Goal: Information Seeking & Learning: Learn about a topic

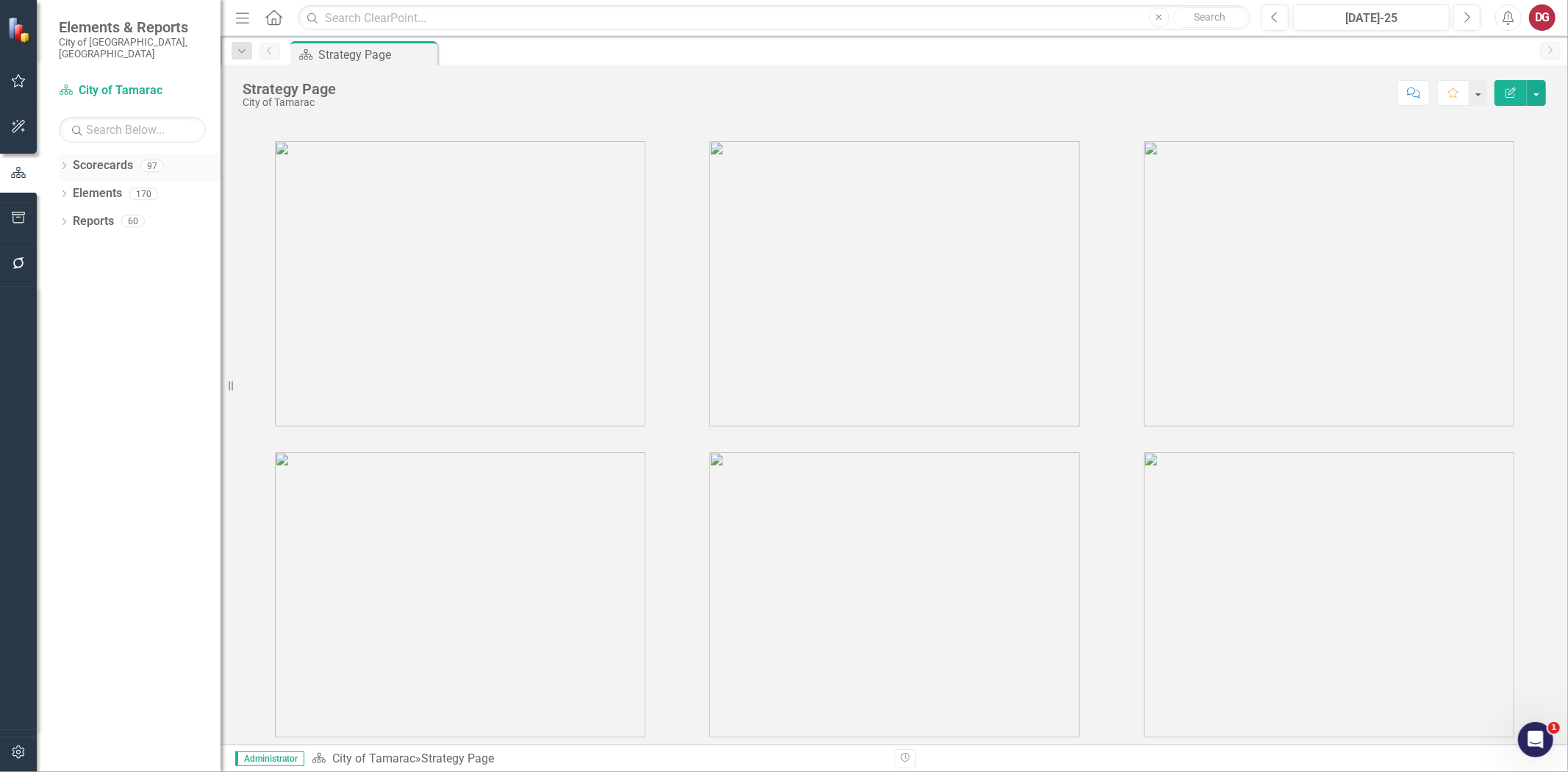
click at [64, 163] on icon "Dropdown" at bounding box center [64, 166] width 11 height 8
click at [74, 189] on icon "Dropdown" at bounding box center [72, 194] width 11 height 9
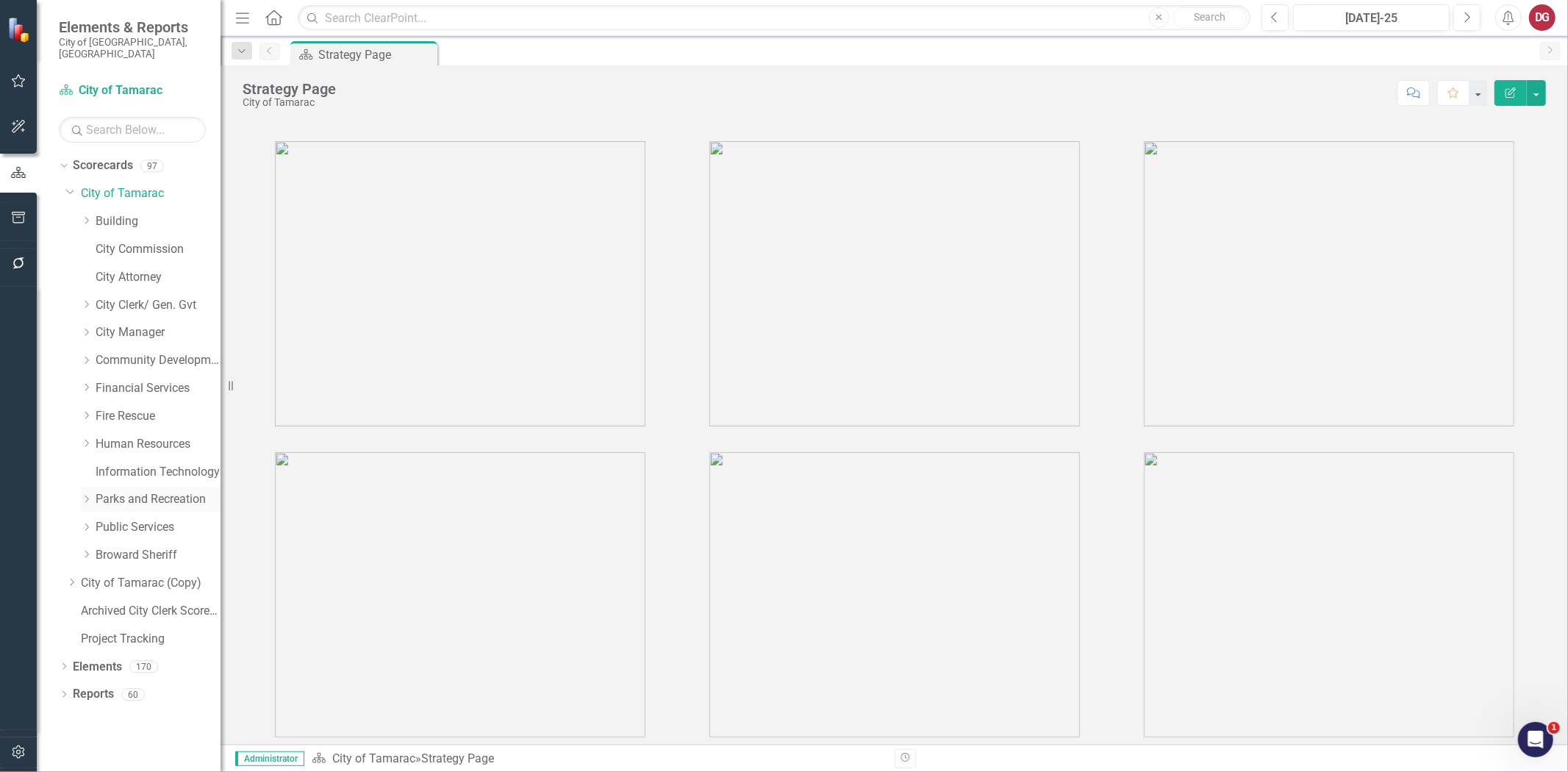
click at [90, 493] on div "Dropdown" at bounding box center [86, 499] width 11 height 12
click at [99, 491] on link "Parks and Recreation" at bounding box center [158, 499] width 125 height 17
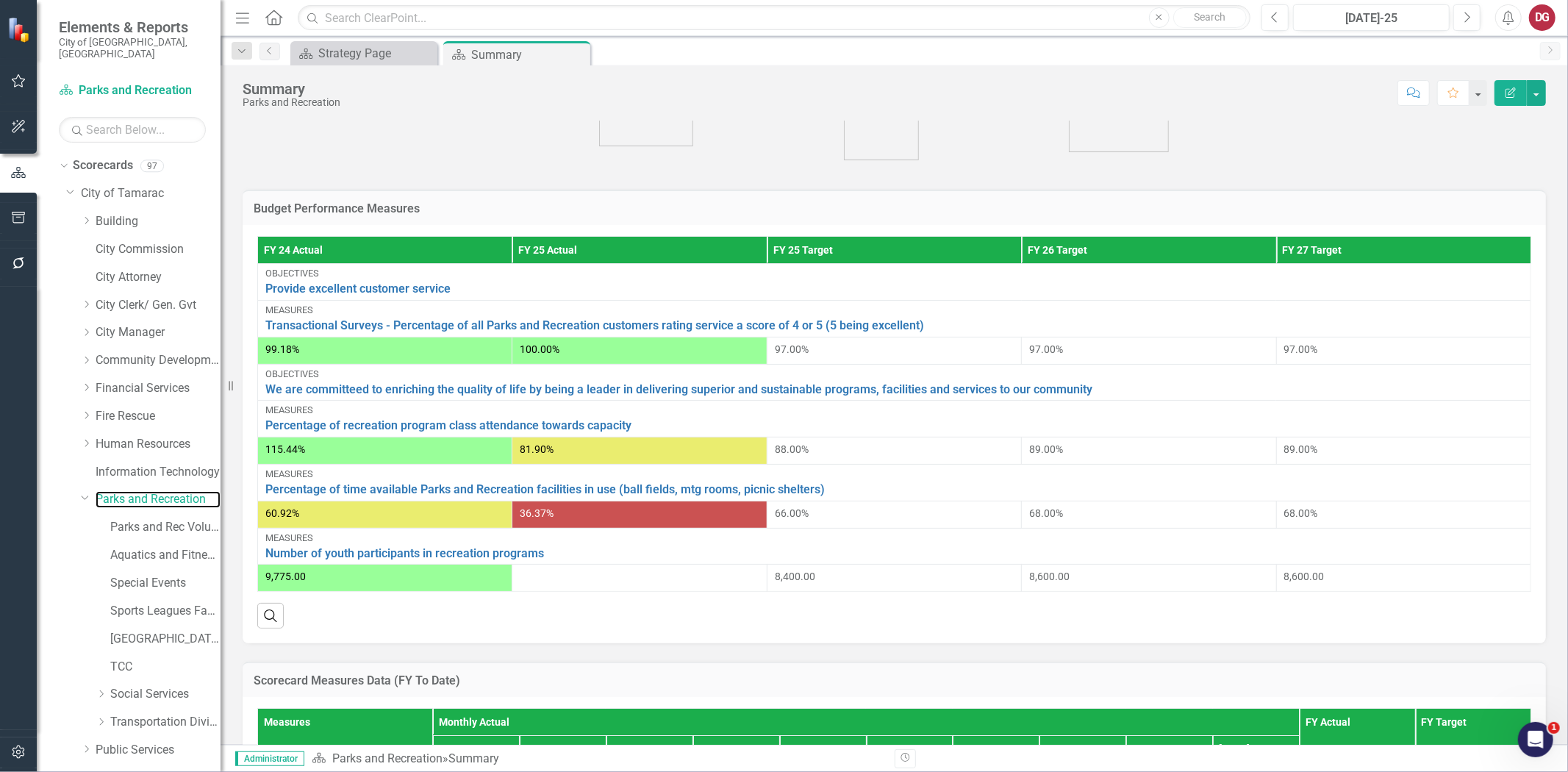
scroll to position [326, 0]
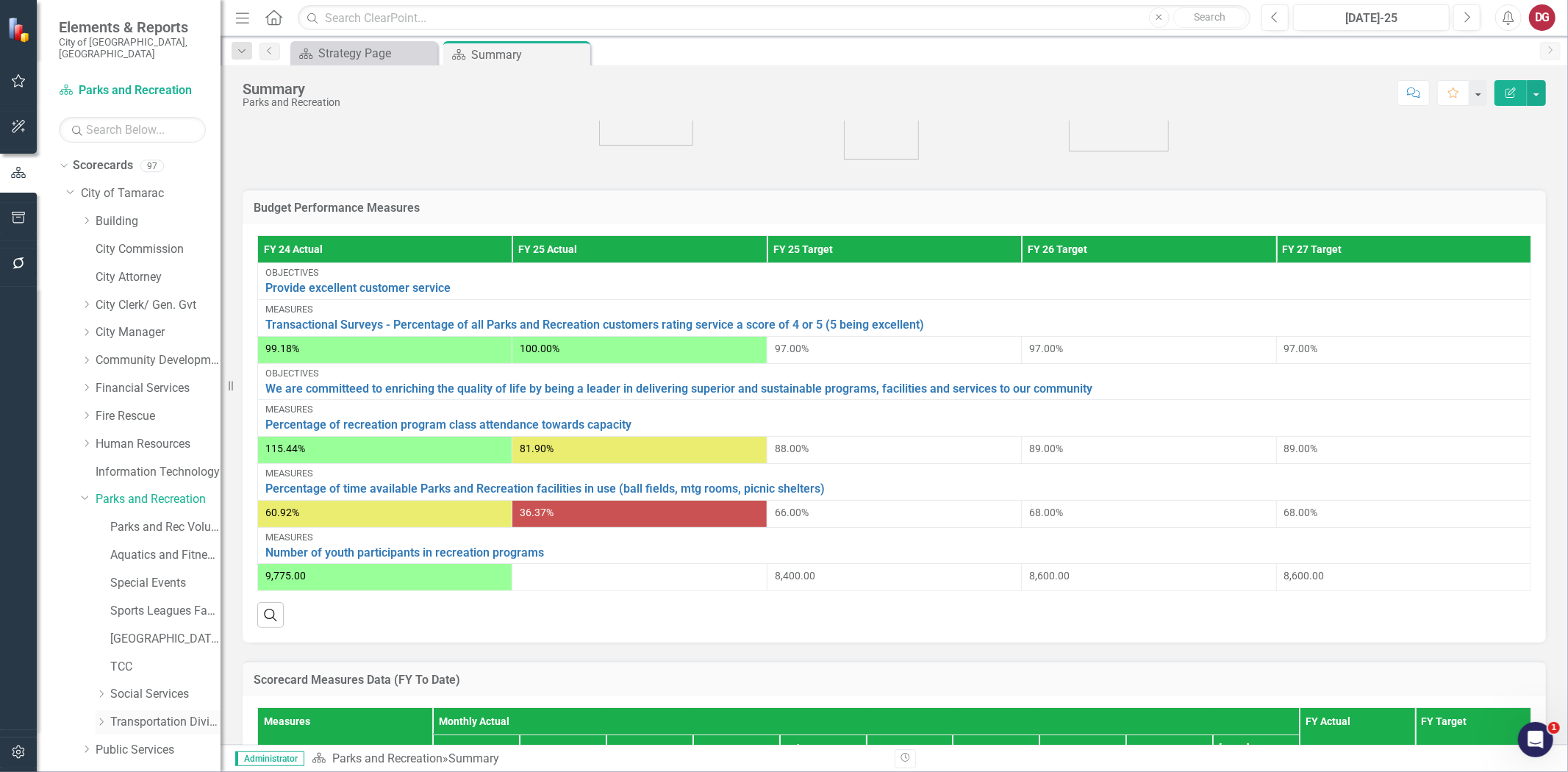
click at [104, 718] on icon "Dropdown" at bounding box center [101, 722] width 11 height 9
click at [130, 714] on link "Transportation Division" at bounding box center [166, 722] width 110 height 17
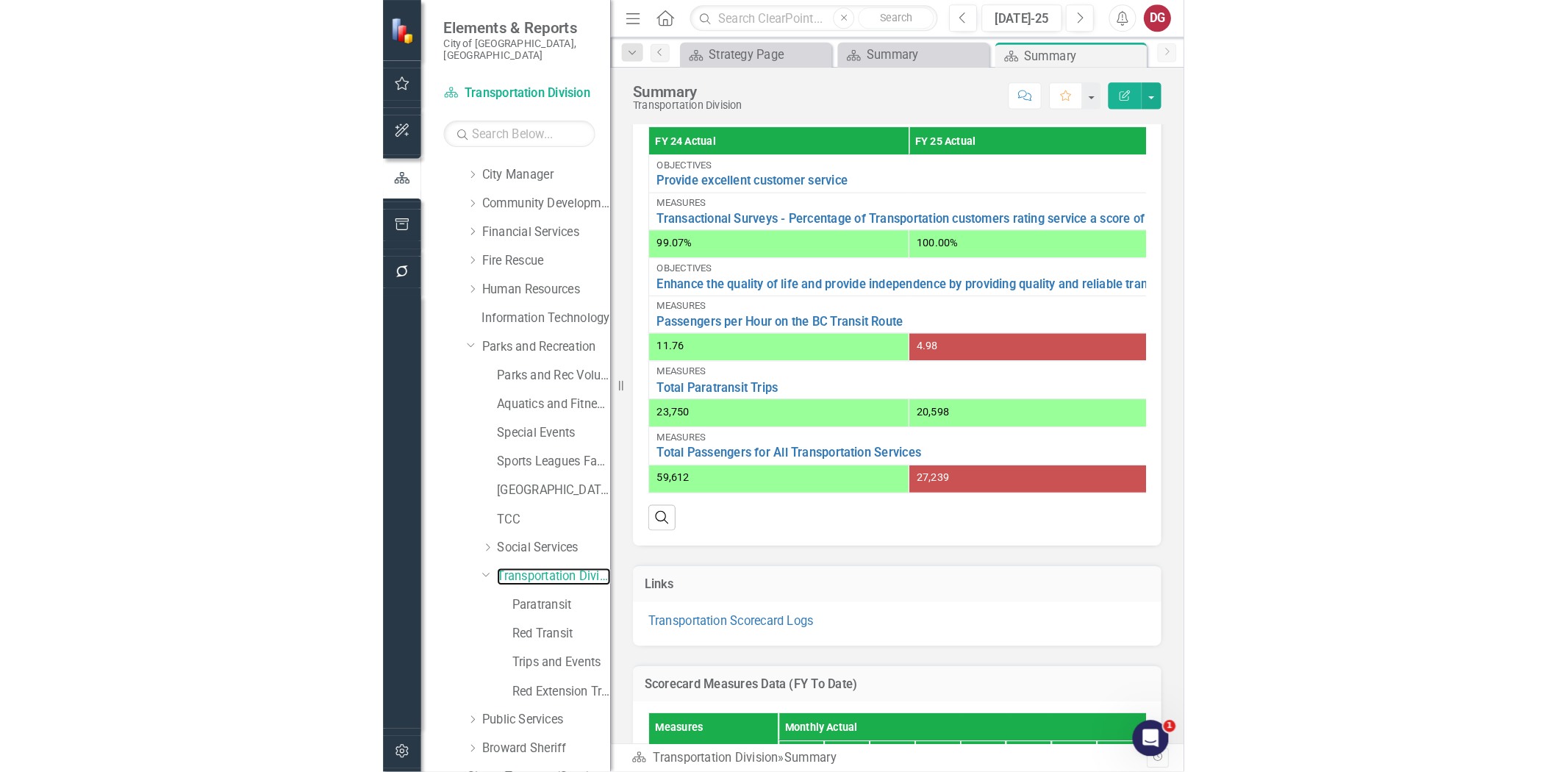
scroll to position [408, 0]
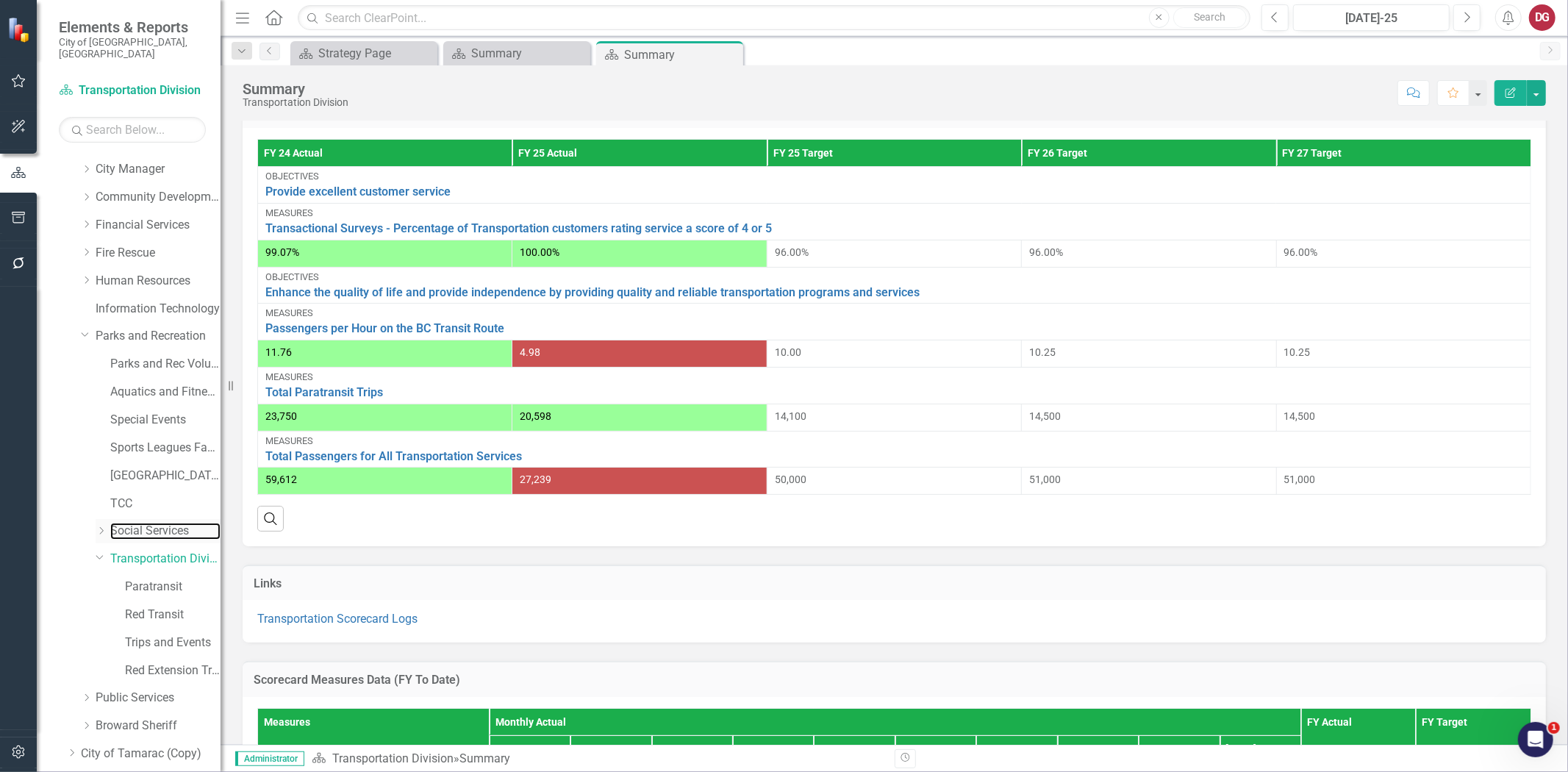
drag, startPoint x: 138, startPoint y: 521, endPoint x: 100, endPoint y: 521, distance: 38.0
click at [138, 522] on link "Social Services" at bounding box center [166, 530] width 110 height 17
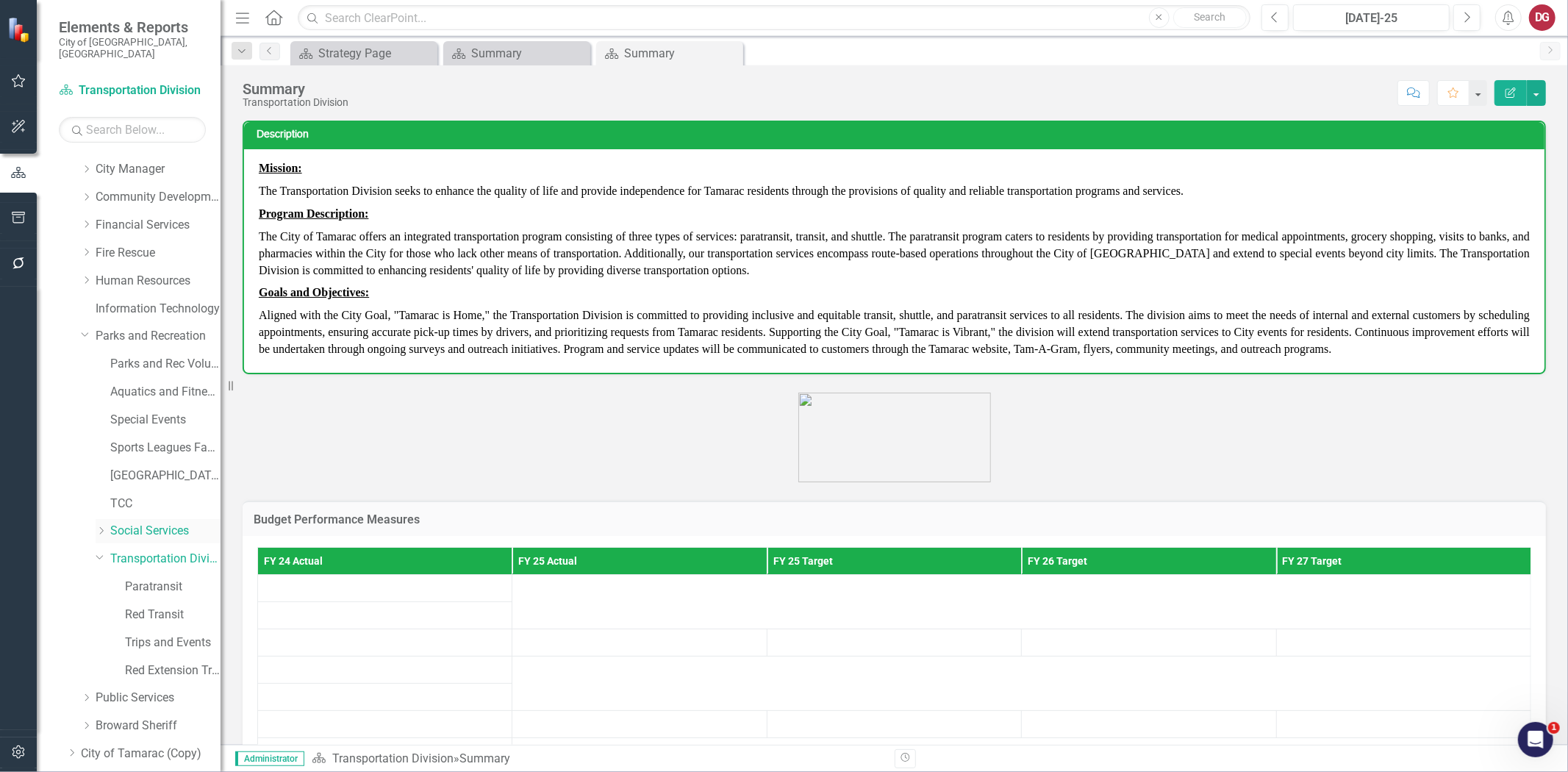
click at [99, 527] on icon "Dropdown" at bounding box center [101, 531] width 11 height 9
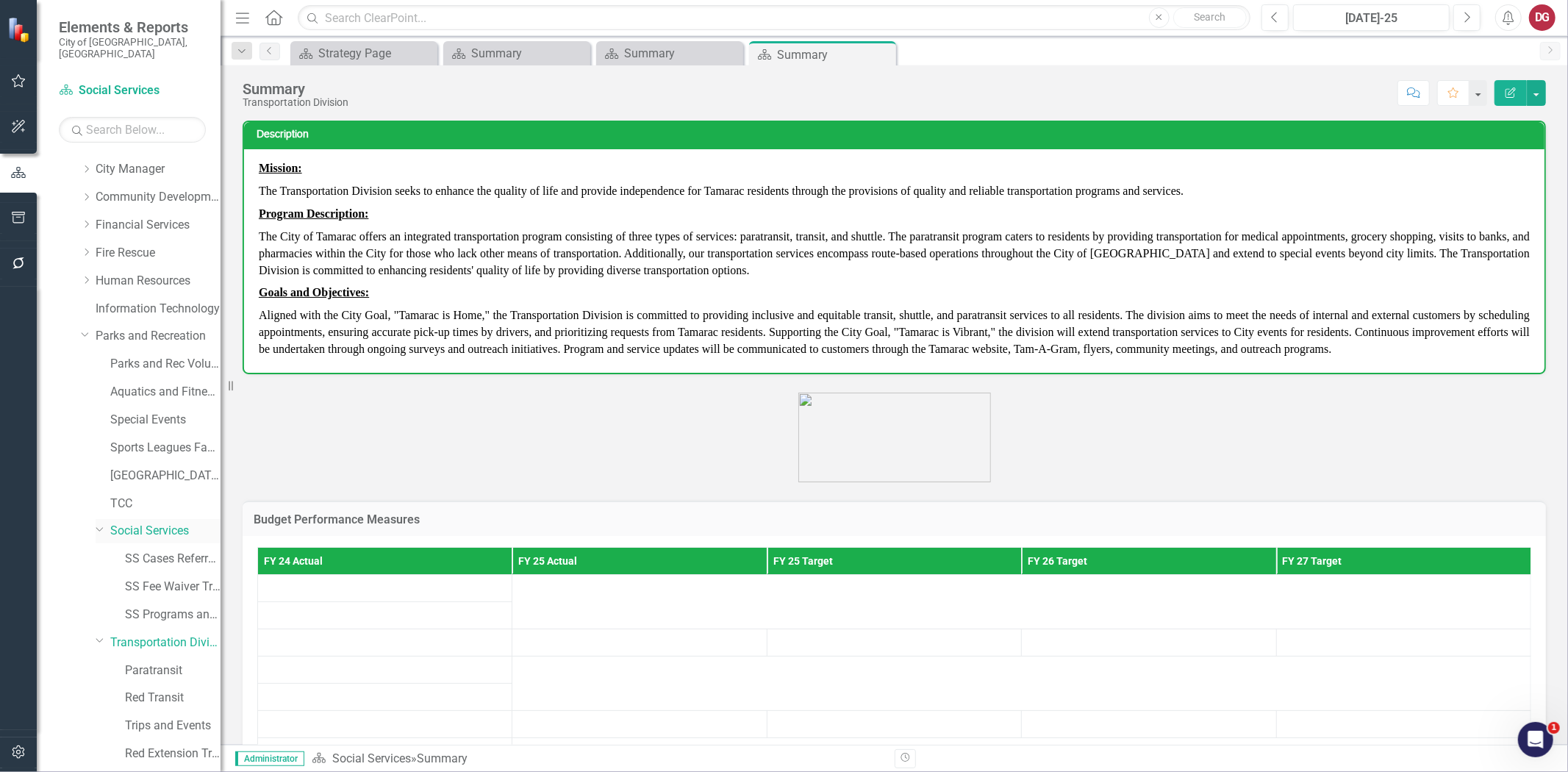
click at [133, 522] on link "Social Services" at bounding box center [166, 530] width 110 height 17
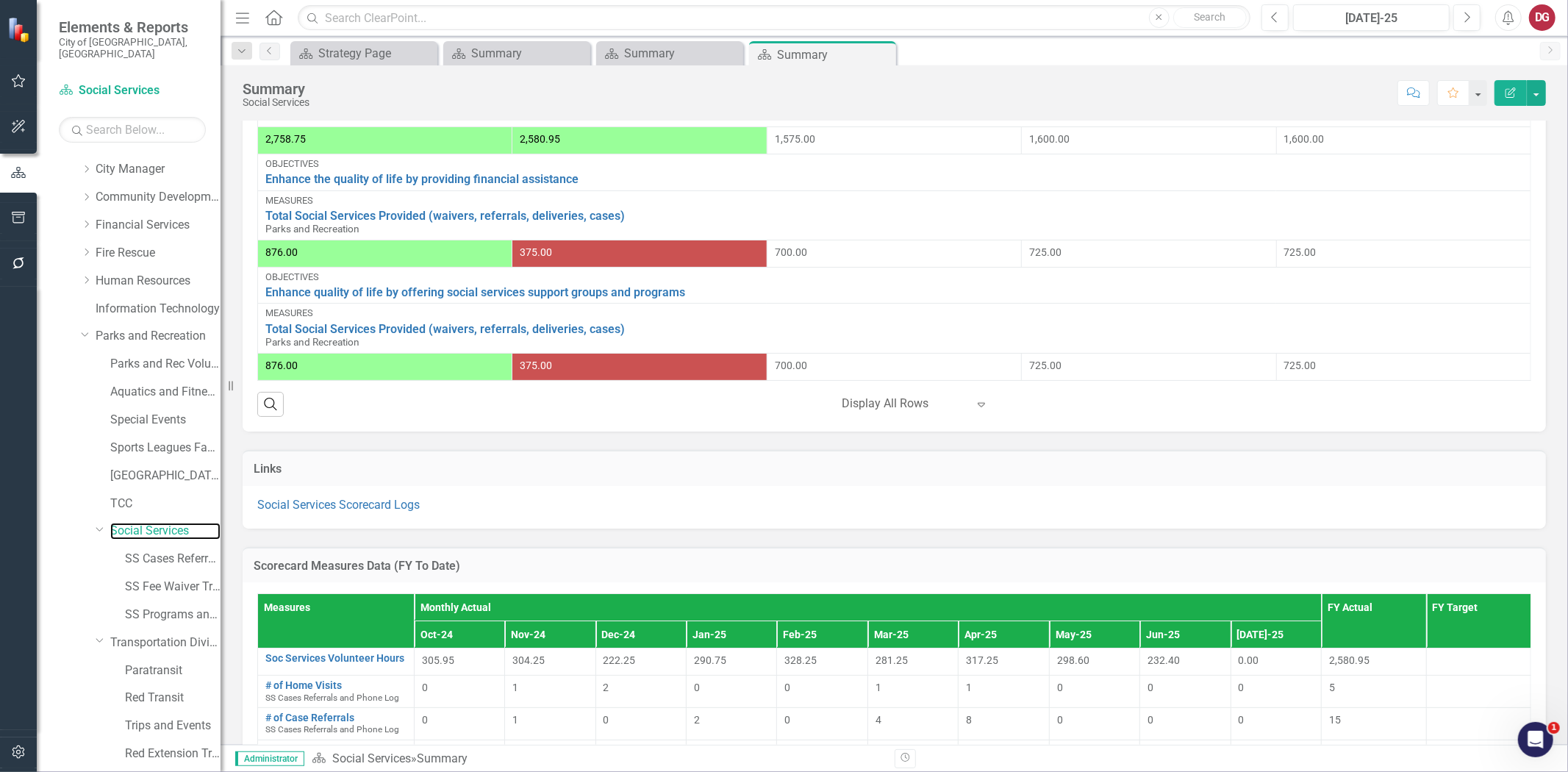
scroll to position [751, 0]
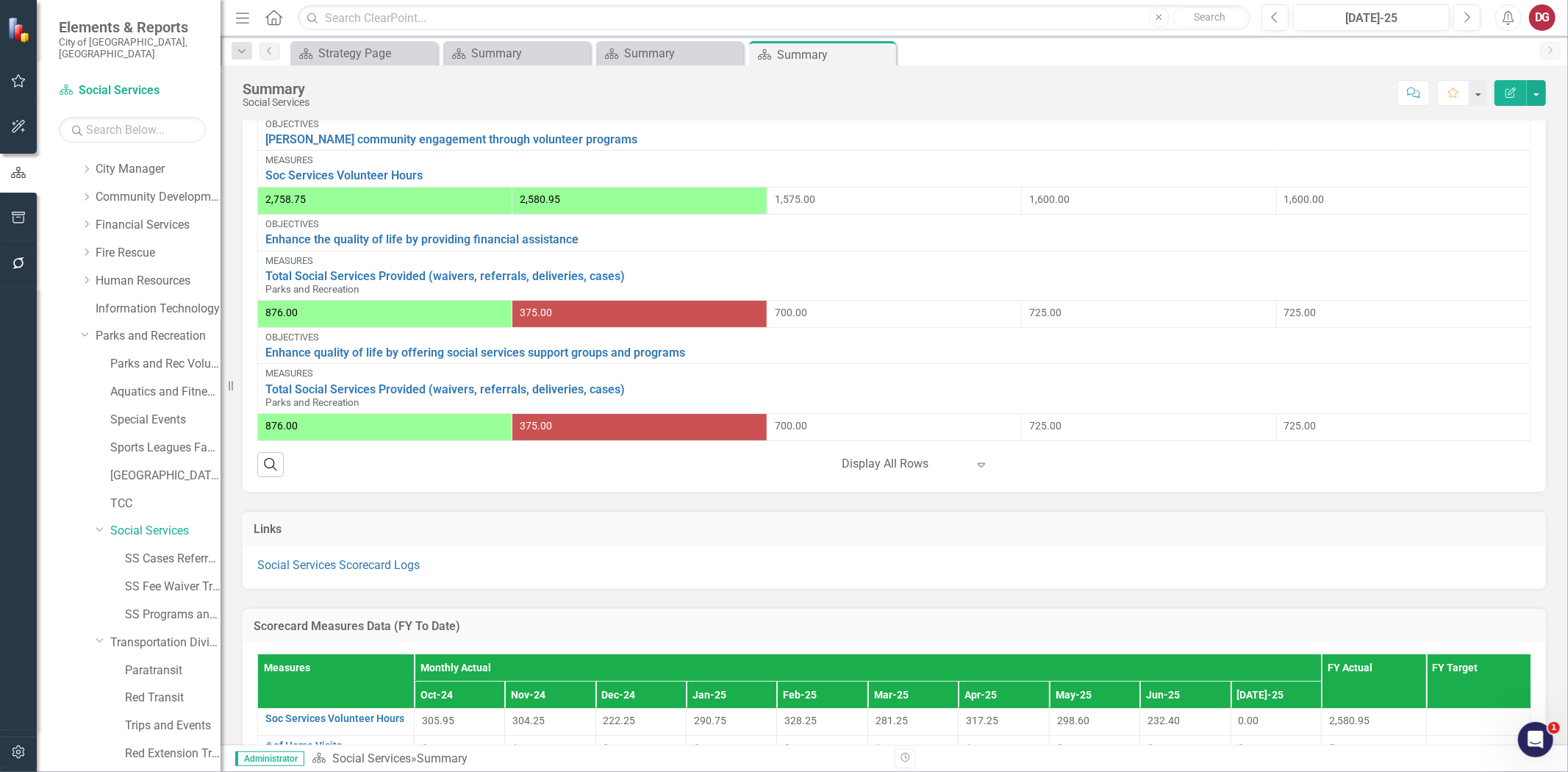
click at [864, 466] on div at bounding box center [905, 464] width 125 height 20
click at [727, 469] on div "Search ‹ Previous 1 (current) › Next Display All Rows Expand" at bounding box center [895, 458] width 1274 height 36
click at [851, 465] on div at bounding box center [905, 464] width 125 height 20
click at [869, 505] on div "25+ rows per page" at bounding box center [913, 507] width 138 height 17
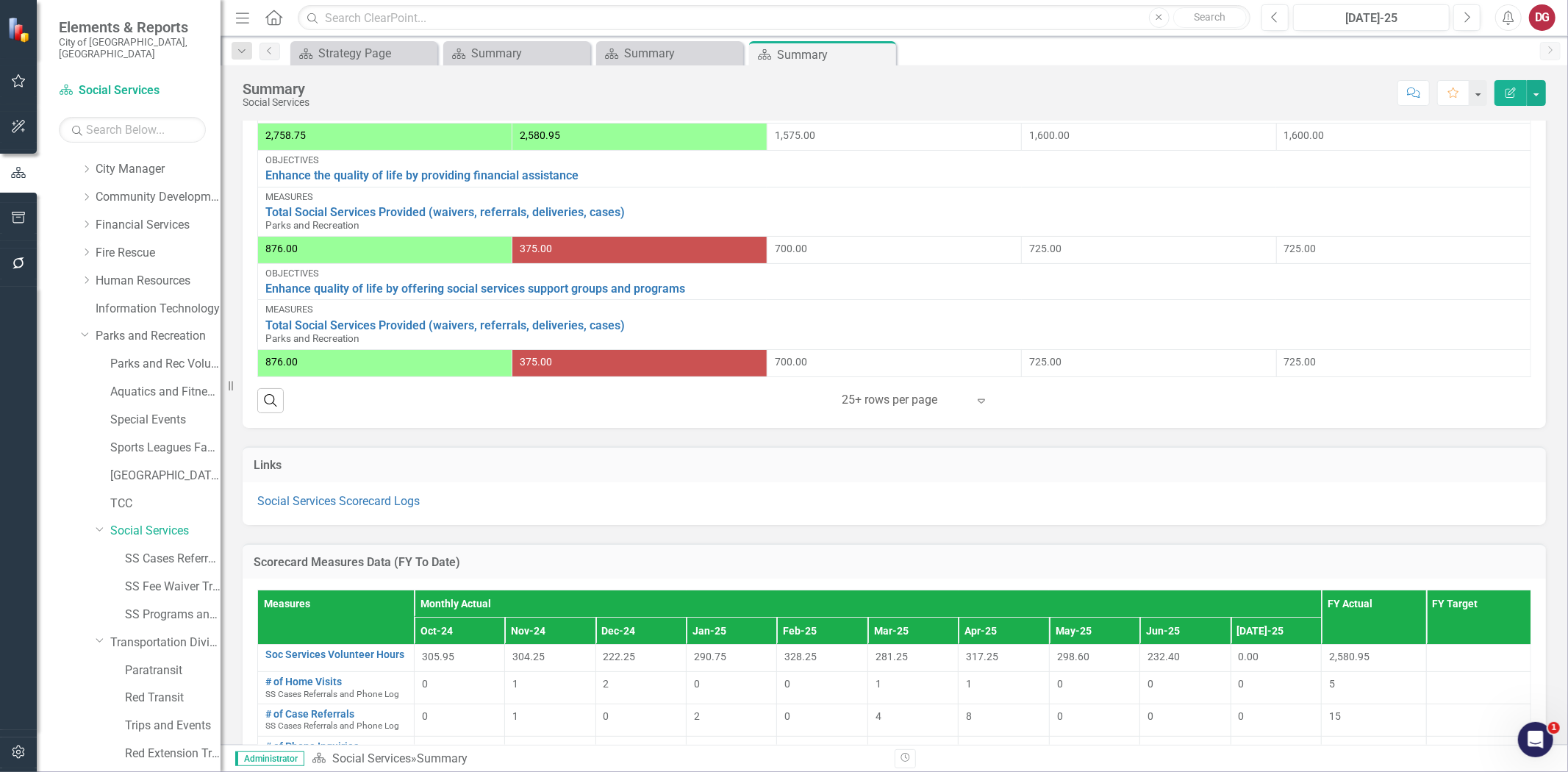
scroll to position [914, 0]
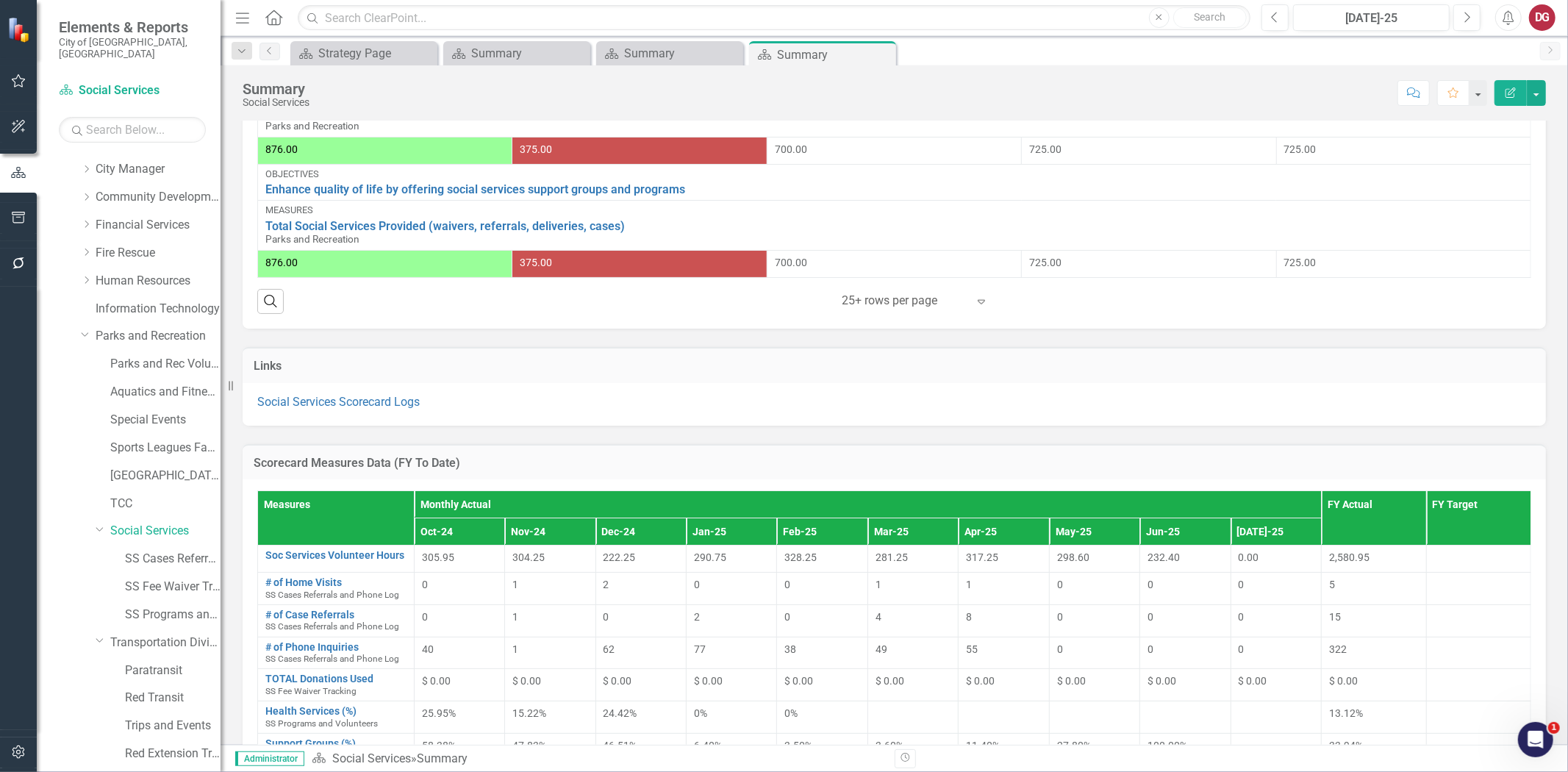
click at [915, 308] on div at bounding box center [905, 301] width 125 height 20
click at [892, 322] on div "10+ rows per page" at bounding box center [913, 321] width 138 height 17
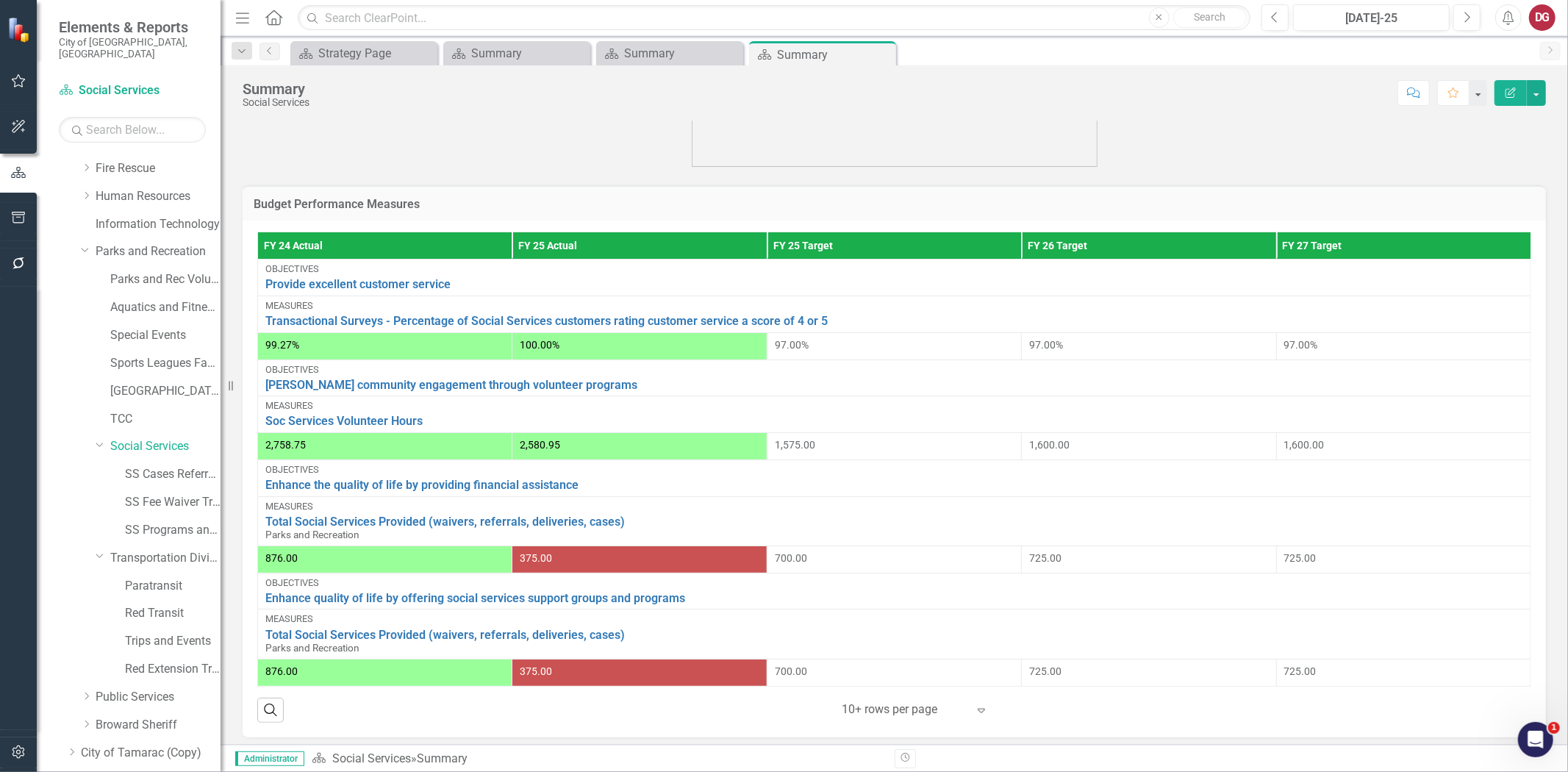
scroll to position [344, 0]
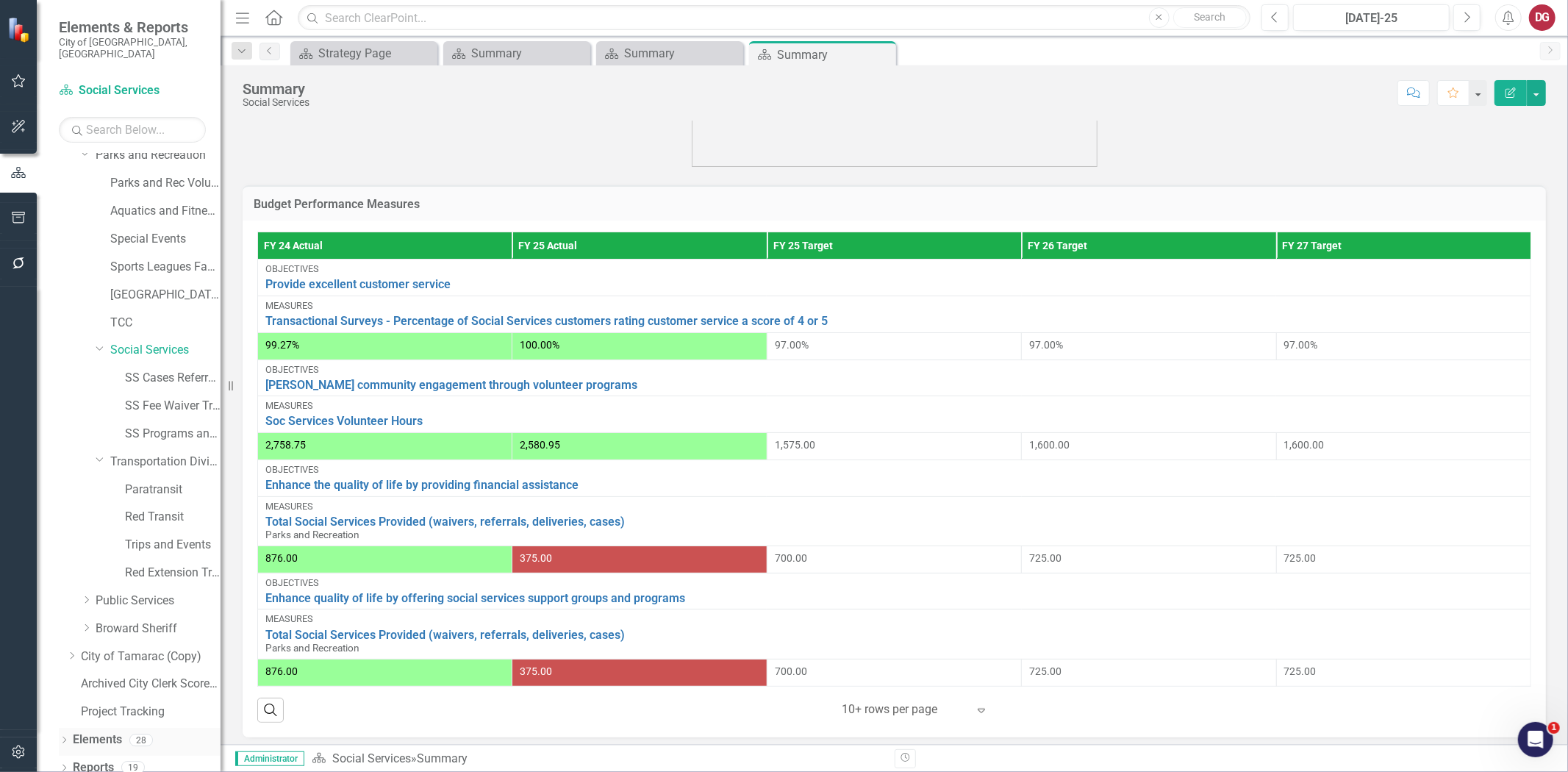
click at [84, 732] on link "Elements" at bounding box center [97, 740] width 49 height 17
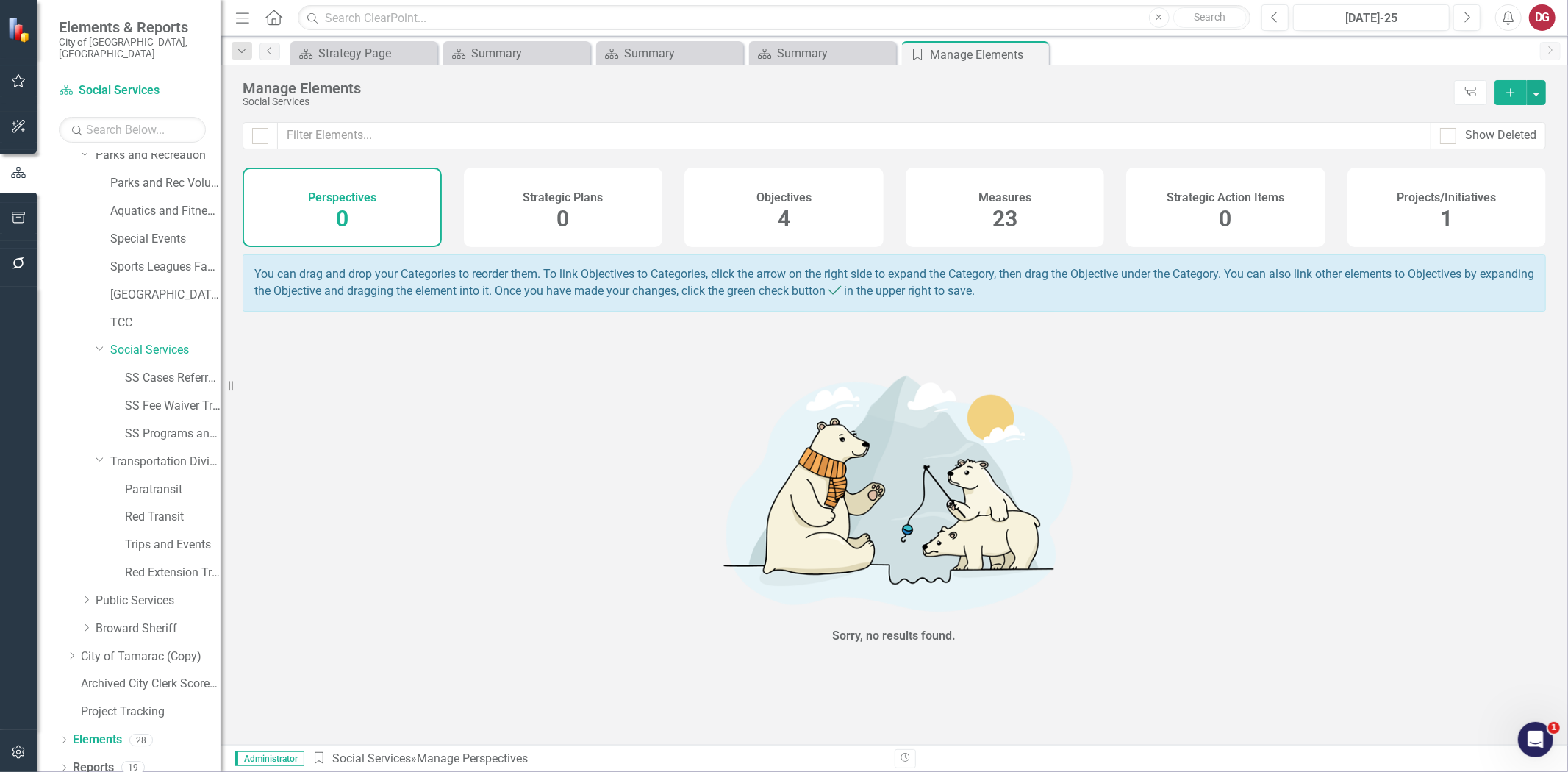
click at [972, 194] on div "Measures 23" at bounding box center [1005, 207] width 199 height 80
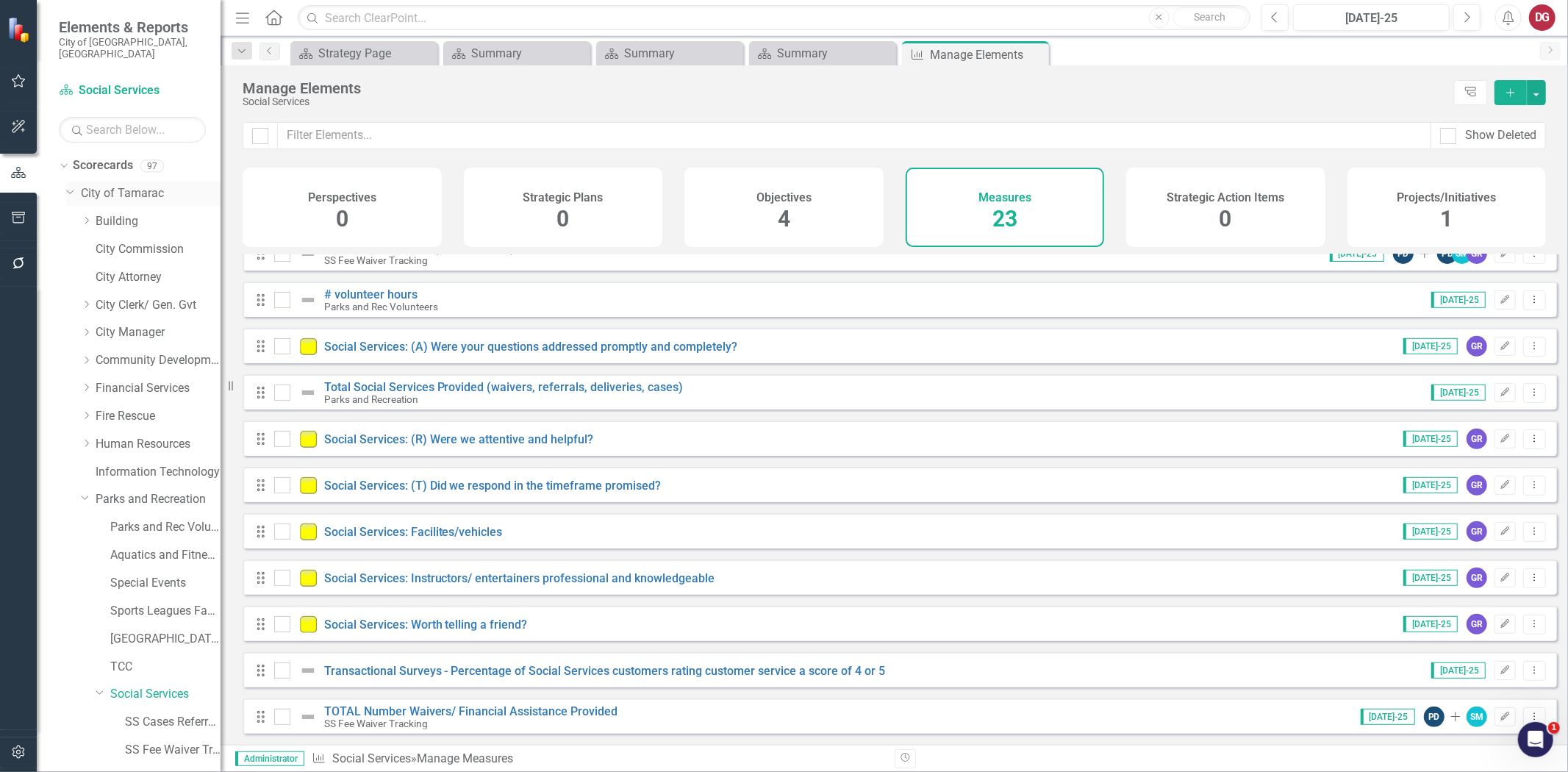
click at [68, 185] on icon "Dropdown" at bounding box center [71, 190] width 9 height 11
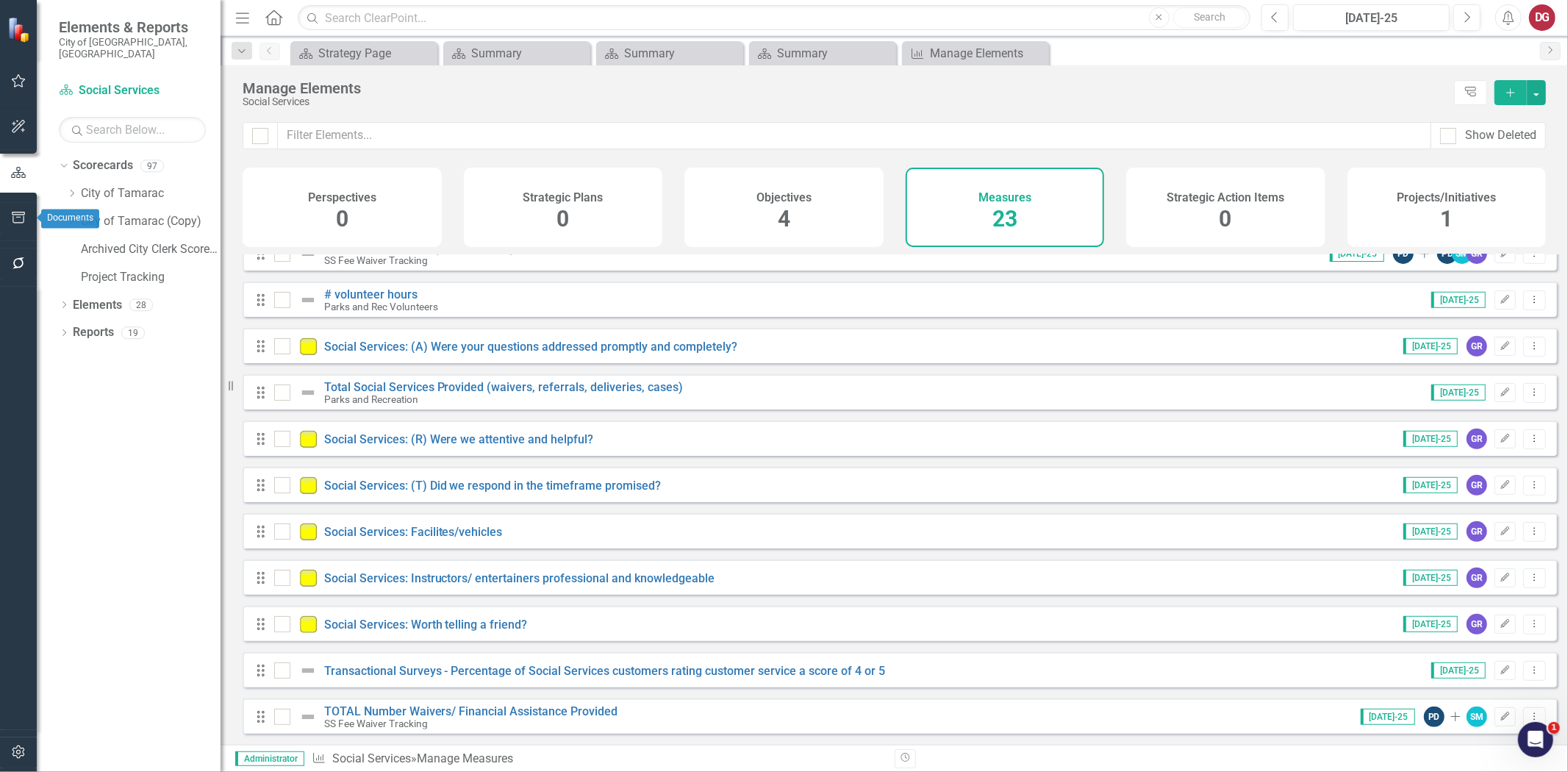
click at [26, 221] on button "button" at bounding box center [19, 218] width 33 height 31
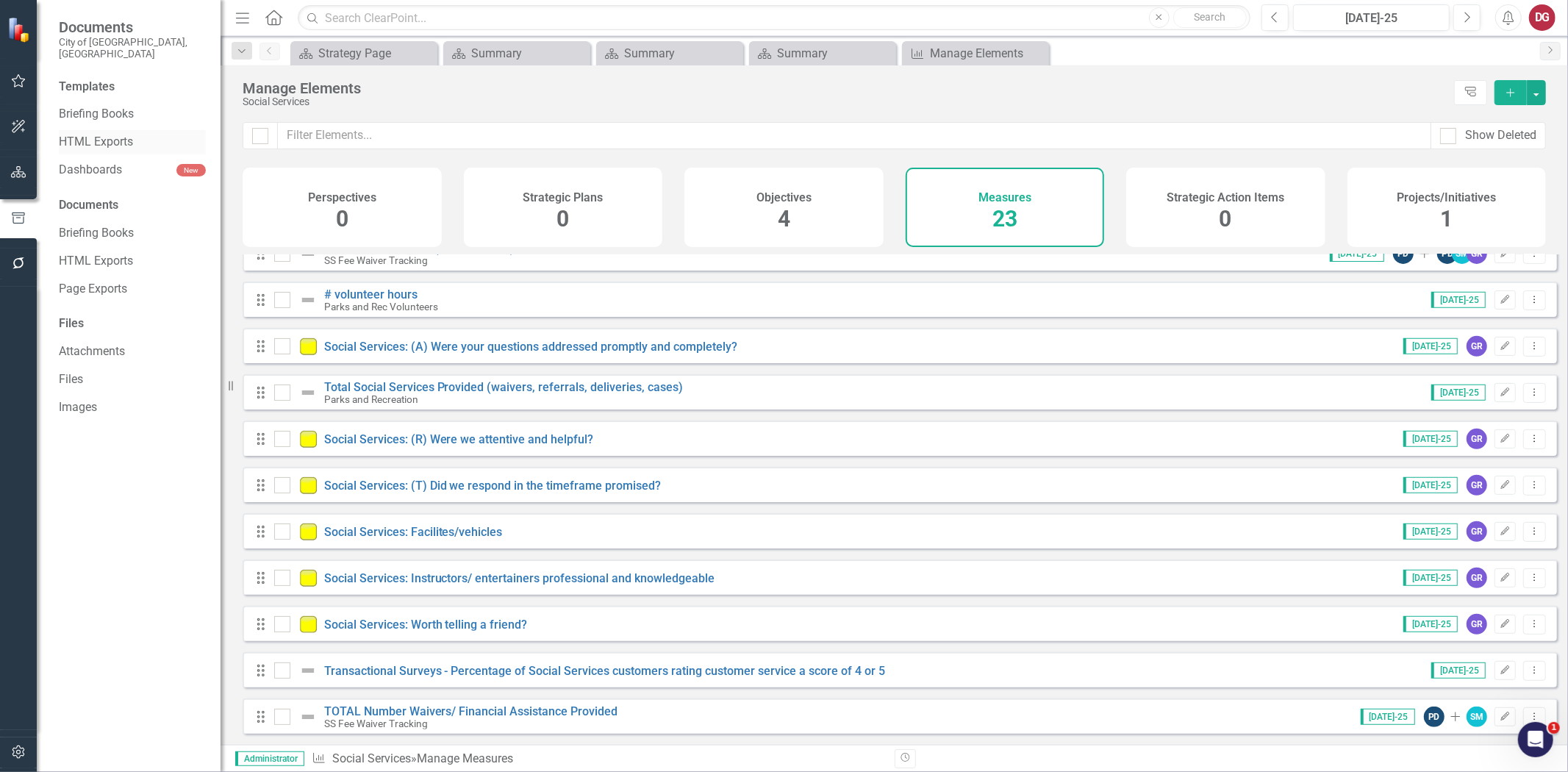
click at [117, 135] on link "HTML Exports" at bounding box center [132, 142] width 147 height 17
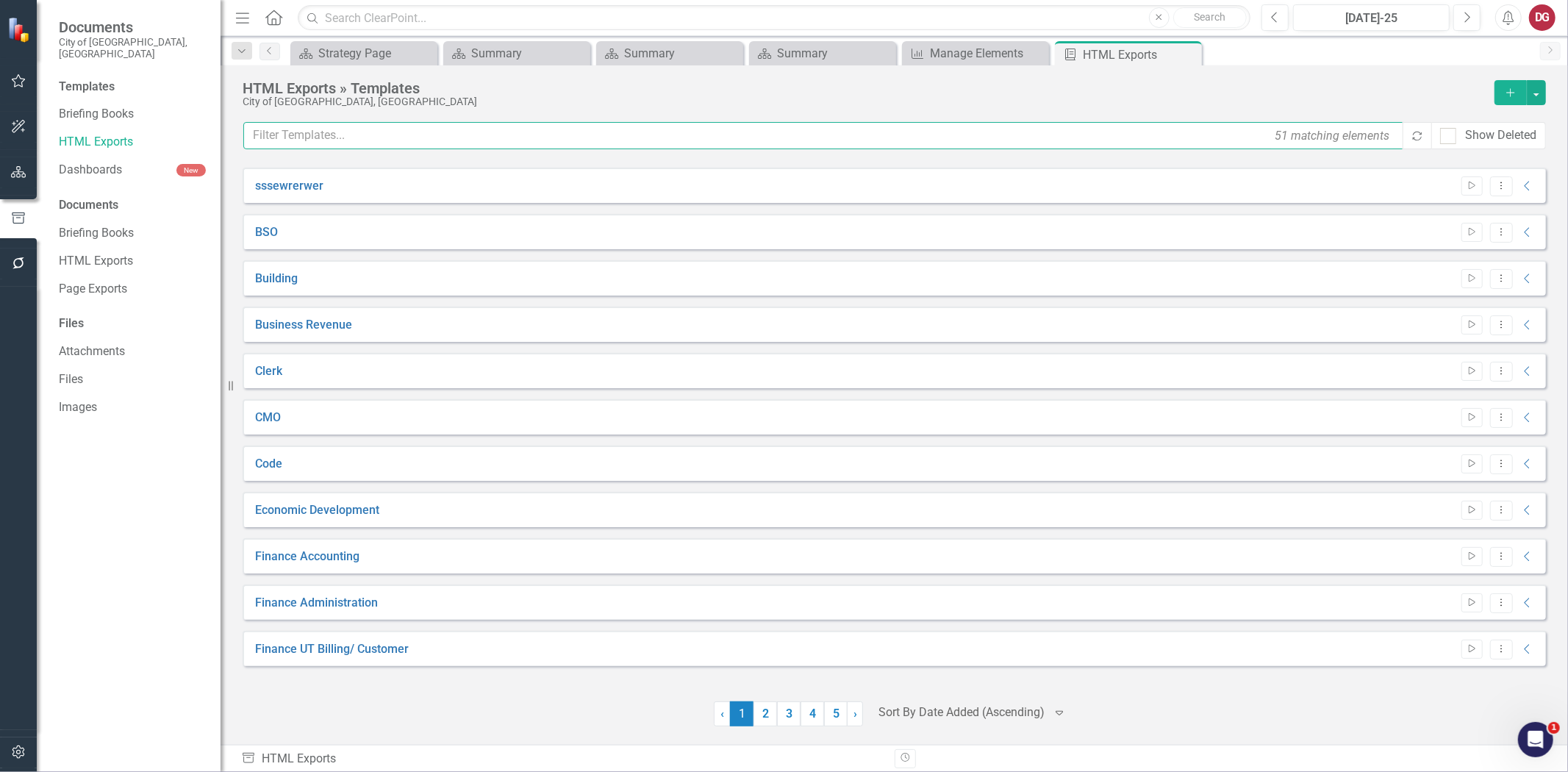
click at [345, 136] on input "text" at bounding box center [825, 135] width 1162 height 27
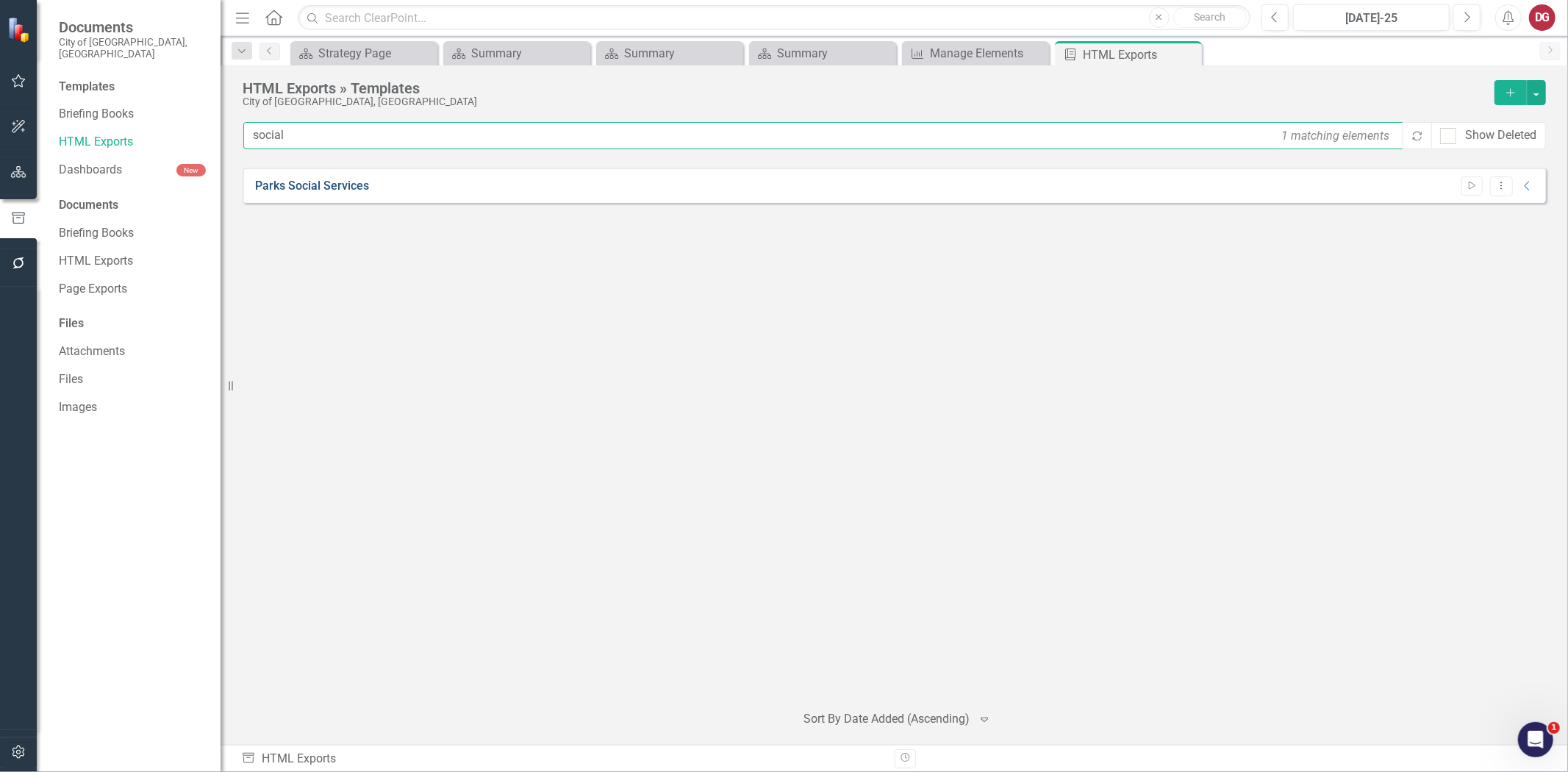
type input "social"
click at [331, 181] on link "Parks Social Services" at bounding box center [312, 186] width 114 height 17
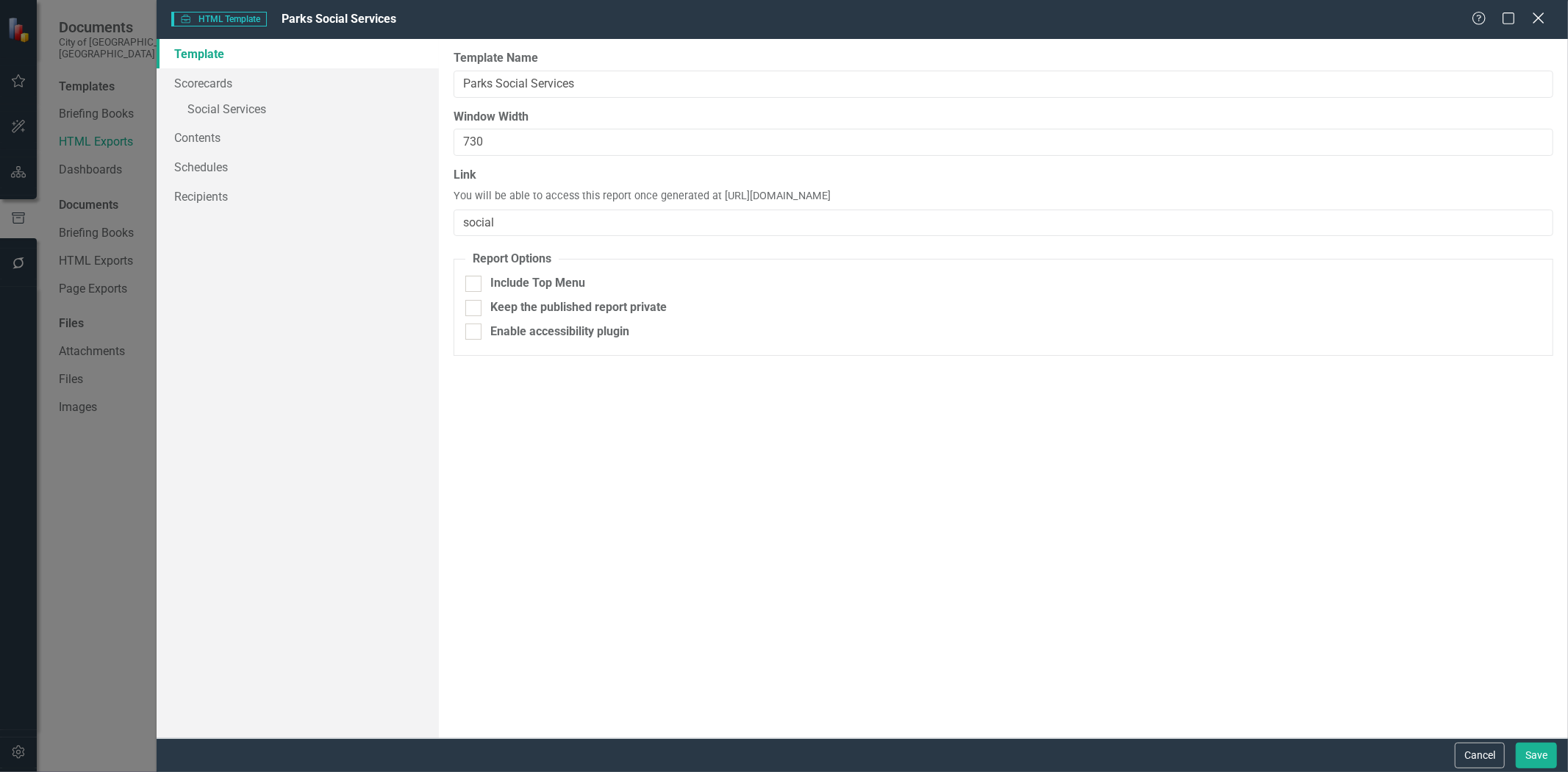
click at [1531, 11] on icon "Close" at bounding box center [1538, 18] width 18 height 14
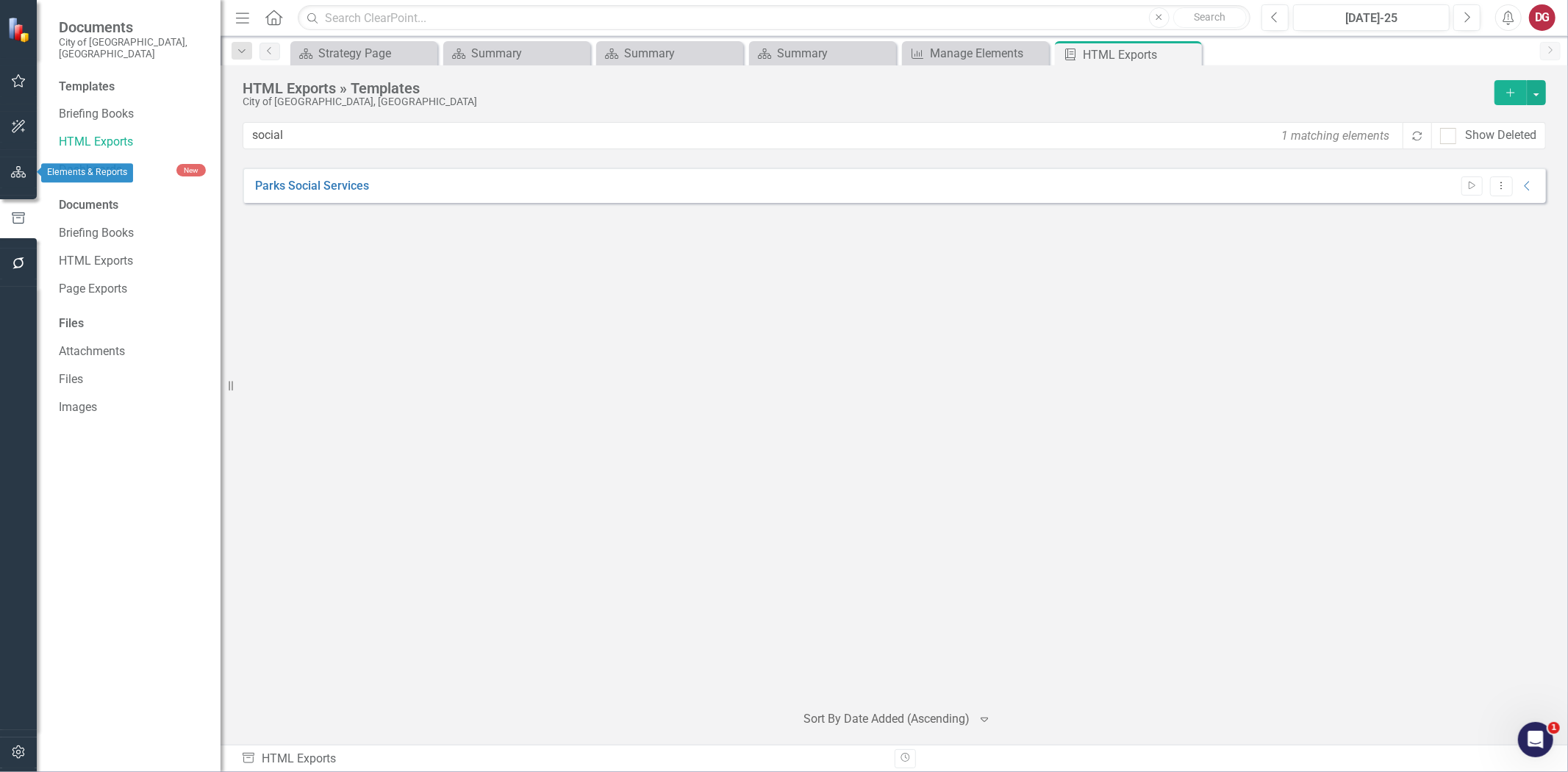
click at [24, 162] on button "button" at bounding box center [19, 173] width 33 height 31
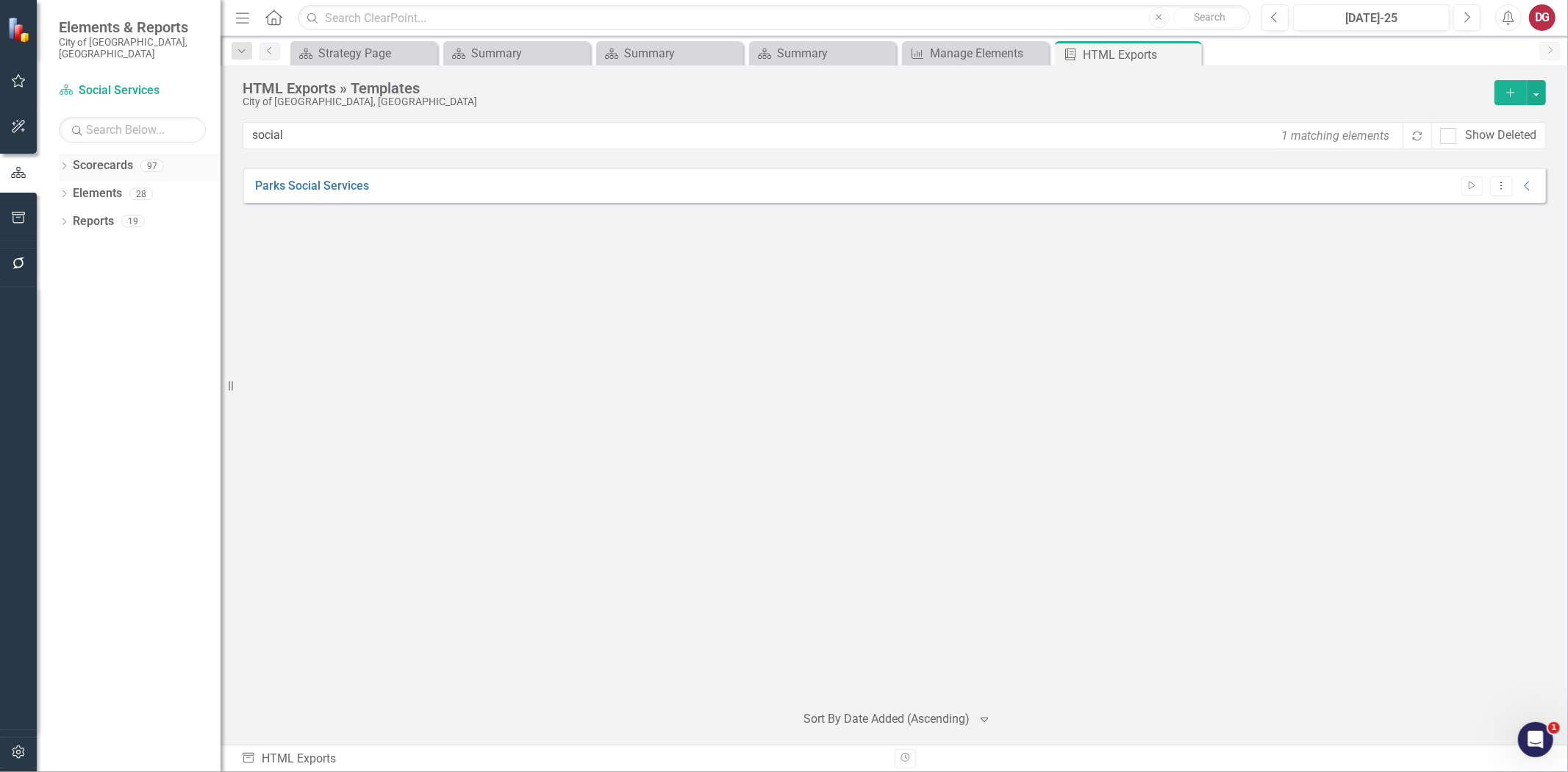
click at [78, 158] on link "Scorecards" at bounding box center [103, 166] width 60 height 17
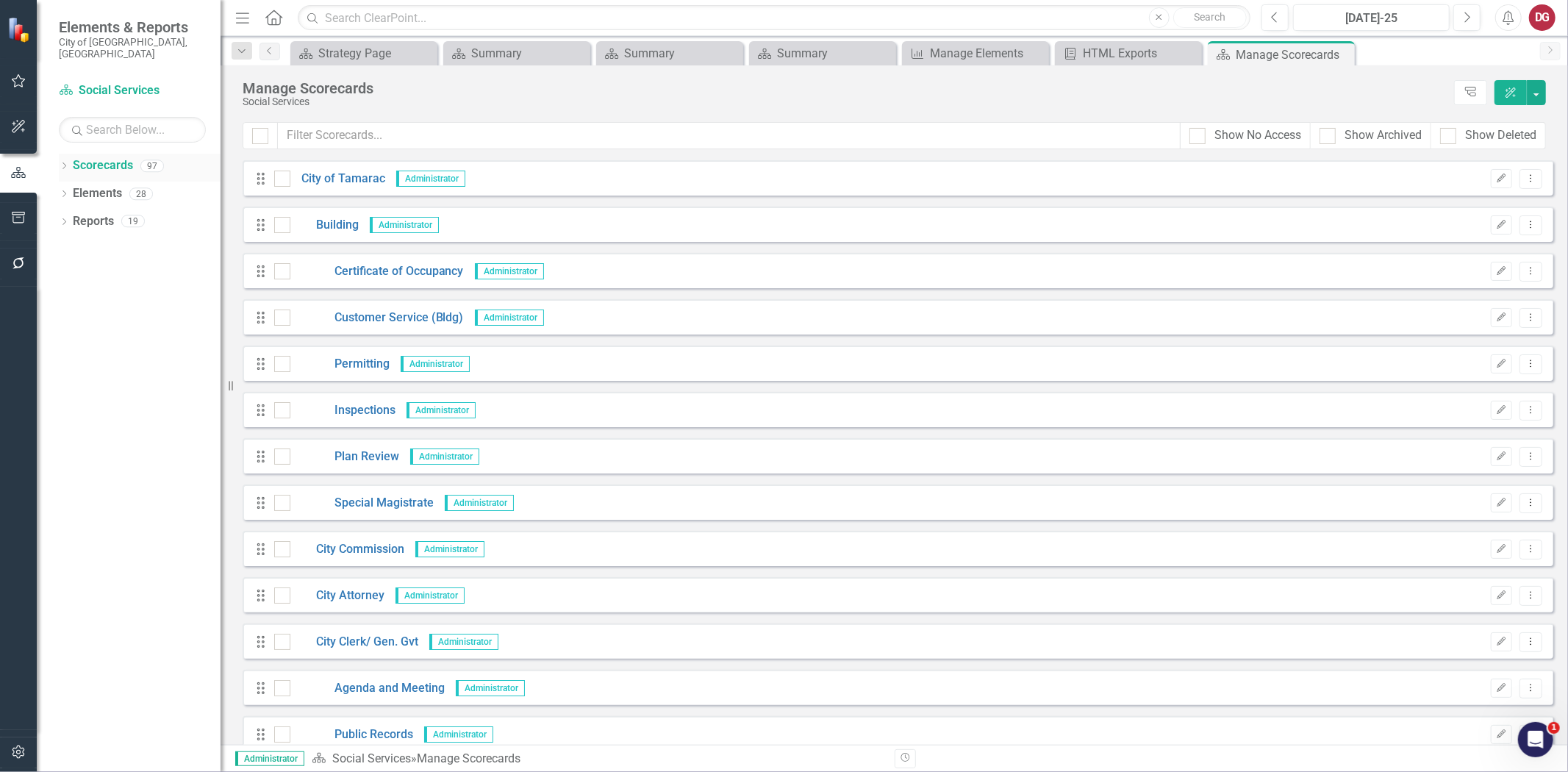
click at [98, 158] on link "Scorecards" at bounding box center [103, 166] width 60 height 17
click at [74, 158] on link "Scorecards" at bounding box center [103, 166] width 60 height 17
click at [68, 163] on icon "Dropdown" at bounding box center [64, 166] width 11 height 8
click at [82, 185] on link "City of Tamarac" at bounding box center [150, 193] width 139 height 17
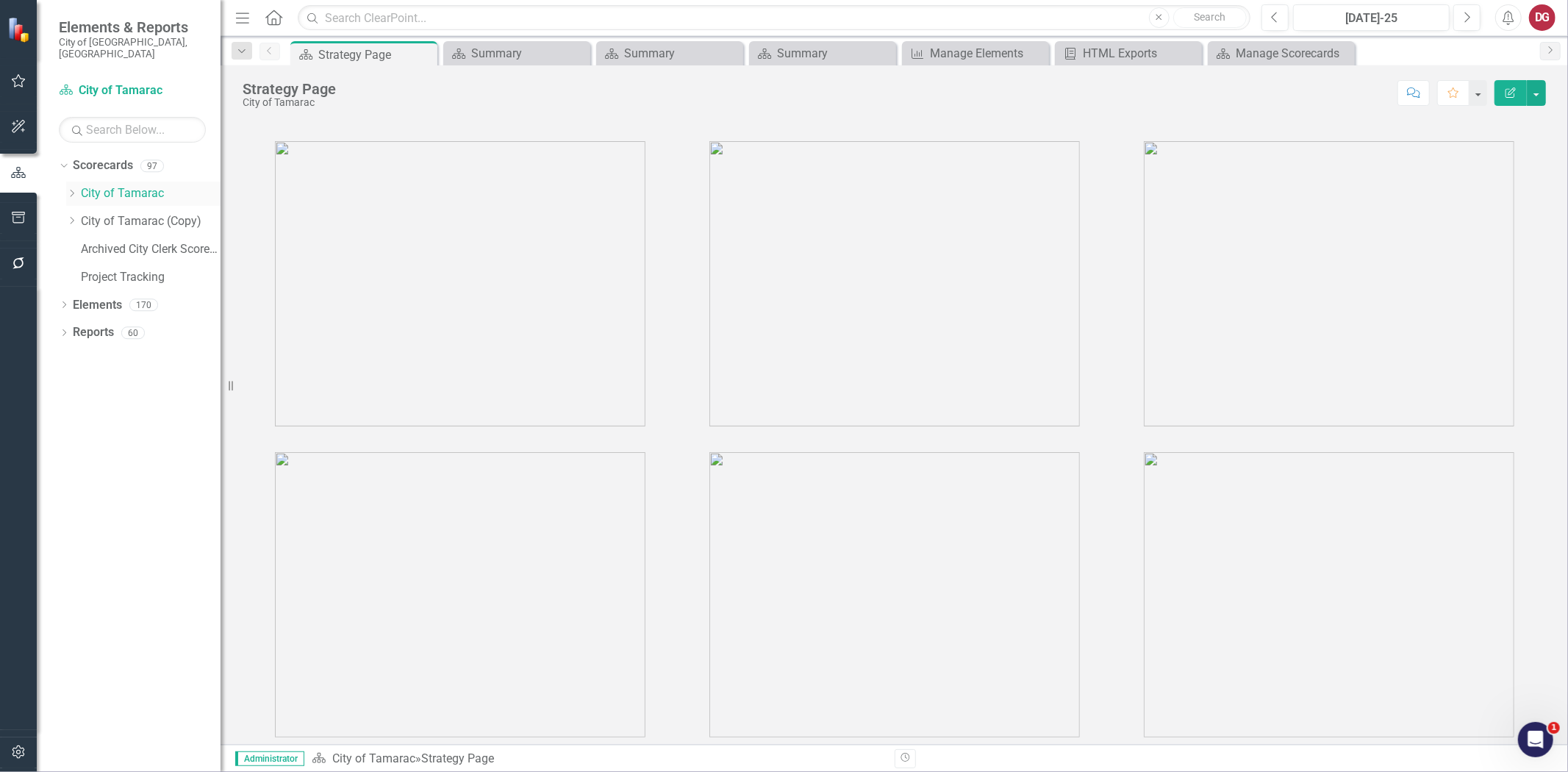
click at [97, 185] on link "City of Tamarac" at bounding box center [150, 193] width 139 height 17
click at [12, 222] on icon "button" at bounding box center [18, 217] width 13 height 11
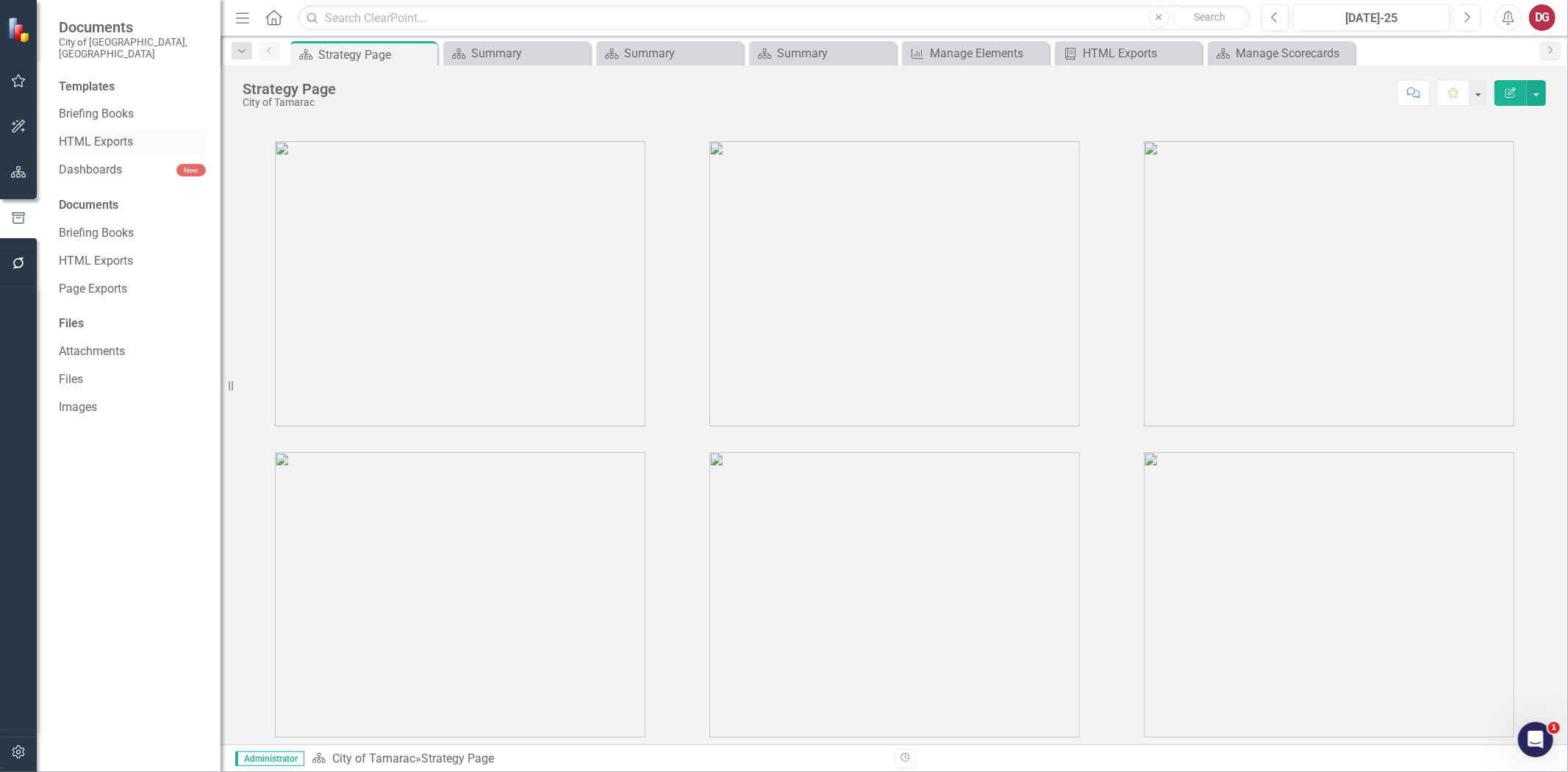
click at [90, 134] on link "HTML Exports" at bounding box center [132, 142] width 147 height 17
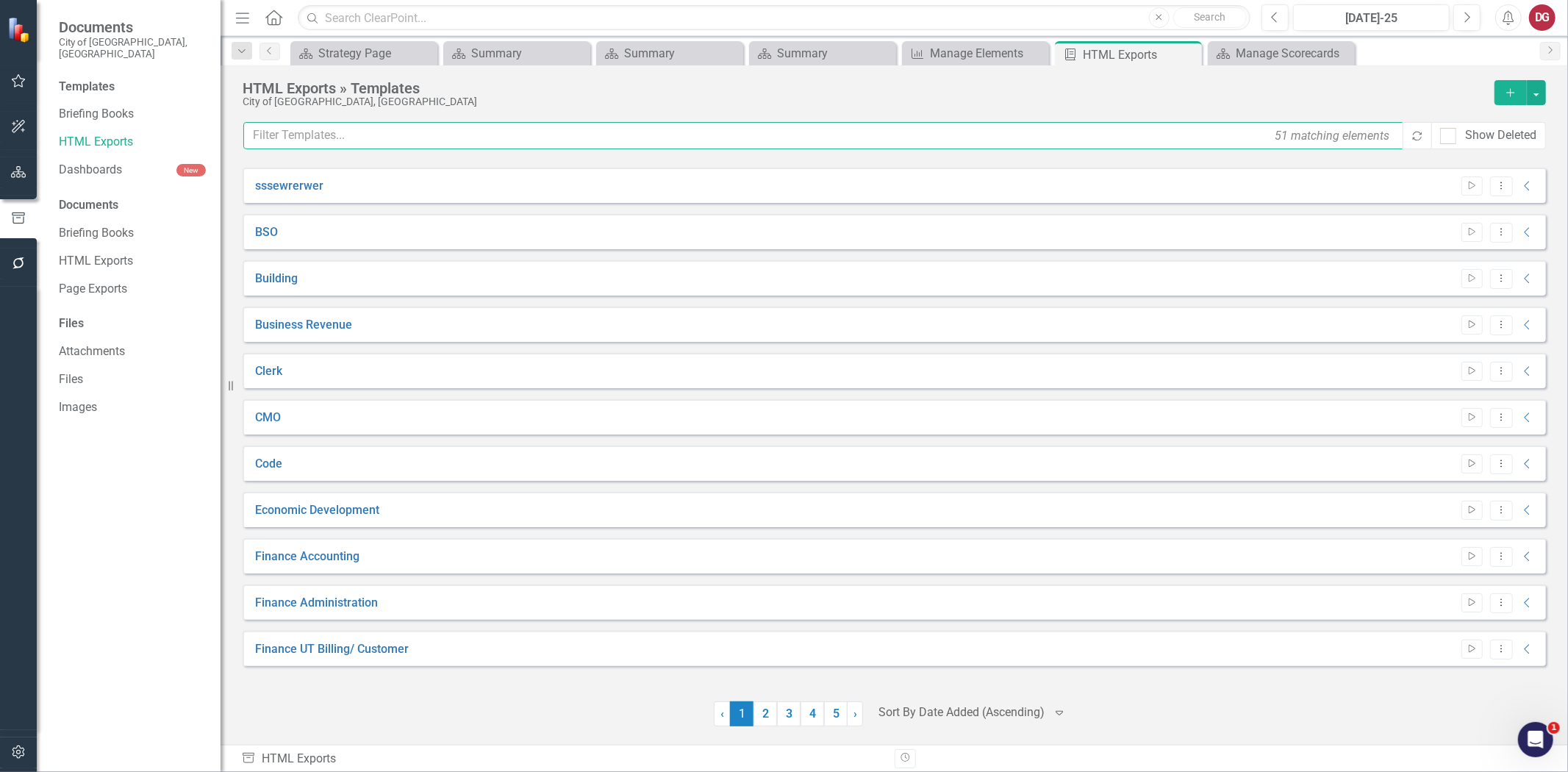
click at [405, 134] on input "text" at bounding box center [825, 135] width 1162 height 27
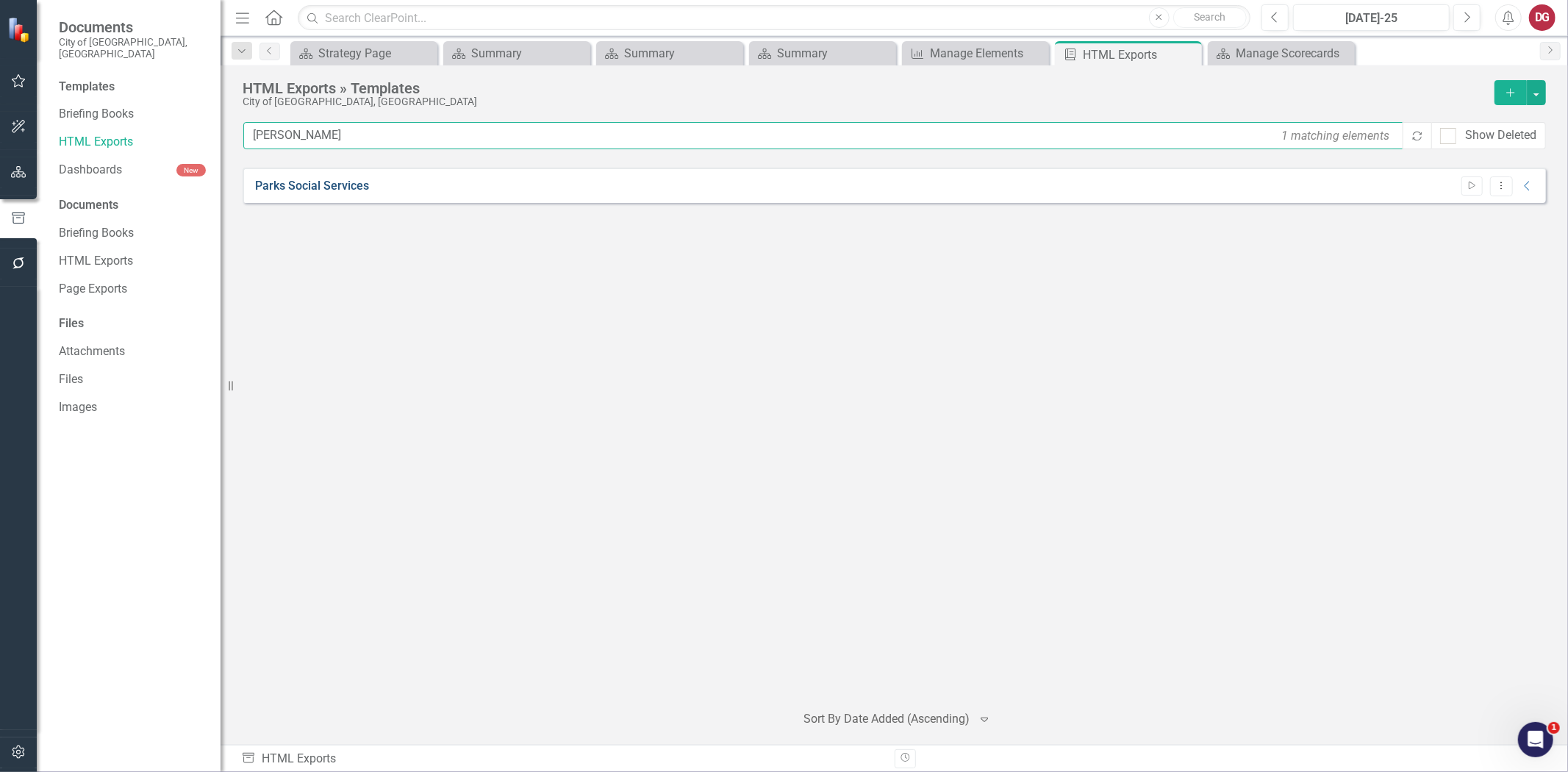
type input "socia"
click at [343, 188] on link "Parks Social Services" at bounding box center [312, 186] width 114 height 17
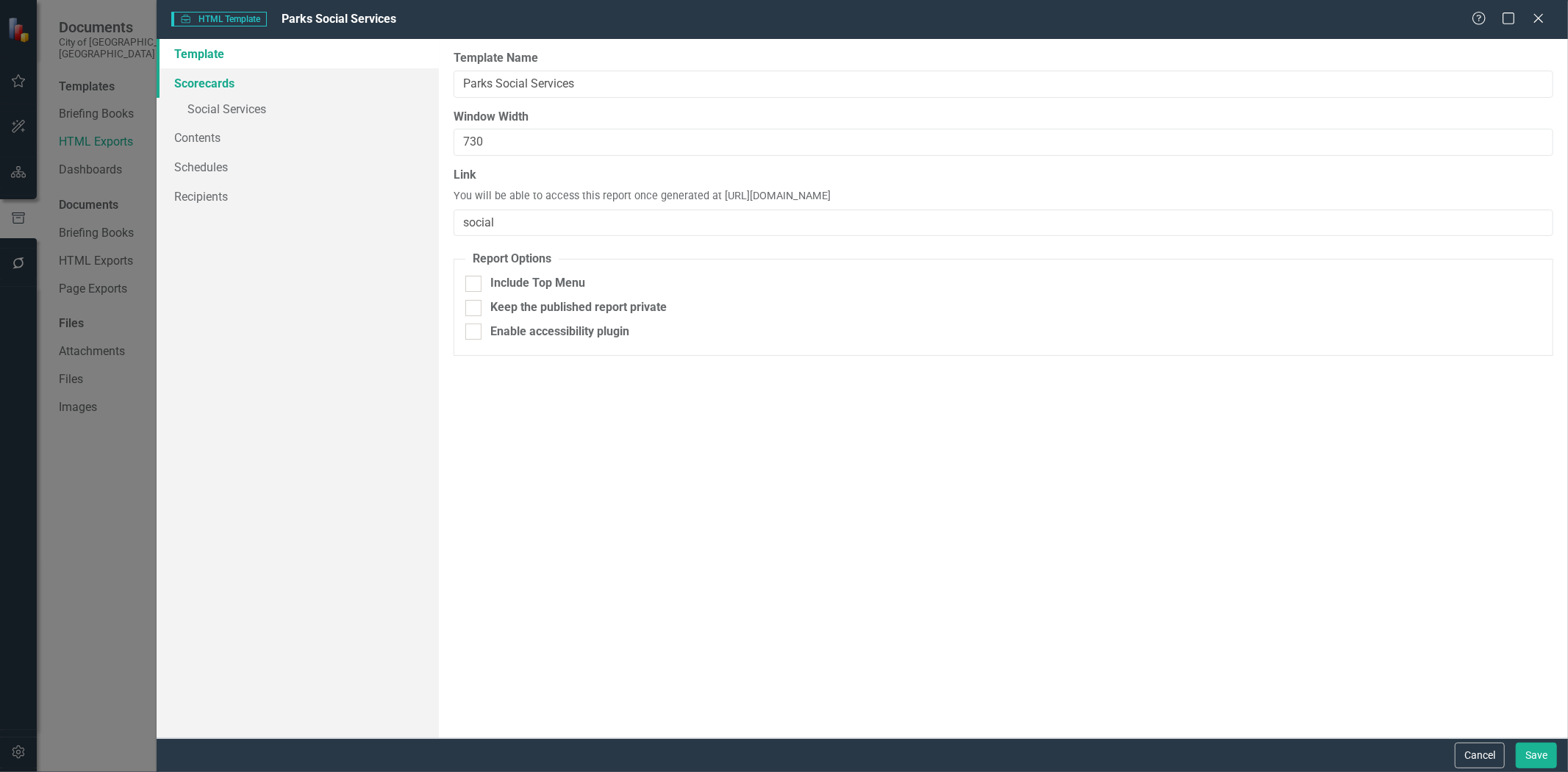
click at [195, 86] on link "Scorecards" at bounding box center [298, 83] width 282 height 30
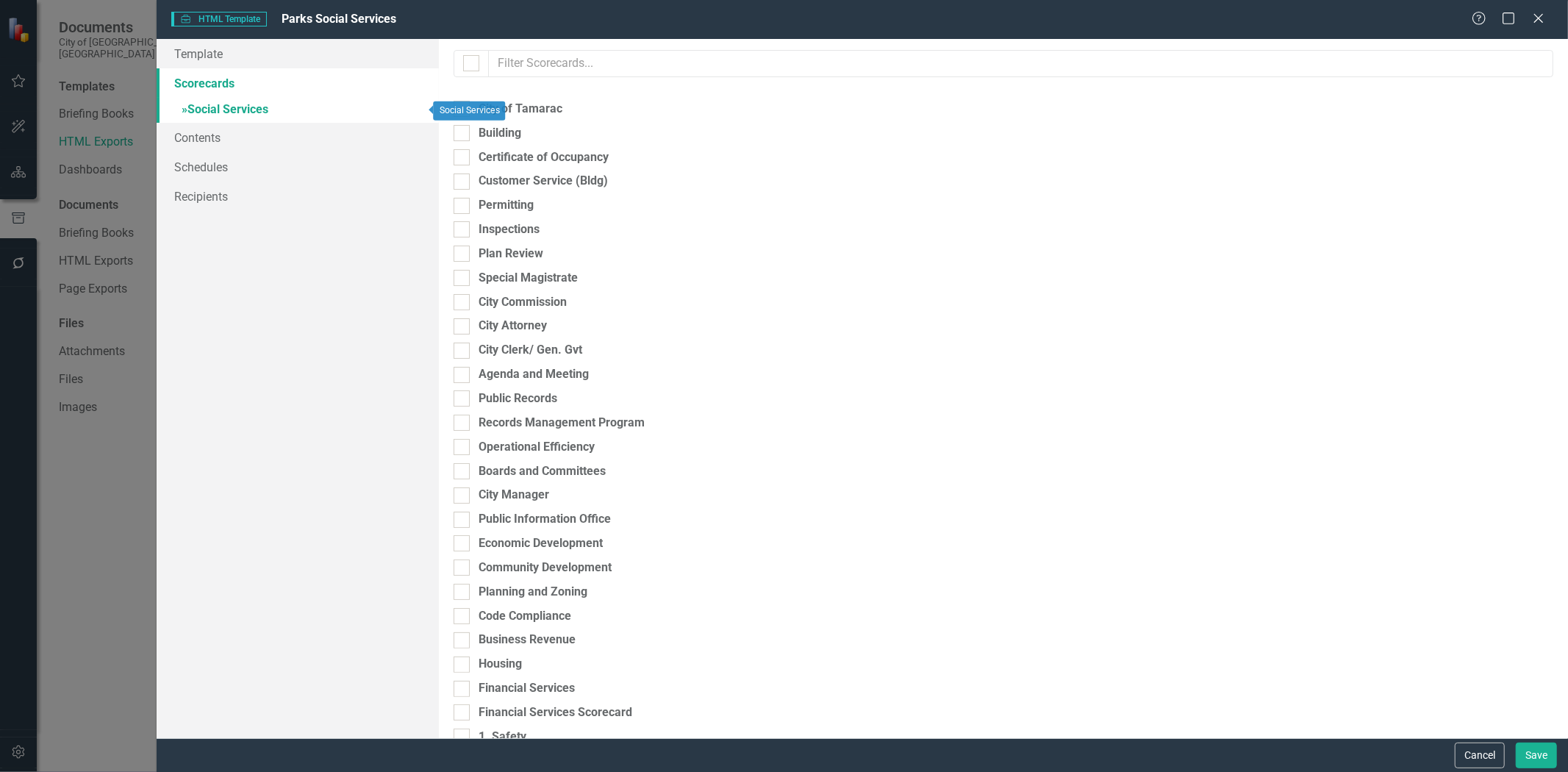
click at [202, 106] on link "» Social Services" at bounding box center [298, 110] width 282 height 25
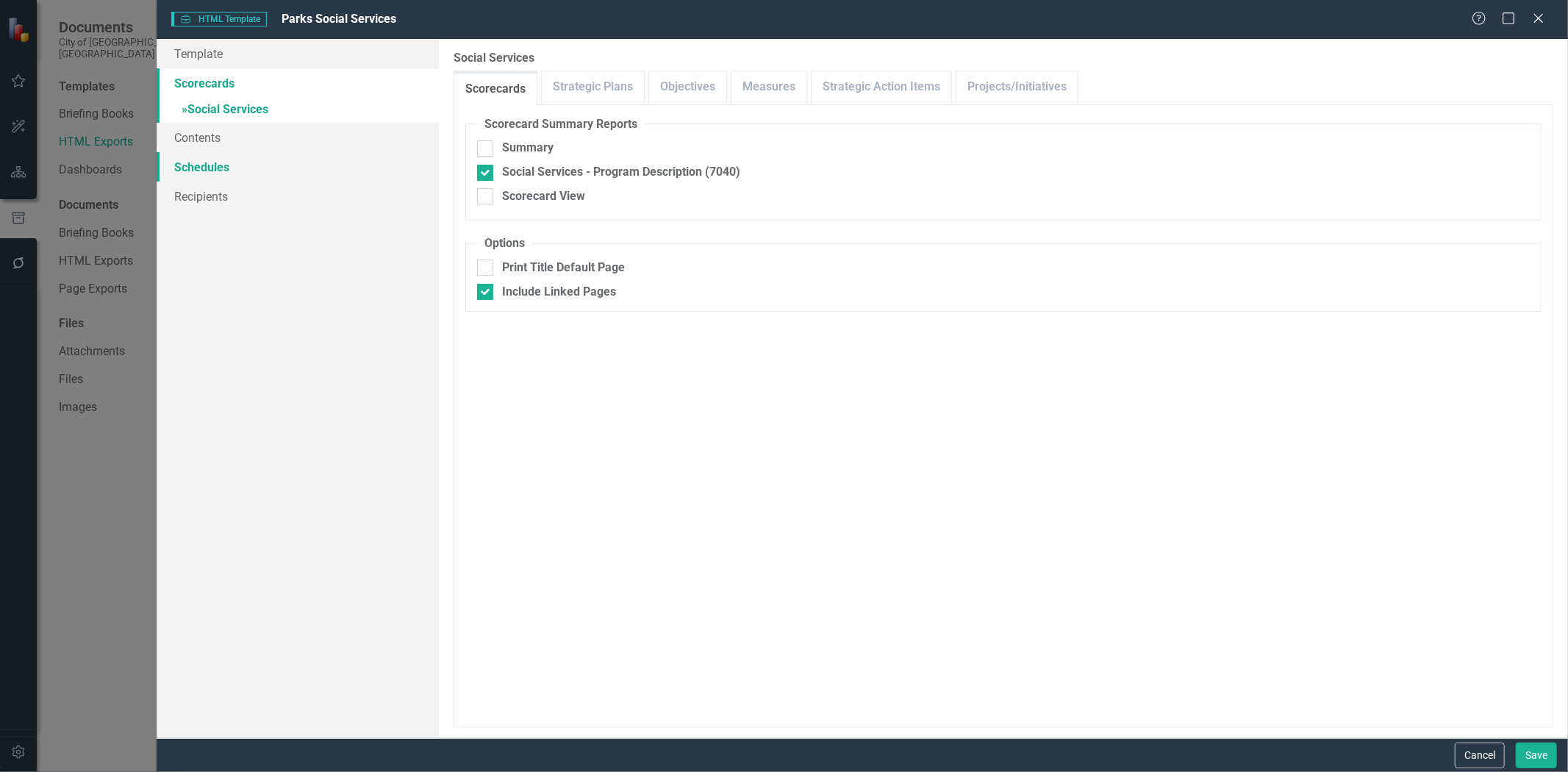
click at [199, 162] on link "Schedules" at bounding box center [298, 167] width 282 height 30
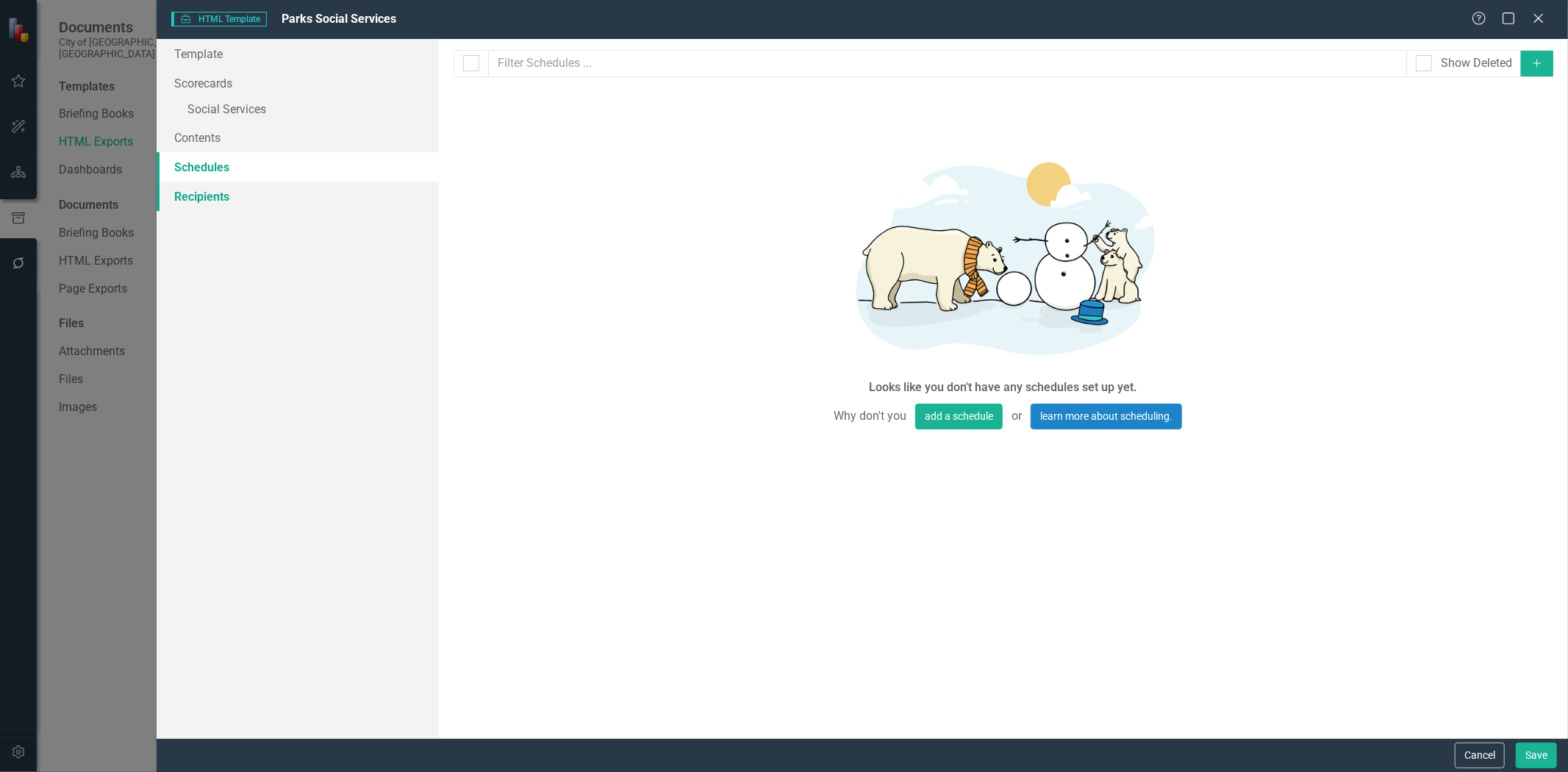
click at [214, 203] on link "Recipients" at bounding box center [298, 196] width 282 height 30
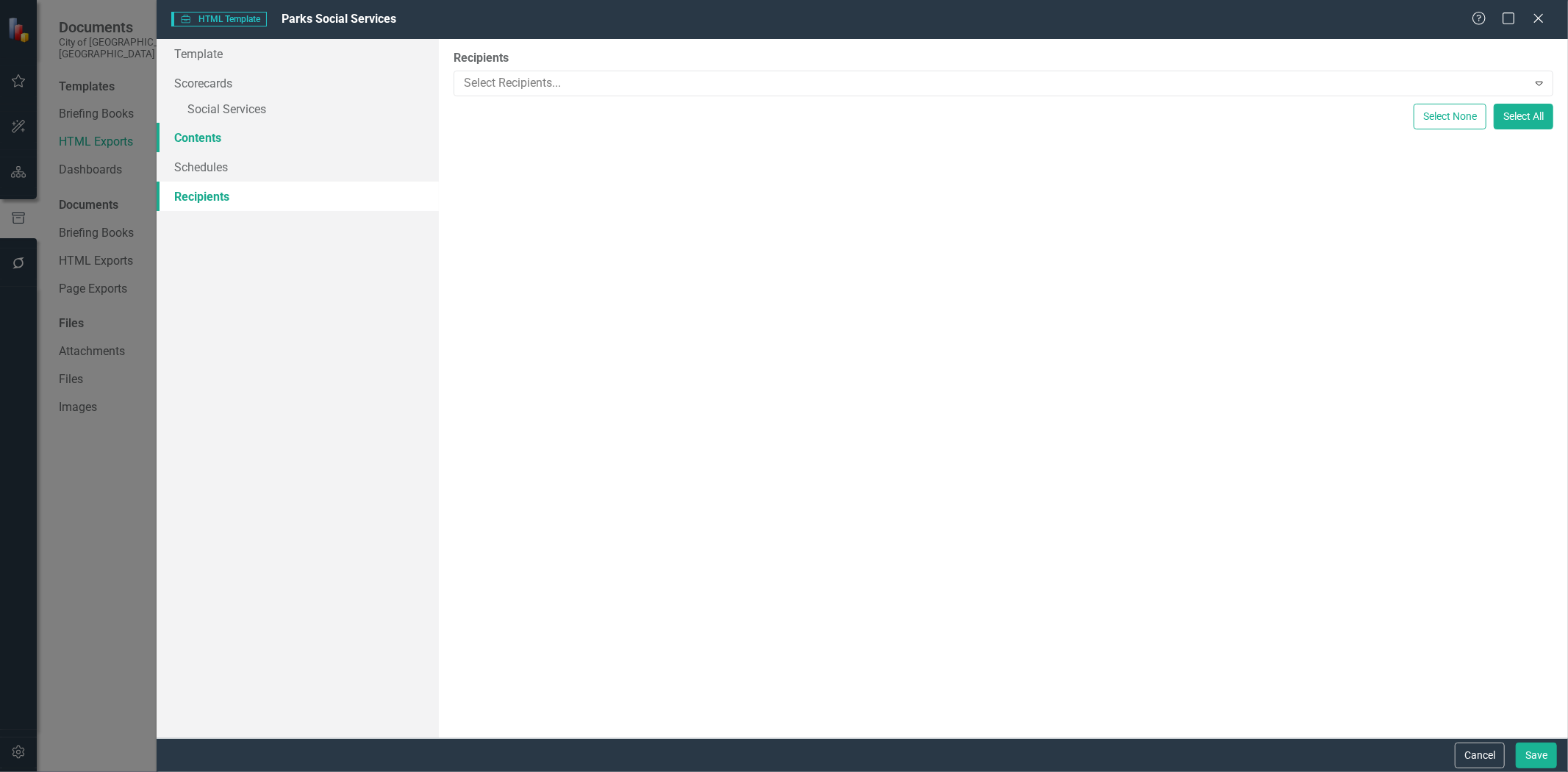
click at [188, 140] on link "Contents" at bounding box center [298, 138] width 282 height 30
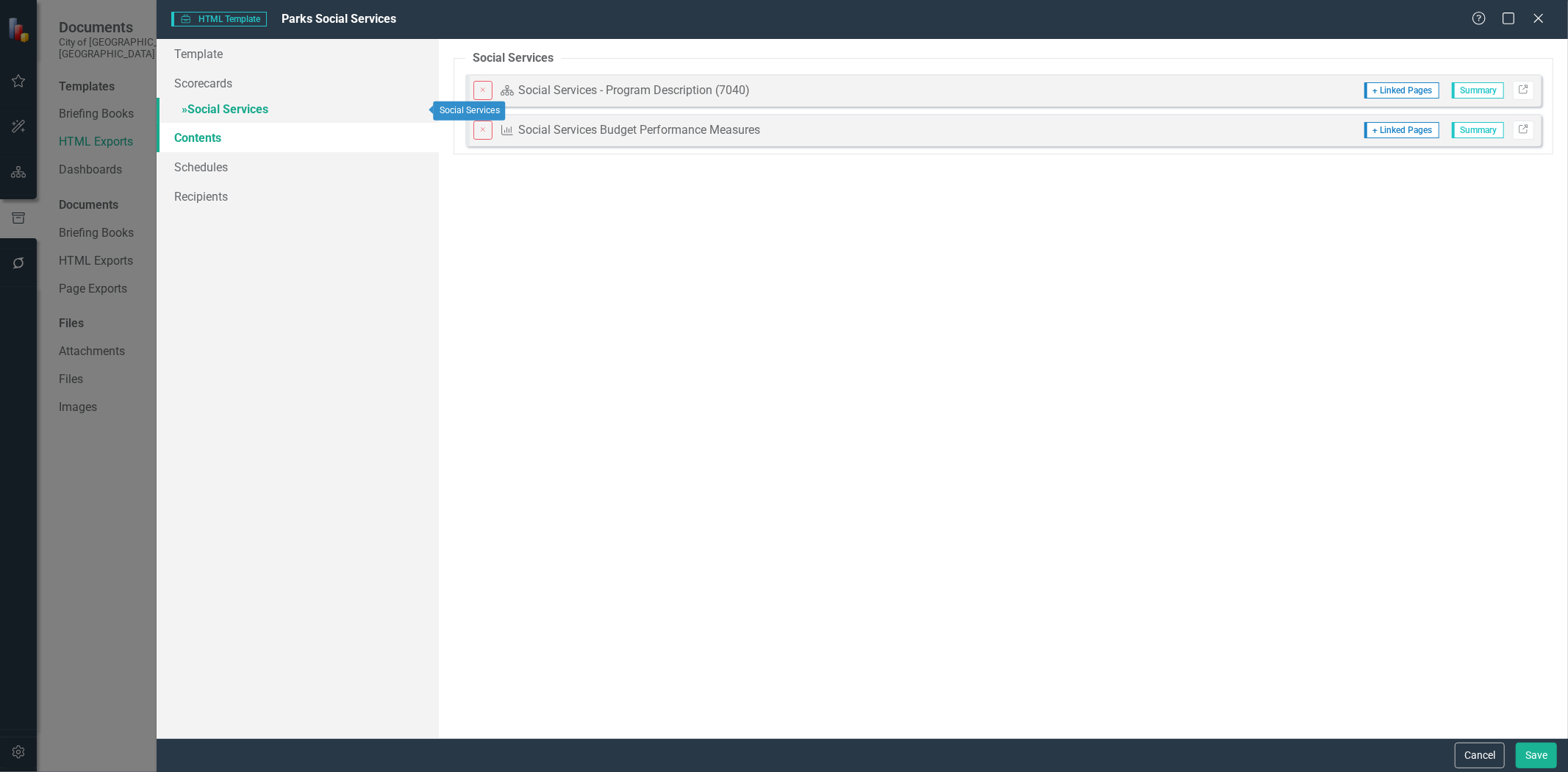
click at [215, 107] on link "» Social Services" at bounding box center [298, 110] width 282 height 25
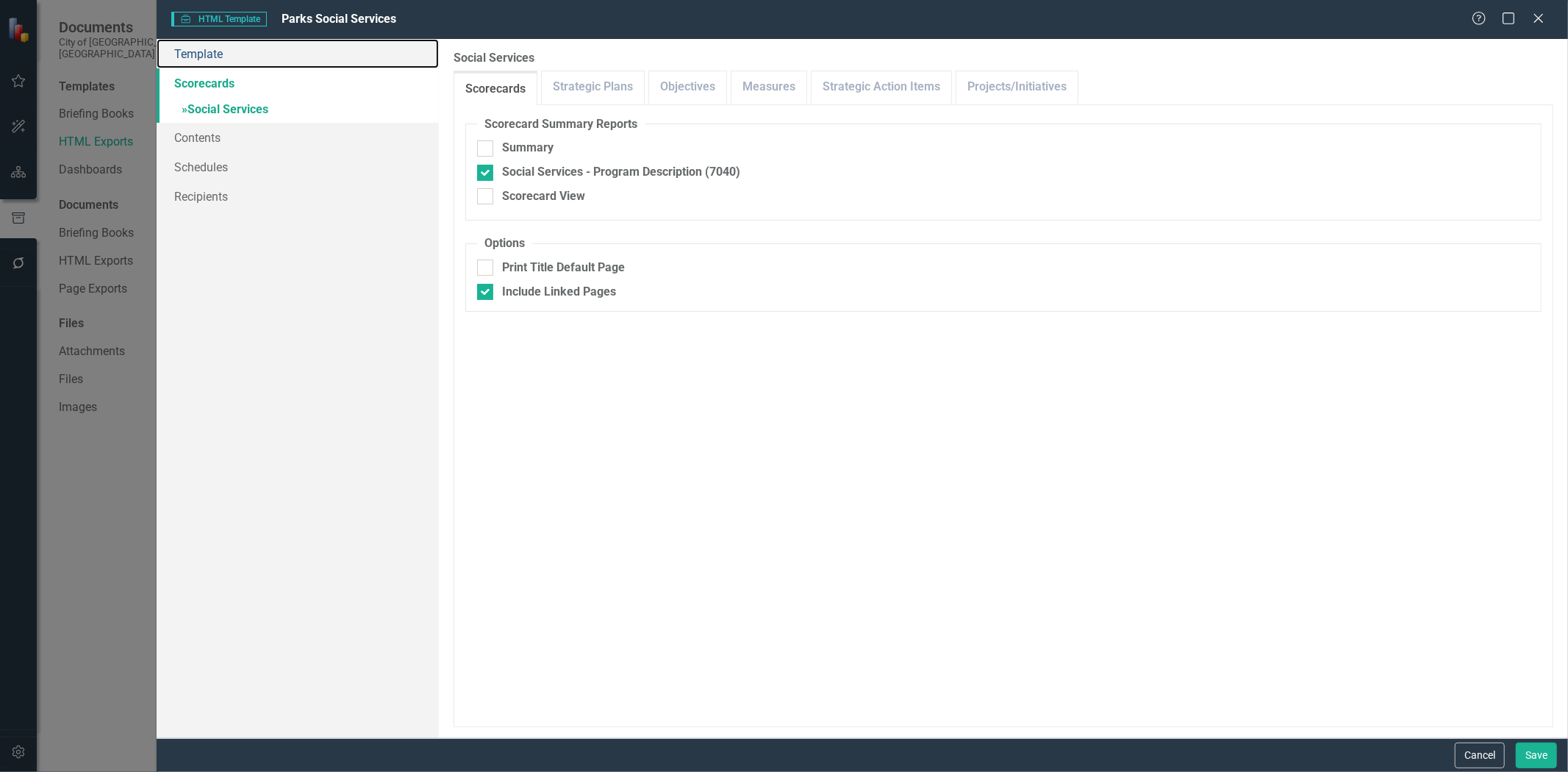
drag, startPoint x: 231, startPoint y: 64, endPoint x: 210, endPoint y: 87, distance: 31.1
click at [231, 64] on link "Template" at bounding box center [298, 53] width 282 height 30
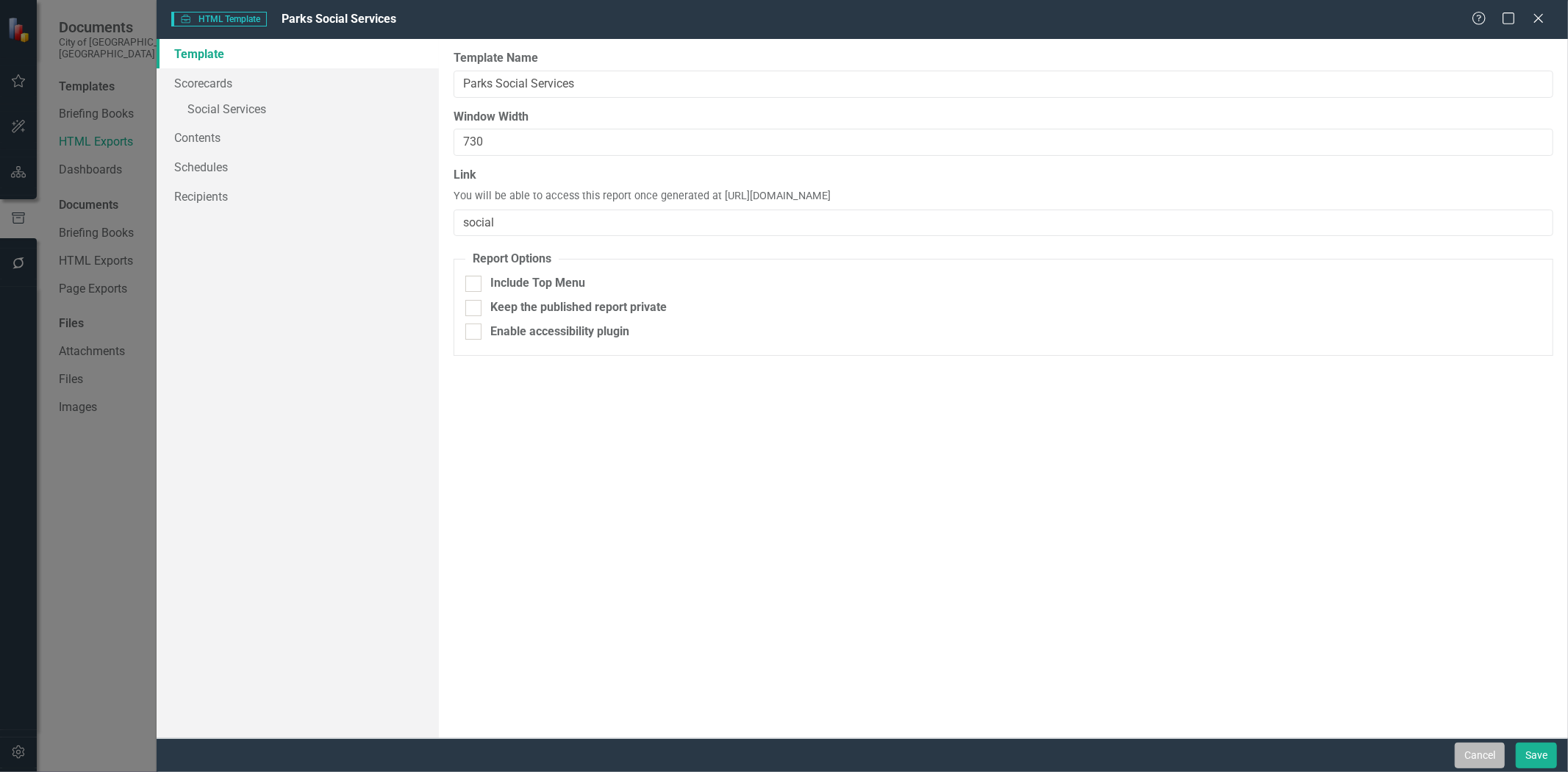
click at [1491, 765] on button "Cancel" at bounding box center [1479, 754] width 50 height 25
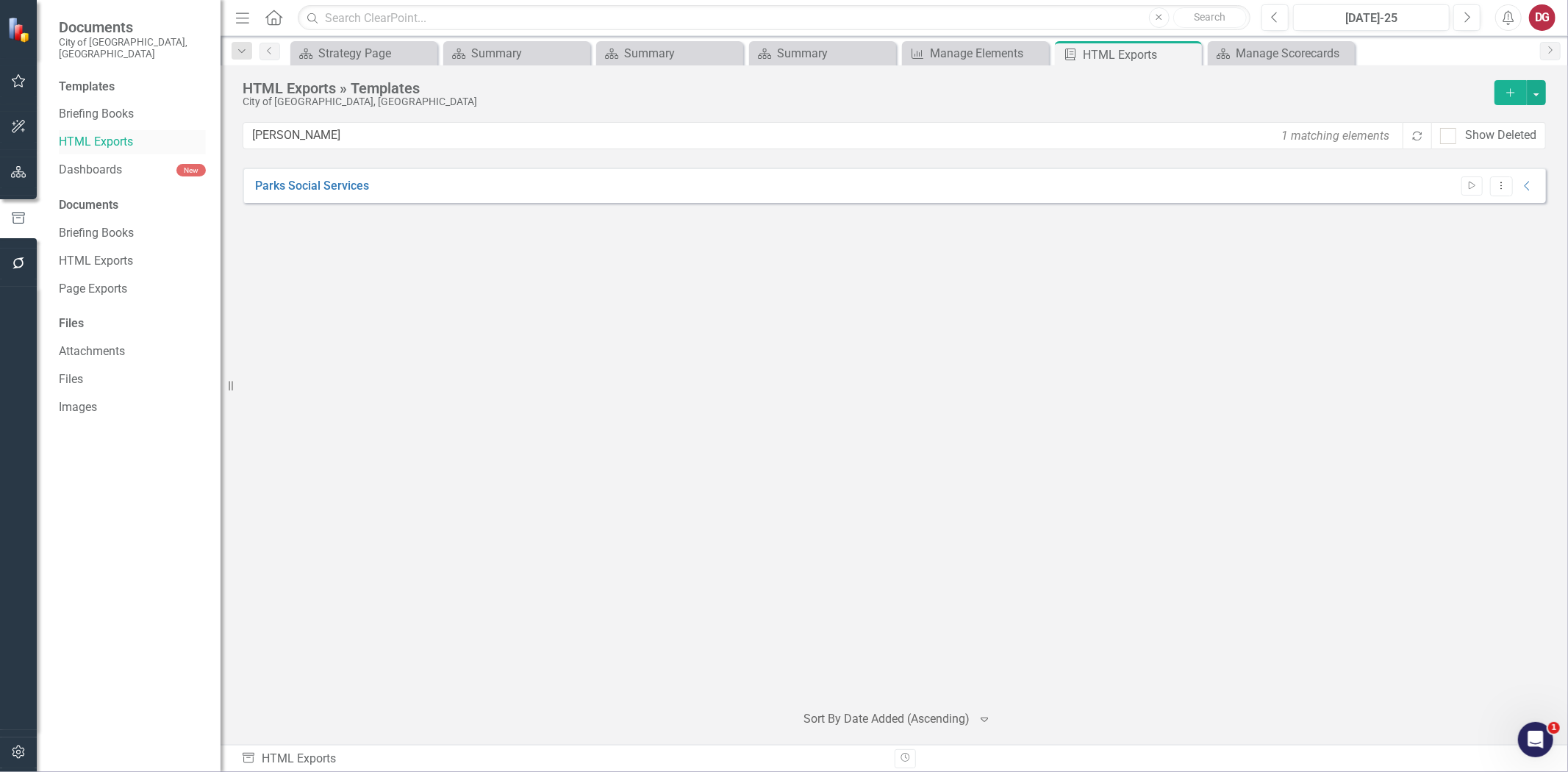
click at [90, 137] on link "HTML Exports" at bounding box center [132, 142] width 147 height 17
click at [107, 134] on link "HTML Exports" at bounding box center [132, 142] width 147 height 17
click at [261, 130] on input "socia" at bounding box center [825, 135] width 1162 height 27
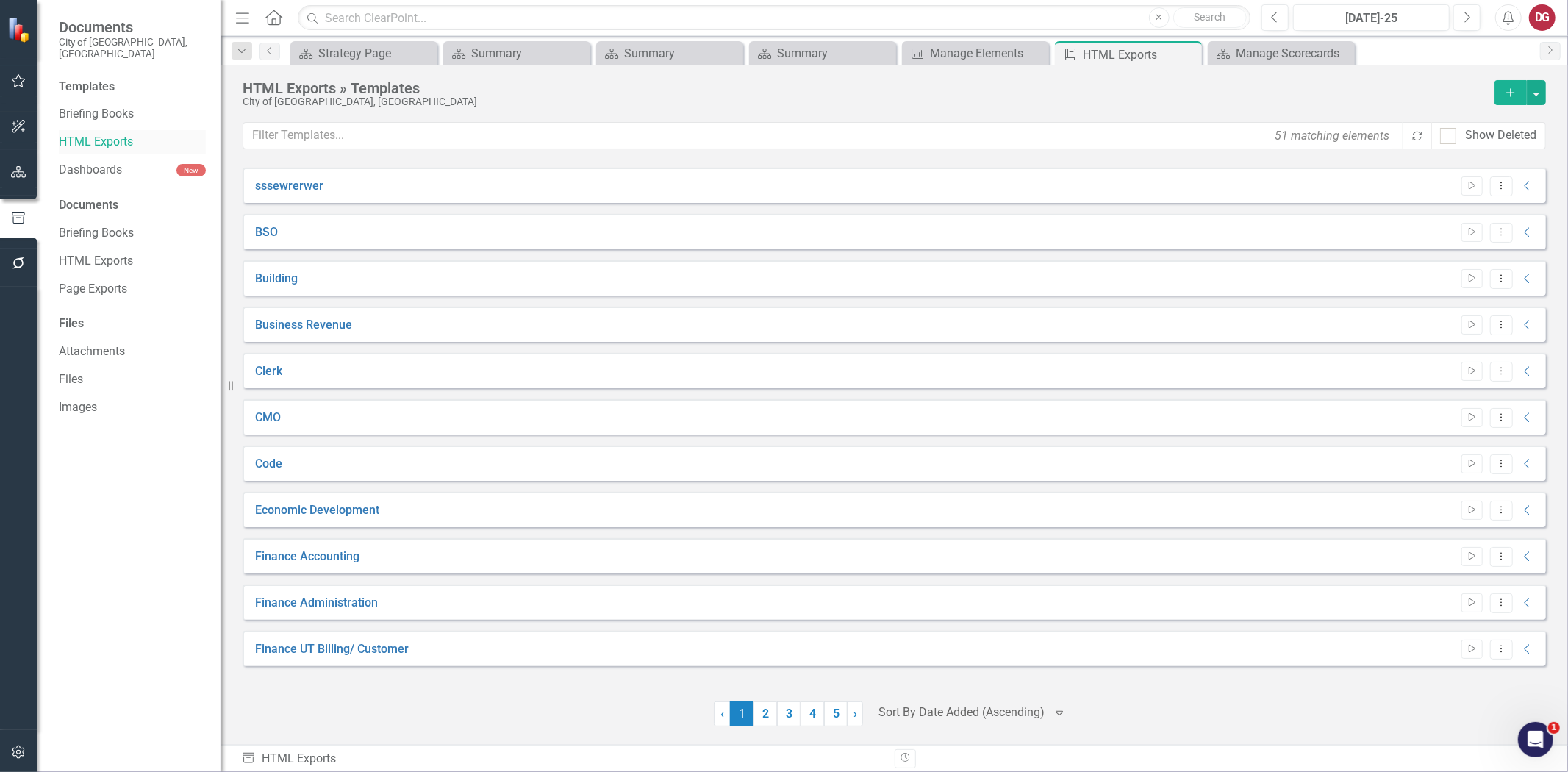
click at [109, 134] on link "HTML Exports" at bounding box center [132, 142] width 147 height 17
click at [103, 134] on link "HTML Exports" at bounding box center [132, 142] width 147 height 17
click at [767, 717] on link "2" at bounding box center [765, 713] width 24 height 25
click at [789, 713] on link "3" at bounding box center [789, 713] width 24 height 25
click at [809, 711] on link "4" at bounding box center [812, 713] width 24 height 25
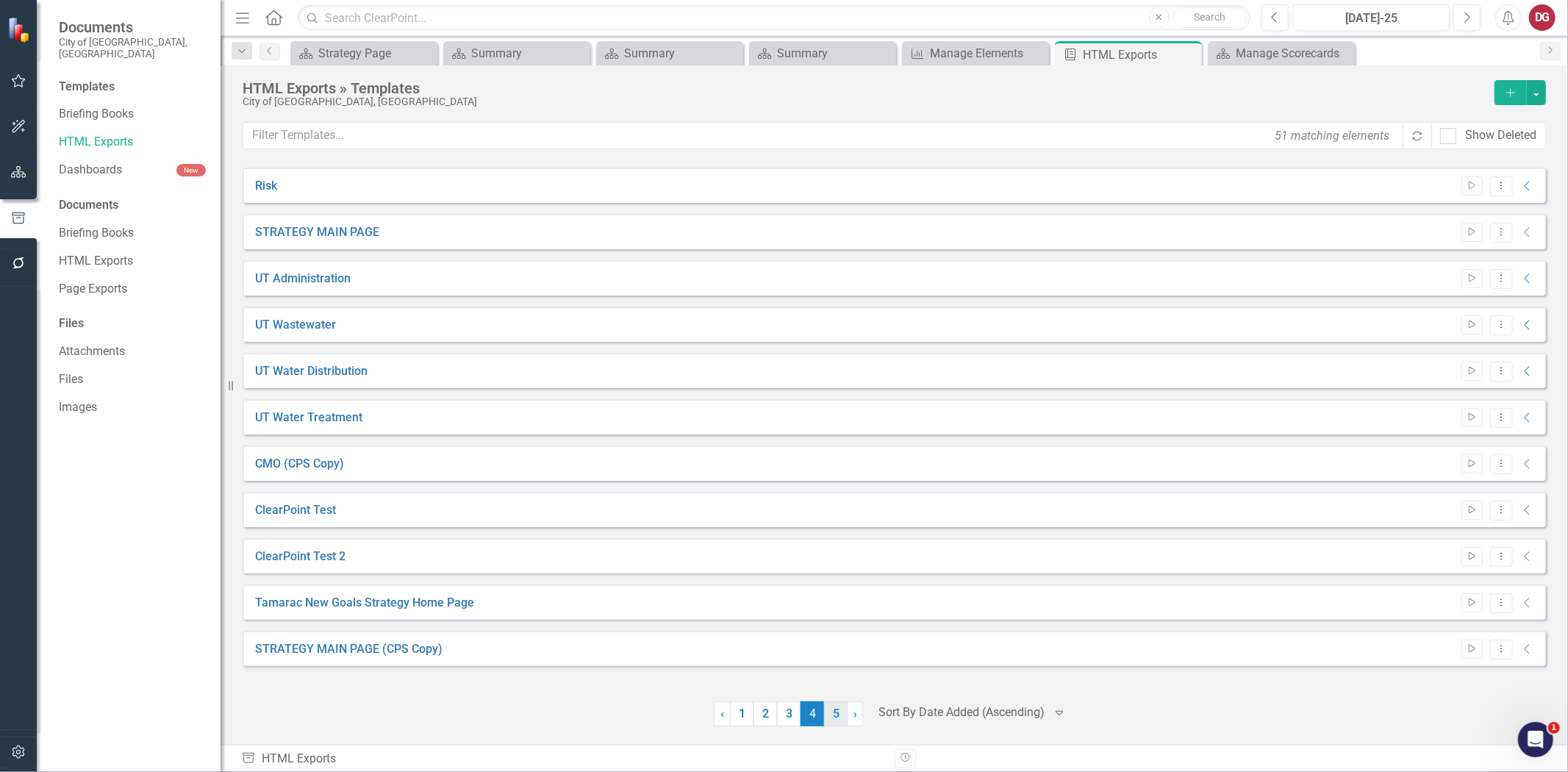
click at [833, 713] on link "5" at bounding box center [835, 713] width 24 height 25
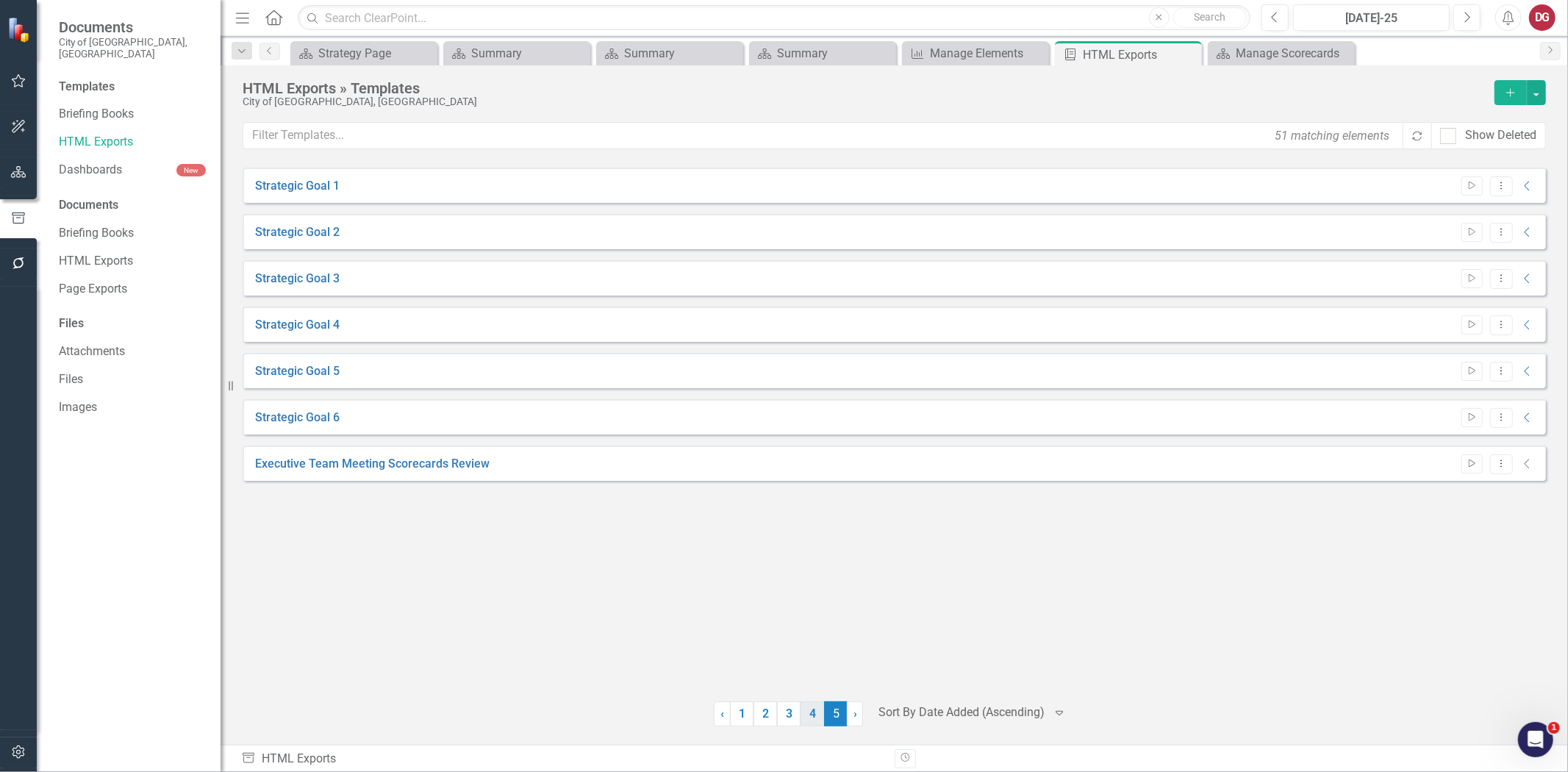
click at [813, 719] on link "4" at bounding box center [812, 713] width 24 height 25
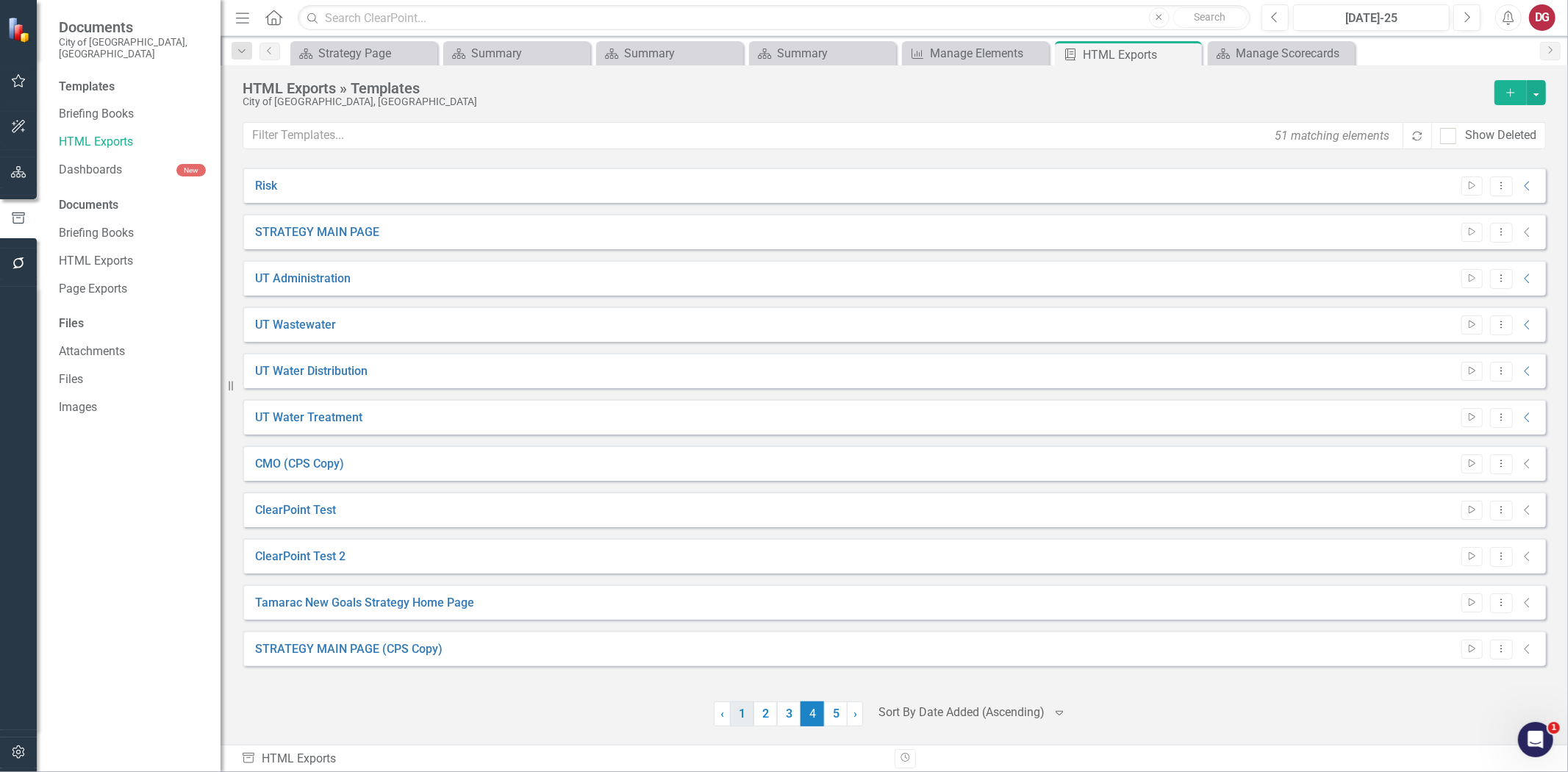
click at [739, 711] on link "1" at bounding box center [741, 713] width 24 height 25
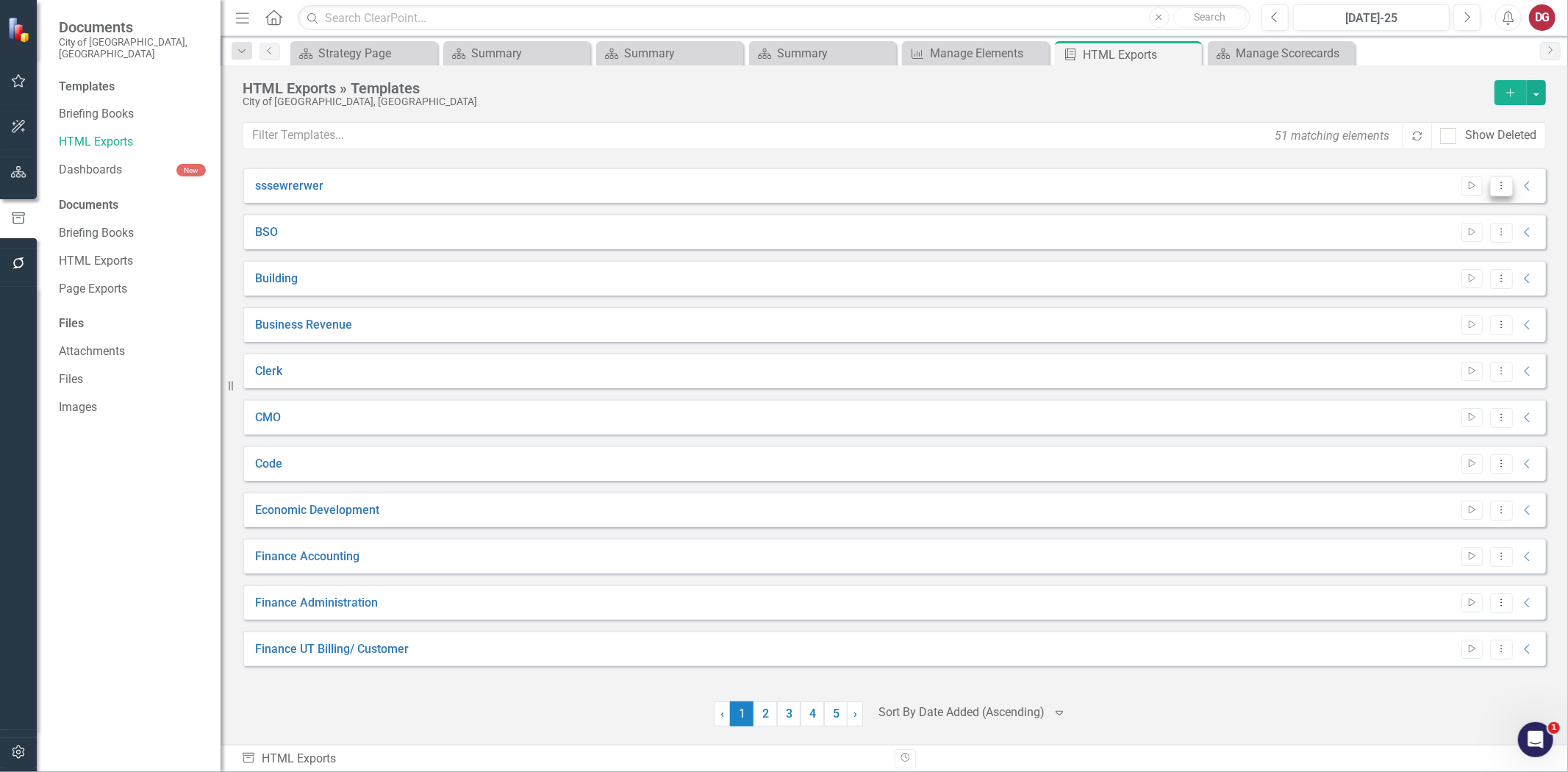
click at [1498, 185] on icon "Dropdown Menu" at bounding box center [1501, 185] width 12 height 10
click at [1160, 89] on div "HTML Exports » Templates" at bounding box center [865, 88] width 1245 height 16
click at [104, 134] on link "HTML Exports" at bounding box center [132, 142] width 147 height 17
click at [1500, 278] on icon "Dropdown Menu" at bounding box center [1501, 278] width 12 height 10
click at [1437, 283] on div "Building Start Dropdown Menu Collapse" at bounding box center [894, 278] width 1303 height 35
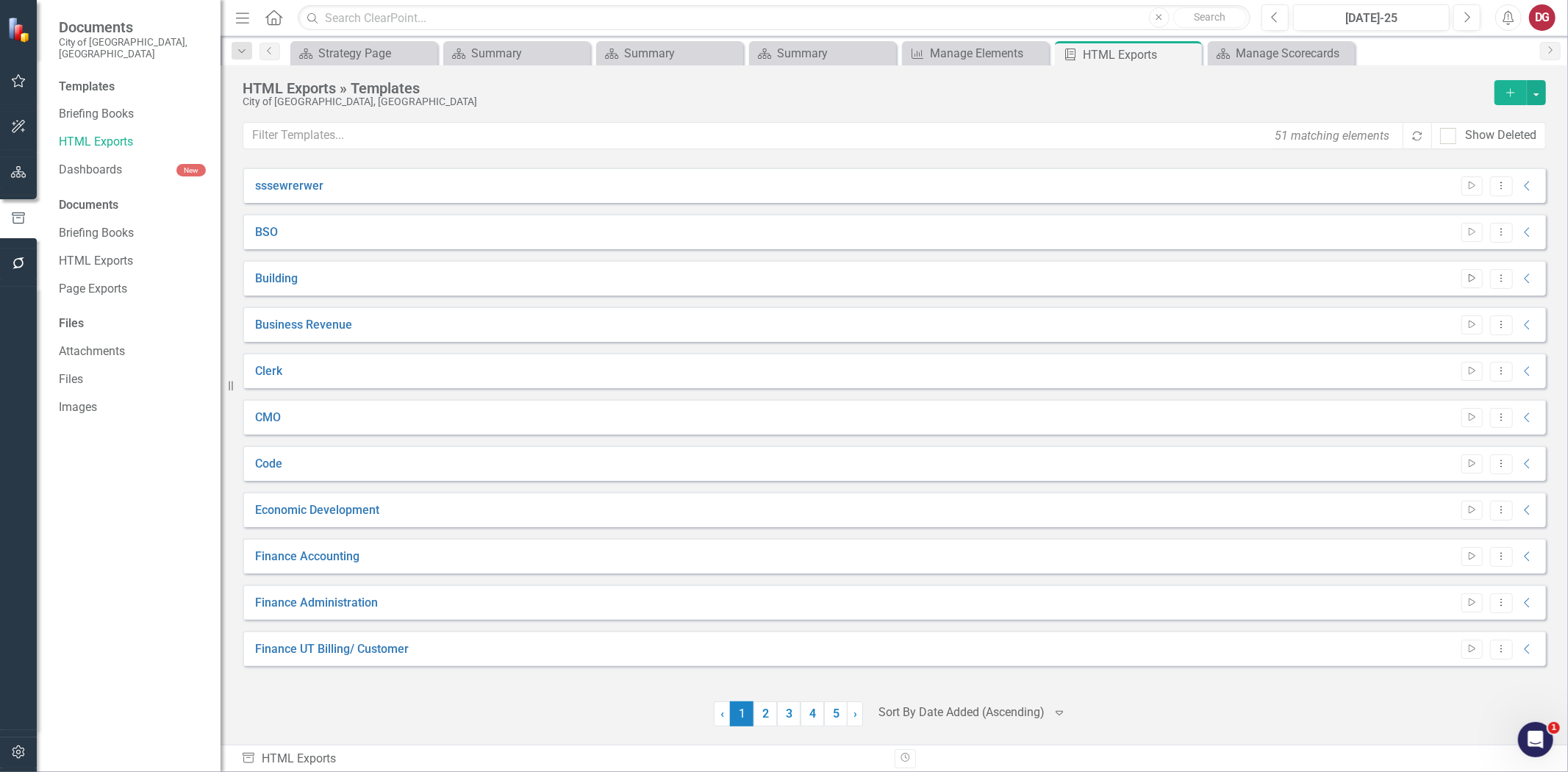
click at [1472, 278] on icon "Start" at bounding box center [1472, 279] width 11 height 9
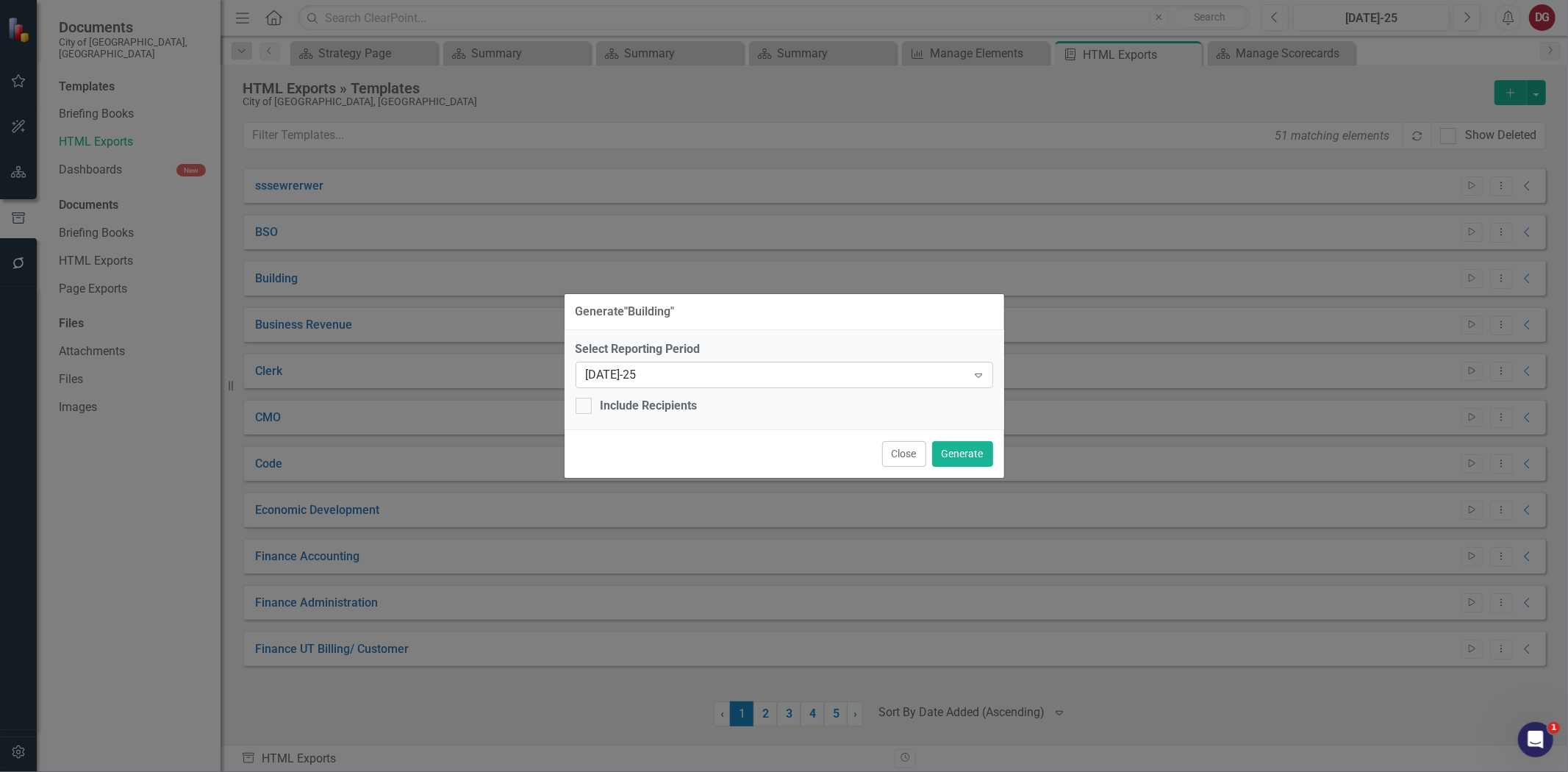
click at [664, 375] on div "[DATE]-25" at bounding box center [777, 374] width 381 height 17
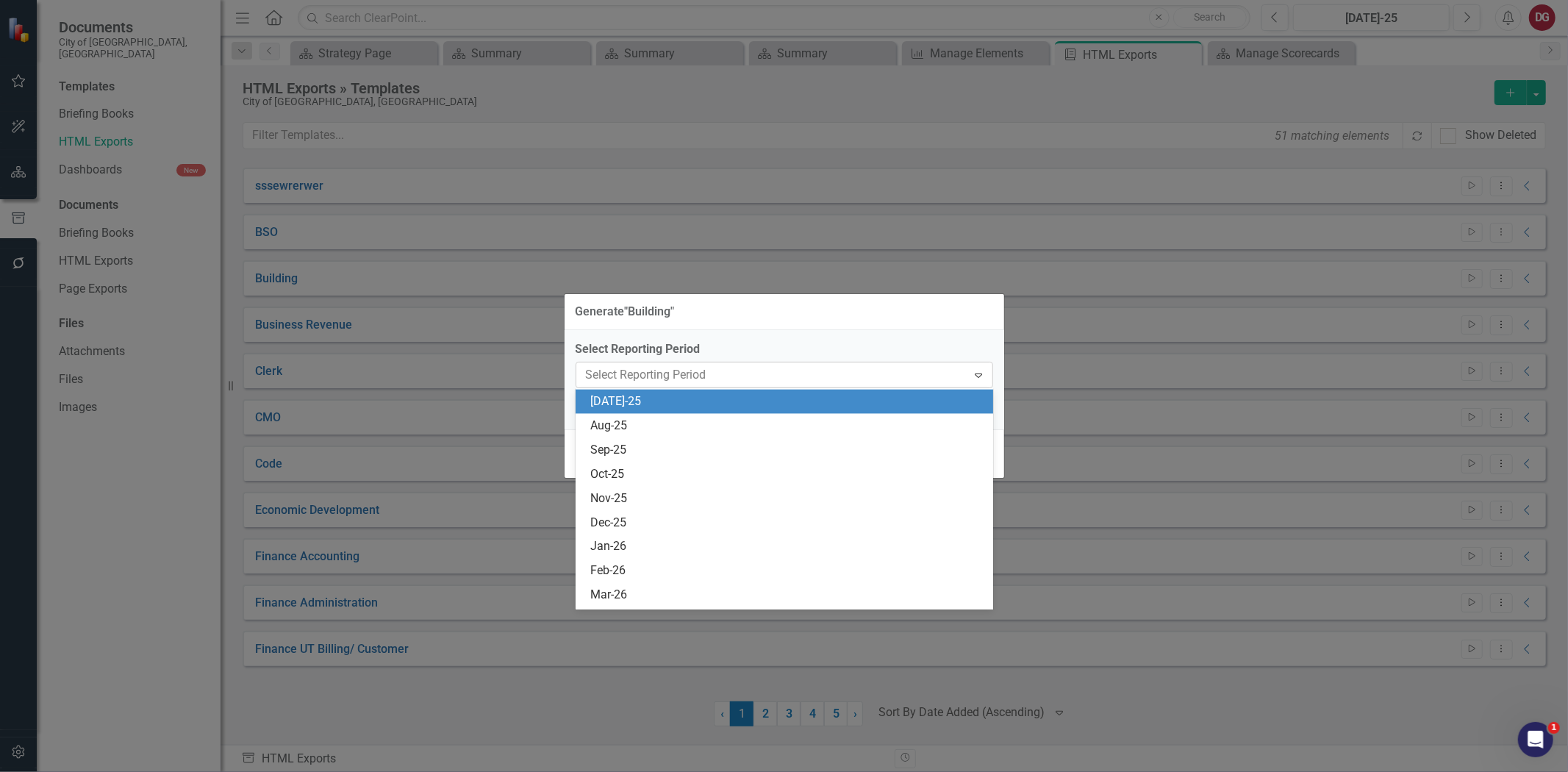
scroll to position [1594, 0]
click at [628, 401] on div "[DATE]-25" at bounding box center [788, 400] width 394 height 17
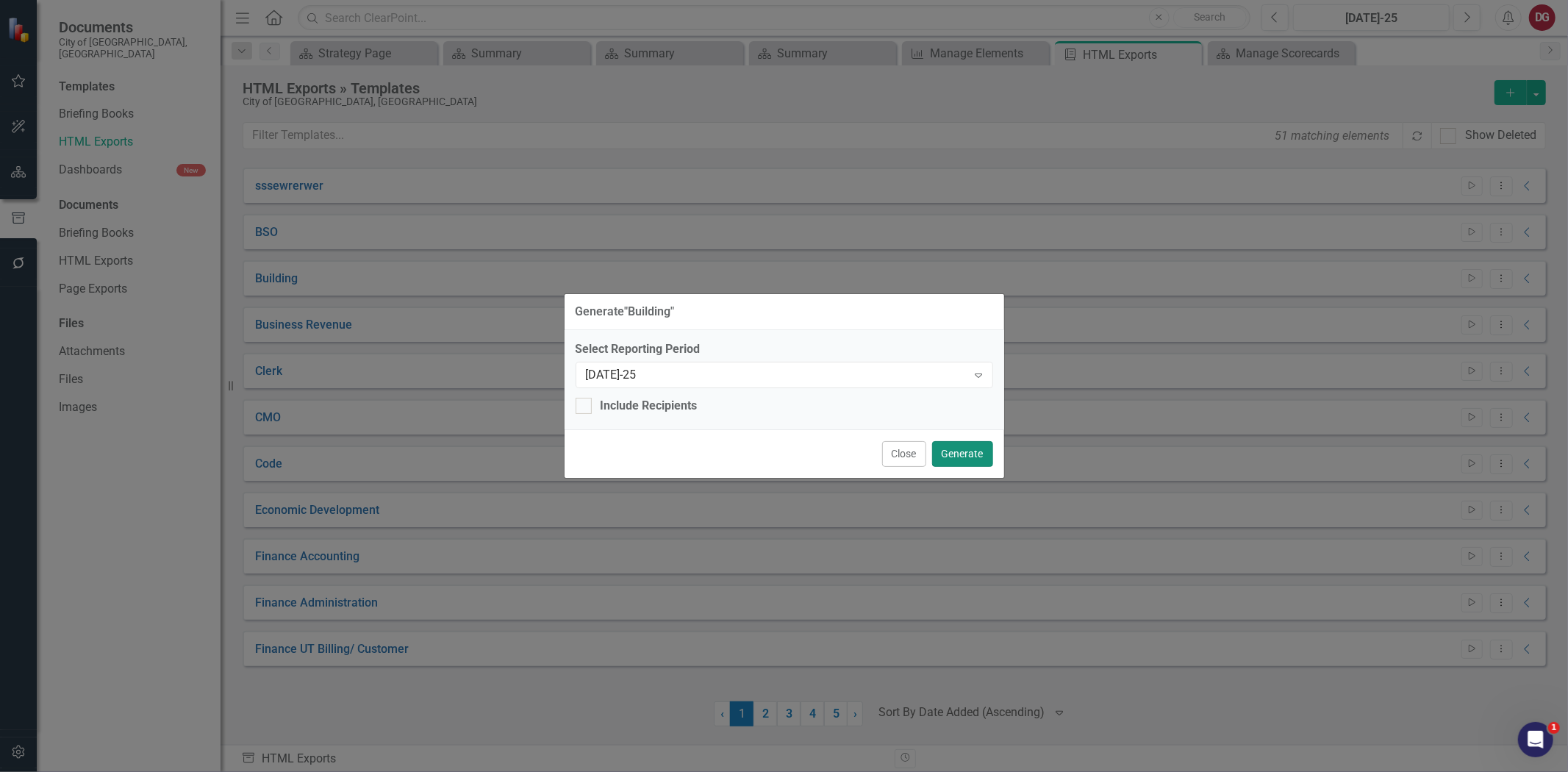
click at [971, 457] on button "Generate" at bounding box center [963, 453] width 61 height 25
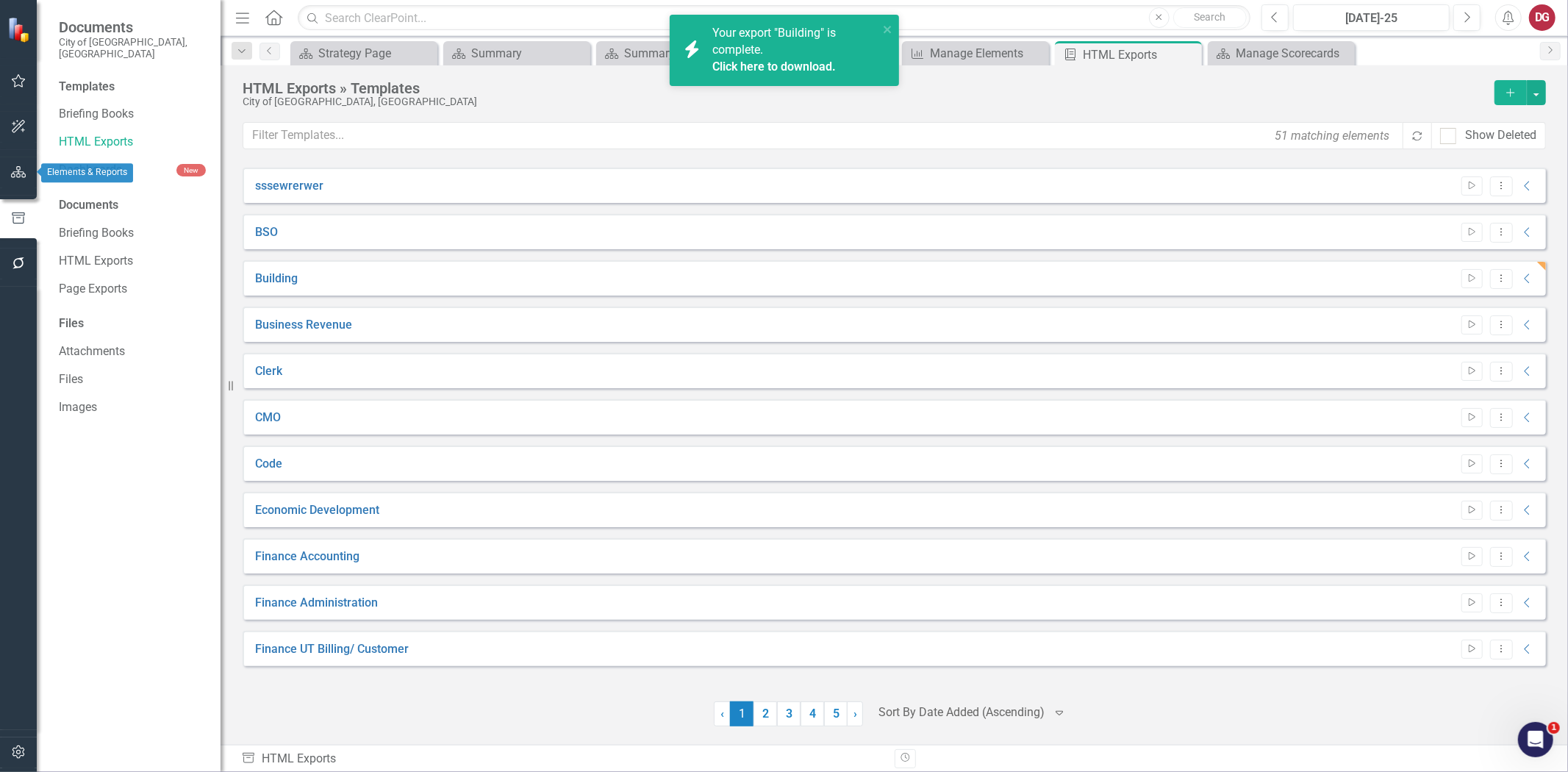
click at [9, 174] on button "button" at bounding box center [19, 173] width 33 height 31
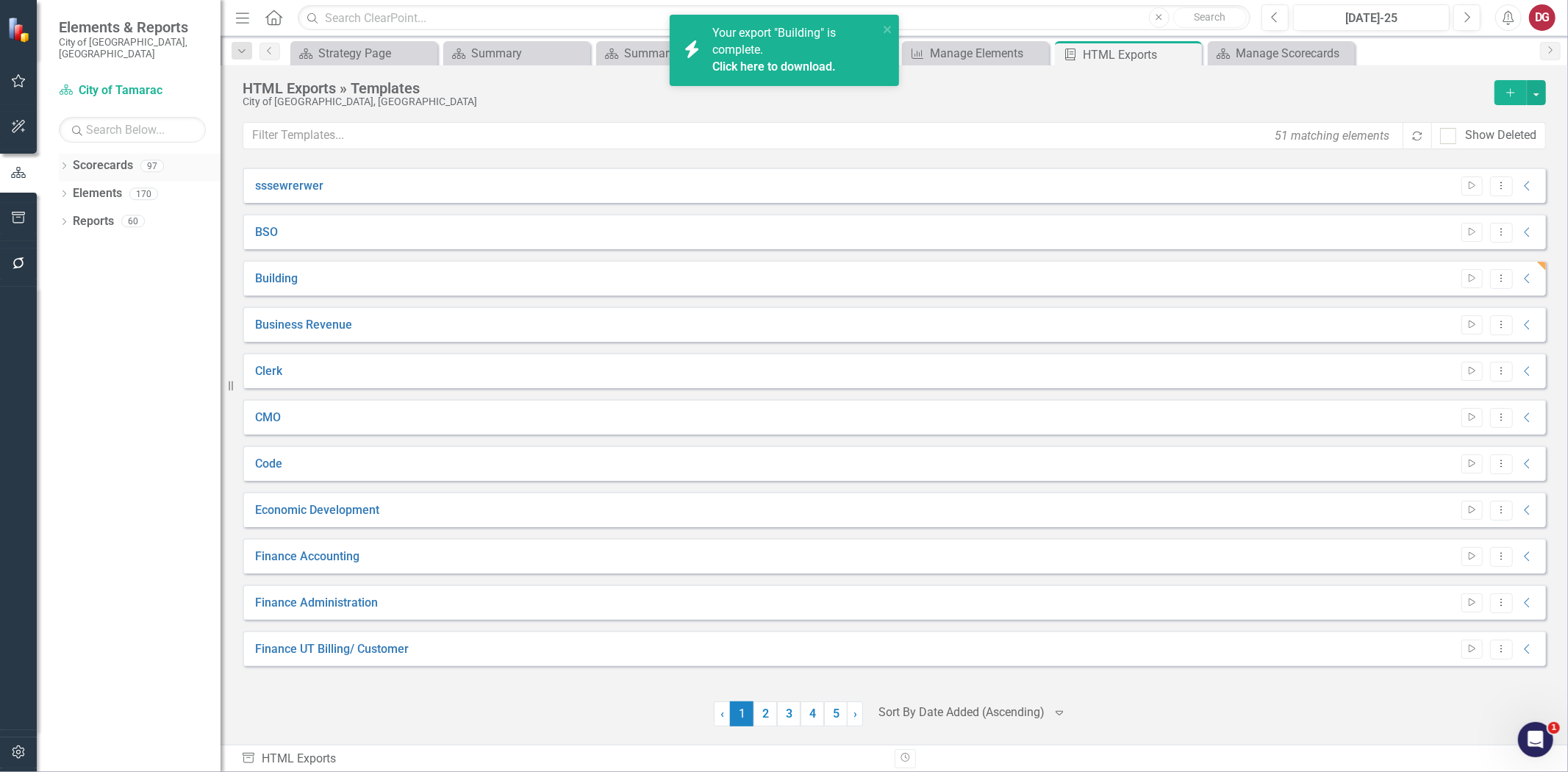
click at [62, 163] on icon "Dropdown" at bounding box center [64, 166] width 11 height 8
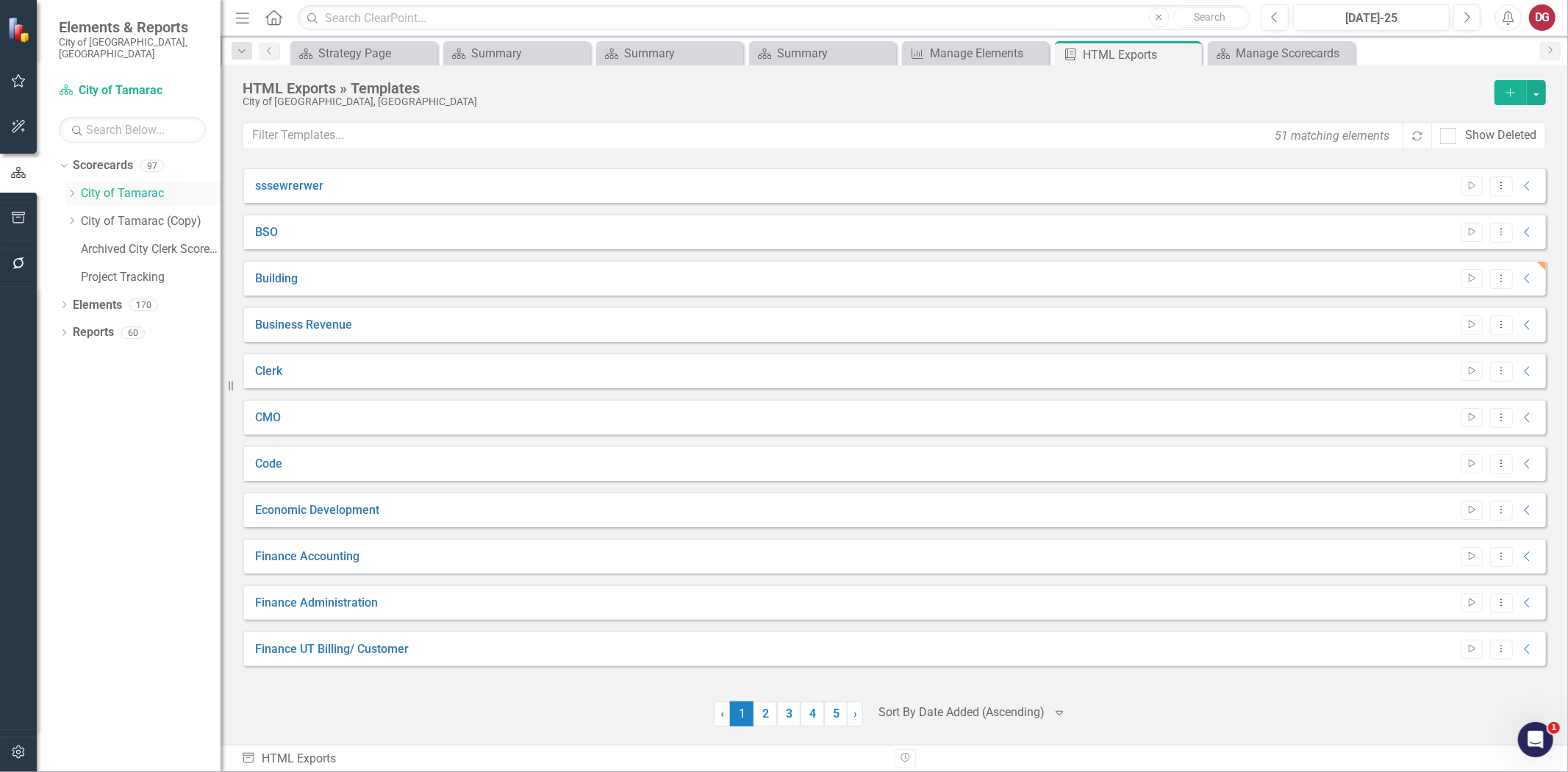
click at [70, 189] on icon "Dropdown" at bounding box center [72, 194] width 11 height 9
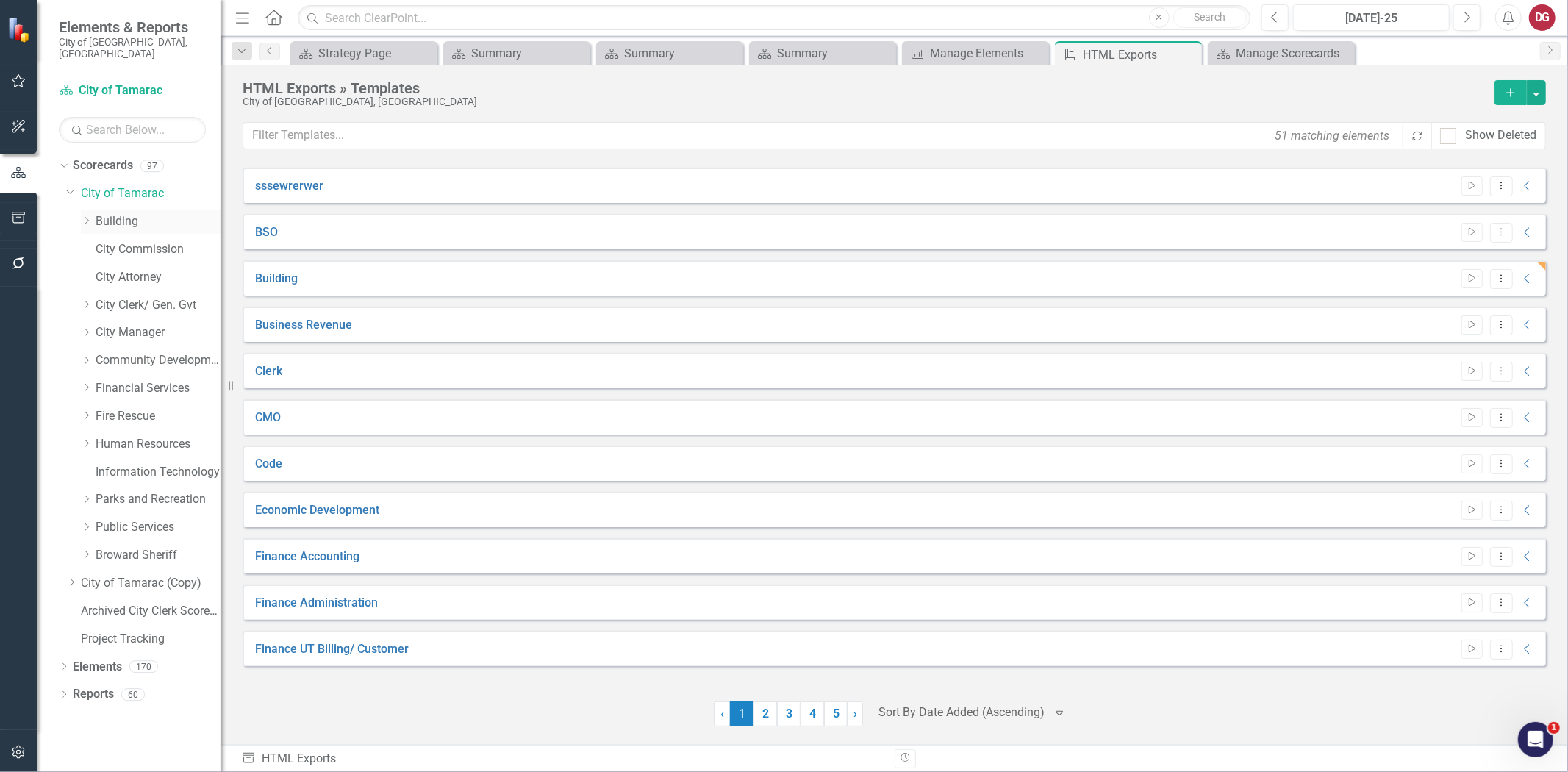
click at [112, 213] on link "Building" at bounding box center [158, 221] width 125 height 17
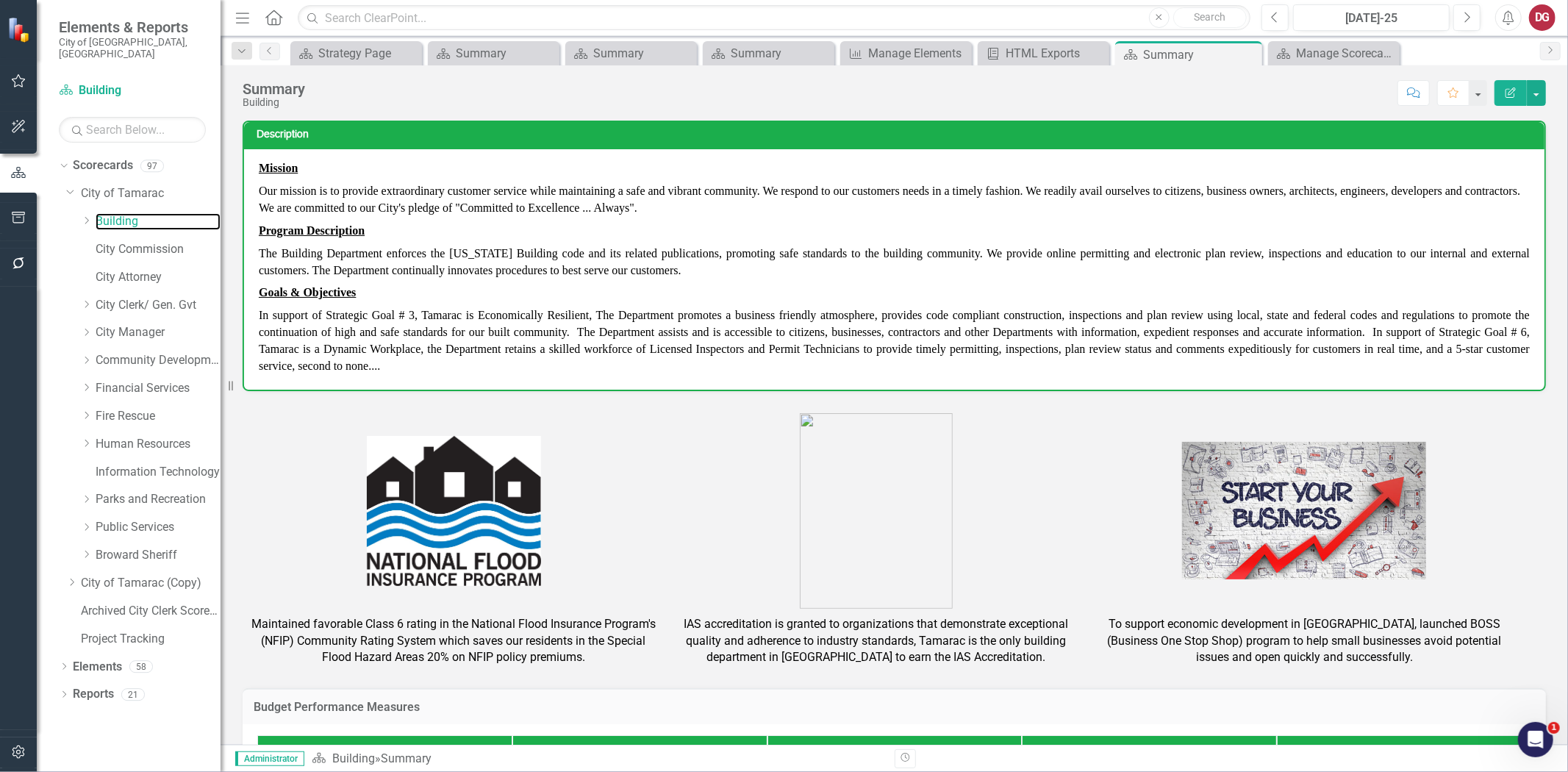
scroll to position [244, 0]
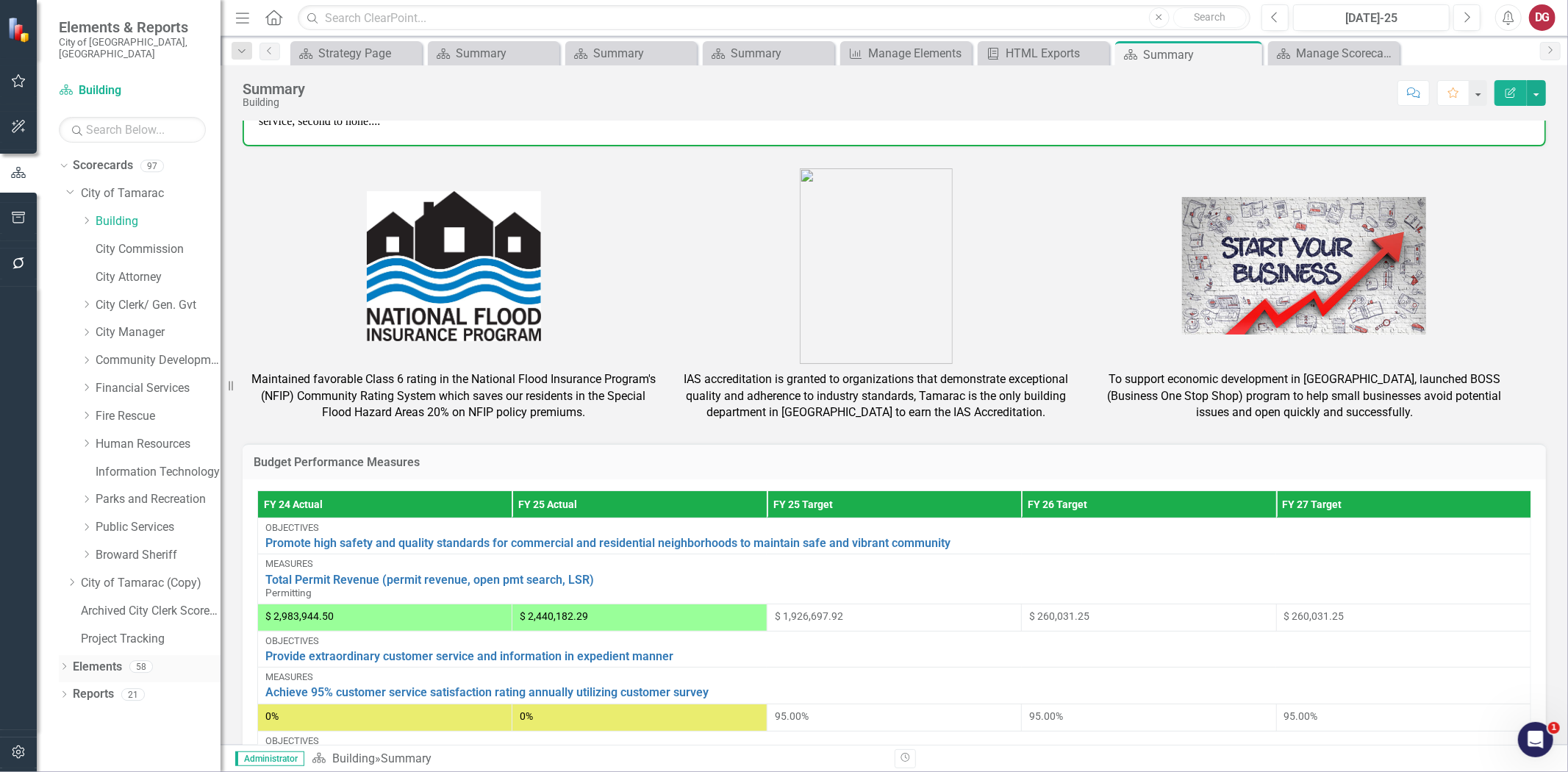
click at [94, 662] on link "Elements" at bounding box center [97, 667] width 49 height 17
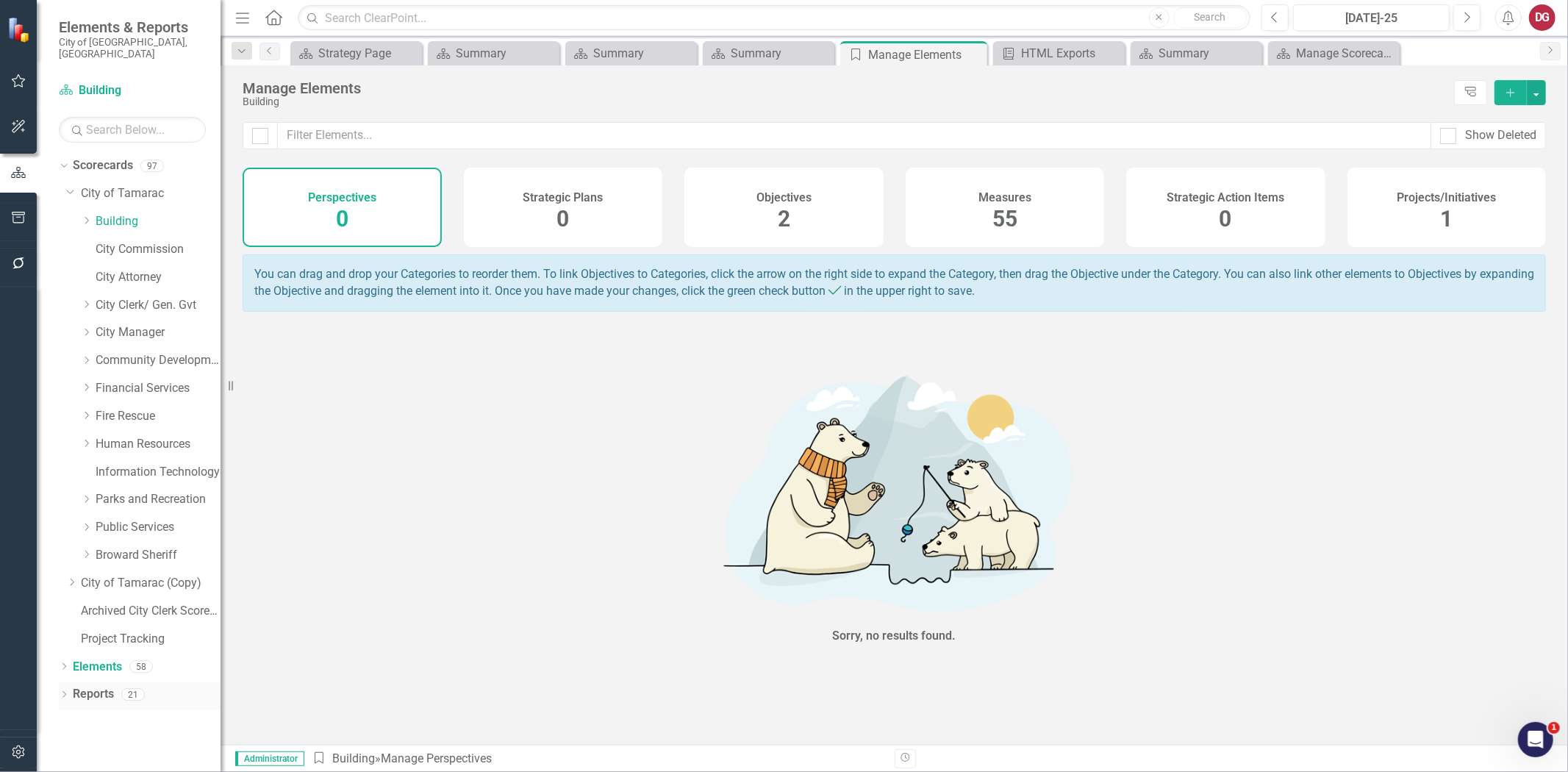
click at [93, 687] on link "Reports" at bounding box center [93, 694] width 41 height 17
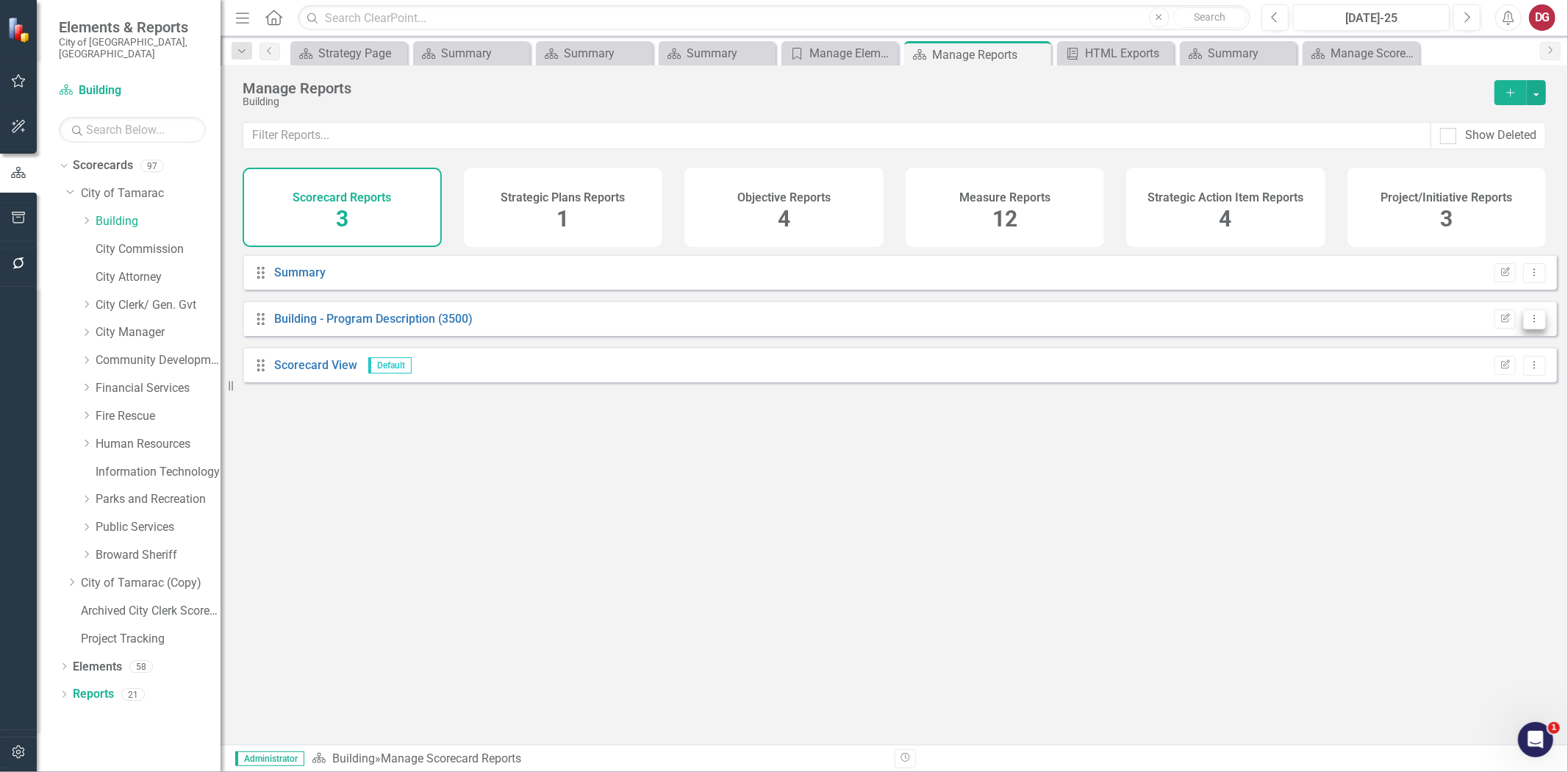
click at [1523, 326] on button "Dropdown Menu" at bounding box center [1535, 319] width 23 height 20
click at [1477, 353] on link "Edit Report Edit Report" at bounding box center [1474, 353] width 121 height 27
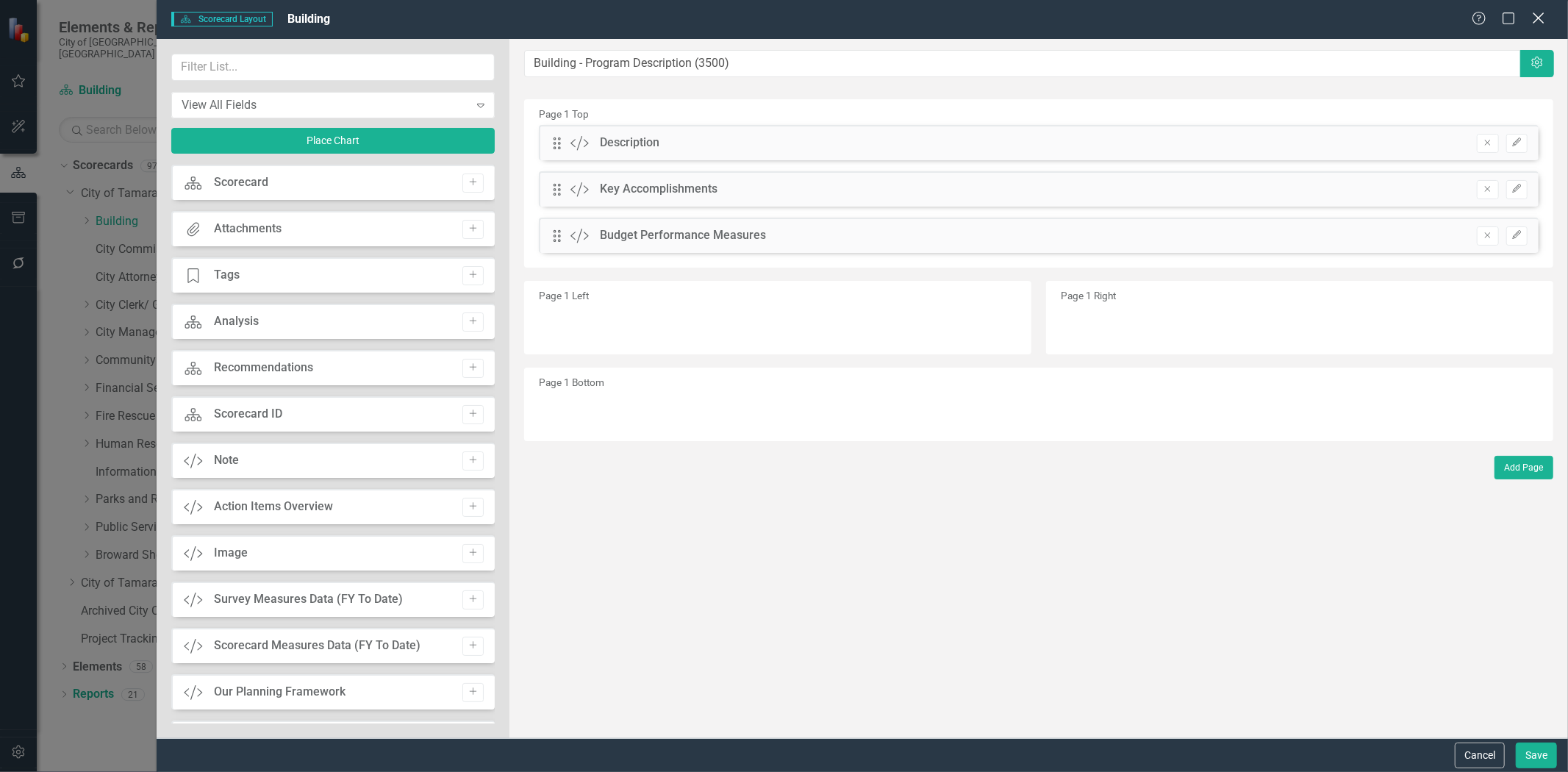
click at [1541, 20] on icon at bounding box center [1538, 18] width 11 height 11
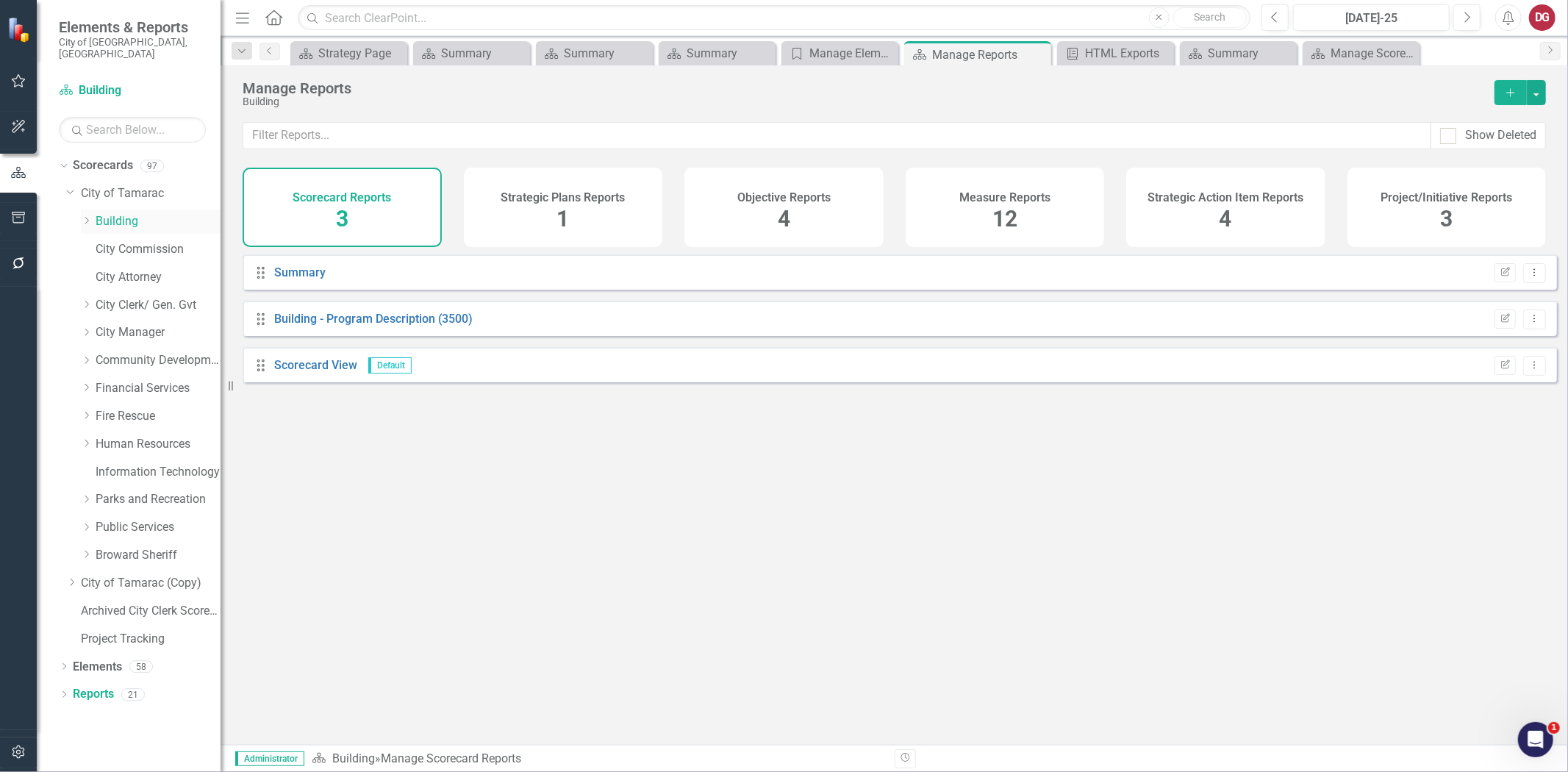
click at [104, 213] on link "Building" at bounding box center [158, 221] width 125 height 17
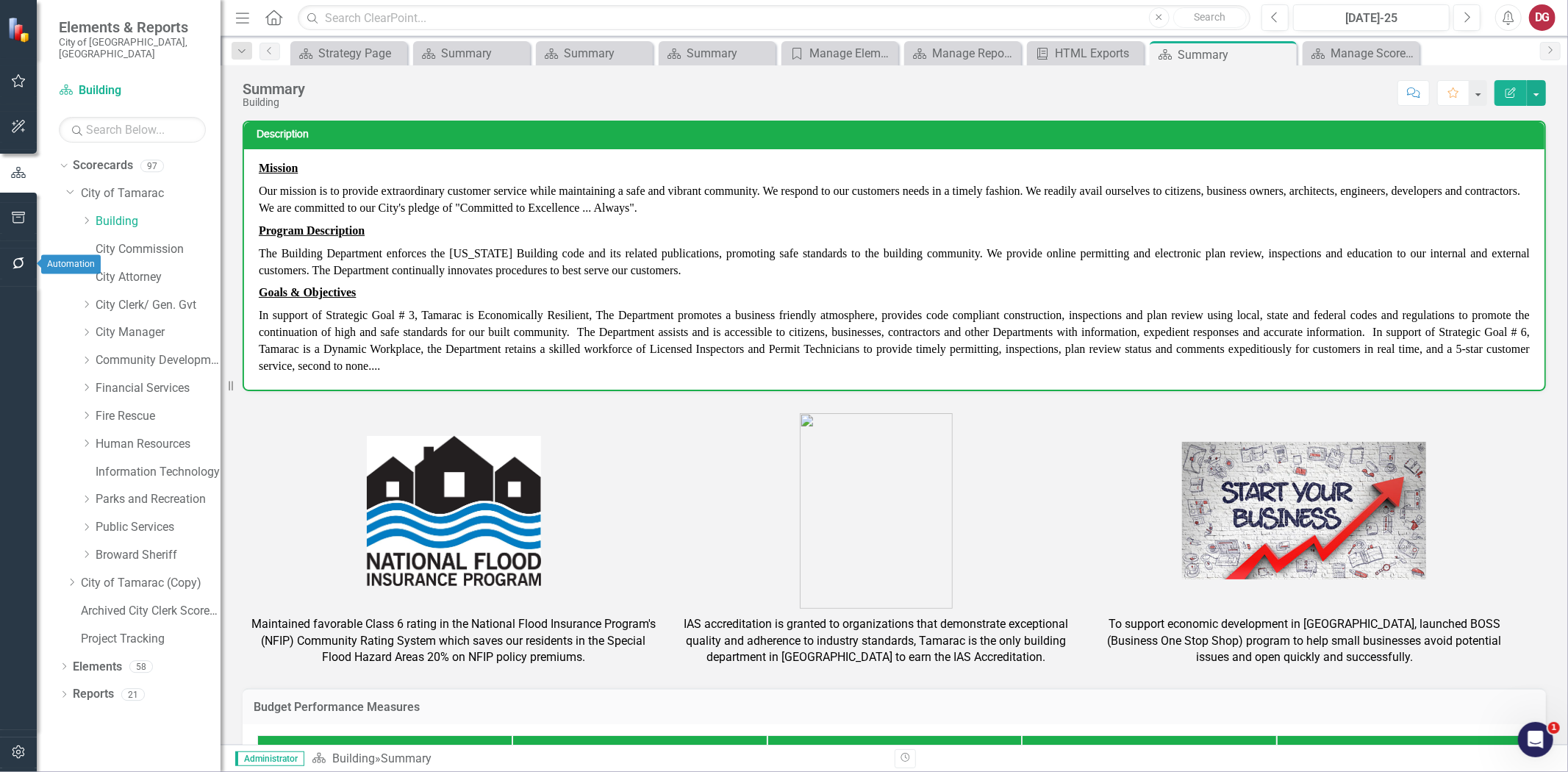
click at [11, 212] on icon "button" at bounding box center [19, 217] width 16 height 11
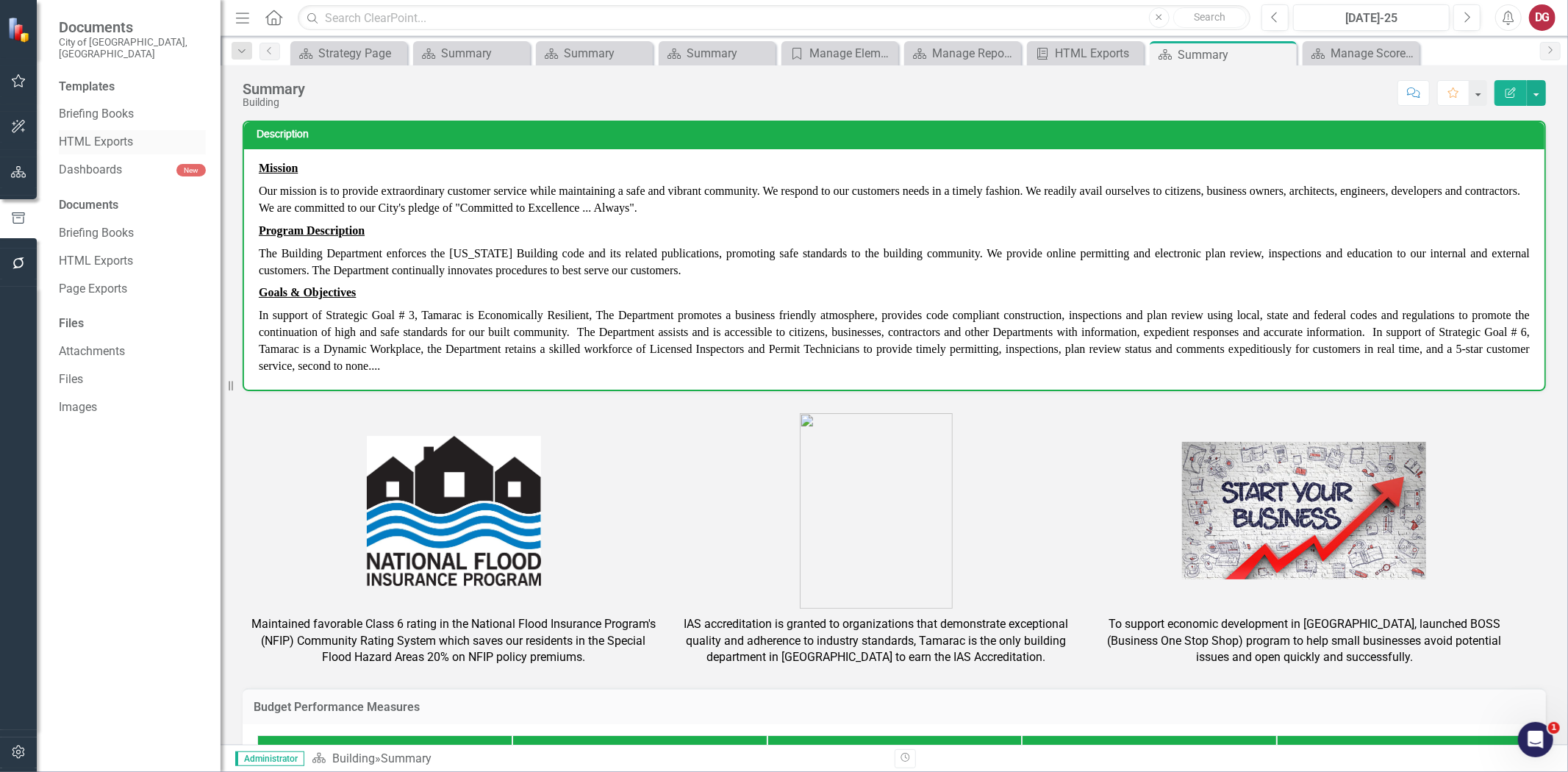
click at [105, 134] on link "HTML Exports" at bounding box center [132, 142] width 147 height 17
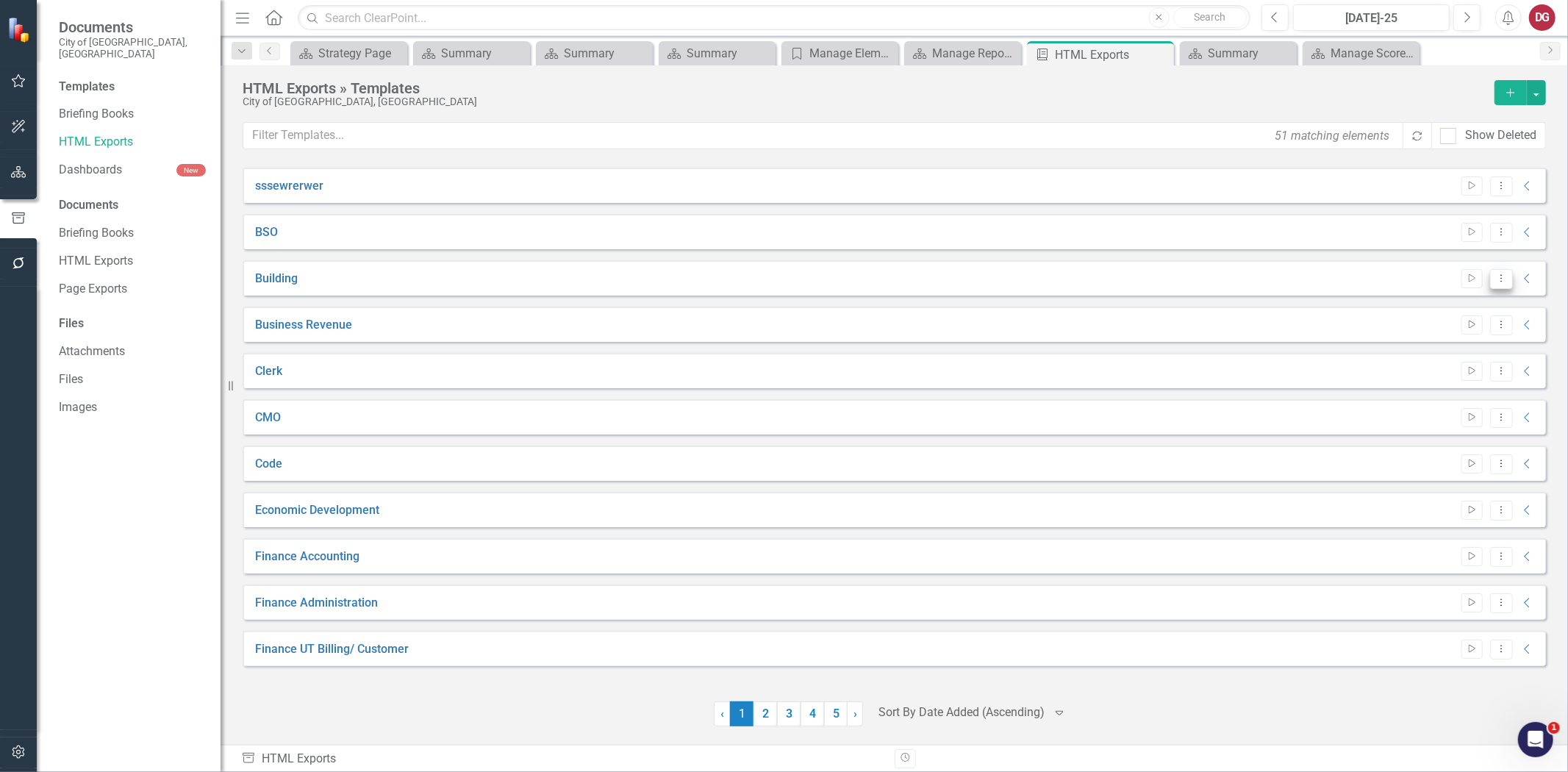
click at [1509, 280] on button "Dropdown Menu" at bounding box center [1502, 279] width 23 height 20
click at [1444, 351] on link "Edit Edit Template" at bounding box center [1444, 357] width 136 height 27
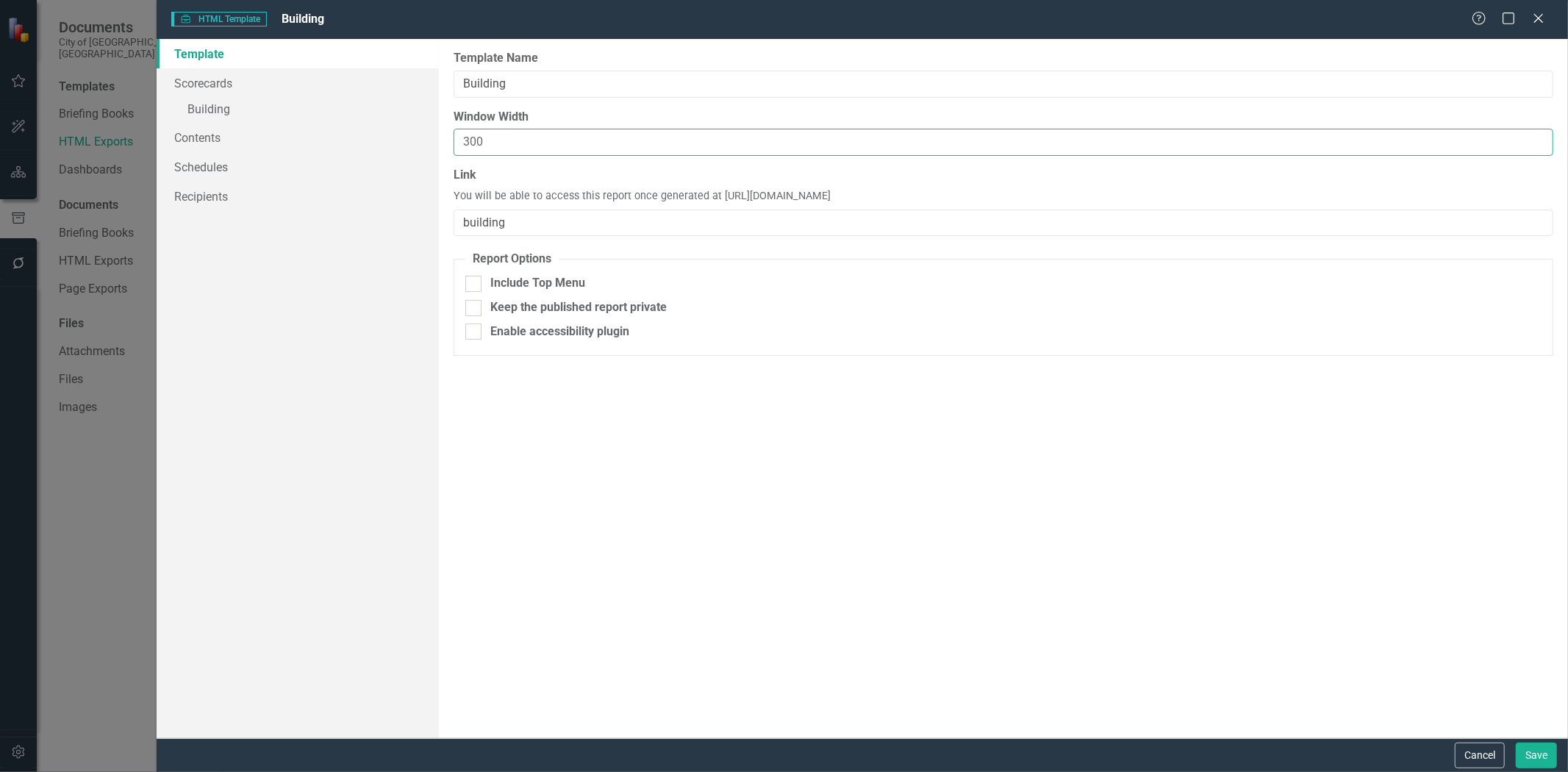
click at [507, 144] on input "300" at bounding box center [1004, 142] width 1100 height 27
type input "3"
type input "730"
click at [1532, 761] on button "Save" at bounding box center [1536, 754] width 41 height 25
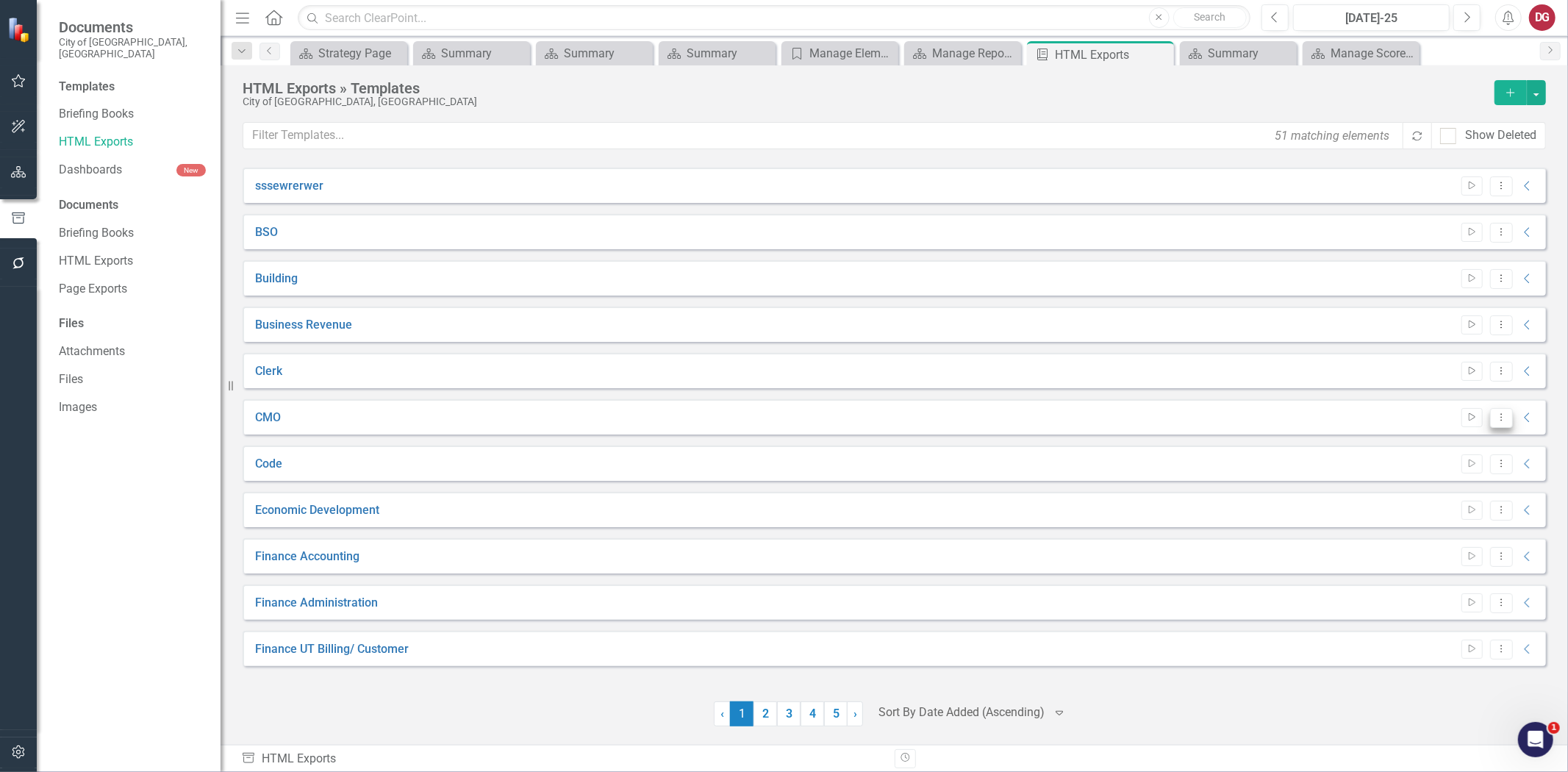
click at [1503, 421] on icon "Dropdown Menu" at bounding box center [1501, 417] width 12 height 10
click at [1437, 491] on link "Edit Edit Template" at bounding box center [1444, 495] width 136 height 27
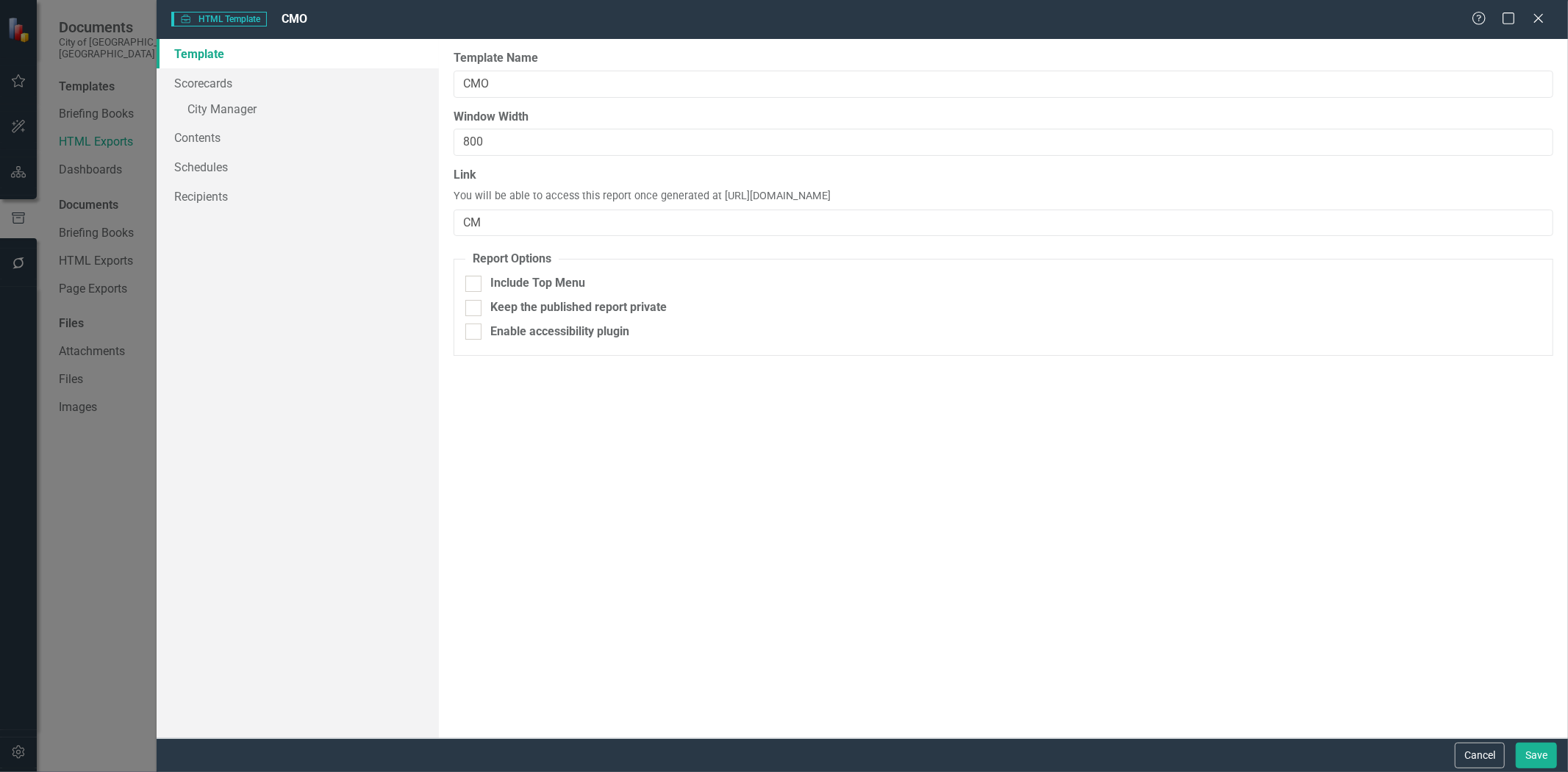
click at [1542, 16] on icon "Close" at bounding box center [1539, 18] width 15 height 11
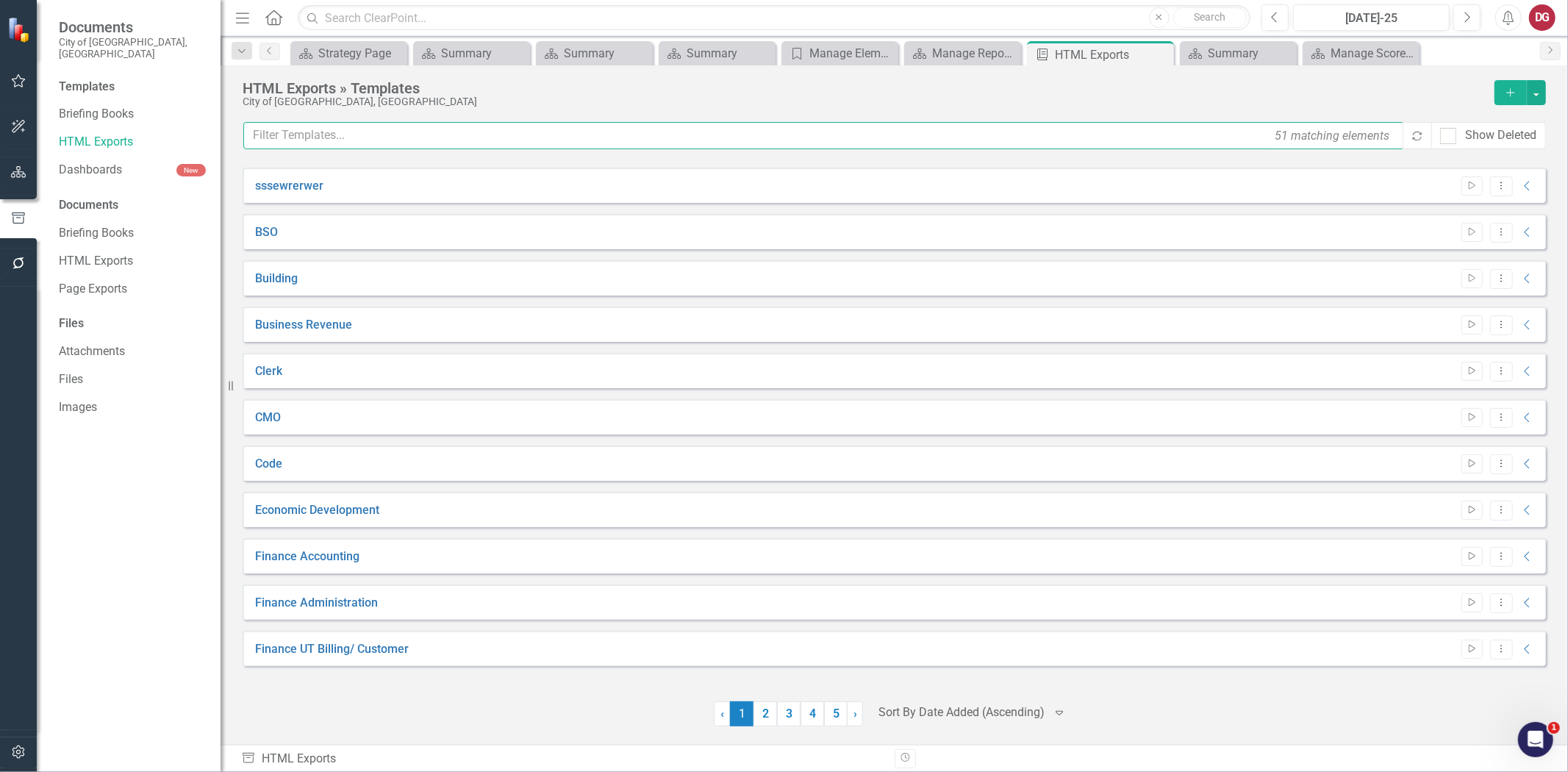
click at [344, 138] on input "text" at bounding box center [825, 135] width 1162 height 27
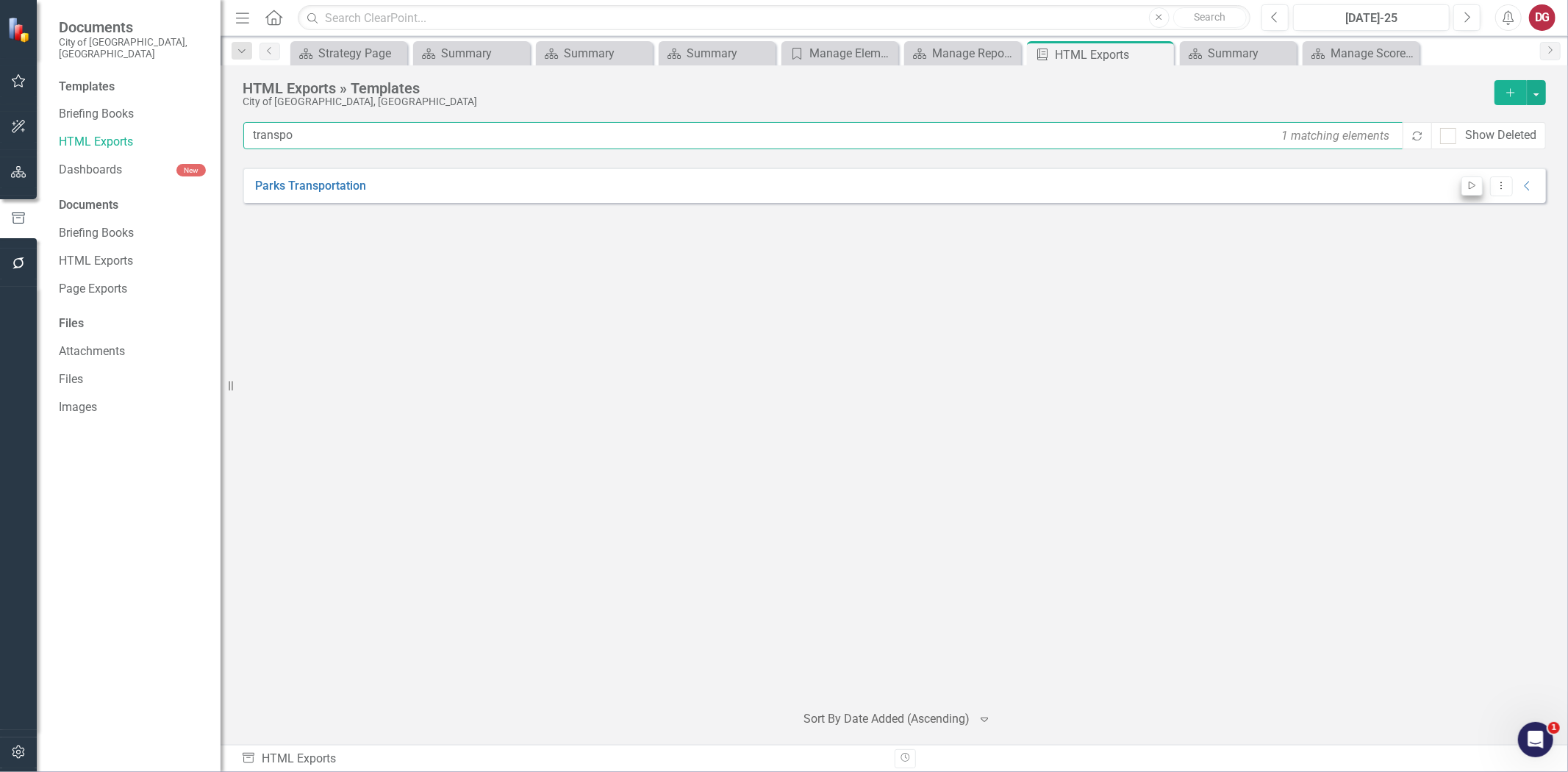
type input "transpo"
click at [1468, 182] on icon "Start" at bounding box center [1472, 186] width 11 height 9
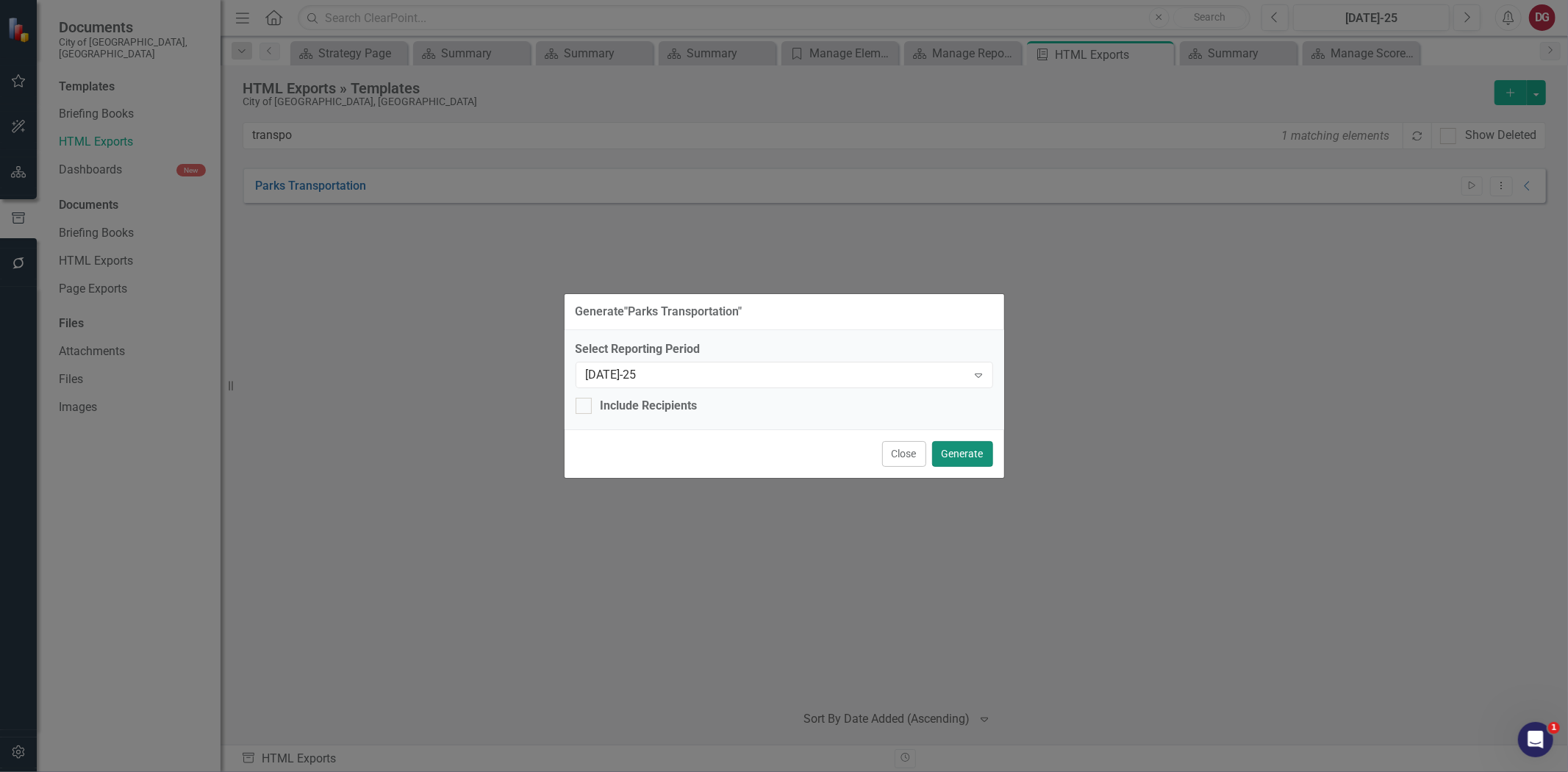
click at [950, 454] on button "Generate" at bounding box center [963, 453] width 61 height 25
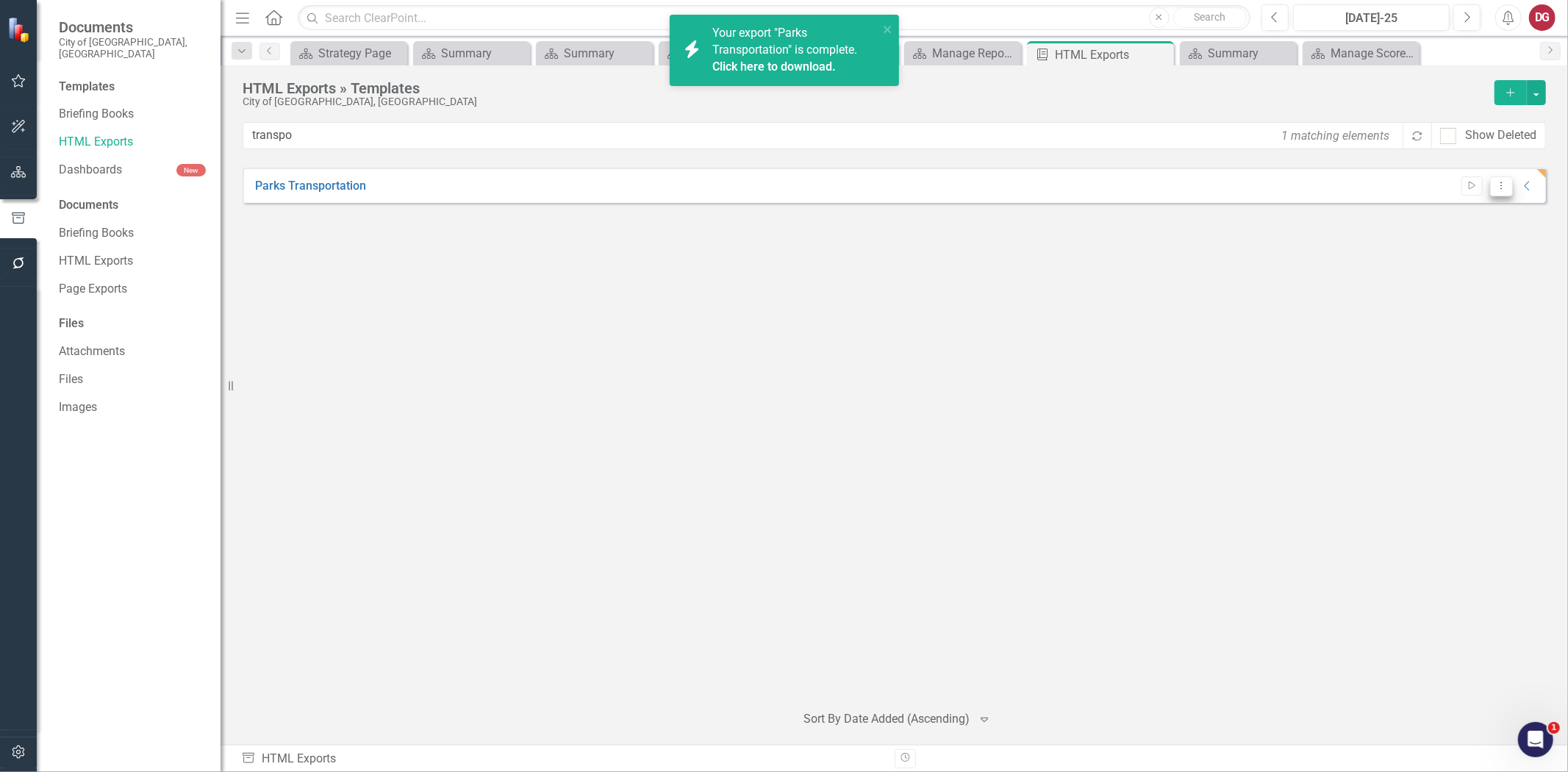
click at [1501, 185] on icon "Dropdown Menu" at bounding box center [1501, 185] width 12 height 10
click at [1443, 254] on link "Edit Edit Template" at bounding box center [1444, 265] width 136 height 27
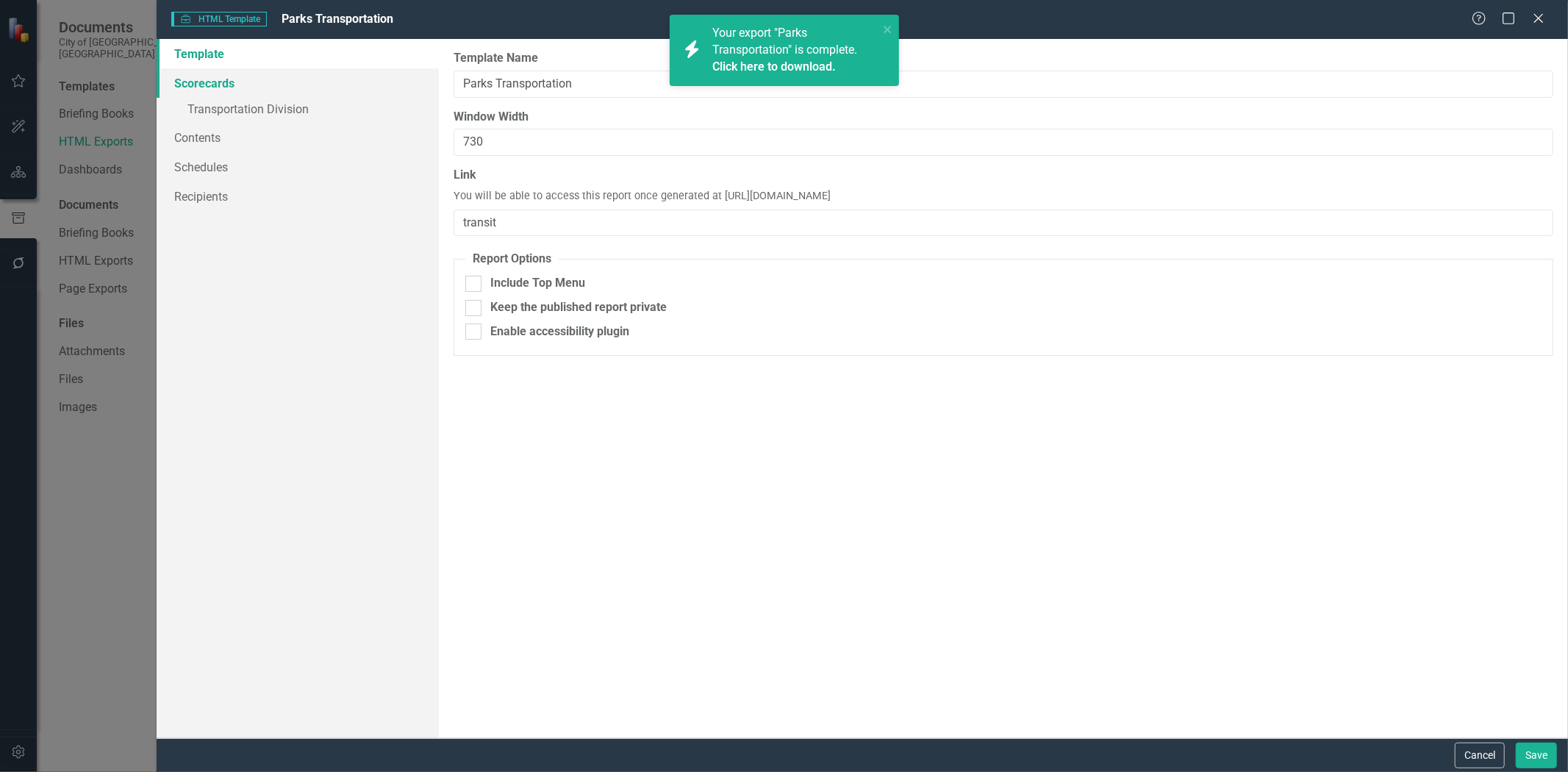
click at [203, 83] on link "Scorecards" at bounding box center [298, 83] width 282 height 30
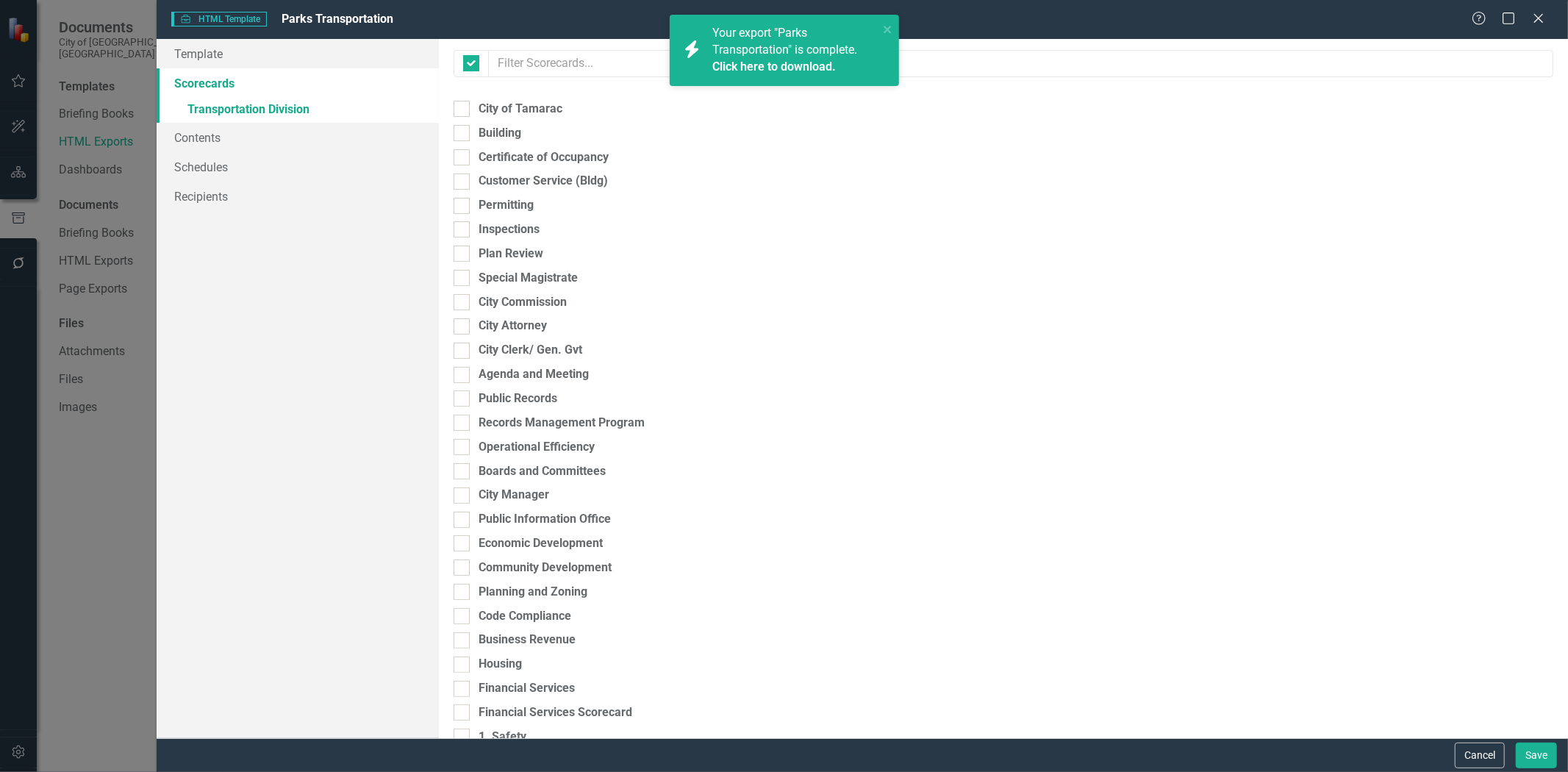
checkbox input "false"
click at [203, 110] on link "» Transportation Division" at bounding box center [298, 110] width 282 height 25
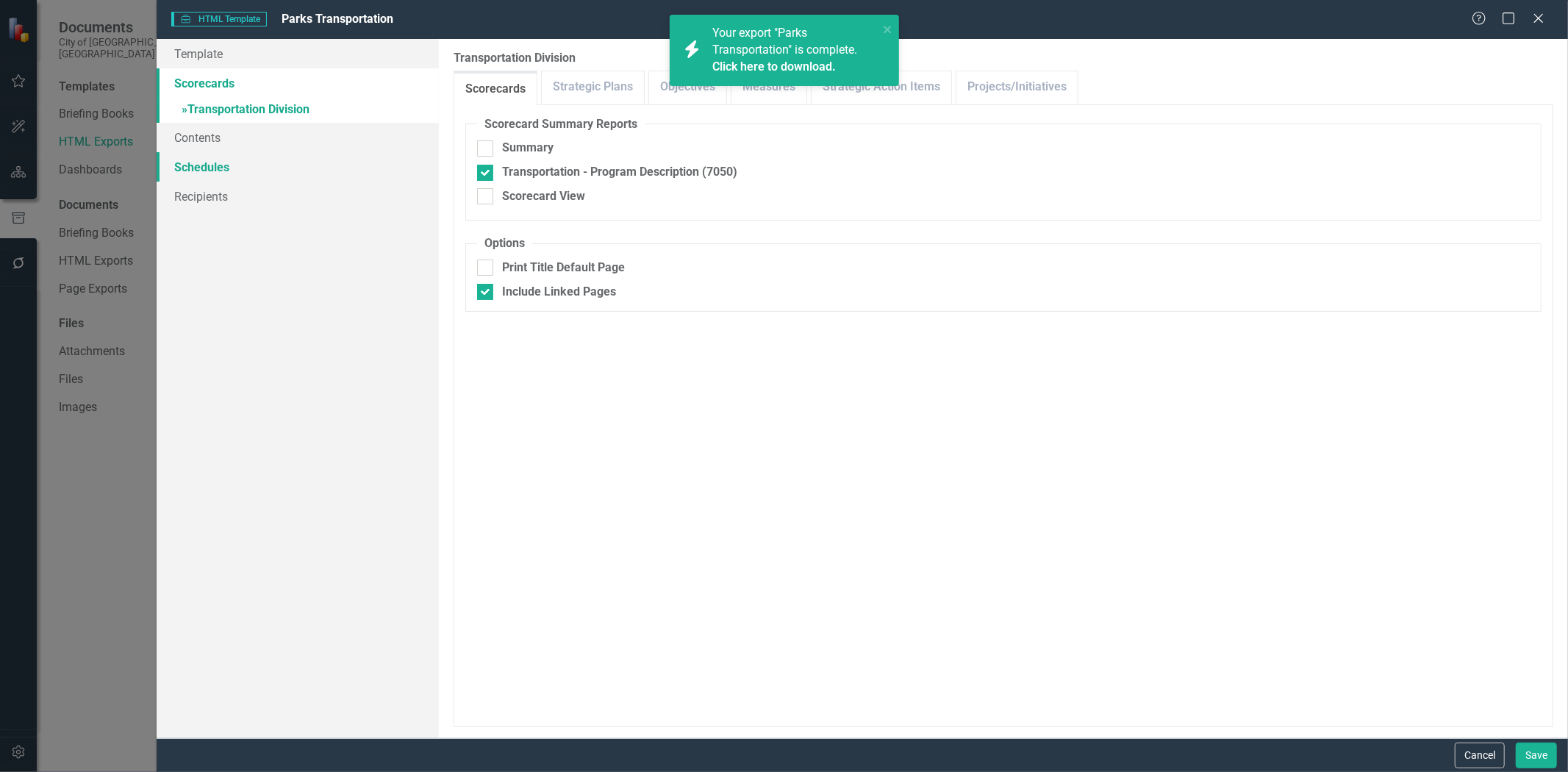
click at [202, 170] on link "Schedules" at bounding box center [298, 167] width 282 height 30
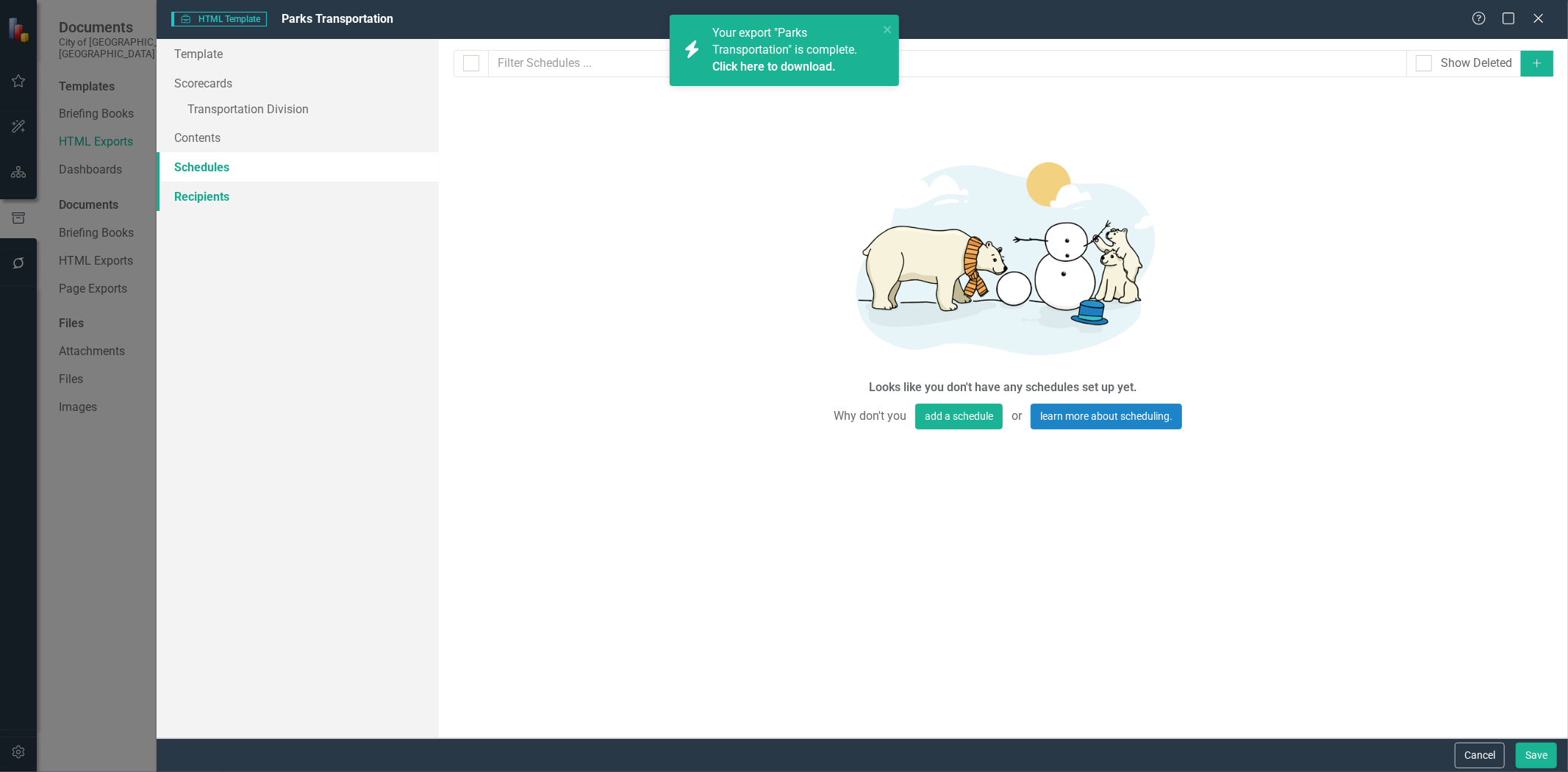
click at [211, 194] on link "Recipients" at bounding box center [298, 196] width 282 height 30
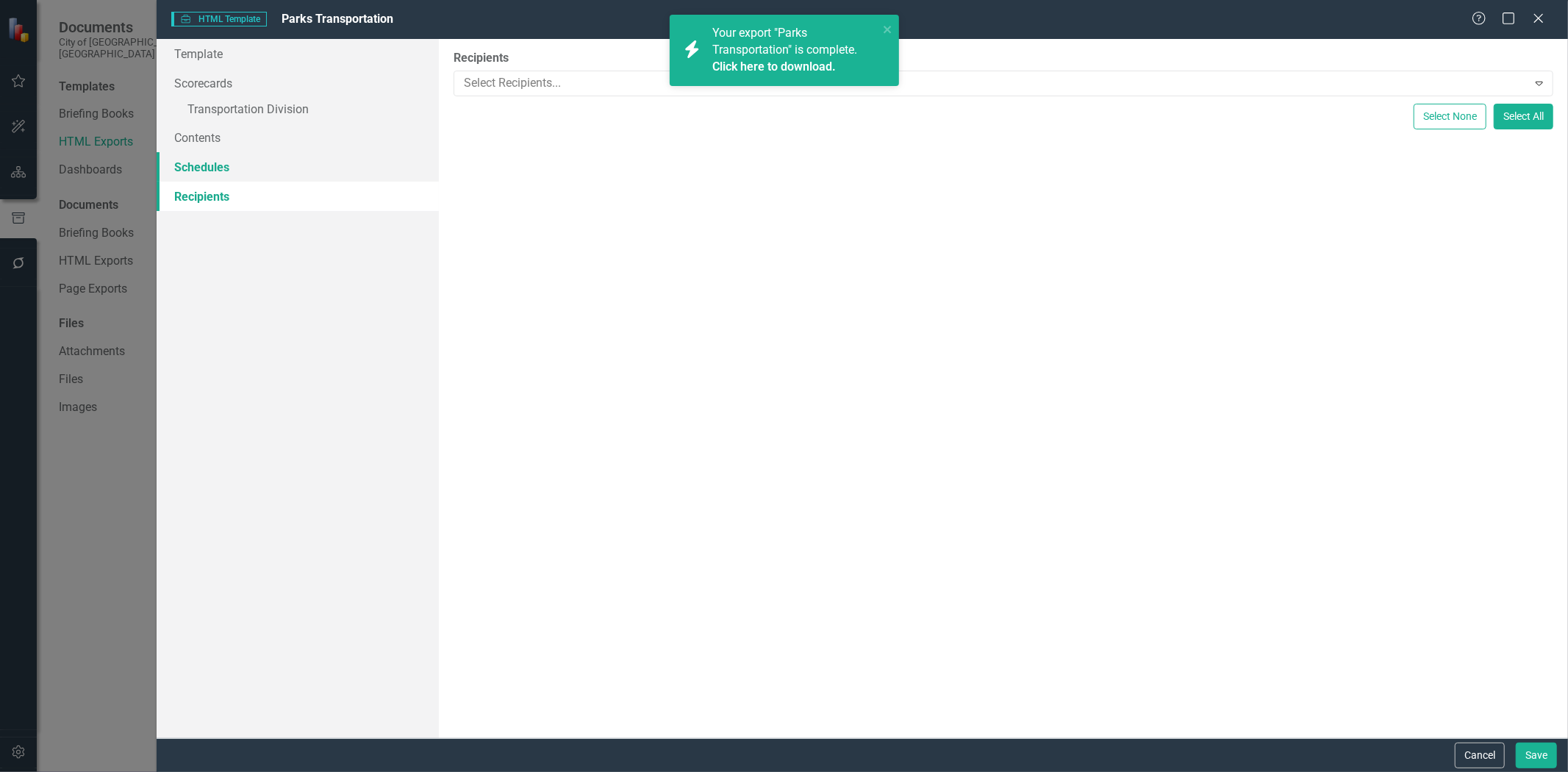
click at [203, 172] on link "Schedules" at bounding box center [298, 167] width 282 height 30
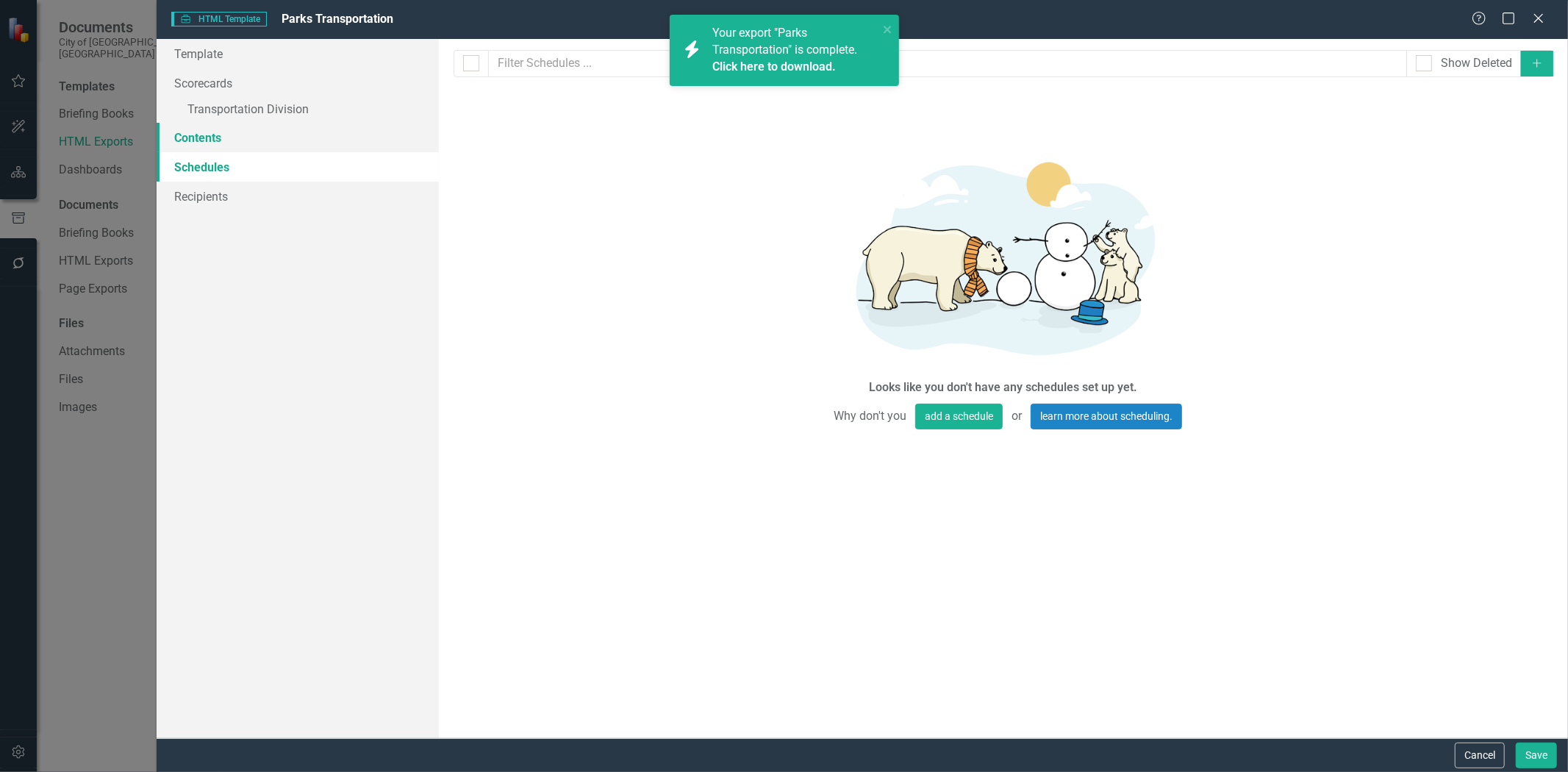
click at [196, 135] on link "Contents" at bounding box center [298, 138] width 282 height 30
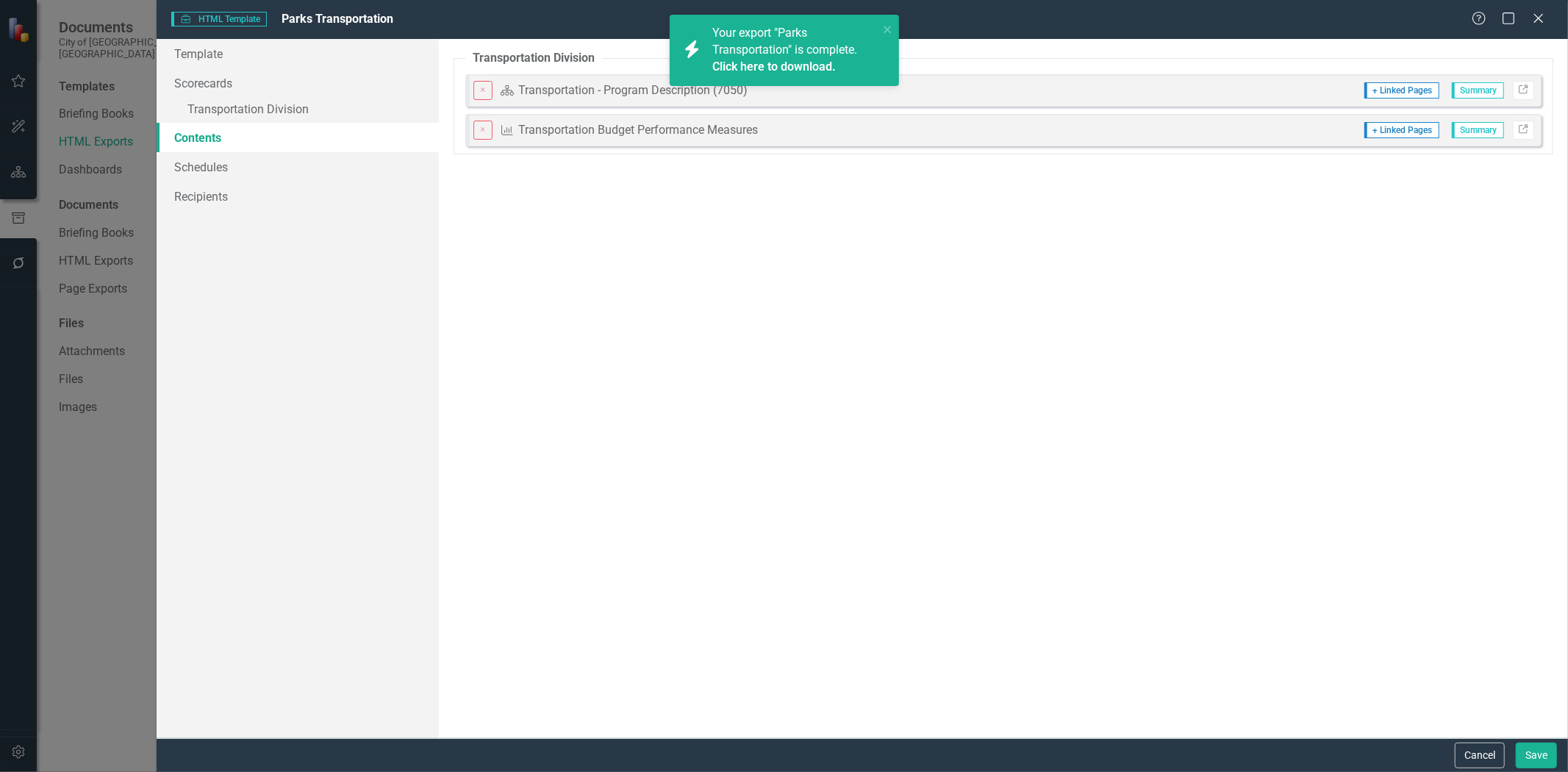
drag, startPoint x: 1536, startPoint y: 18, endPoint x: 1468, endPoint y: 32, distance: 69.4
click at [1536, 18] on icon "Close" at bounding box center [1539, 18] width 15 height 11
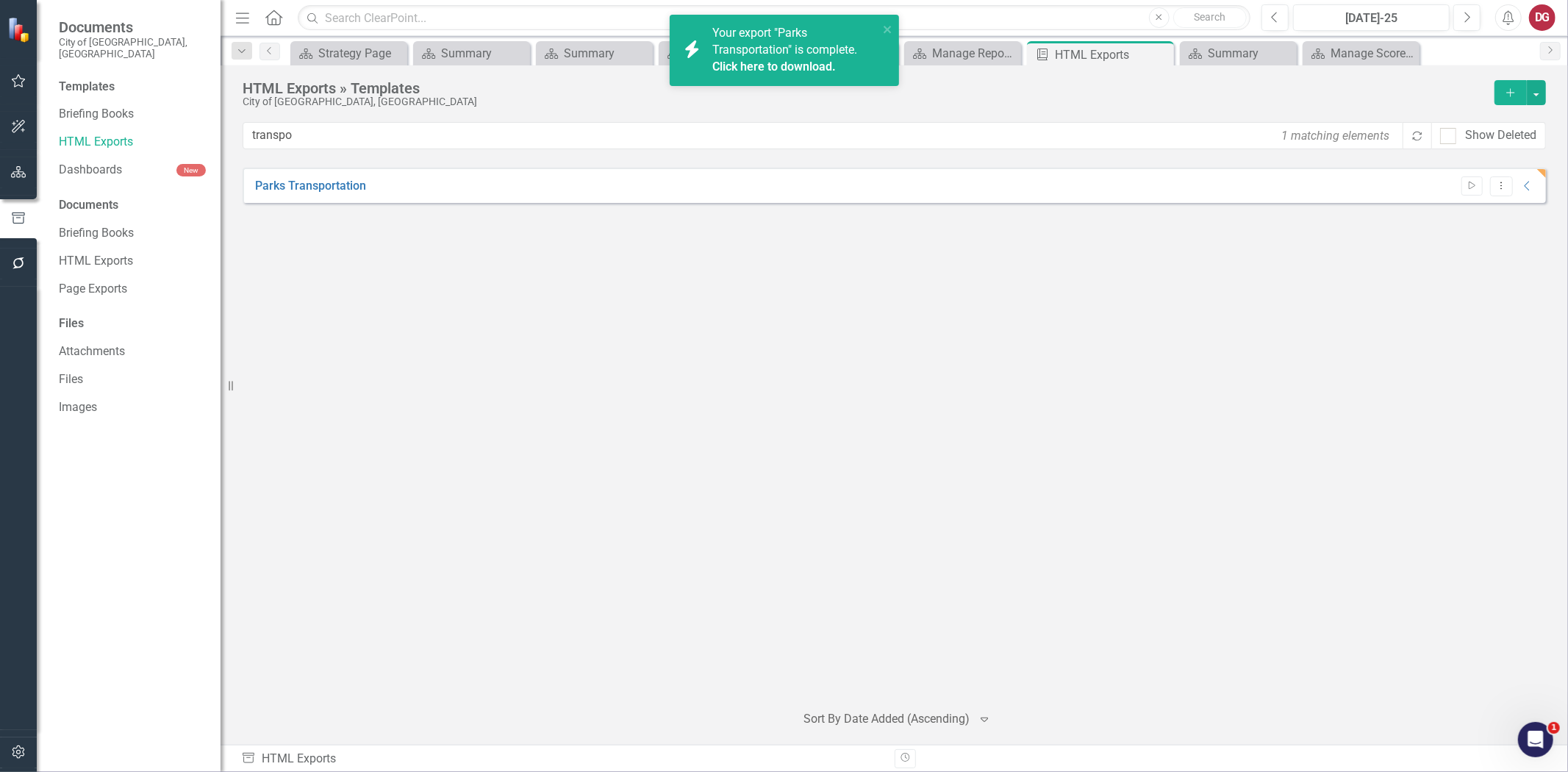
click at [19, 180] on button "button" at bounding box center [19, 173] width 33 height 31
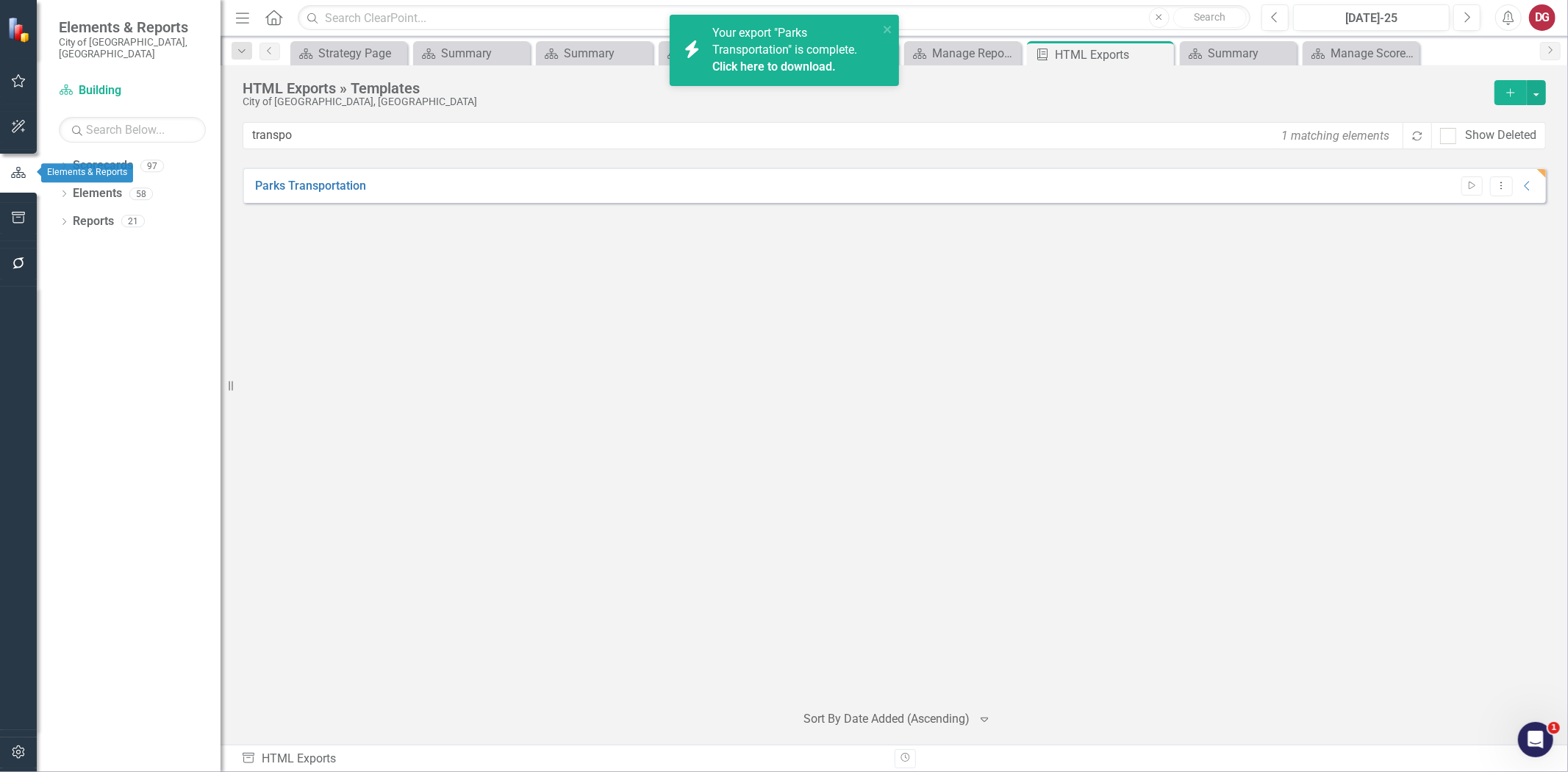
click at [11, 166] on icon "button" at bounding box center [18, 173] width 16 height 13
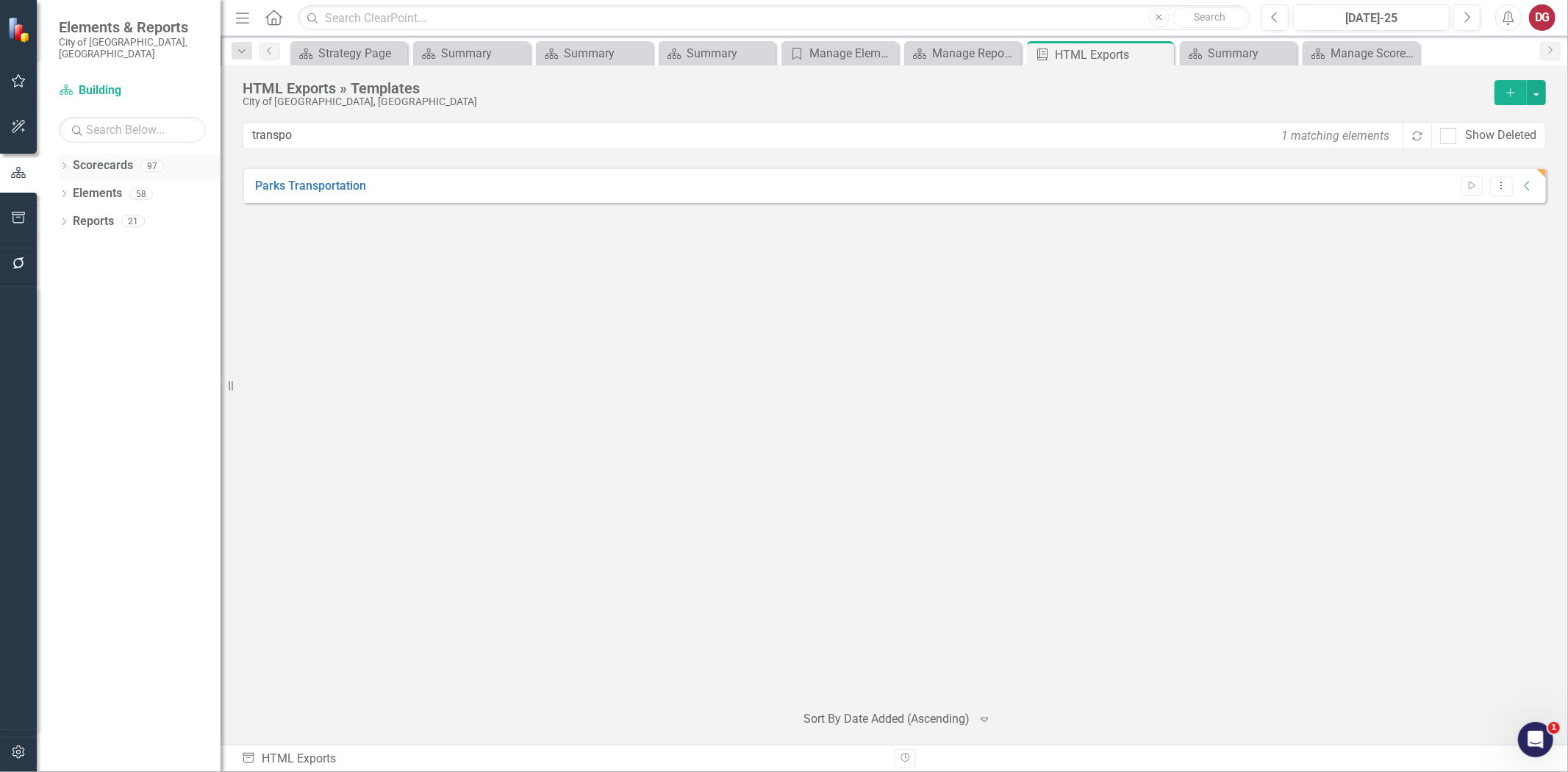
drag, startPoint x: 85, startPoint y: 164, endPoint x: 53, endPoint y: 154, distance: 33.5
click at [84, 164] on div "Scorecards" at bounding box center [103, 166] width 60 height 25
click at [61, 163] on icon "Dropdown" at bounding box center [64, 166] width 11 height 8
click at [76, 189] on icon "Dropdown" at bounding box center [72, 194] width 11 height 9
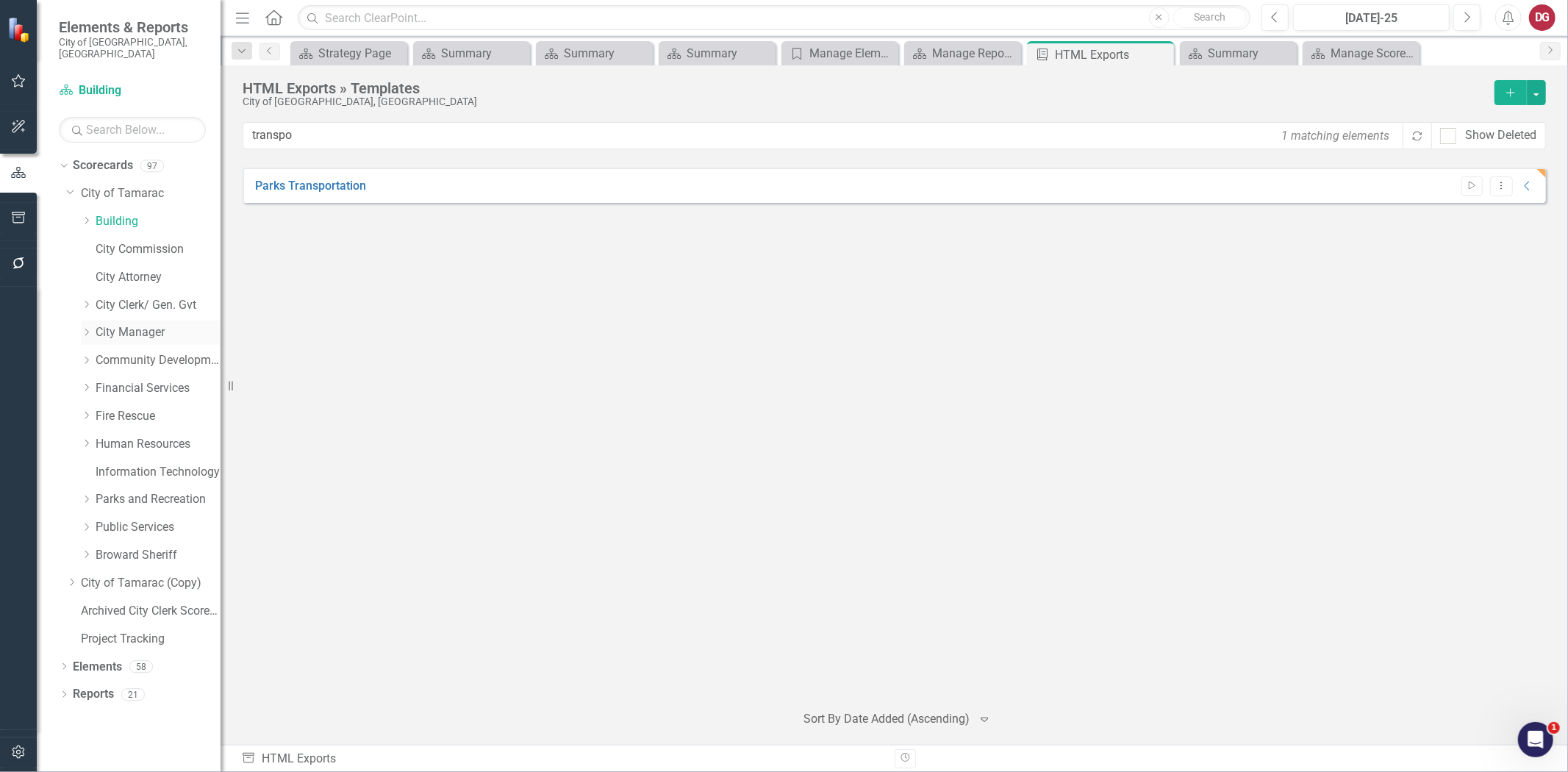
click at [84, 328] on icon "Dropdown" at bounding box center [86, 332] width 11 height 9
click at [131, 324] on link "City Manager" at bounding box center [158, 332] width 125 height 17
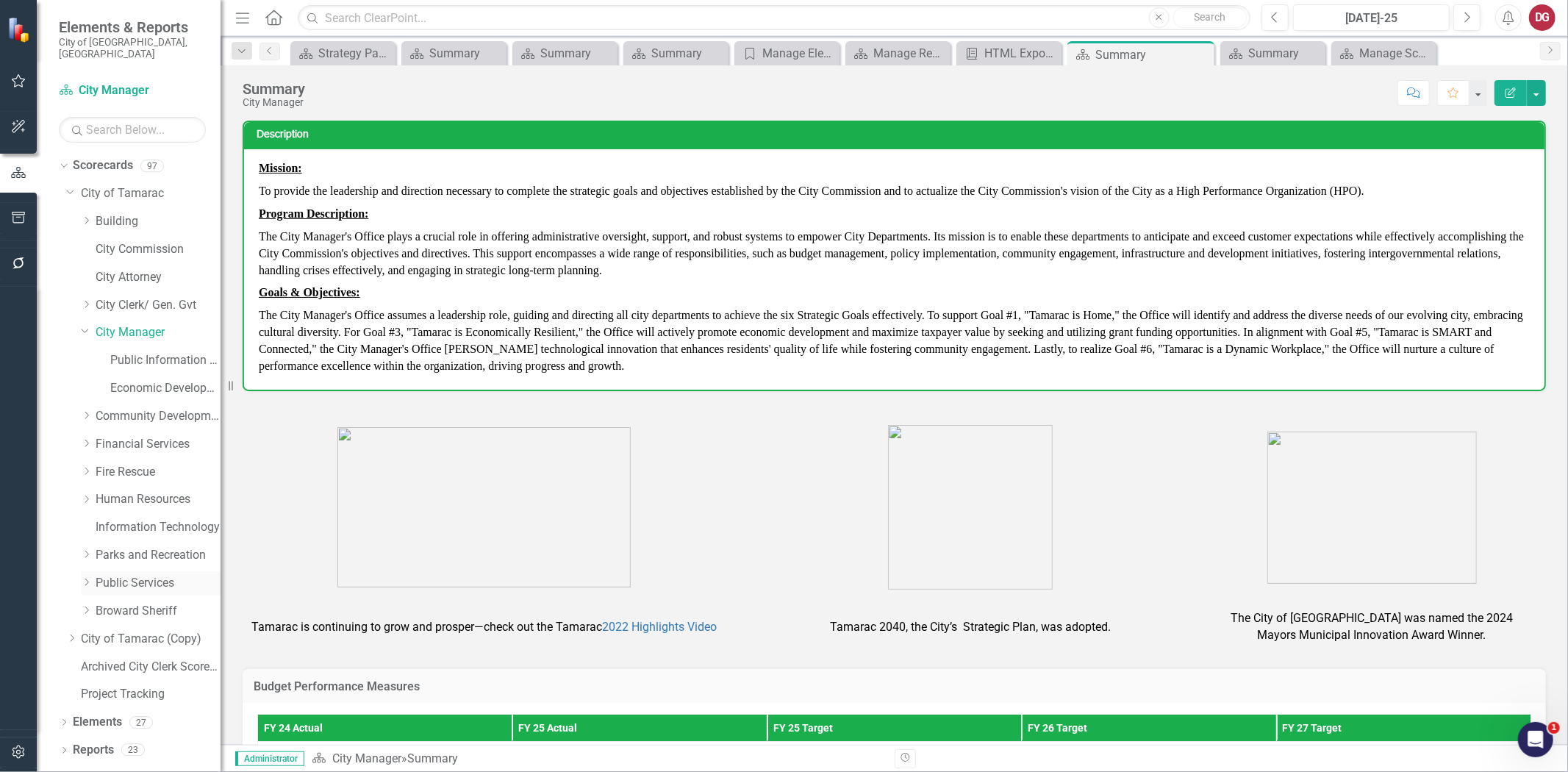
click at [119, 575] on link "Public Services" at bounding box center [158, 583] width 125 height 17
click at [110, 547] on link "Parks and Recreation" at bounding box center [158, 555] width 125 height 17
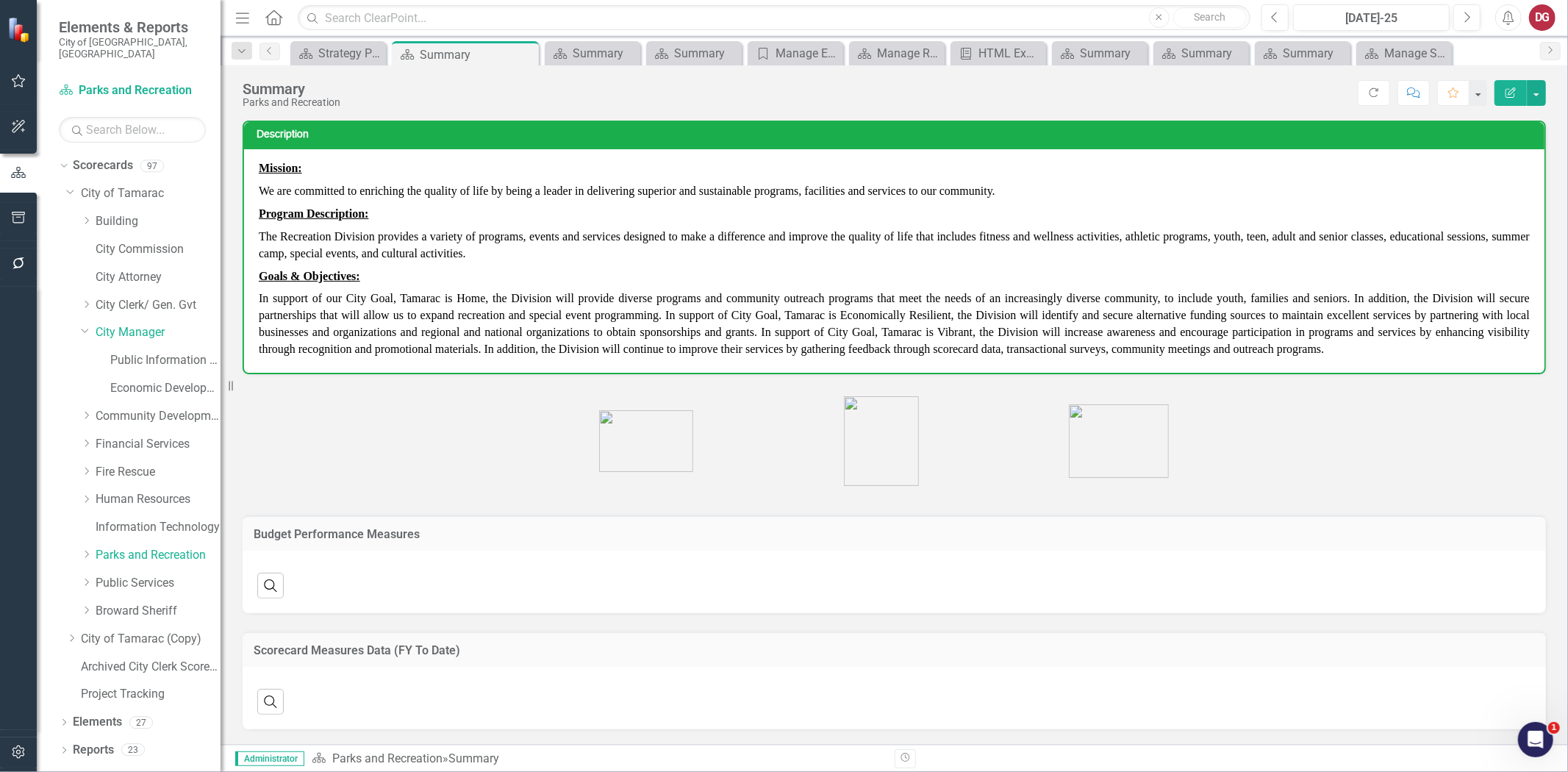
click at [80, 543] on div "Dropdown Parks and Recreation" at bounding box center [144, 557] width 154 height 28
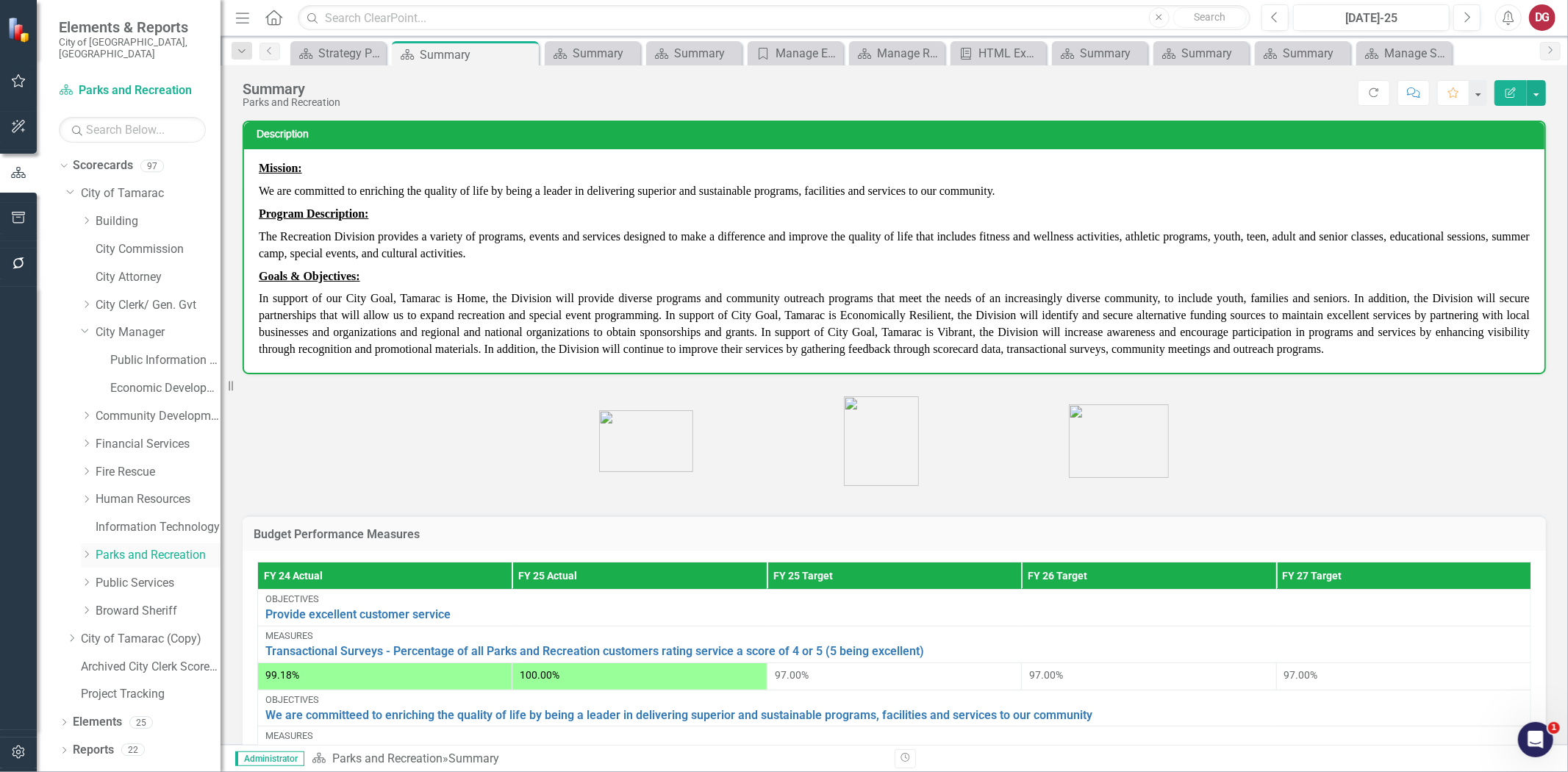
click at [89, 550] on icon "Dropdown" at bounding box center [86, 555] width 11 height 9
click at [128, 548] on link "Parks and Recreation" at bounding box center [158, 555] width 125 height 17
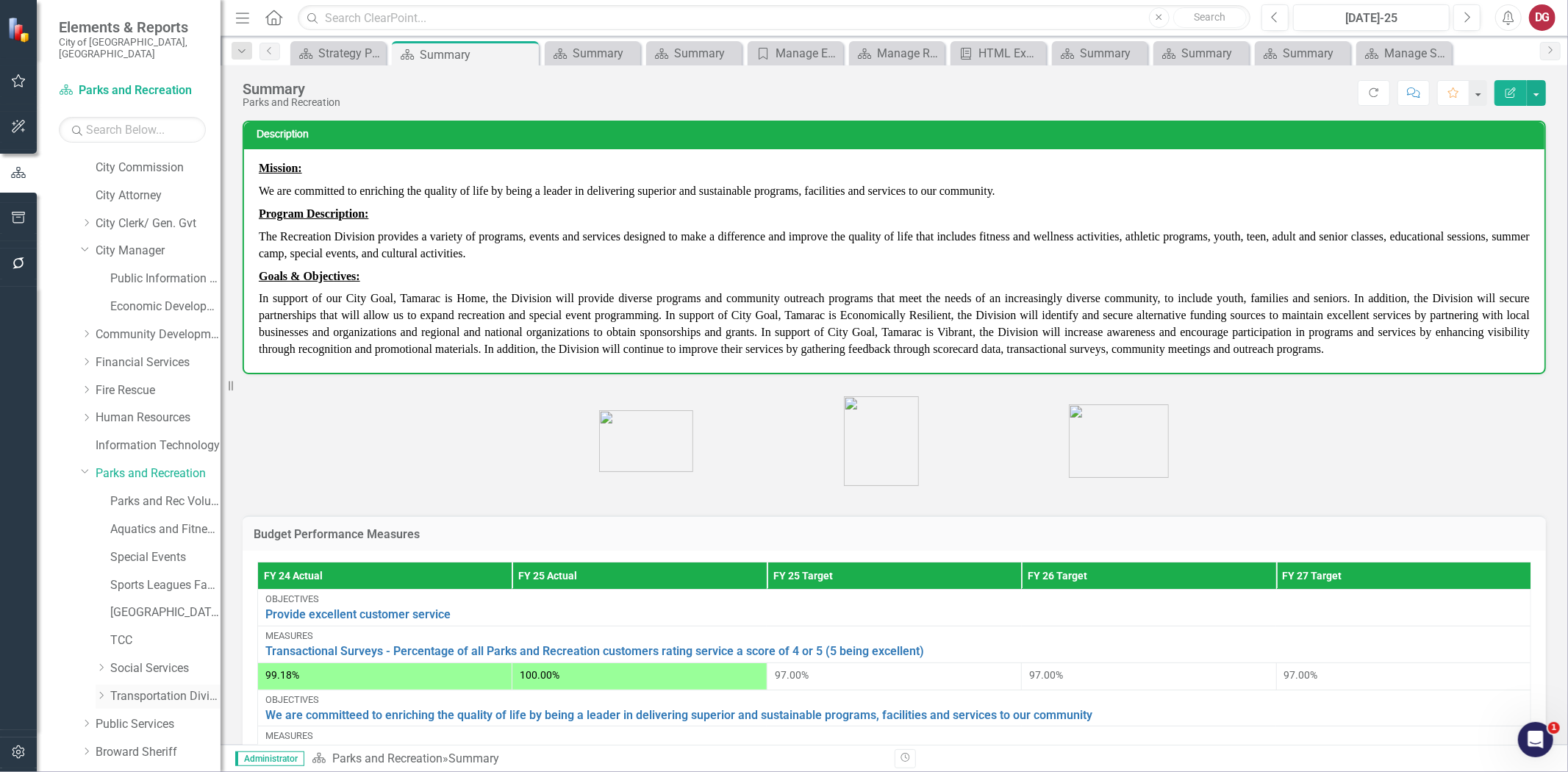
click at [104, 691] on icon "Dropdown" at bounding box center [101, 696] width 11 height 9
click at [121, 688] on link "Transportation Division" at bounding box center [166, 696] width 110 height 17
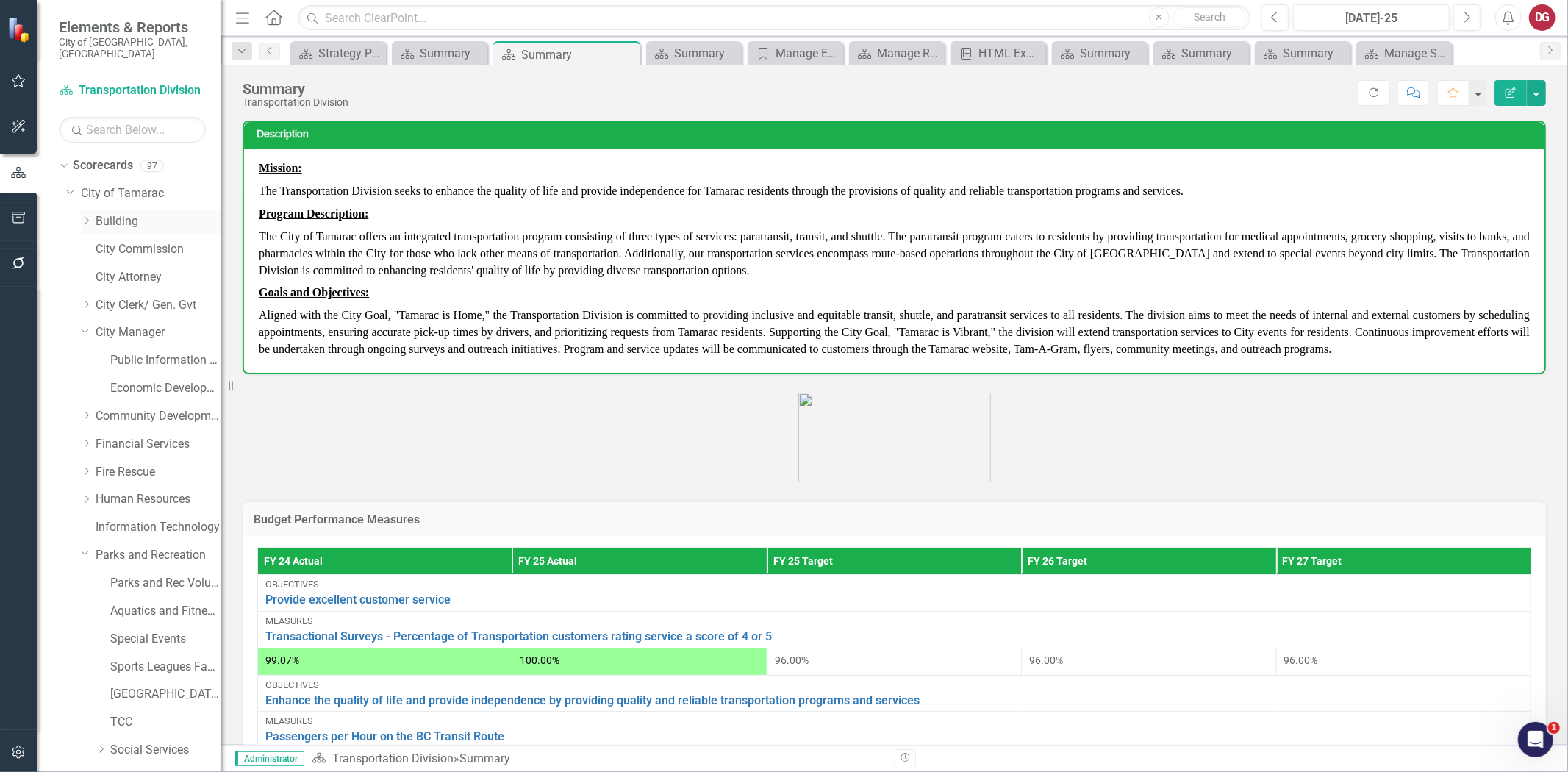
click at [112, 213] on link "Building" at bounding box center [158, 221] width 125 height 17
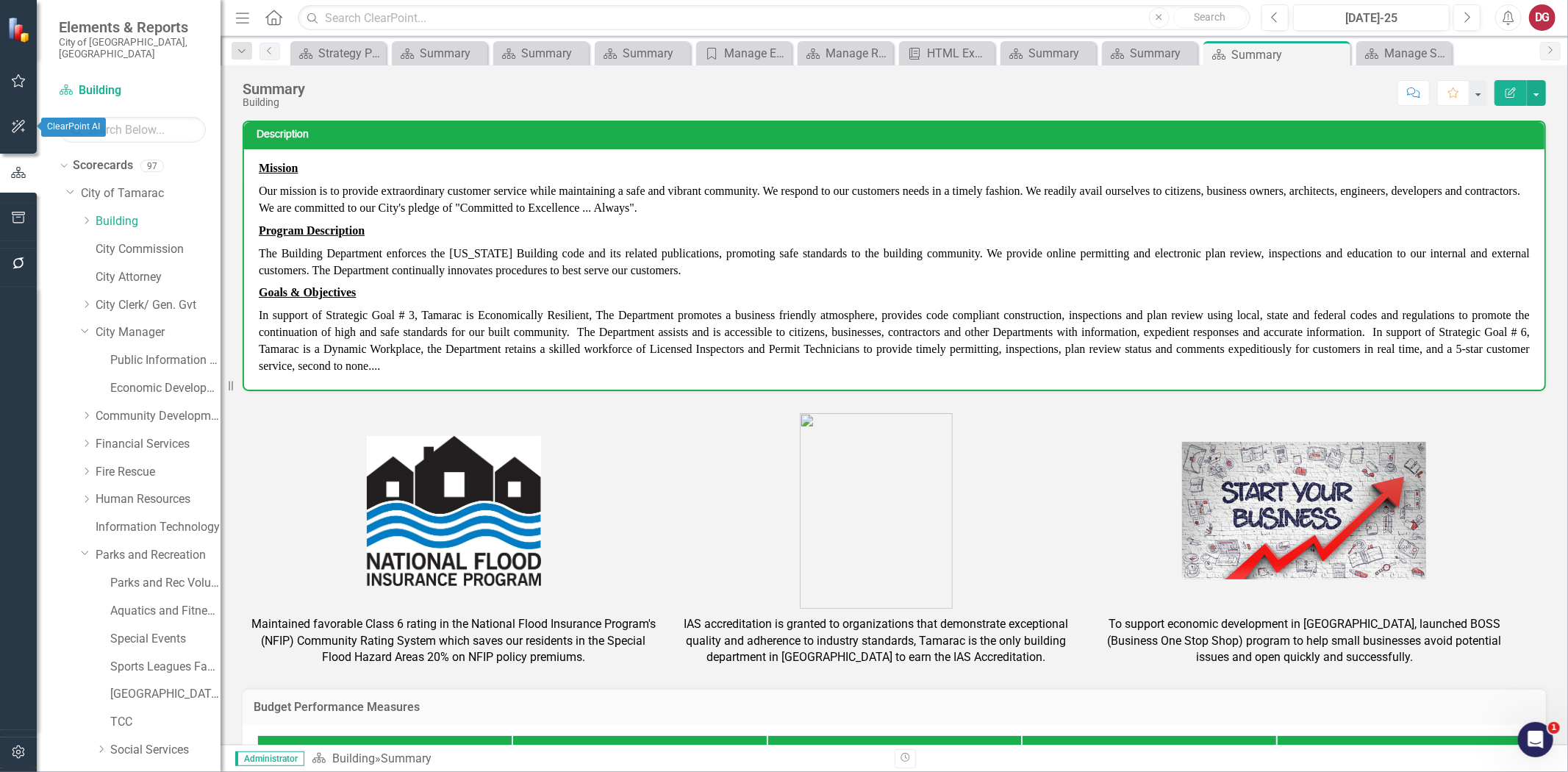
click at [18, 122] on icon "button" at bounding box center [19, 126] width 16 height 11
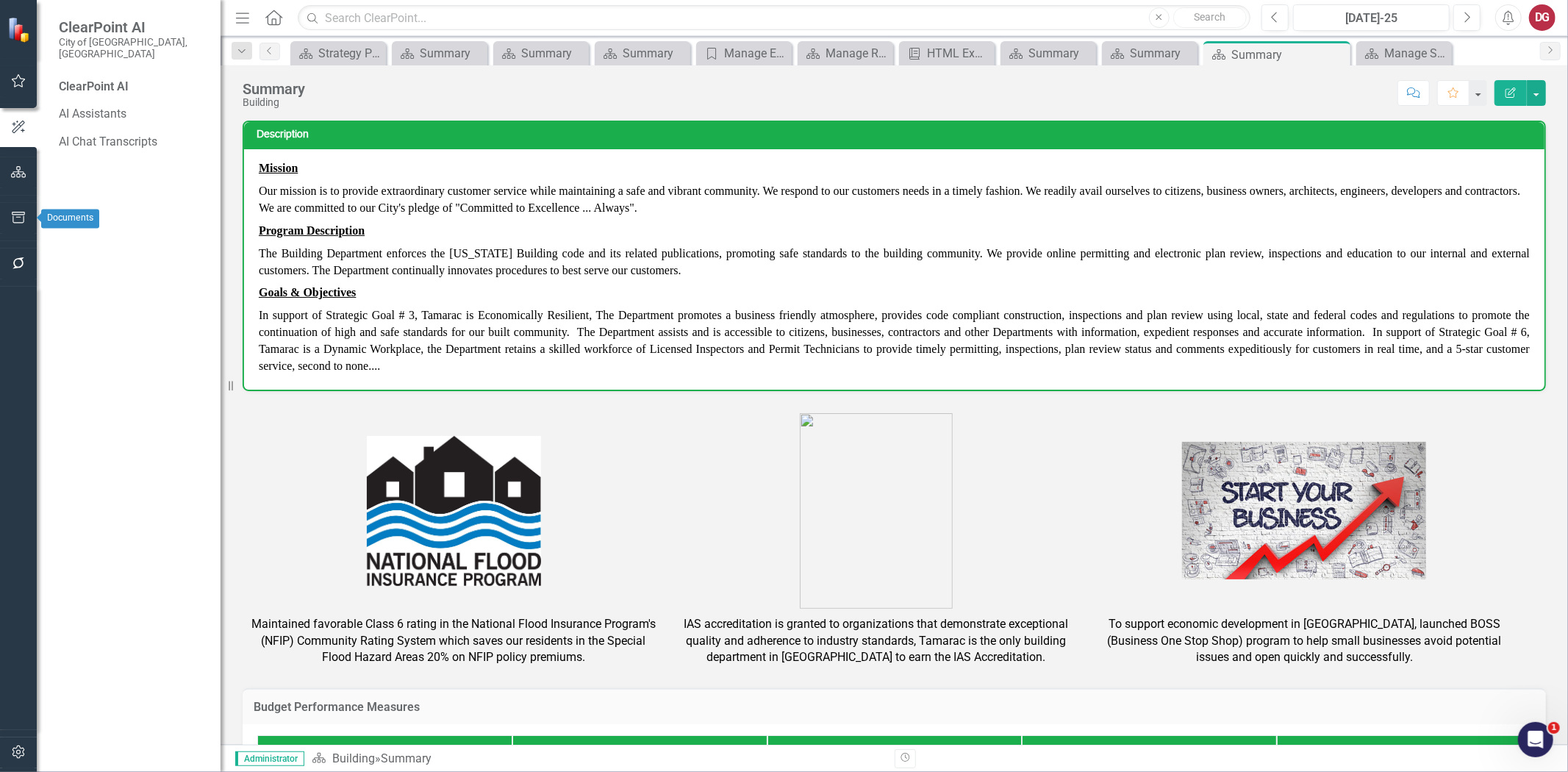
click at [15, 216] on icon "button" at bounding box center [19, 217] width 16 height 11
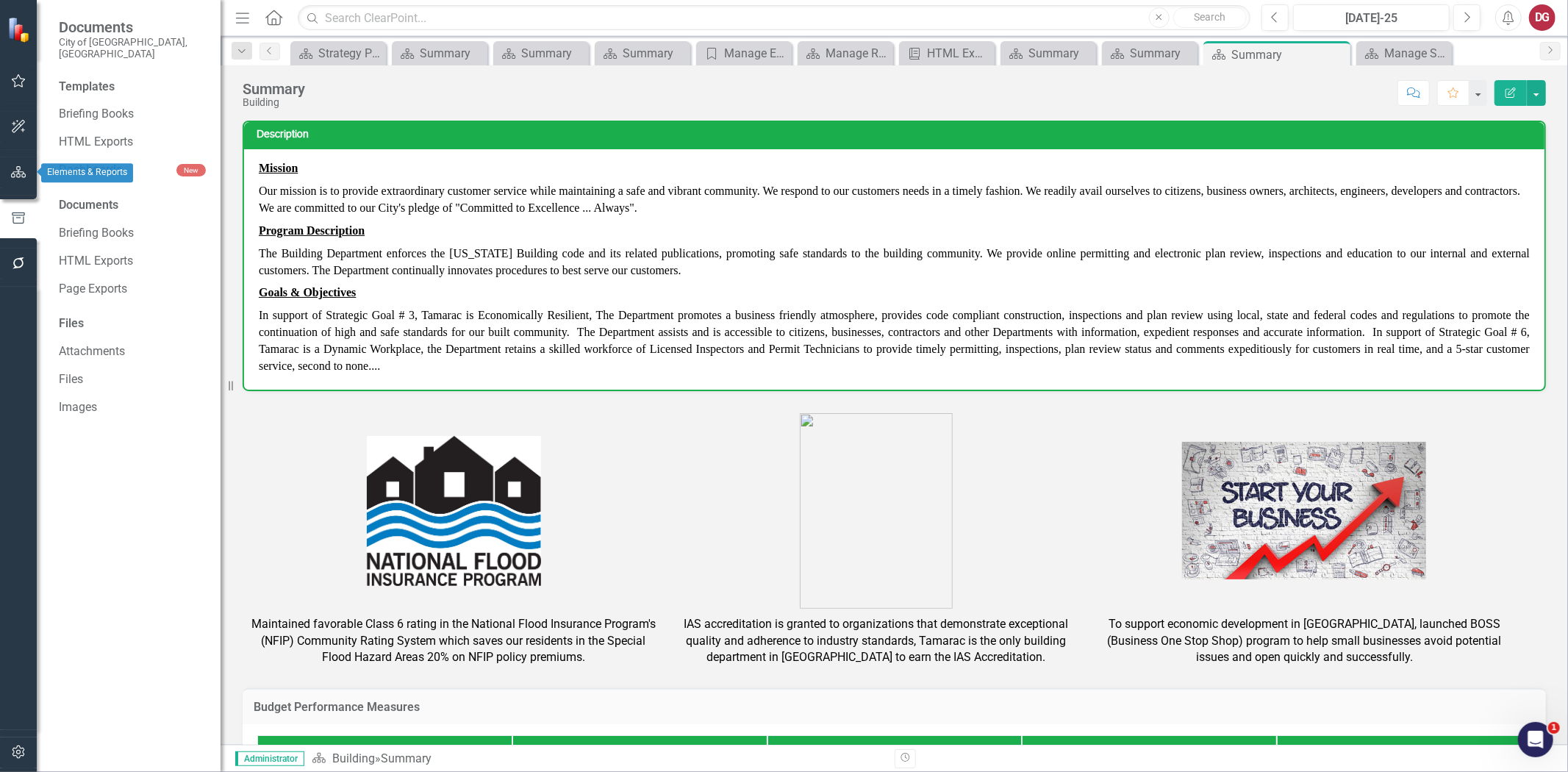
click at [11, 169] on icon "button" at bounding box center [19, 172] width 16 height 11
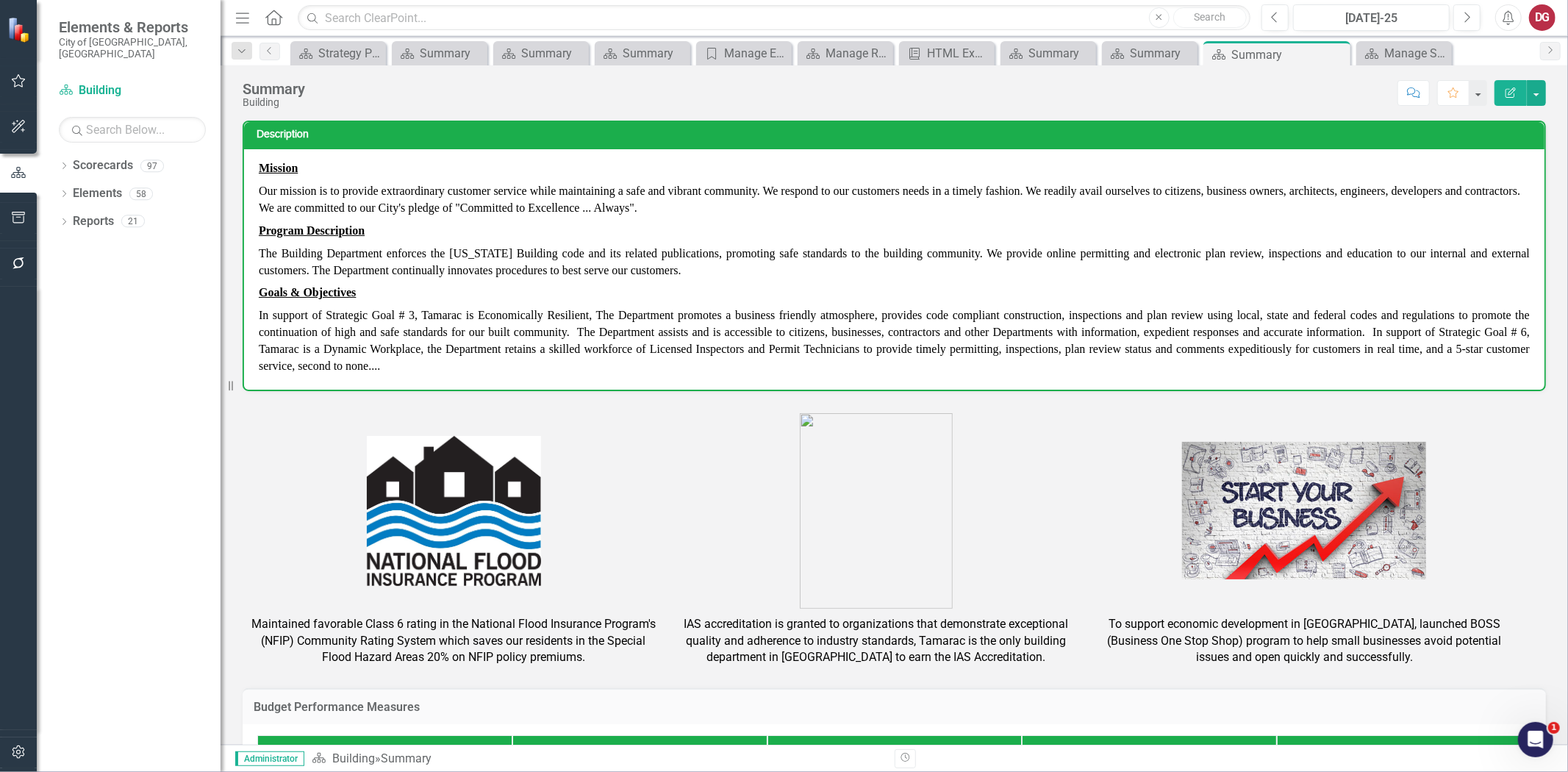
click at [20, 209] on button "button" at bounding box center [19, 218] width 33 height 31
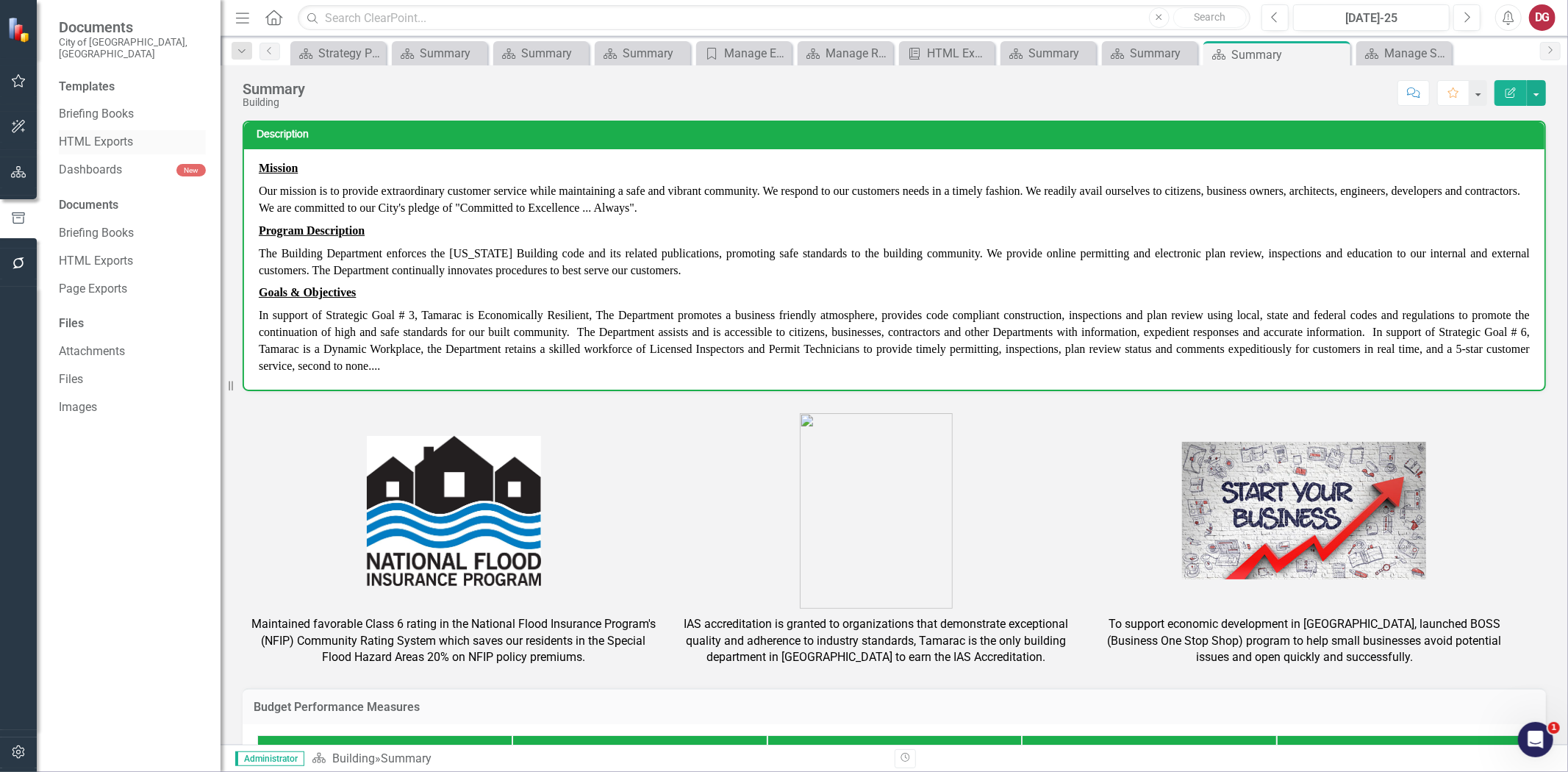
click at [101, 134] on link "HTML Exports" at bounding box center [132, 142] width 147 height 17
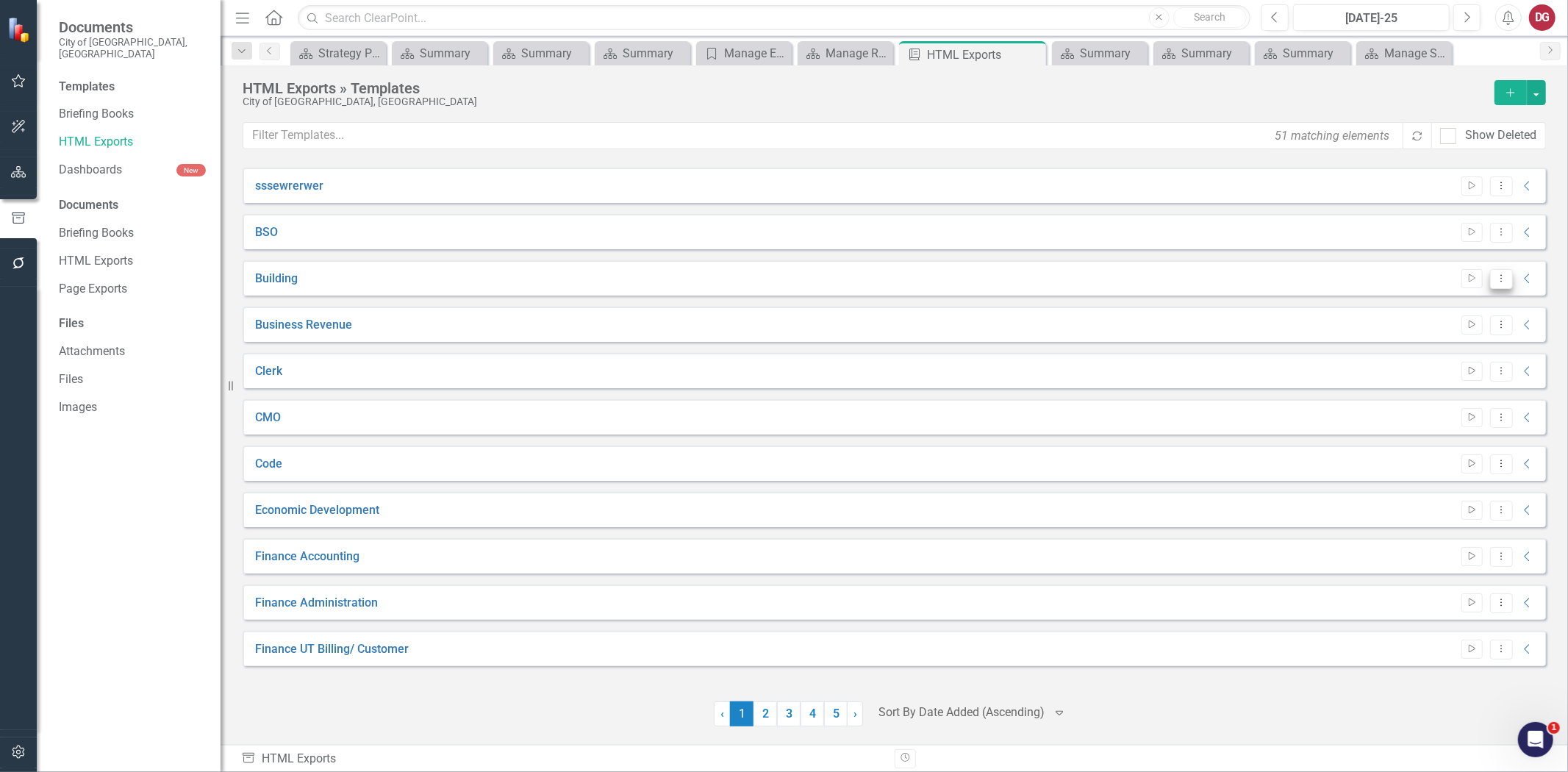
click at [1494, 273] on button "Dropdown Menu" at bounding box center [1502, 279] width 23 height 20
click at [1413, 360] on link "Edit Edit Template" at bounding box center [1444, 357] width 136 height 27
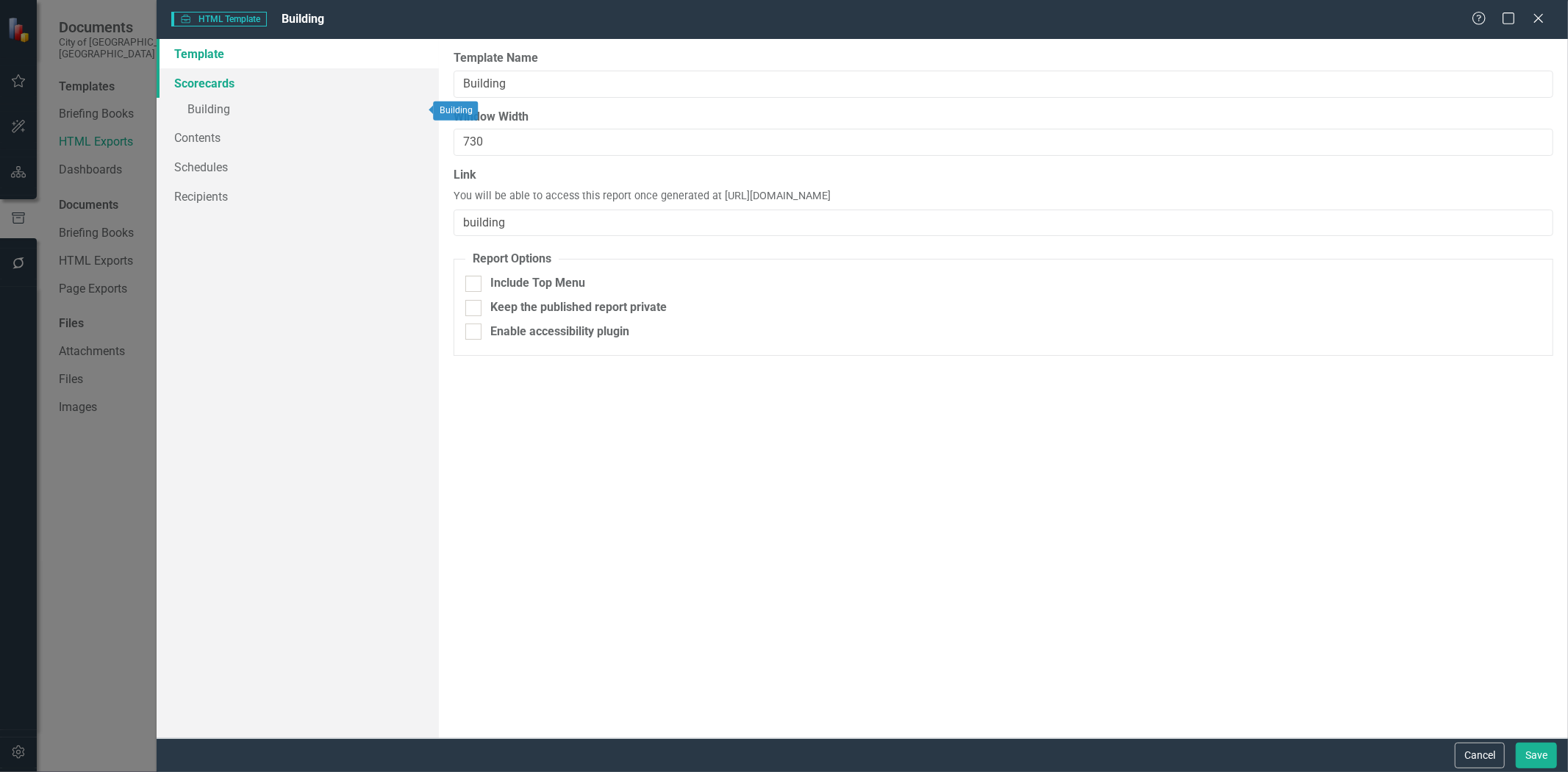
click at [202, 85] on link "Scorecards" at bounding box center [298, 83] width 282 height 30
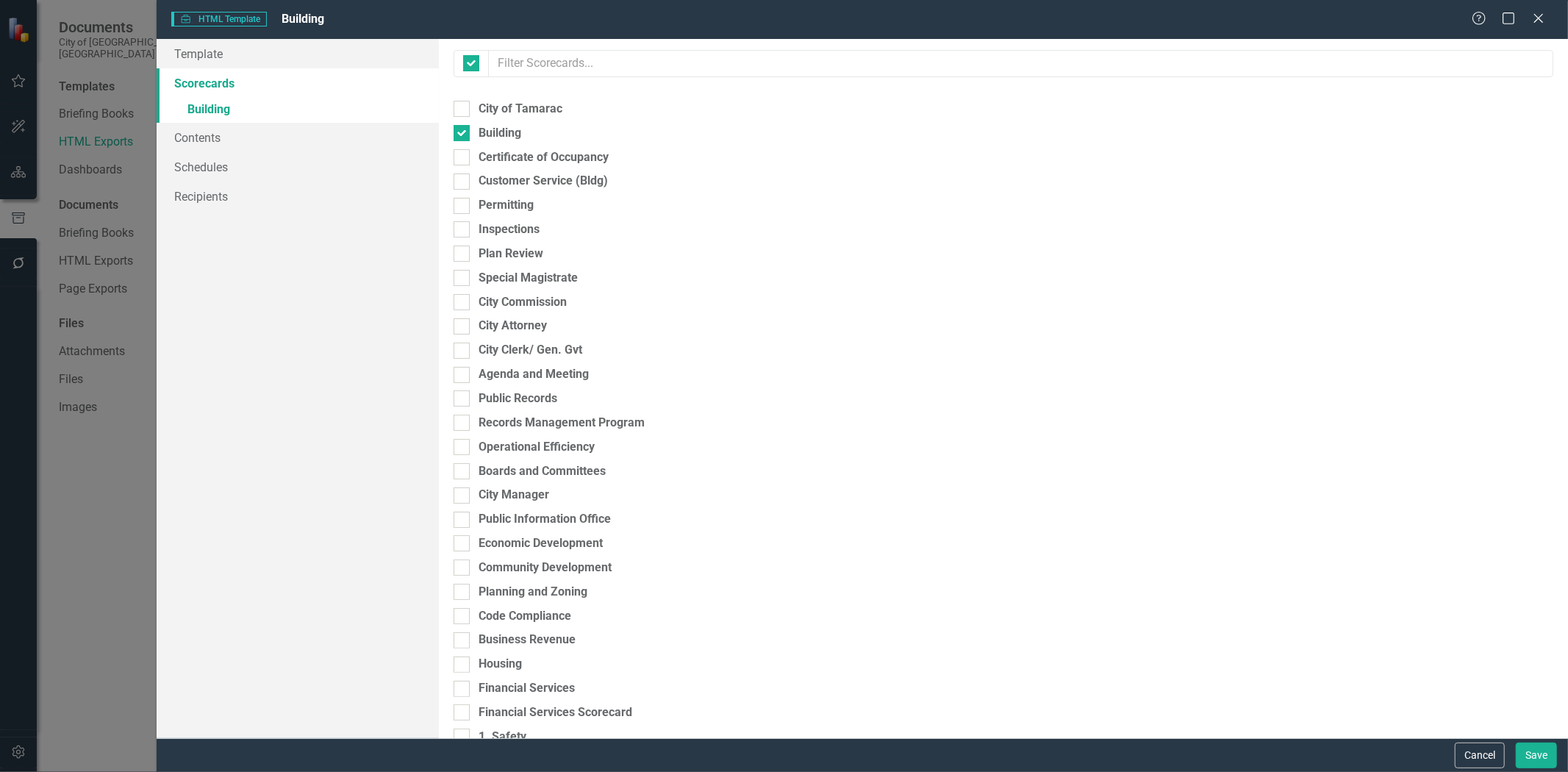
checkbox input "false"
click at [207, 106] on link "» Building" at bounding box center [298, 110] width 282 height 25
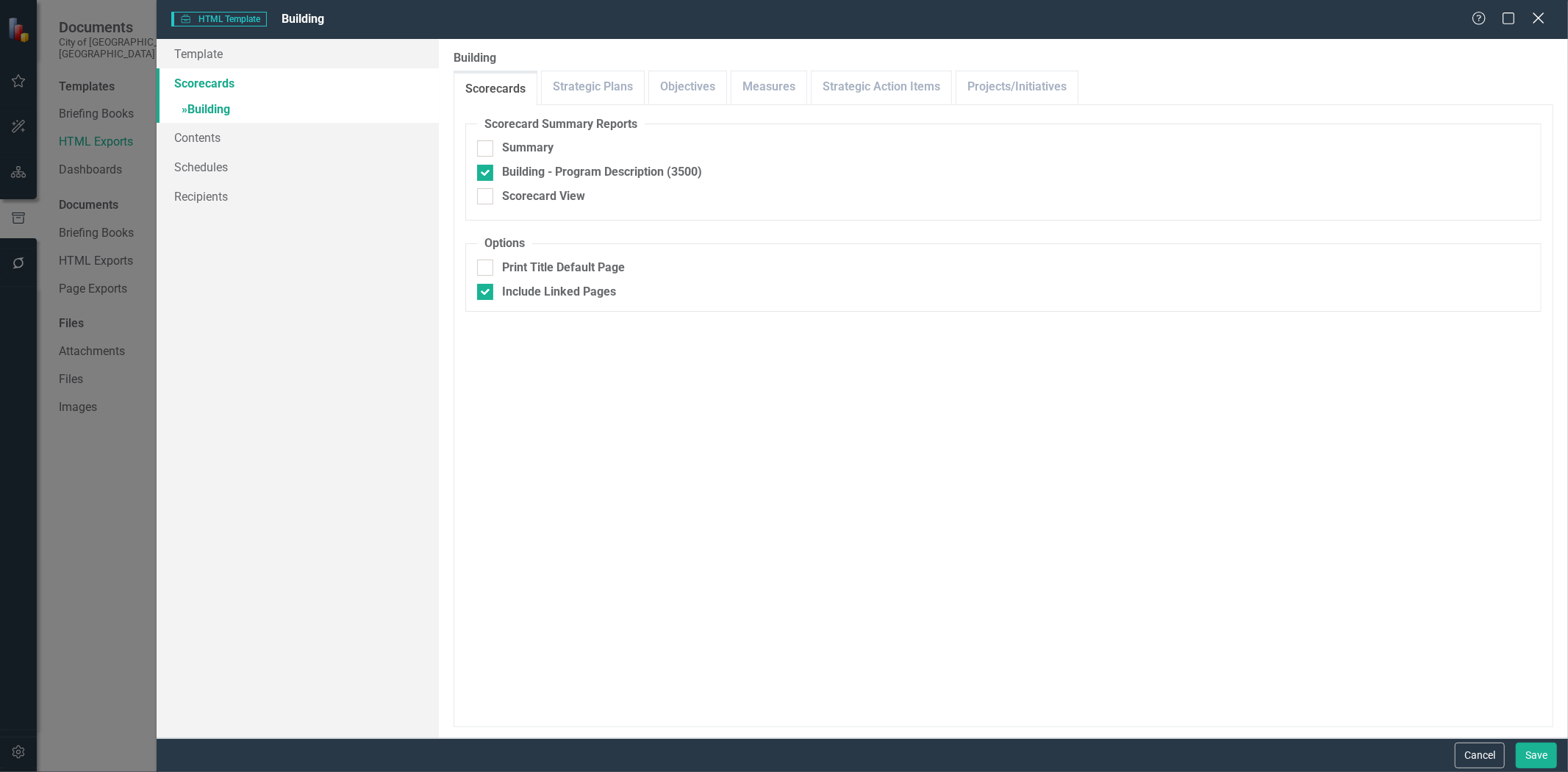
click at [1537, 25] on div "Close" at bounding box center [1538, 19] width 18 height 20
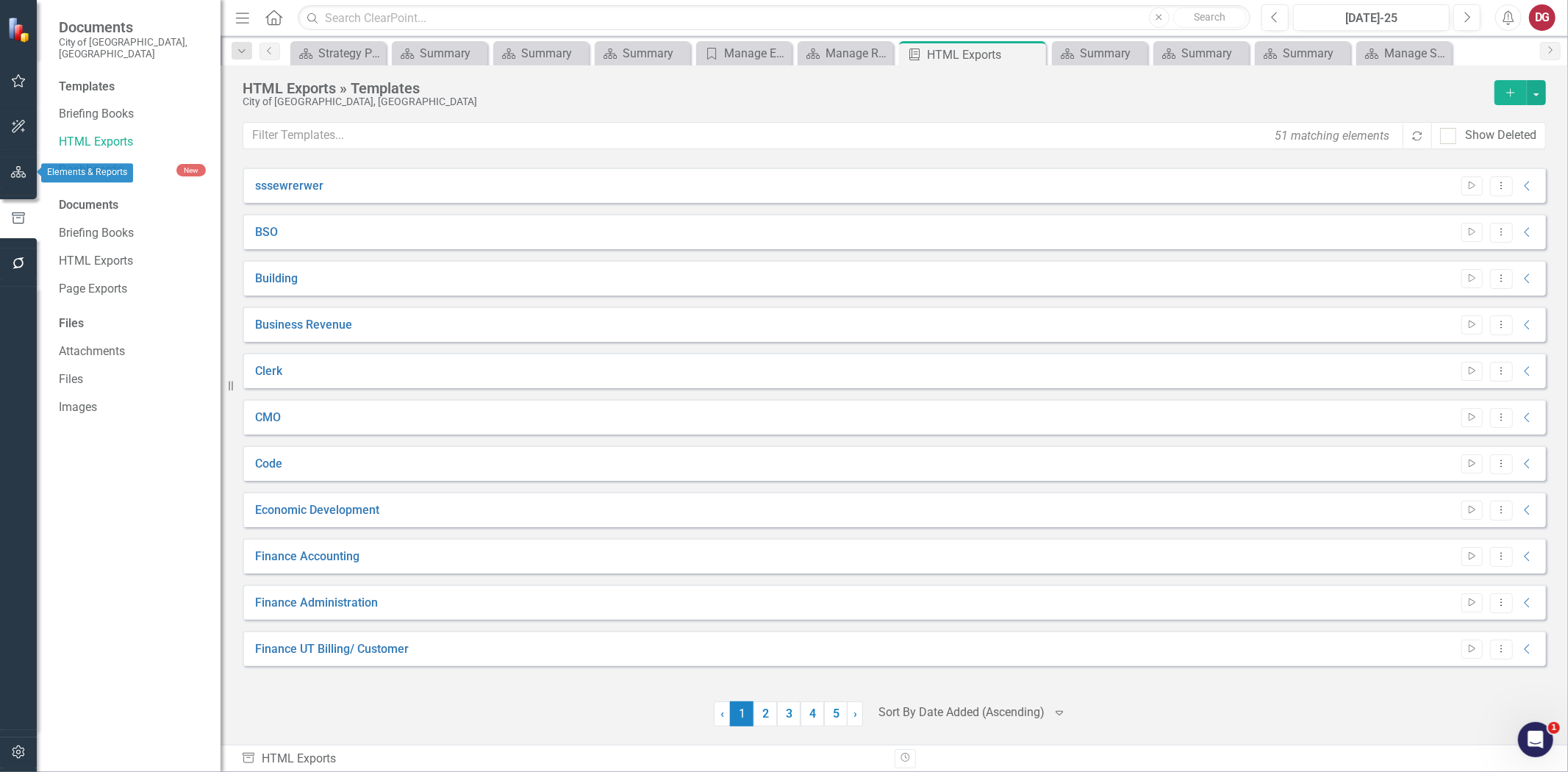
click at [18, 176] on icon "button" at bounding box center [19, 172] width 16 height 11
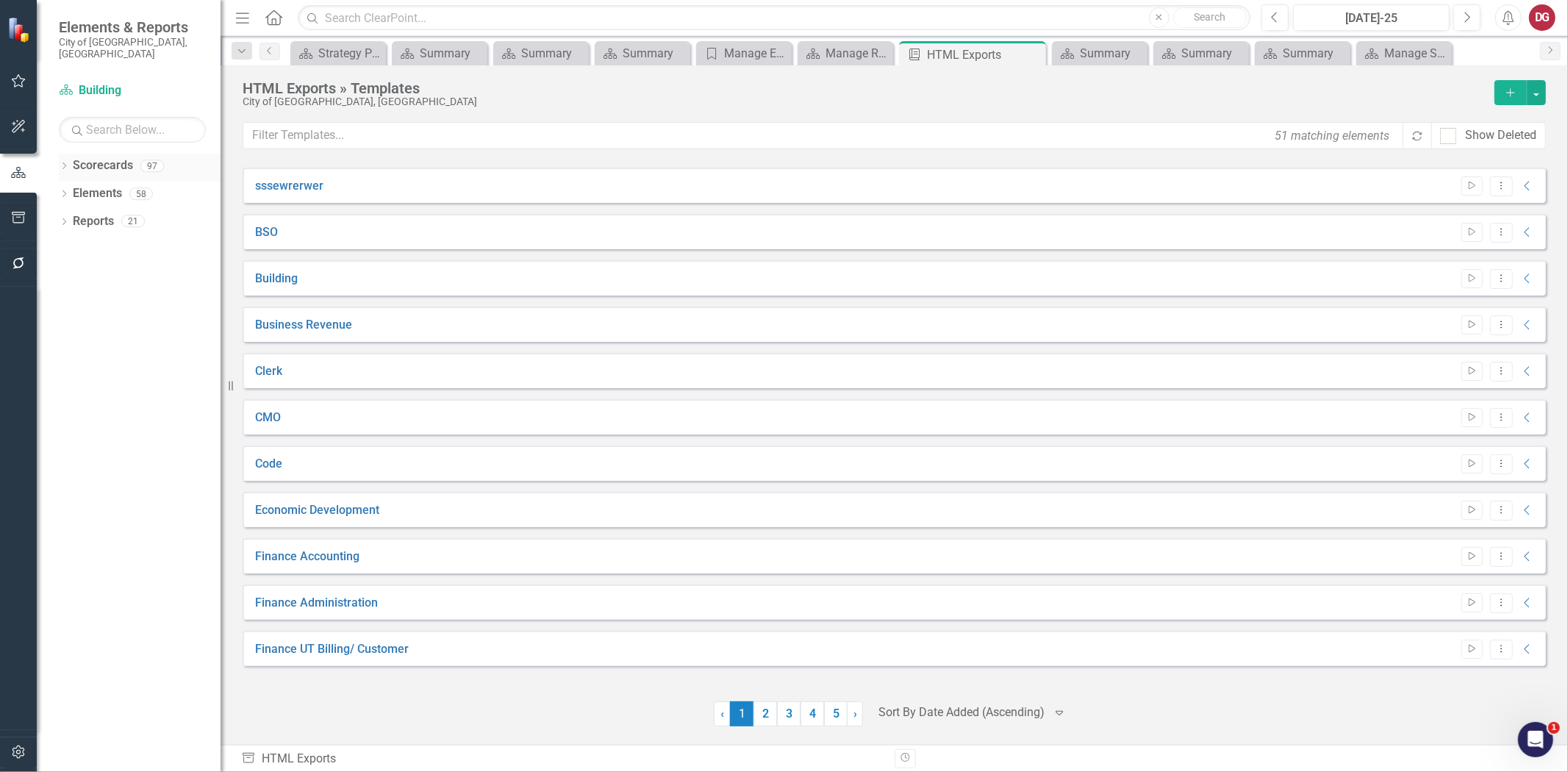
click at [69, 155] on div "Dropdown Scorecards 97" at bounding box center [139, 167] width 162 height 28
click at [67, 163] on icon "Dropdown" at bounding box center [64, 166] width 11 height 8
click at [76, 189] on icon "Dropdown" at bounding box center [72, 194] width 11 height 9
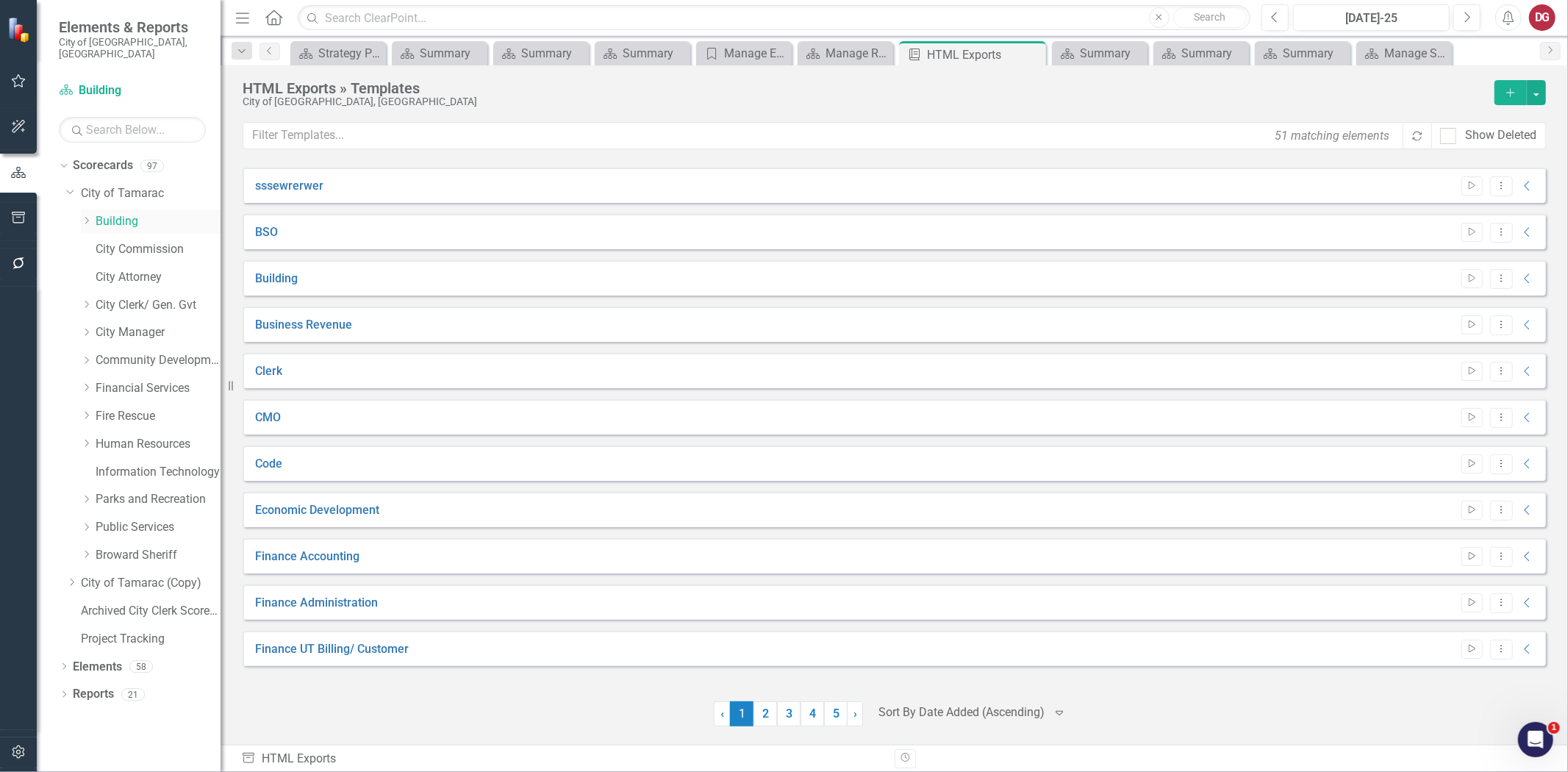
click at [103, 216] on link "Building" at bounding box center [158, 221] width 125 height 17
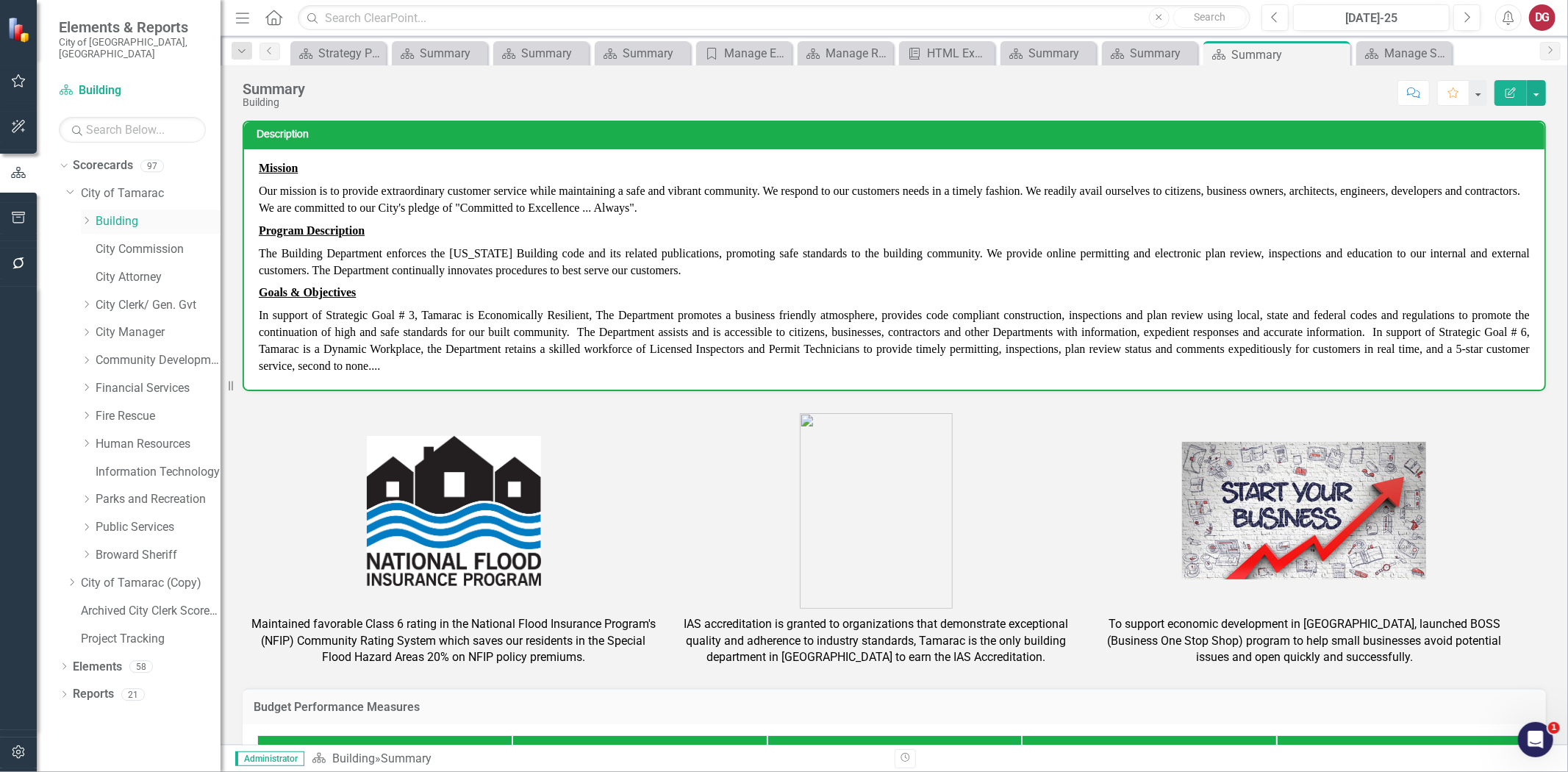
click at [83, 216] on icon "Dropdown" at bounding box center [86, 221] width 11 height 9
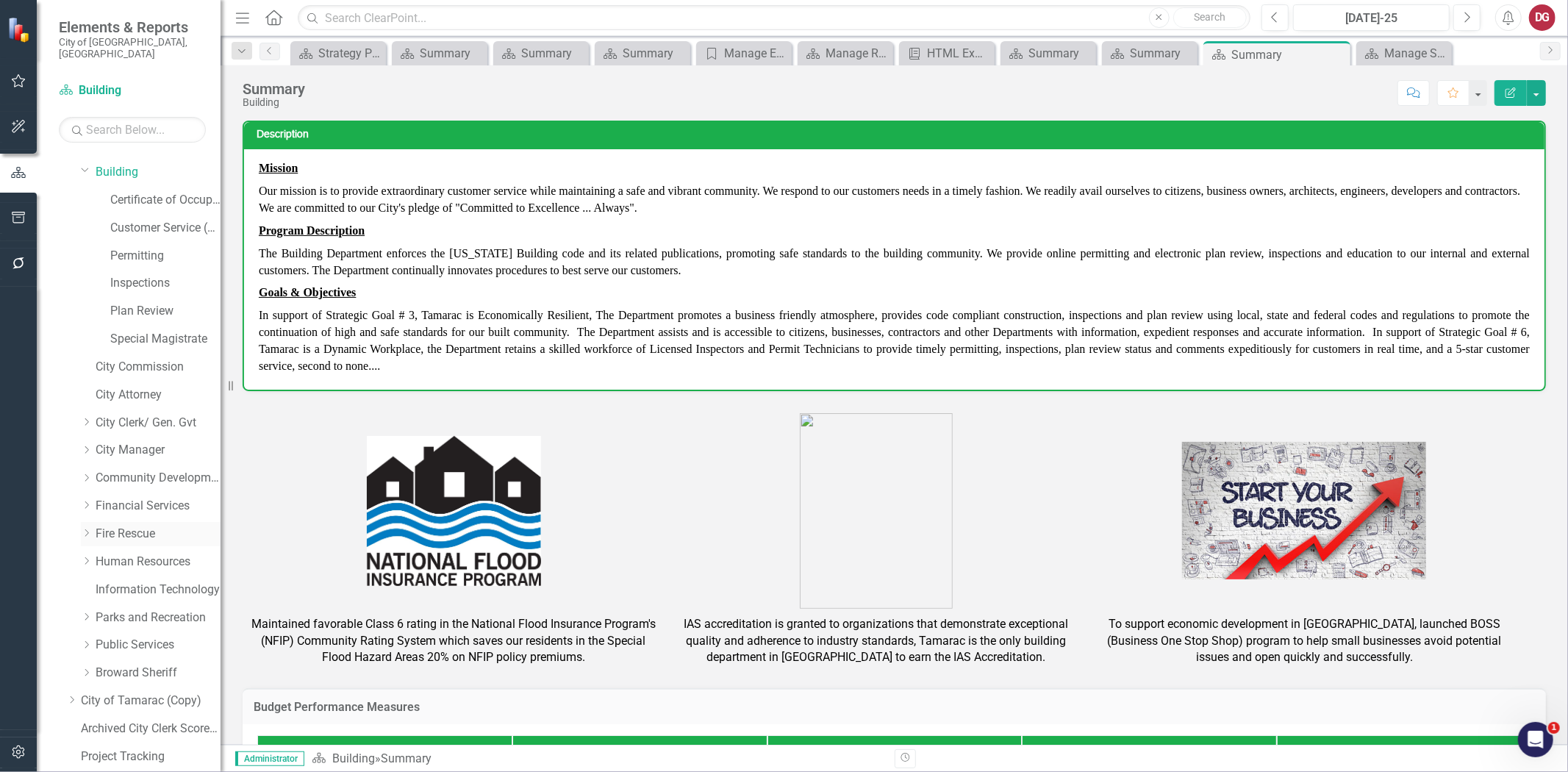
scroll to position [94, 0]
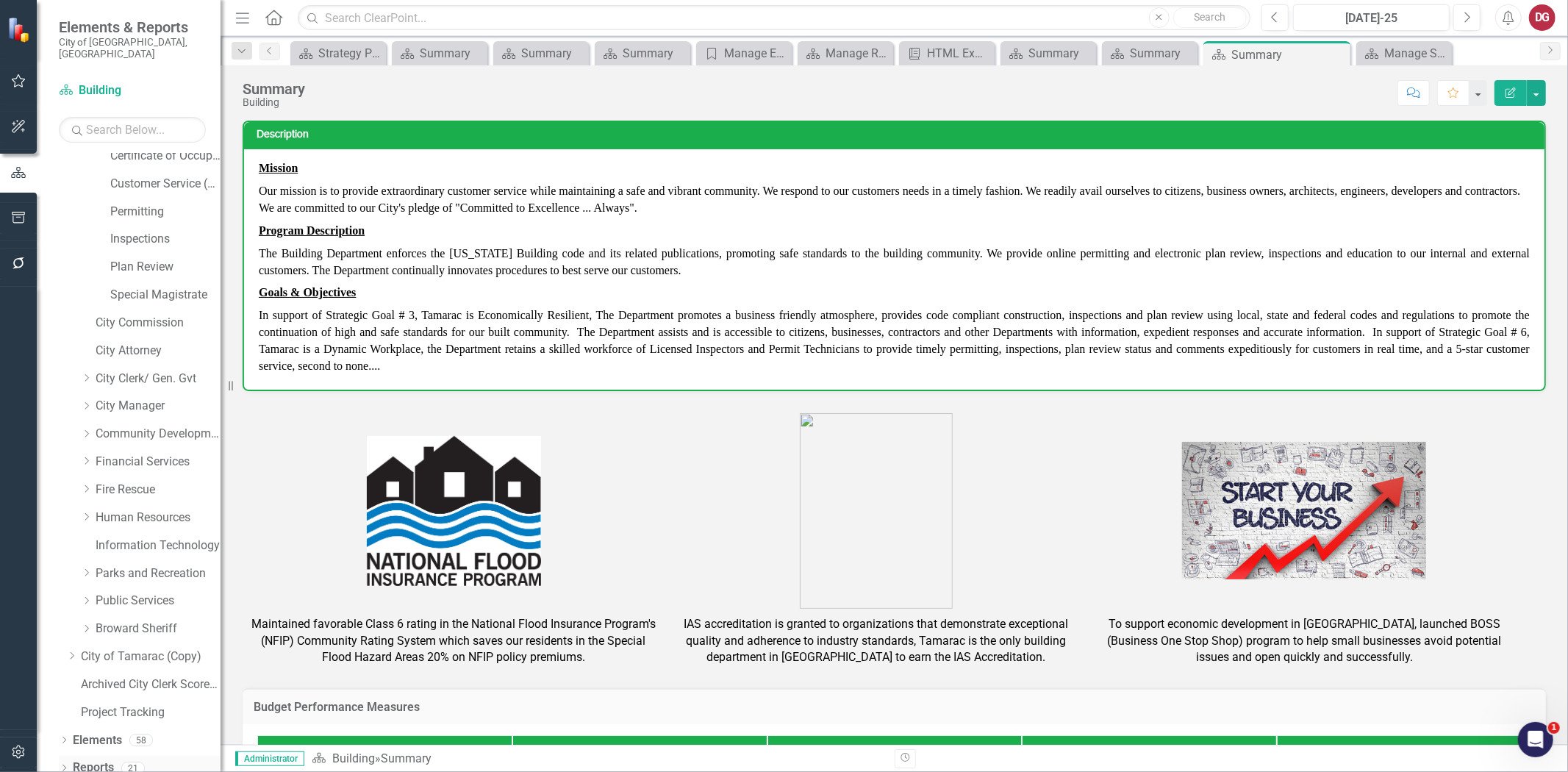
click at [94, 760] on link "Reports" at bounding box center [93, 768] width 41 height 17
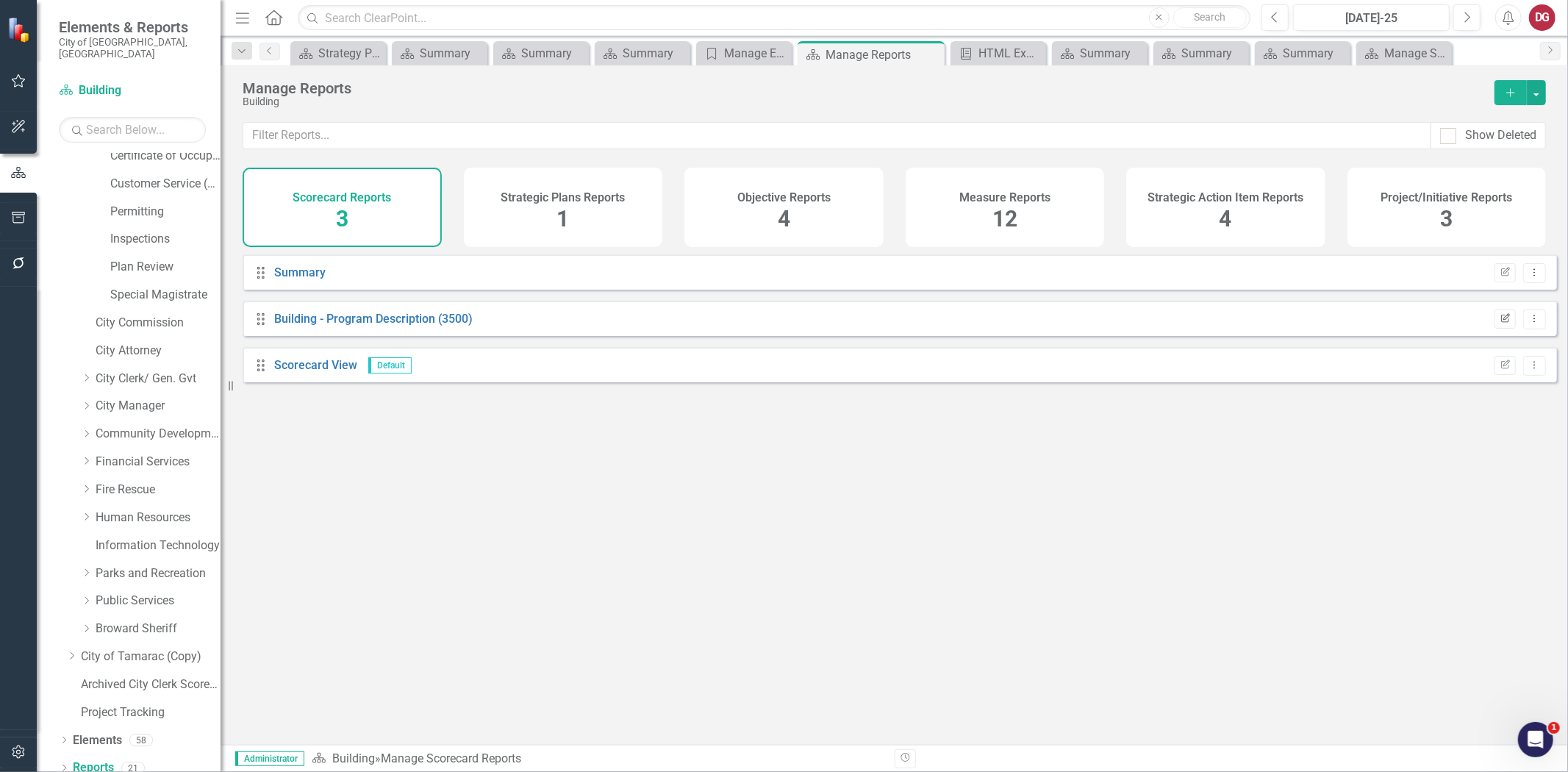
drag, startPoint x: 428, startPoint y: 328, endPoint x: 1499, endPoint y: 326, distance: 1071.0
click at [1500, 323] on icon "Edit Report" at bounding box center [1505, 319] width 11 height 9
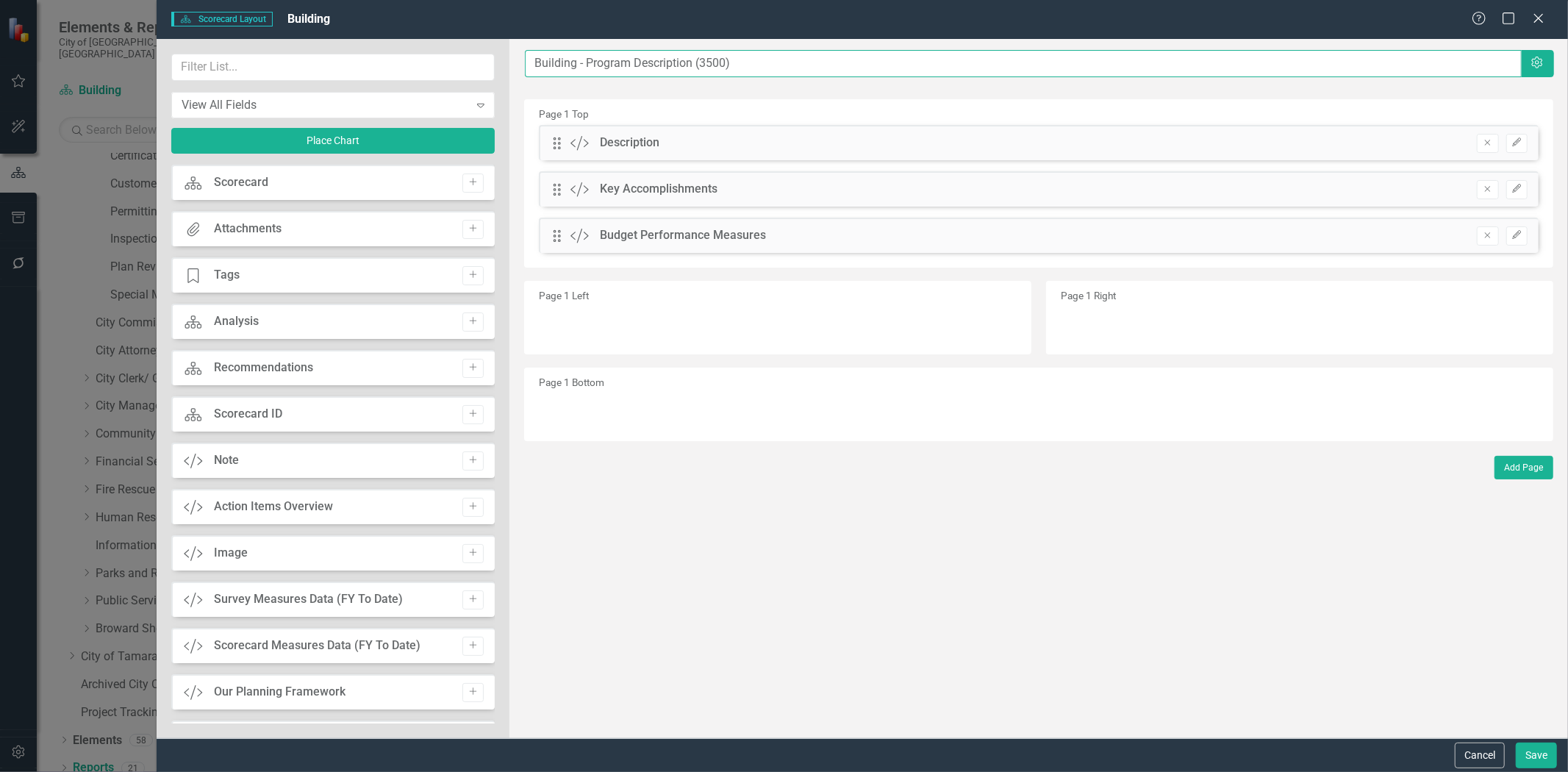
click at [756, 68] on input "Building - Program Description (3500)" at bounding box center [1023, 63] width 997 height 27
type input "Building - Program Description (DGW)"
click at [1529, 754] on button "Save" at bounding box center [1536, 754] width 41 height 25
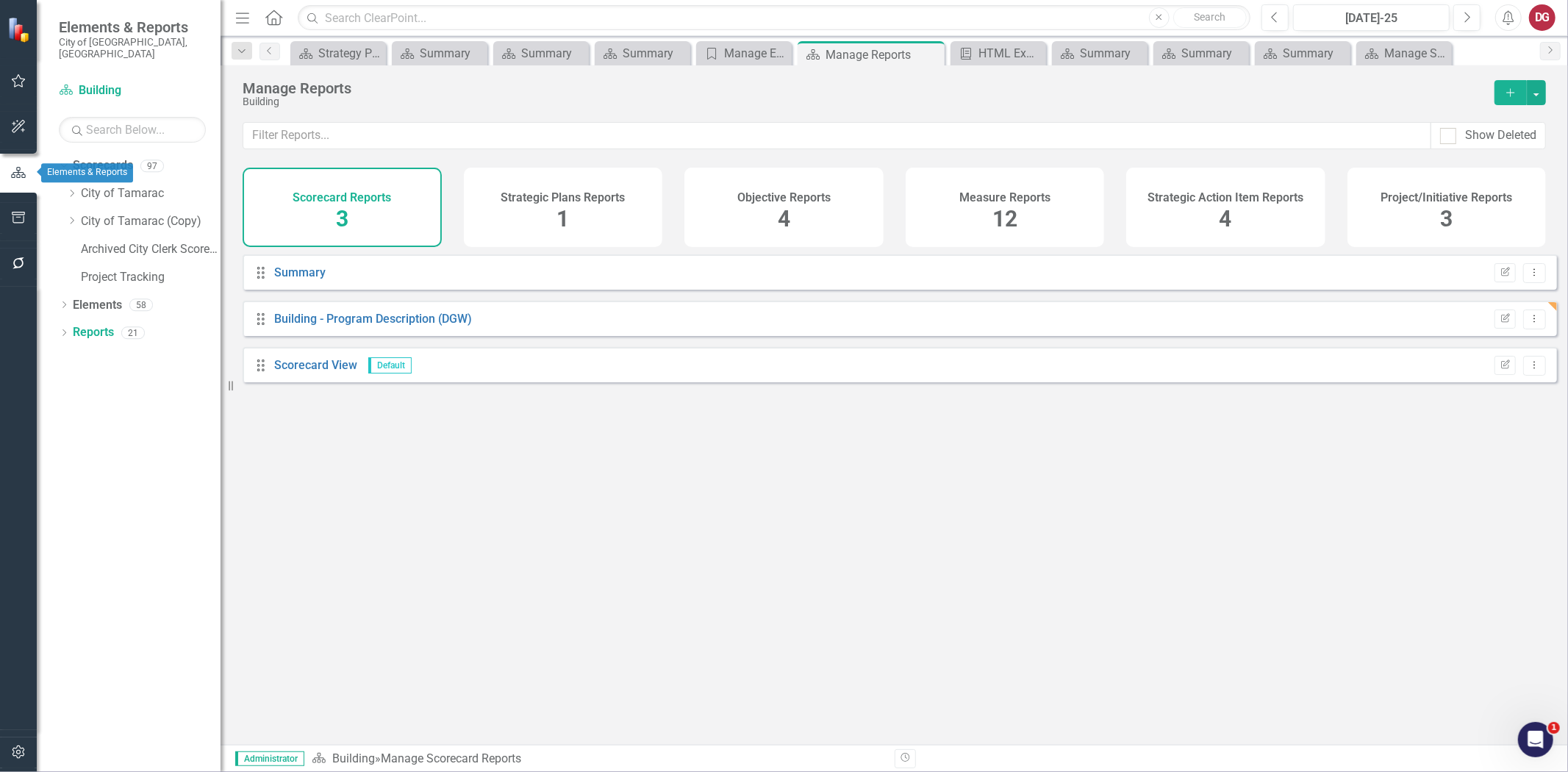
click at [8, 212] on button "button" at bounding box center [19, 218] width 33 height 31
click at [1500, 323] on icon "Edit Report" at bounding box center [1505, 319] width 11 height 9
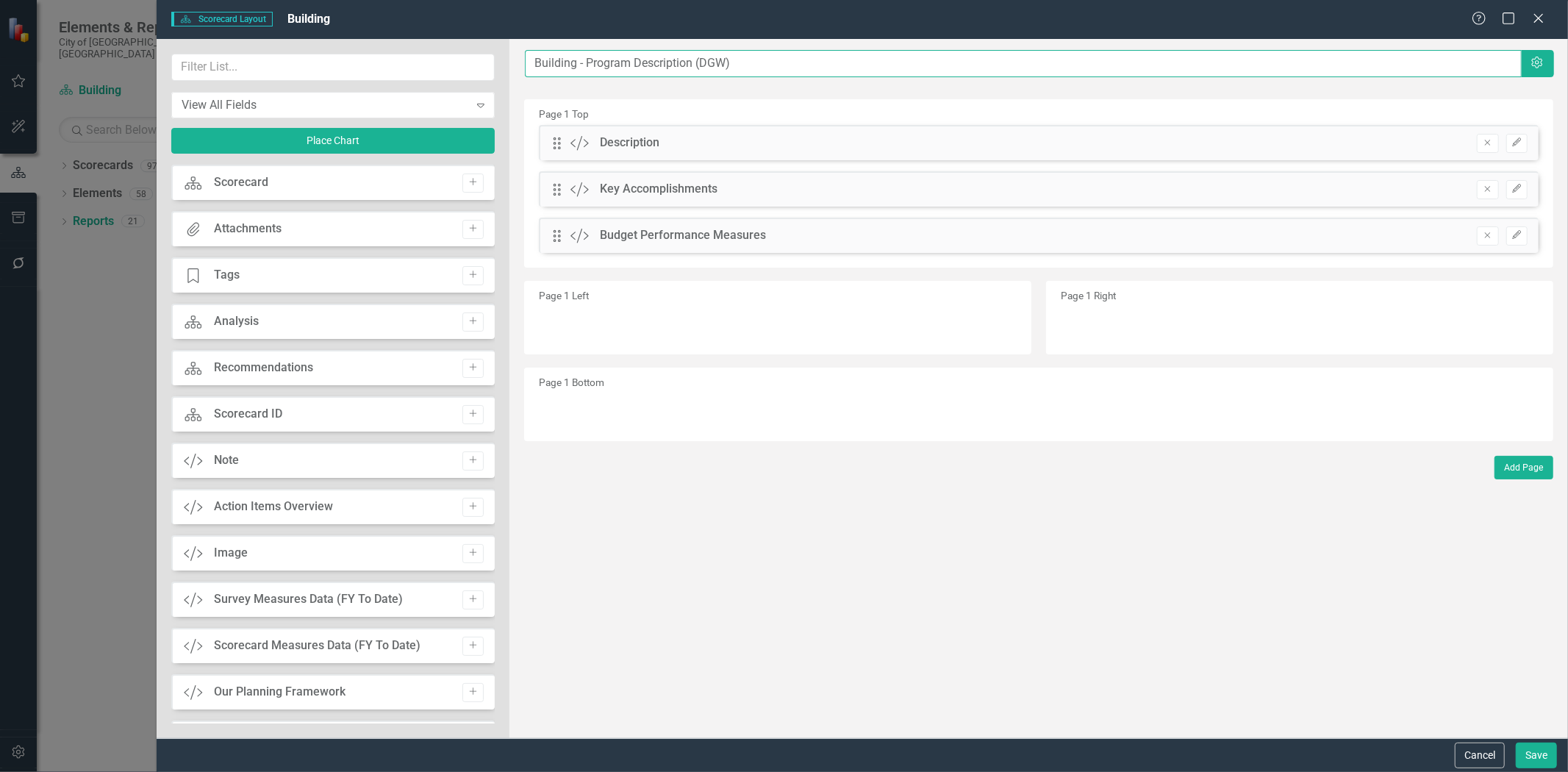
click at [714, 57] on input "Building - Program Description (DGW)" at bounding box center [1023, 63] width 997 height 27
click at [783, 64] on input "Building - Program Description (DGW)" at bounding box center [1023, 63] width 997 height 27
drag, startPoint x: 588, startPoint y: 61, endPoint x: 748, endPoint y: 61, distance: 160.0
click at [748, 61] on input "Building - Program Description (DGW)" at bounding box center [1023, 63] width 997 height 27
click at [533, 62] on input "Building Department" at bounding box center [1023, 63] width 997 height 27
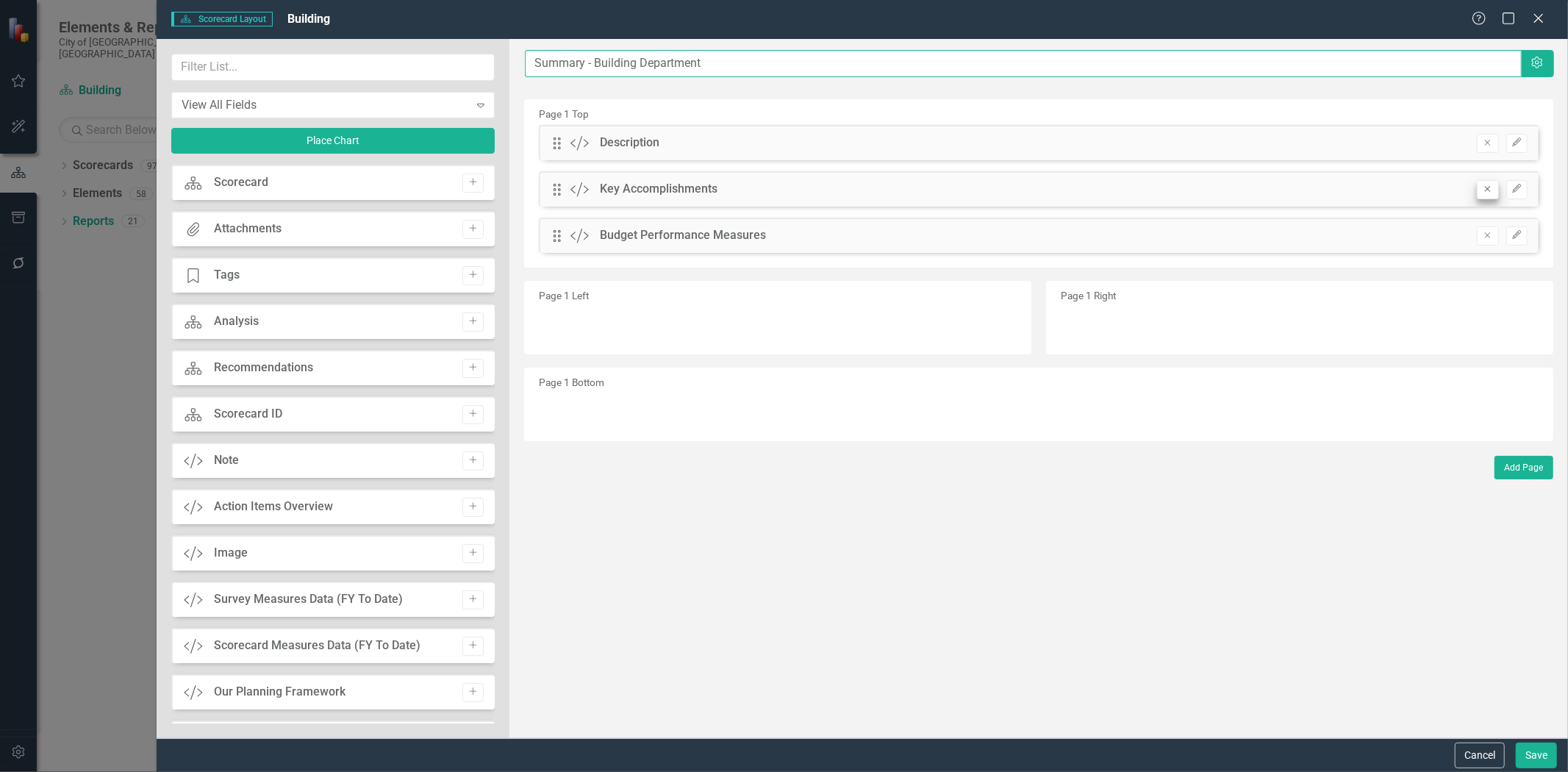
type input "Summary - Building Department"
click at [1489, 188] on icon "Remove" at bounding box center [1487, 189] width 11 height 9
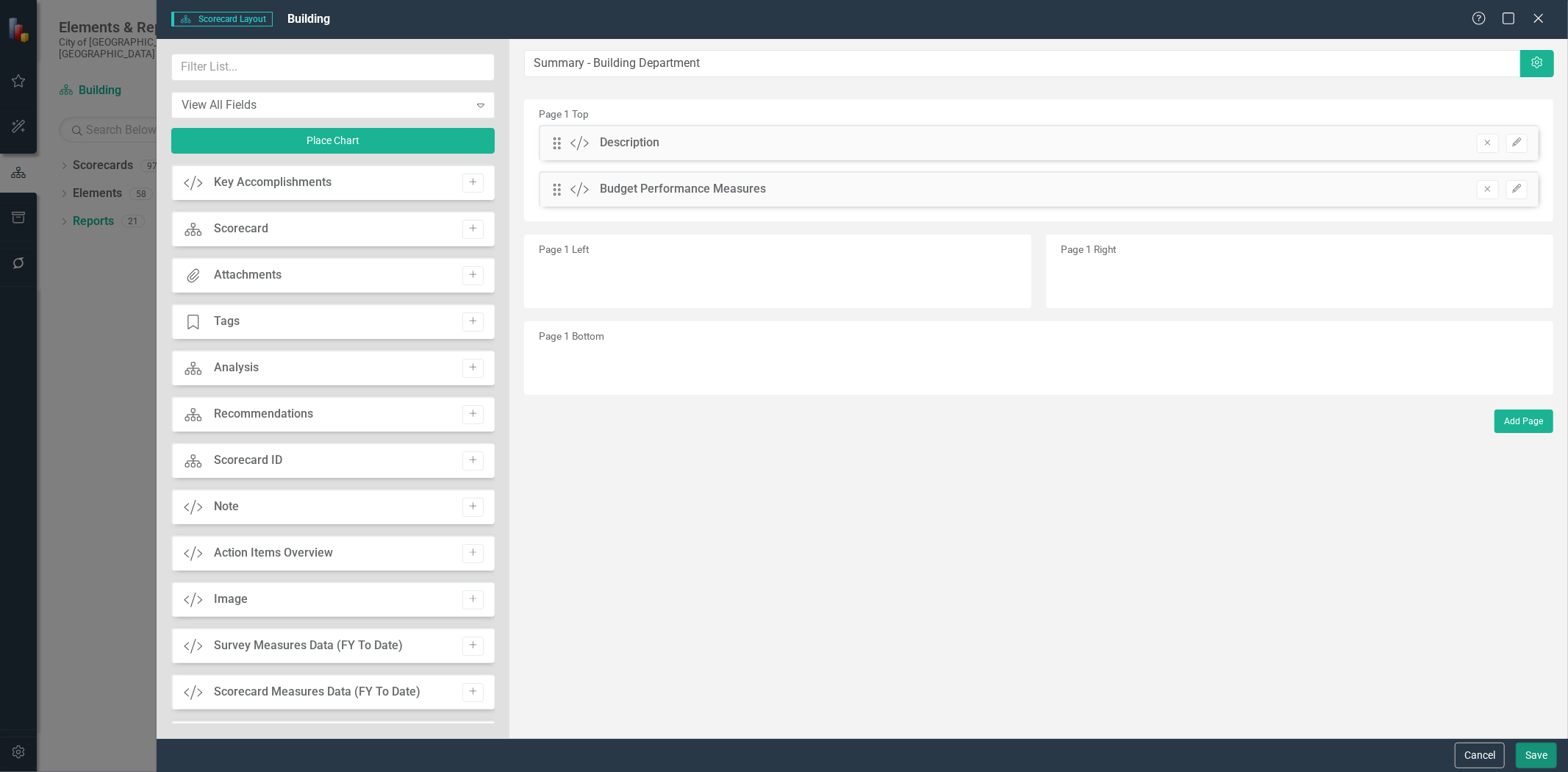
click at [1529, 760] on button "Save" at bounding box center [1536, 754] width 41 height 25
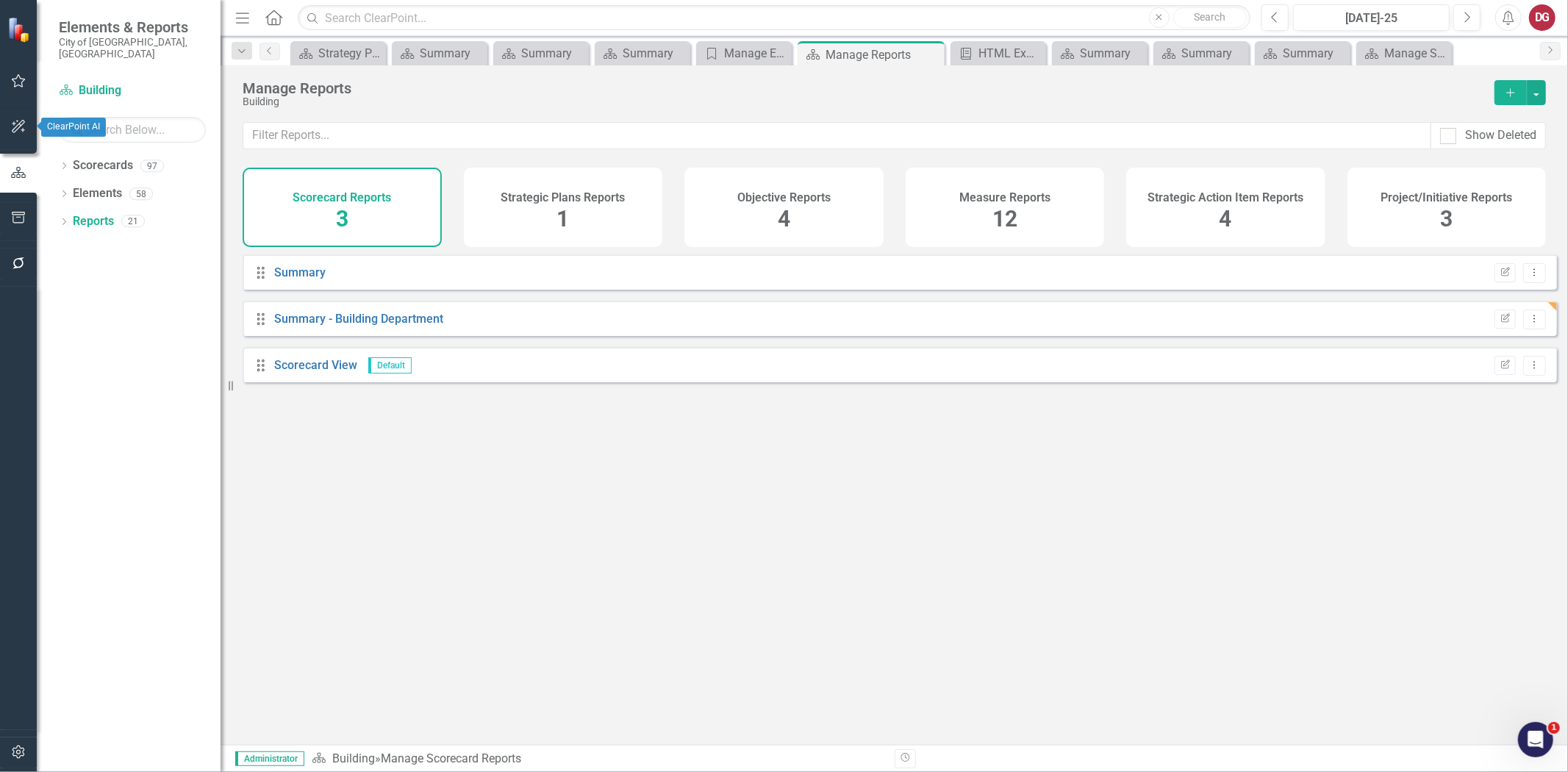
click at [20, 121] on icon "button" at bounding box center [18, 126] width 13 height 13
click at [19, 214] on icon "button" at bounding box center [18, 217] width 13 height 11
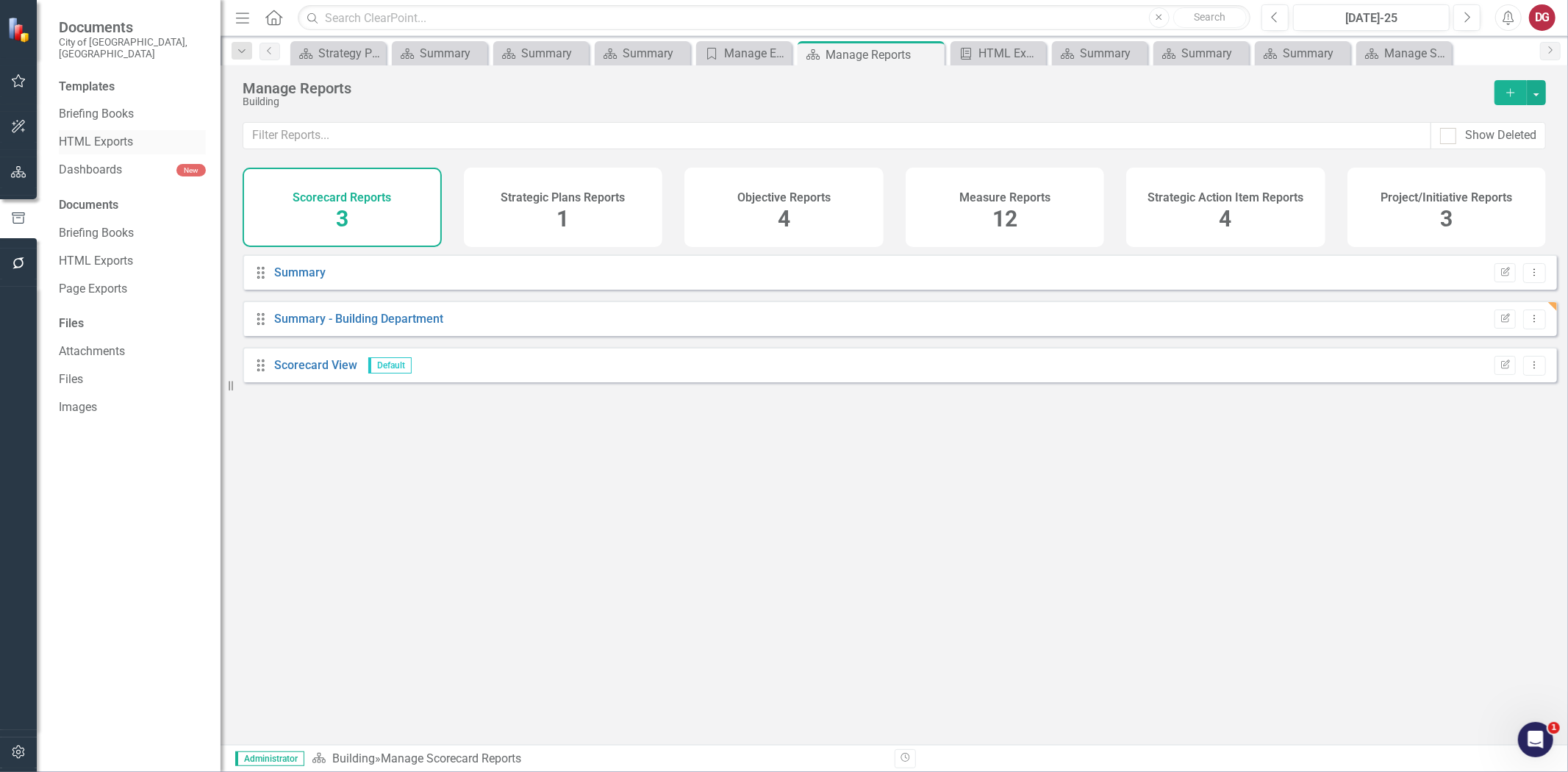
click at [100, 134] on link "HTML Exports" at bounding box center [132, 142] width 147 height 17
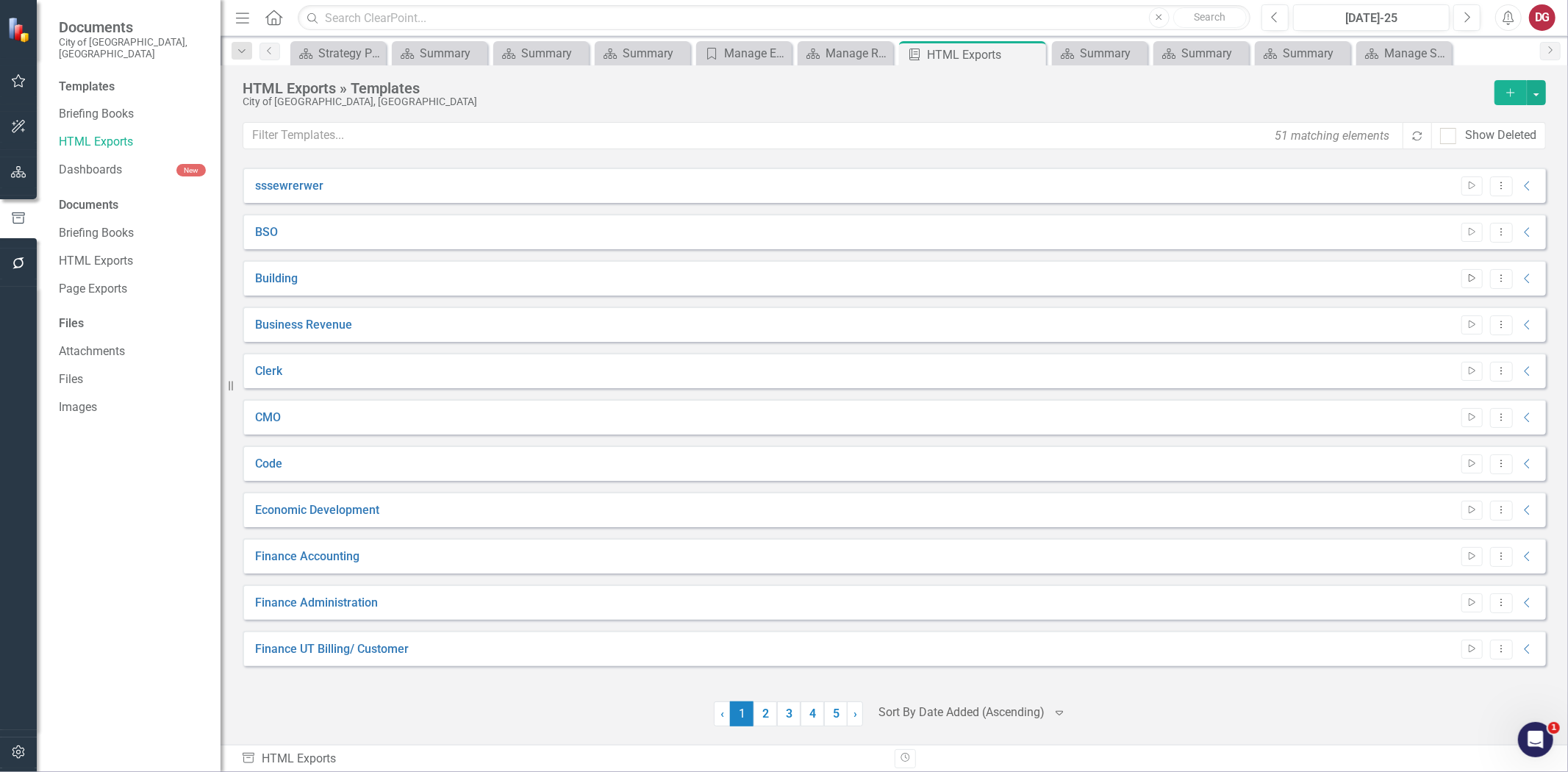
click at [1475, 274] on icon "Start" at bounding box center [1472, 279] width 11 height 9
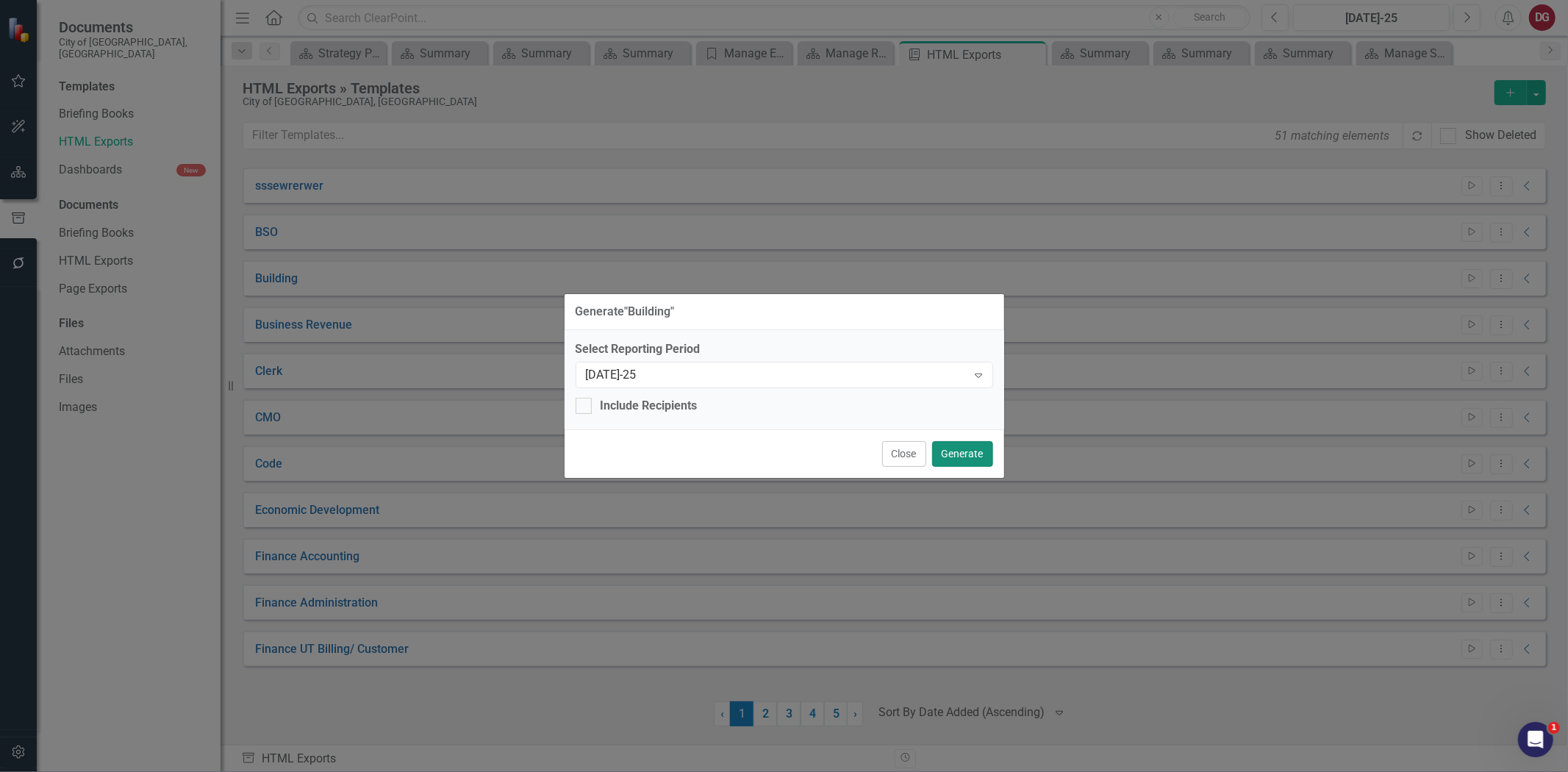
click at [952, 457] on button "Generate" at bounding box center [963, 453] width 61 height 25
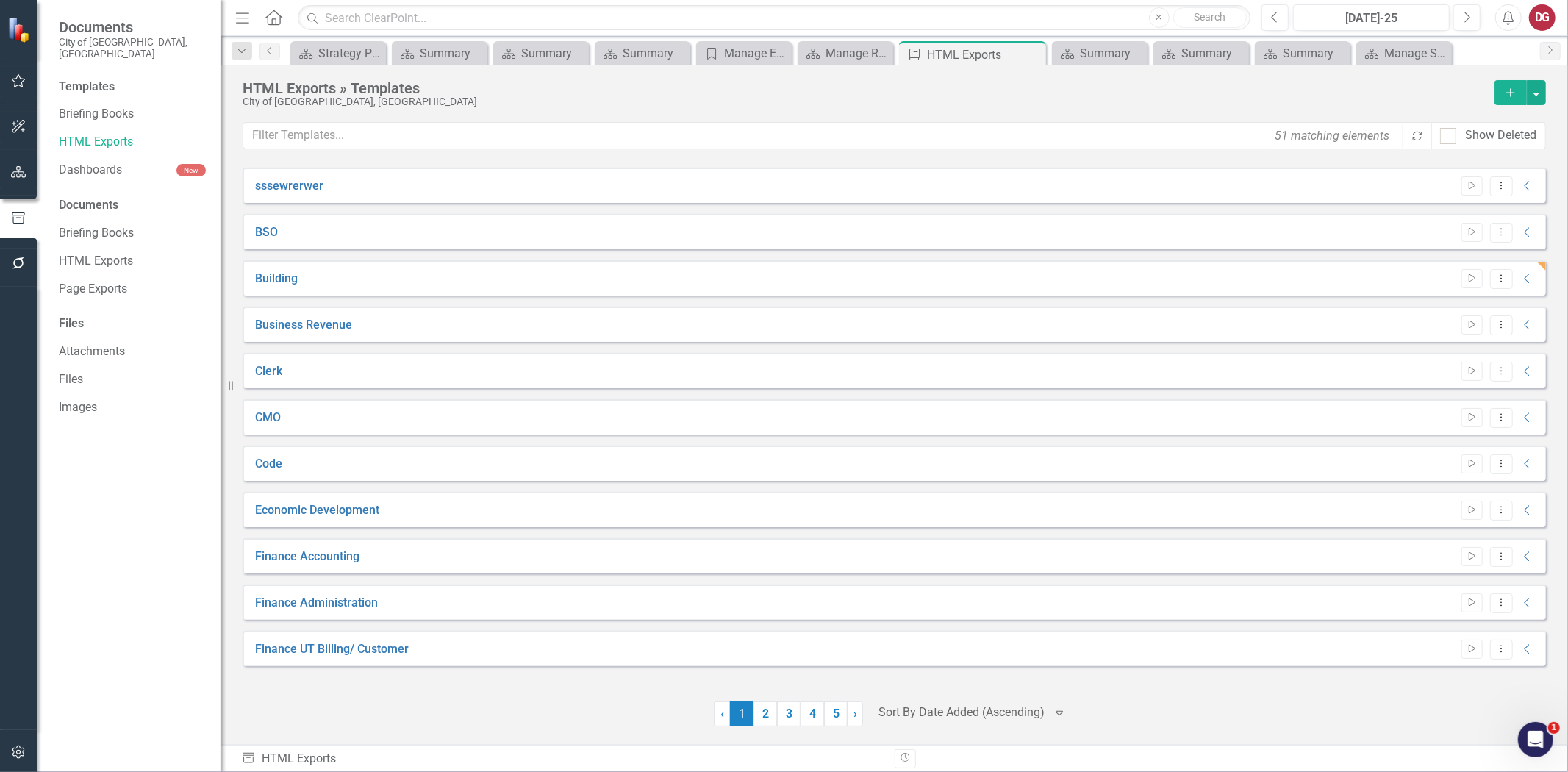
click at [24, 185] on button "button" at bounding box center [19, 173] width 33 height 31
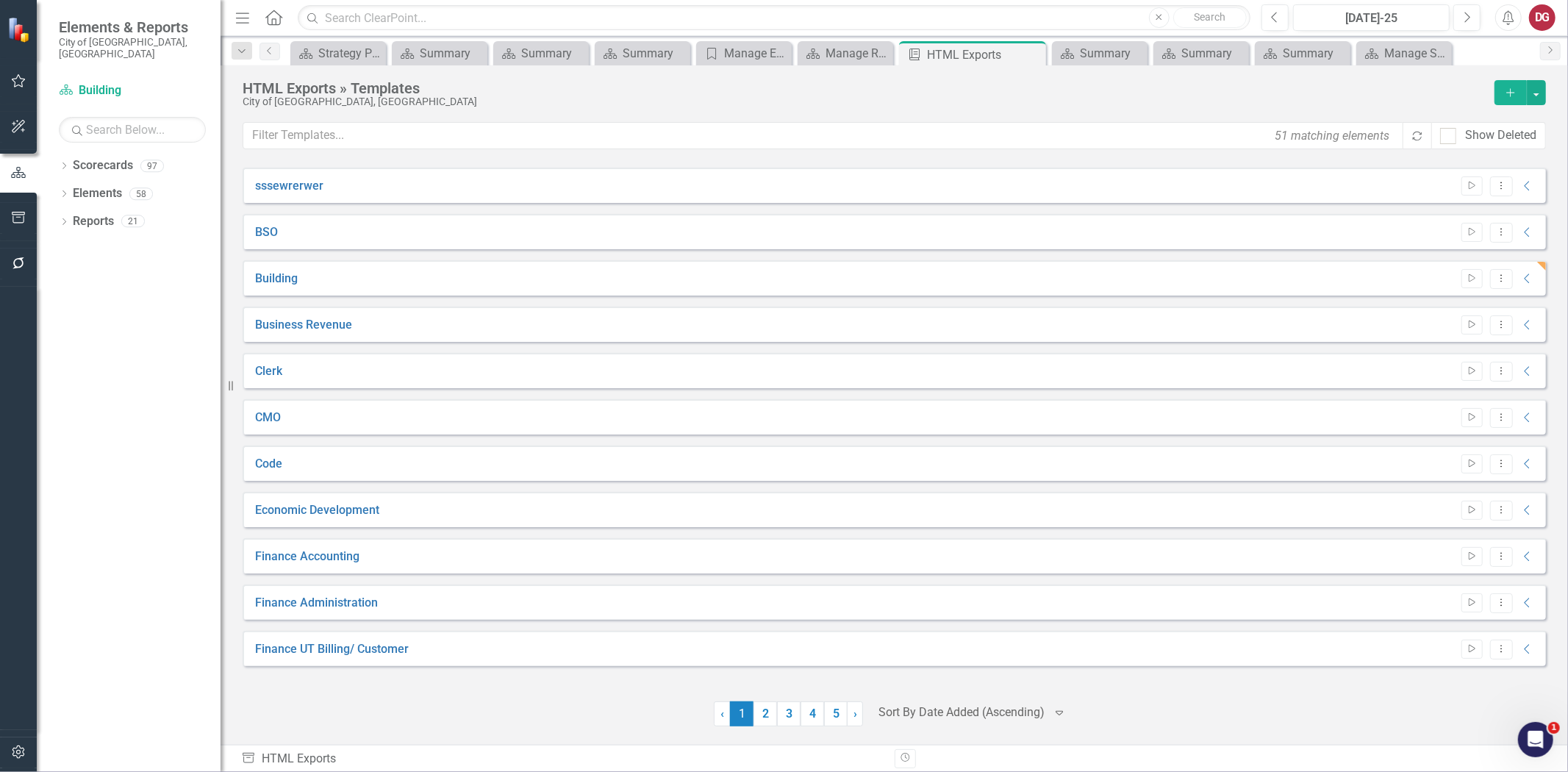
click at [24, 176] on icon "button" at bounding box center [18, 173] width 16 height 13
click at [71, 209] on div "Dropdown Reports 21" at bounding box center [139, 223] width 162 height 28
click at [82, 213] on link "Reports" at bounding box center [93, 221] width 41 height 17
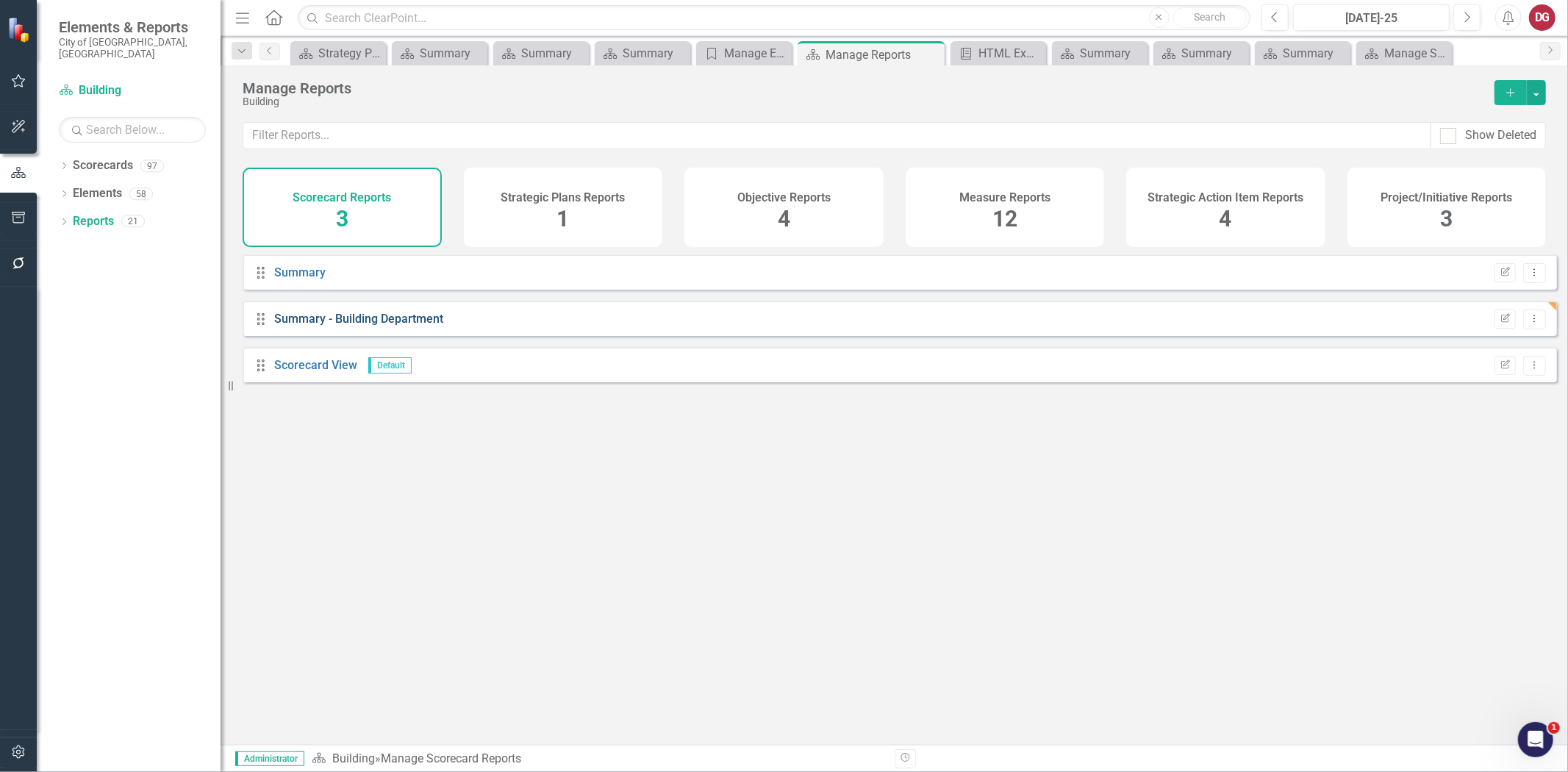
click at [418, 326] on link "Summary - Building Department" at bounding box center [358, 319] width 169 height 14
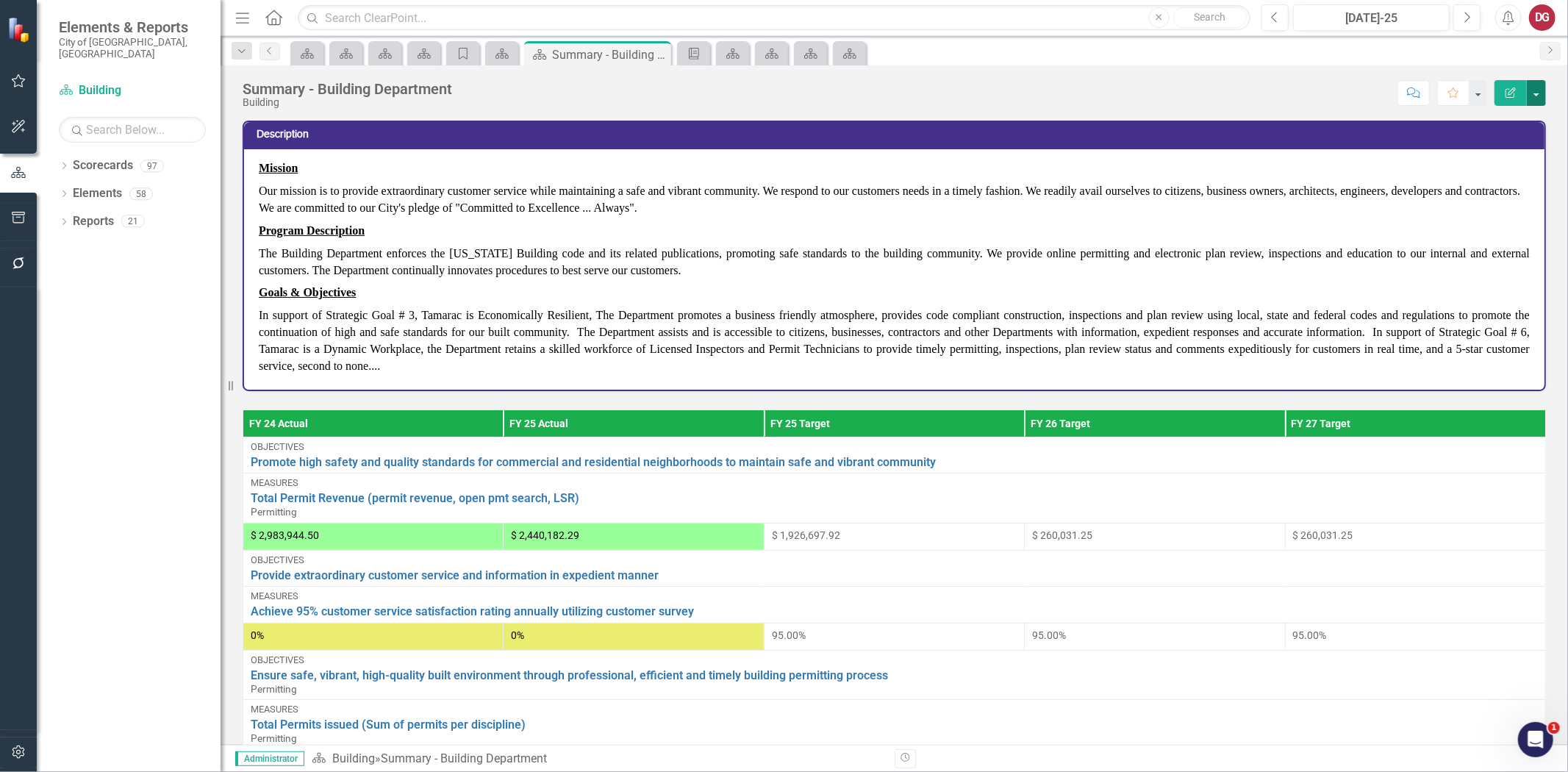
click at [1543, 94] on button "button" at bounding box center [1536, 92] width 19 height 25
click at [1502, 119] on link "Edit Edit Scorecard" at bounding box center [1486, 120] width 119 height 27
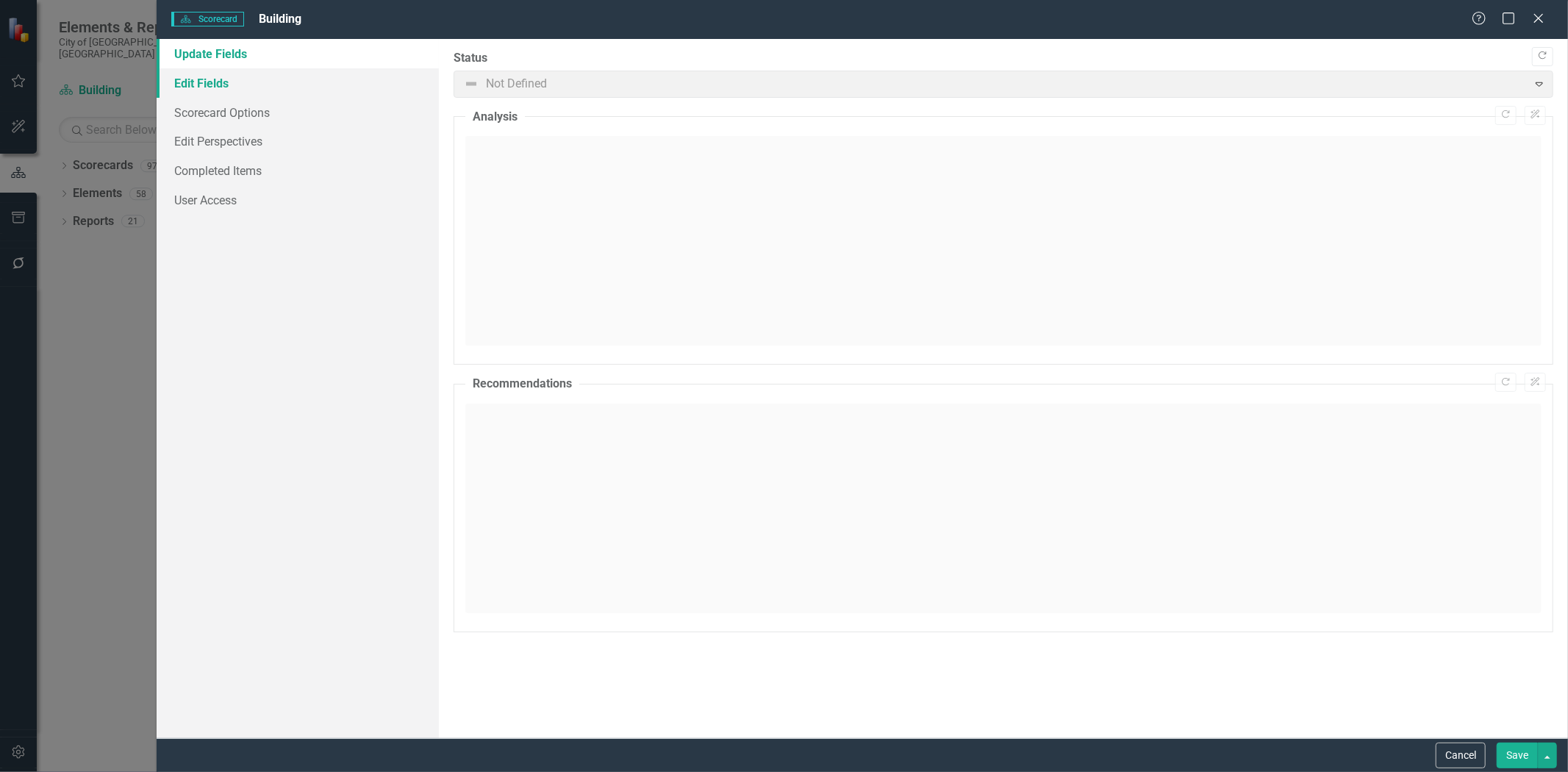
click at [199, 77] on link "Edit Fields" at bounding box center [298, 83] width 282 height 30
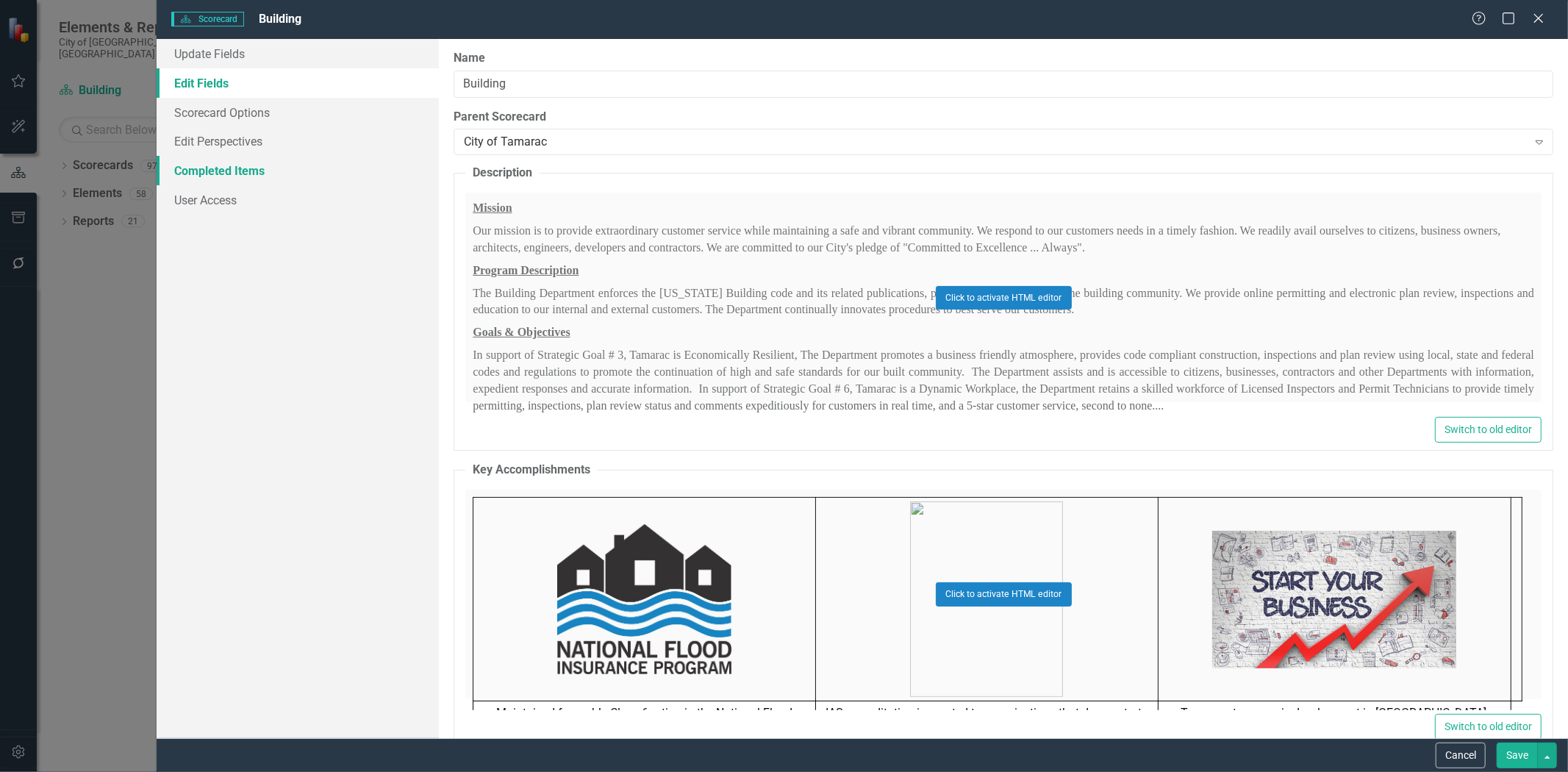
click at [223, 175] on link "Completed Items" at bounding box center [298, 171] width 282 height 30
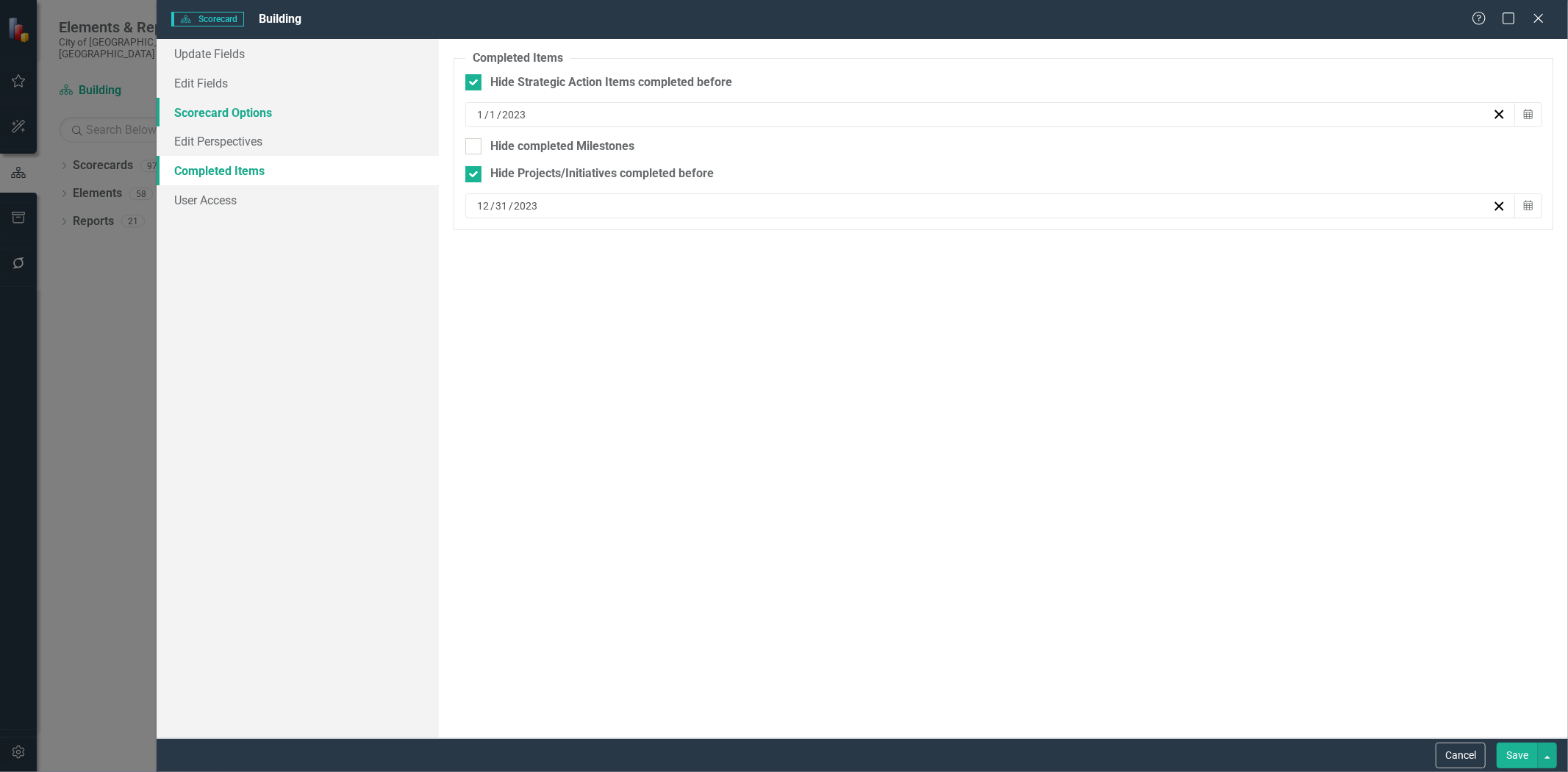
click at [216, 112] on link "Scorecard Options" at bounding box center [298, 113] width 282 height 30
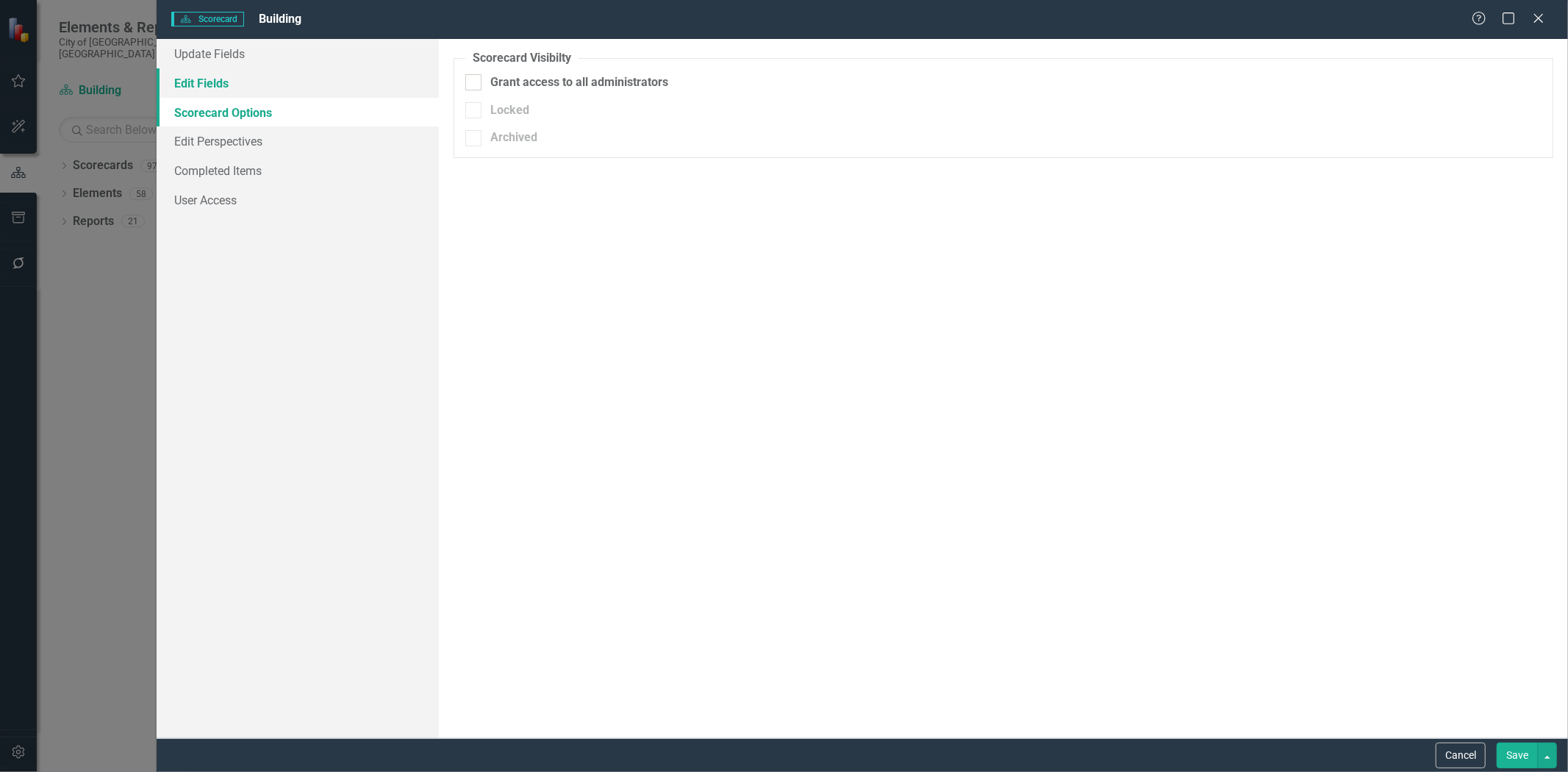
click at [216, 84] on link "Edit Fields" at bounding box center [298, 83] width 282 height 30
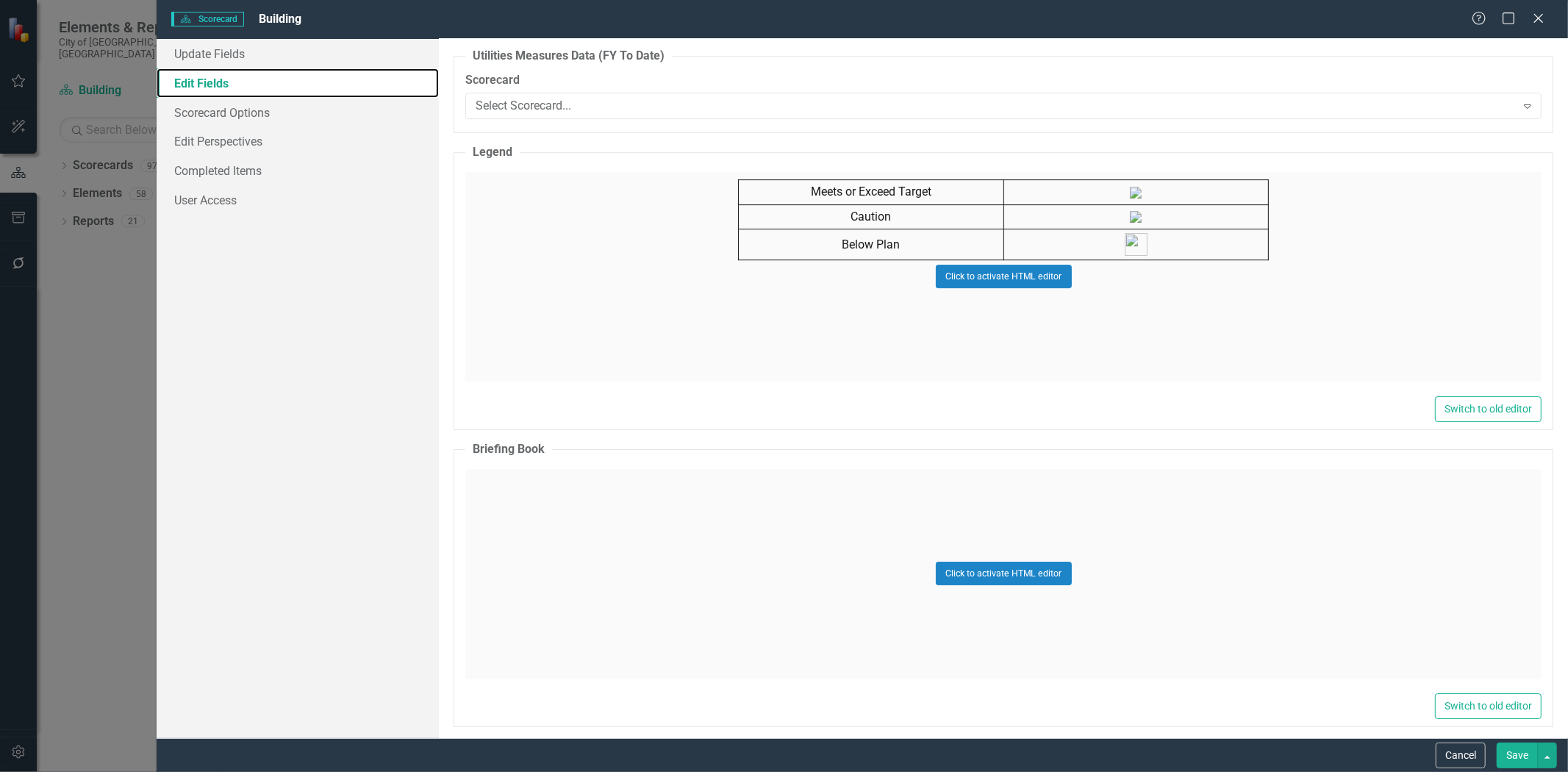
scroll to position [8720, 0]
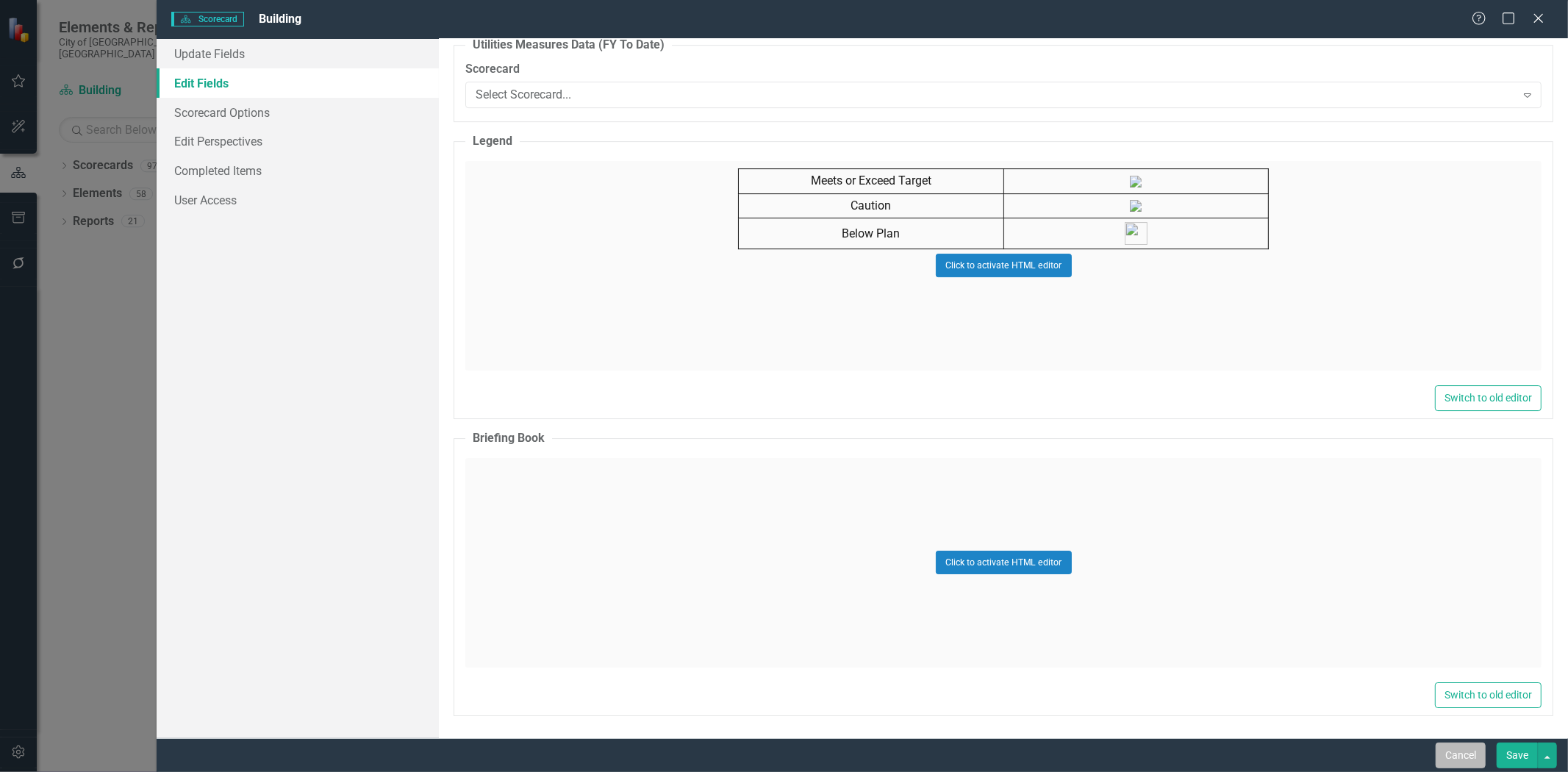
click at [1457, 753] on button "Cancel" at bounding box center [1460, 754] width 50 height 25
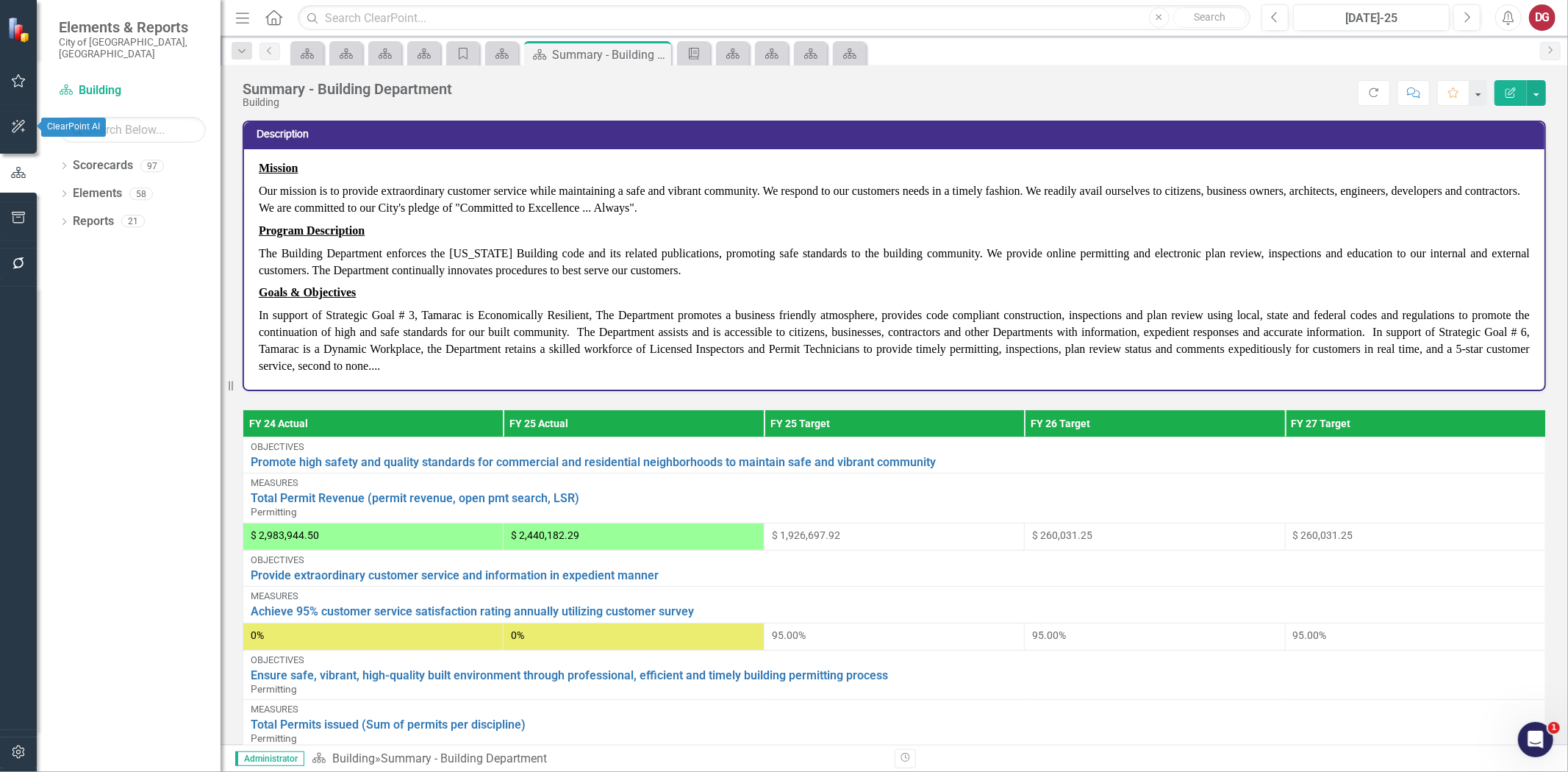
click at [8, 214] on button "button" at bounding box center [19, 218] width 33 height 31
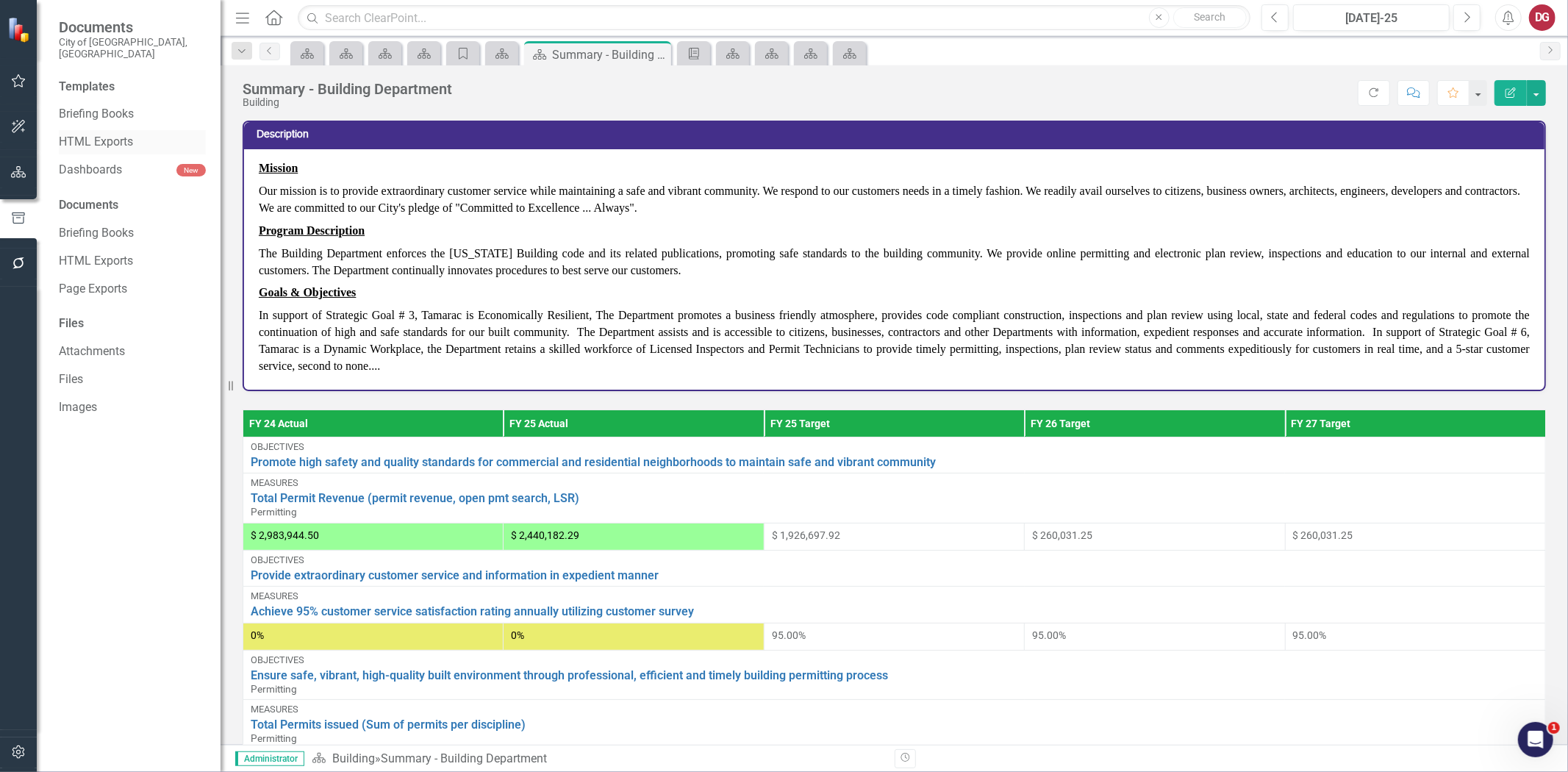
click at [117, 134] on link "HTML Exports" at bounding box center [132, 142] width 147 height 17
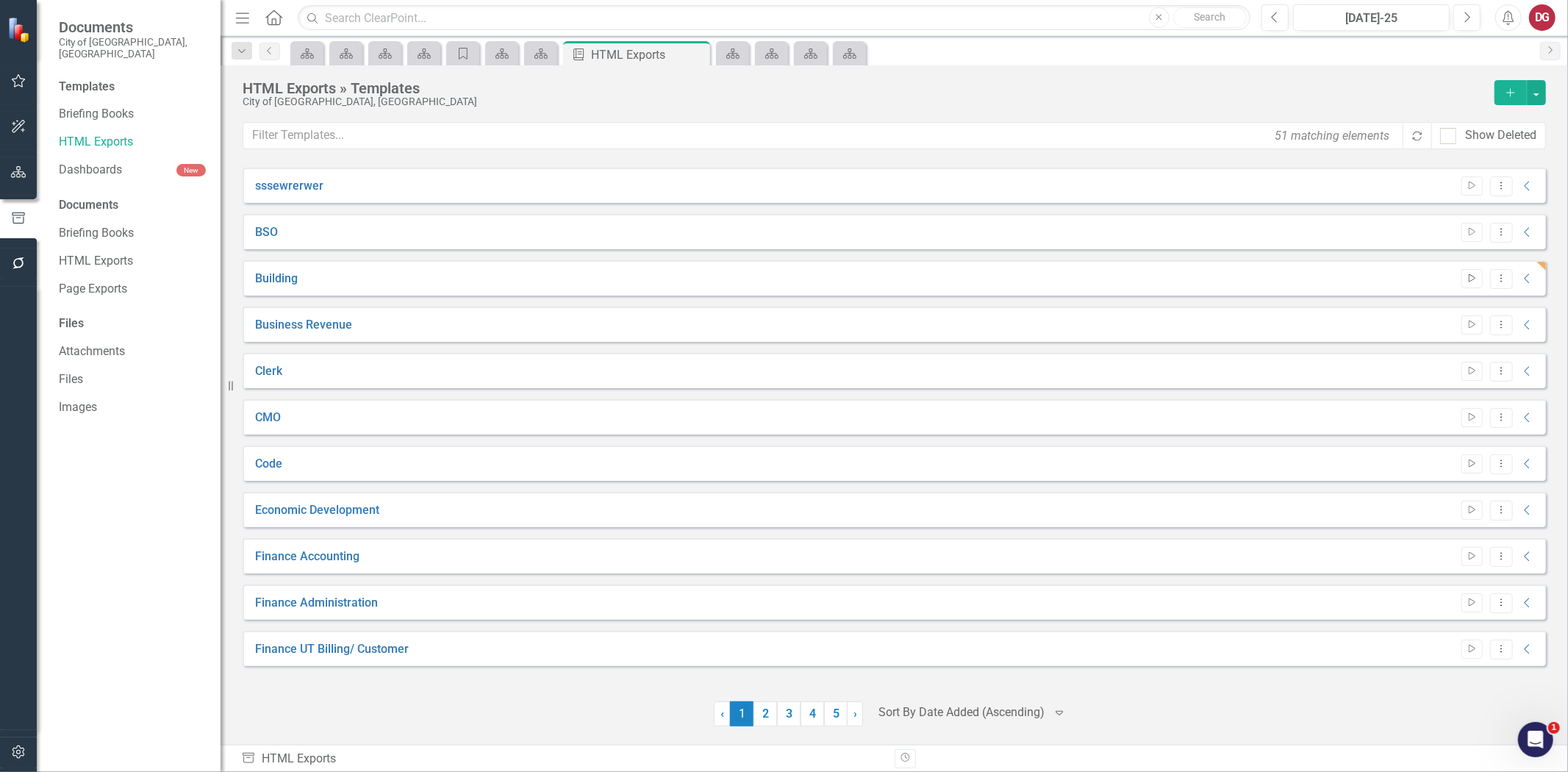
click at [1472, 277] on icon "Start" at bounding box center [1472, 279] width 11 height 9
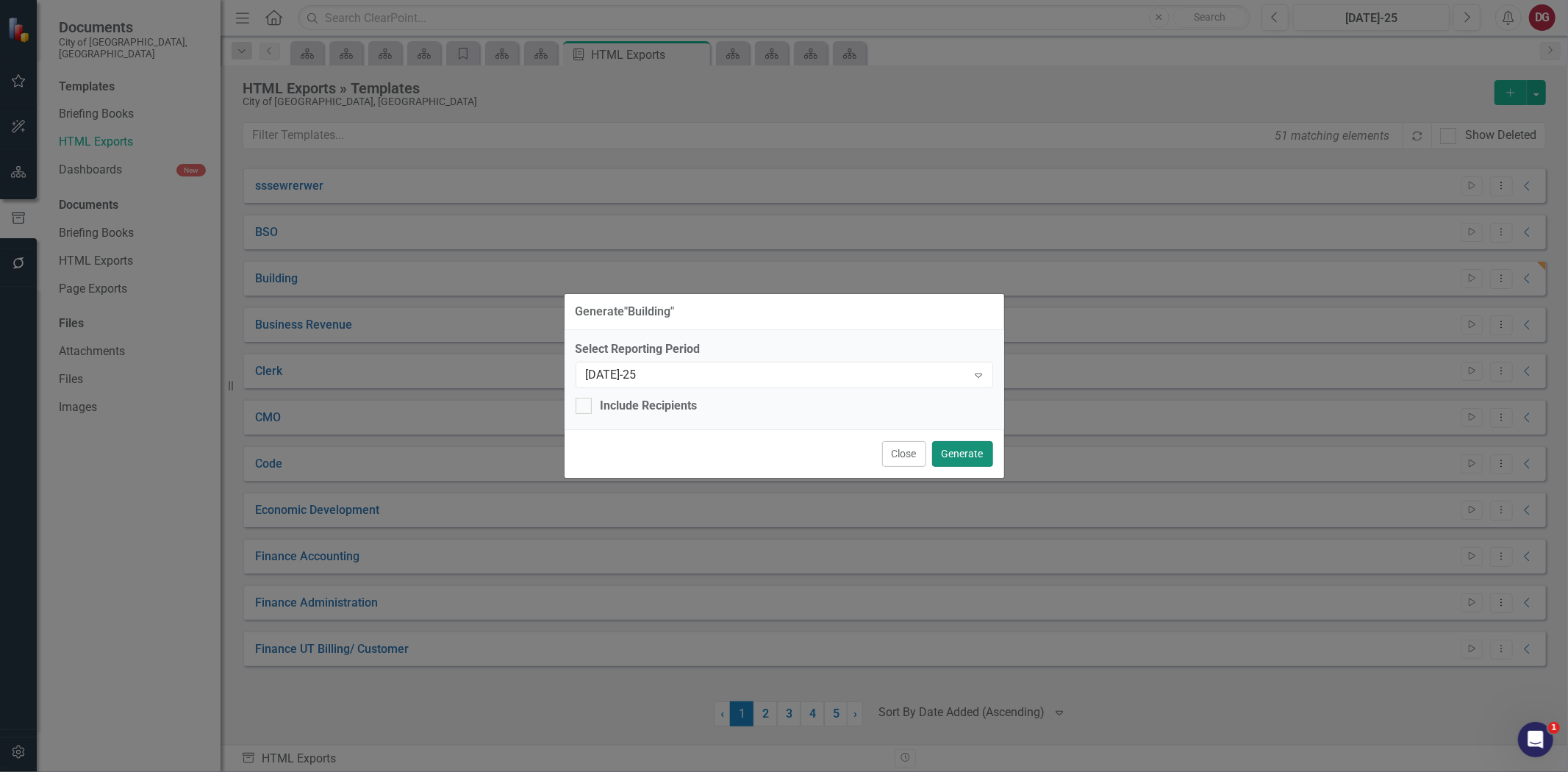
click at [952, 450] on button "Generate" at bounding box center [963, 453] width 61 height 25
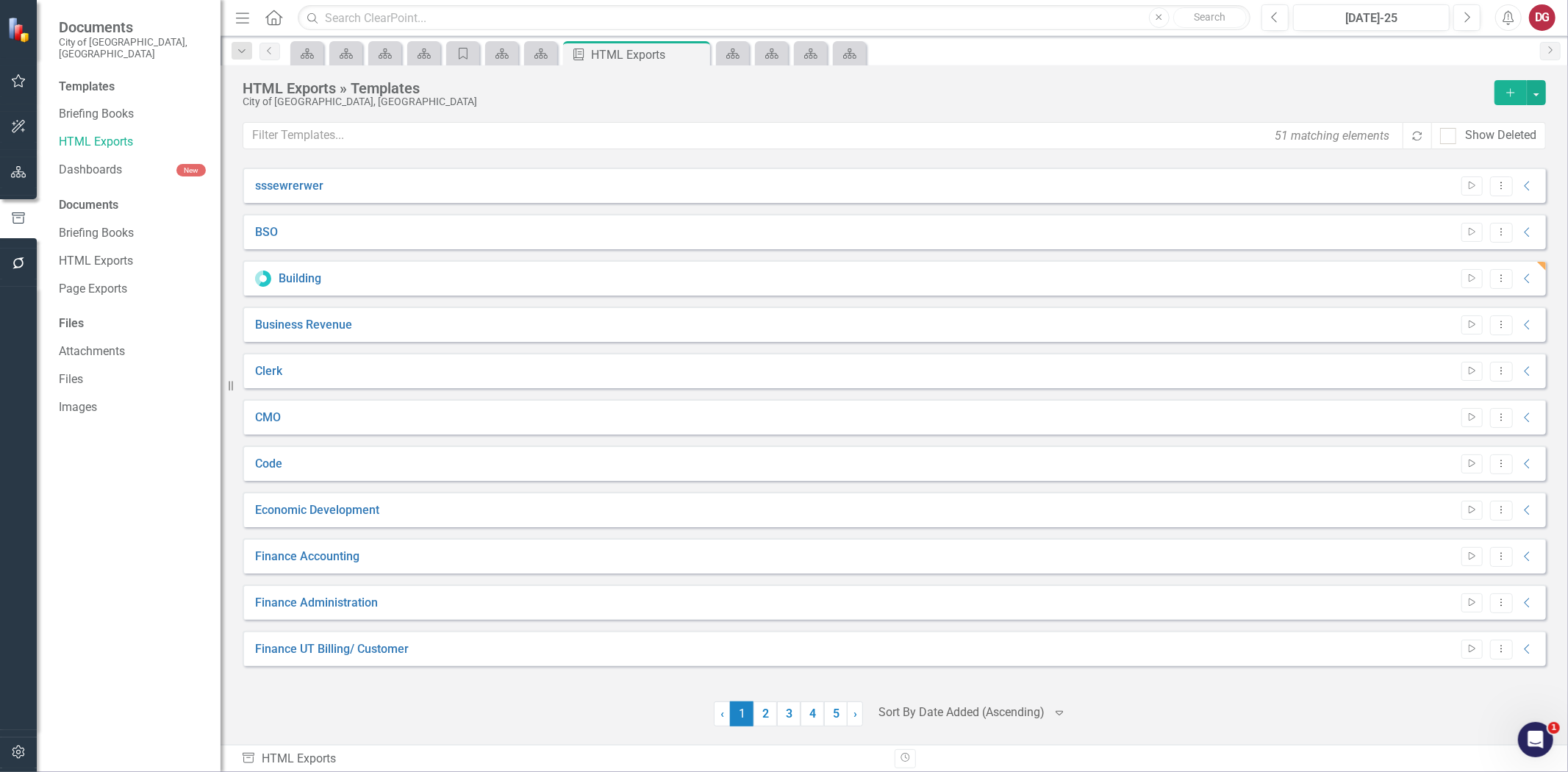
click at [262, 276] on icon at bounding box center [263, 279] width 16 height 16
click at [1495, 280] on icon "Dropdown Menu" at bounding box center [1501, 278] width 12 height 10
click at [1534, 283] on icon "Collapse" at bounding box center [1528, 278] width 15 height 11
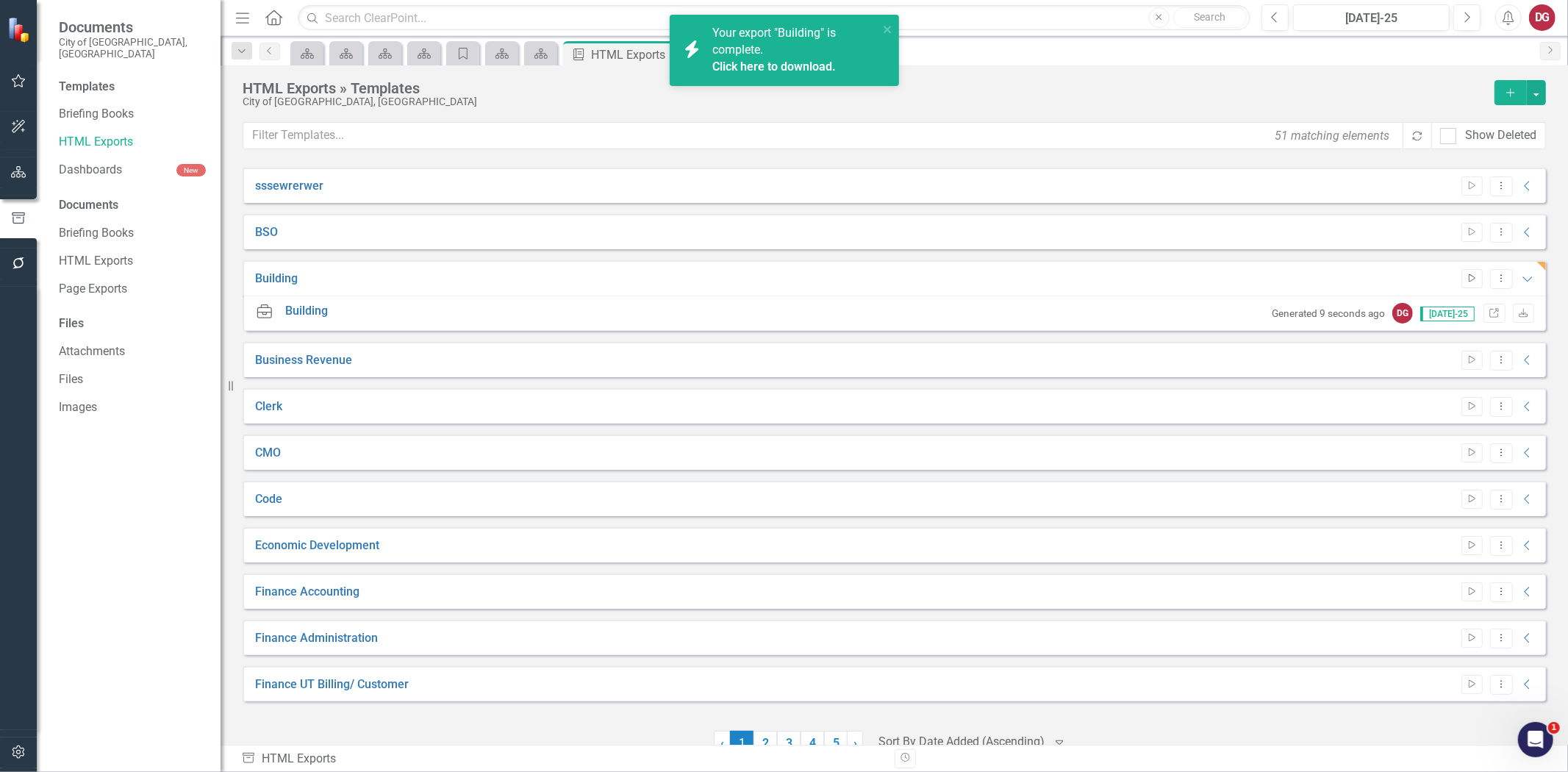
click at [1467, 280] on icon "Start" at bounding box center [1472, 279] width 11 height 9
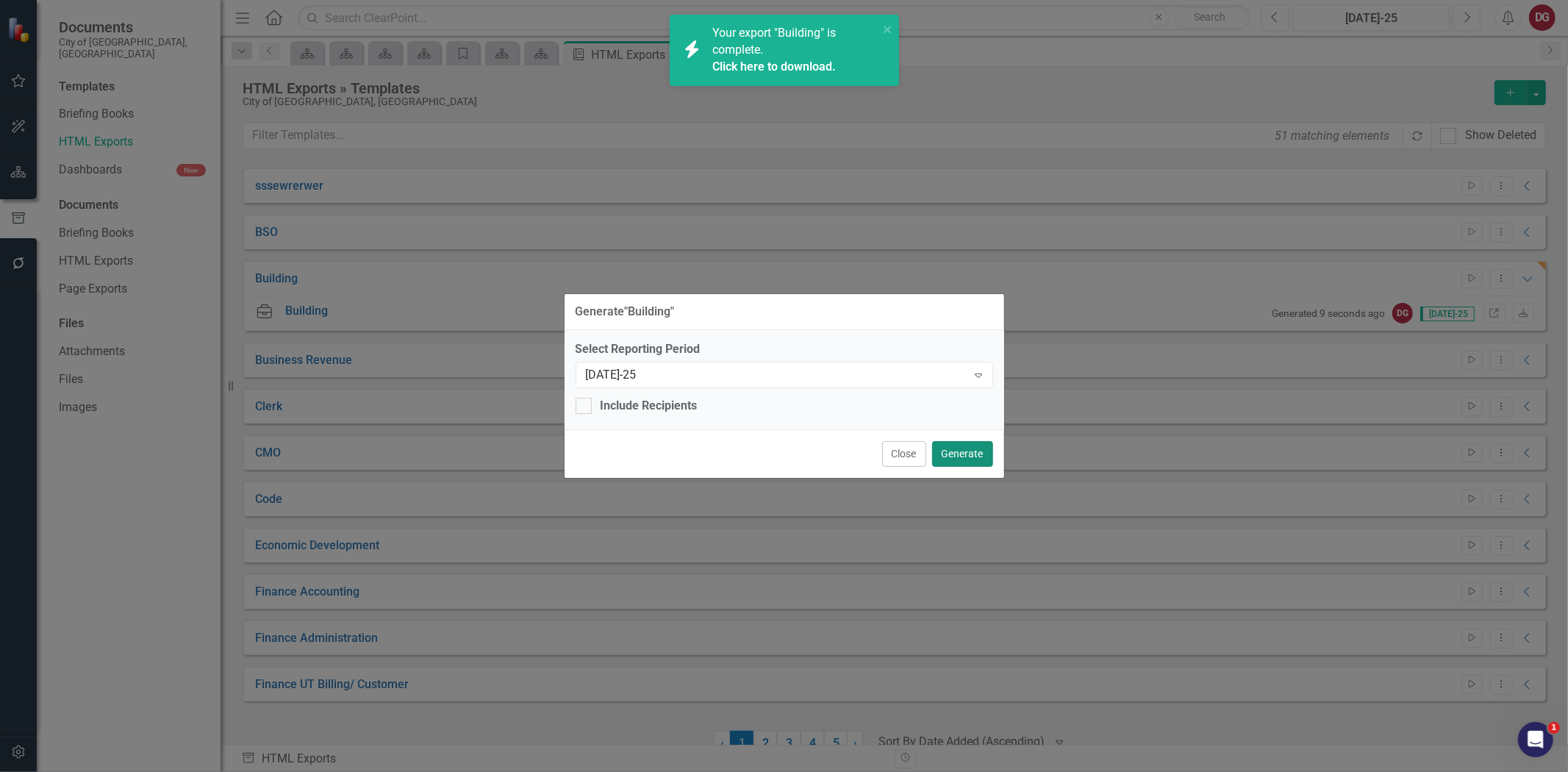
click at [961, 450] on button "Generate" at bounding box center [963, 453] width 61 height 25
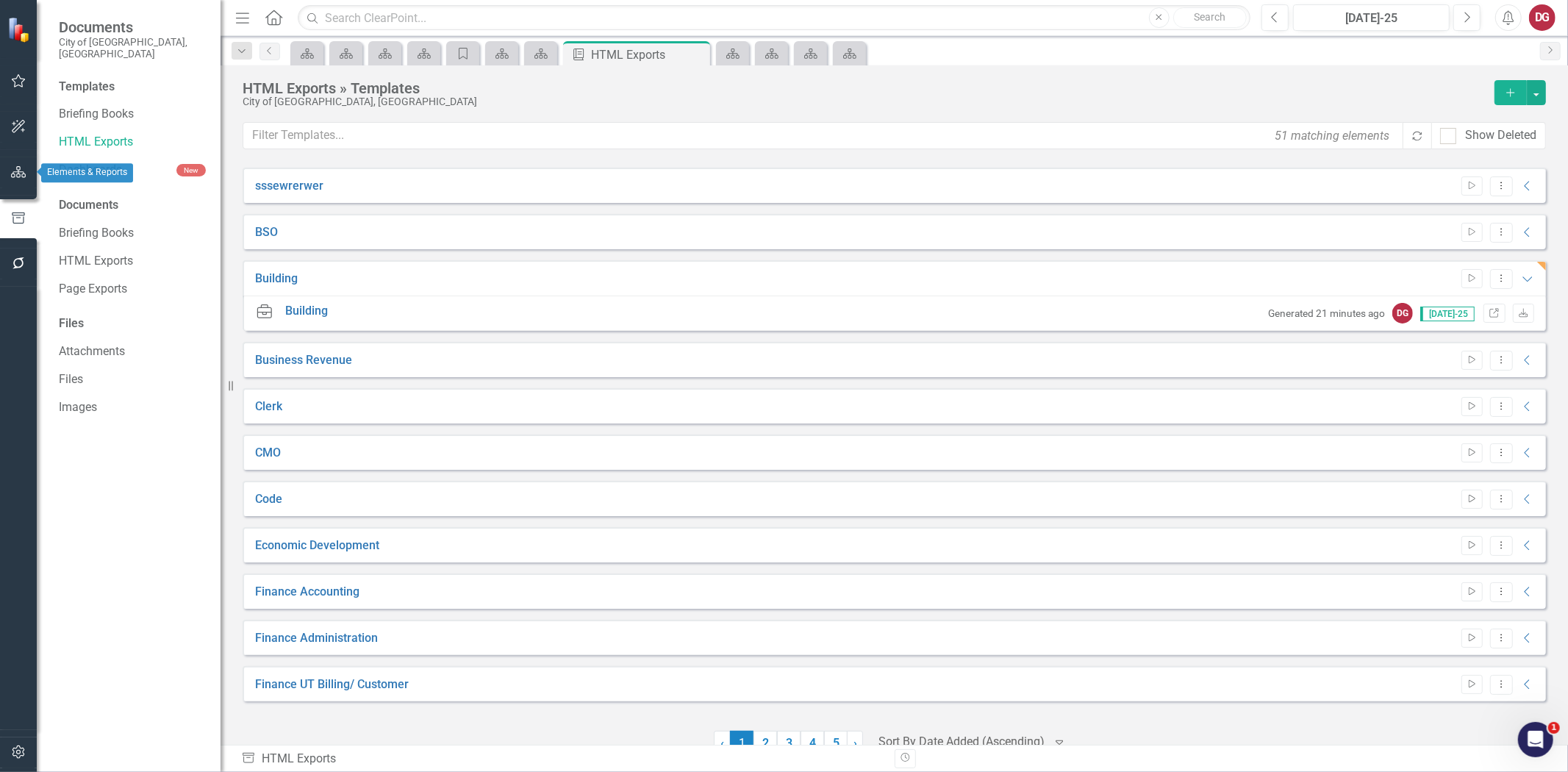
click at [16, 171] on icon "button" at bounding box center [19, 172] width 16 height 11
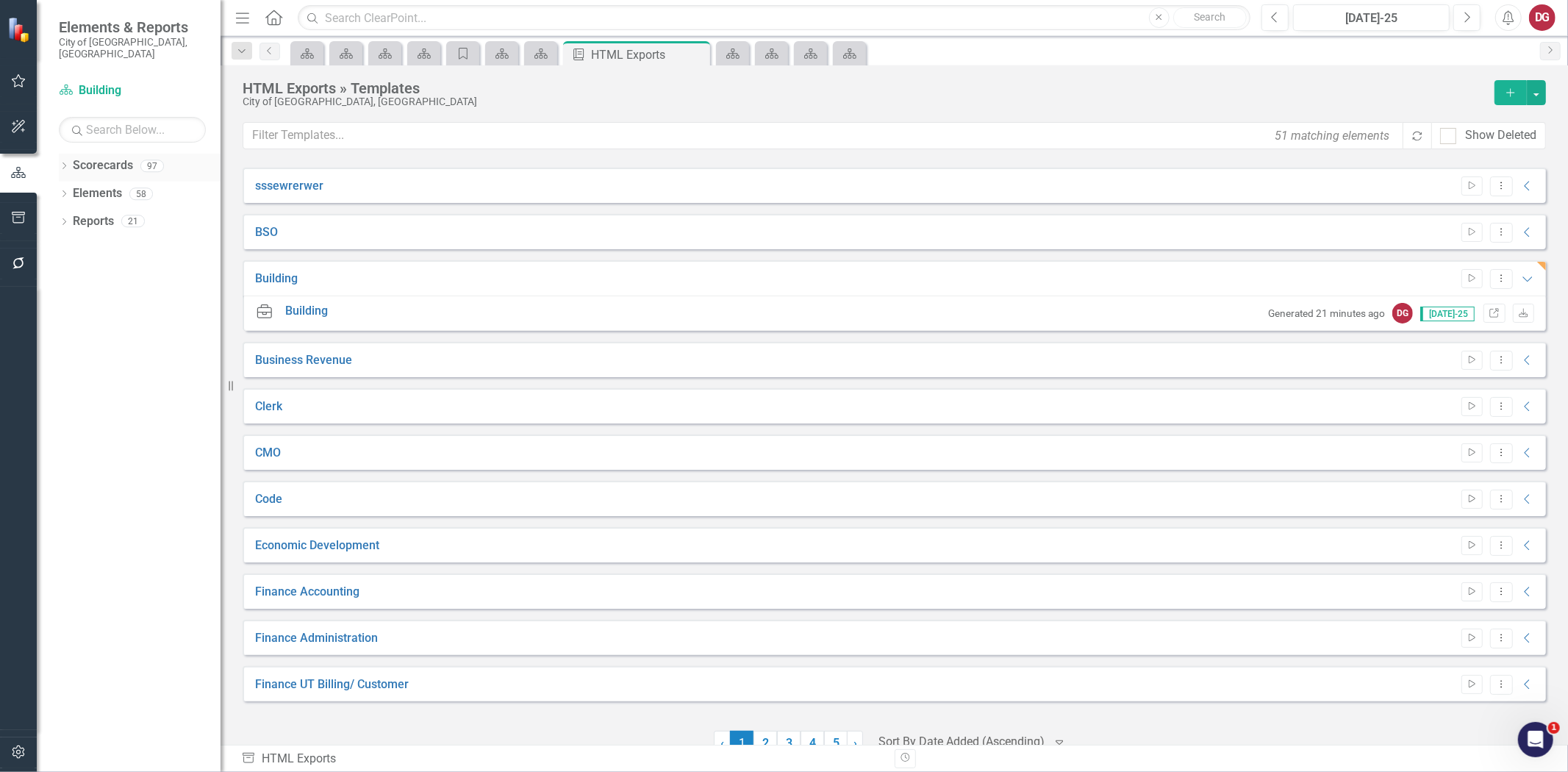
click at [64, 163] on icon "Dropdown" at bounding box center [64, 166] width 11 height 8
click at [61, 184] on div "Dropdown Scorecards 97 Dropdown City of Tamarac Dropdown Building Certificate o…" at bounding box center [139, 223] width 162 height 139
click at [74, 189] on icon "Dropdown" at bounding box center [72, 194] width 11 height 9
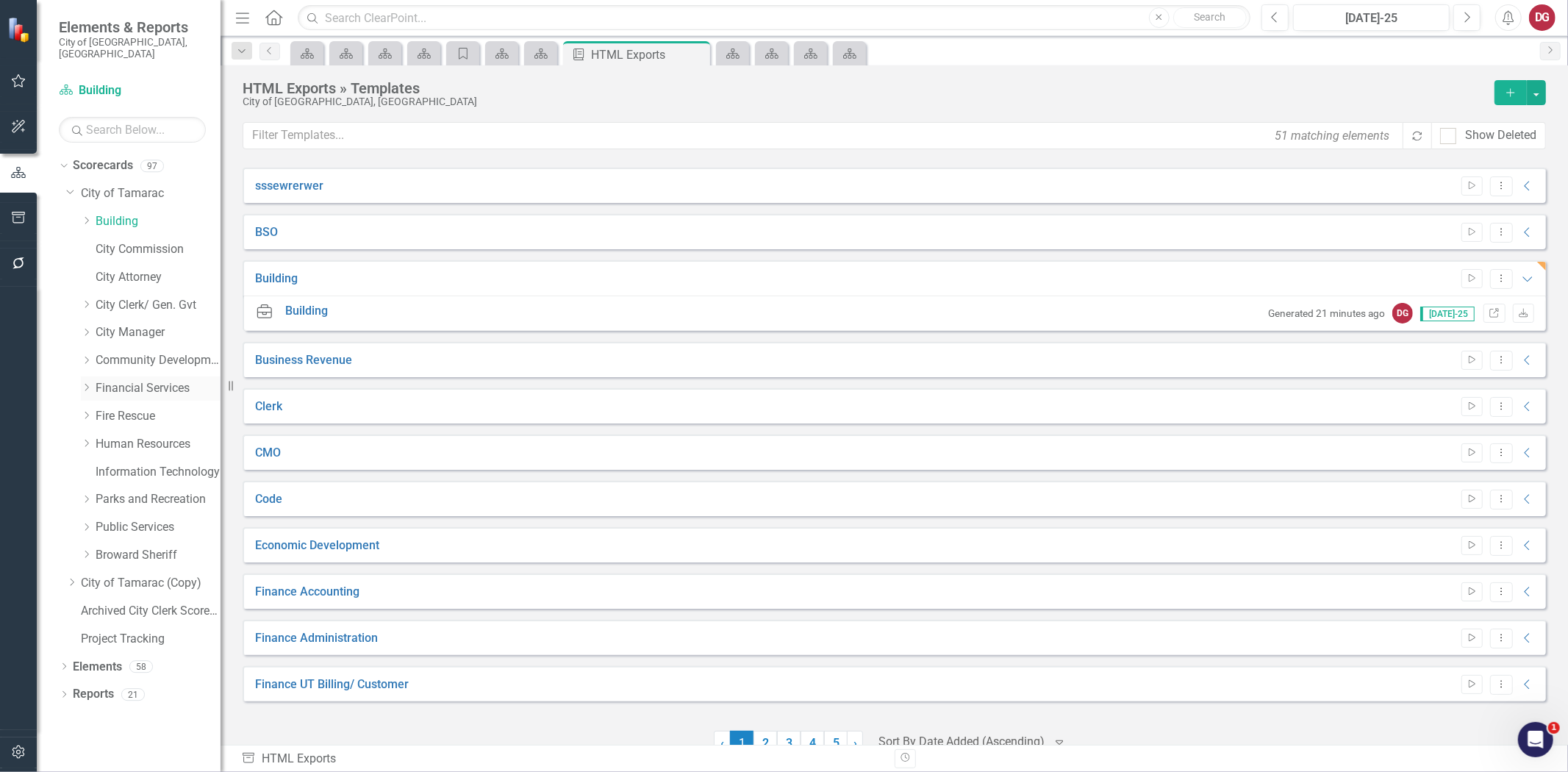
click at [87, 383] on icon "Dropdown" at bounding box center [86, 387] width 11 height 9
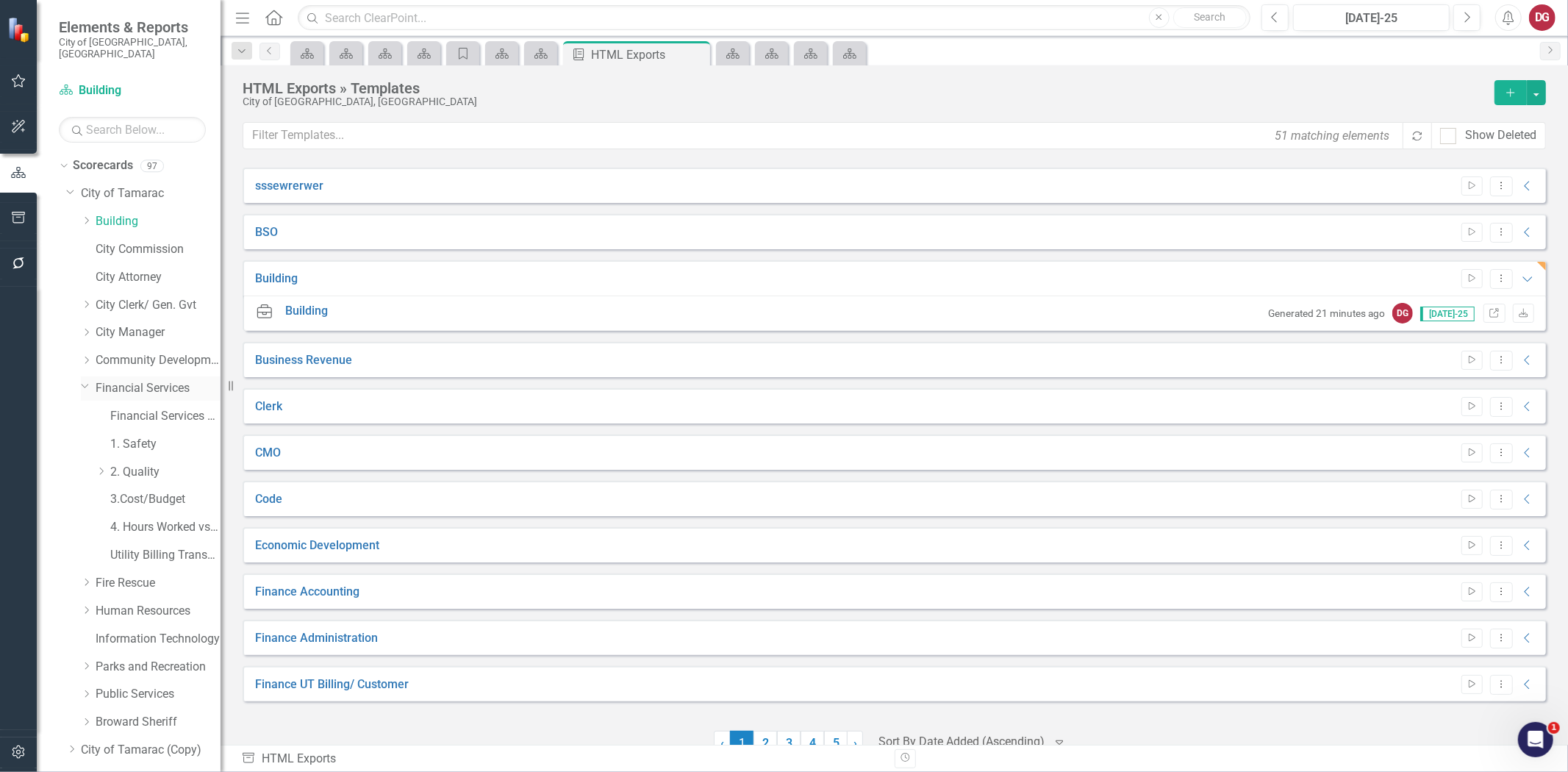
click at [113, 380] on link "Financial Services" at bounding box center [158, 388] width 125 height 17
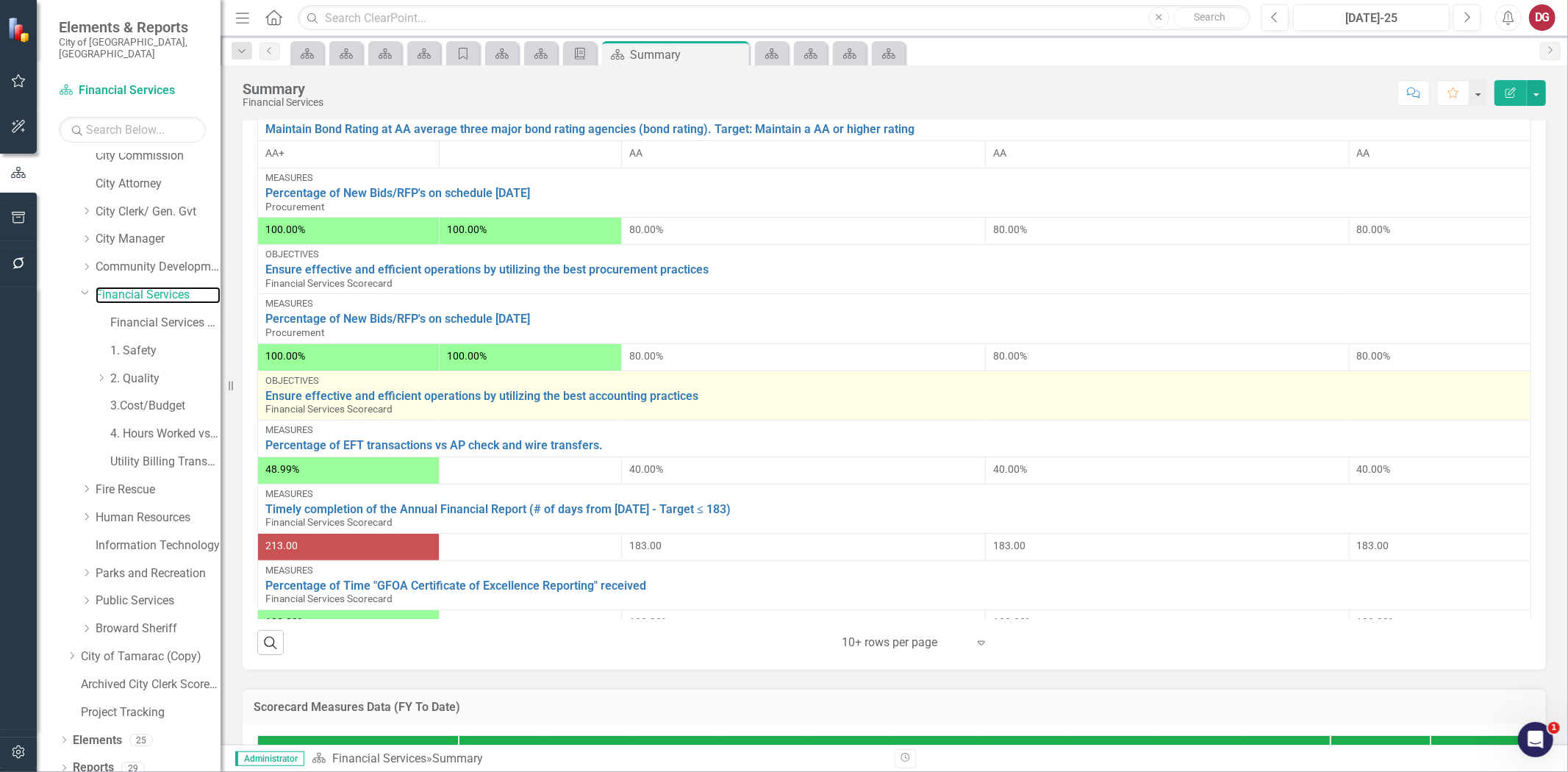
scroll to position [653, 0]
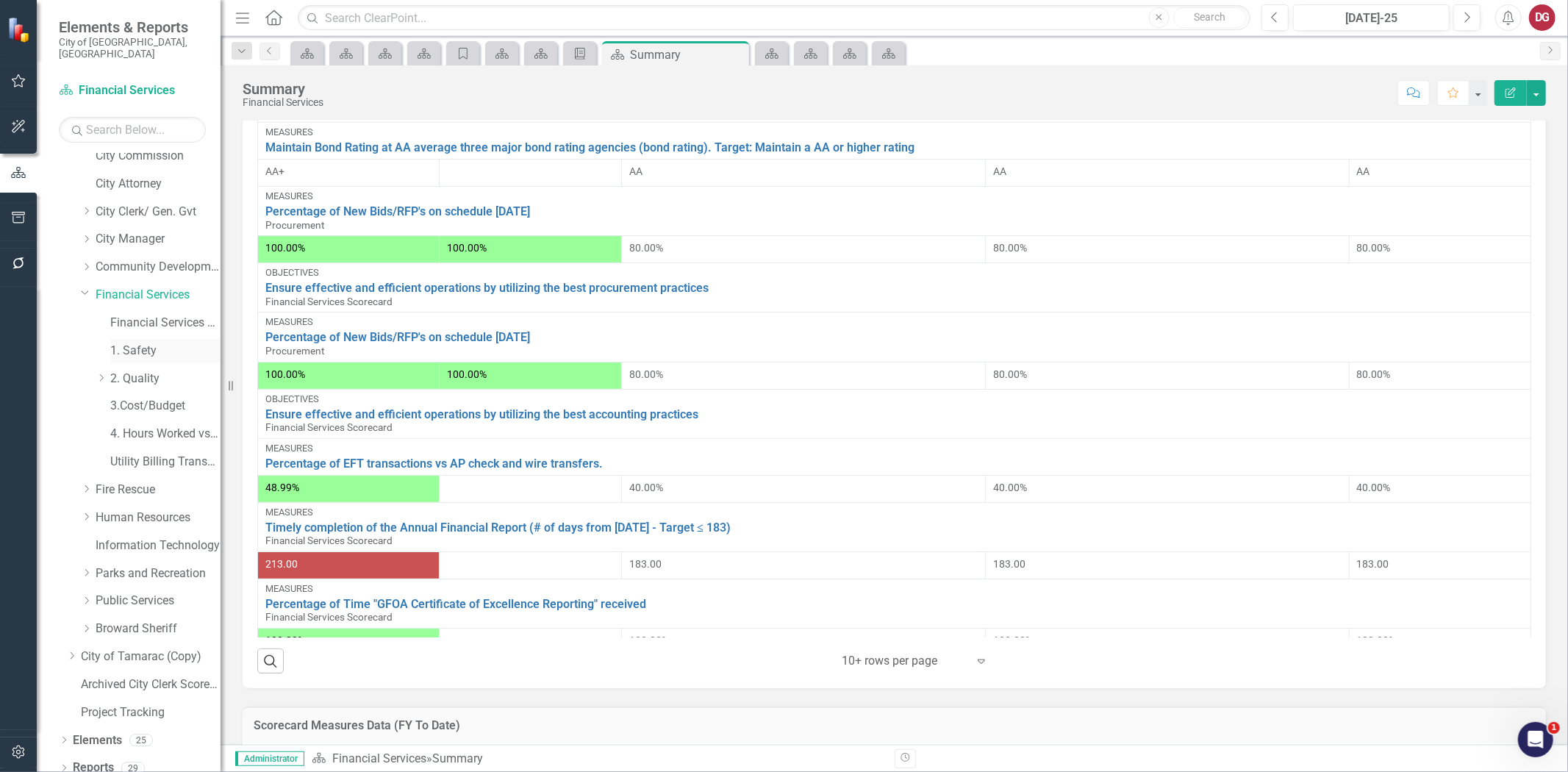
click at [138, 343] on link "1. Safety" at bounding box center [166, 351] width 110 height 17
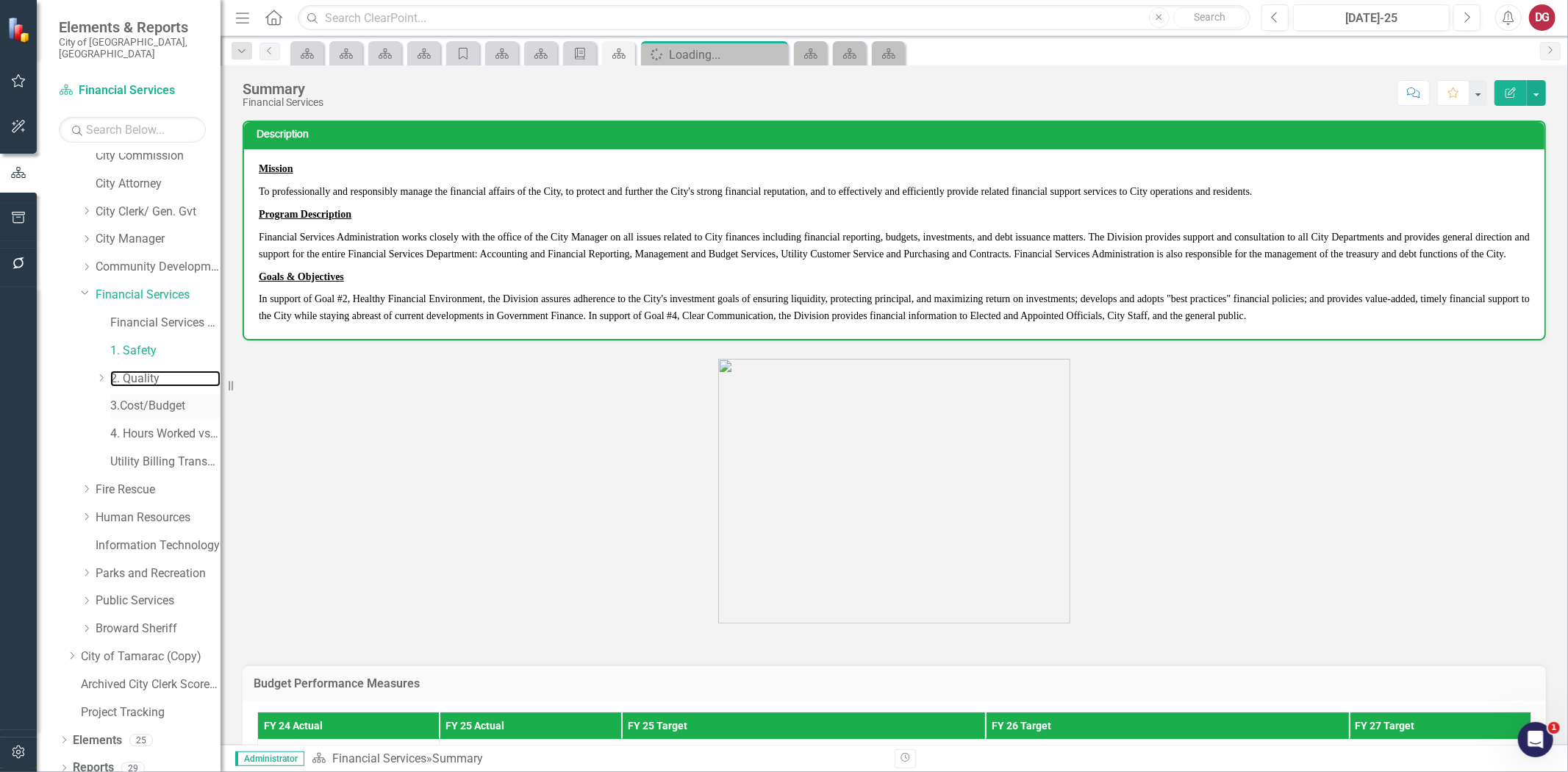
drag, startPoint x: 145, startPoint y: 363, endPoint x: 155, endPoint y: 382, distance: 21.5
click at [145, 371] on link "2. Quality" at bounding box center [166, 379] width 110 height 17
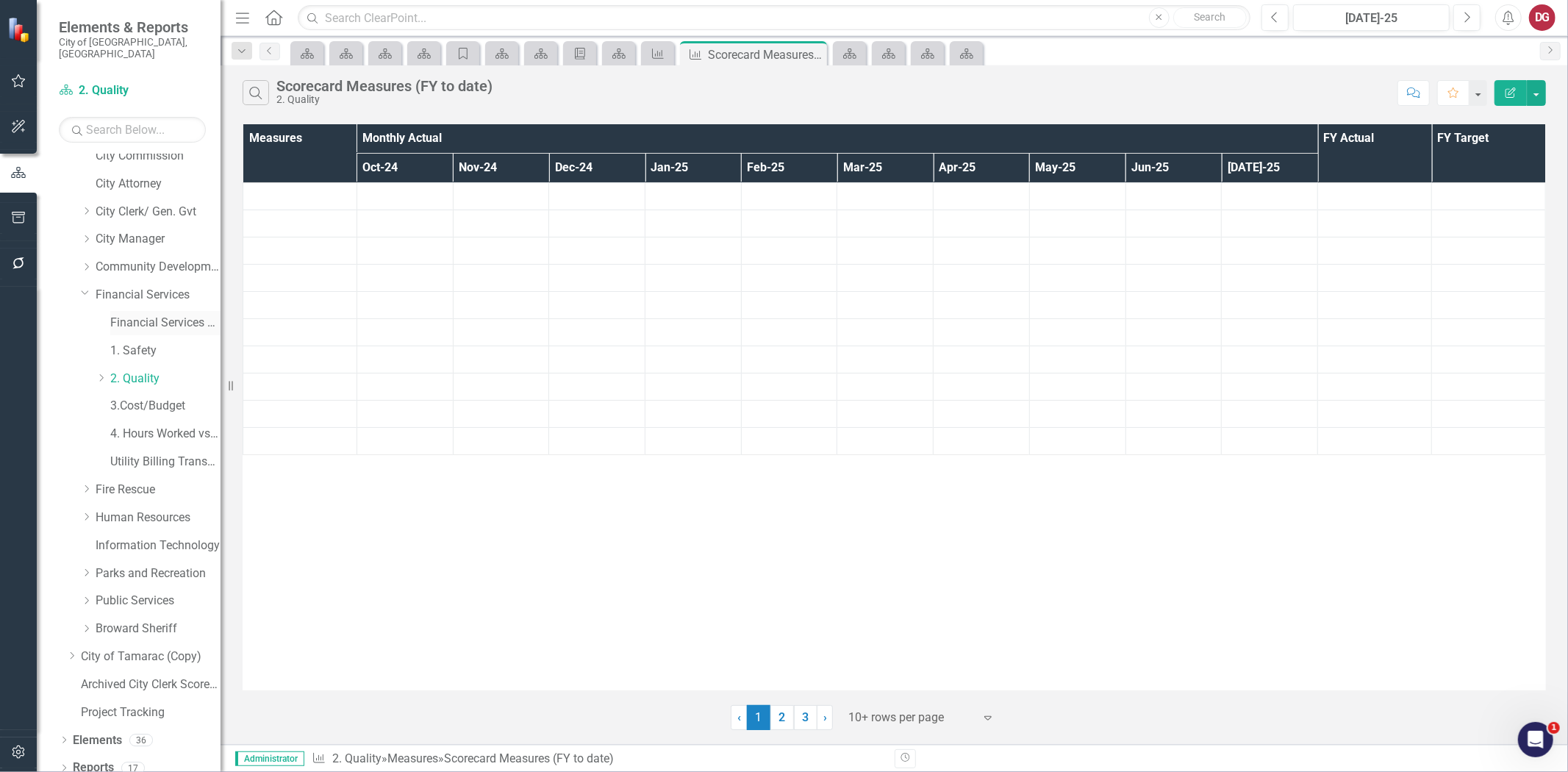
click at [151, 315] on link "Financial Services Scorecard" at bounding box center [166, 322] width 110 height 17
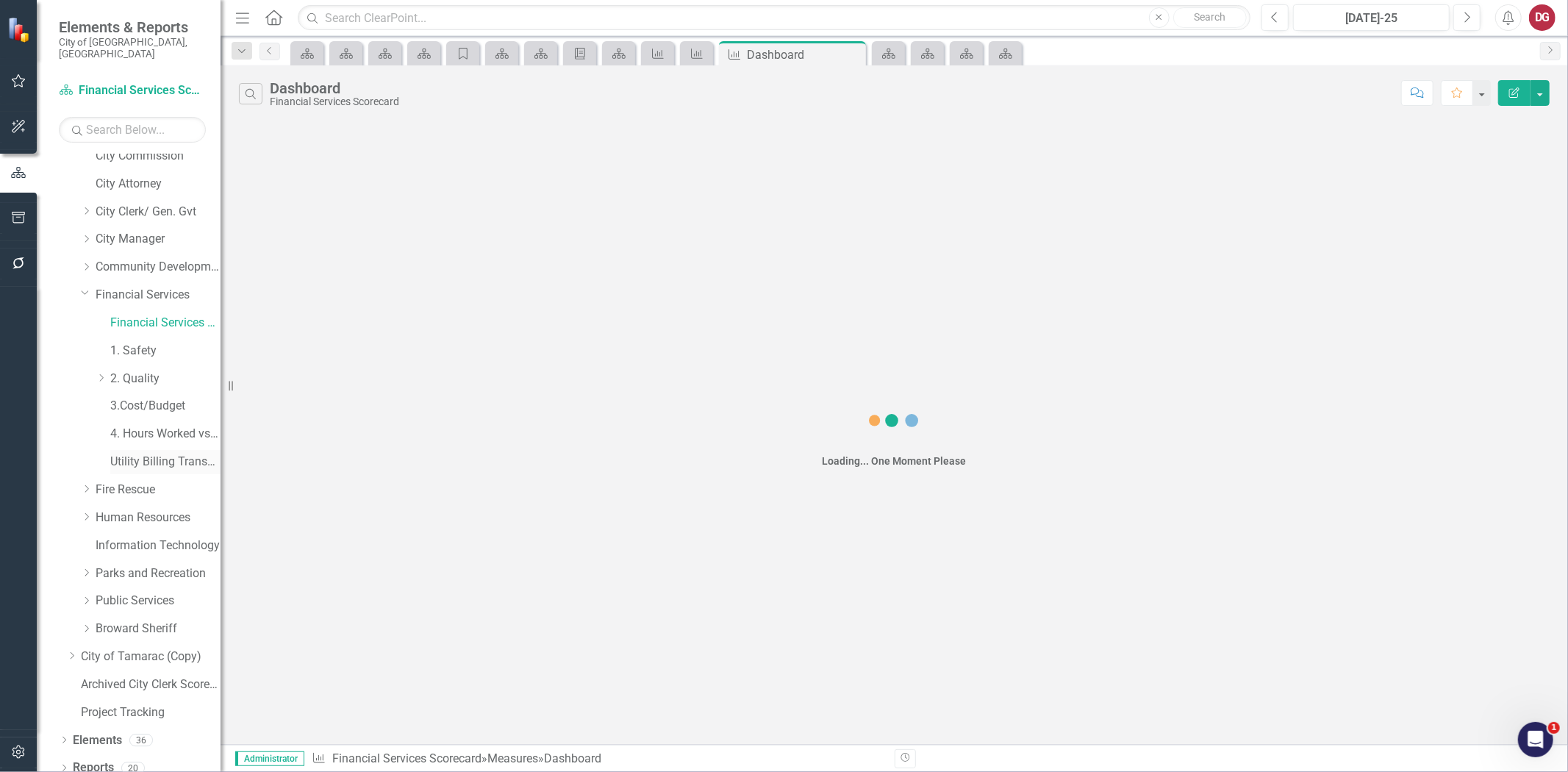
click at [144, 454] on link "Utility Billing Transactional Survey" at bounding box center [166, 462] width 110 height 17
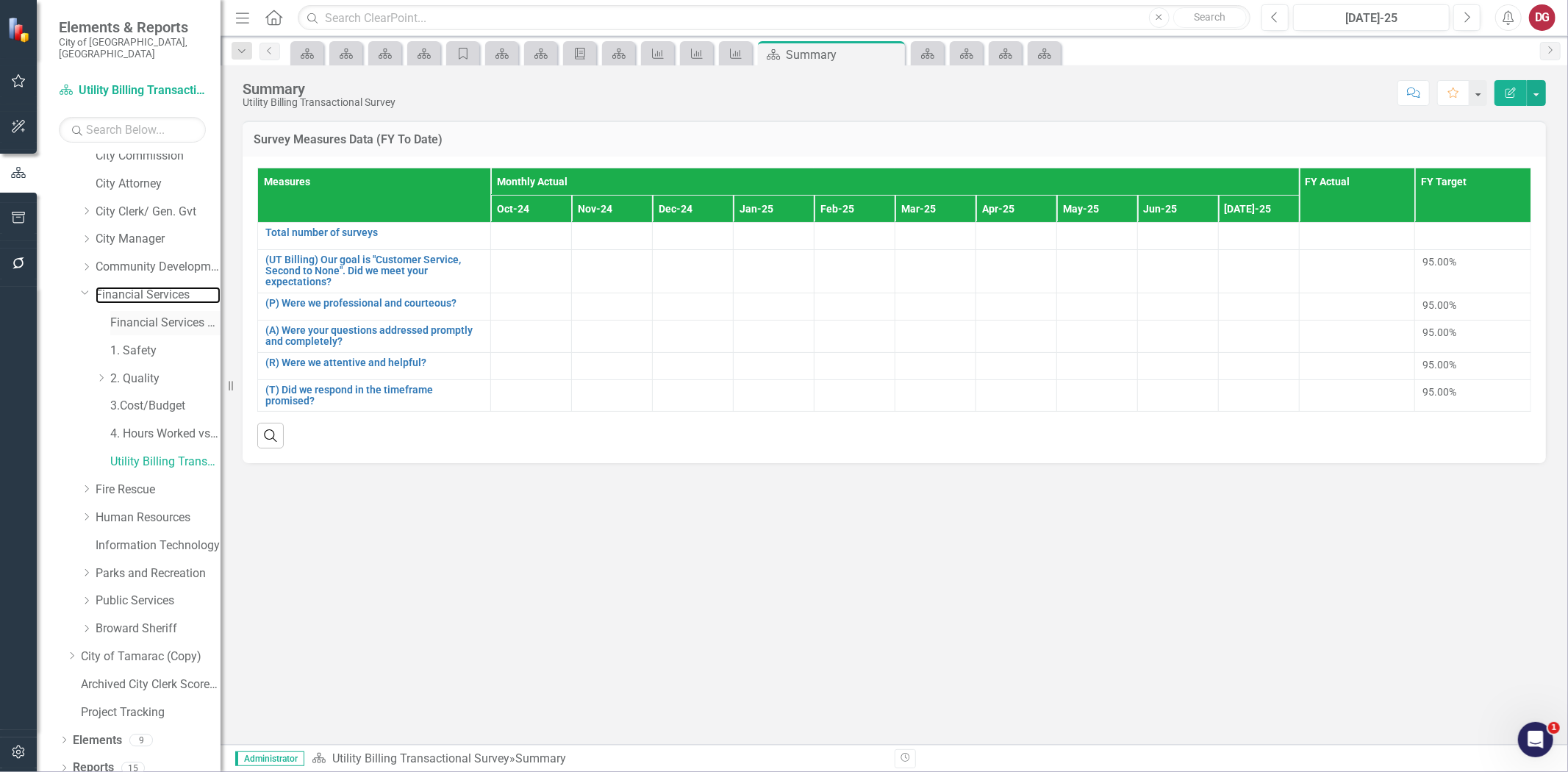
click at [120, 290] on link "Financial Services" at bounding box center [158, 294] width 125 height 17
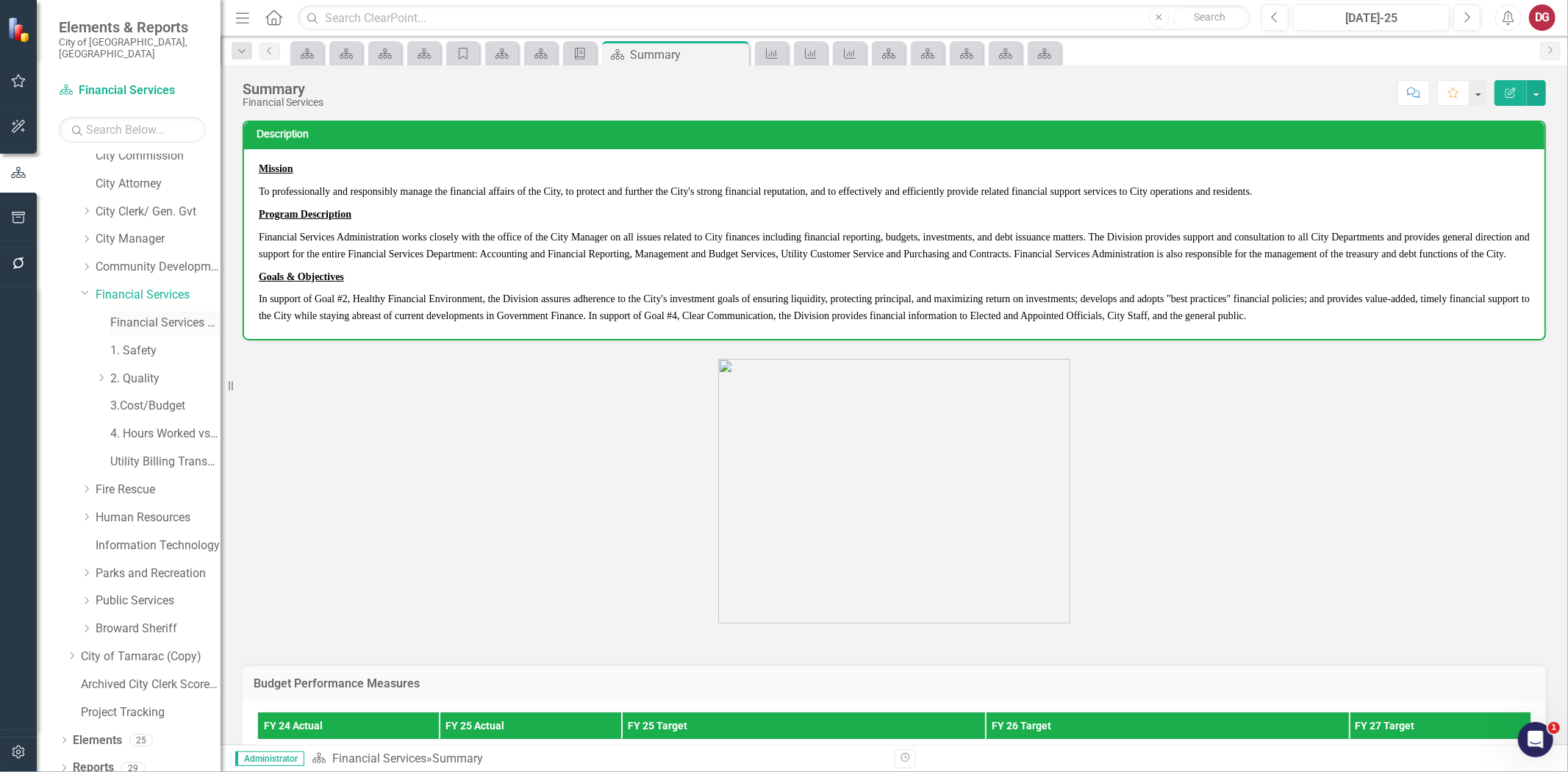
click at [120, 315] on link "Financial Services Scorecard" at bounding box center [166, 322] width 110 height 17
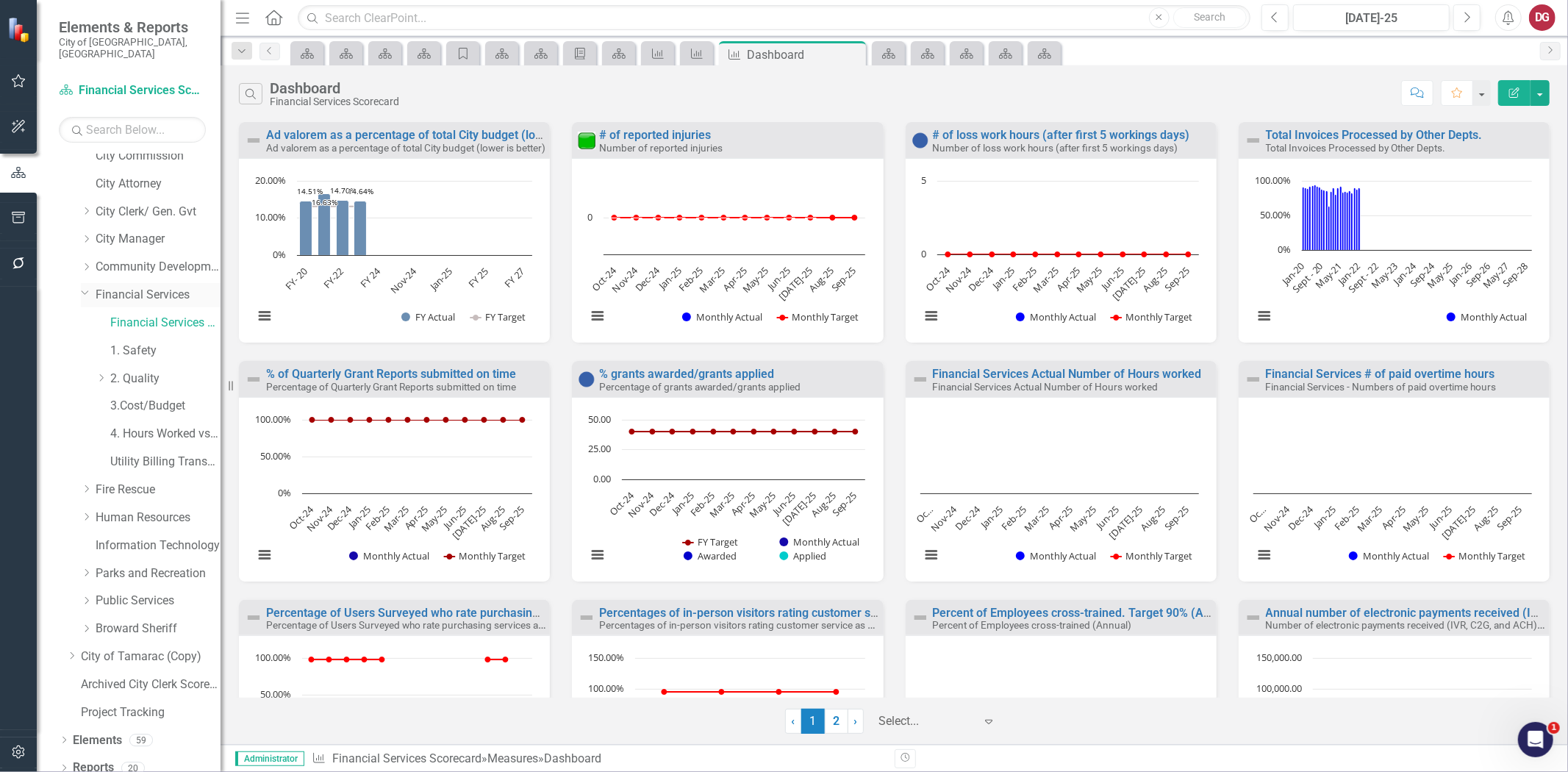
click at [134, 287] on link "Financial Services" at bounding box center [158, 294] width 125 height 17
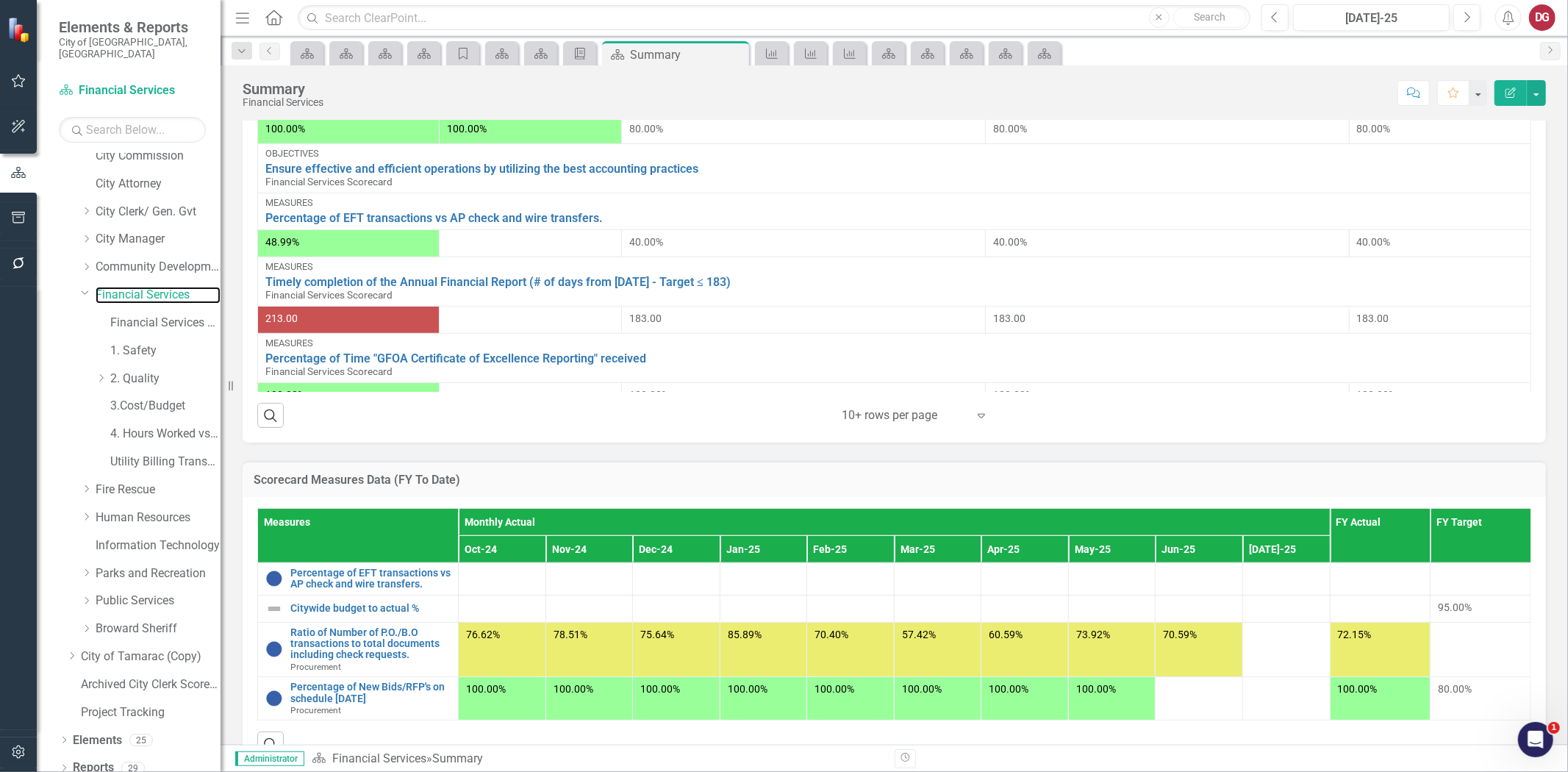
scroll to position [958, 0]
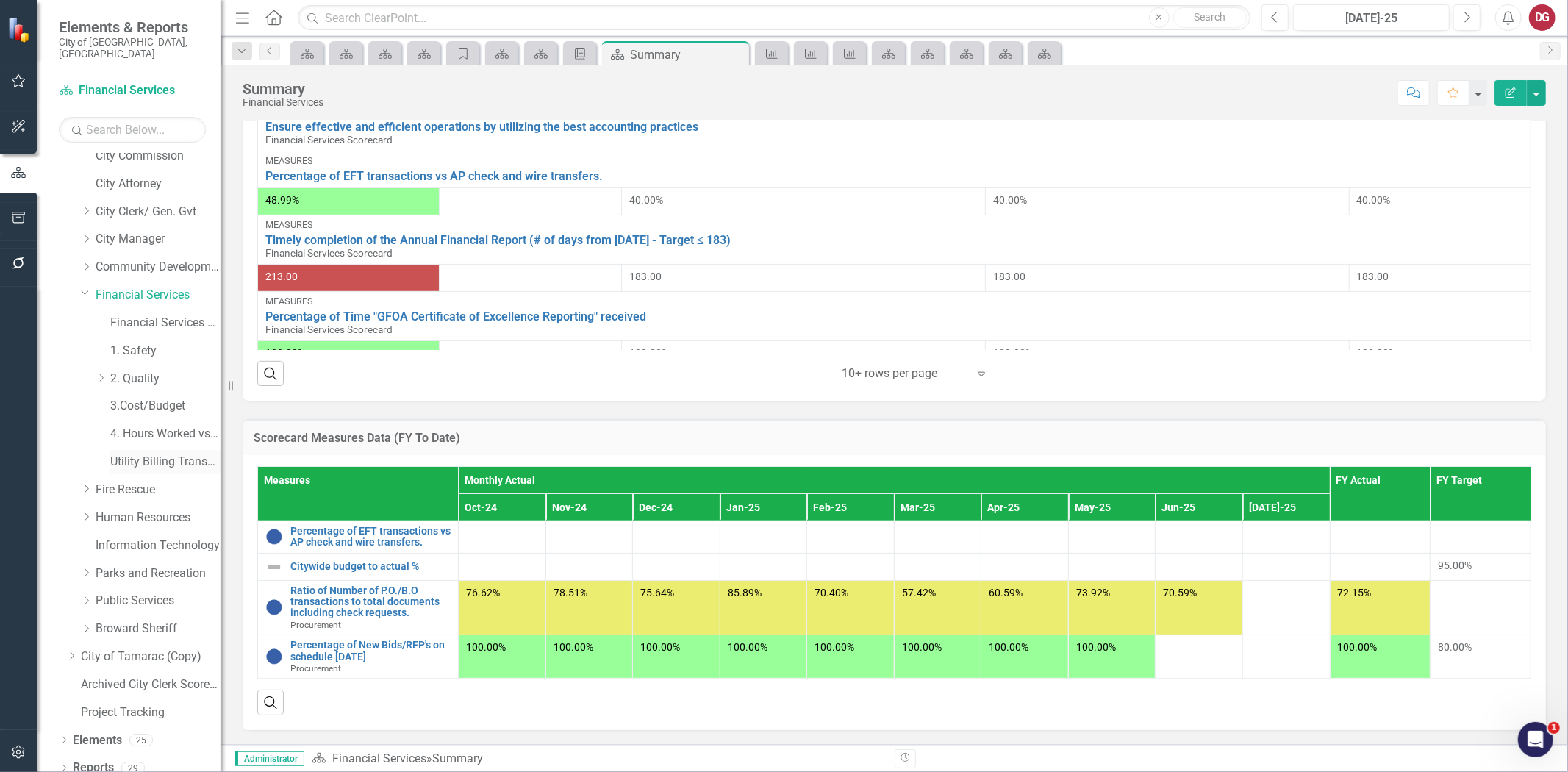
click at [156, 454] on link "Utility Billing Transactional Survey" at bounding box center [166, 462] width 110 height 17
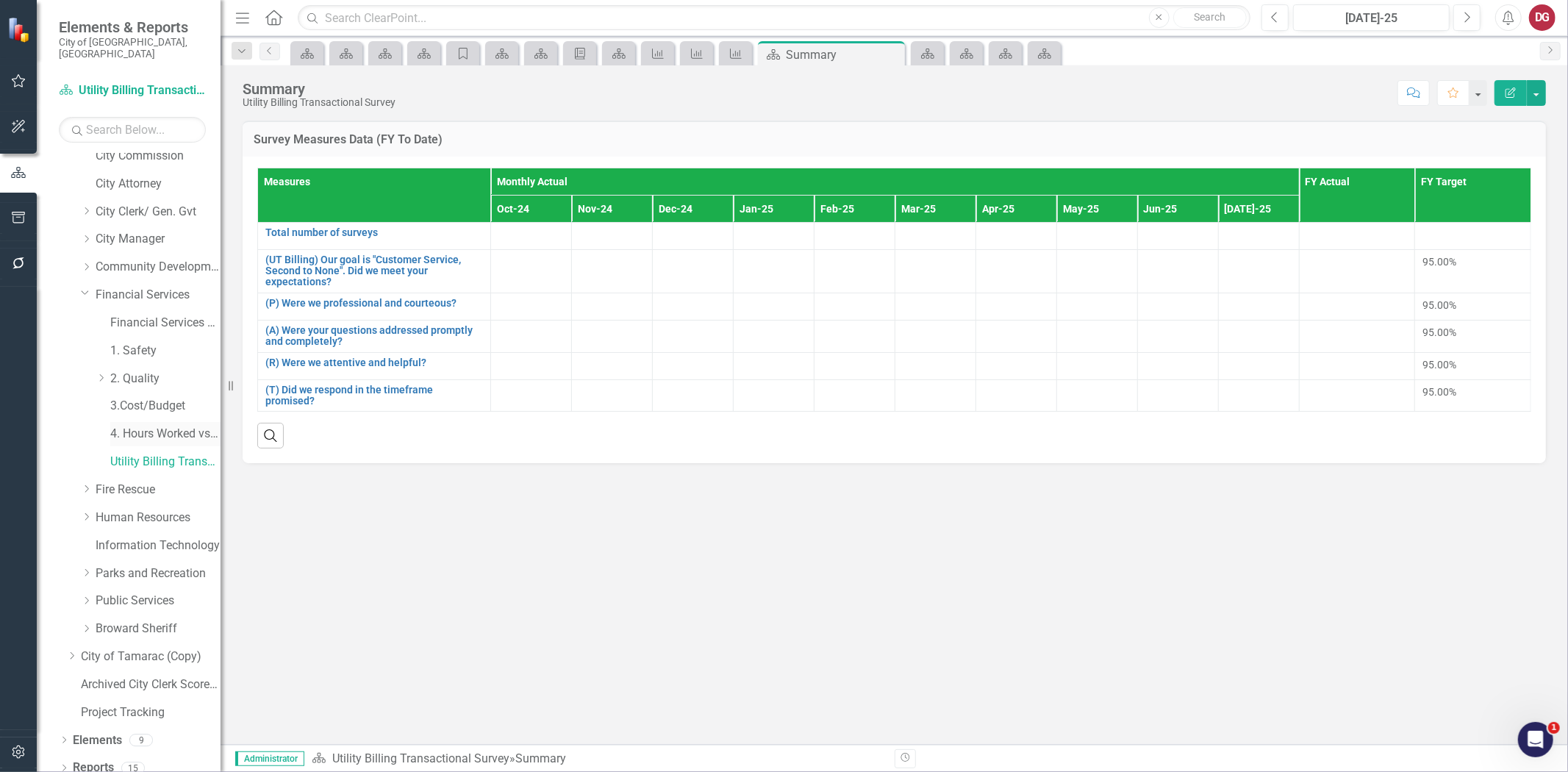
click at [167, 426] on link "4. Hours Worked vs Available hours" at bounding box center [166, 434] width 110 height 17
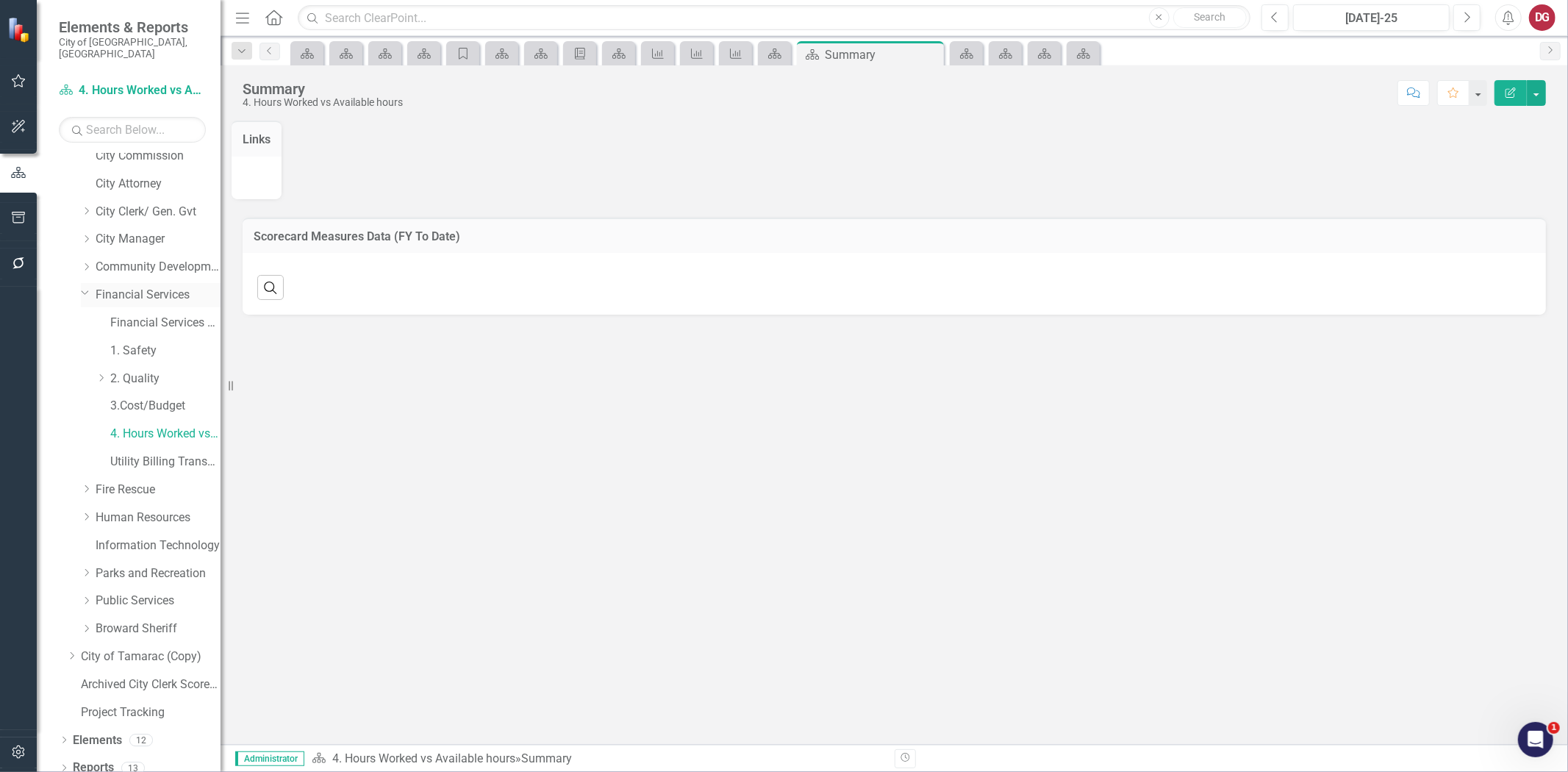
click at [139, 293] on div "Dropdown Financial Services" at bounding box center [150, 295] width 139 height 25
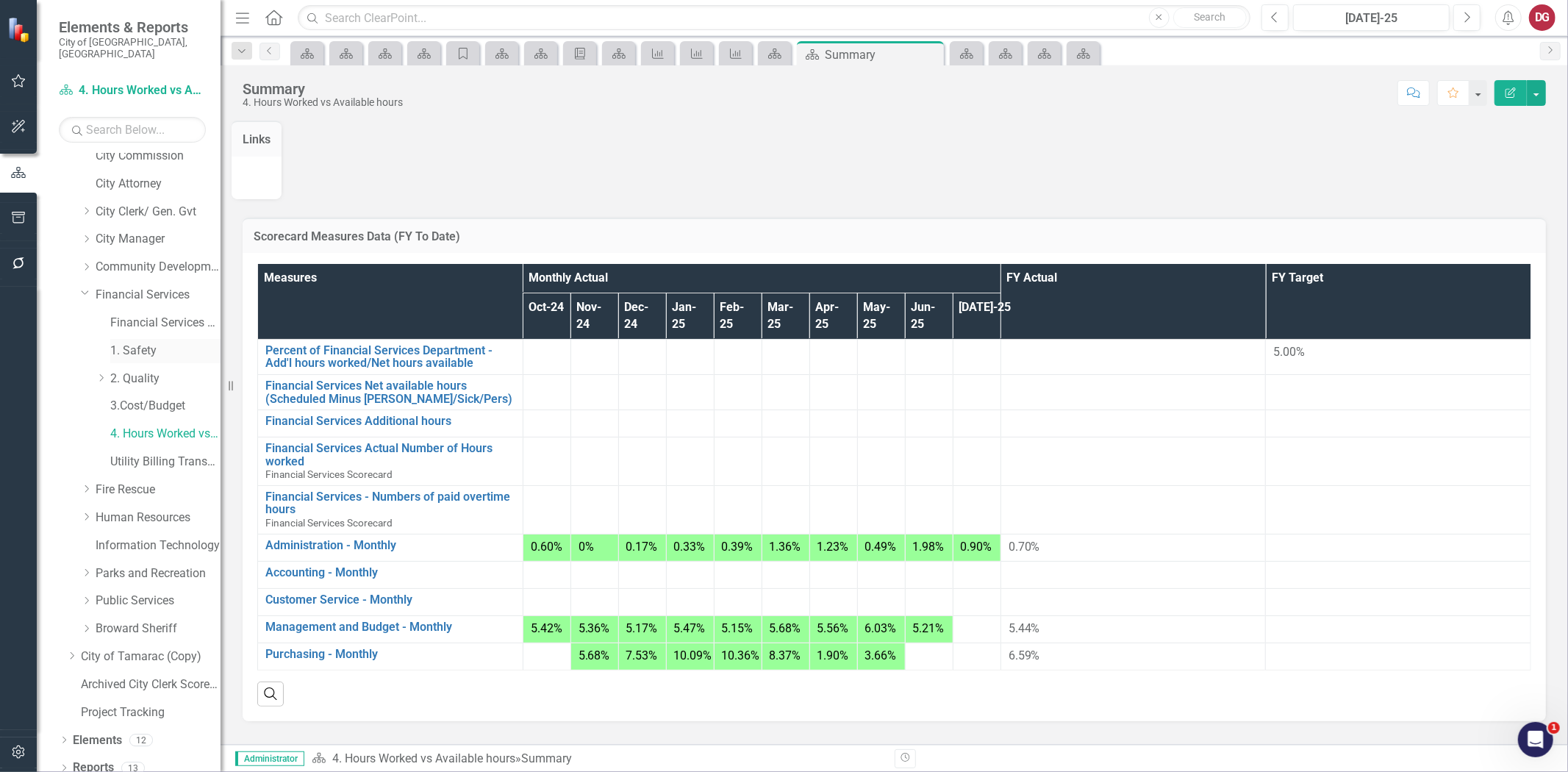
click at [153, 343] on link "1. Safety" at bounding box center [166, 351] width 110 height 17
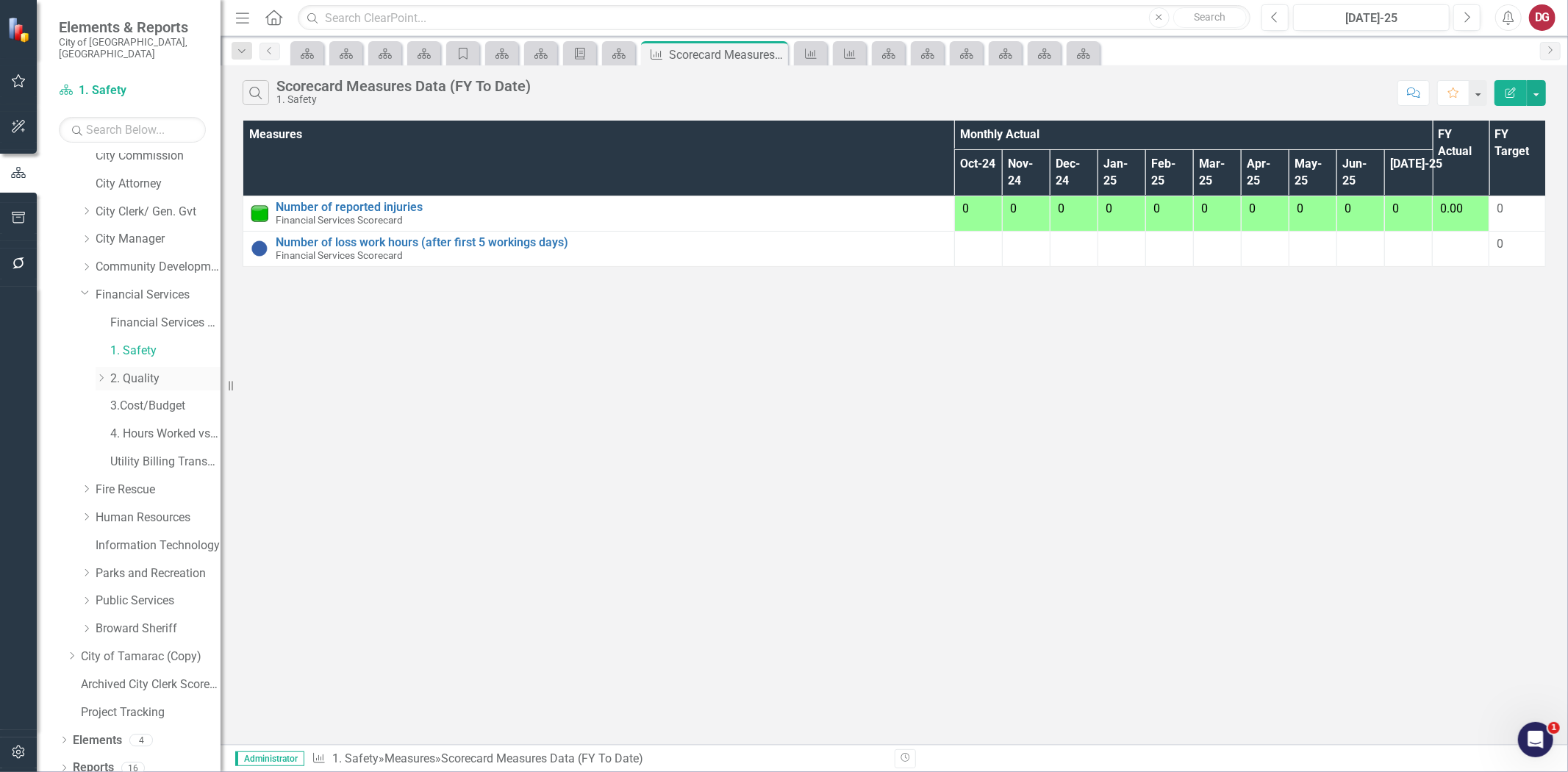
click at [145, 371] on link "2. Quality" at bounding box center [166, 379] width 110 height 17
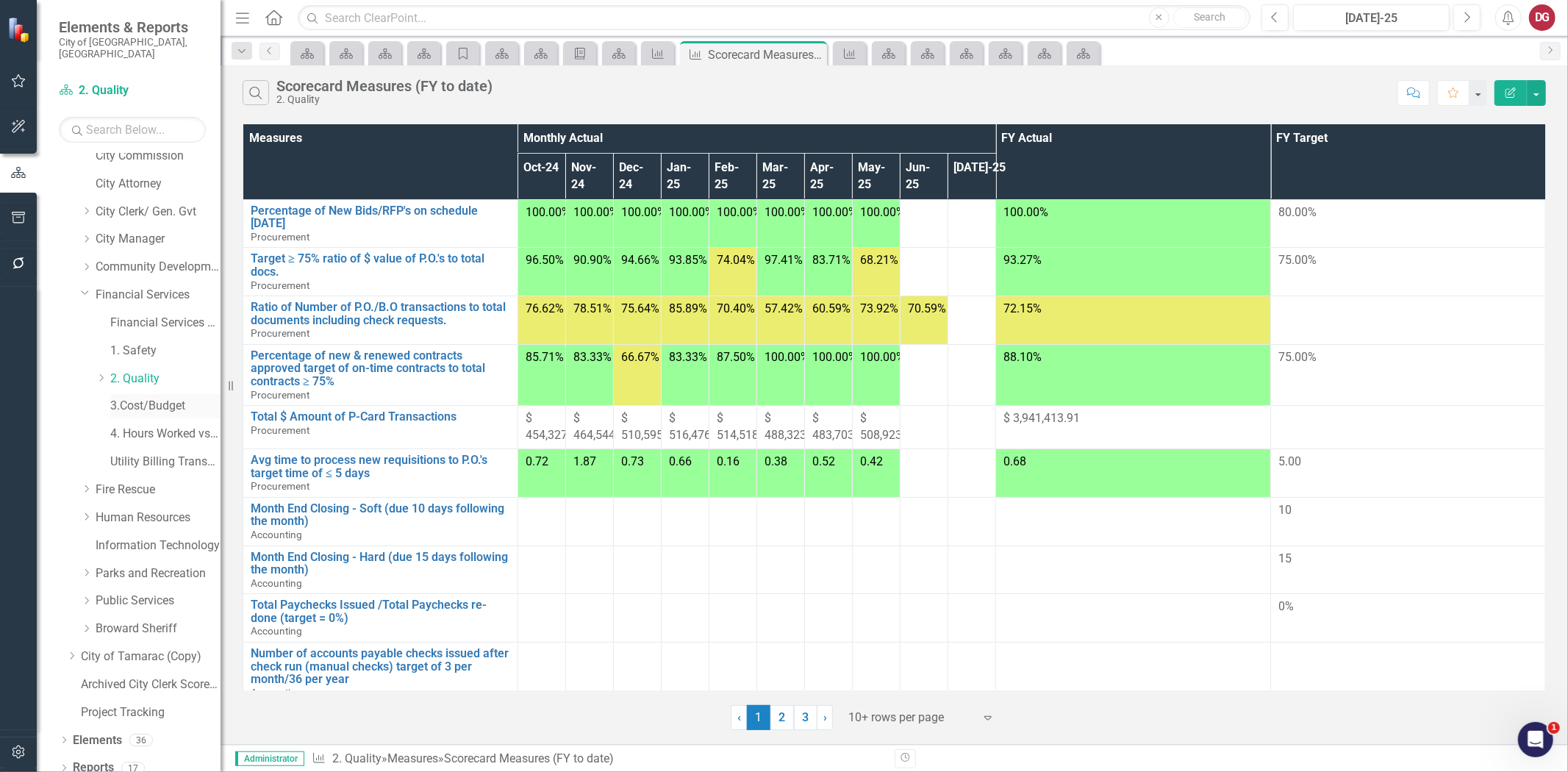
click at [147, 399] on link "3.Cost/Budget" at bounding box center [166, 406] width 110 height 17
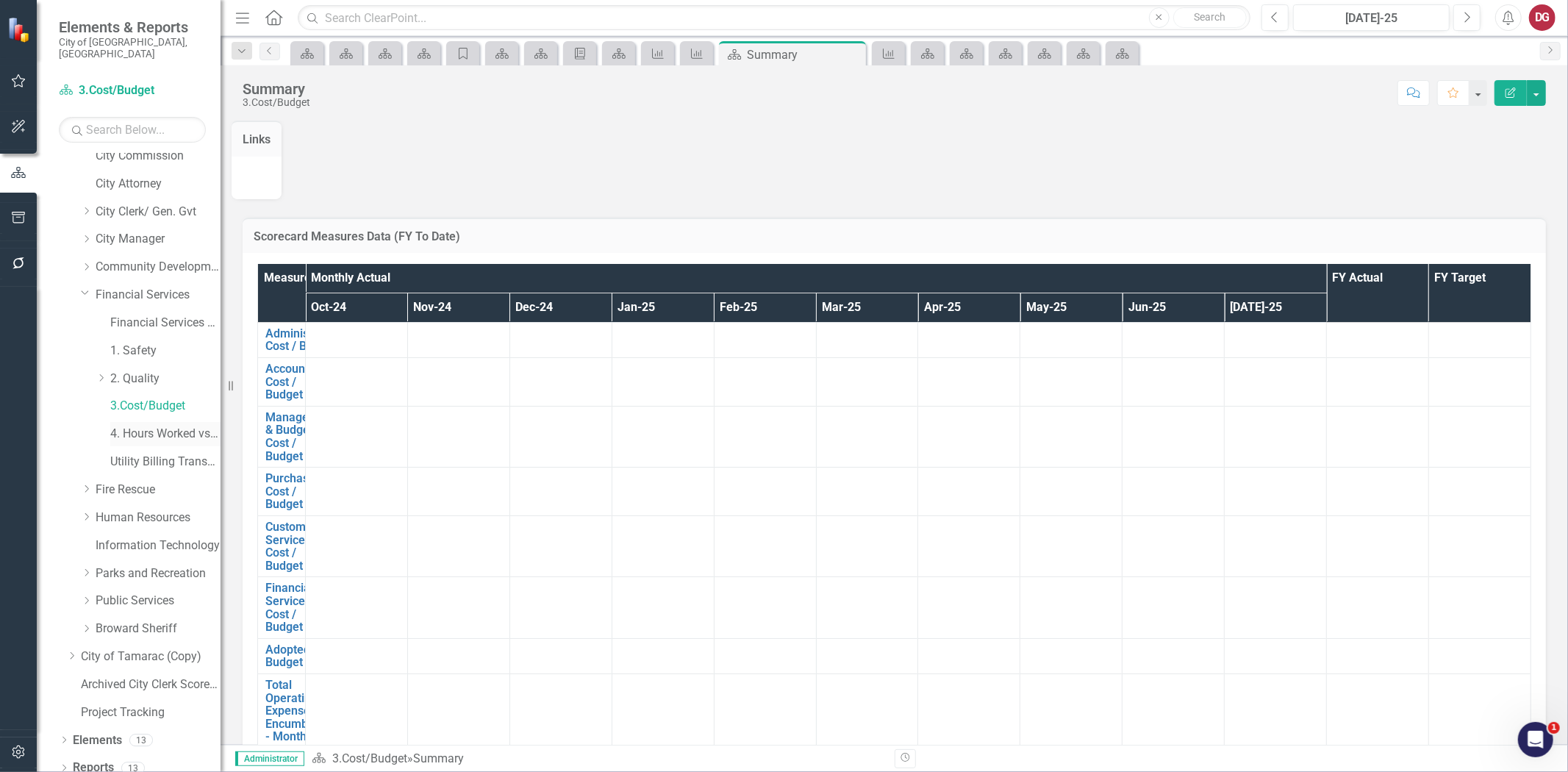
click at [171, 426] on link "4. Hours Worked vs Available hours" at bounding box center [166, 434] width 110 height 17
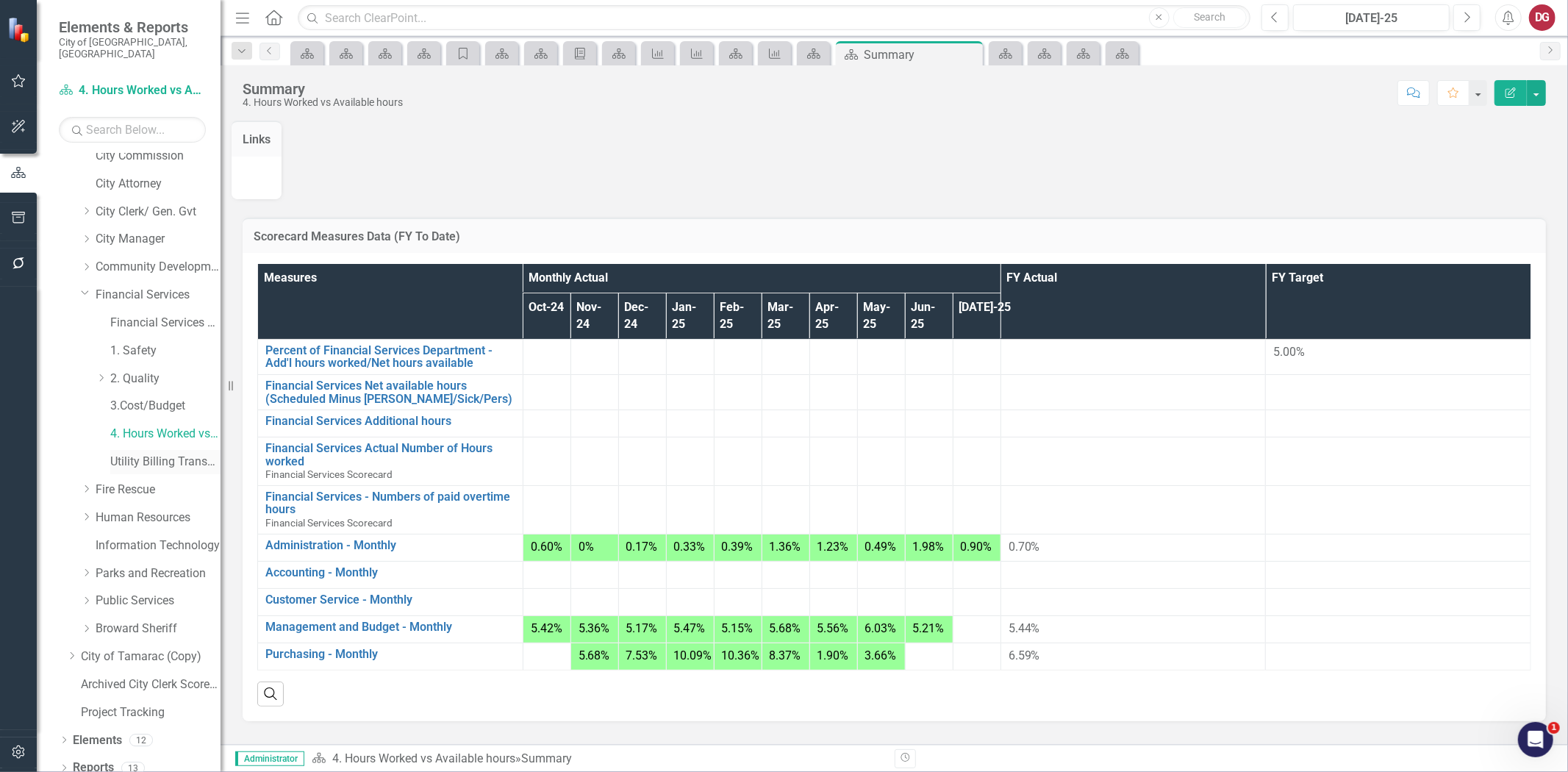
click at [147, 454] on link "Utility Billing Transactional Survey" at bounding box center [166, 462] width 110 height 17
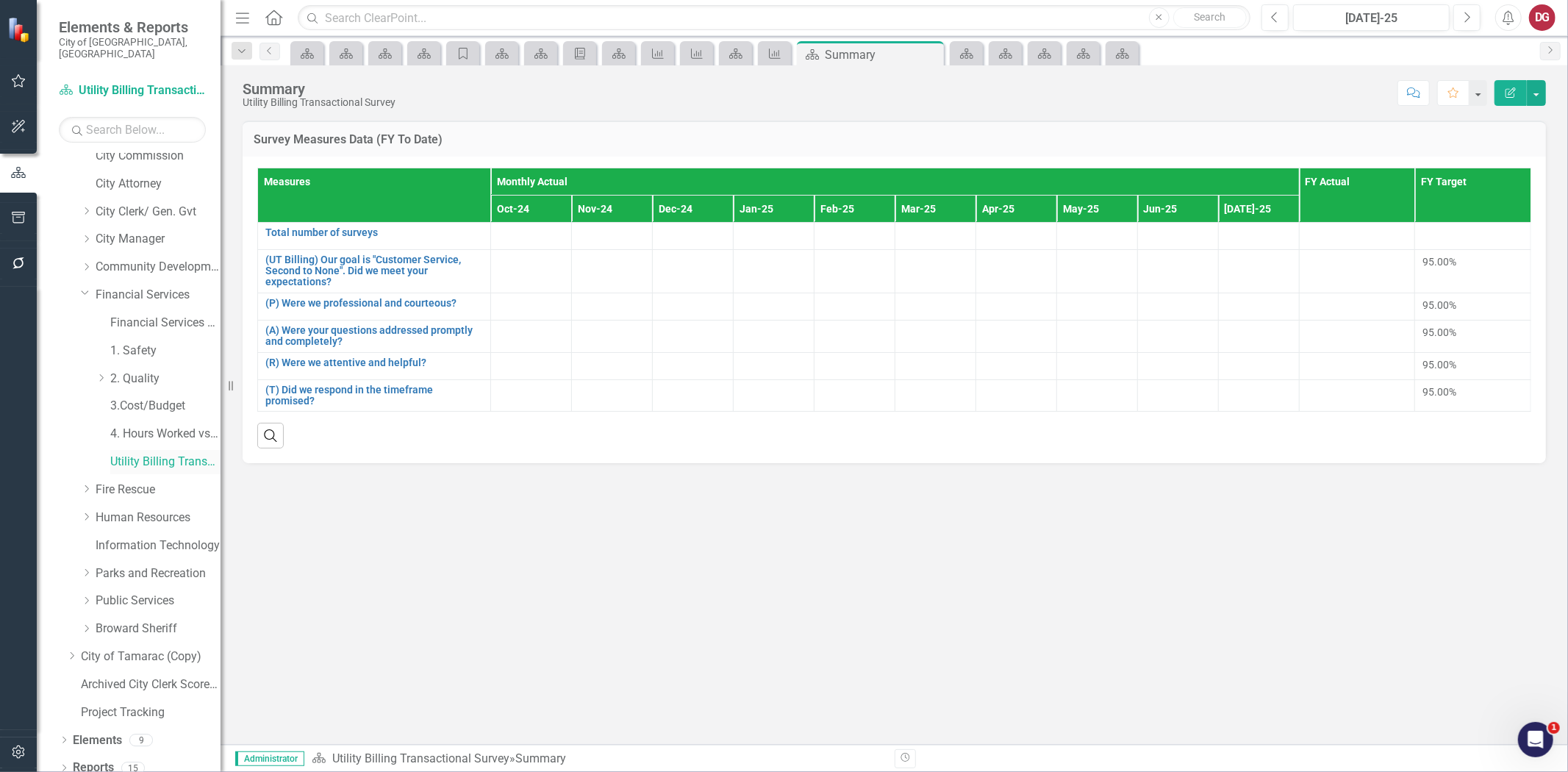
click at [163, 454] on link "Utility Billing Transactional Survey" at bounding box center [166, 462] width 110 height 17
click at [138, 315] on link "Financial Services Scorecard" at bounding box center [166, 322] width 110 height 17
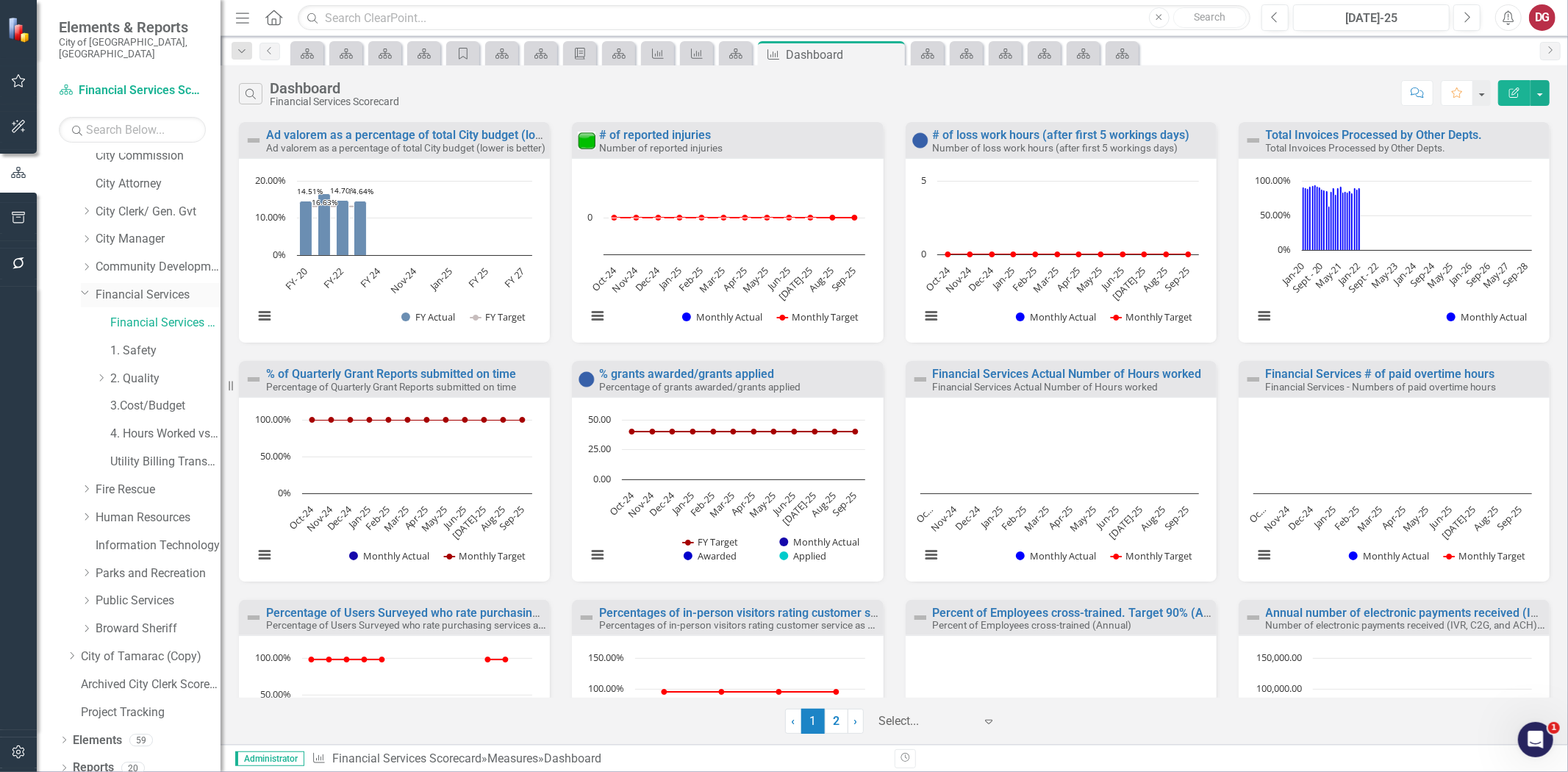
click at [148, 287] on link "Financial Services" at bounding box center [158, 294] width 125 height 17
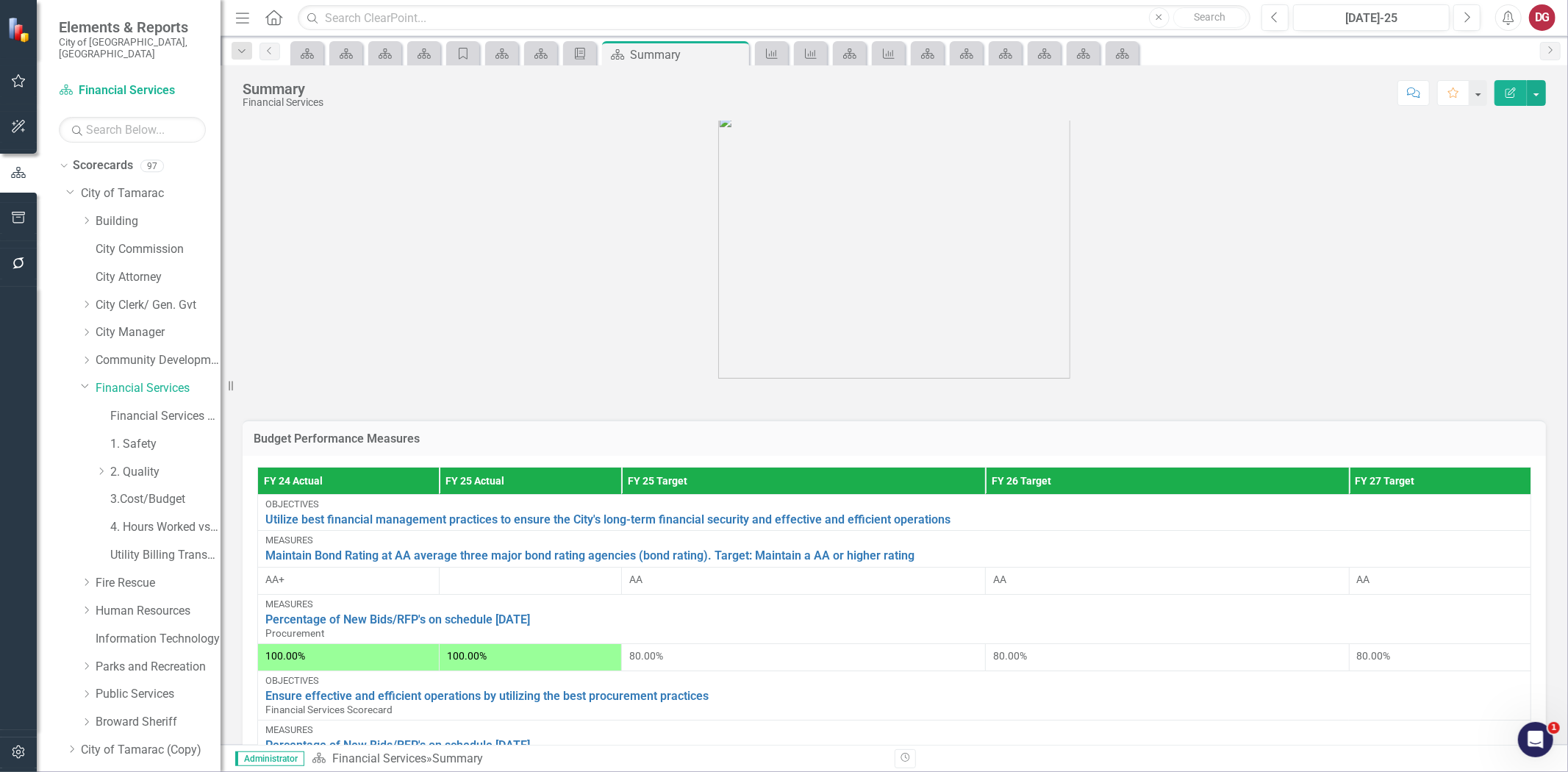
click at [17, 213] on icon "button" at bounding box center [19, 217] width 16 height 11
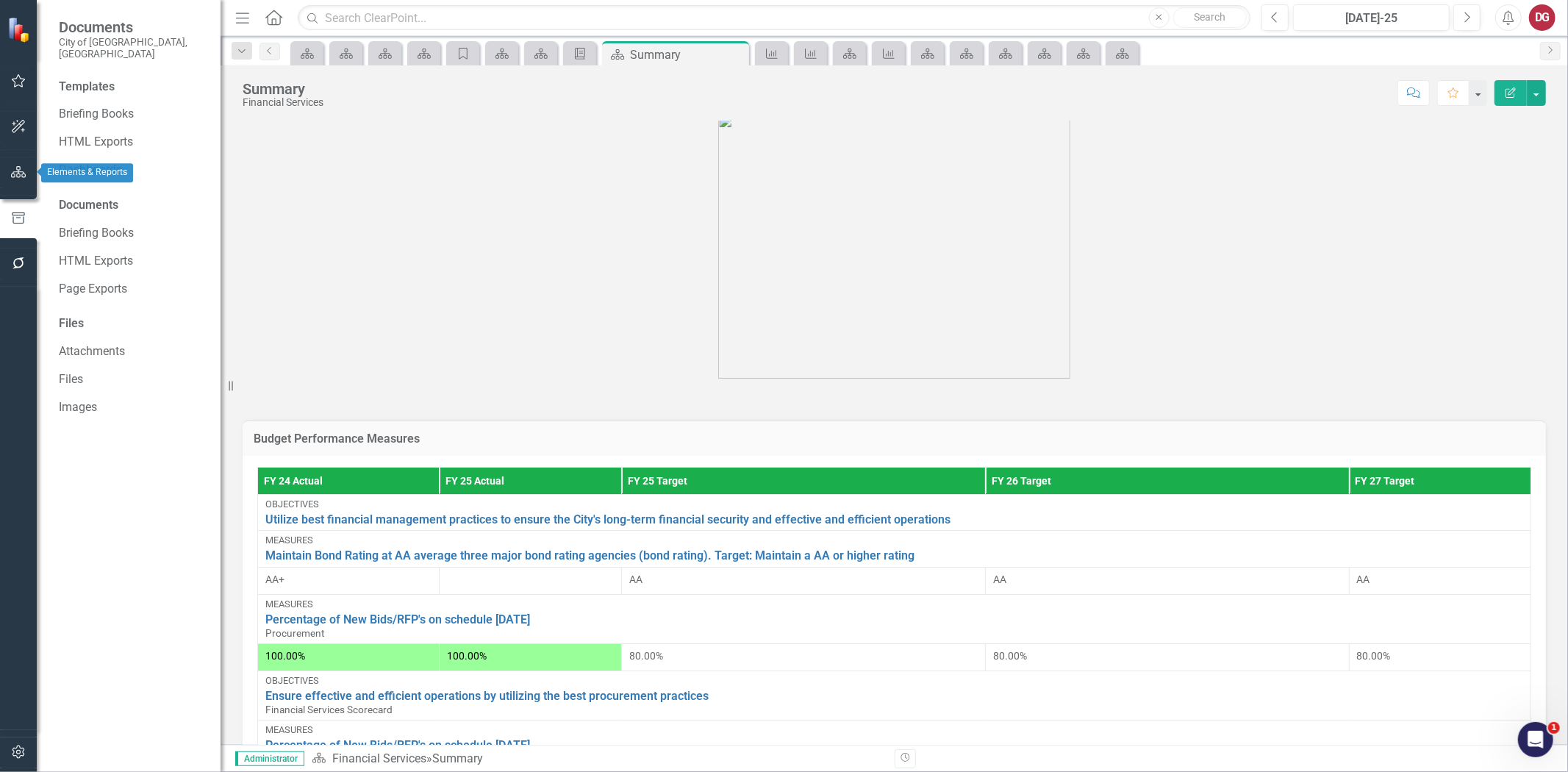
click at [16, 173] on icon "button" at bounding box center [19, 172] width 16 height 11
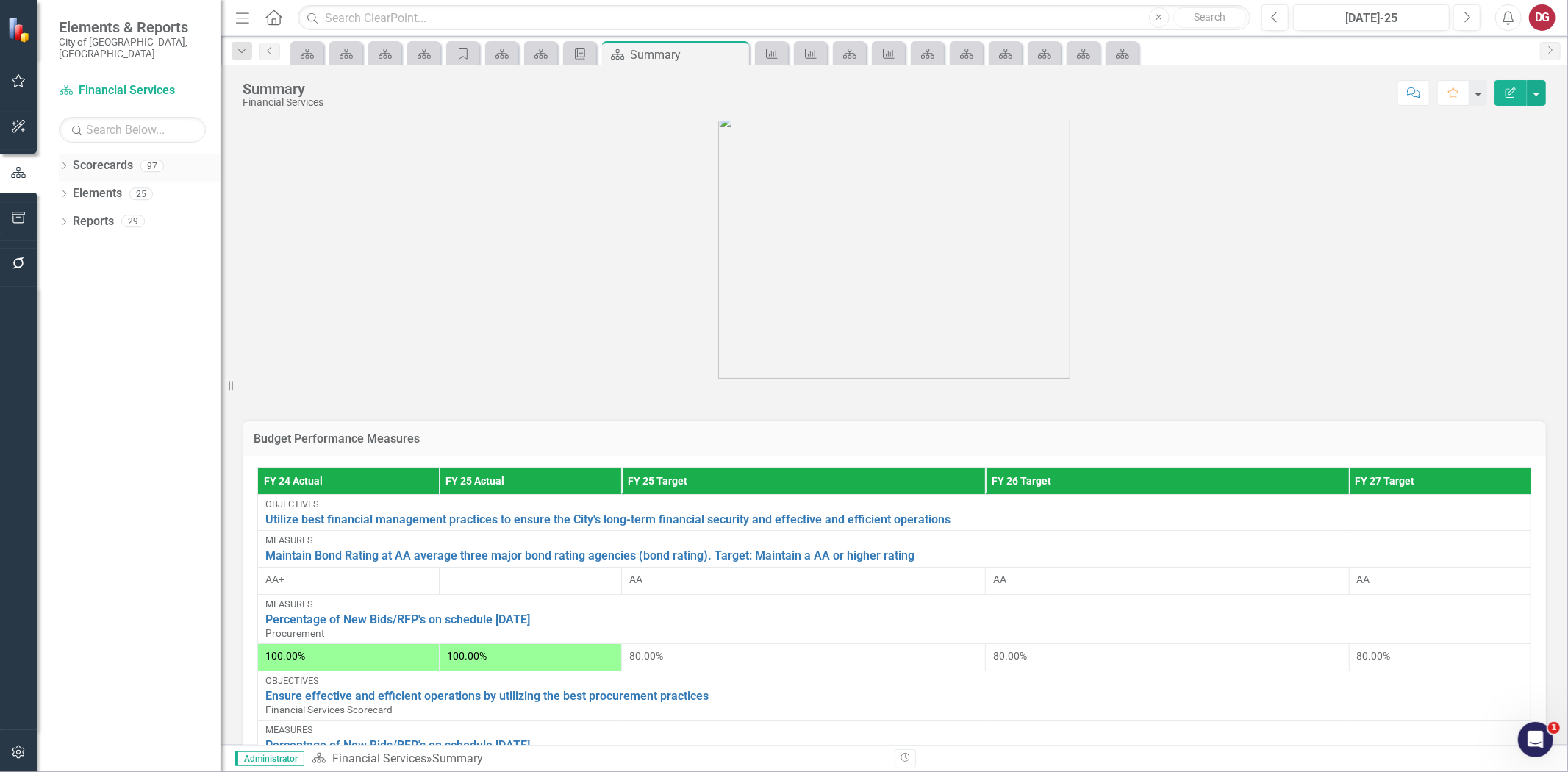
click at [68, 162] on div "Dropdown" at bounding box center [64, 168] width 11 height 12
click at [72, 188] on div "Dropdown" at bounding box center [72, 194] width 11 height 12
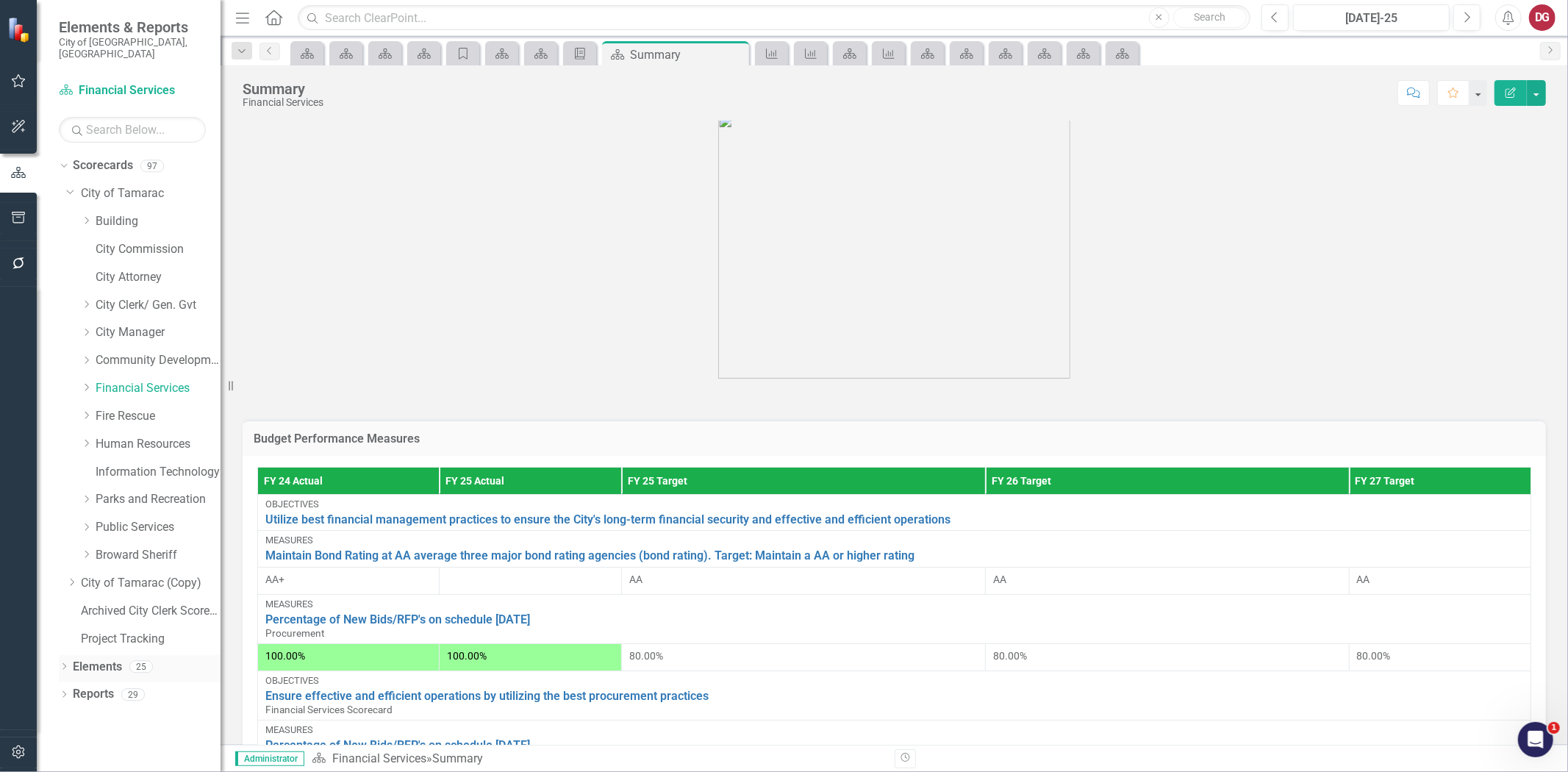
click at [65, 663] on icon at bounding box center [64, 667] width 4 height 7
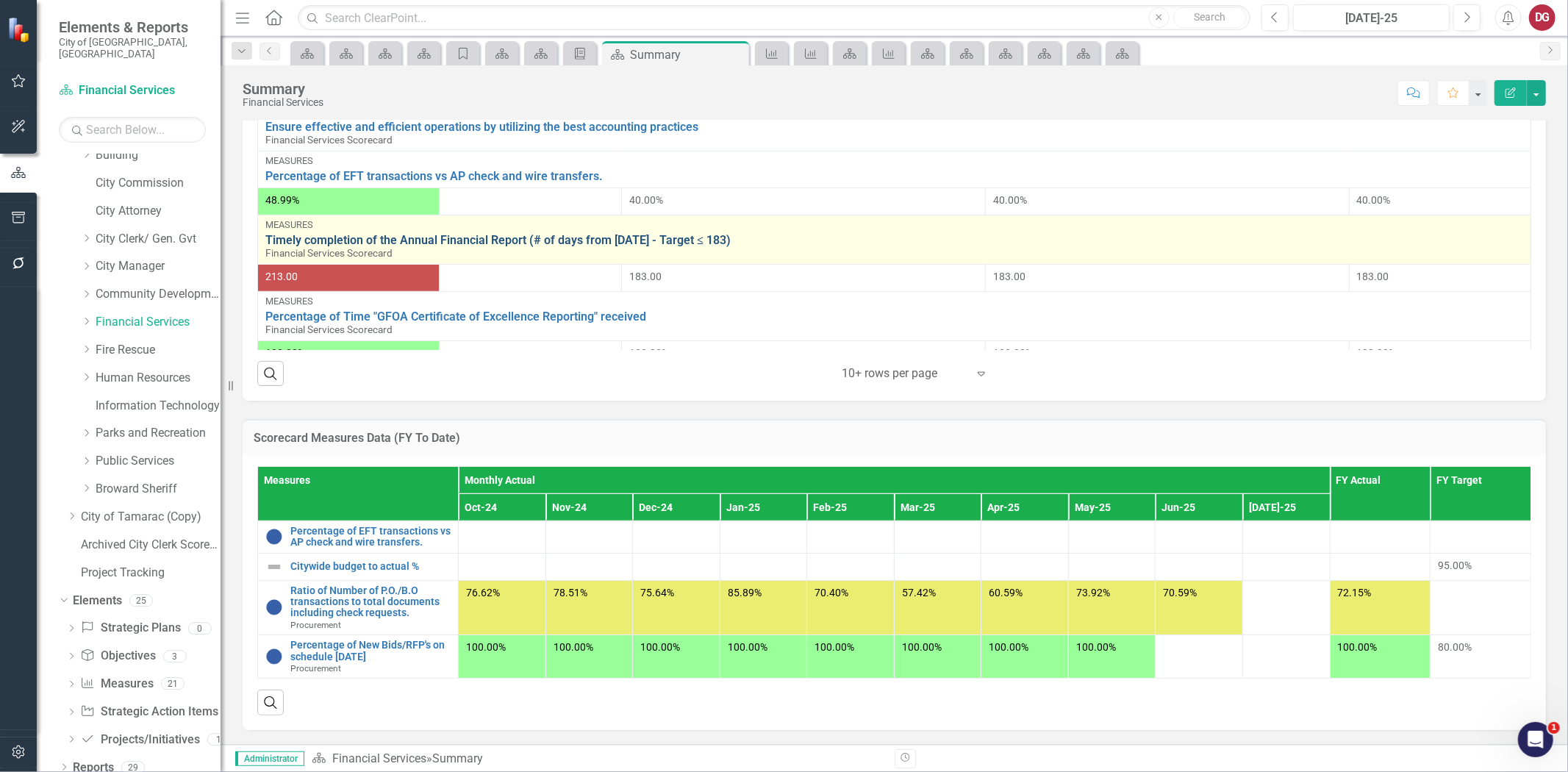
scroll to position [958, 0]
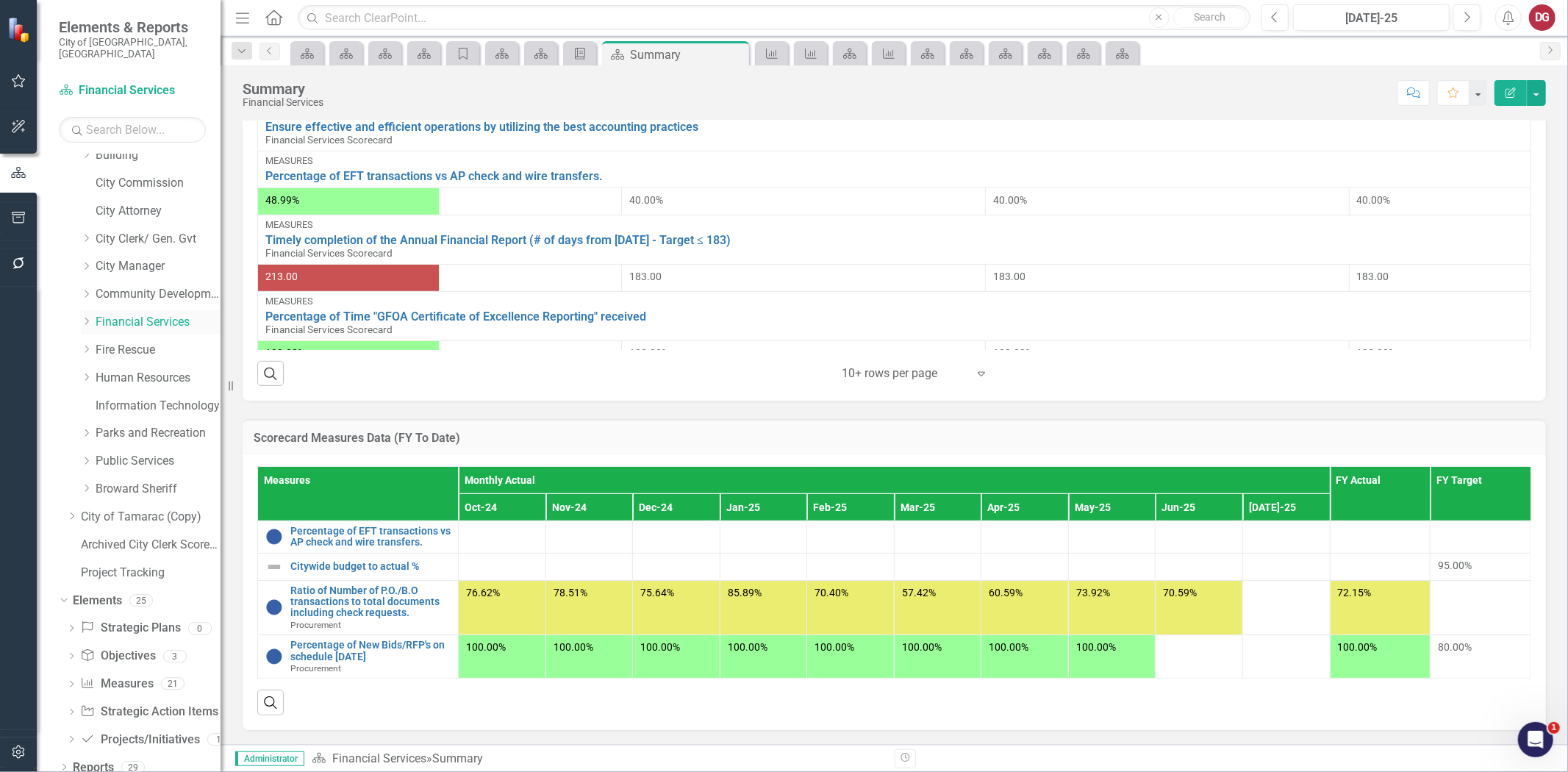
click at [84, 317] on icon "Dropdown" at bounding box center [86, 322] width 11 height 9
click at [145, 482] on link "Utility Billing Transactional Survey" at bounding box center [166, 489] width 110 height 17
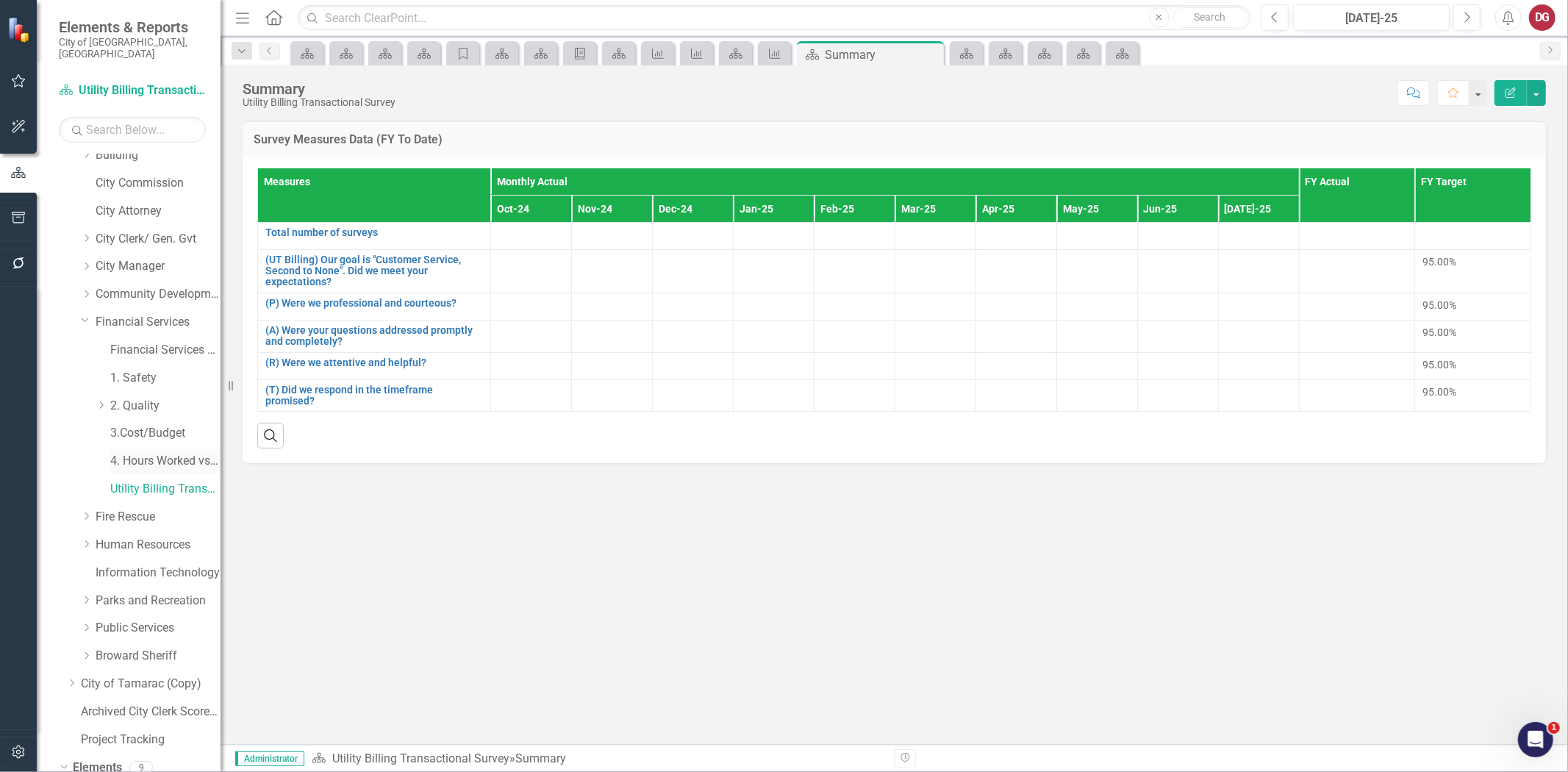
click at [156, 453] on link "4. Hours Worked vs Available hours" at bounding box center [166, 461] width 110 height 17
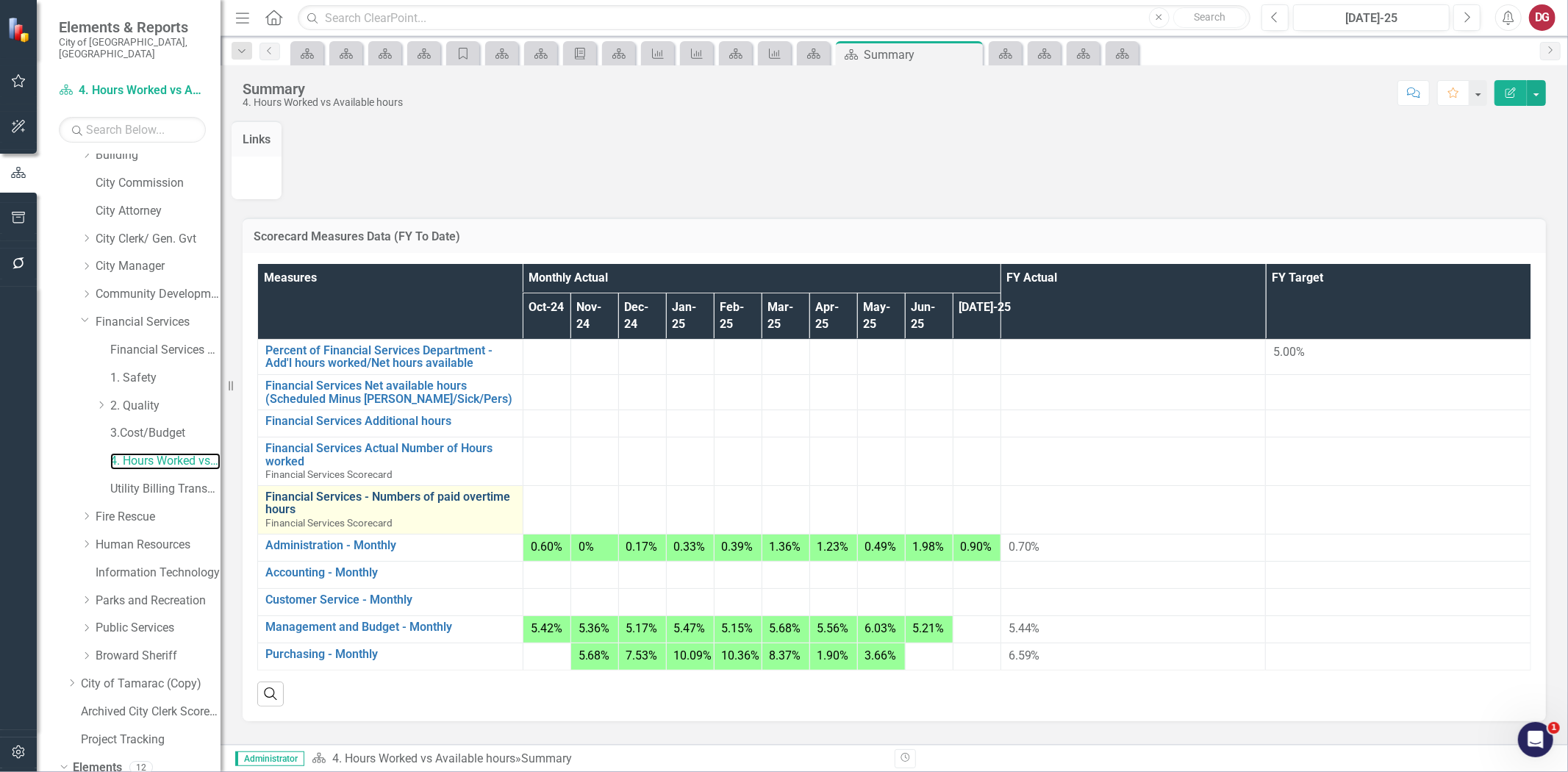
scroll to position [17, 0]
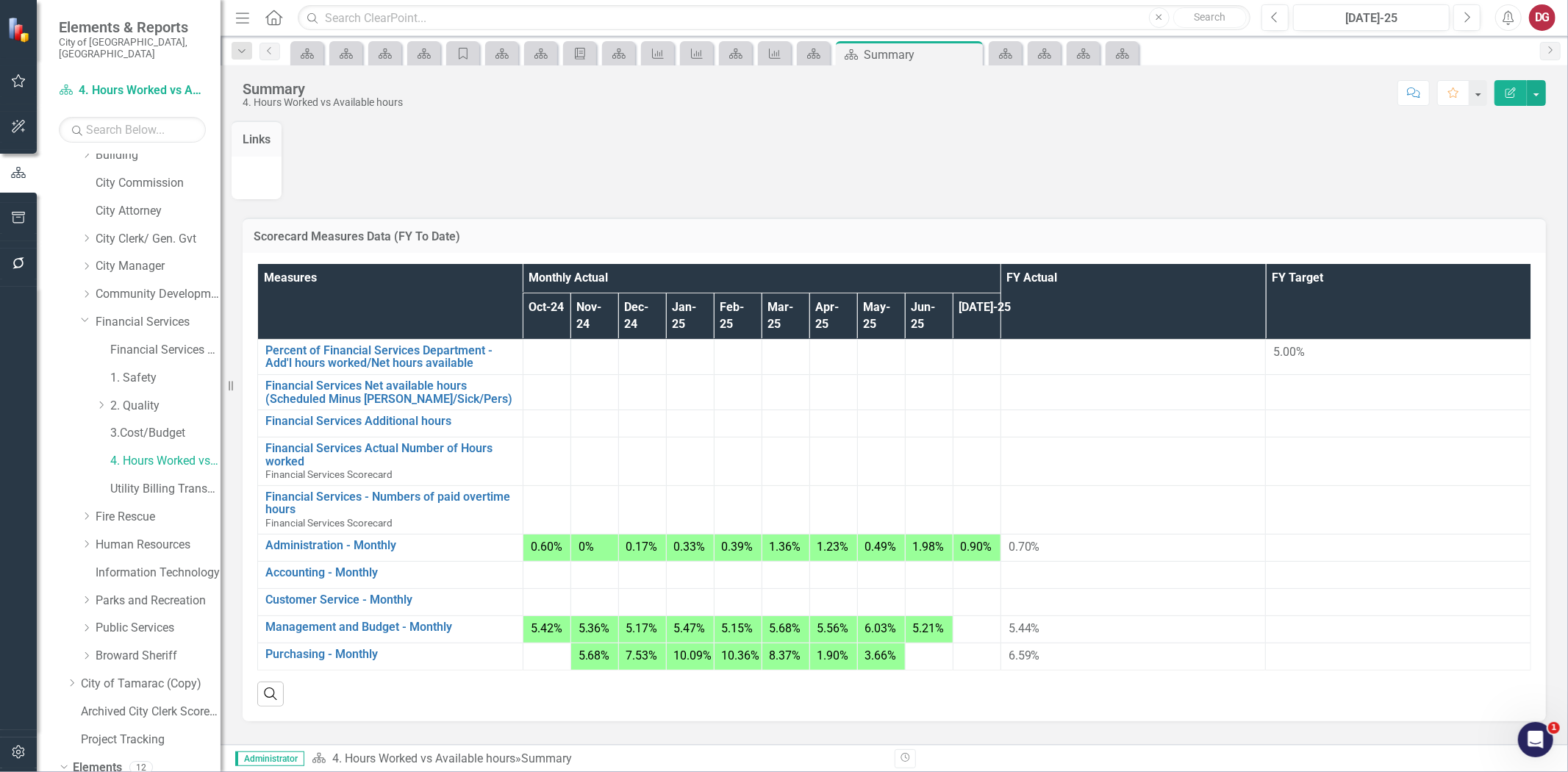
click at [13, 215] on icon "button" at bounding box center [18, 217] width 13 height 11
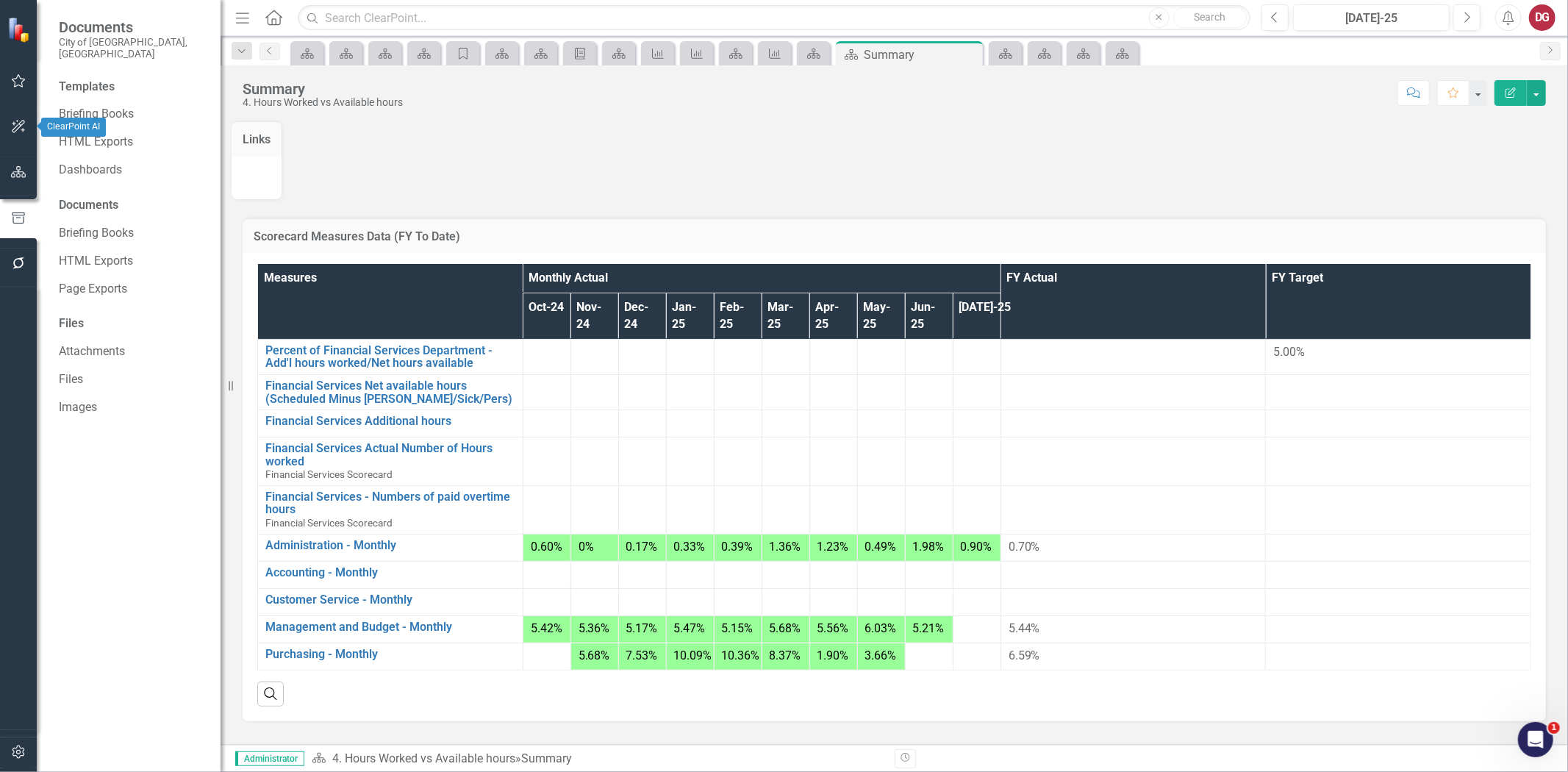
click at [22, 130] on icon "button" at bounding box center [19, 126] width 16 height 11
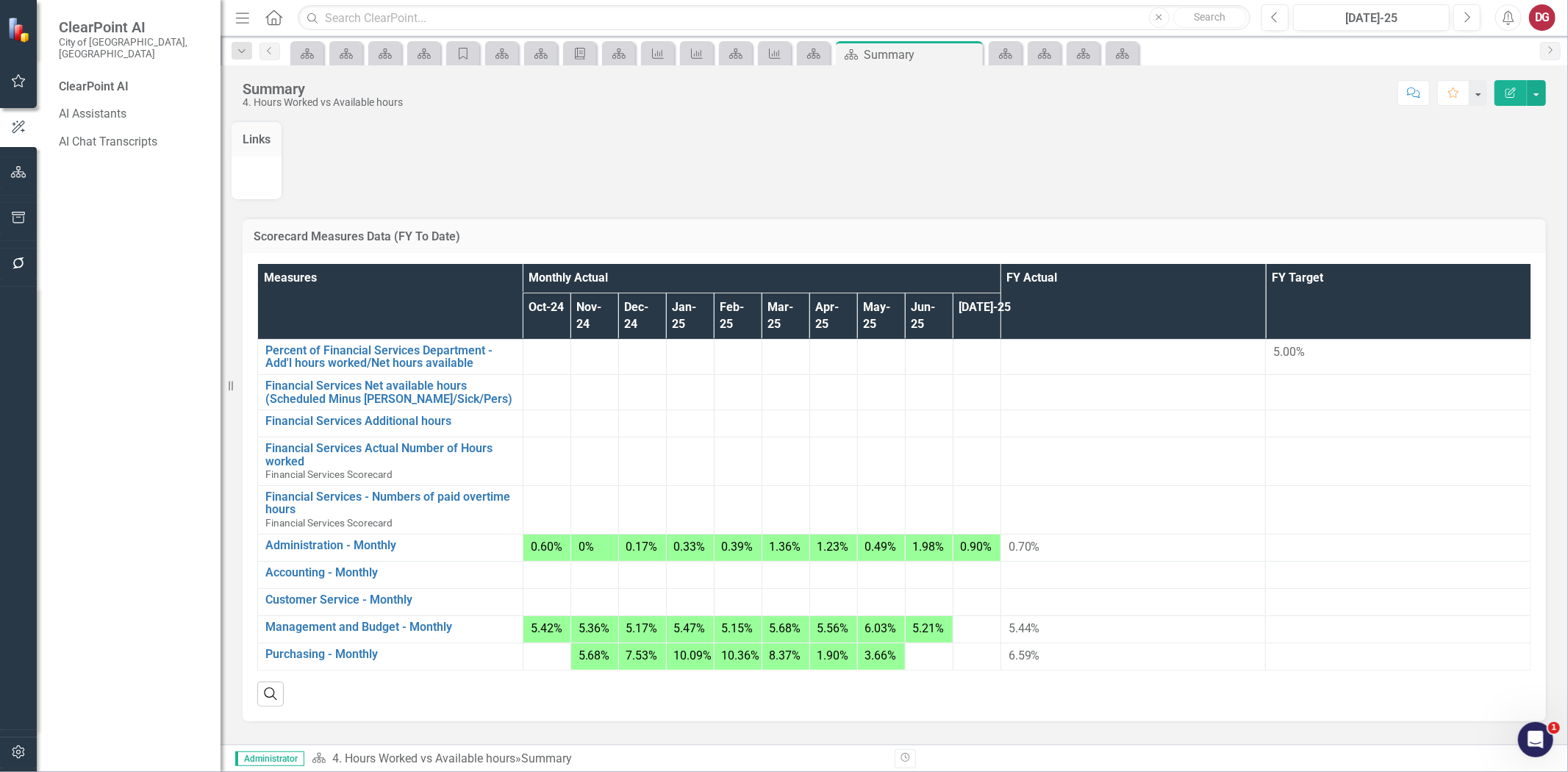
click at [22, 174] on icon "button" at bounding box center [19, 172] width 16 height 11
click at [68, 163] on icon "Dropdown" at bounding box center [64, 166] width 11 height 8
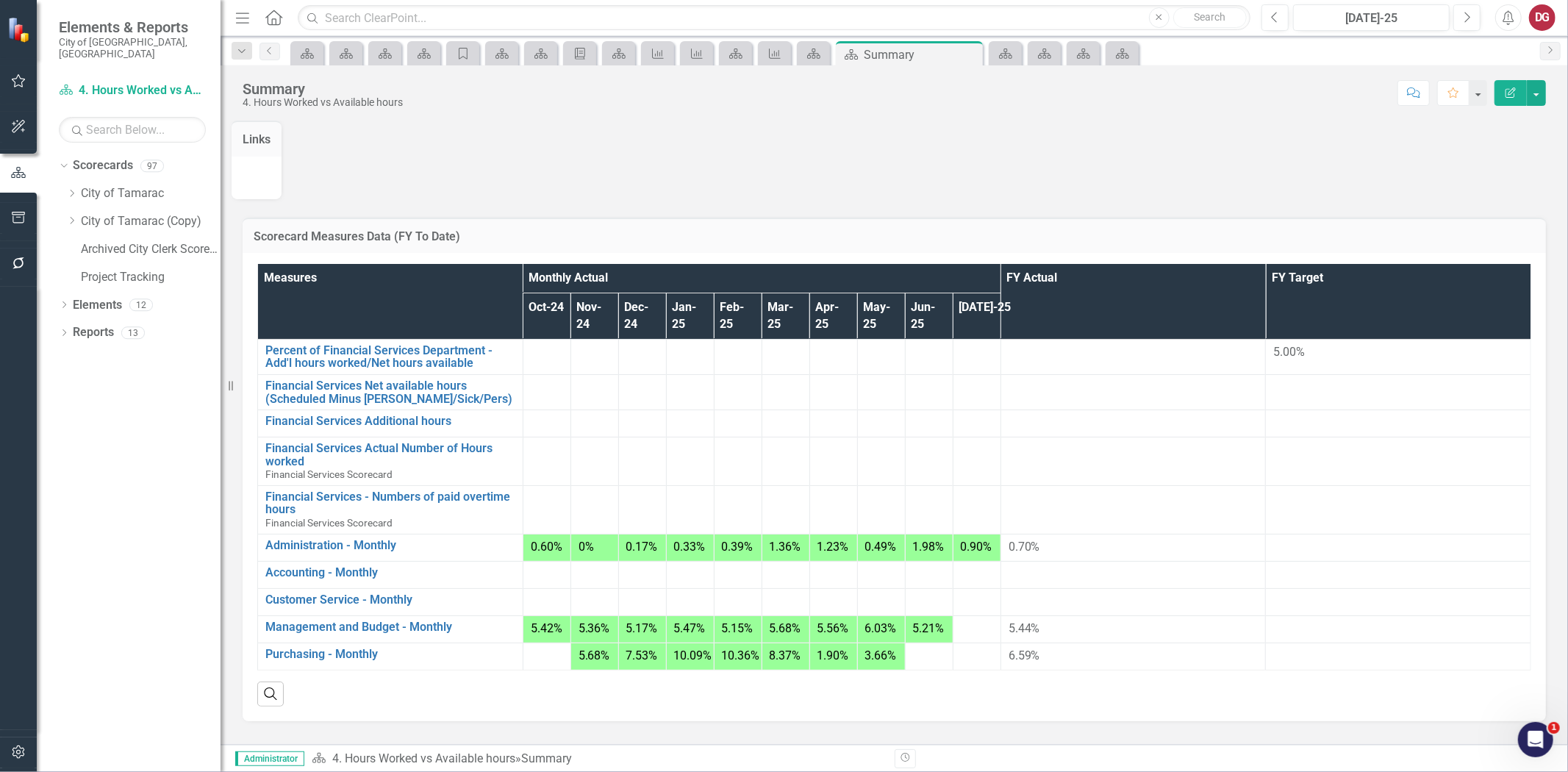
click at [20, 140] on button "button" at bounding box center [19, 127] width 33 height 31
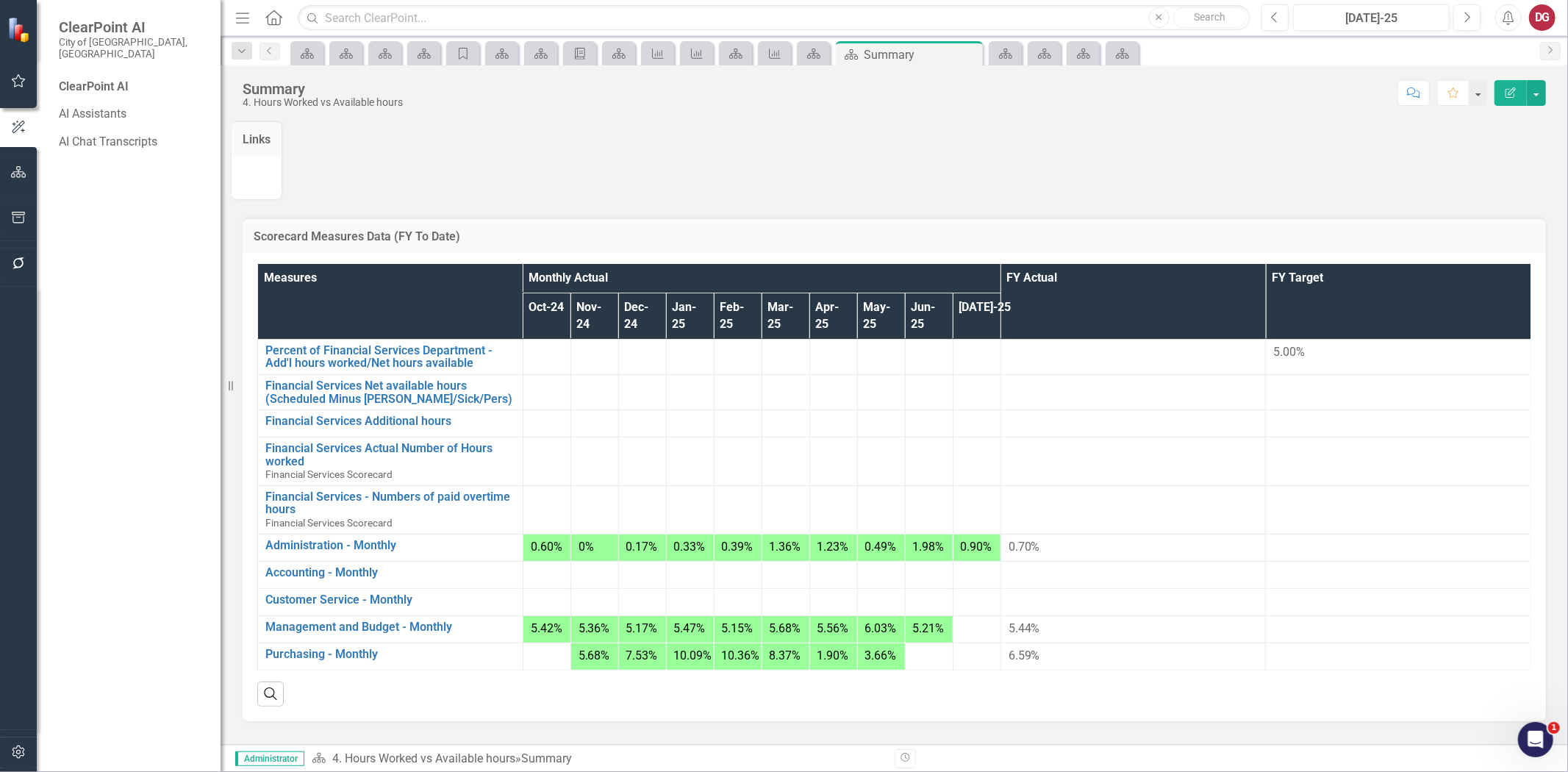
click at [17, 189] on div at bounding box center [18, 192] width 37 height 7
click at [18, 212] on icon "button" at bounding box center [18, 217] width 13 height 11
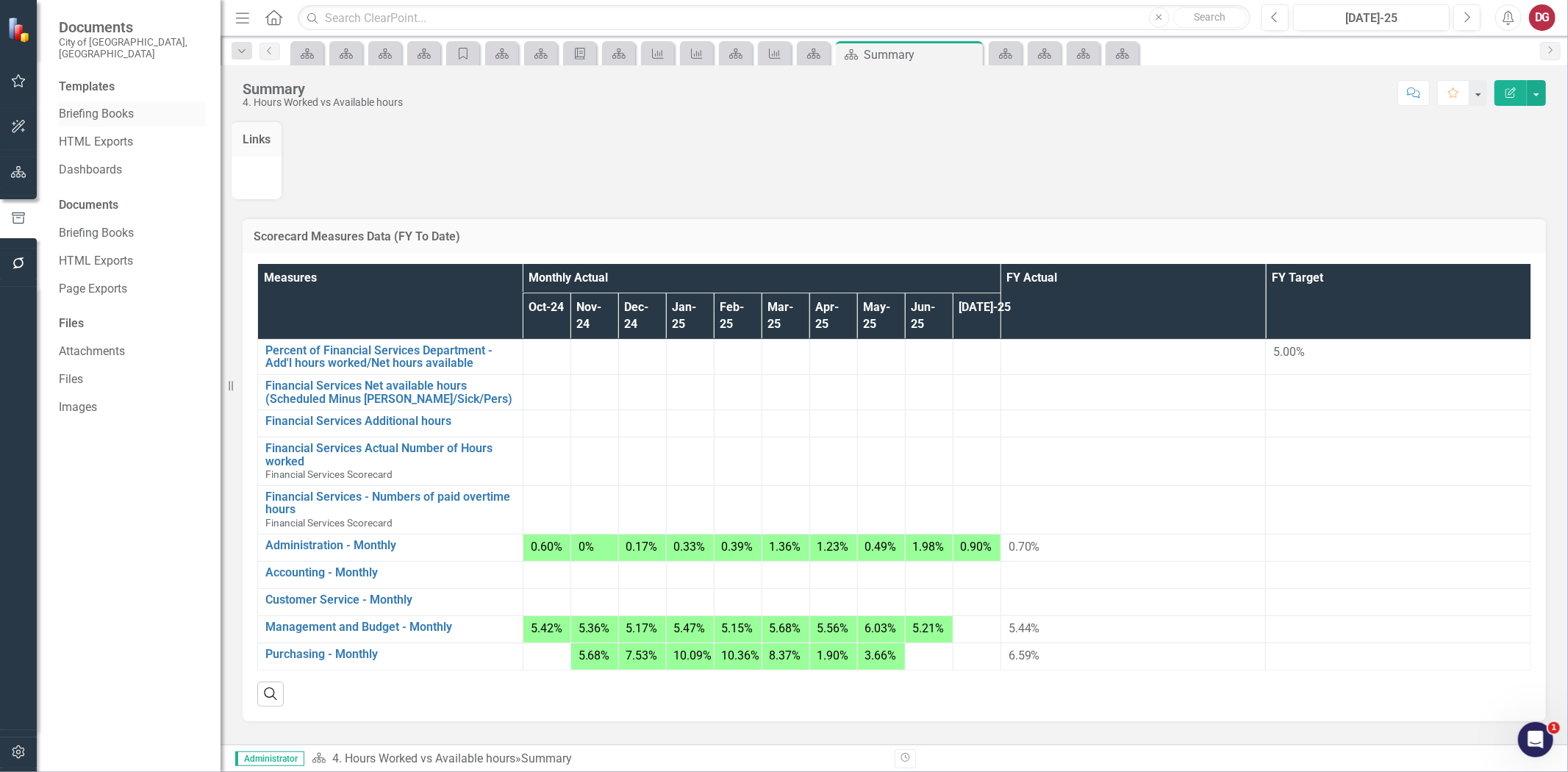
click at [97, 106] on link "Briefing Books" at bounding box center [132, 114] width 147 height 17
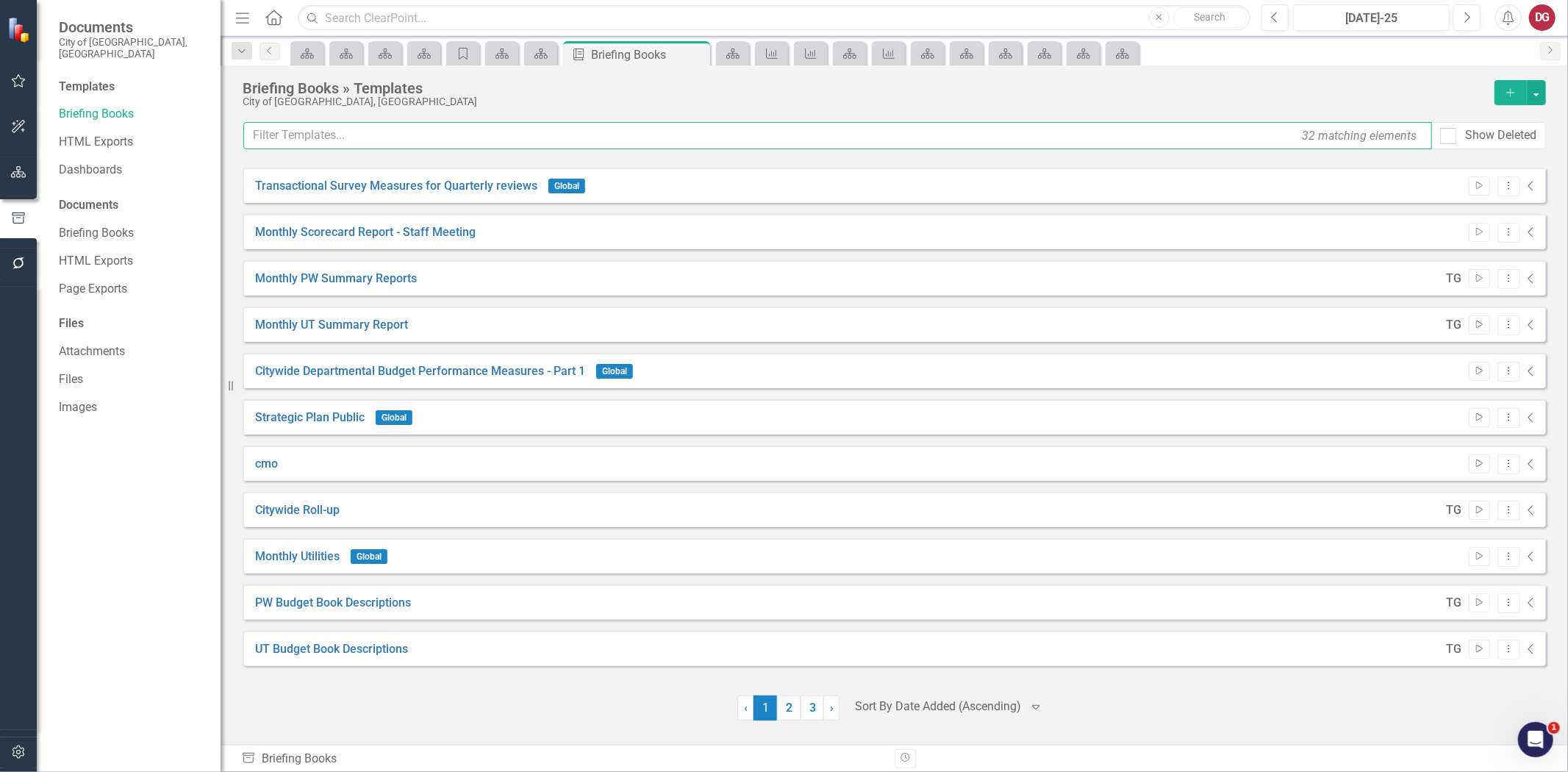
click at [349, 136] on input "text" at bounding box center [838, 135] width 1189 height 27
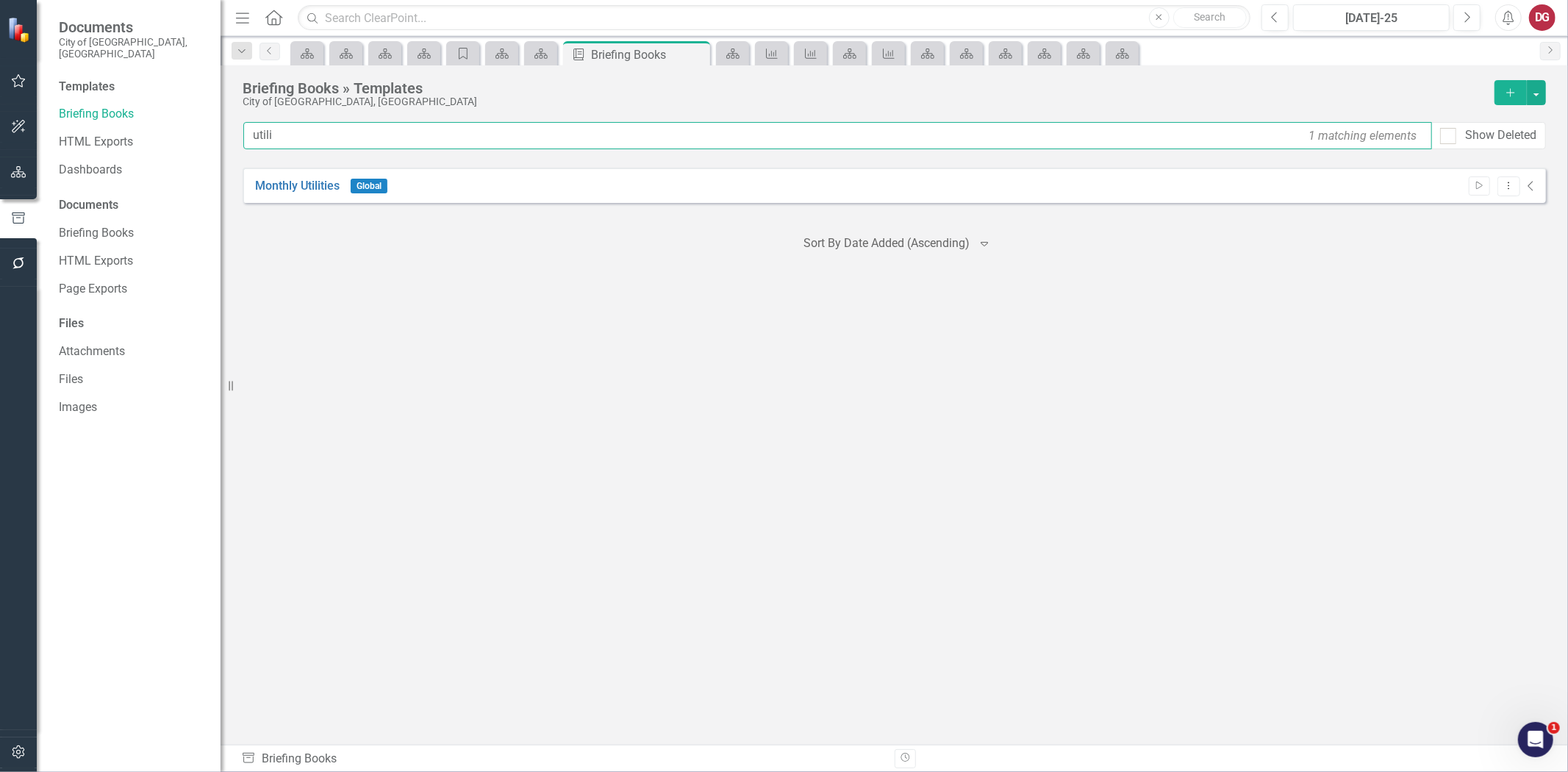
click at [357, 143] on input "utili" at bounding box center [838, 135] width 1189 height 27
type input "u"
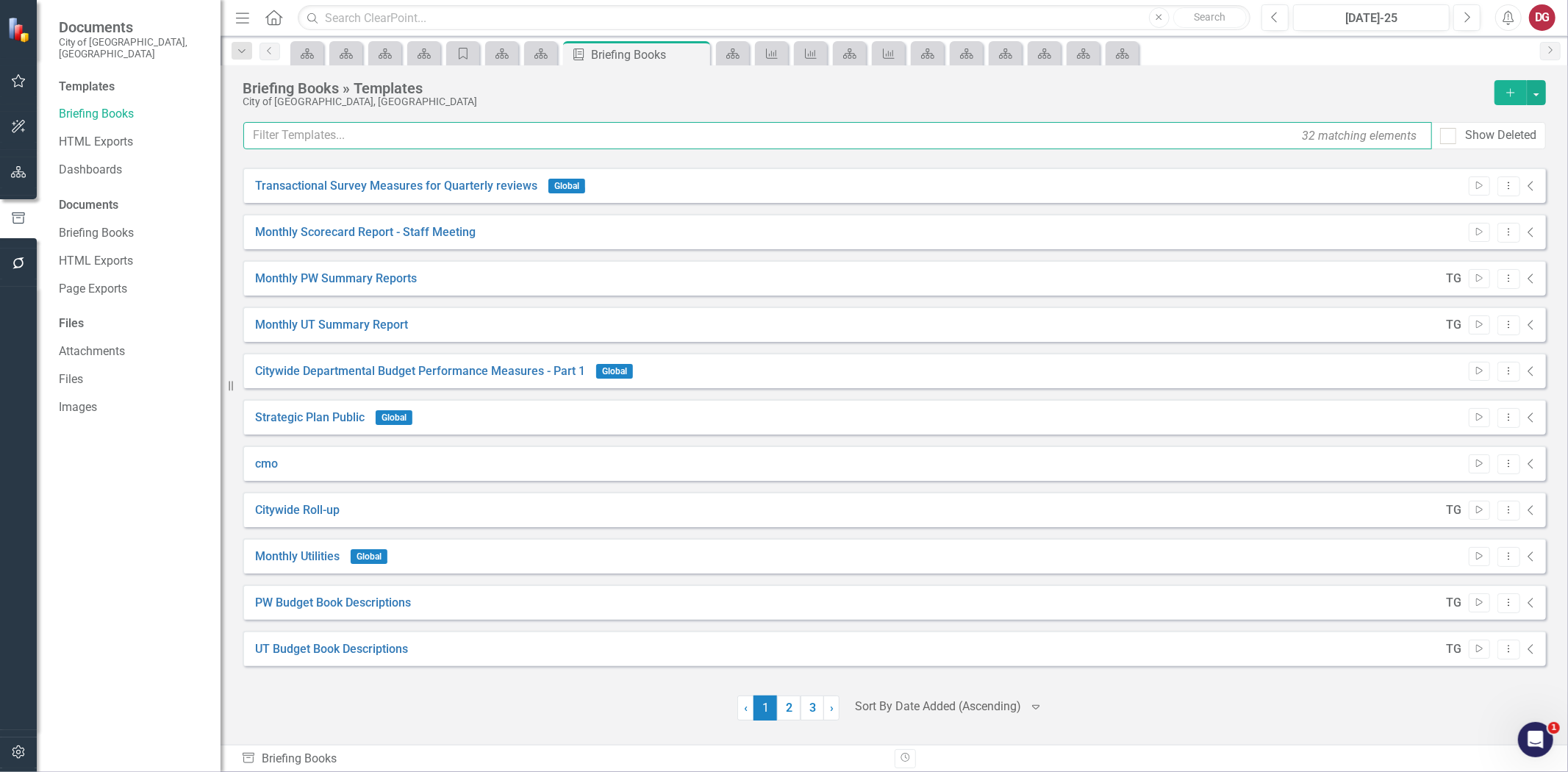
click at [303, 133] on input "text" at bounding box center [838, 135] width 1189 height 27
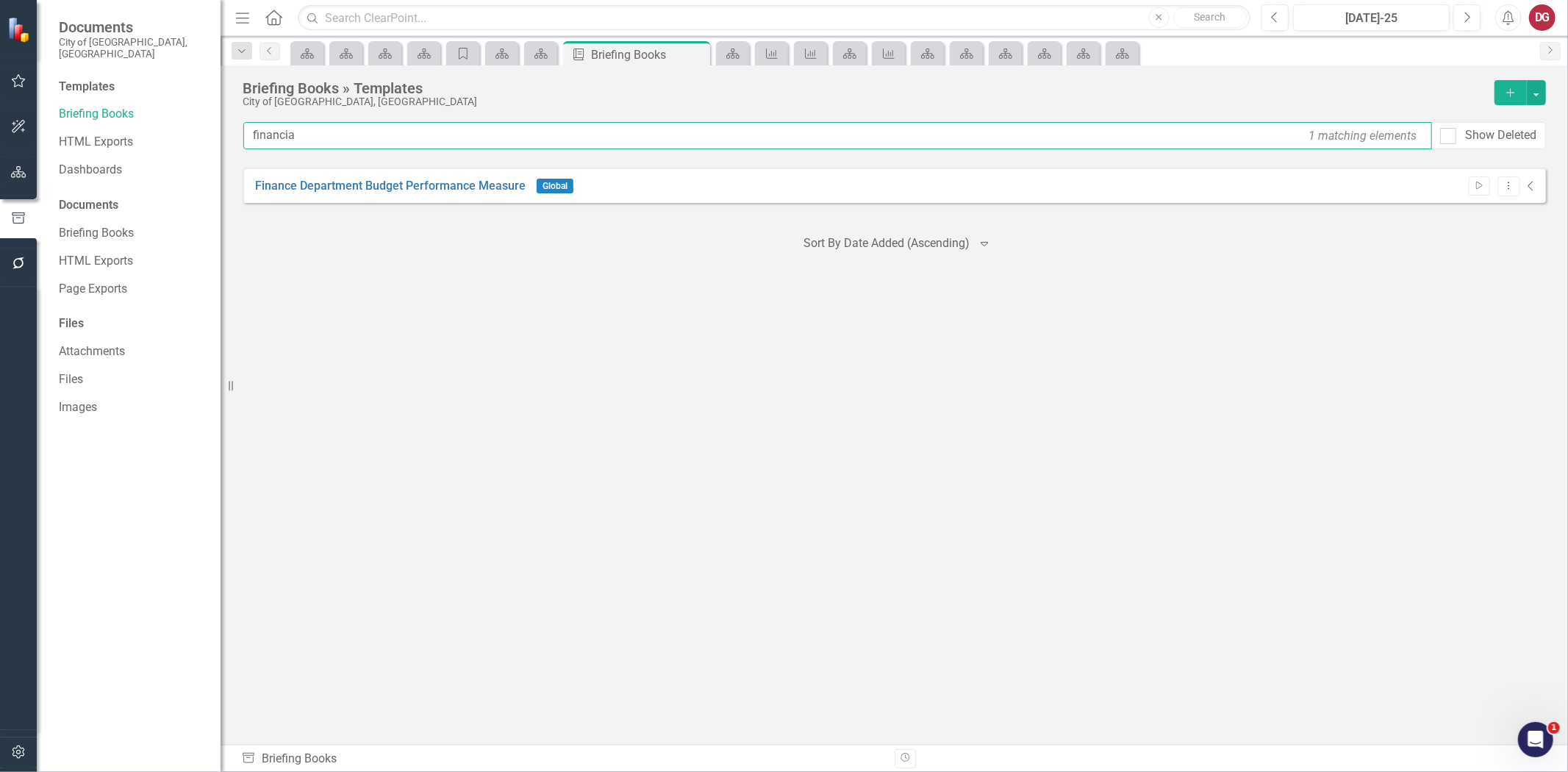
type input "financial"
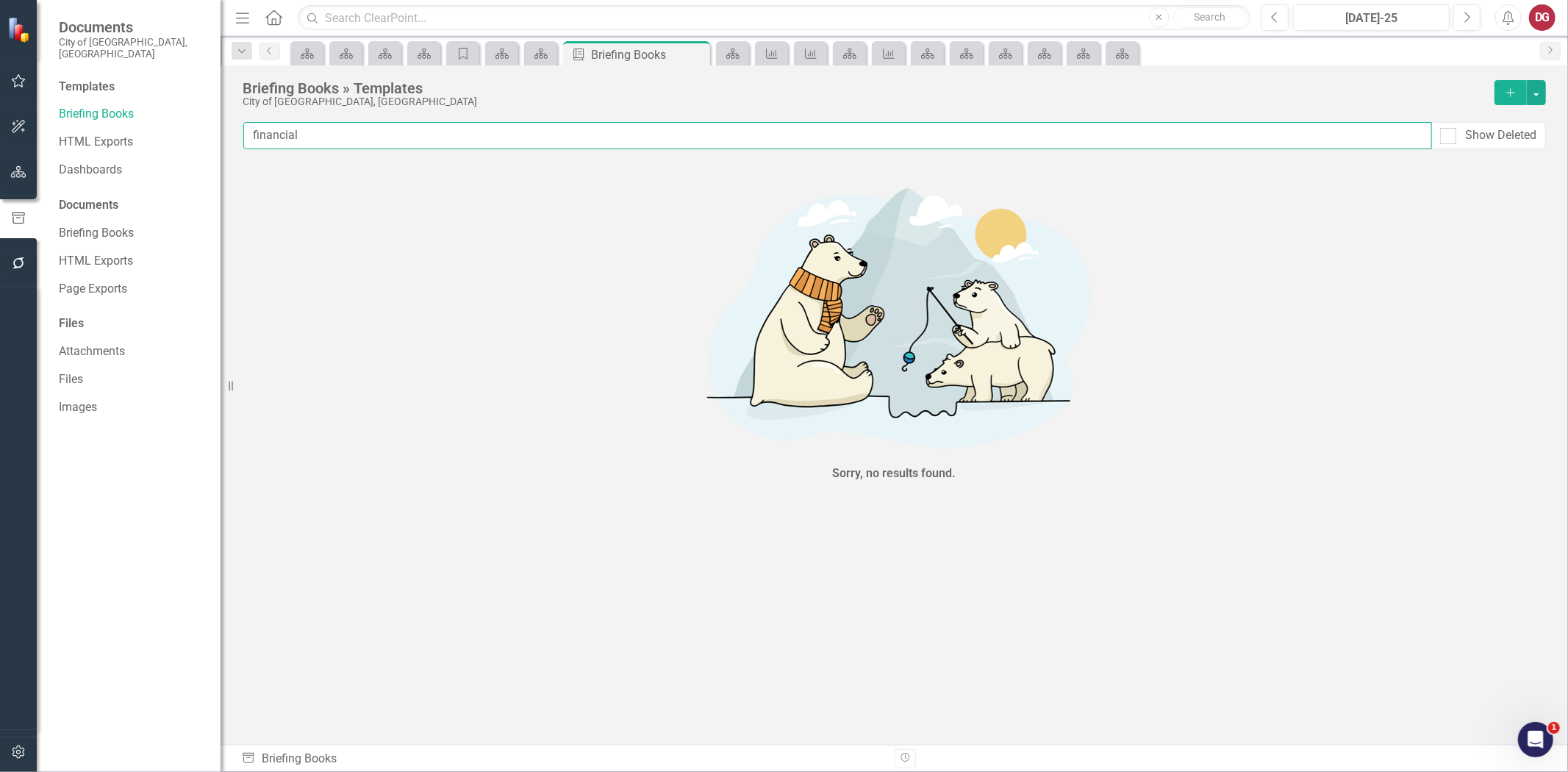
click at [303, 133] on input "financial" at bounding box center [838, 135] width 1189 height 27
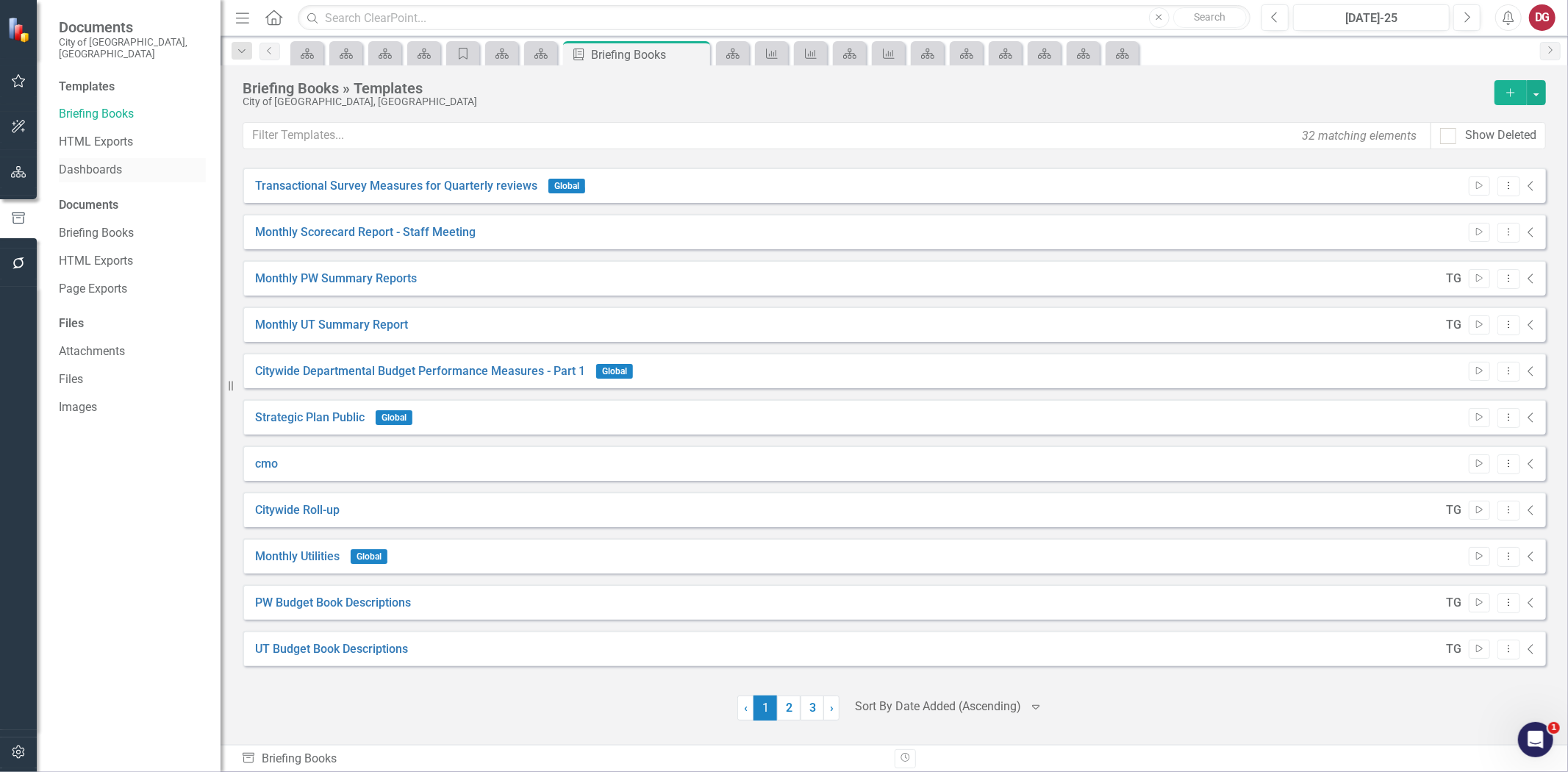
click at [77, 162] on link "Dashboards" at bounding box center [117, 170] width 117 height 17
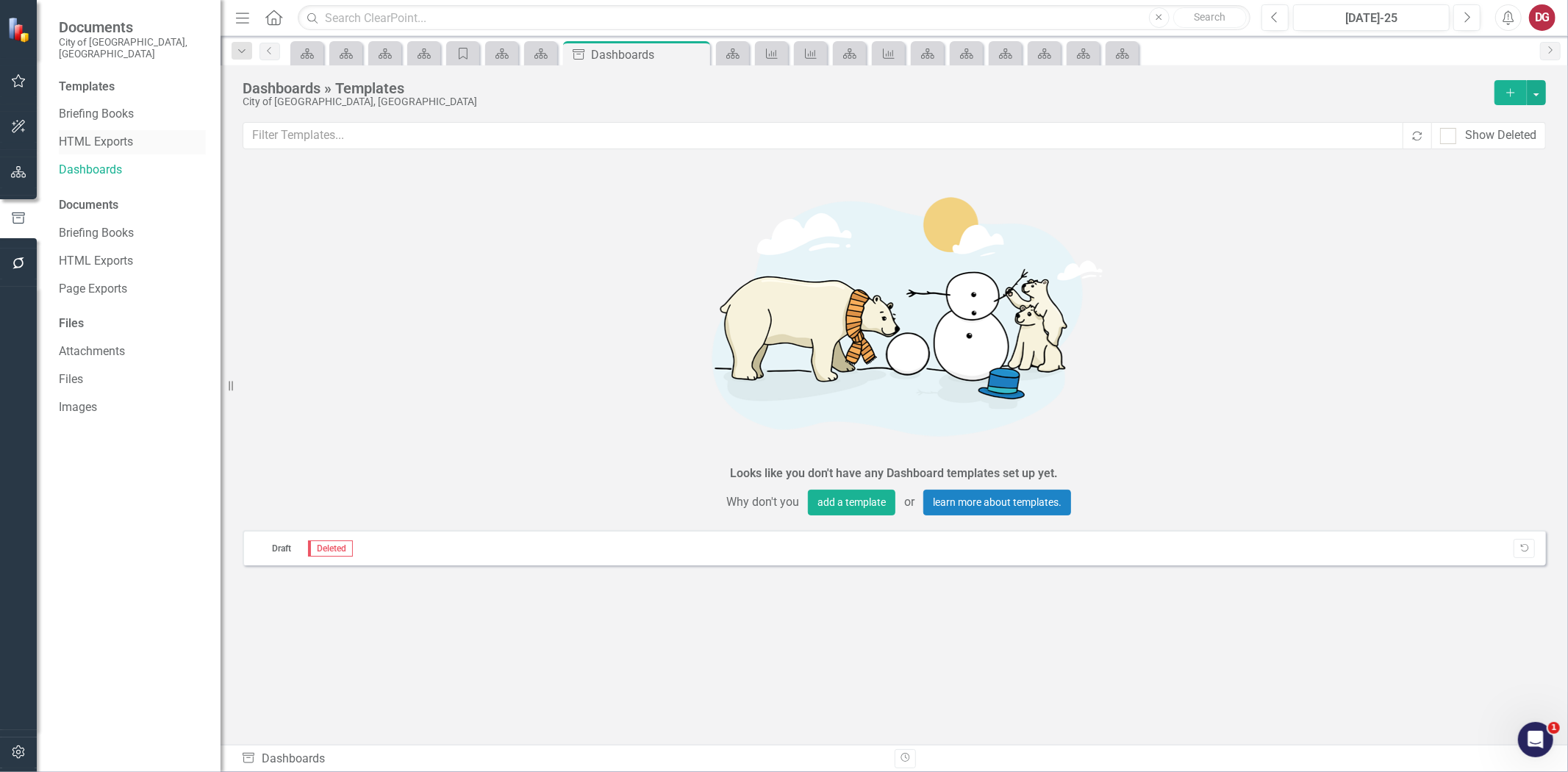
click at [89, 134] on link "HTML Exports" at bounding box center [132, 142] width 147 height 17
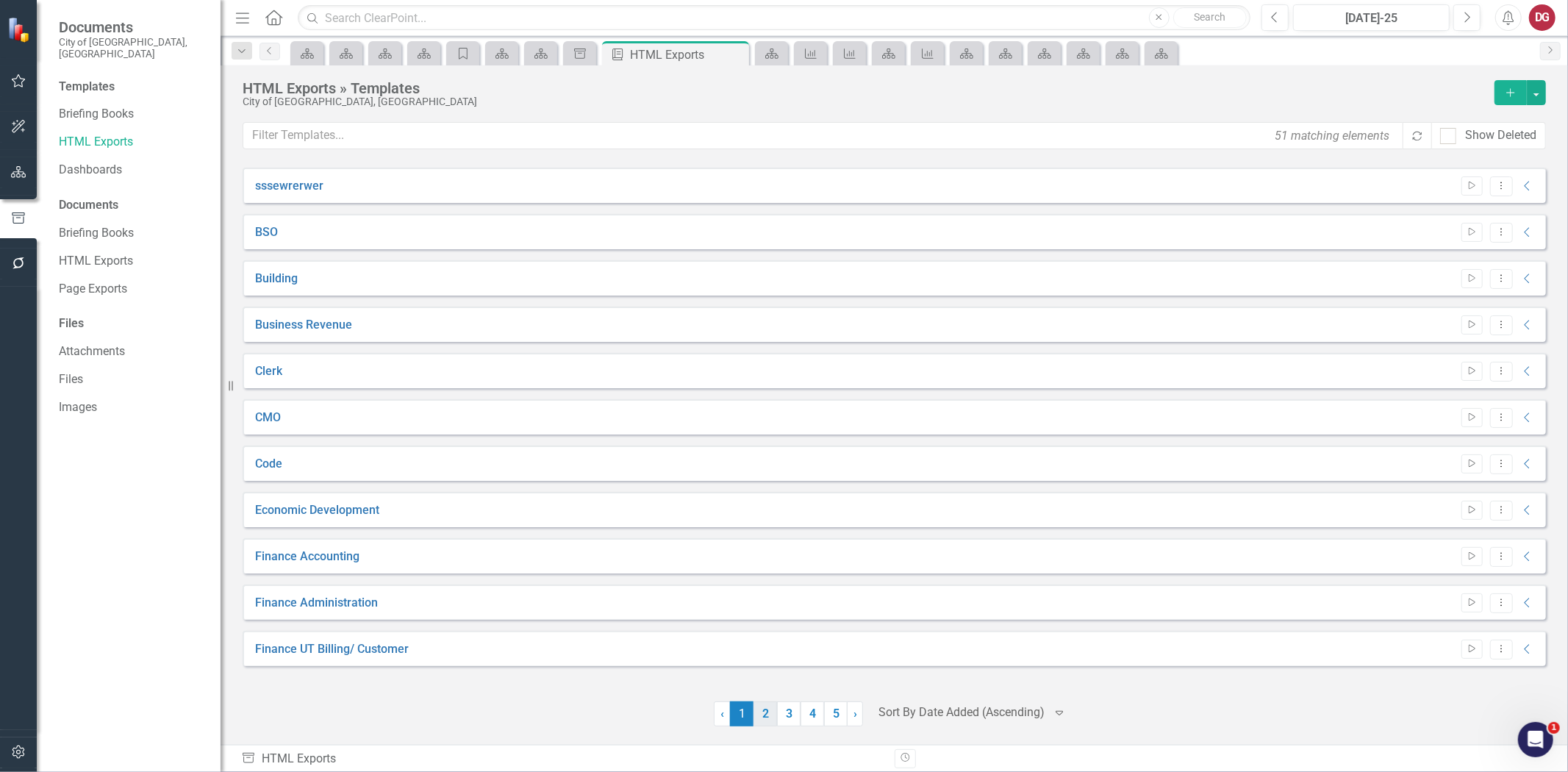
click at [762, 717] on link "2" at bounding box center [765, 713] width 24 height 25
click at [790, 714] on link "3" at bounding box center [789, 713] width 24 height 25
click at [812, 714] on link "4" at bounding box center [812, 713] width 24 height 25
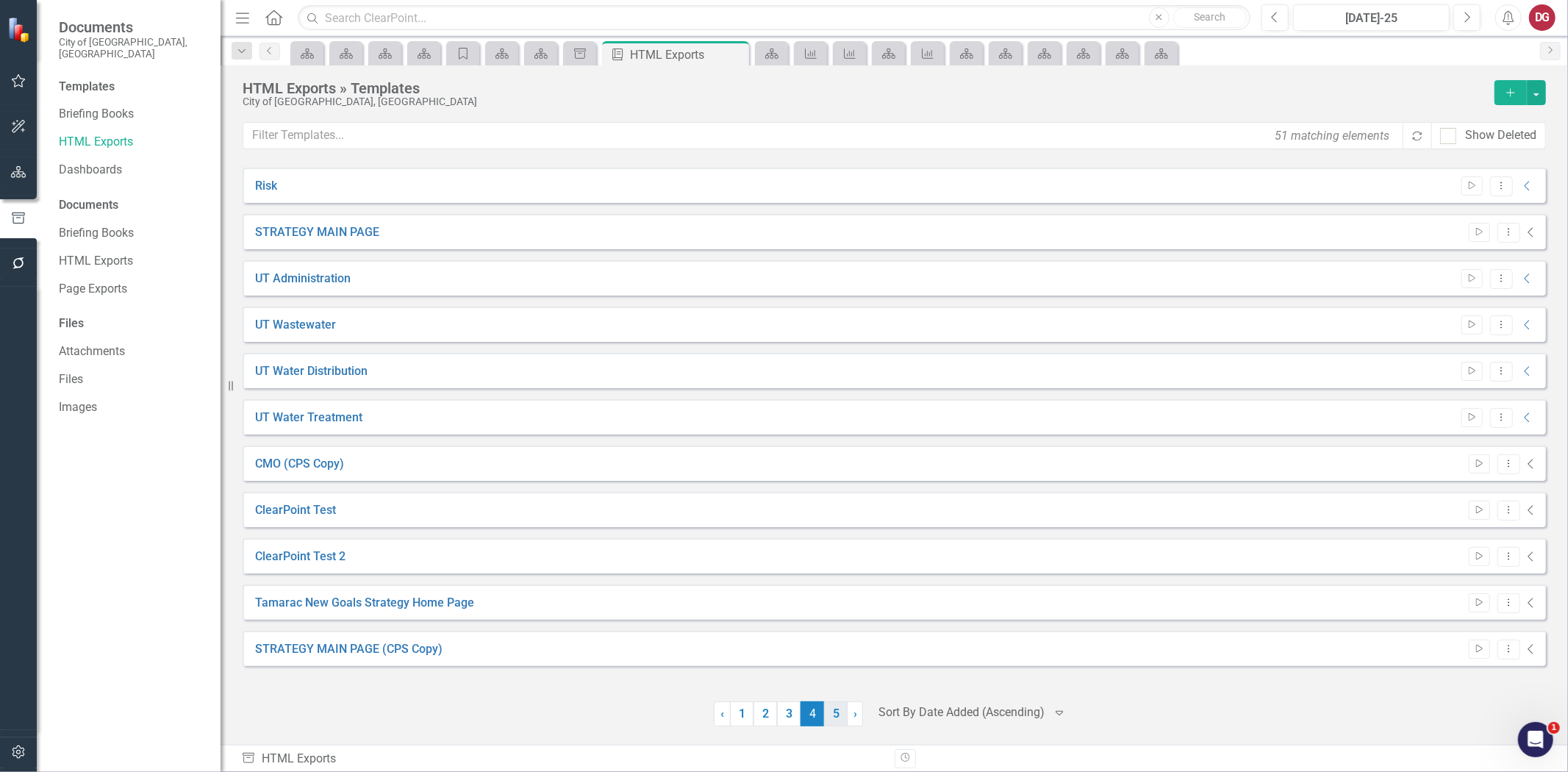
click at [832, 714] on link "5" at bounding box center [835, 713] width 24 height 25
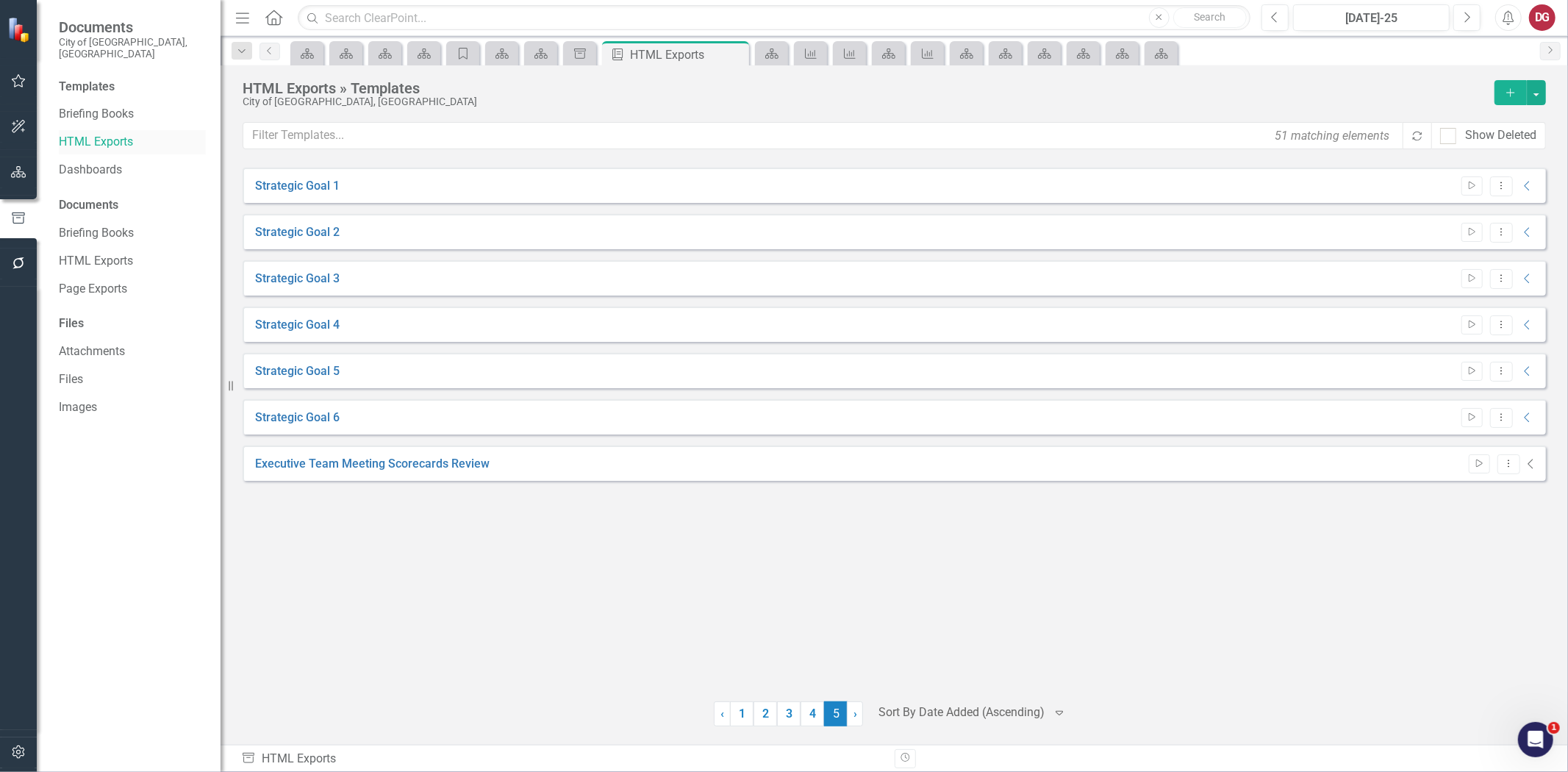
click at [91, 134] on link "HTML Exports" at bounding box center [132, 142] width 147 height 17
click at [98, 106] on link "Briefing Books" at bounding box center [132, 114] width 147 height 17
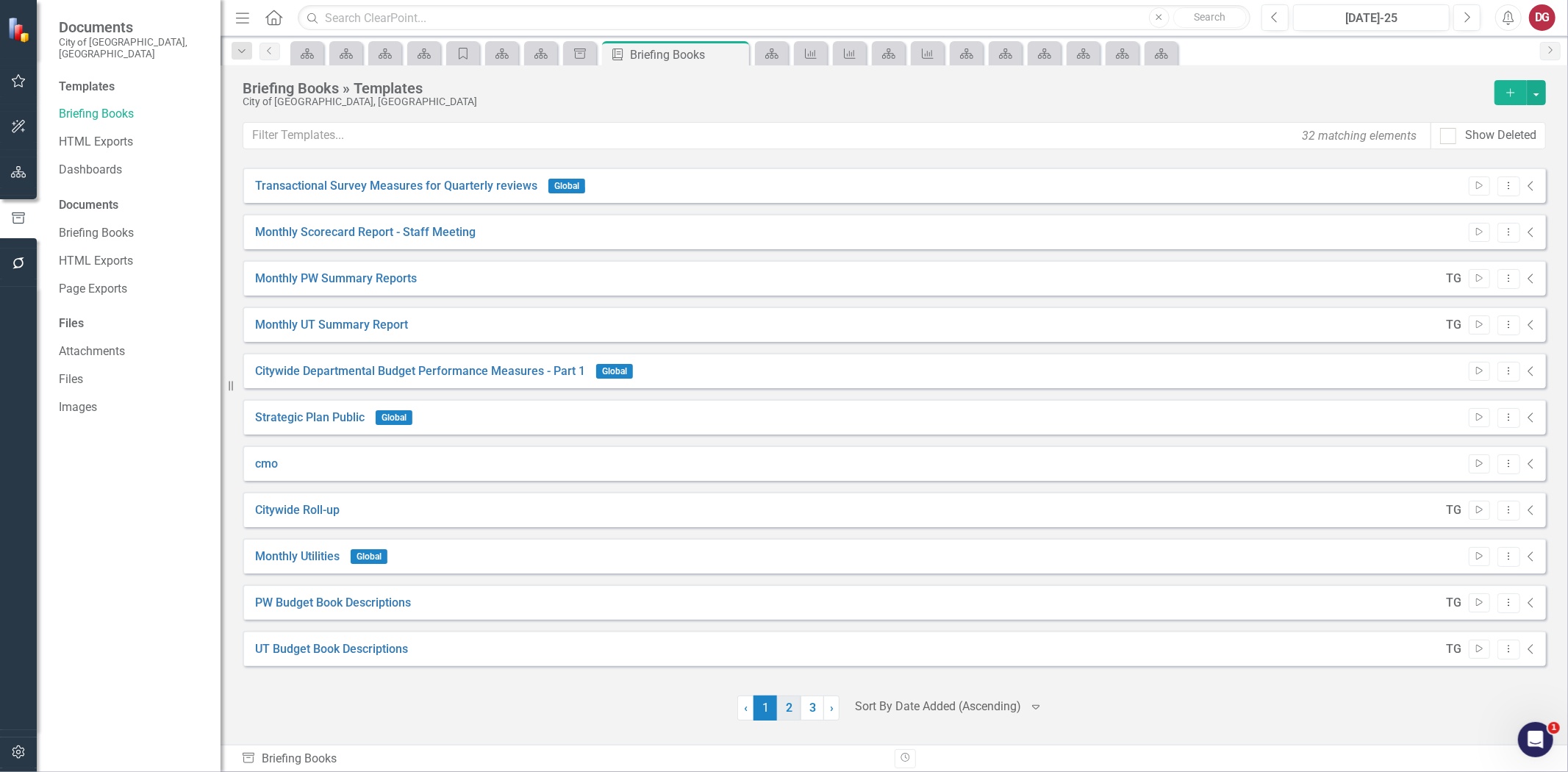
click at [792, 717] on link "2" at bounding box center [789, 708] width 24 height 25
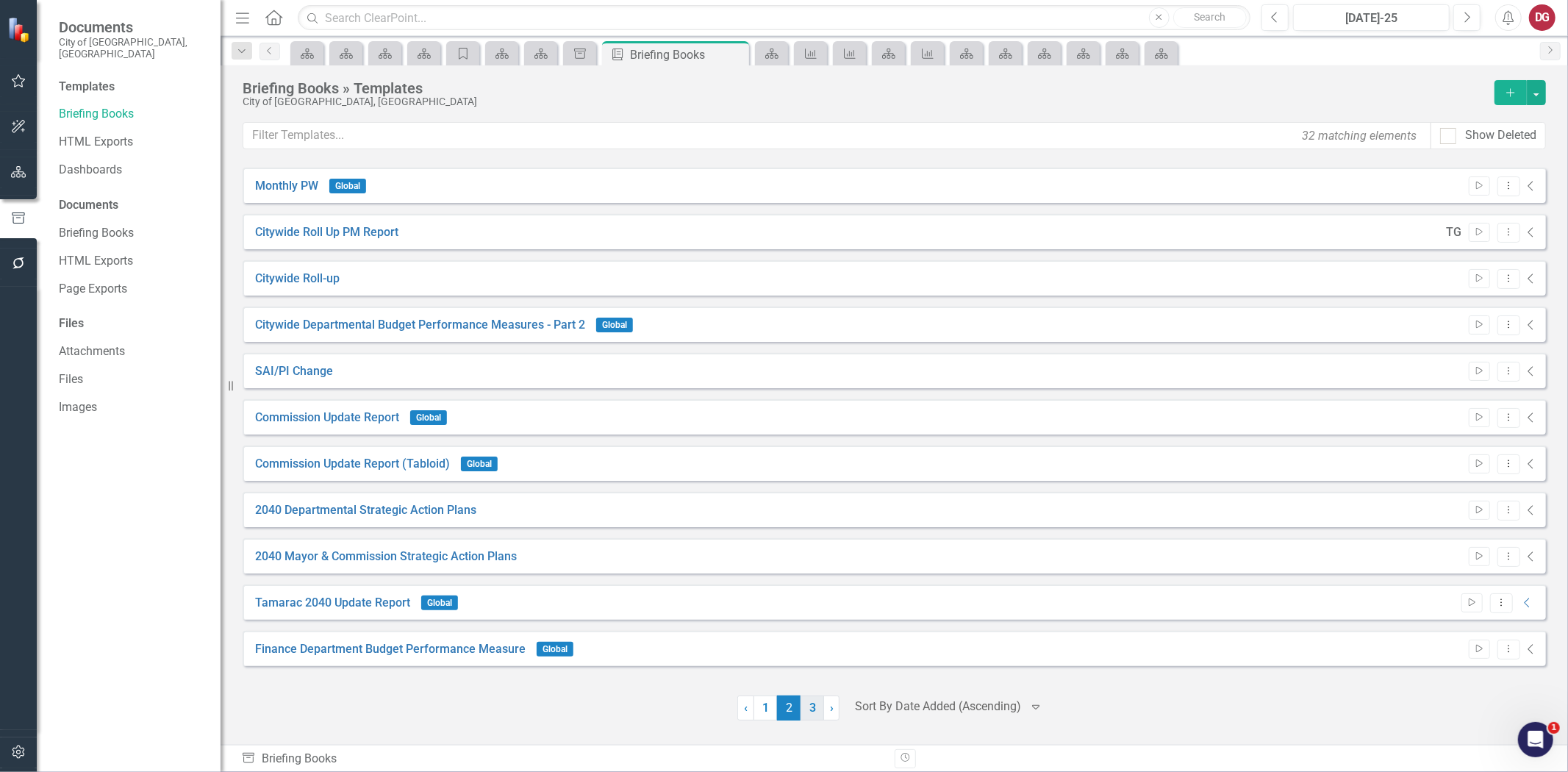
click at [809, 715] on link "3" at bounding box center [812, 708] width 24 height 25
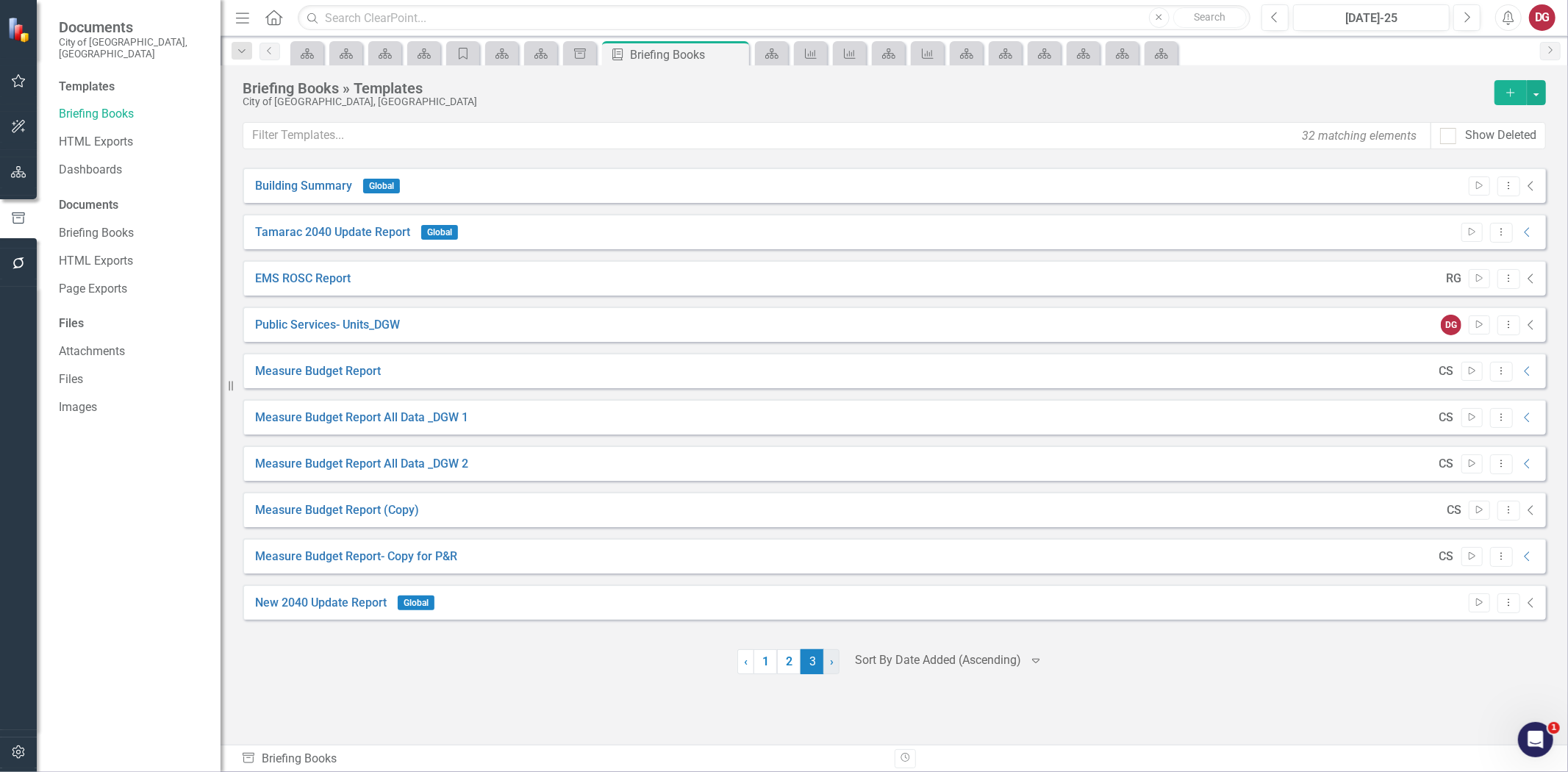
click at [830, 669] on span "›" at bounding box center [832, 662] width 4 height 14
click at [913, 669] on div at bounding box center [950, 660] width 151 height 20
click at [794, 631] on div "Building Summary Global Start Dropdown Menu Collapse Tamarac 2040 Update Report…" at bounding box center [894, 399] width 1303 height 464
click at [107, 225] on link "Briefing Books" at bounding box center [132, 233] width 147 height 17
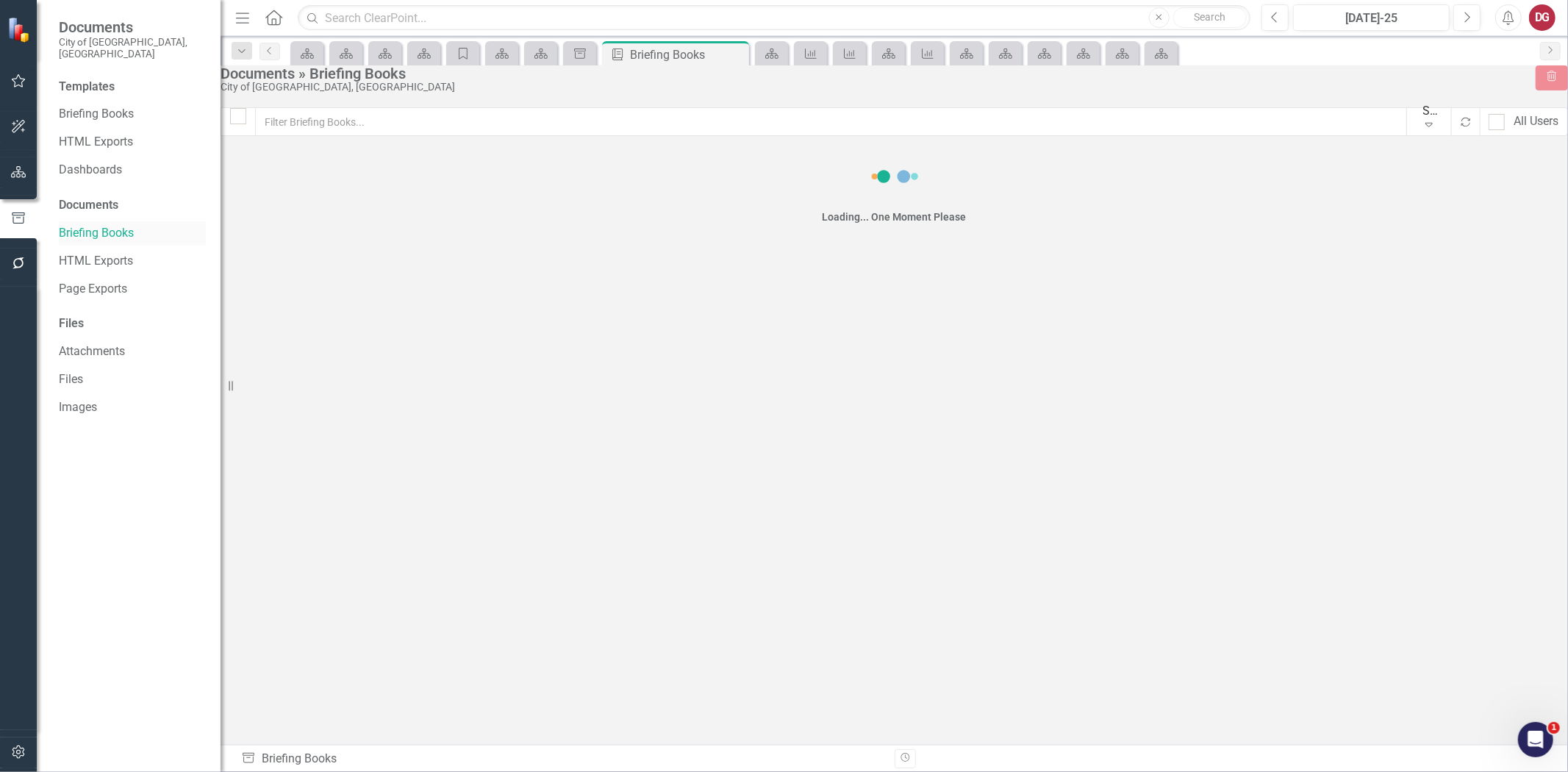
checkbox input "false"
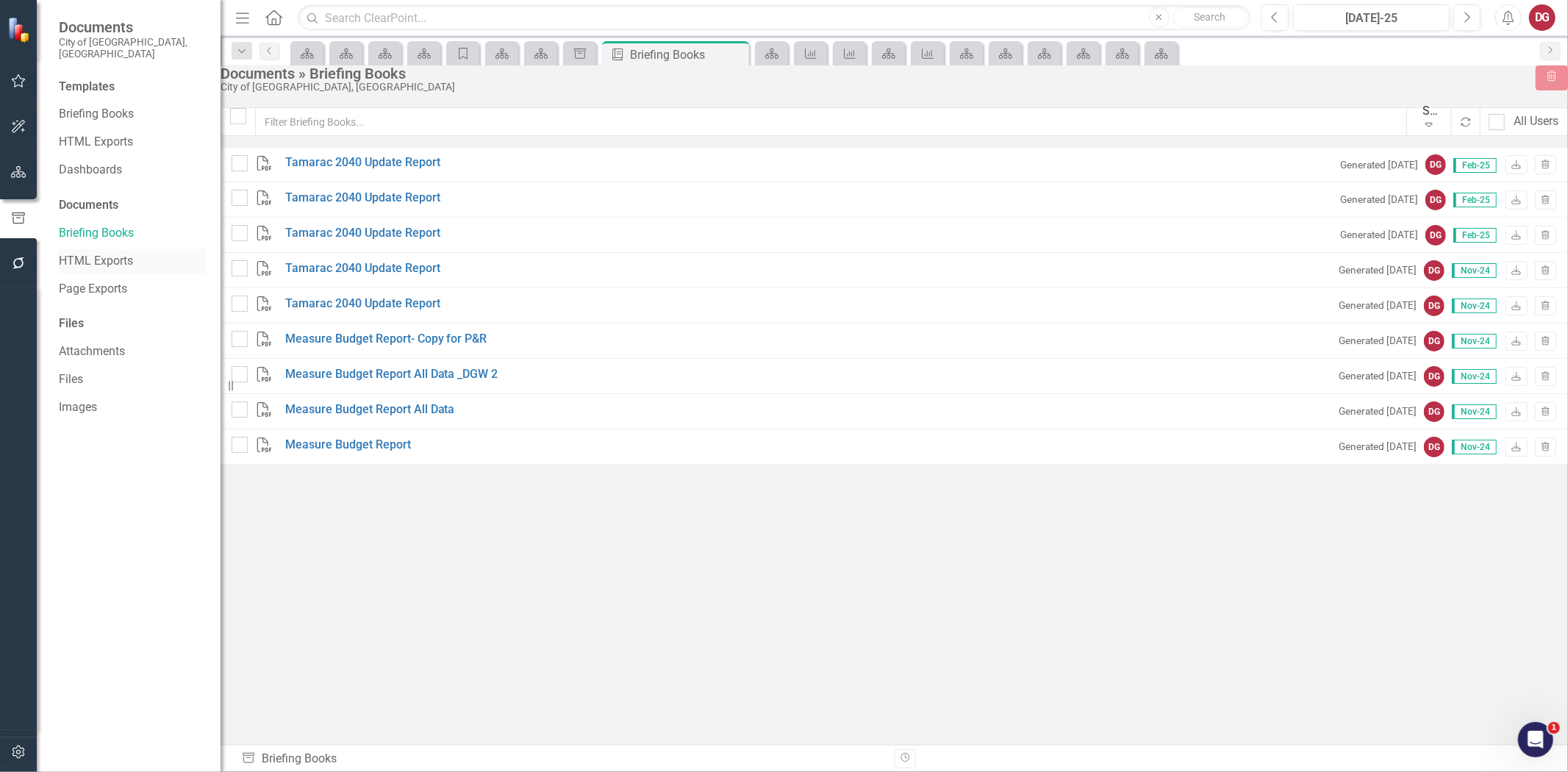
click at [100, 253] on link "HTML Exports" at bounding box center [132, 261] width 147 height 17
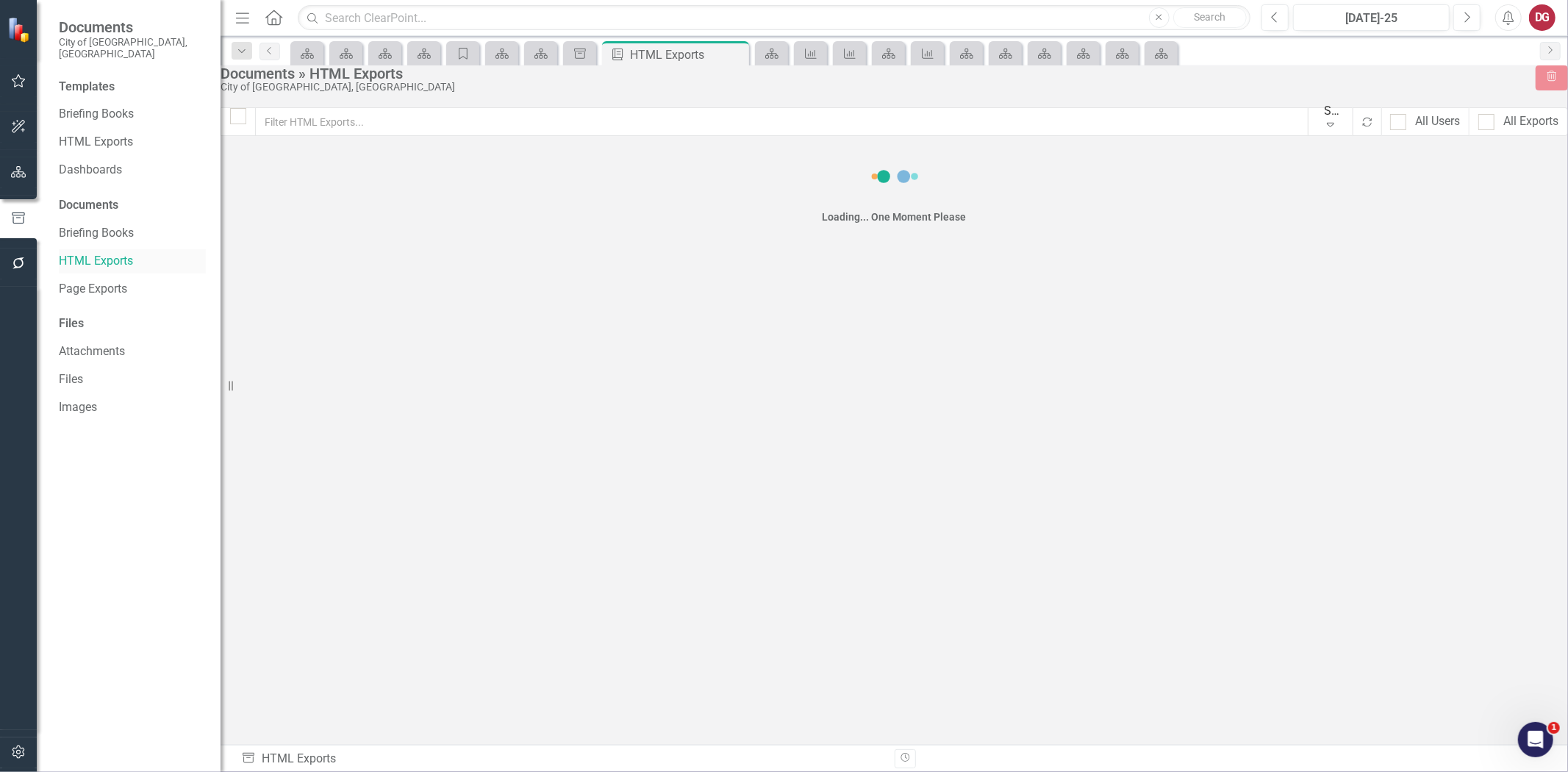
checkbox input "false"
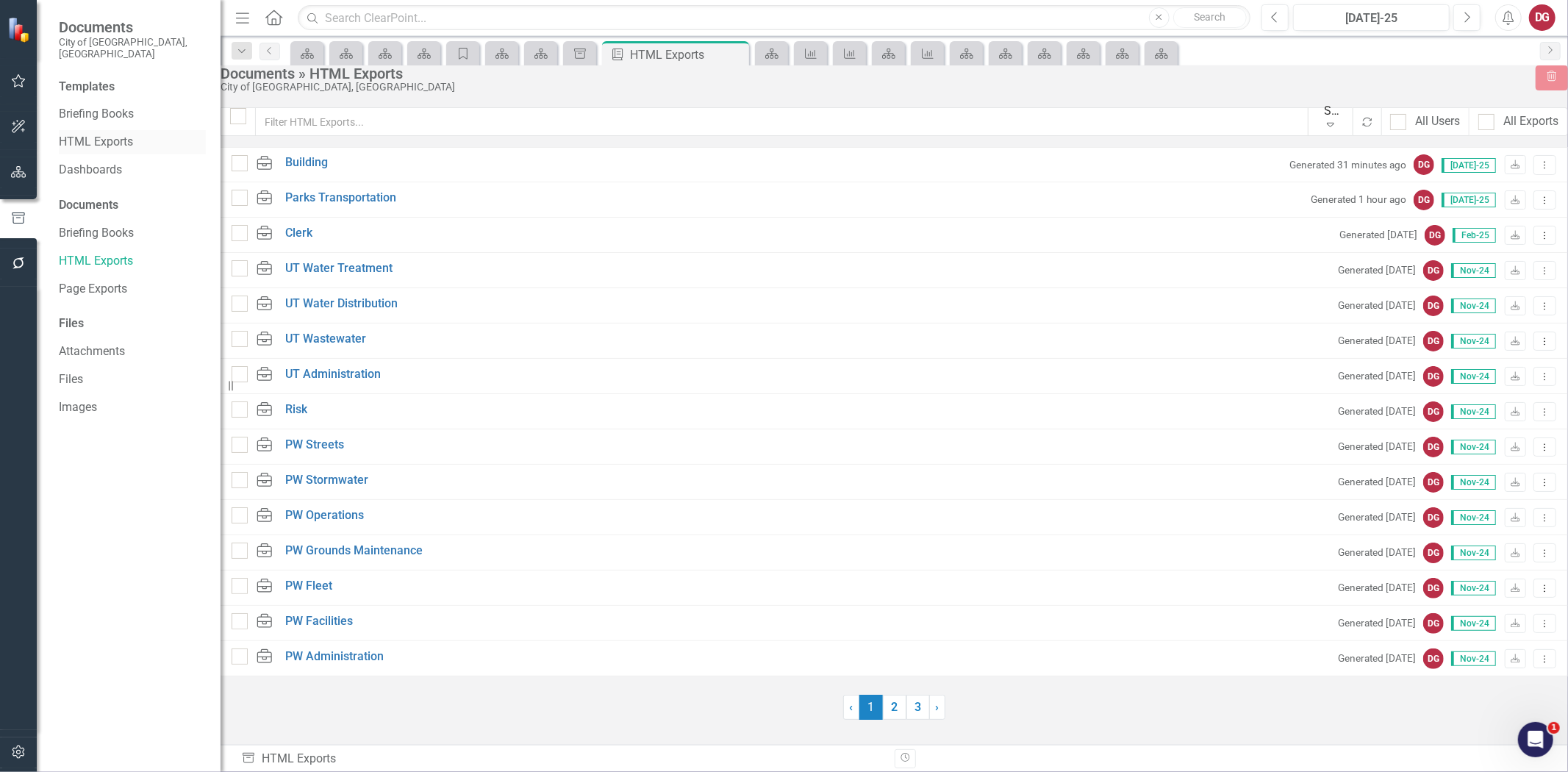
click at [96, 137] on link "HTML Exports" at bounding box center [132, 142] width 147 height 17
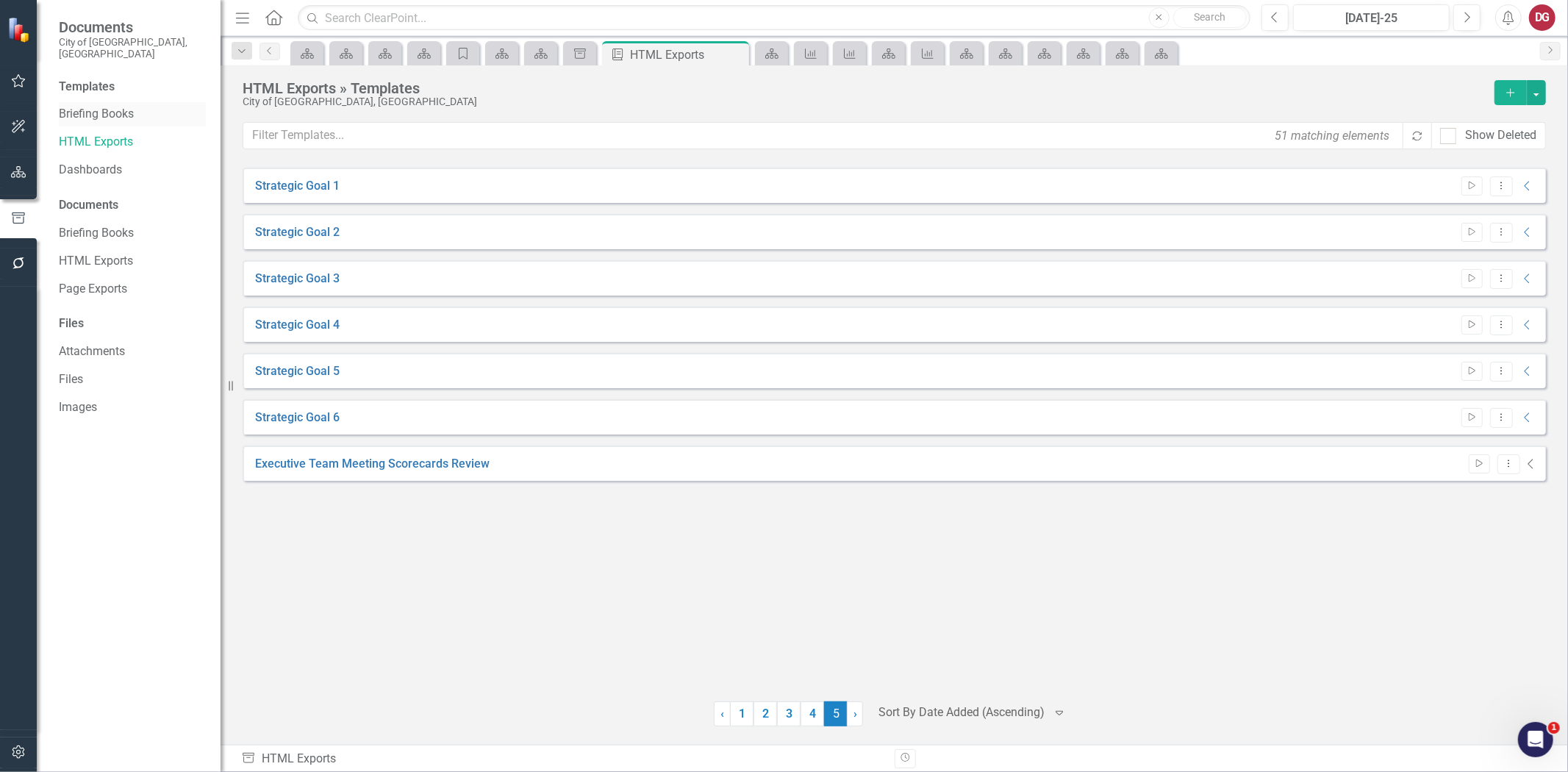
click at [97, 106] on link "Briefing Books" at bounding box center [132, 114] width 147 height 17
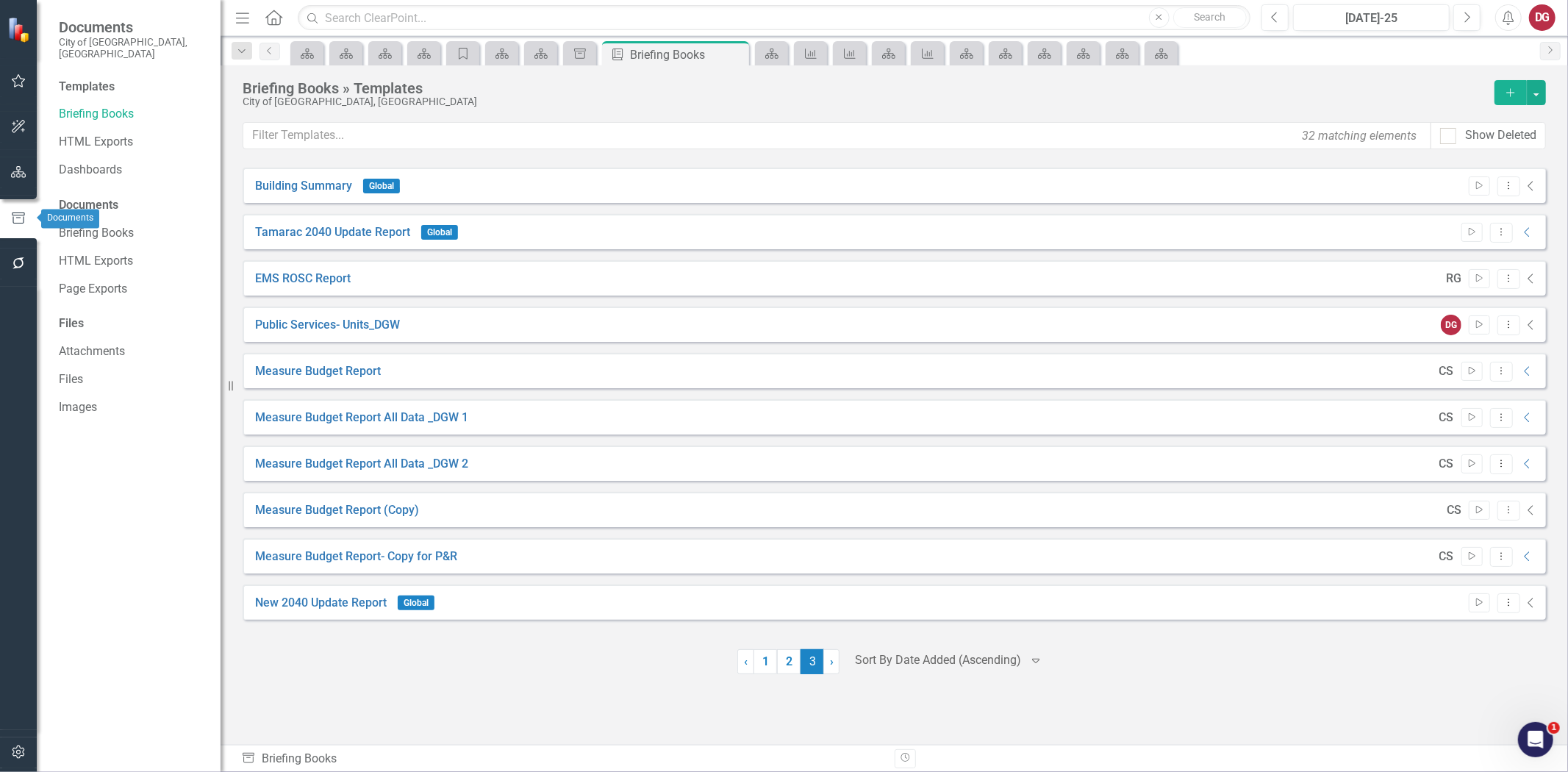
click at [7, 167] on button "button" at bounding box center [19, 173] width 33 height 31
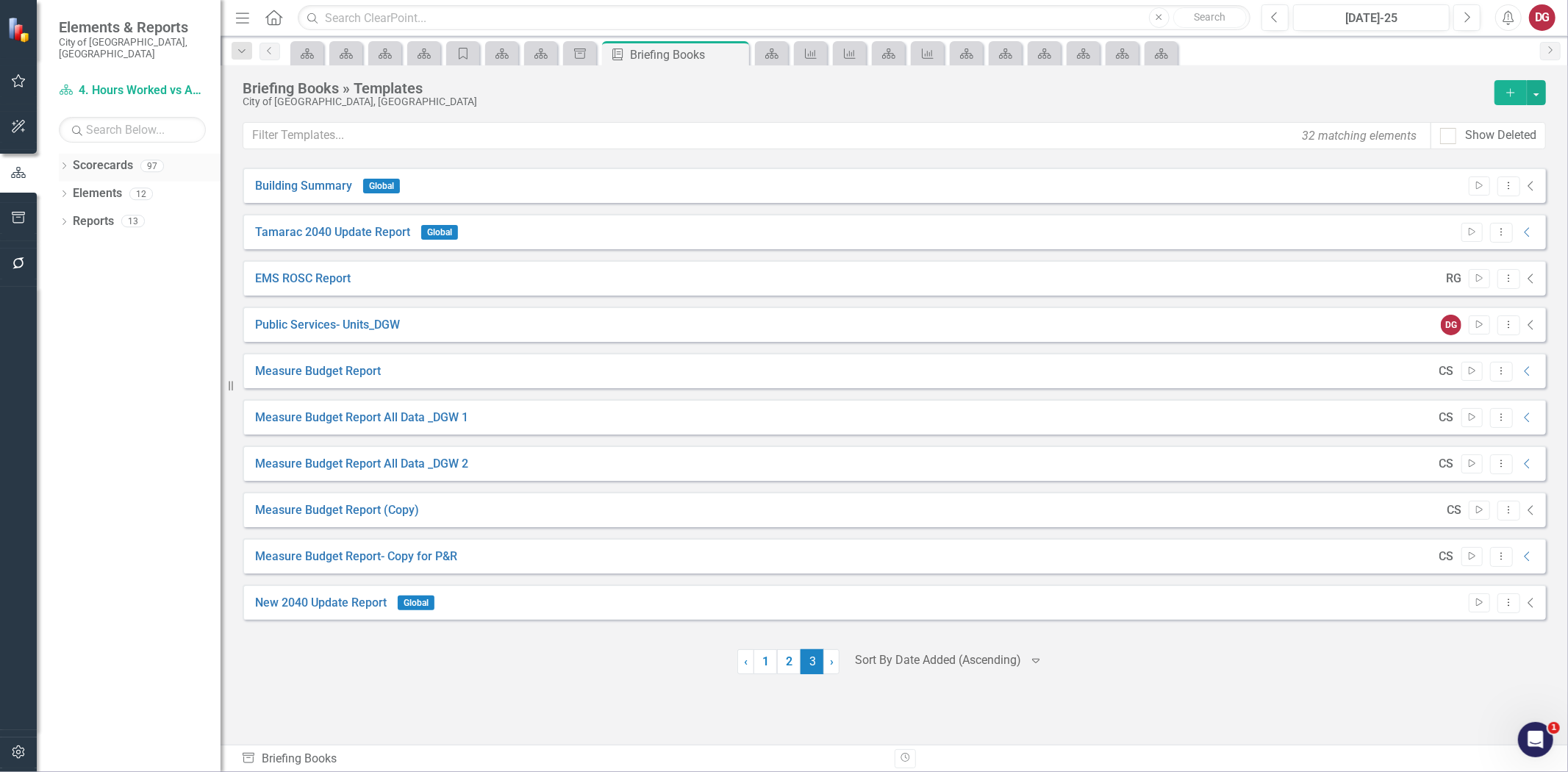
click at [67, 163] on icon "Dropdown" at bounding box center [64, 166] width 11 height 8
click at [75, 189] on icon "Dropdown" at bounding box center [72, 194] width 11 height 9
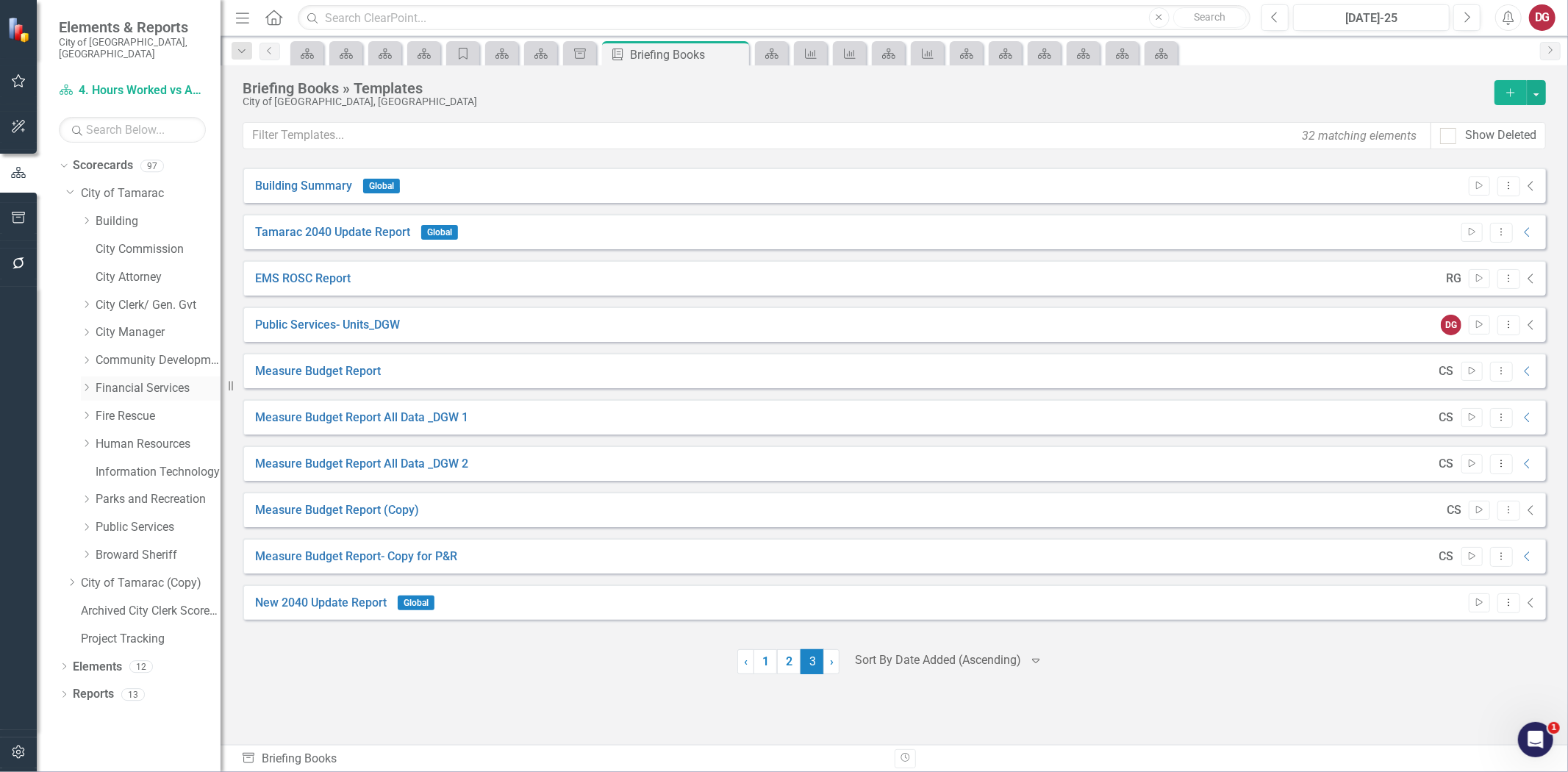
click at [113, 380] on link "Financial Services" at bounding box center [158, 388] width 125 height 17
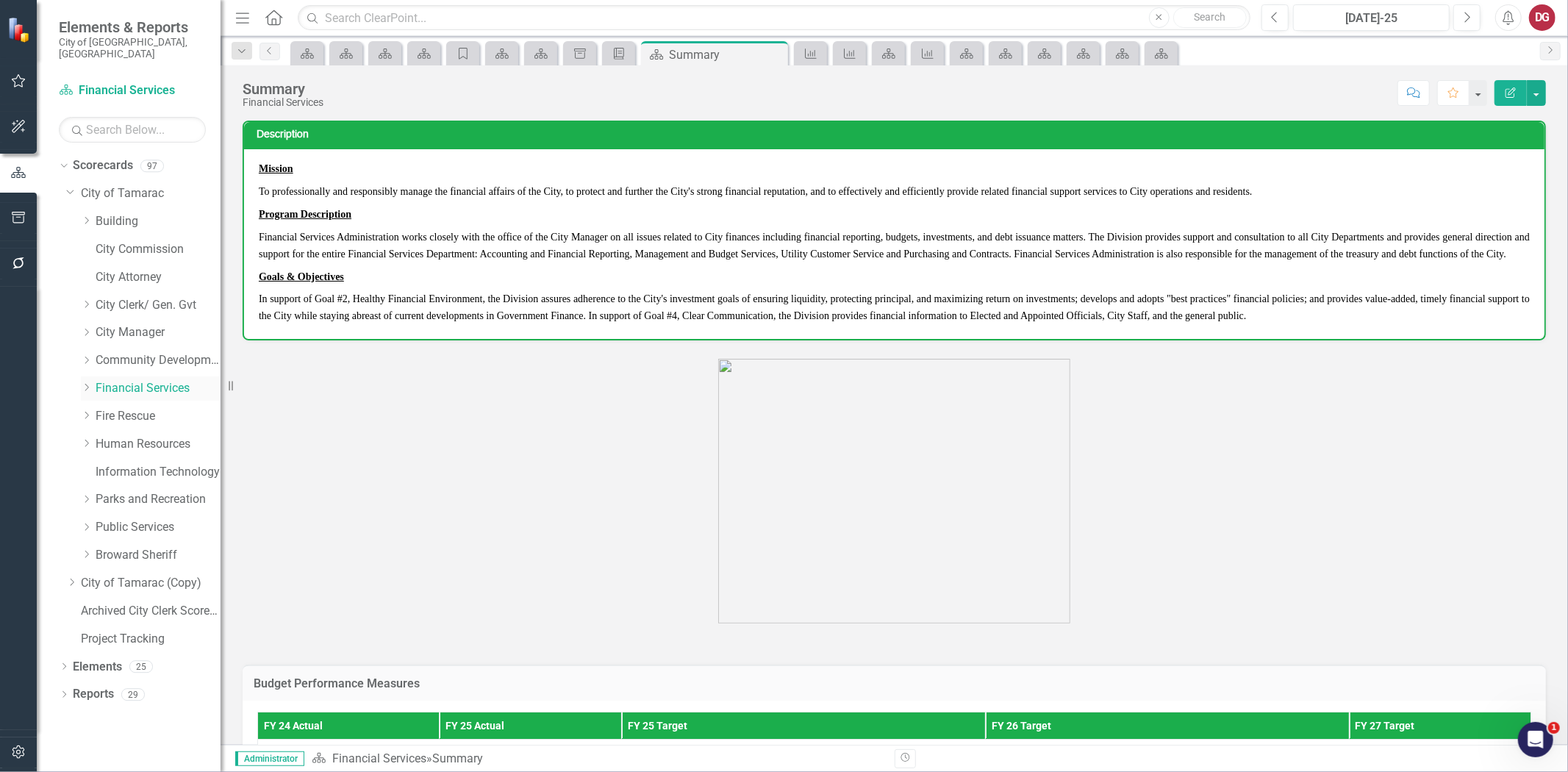
click at [91, 383] on icon "Dropdown" at bounding box center [86, 387] width 11 height 9
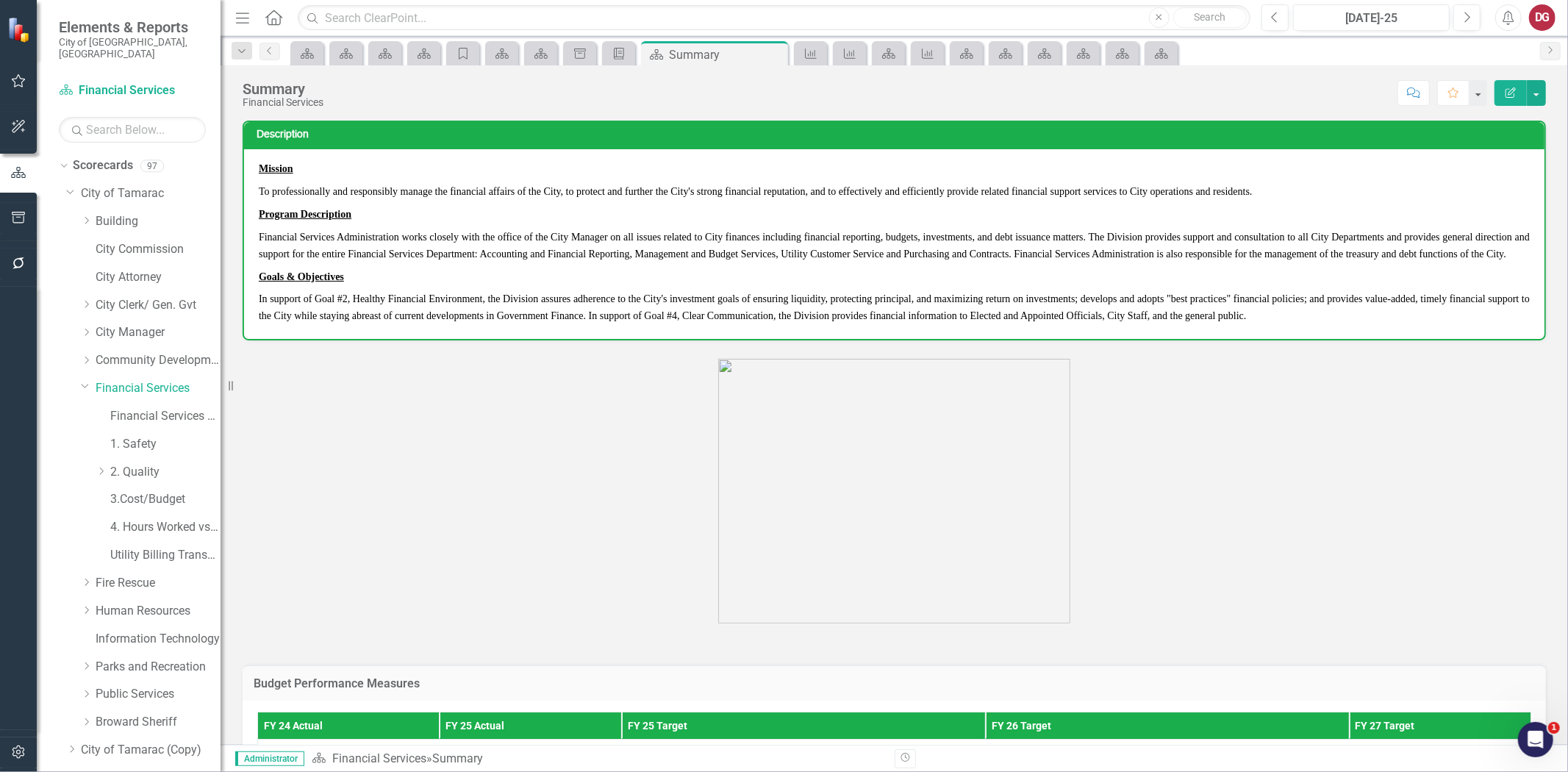
click at [18, 222] on icon "button" at bounding box center [19, 217] width 16 height 11
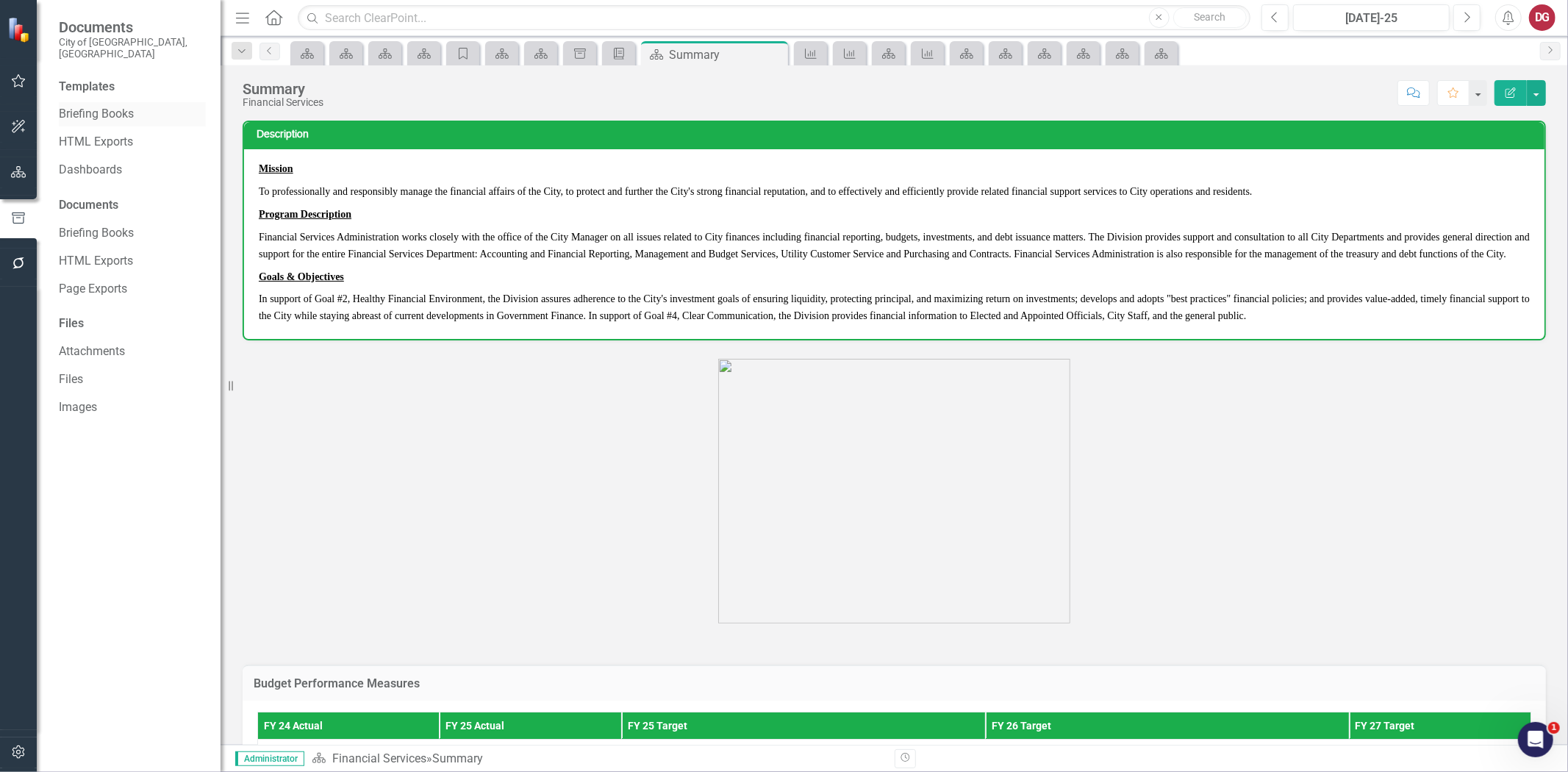
click at [112, 110] on link "Briefing Books" at bounding box center [132, 114] width 147 height 17
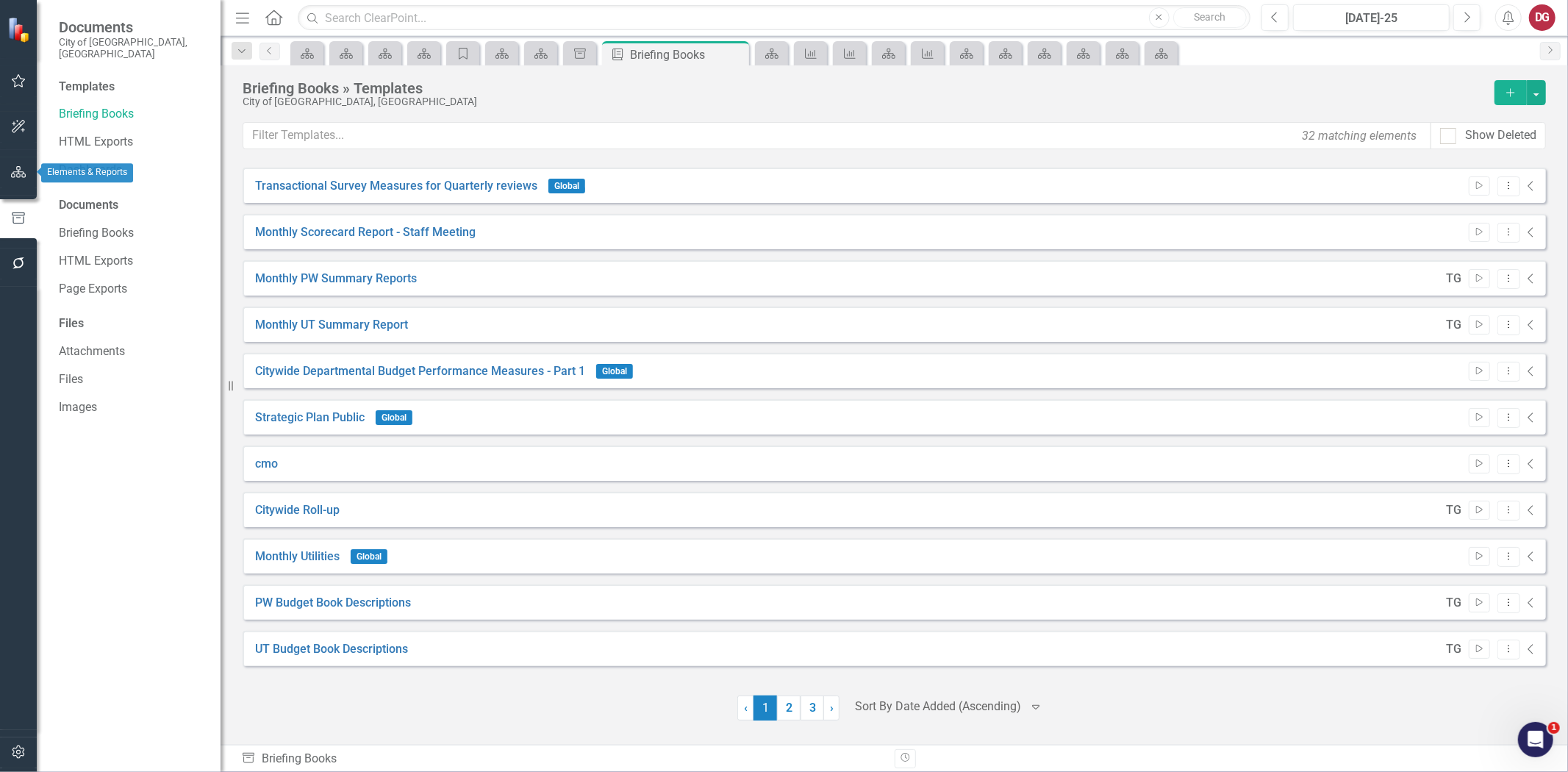
click at [18, 171] on icon "button" at bounding box center [19, 172] width 16 height 11
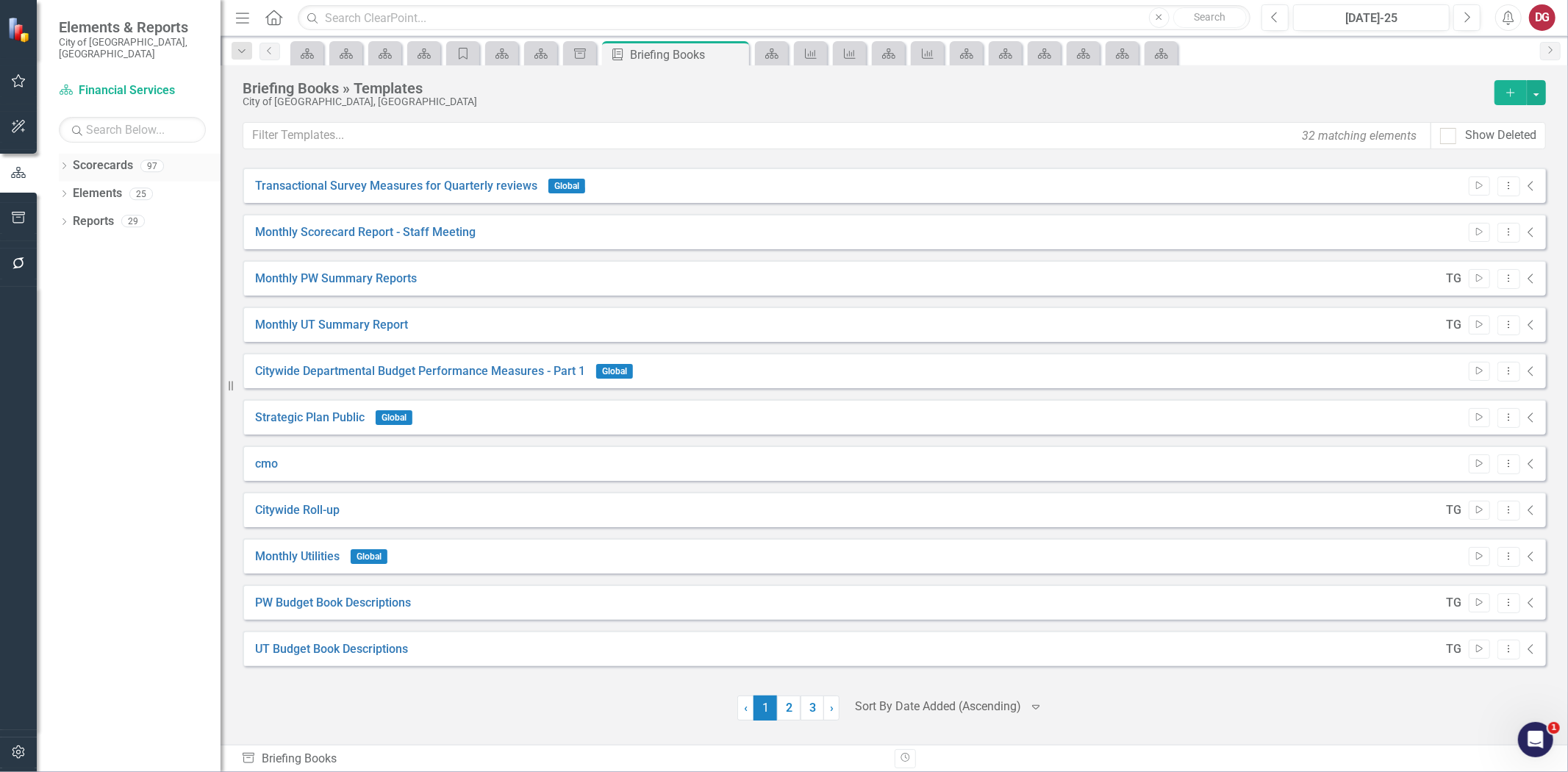
click at [67, 163] on icon "Dropdown" at bounding box center [64, 166] width 11 height 8
click at [75, 189] on icon "Dropdown" at bounding box center [72, 194] width 11 height 9
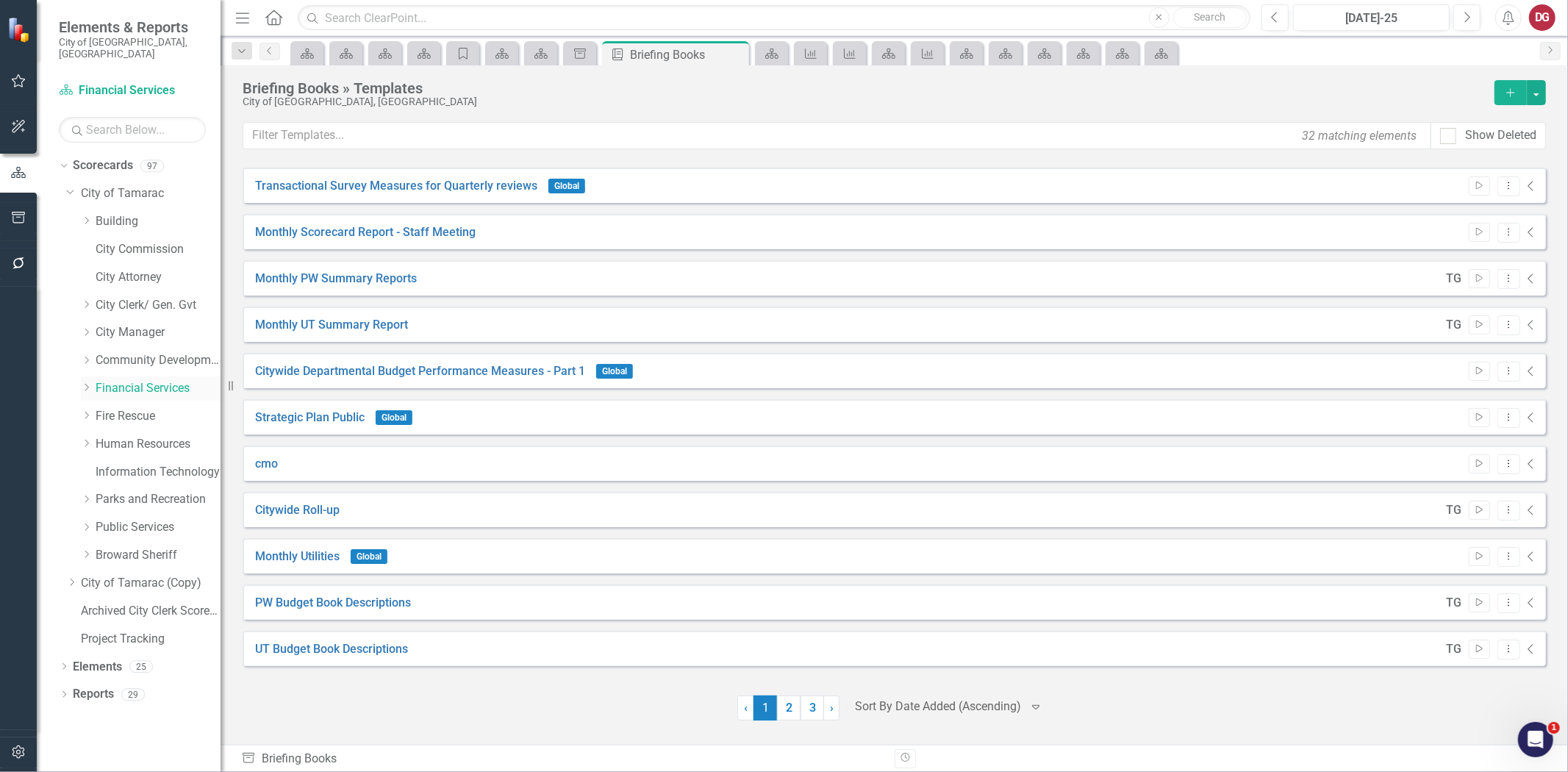
click at [92, 382] on div "Dropdown" at bounding box center [88, 388] width 15 height 12
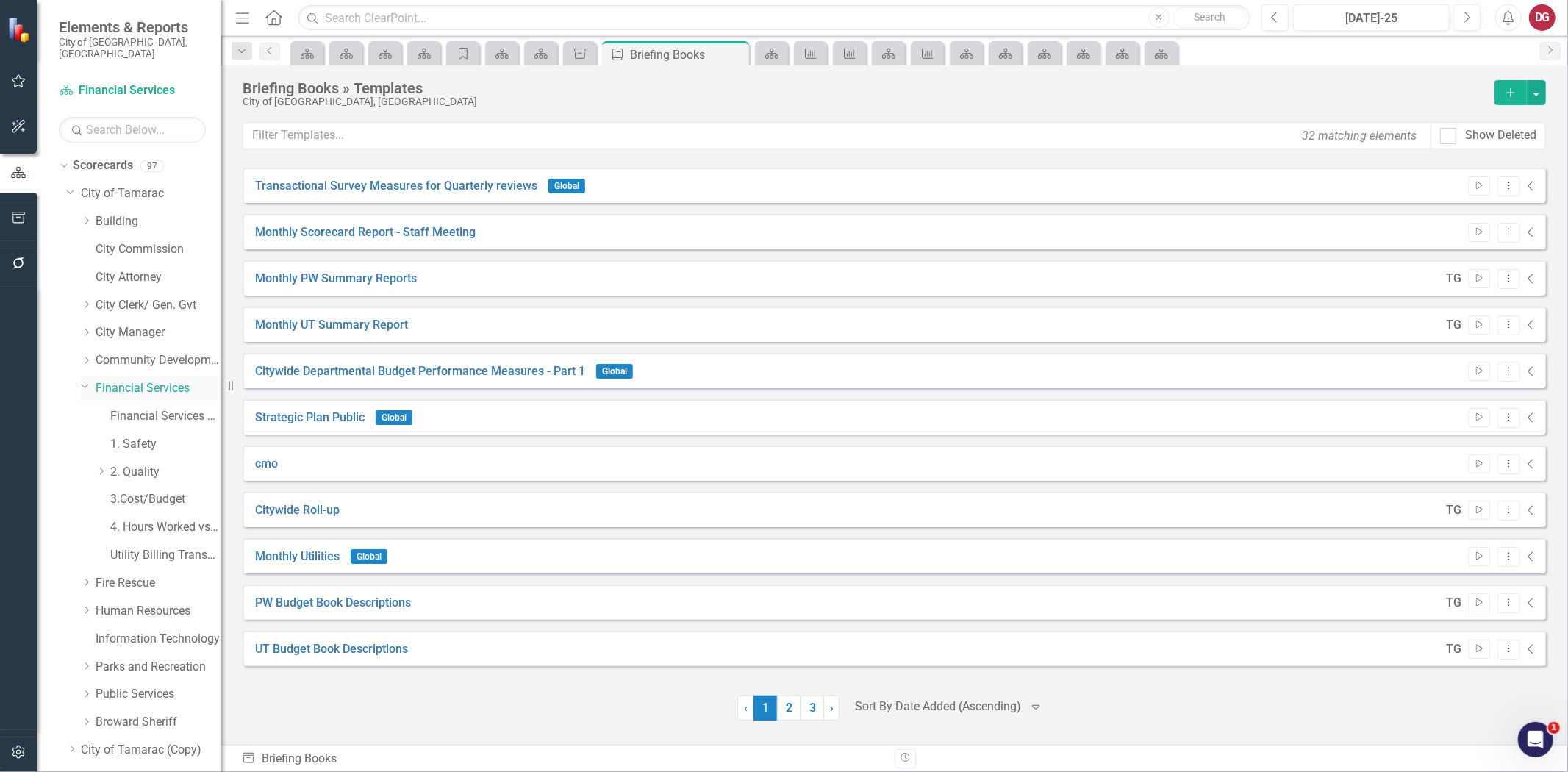
click at [112, 380] on link "Financial Services" at bounding box center [158, 388] width 125 height 17
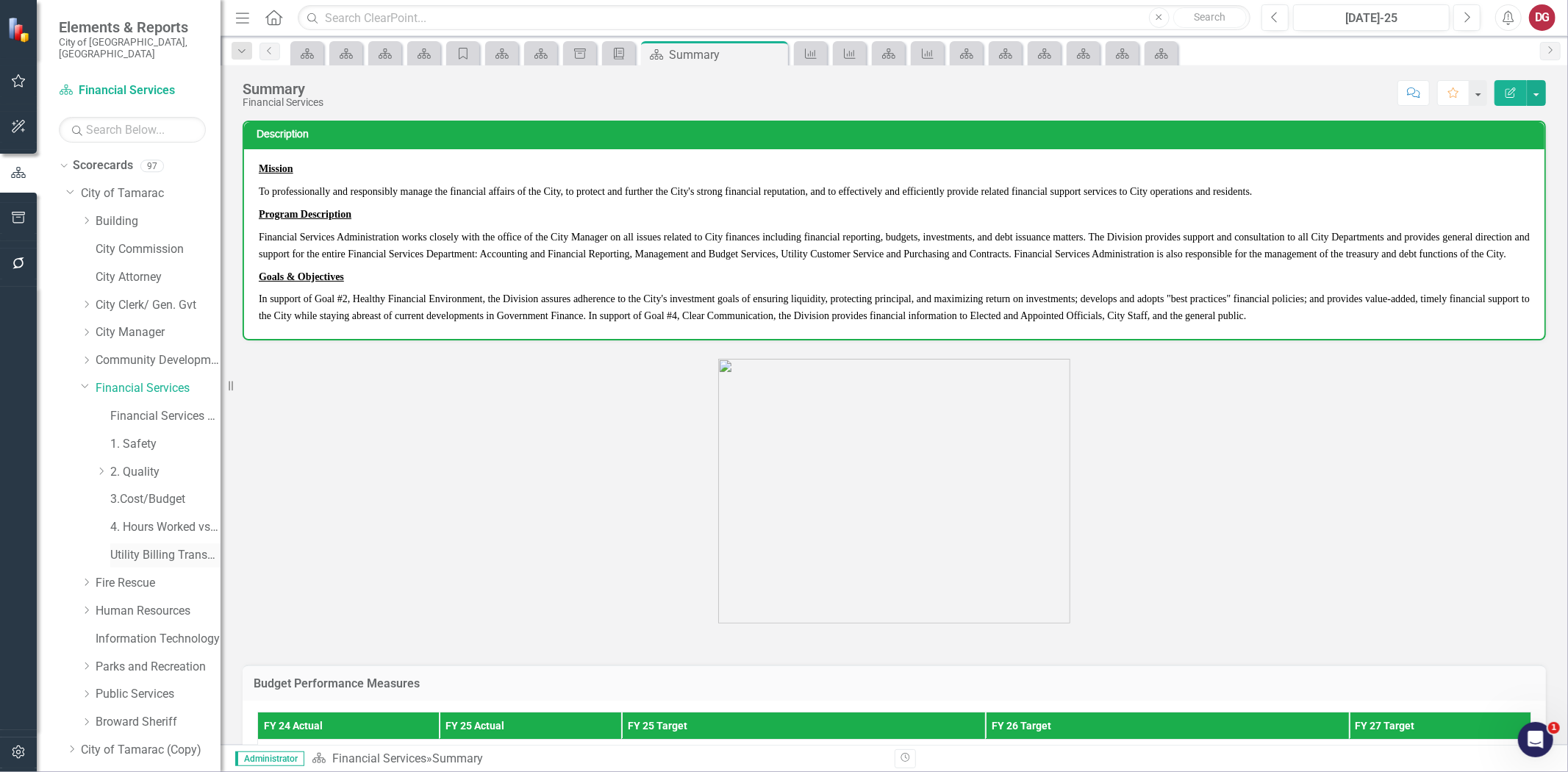
click at [132, 547] on link "Utility Billing Transactional Survey" at bounding box center [166, 555] width 110 height 17
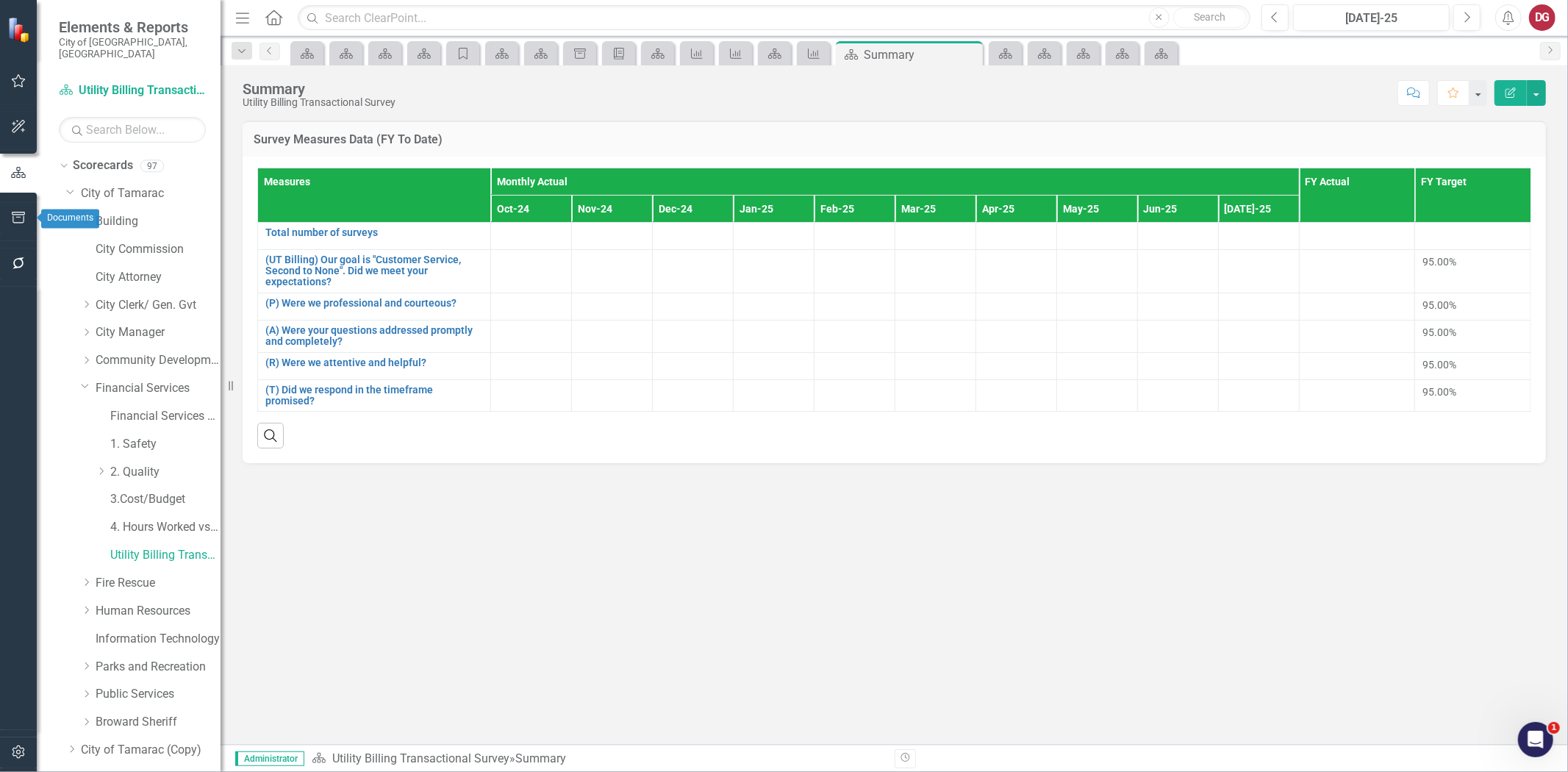
click at [18, 213] on icon "button" at bounding box center [19, 217] width 16 height 11
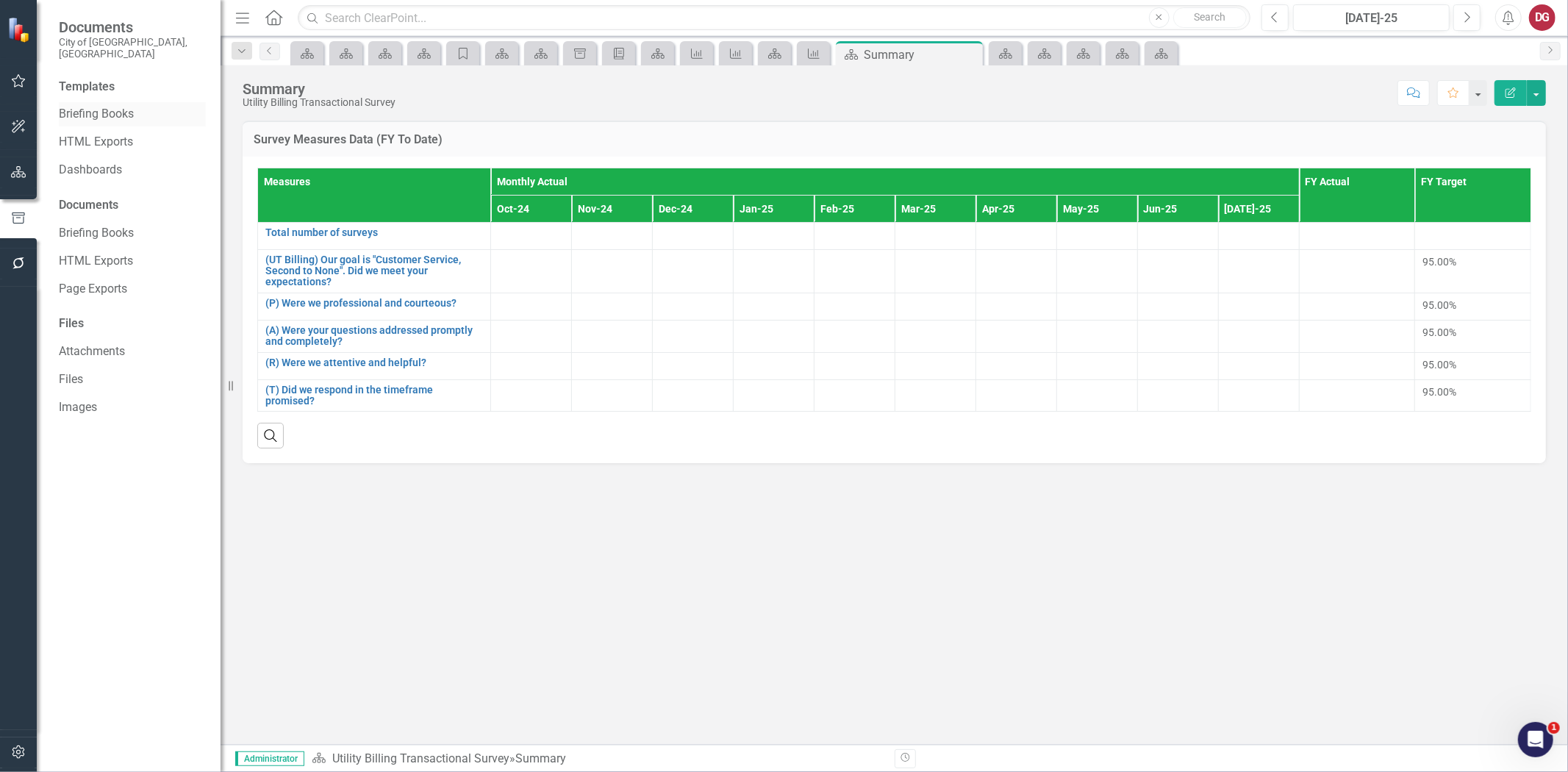
click at [105, 106] on link "Briefing Books" at bounding box center [132, 114] width 147 height 17
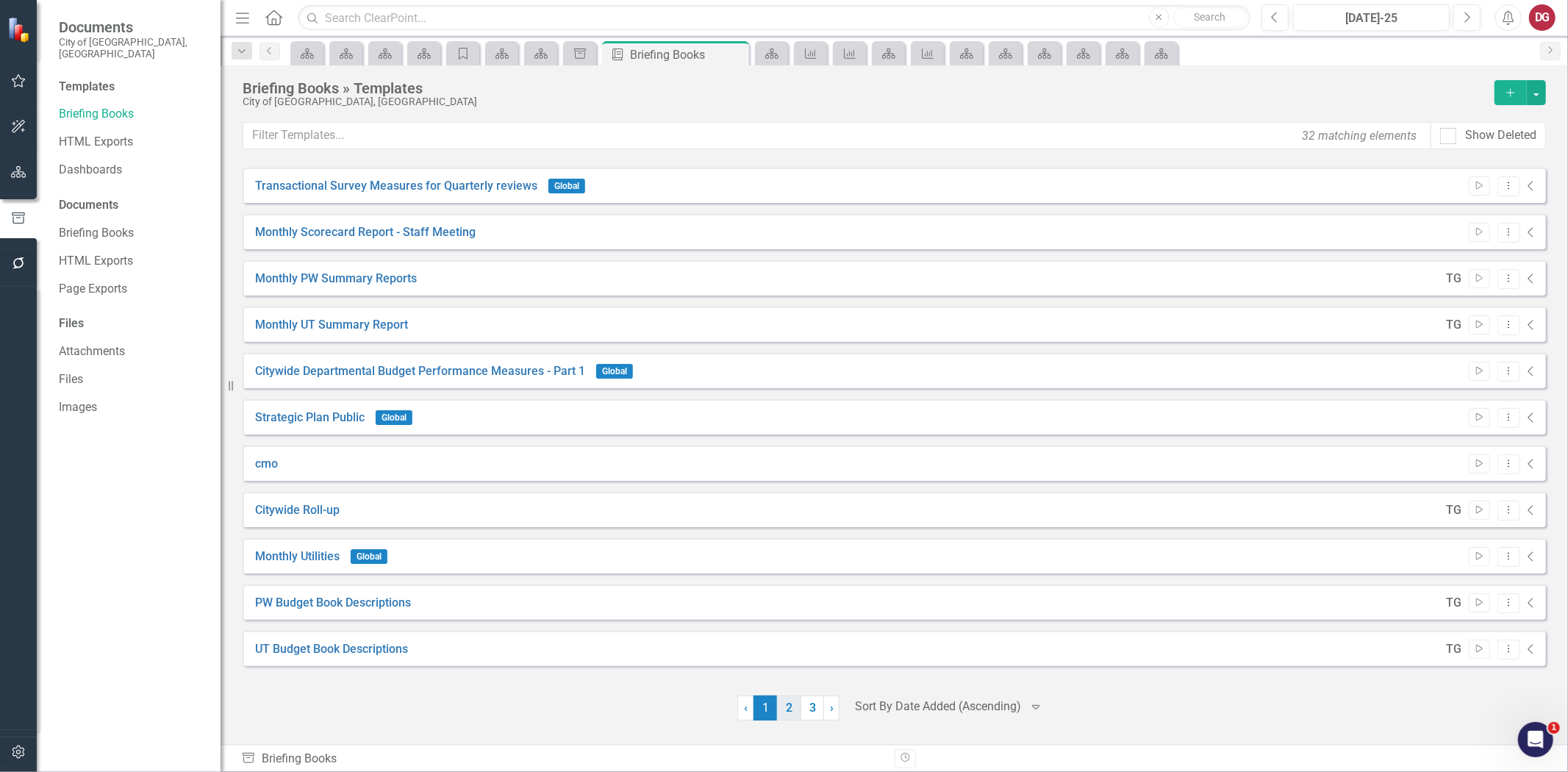
click at [794, 714] on link "2" at bounding box center [789, 708] width 24 height 25
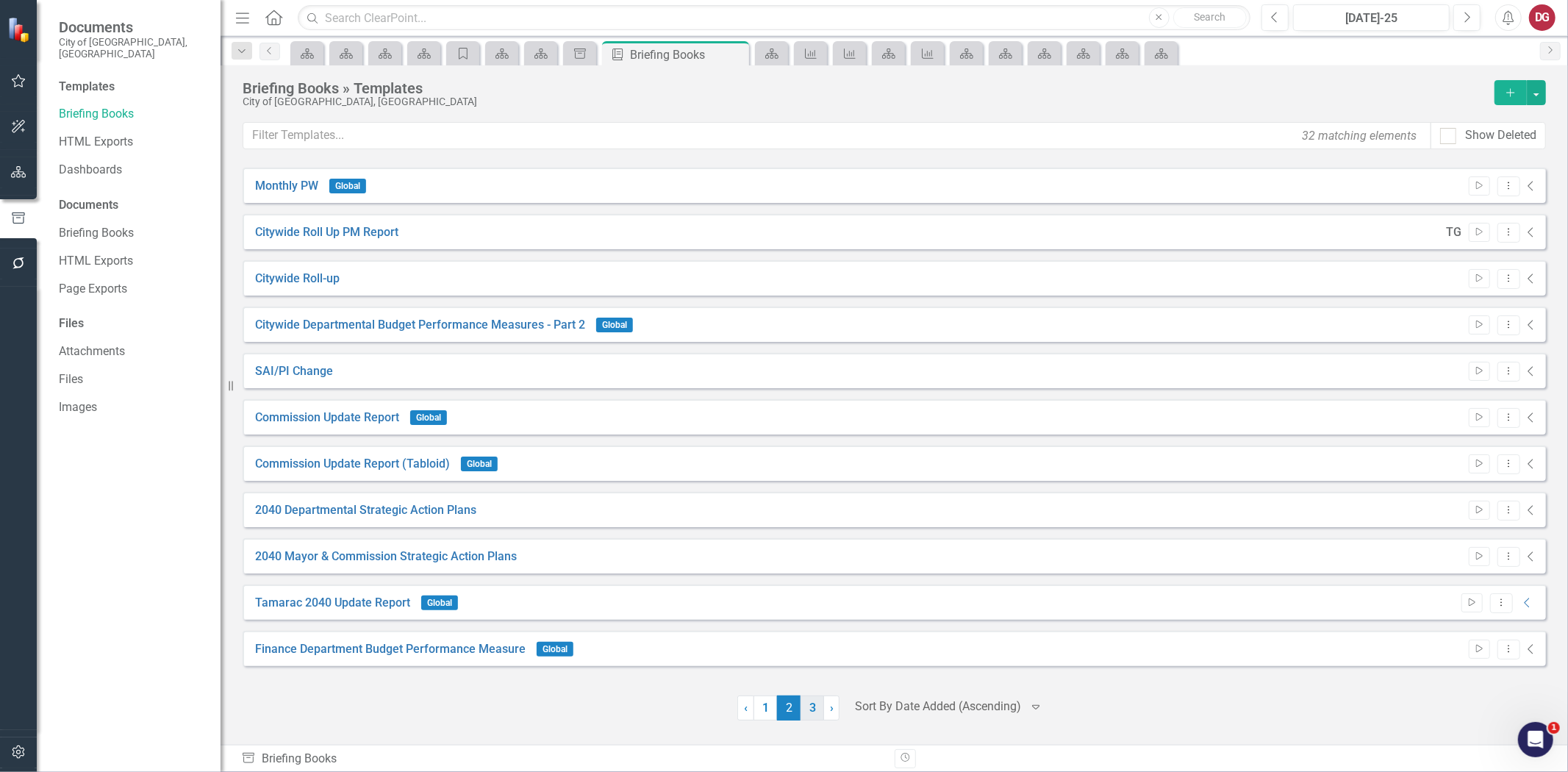
click at [816, 714] on link "3" at bounding box center [812, 708] width 24 height 25
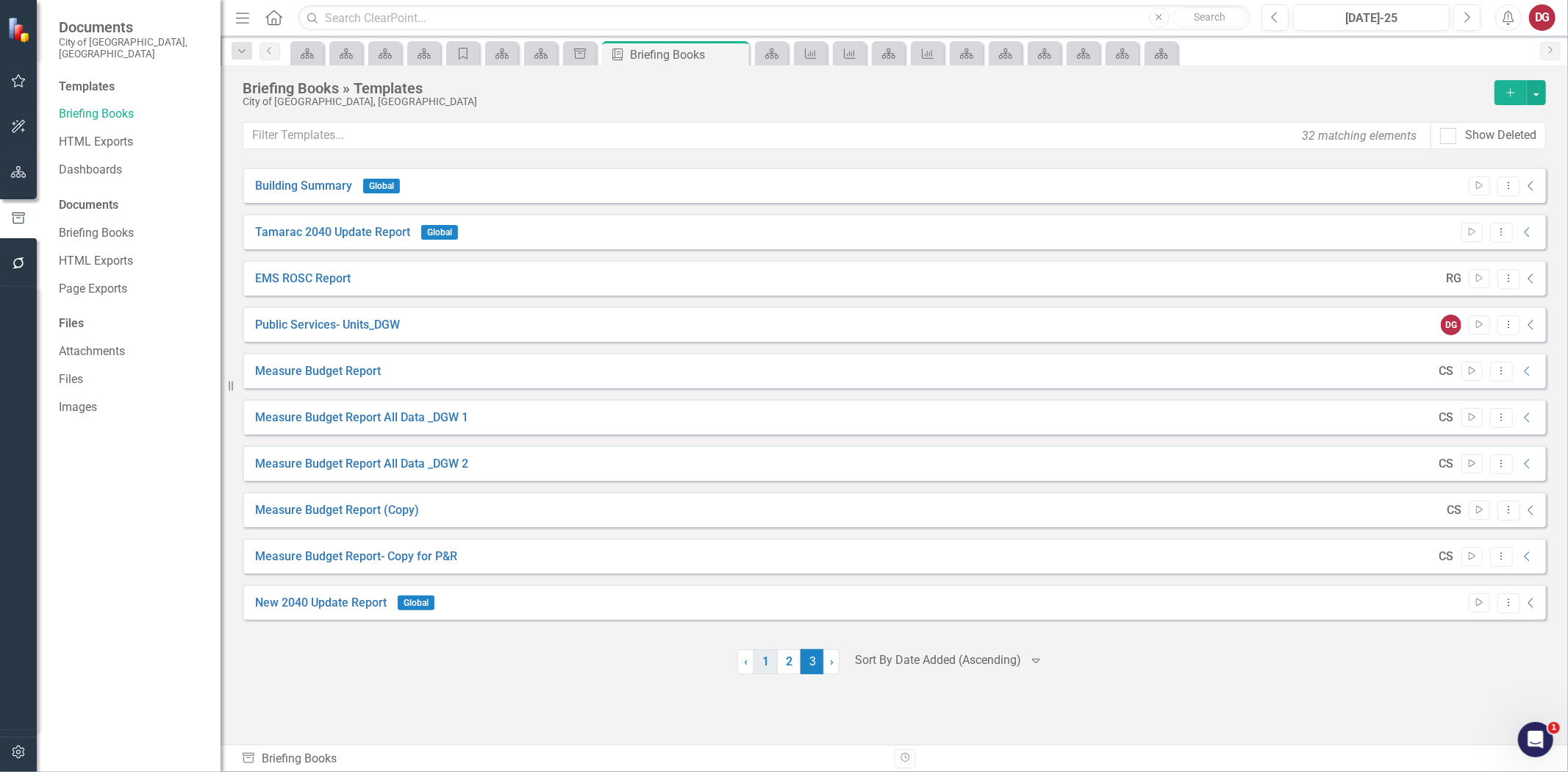
drag, startPoint x: 760, startPoint y: 718, endPoint x: 731, endPoint y: 689, distance: 41.0
click at [760, 674] on link "1" at bounding box center [765, 662] width 24 height 25
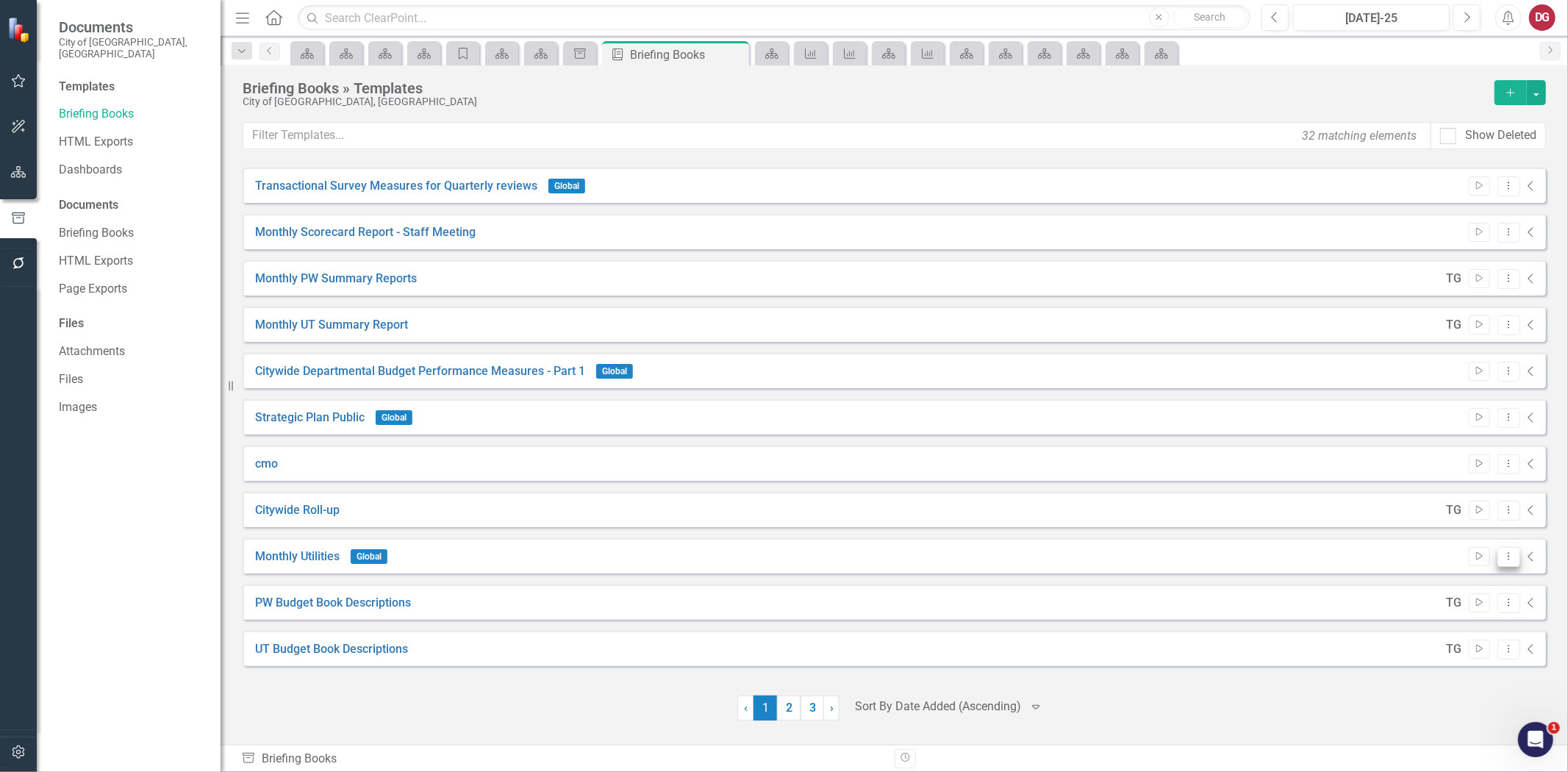
click at [1503, 555] on icon "Dropdown Menu" at bounding box center [1509, 556] width 12 height 10
click at [1474, 634] on link "Edit Edit Template" at bounding box center [1444, 634] width 136 height 27
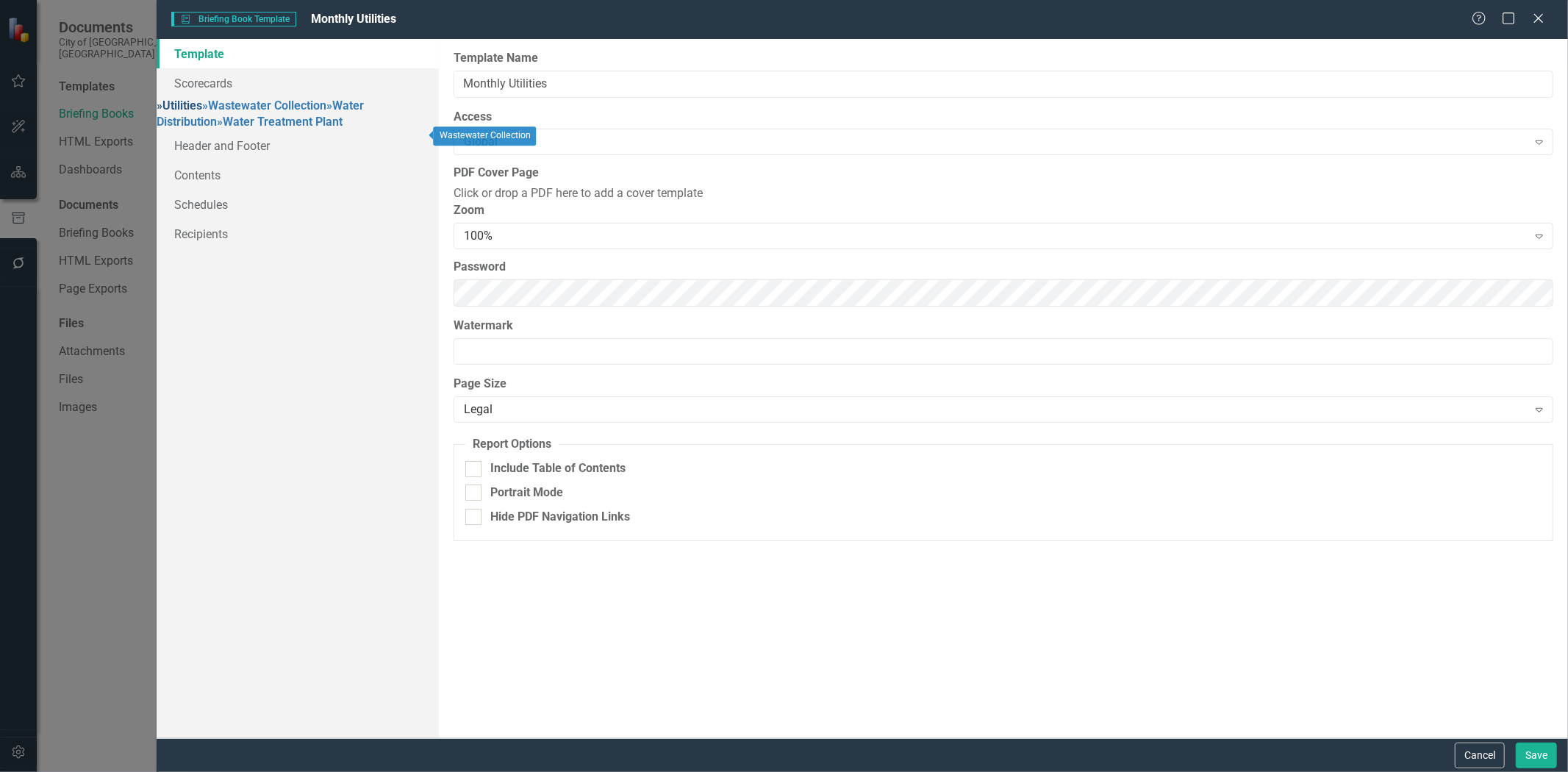
click at [202, 109] on link "» Utilities" at bounding box center [180, 105] width 46 height 14
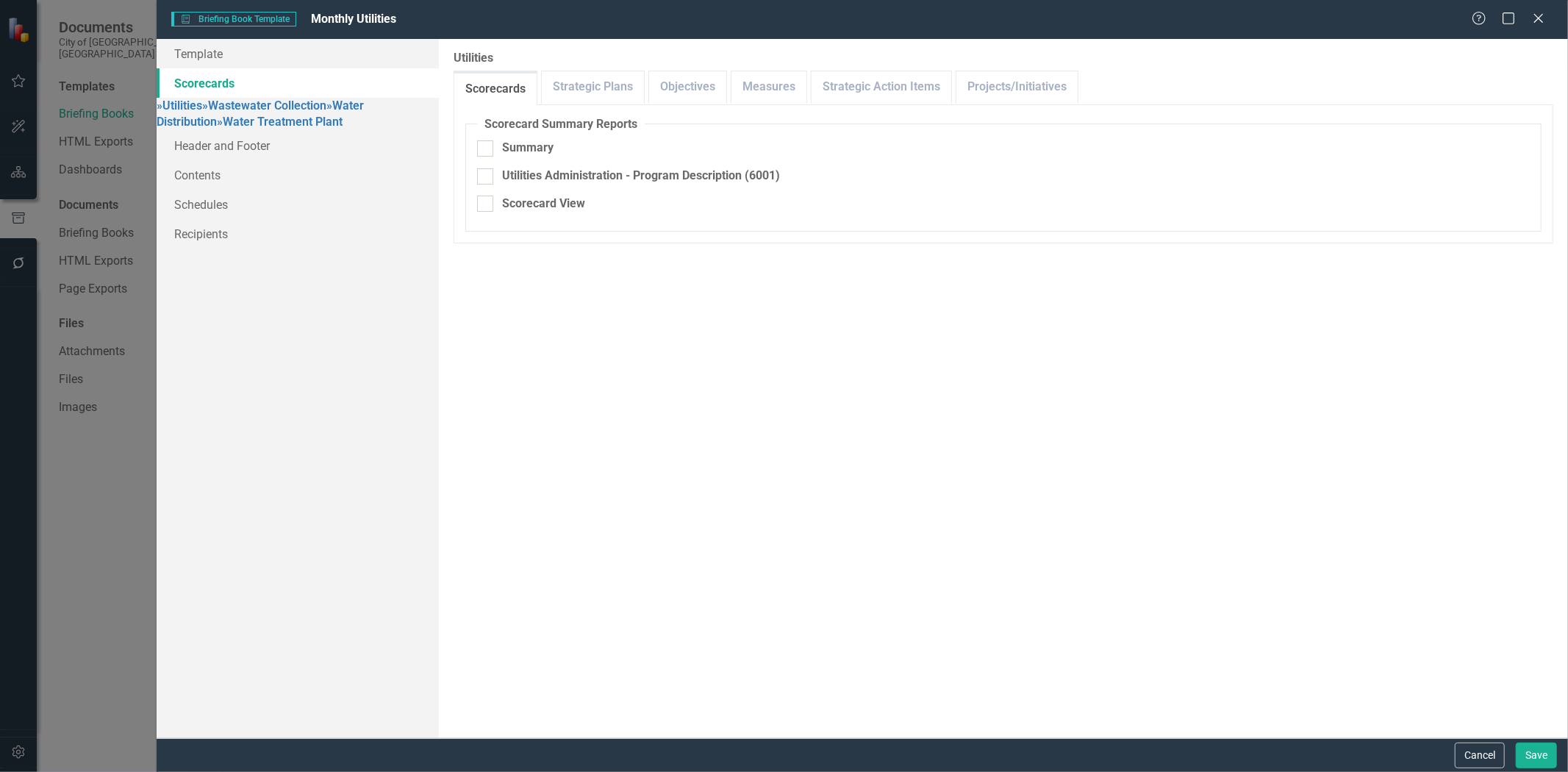
click at [1530, 18] on div "Help Maximize Close" at bounding box center [1513, 19] width 82 height 17
click at [1480, 752] on button "Cancel" at bounding box center [1479, 754] width 50 height 25
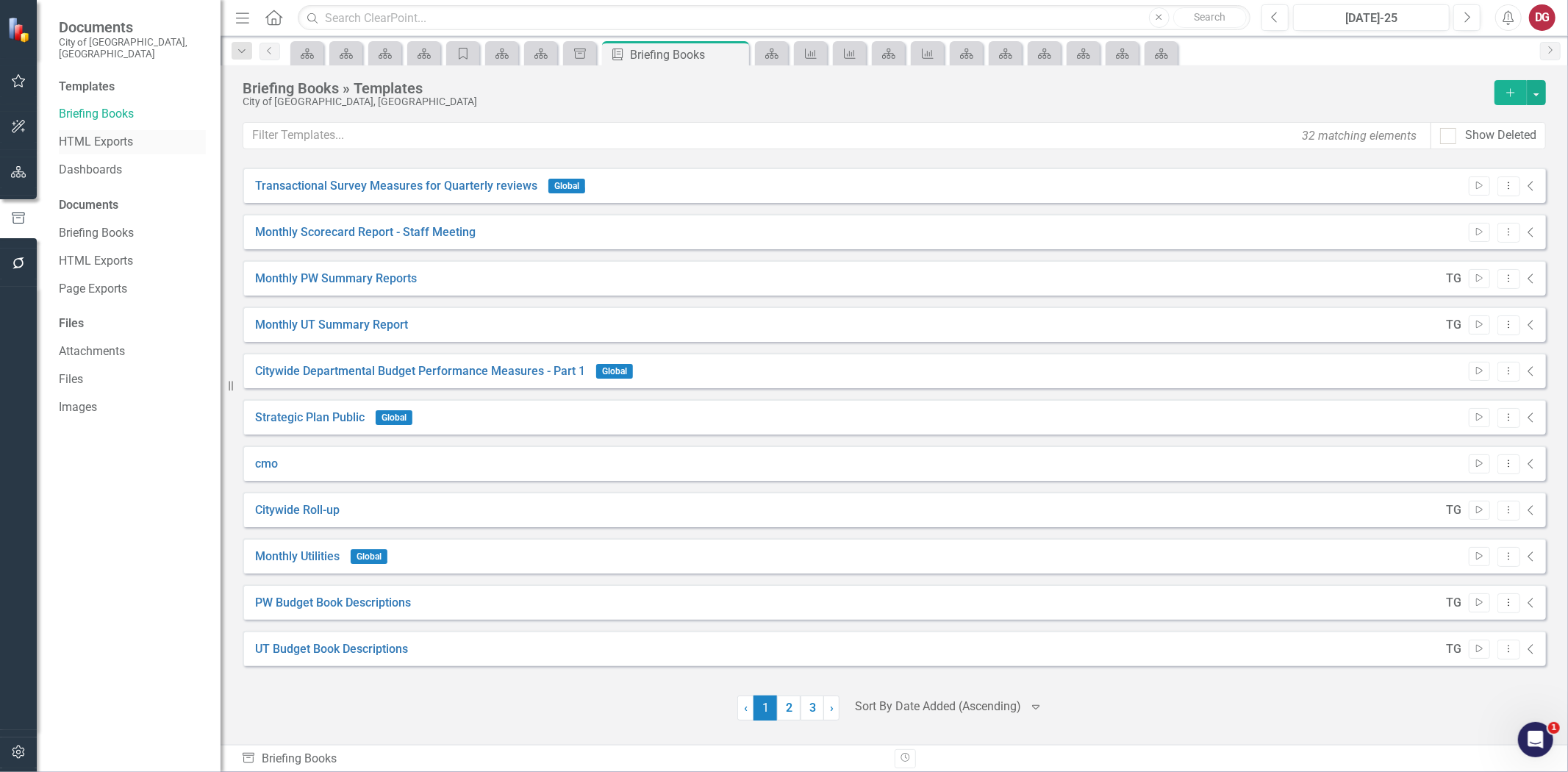
click at [92, 130] on div "HTML Exports" at bounding box center [132, 142] width 147 height 25
click at [92, 134] on link "HTML Exports" at bounding box center [132, 142] width 147 height 17
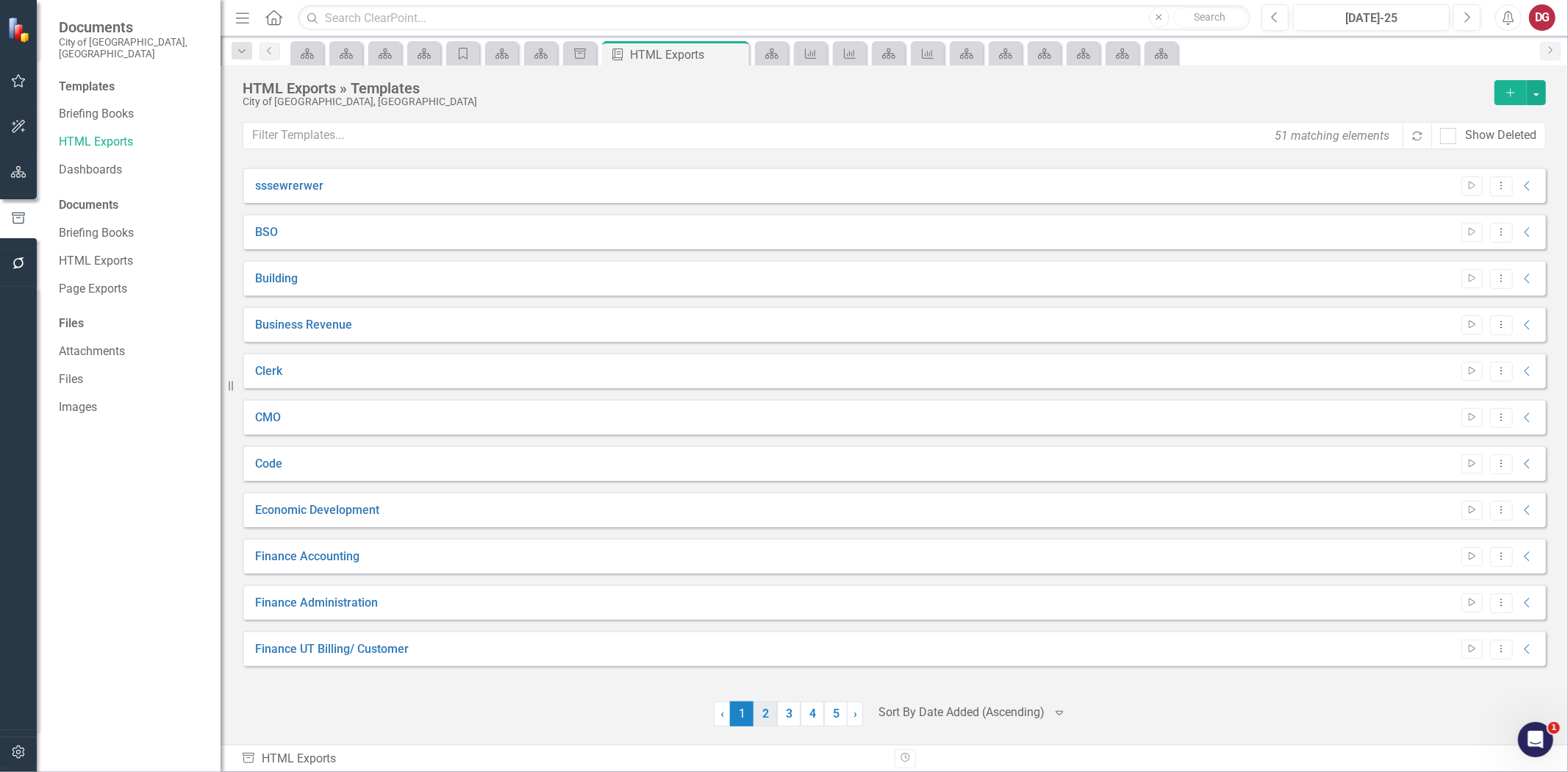
click at [768, 718] on link "2" at bounding box center [765, 713] width 24 height 25
click at [791, 718] on link "3" at bounding box center [789, 713] width 24 height 25
click at [748, 718] on link "1" at bounding box center [741, 713] width 24 height 25
drag, startPoint x: 287, startPoint y: 650, endPoint x: 362, endPoint y: 652, distance: 75.0
click at [362, 652] on link "Finance UT Billing/ Customer" at bounding box center [331, 649] width 153 height 17
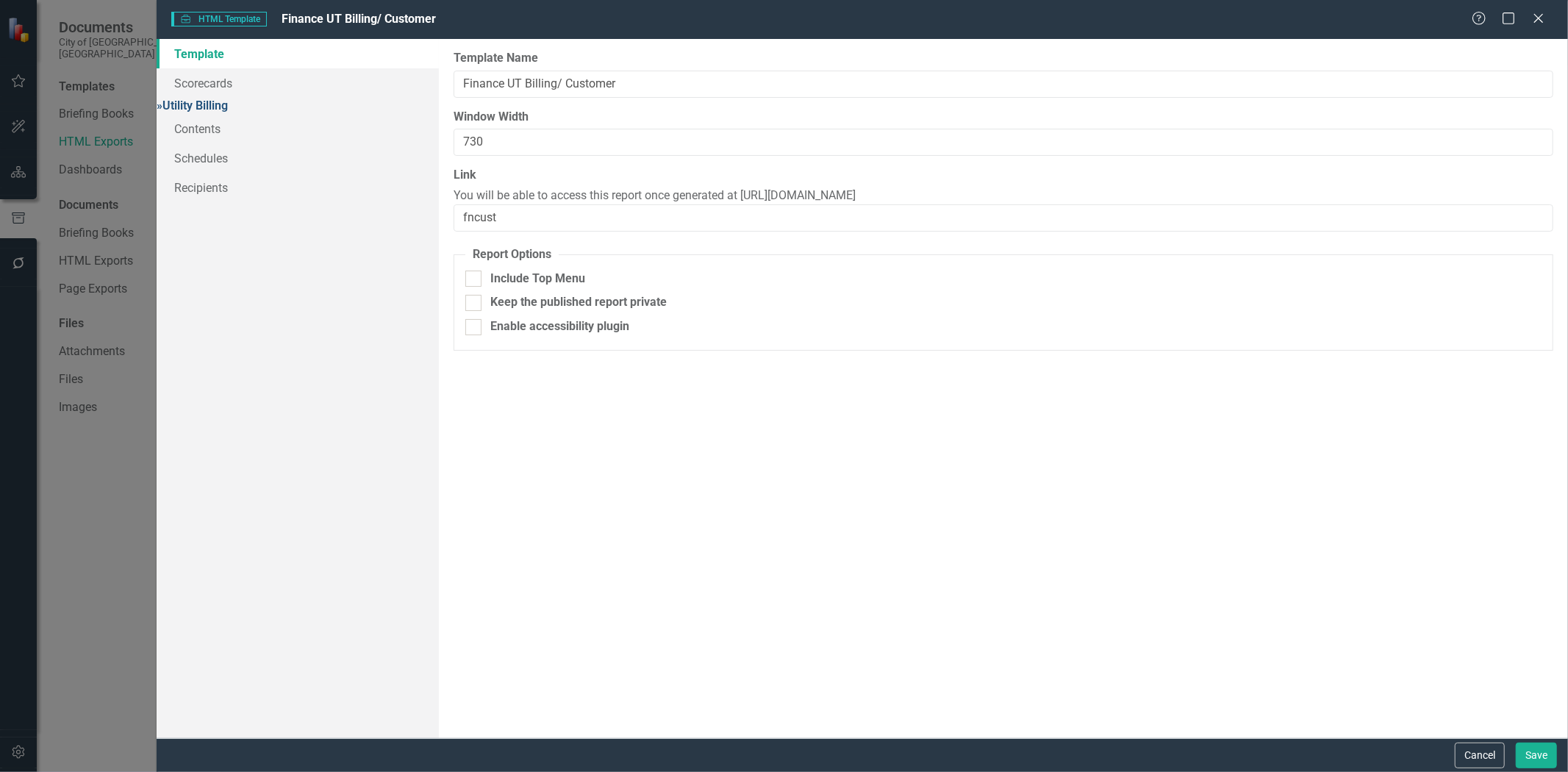
click at [228, 108] on link "» Utility Billing" at bounding box center [192, 105] width 71 height 14
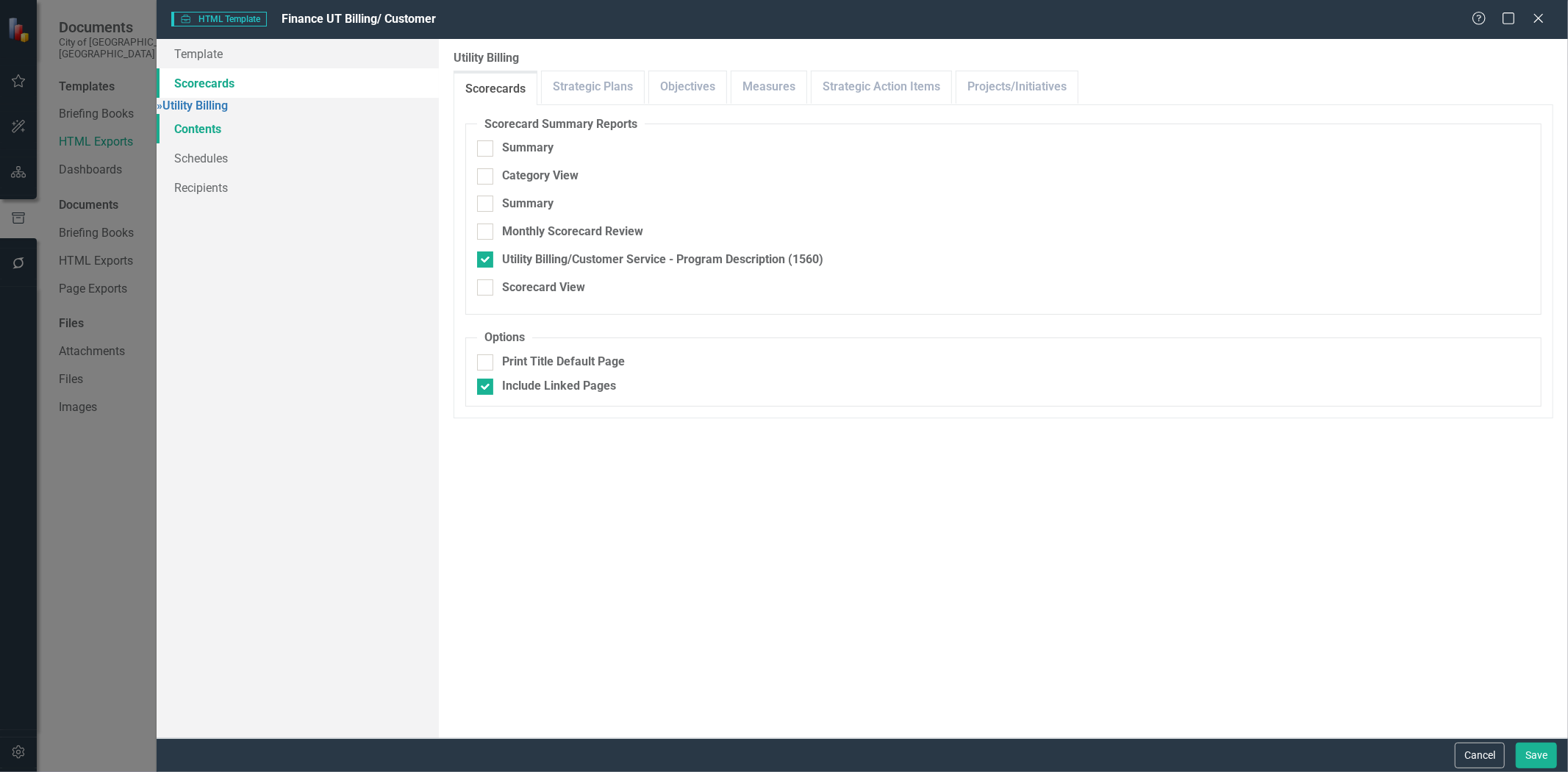
click at [194, 134] on link "Contents" at bounding box center [298, 129] width 282 height 30
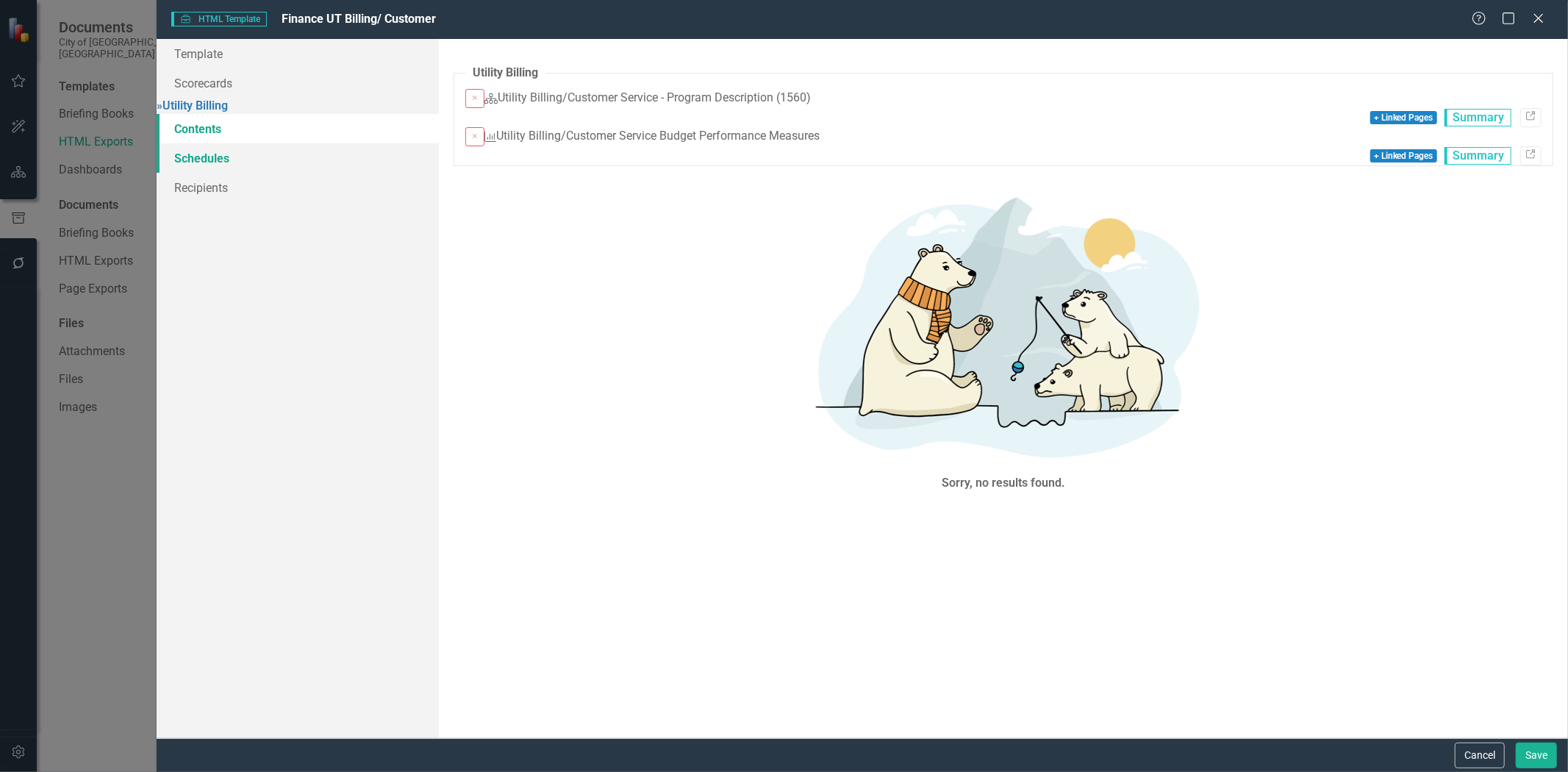
click at [199, 162] on link "Schedules" at bounding box center [298, 159] width 282 height 30
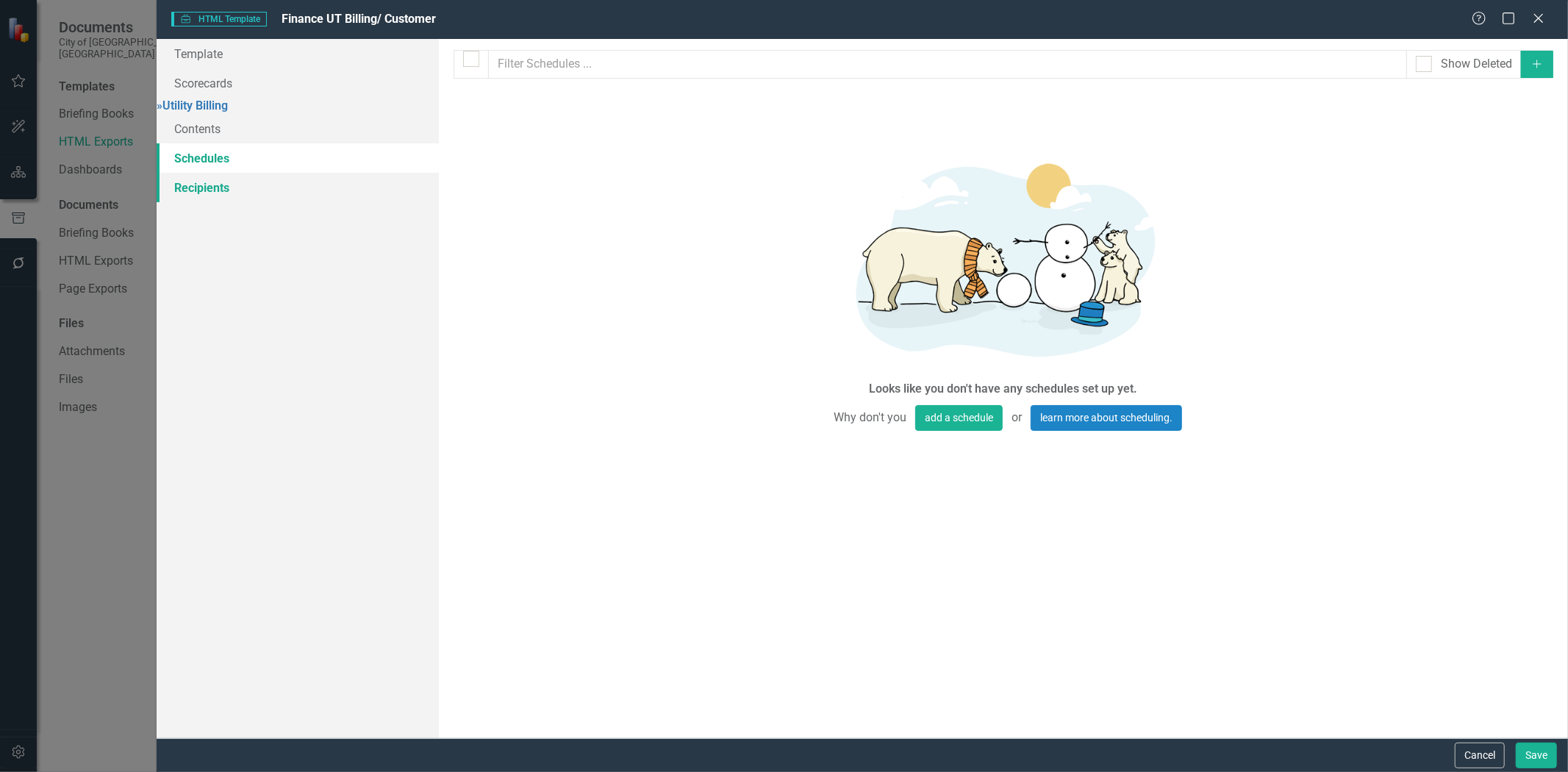
click at [204, 194] on link "Recipients" at bounding box center [298, 188] width 282 height 30
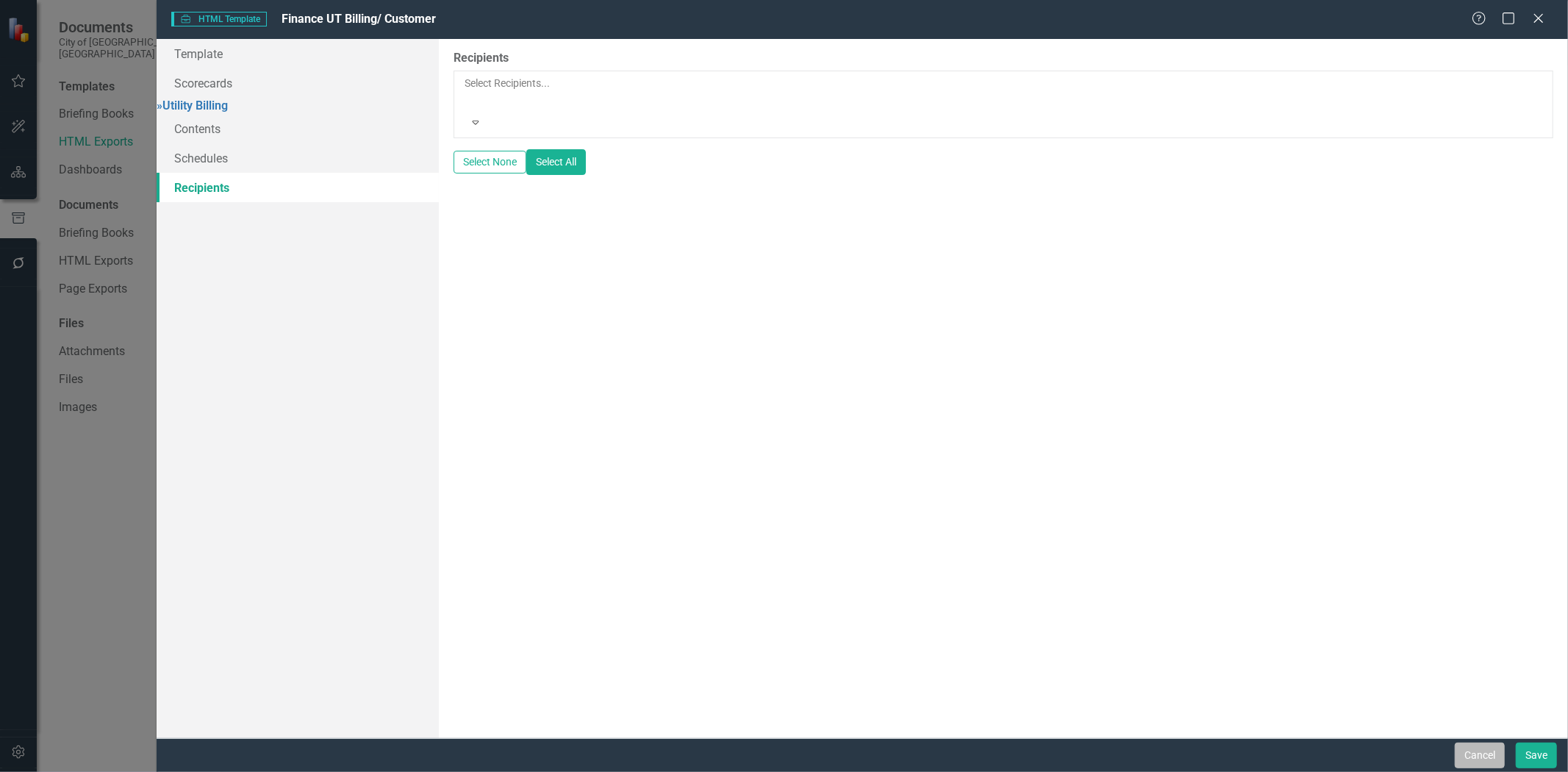
click at [1473, 754] on button "Cancel" at bounding box center [1479, 754] width 50 height 25
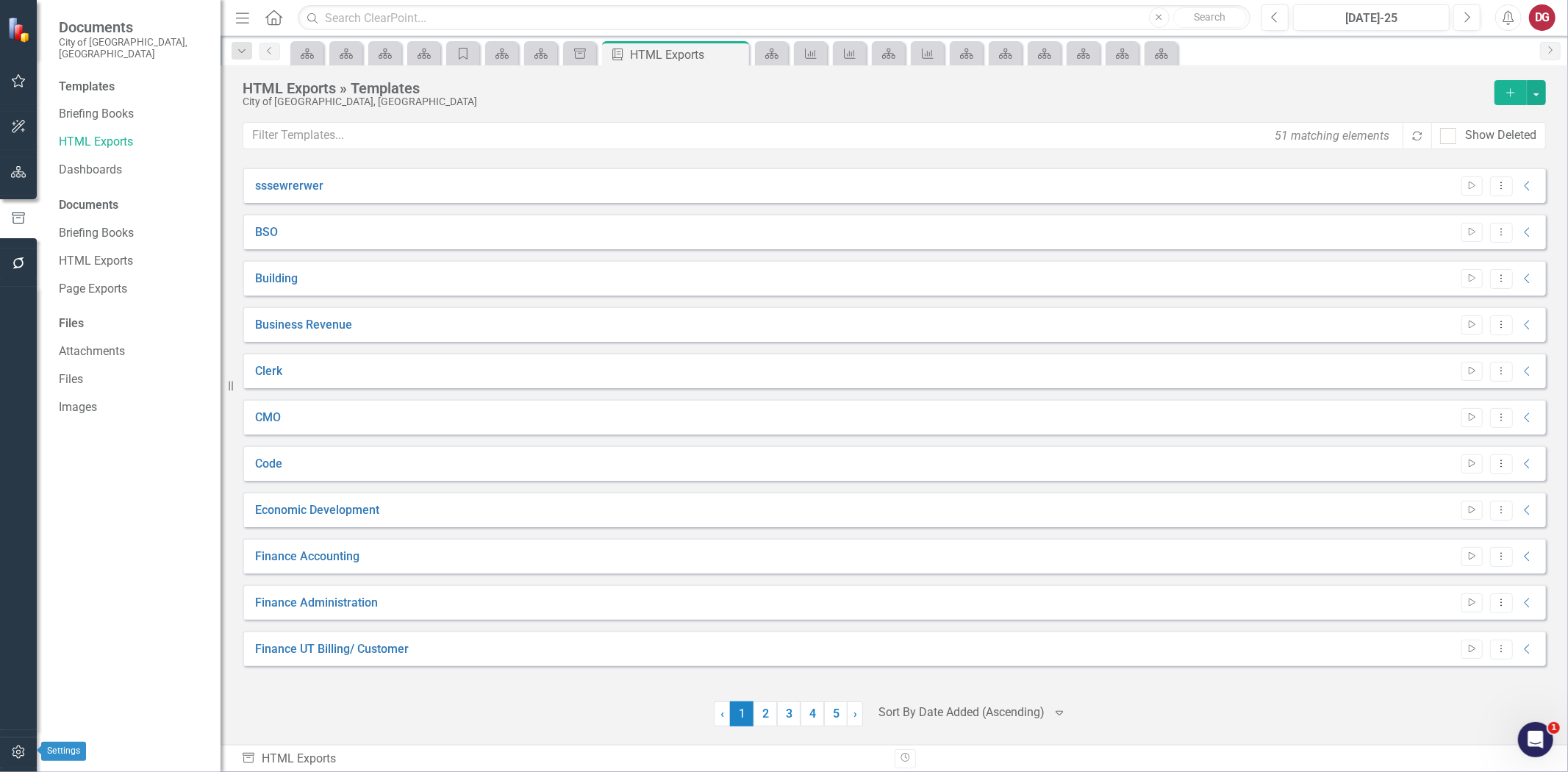
click at [20, 751] on icon "button" at bounding box center [19, 752] width 16 height 11
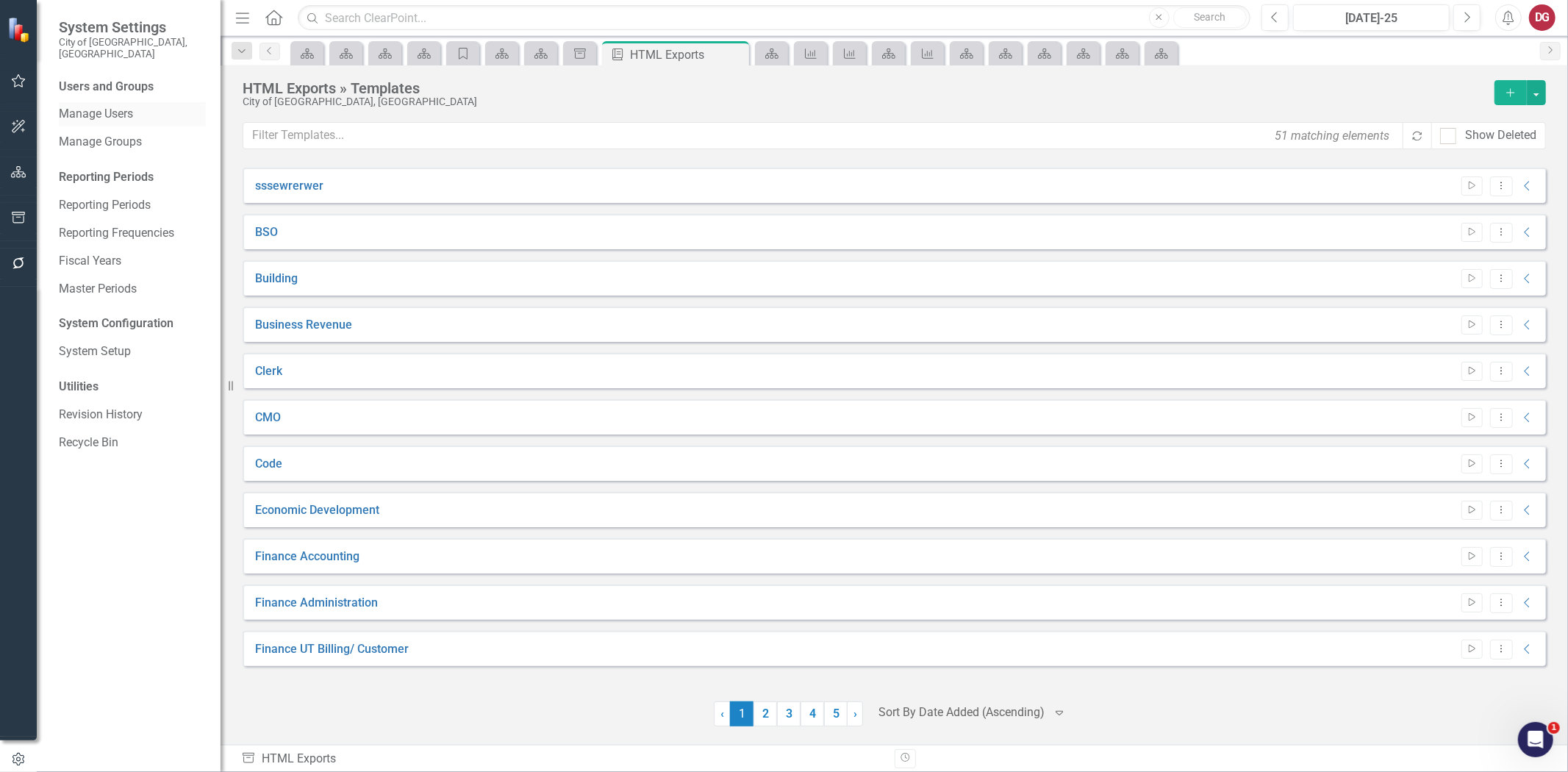
click at [112, 107] on link "Manage Users" at bounding box center [132, 114] width 147 height 17
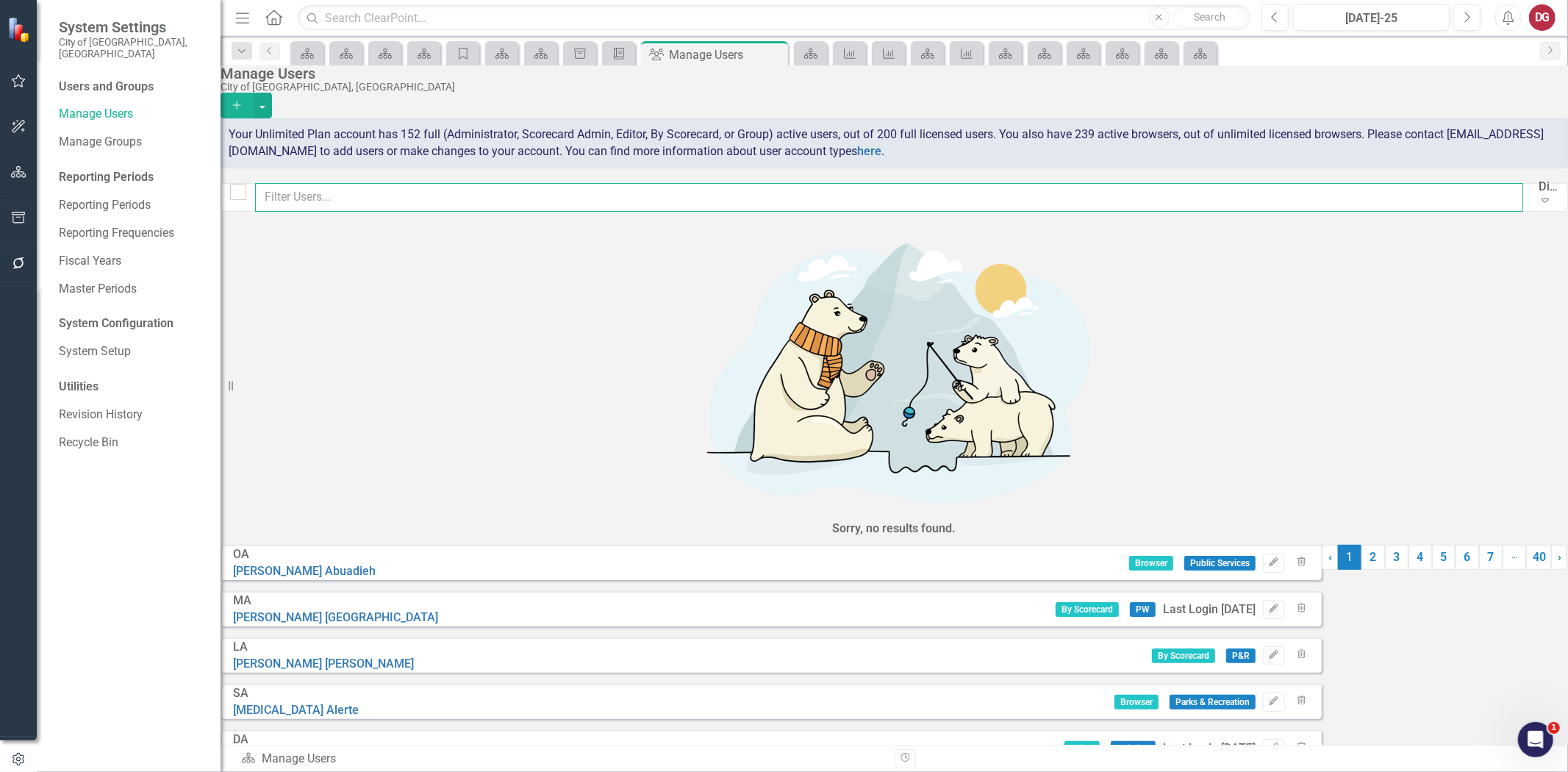
click at [349, 203] on input "text" at bounding box center [889, 197] width 1268 height 29
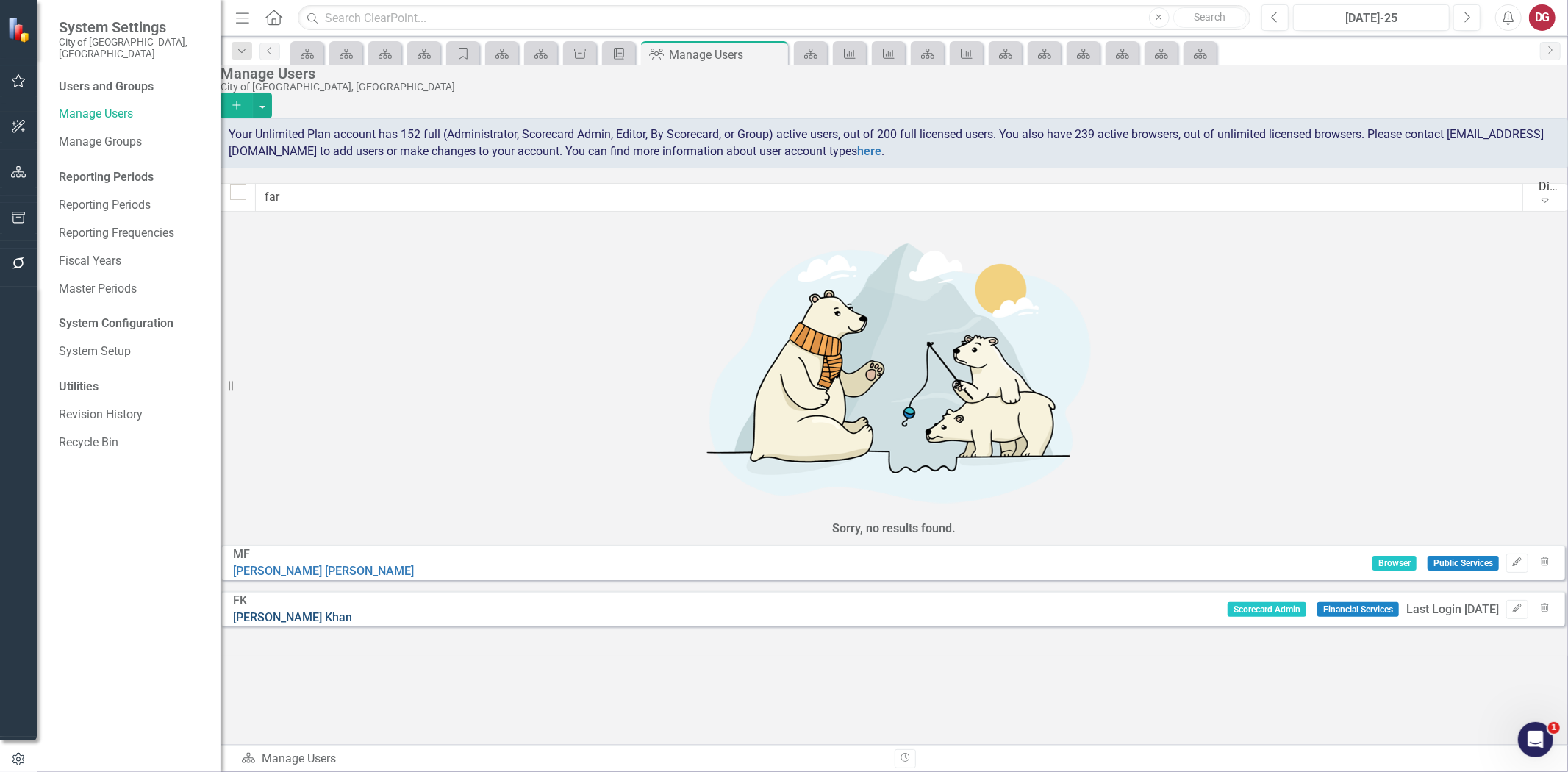
click at [352, 610] on link "[PERSON_NAME]" at bounding box center [293, 617] width 119 height 14
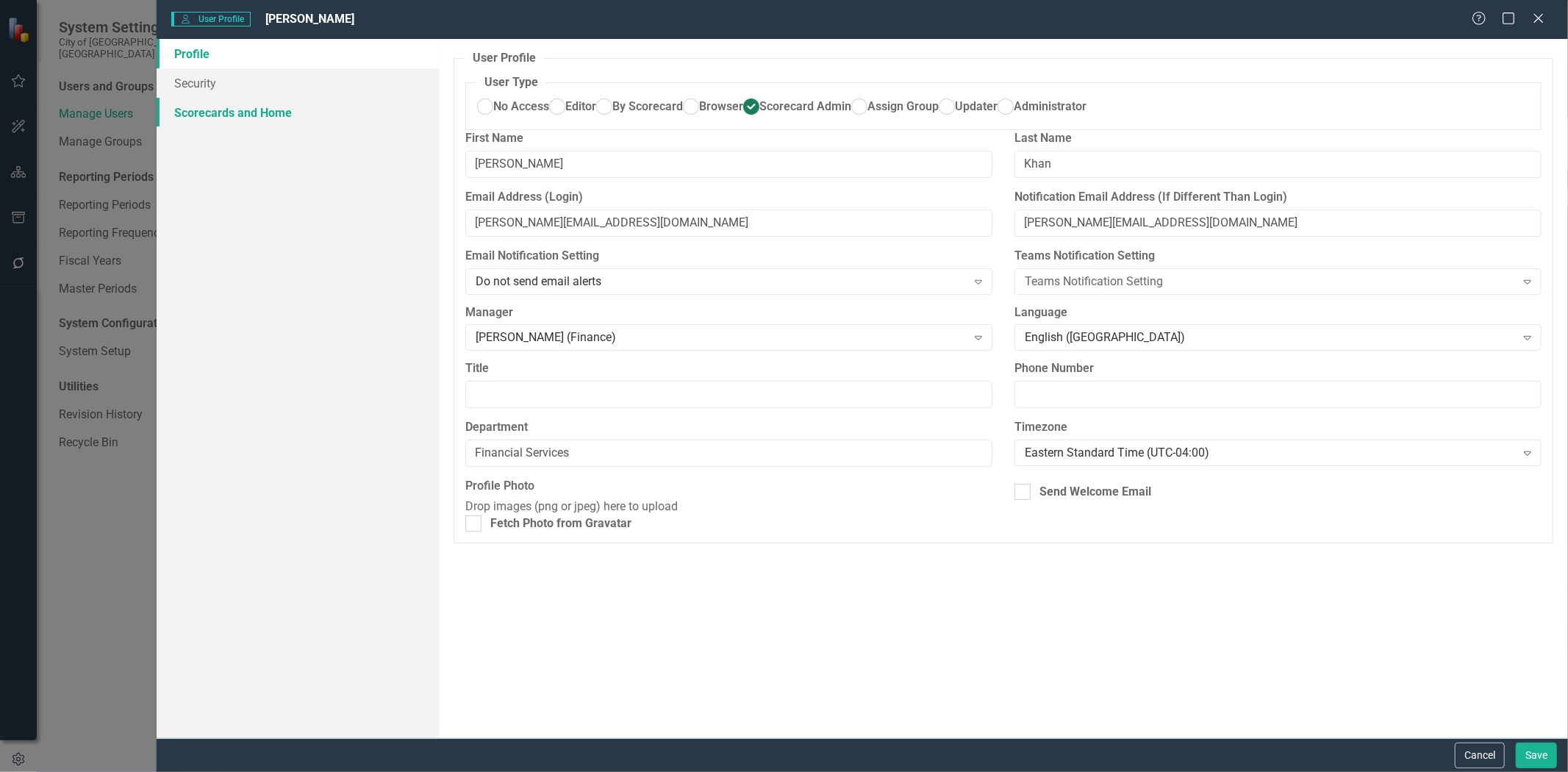
click at [203, 103] on link "Scorecards and Home" at bounding box center [298, 113] width 282 height 30
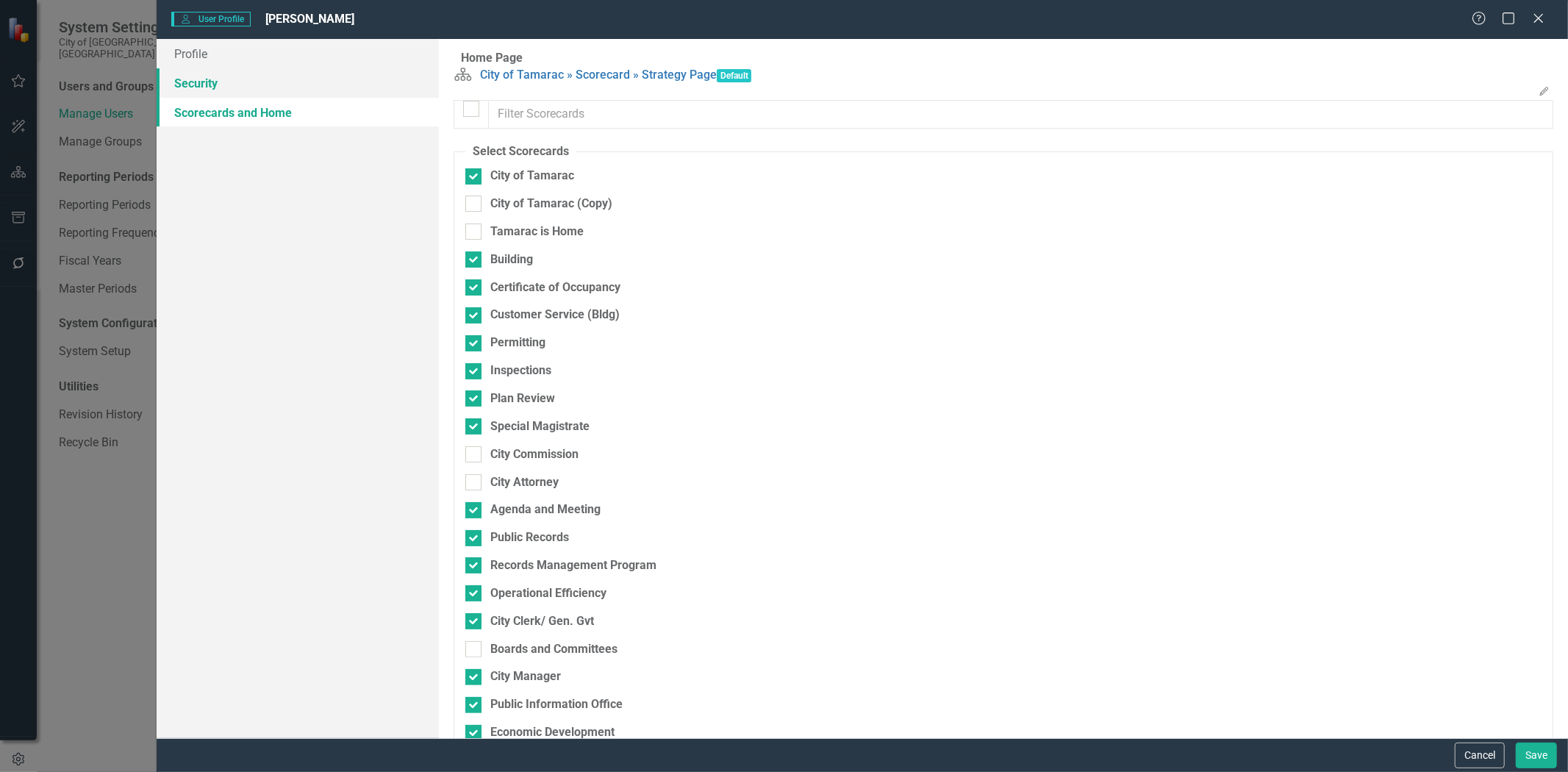
click at [232, 81] on link "Security" at bounding box center [298, 83] width 282 height 30
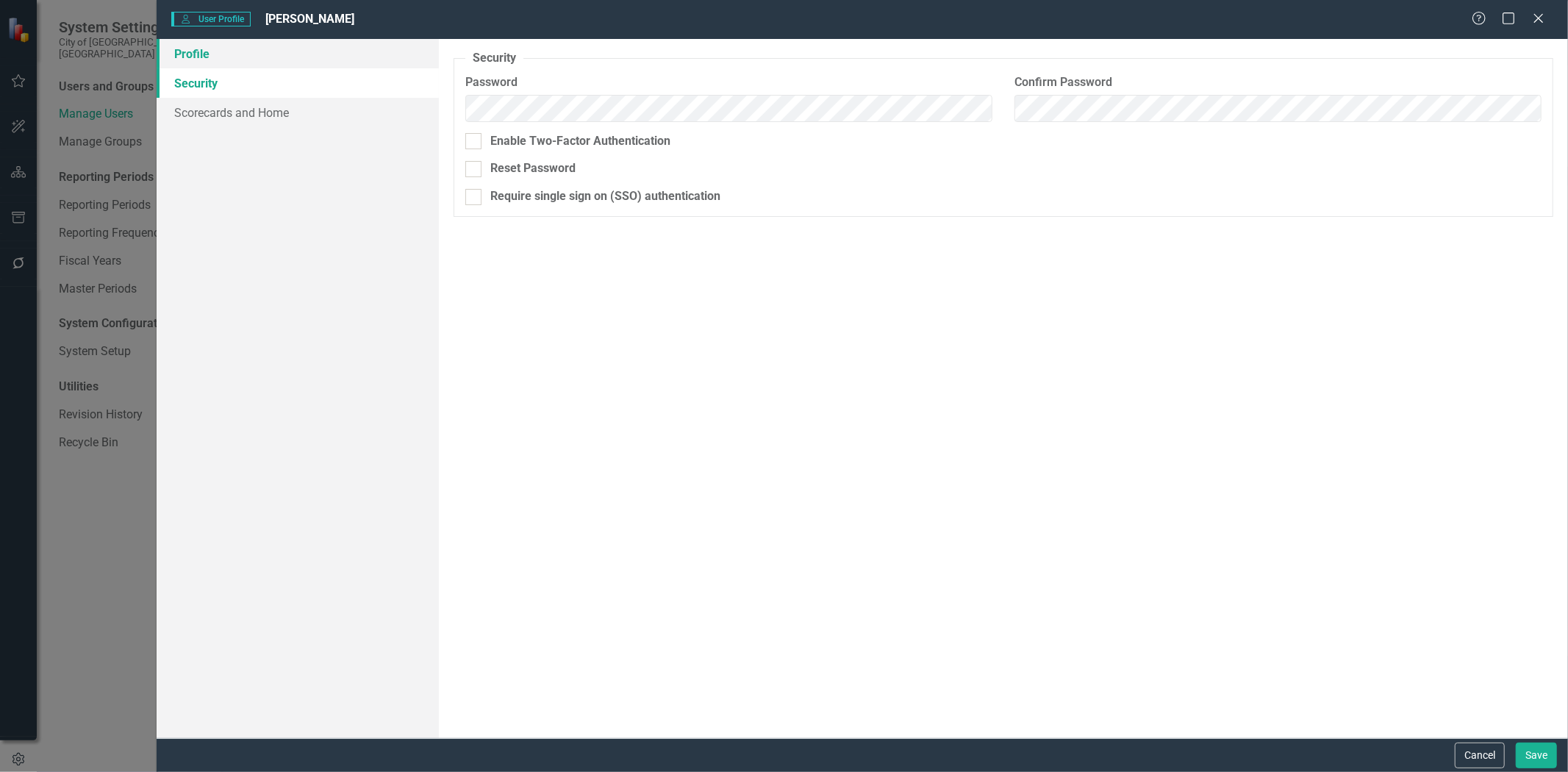
click at [226, 55] on link "Profile" at bounding box center [298, 53] width 282 height 30
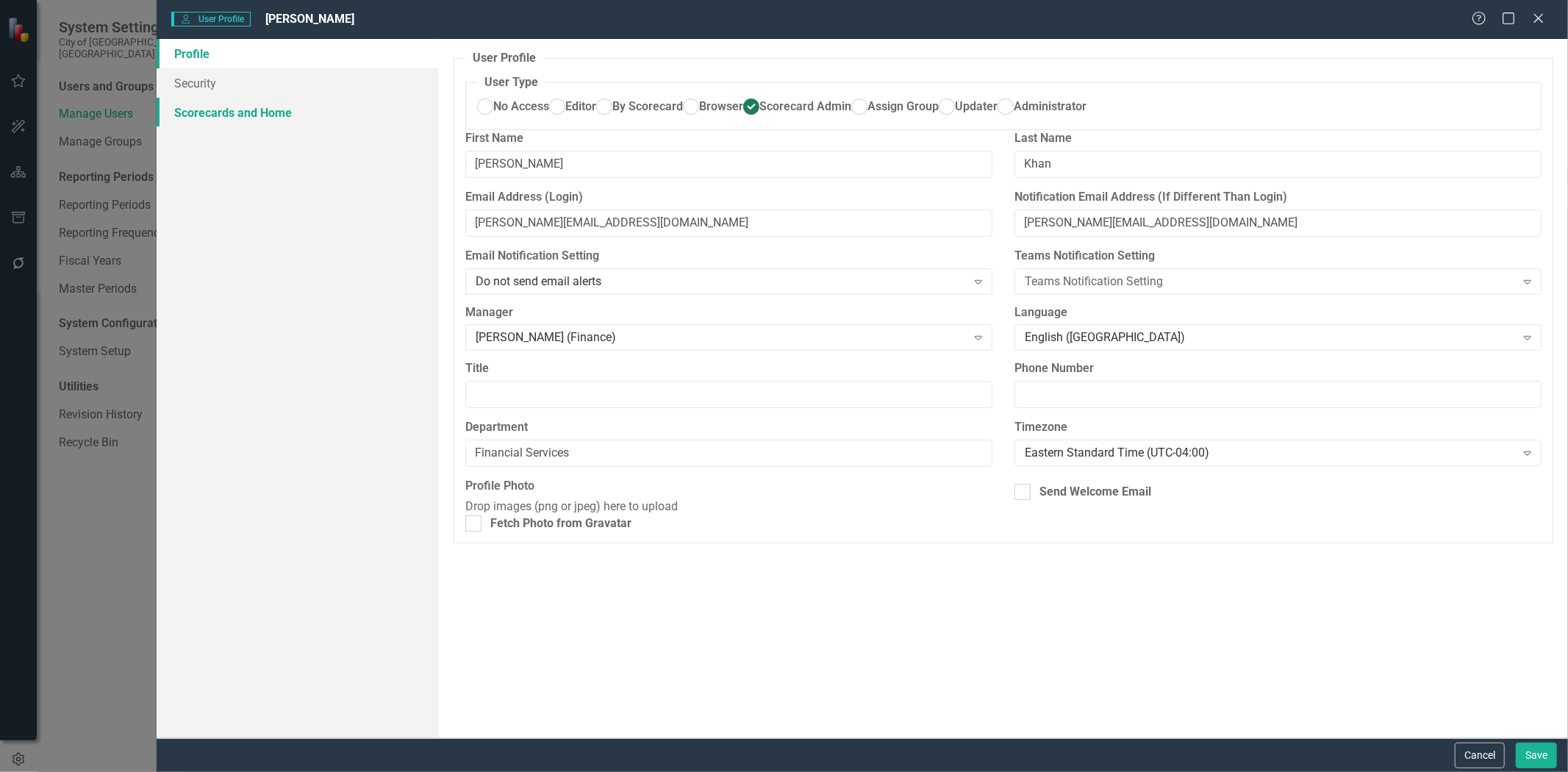
click at [240, 112] on link "Scorecards and Home" at bounding box center [298, 113] width 282 height 30
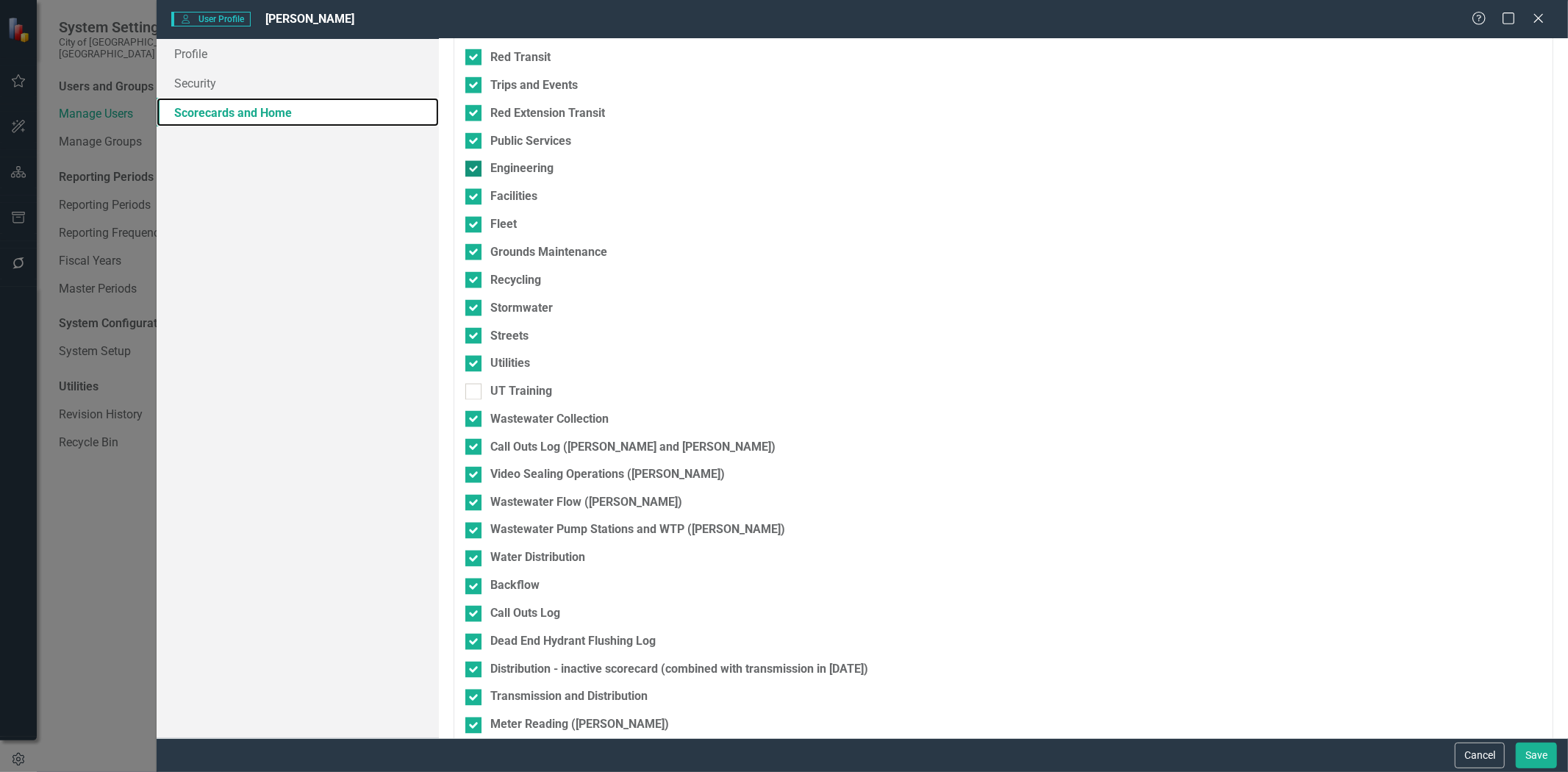
scroll to position [2171, 0]
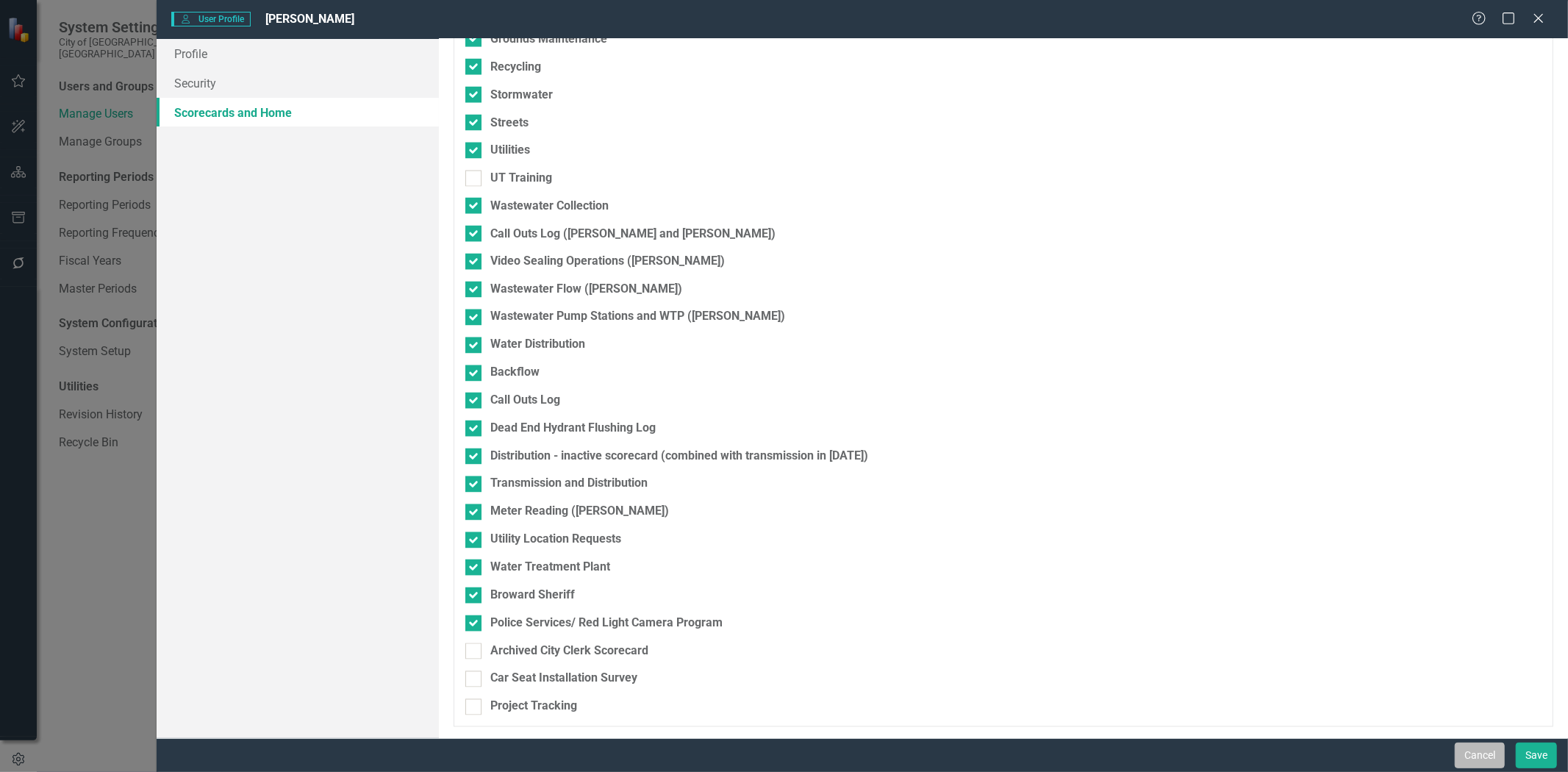
click at [1479, 754] on button "Cancel" at bounding box center [1479, 754] width 50 height 25
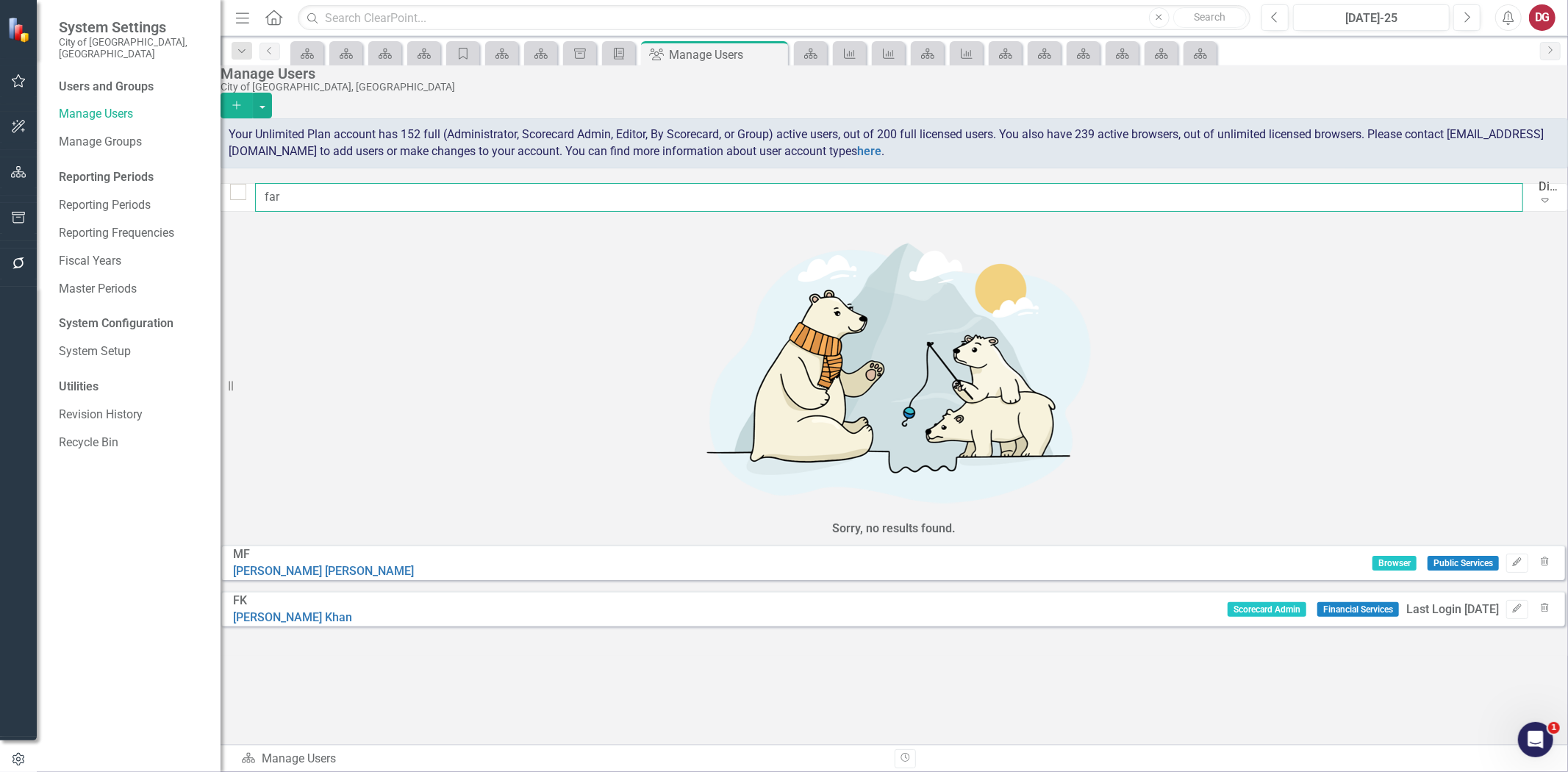
click at [412, 209] on input "far" at bounding box center [889, 197] width 1268 height 29
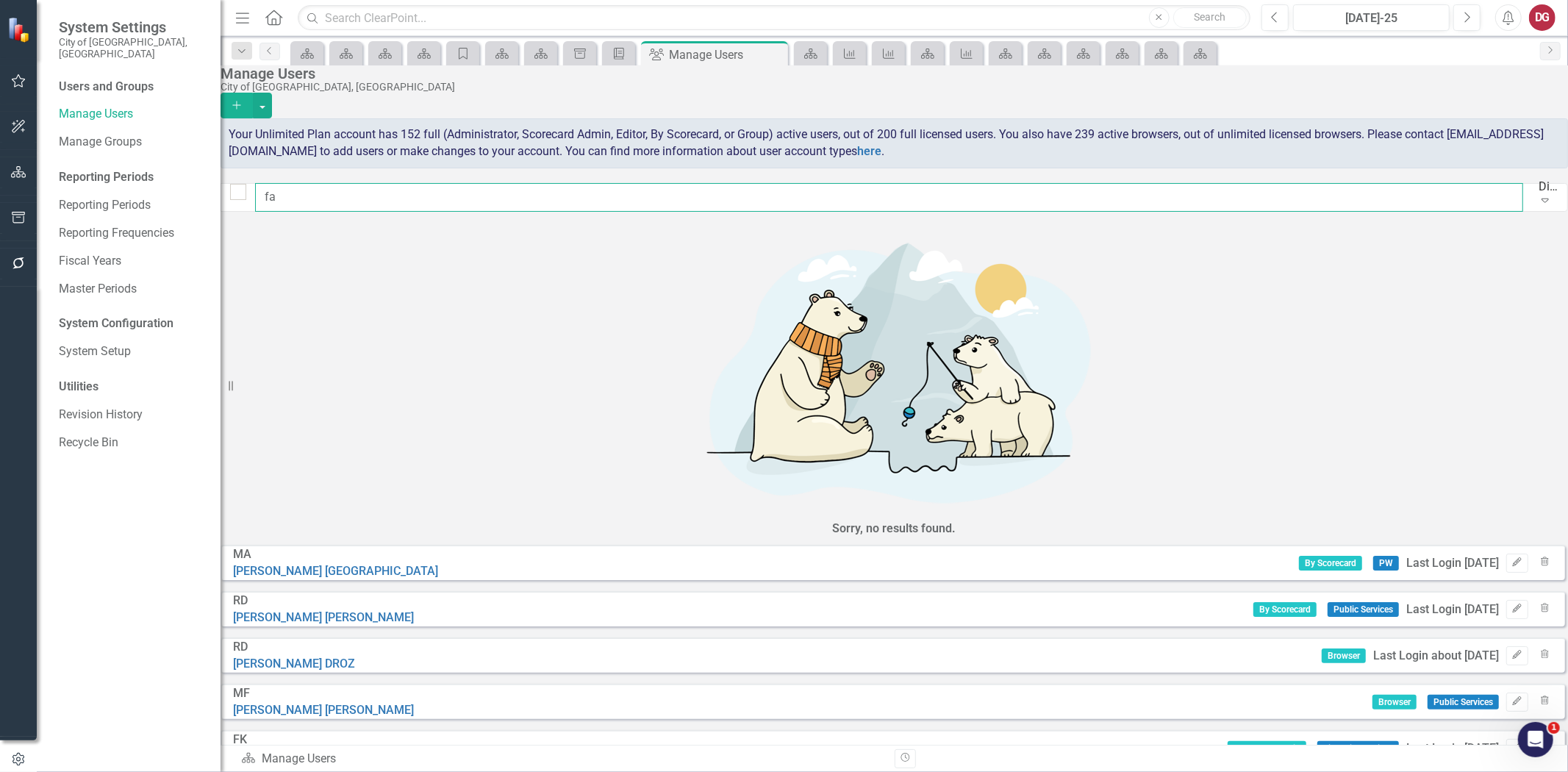
type input "f"
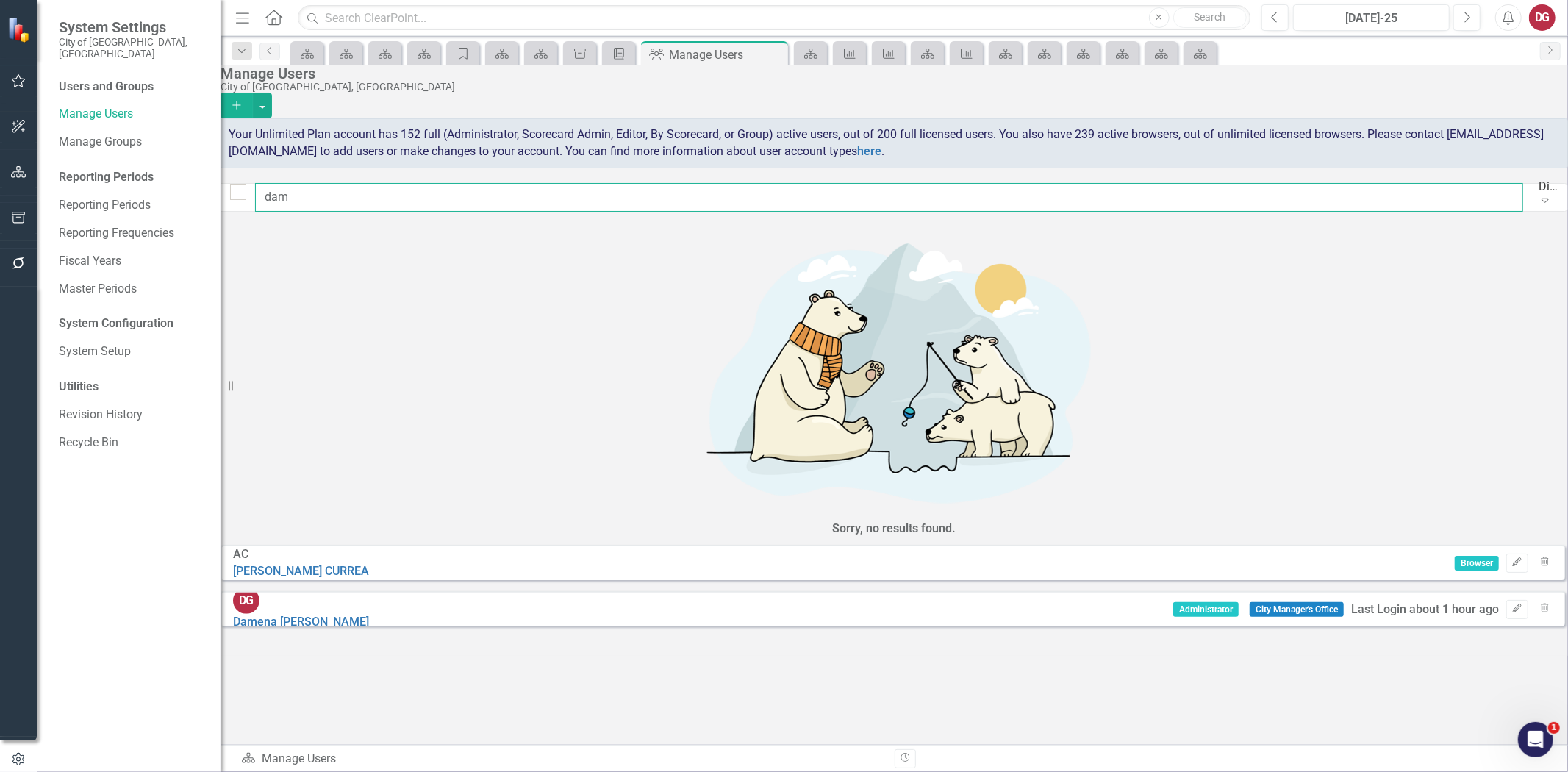
type input "dam"
click at [382, 631] on div "[EMAIL_ADDRESS][PERSON_NAME][DOMAIN_NAME]" at bounding box center [371, 639] width 276 height 17
click at [369, 614] on link "[PERSON_NAME]" at bounding box center [301, 621] width 136 height 14
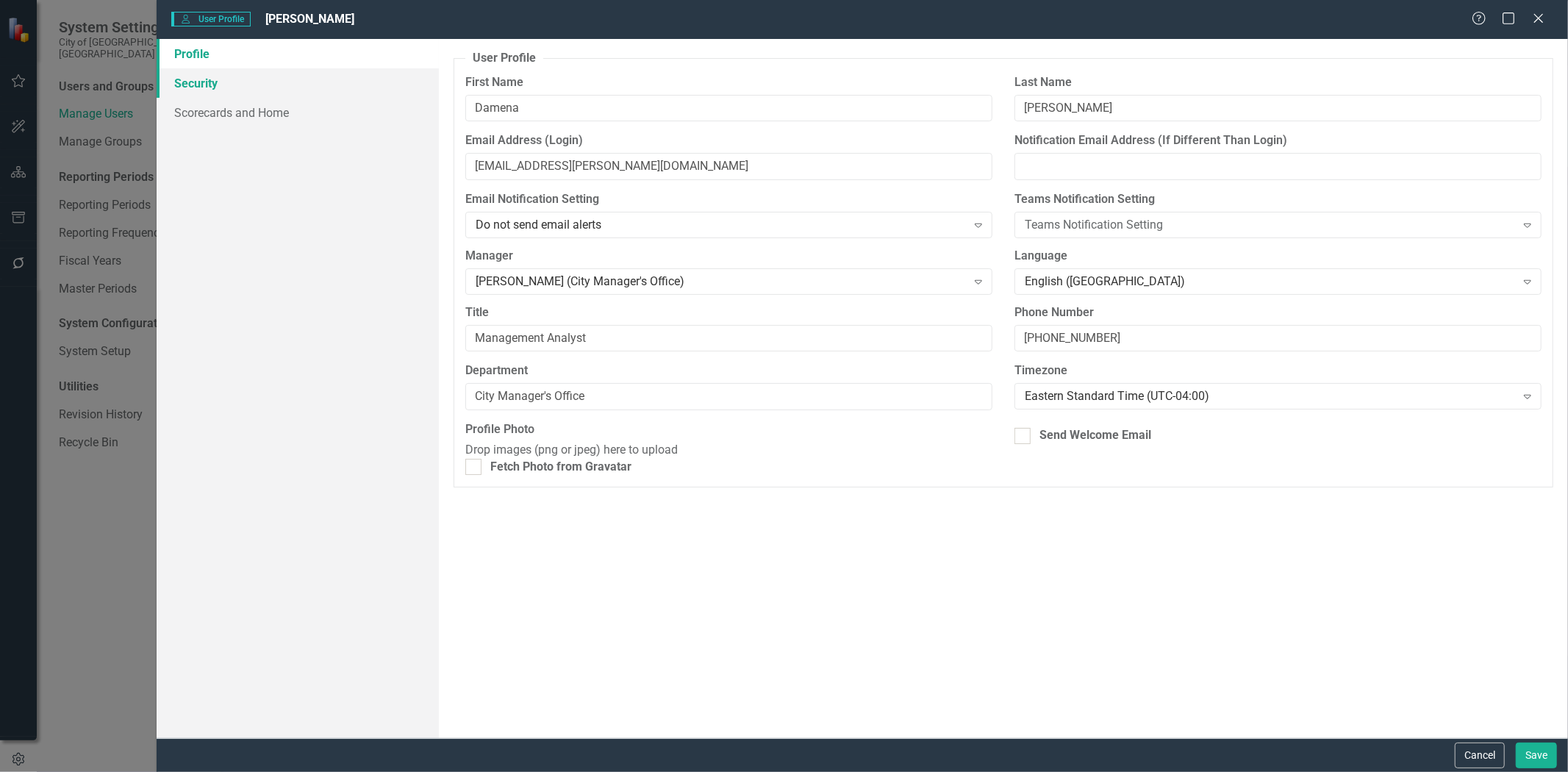
click at [235, 77] on link "Security" at bounding box center [298, 83] width 282 height 30
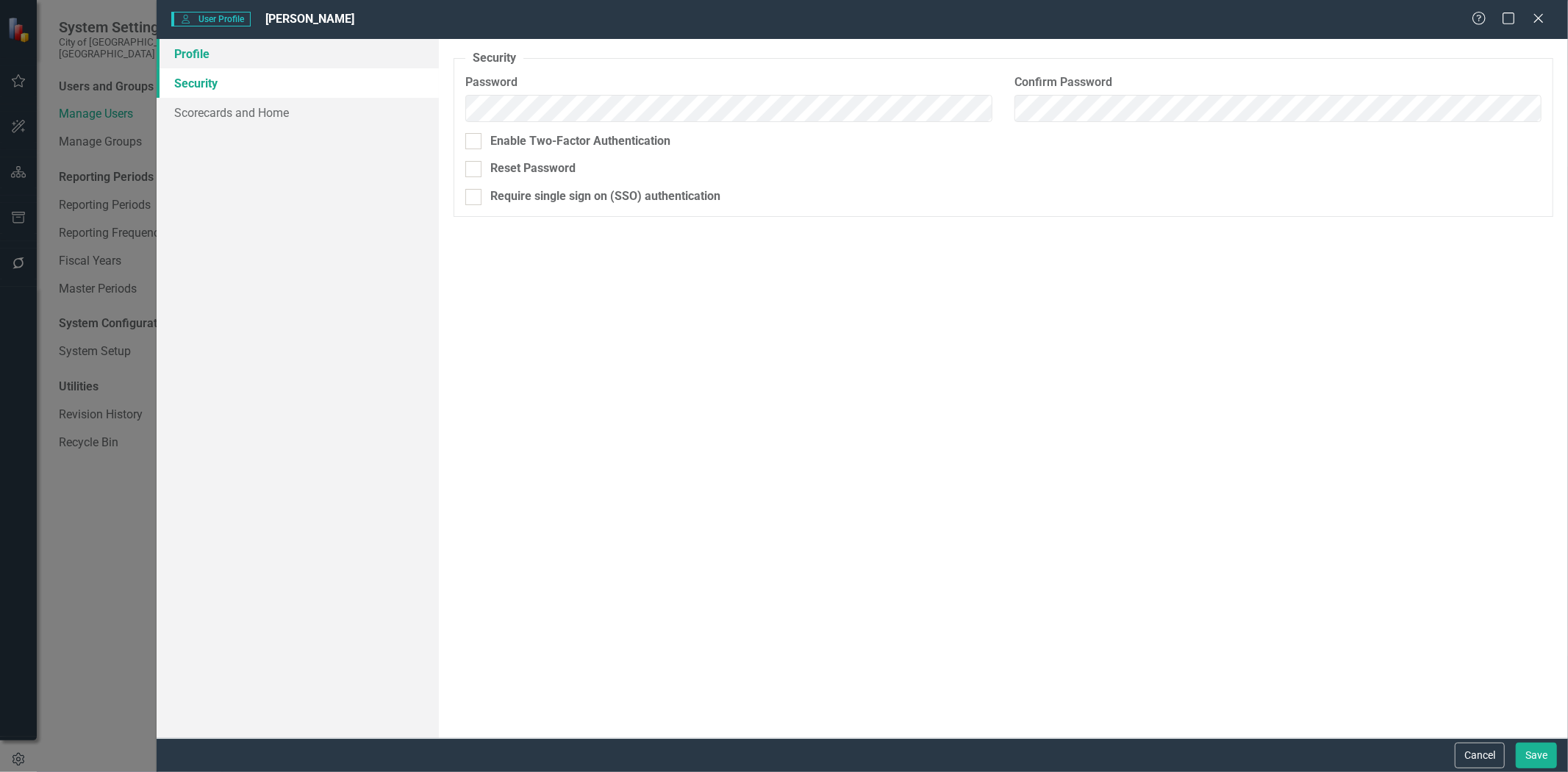
click at [214, 59] on link "Profile" at bounding box center [298, 53] width 282 height 30
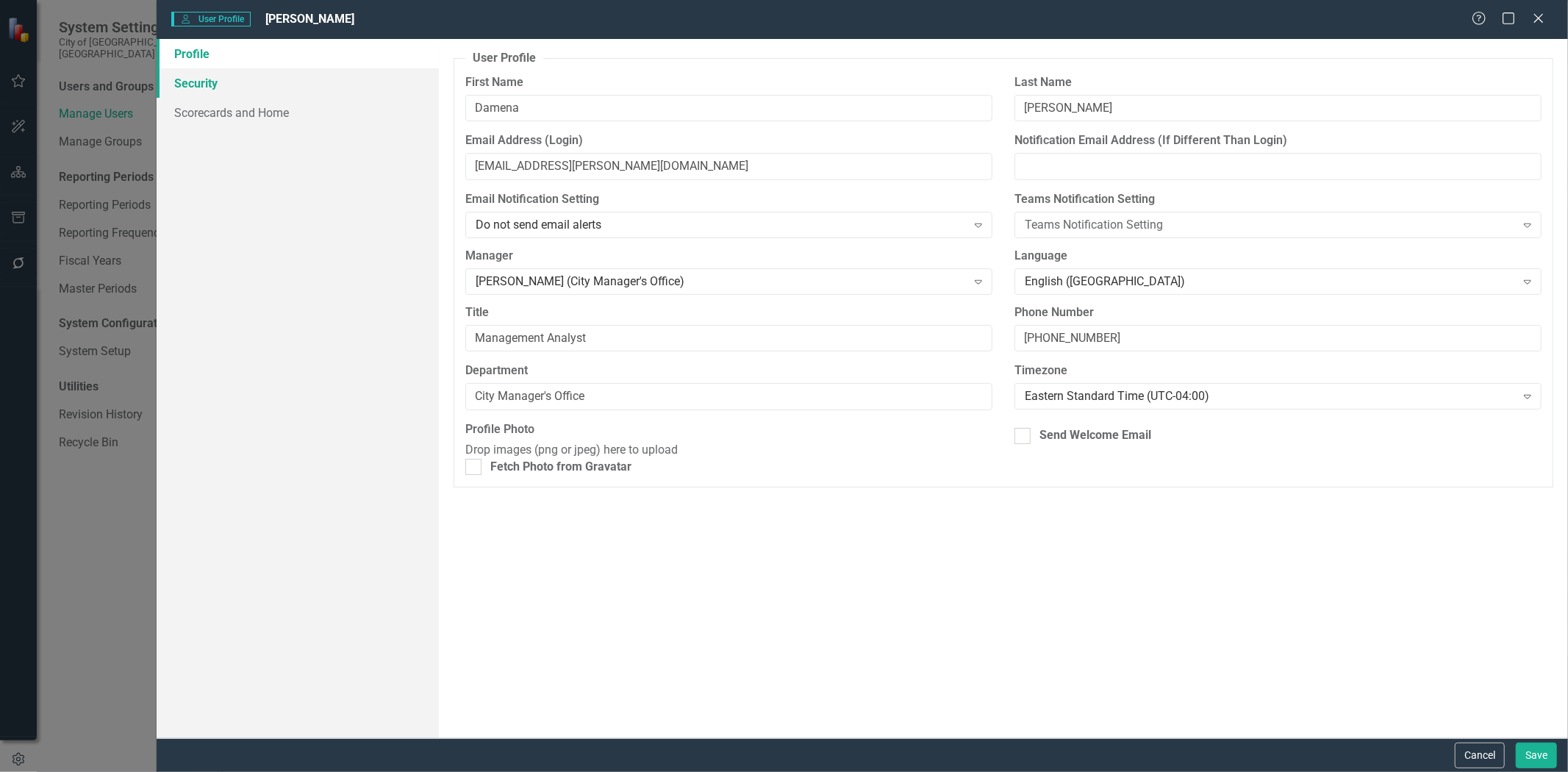
click at [195, 96] on link "Security" at bounding box center [298, 83] width 282 height 30
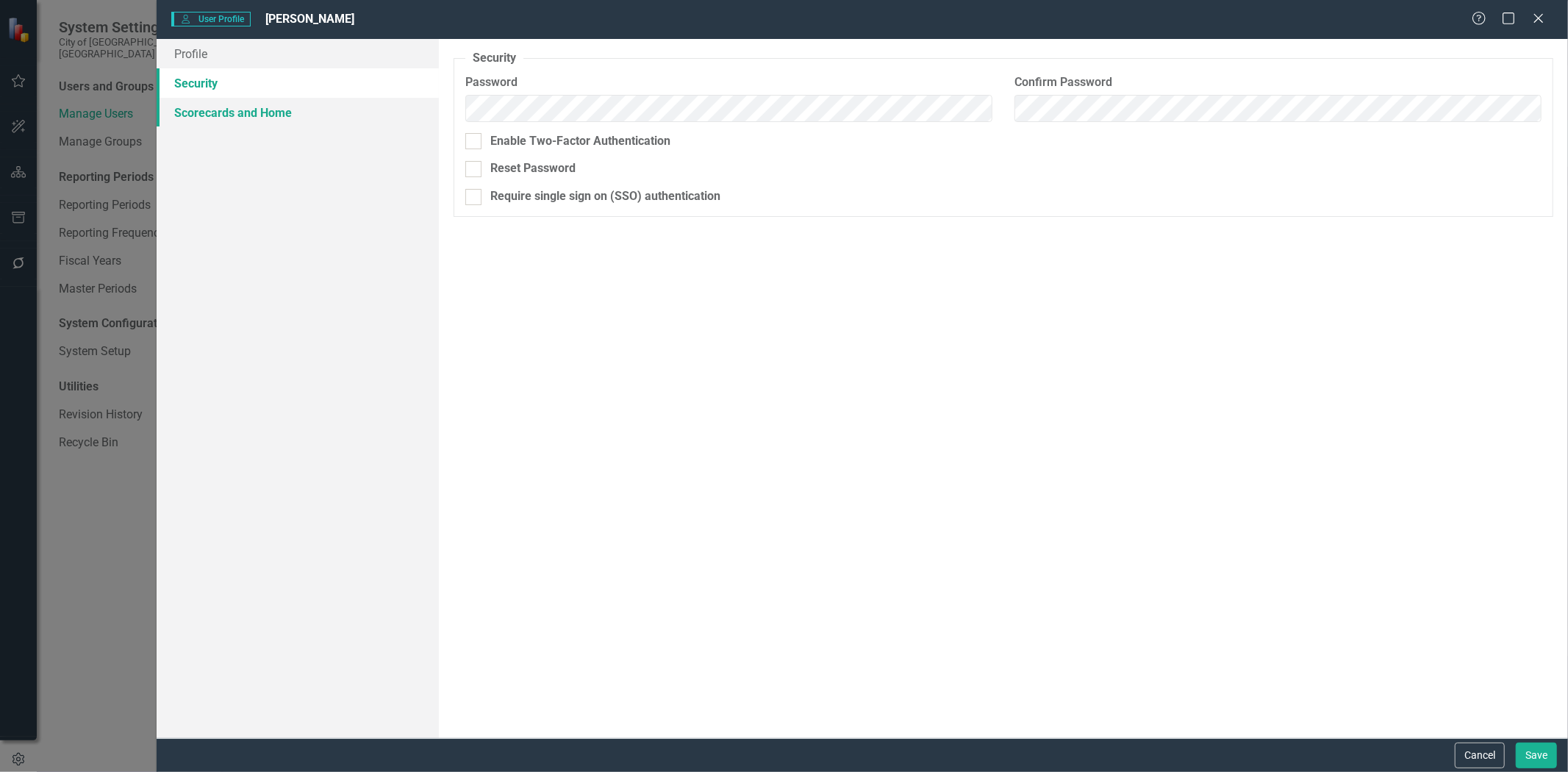
click at [207, 114] on link "Scorecards and Home" at bounding box center [298, 113] width 282 height 30
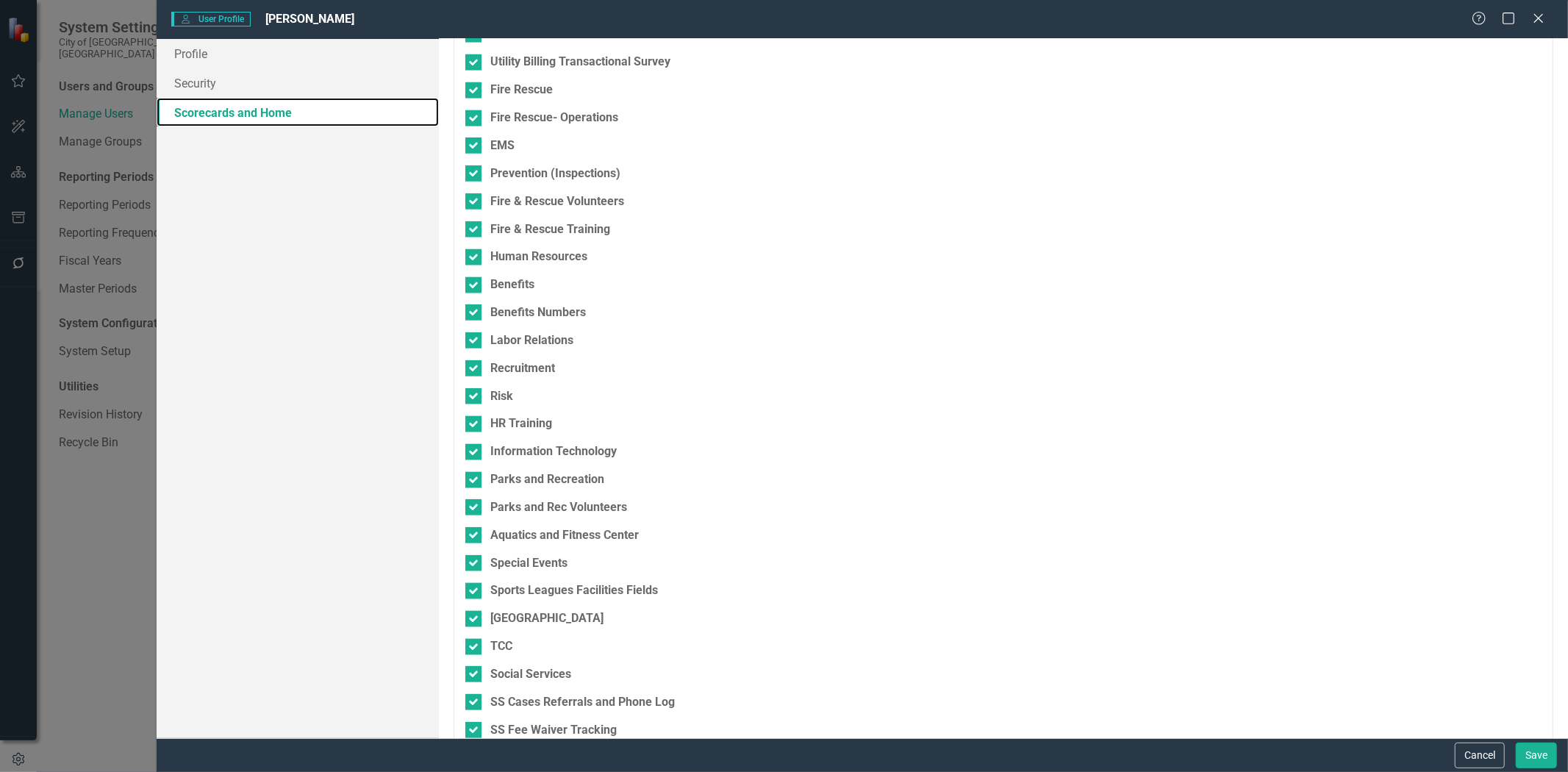
scroll to position [946, 0]
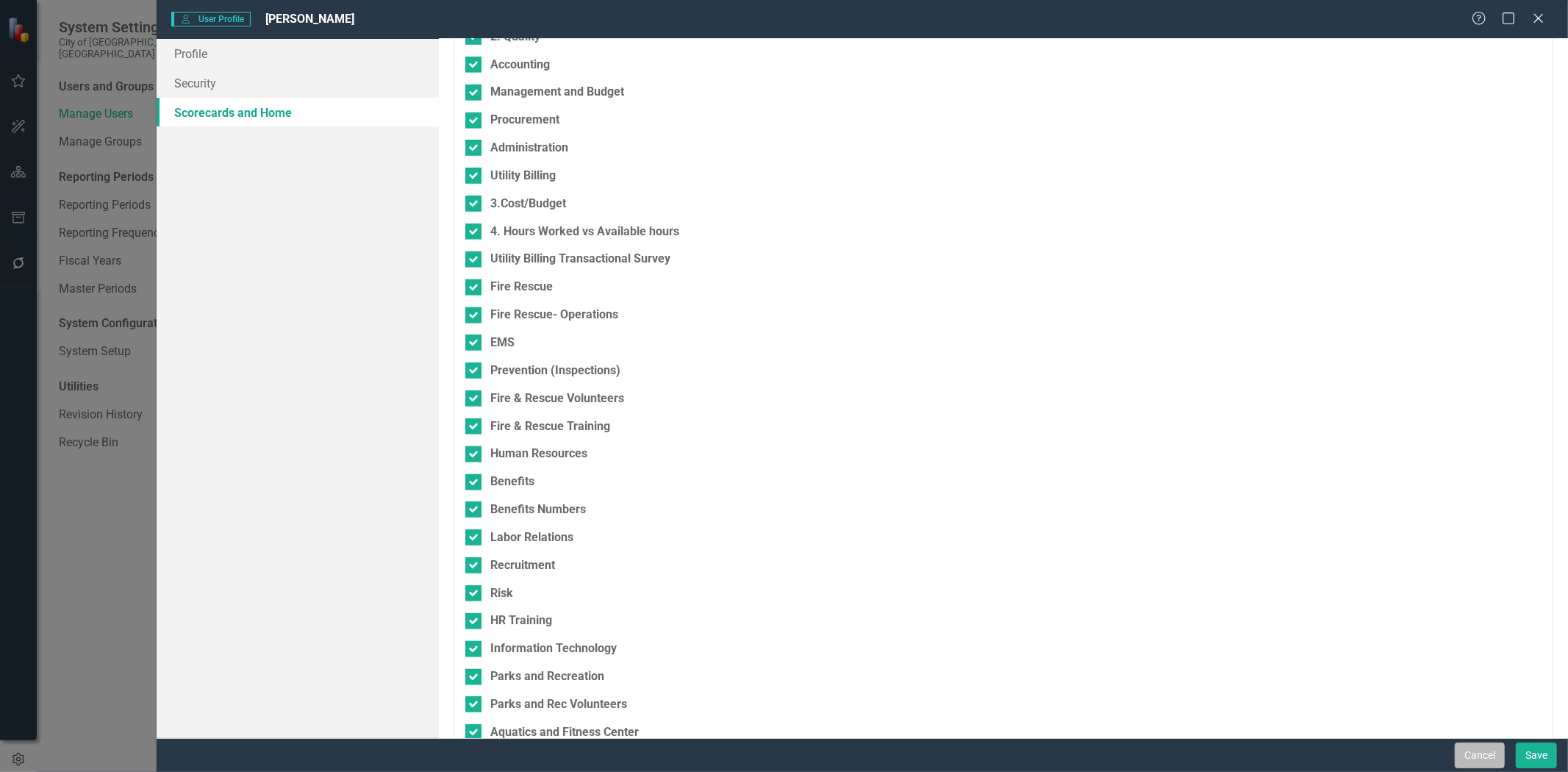
click at [1475, 751] on button "Cancel" at bounding box center [1479, 754] width 50 height 25
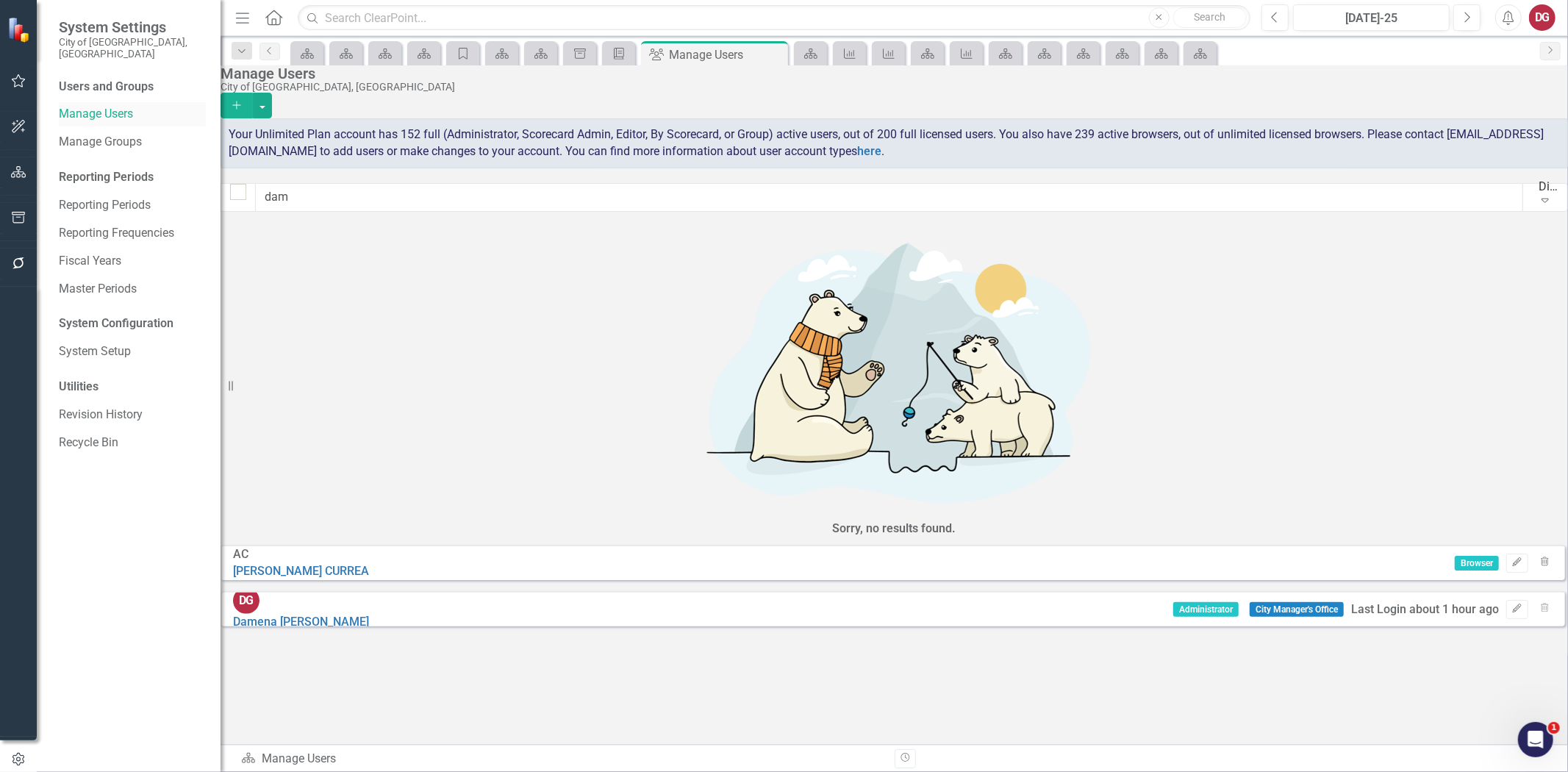
click at [93, 106] on link "Manage Users" at bounding box center [132, 114] width 147 height 17
click at [18, 162] on button "button" at bounding box center [19, 173] width 33 height 31
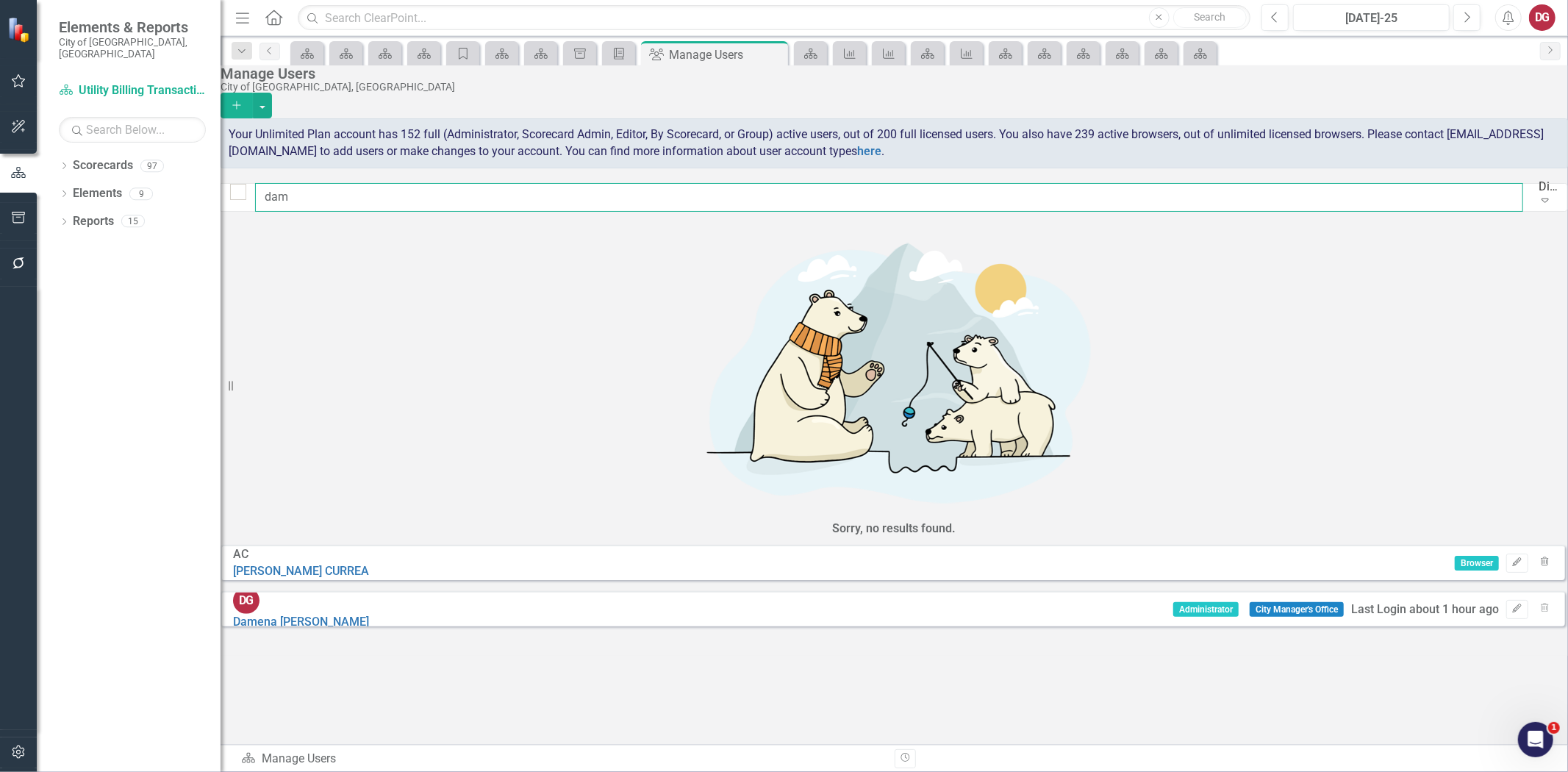
click at [356, 201] on input "dam" at bounding box center [889, 197] width 1268 height 29
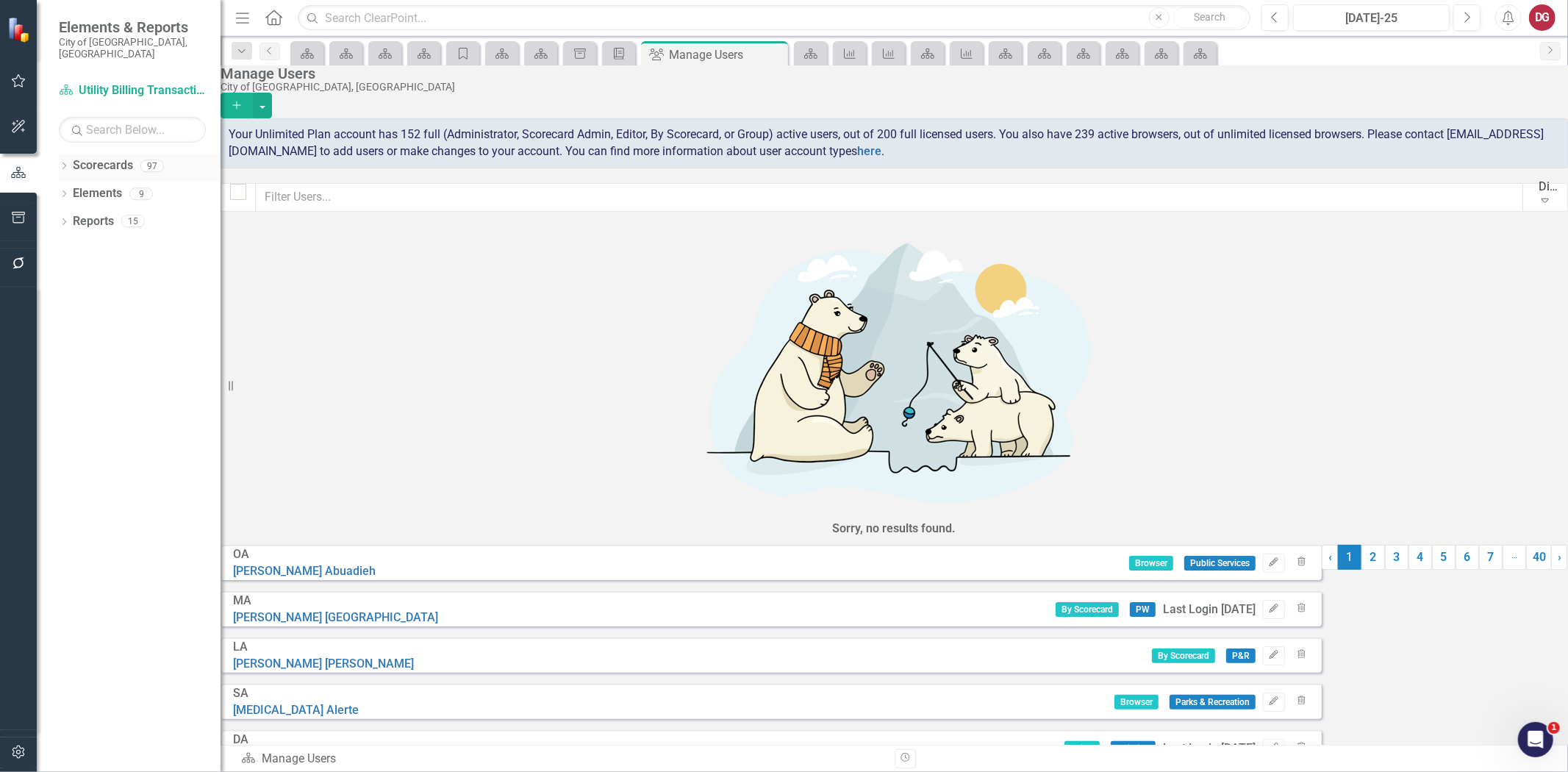
click at [64, 163] on icon "Dropdown" at bounding box center [64, 166] width 11 height 8
click at [69, 189] on icon "Dropdown" at bounding box center [72, 194] width 11 height 9
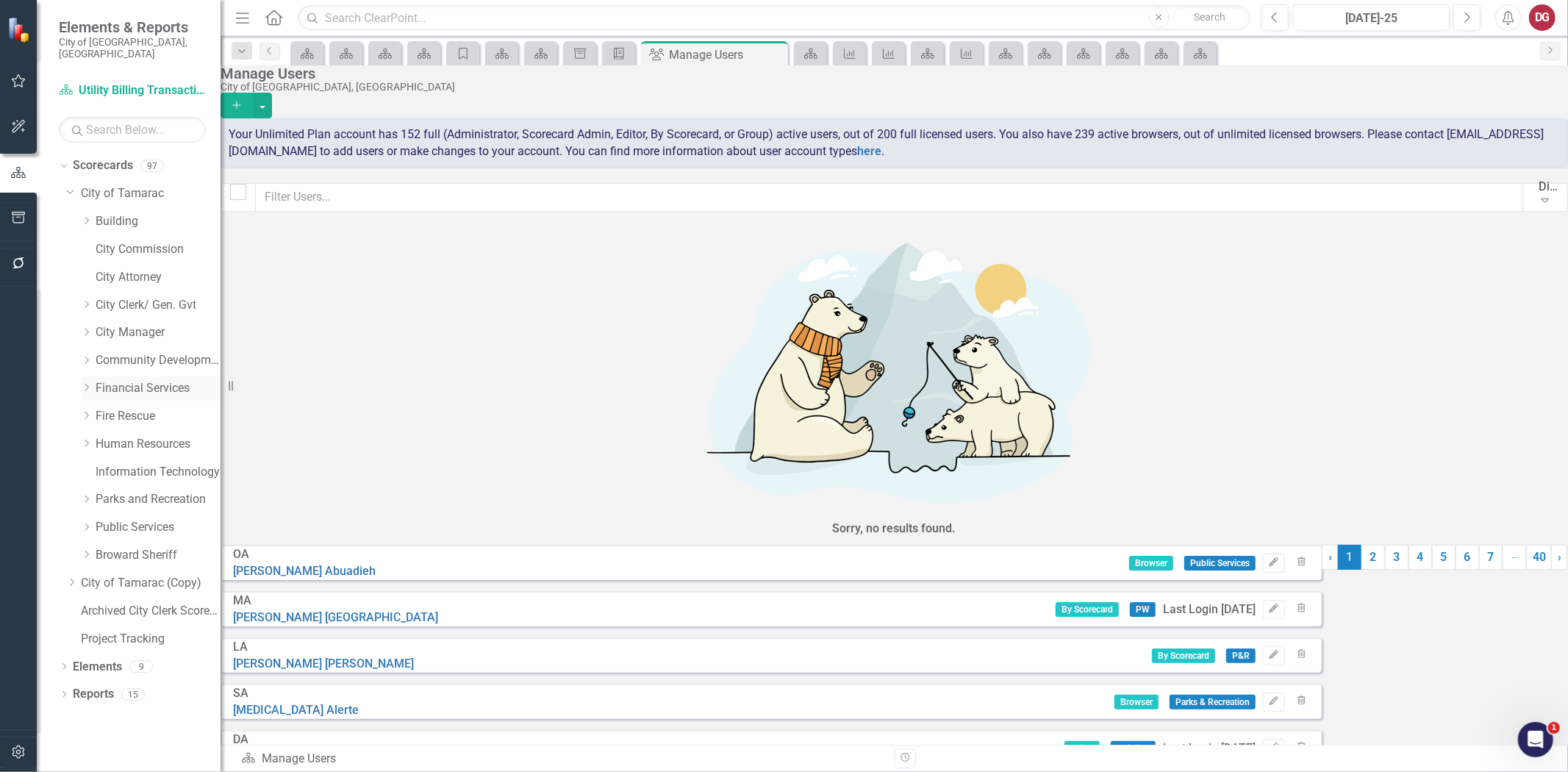
click at [89, 383] on icon "Dropdown" at bounding box center [86, 387] width 11 height 9
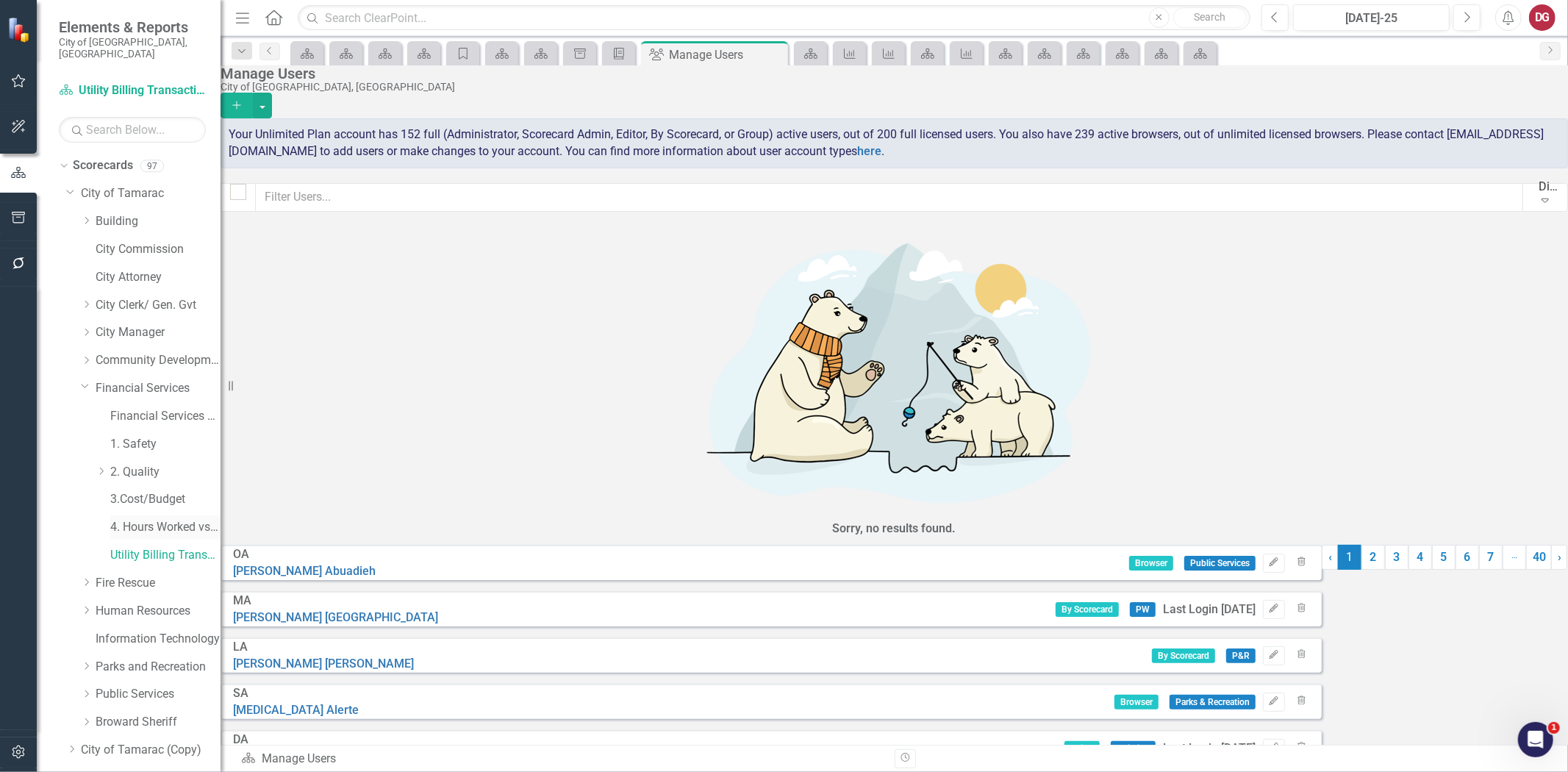
click at [113, 519] on link "4. Hours Worked vs Available hours" at bounding box center [166, 527] width 110 height 17
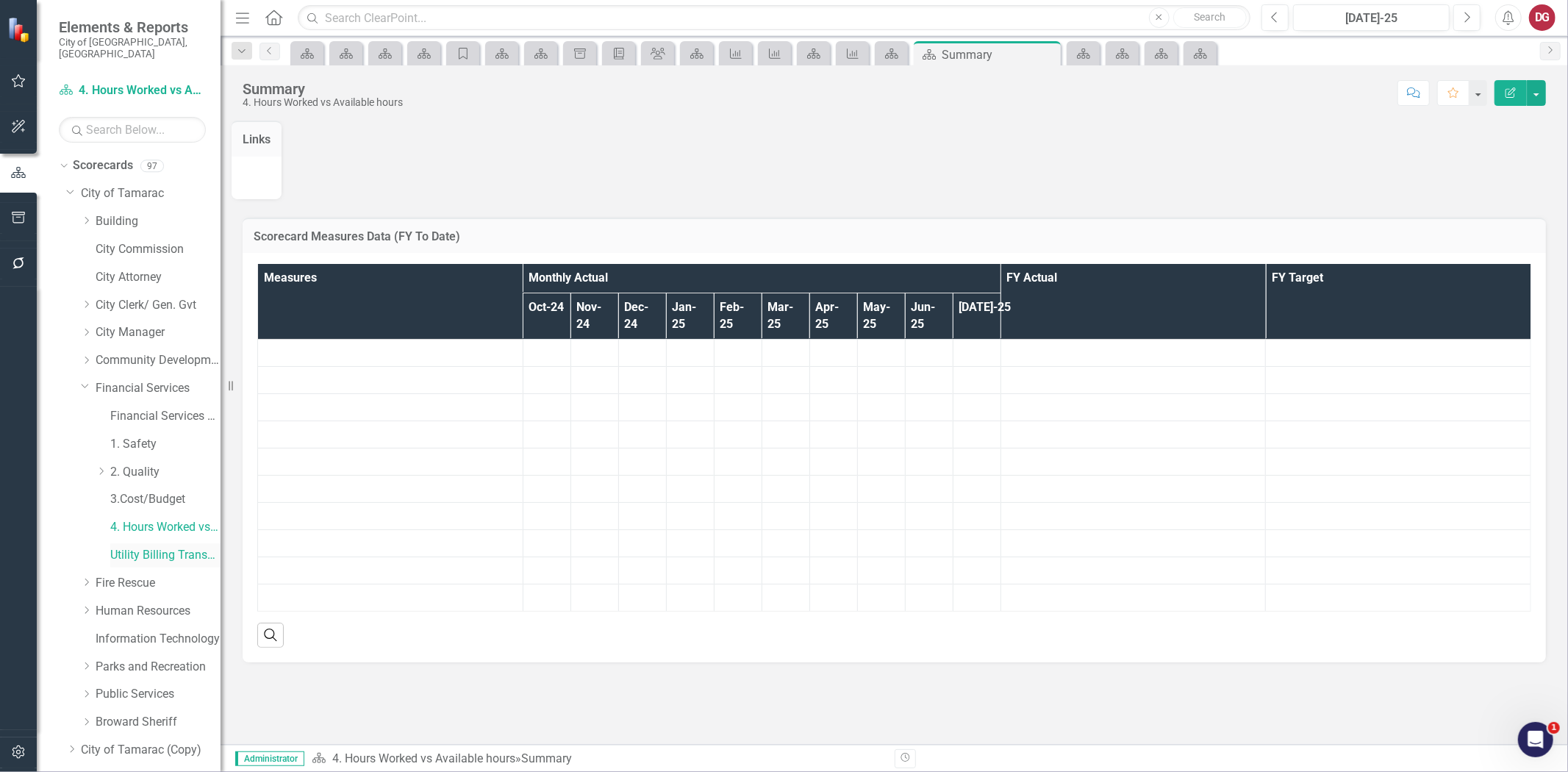
click at [123, 543] on div "Utility Billing Transactional Survey" at bounding box center [166, 556] width 110 height 25
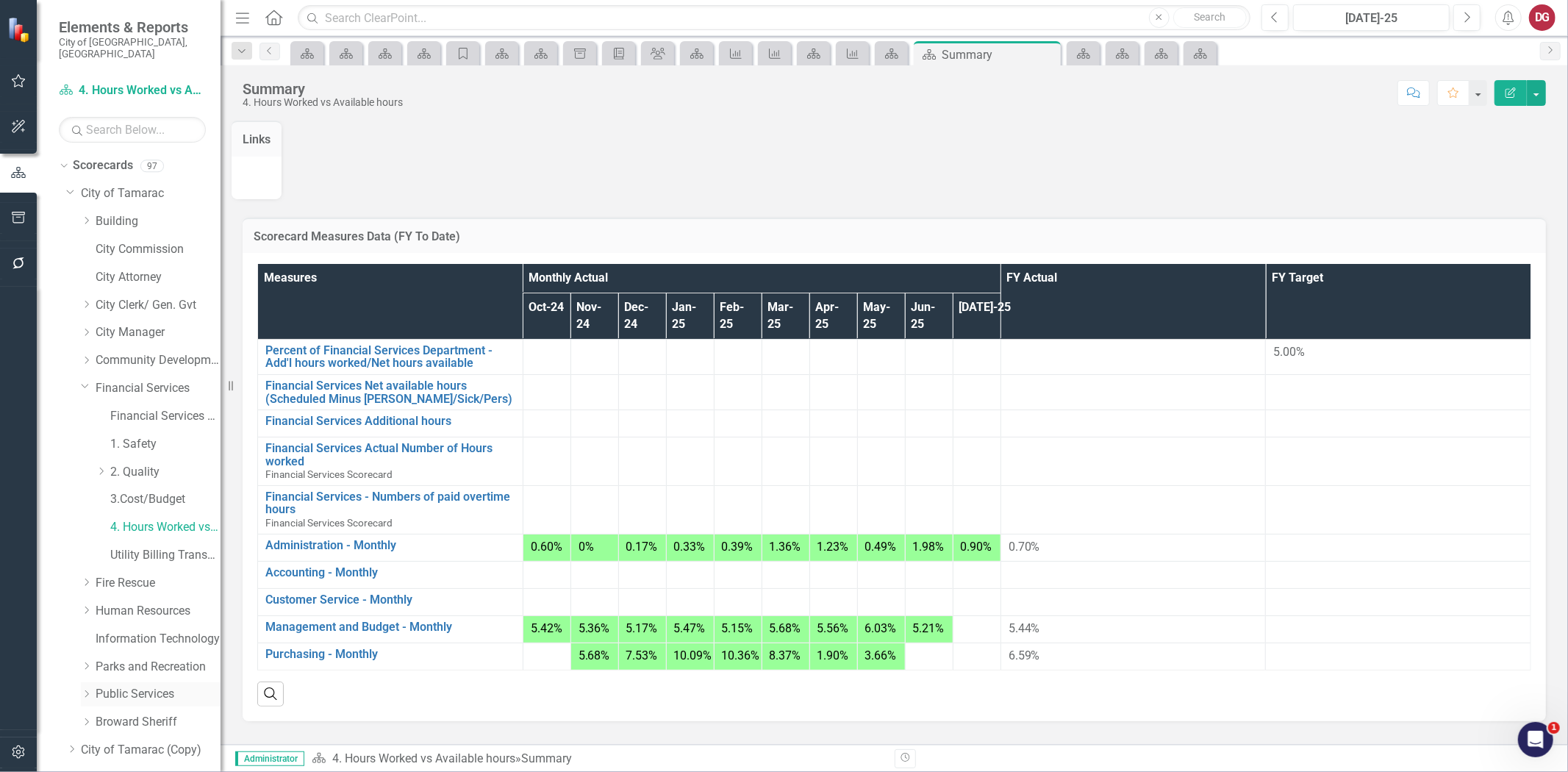
scroll to position [94, 0]
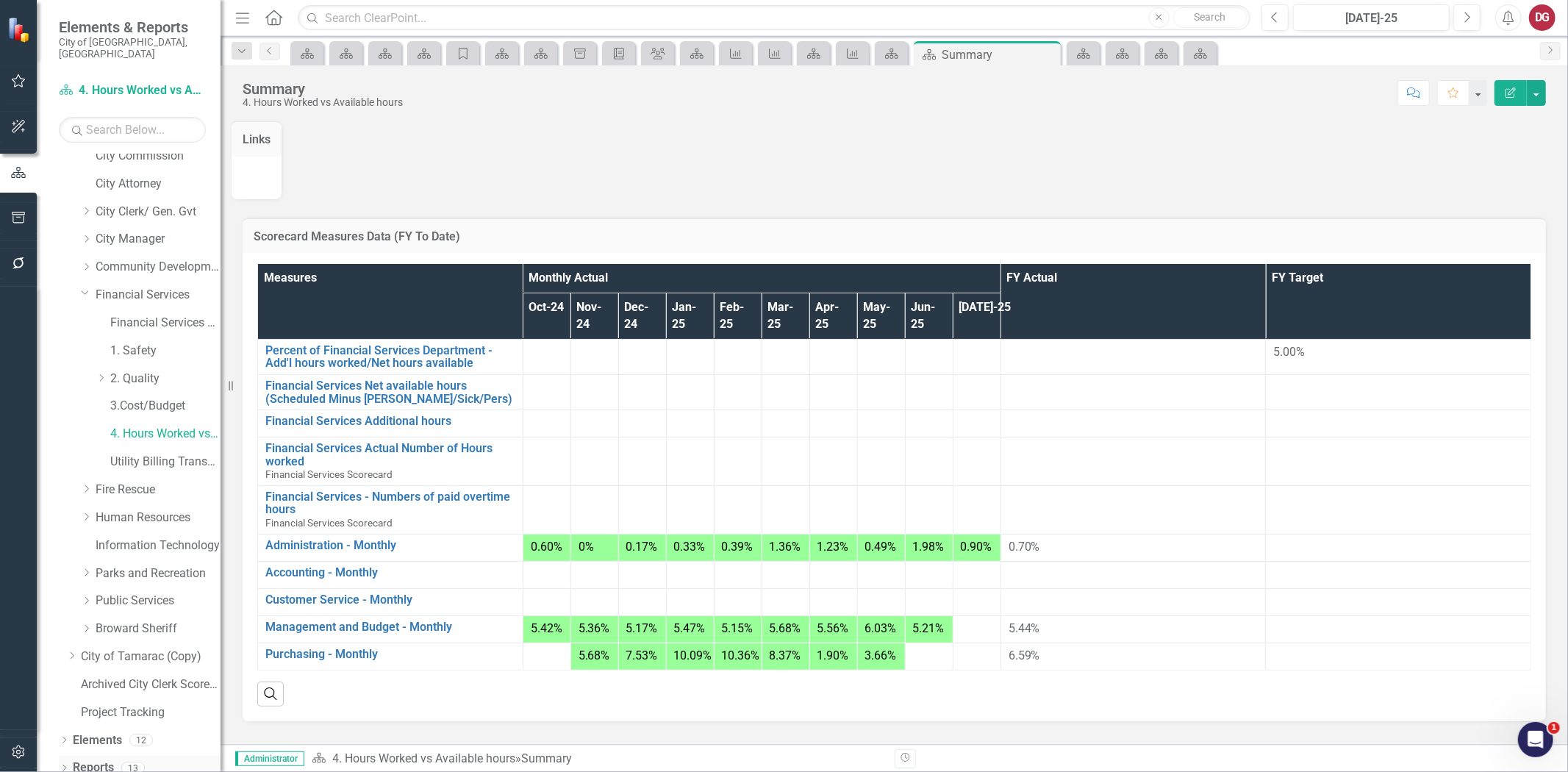
click at [86, 760] on link "Reports" at bounding box center [93, 768] width 41 height 17
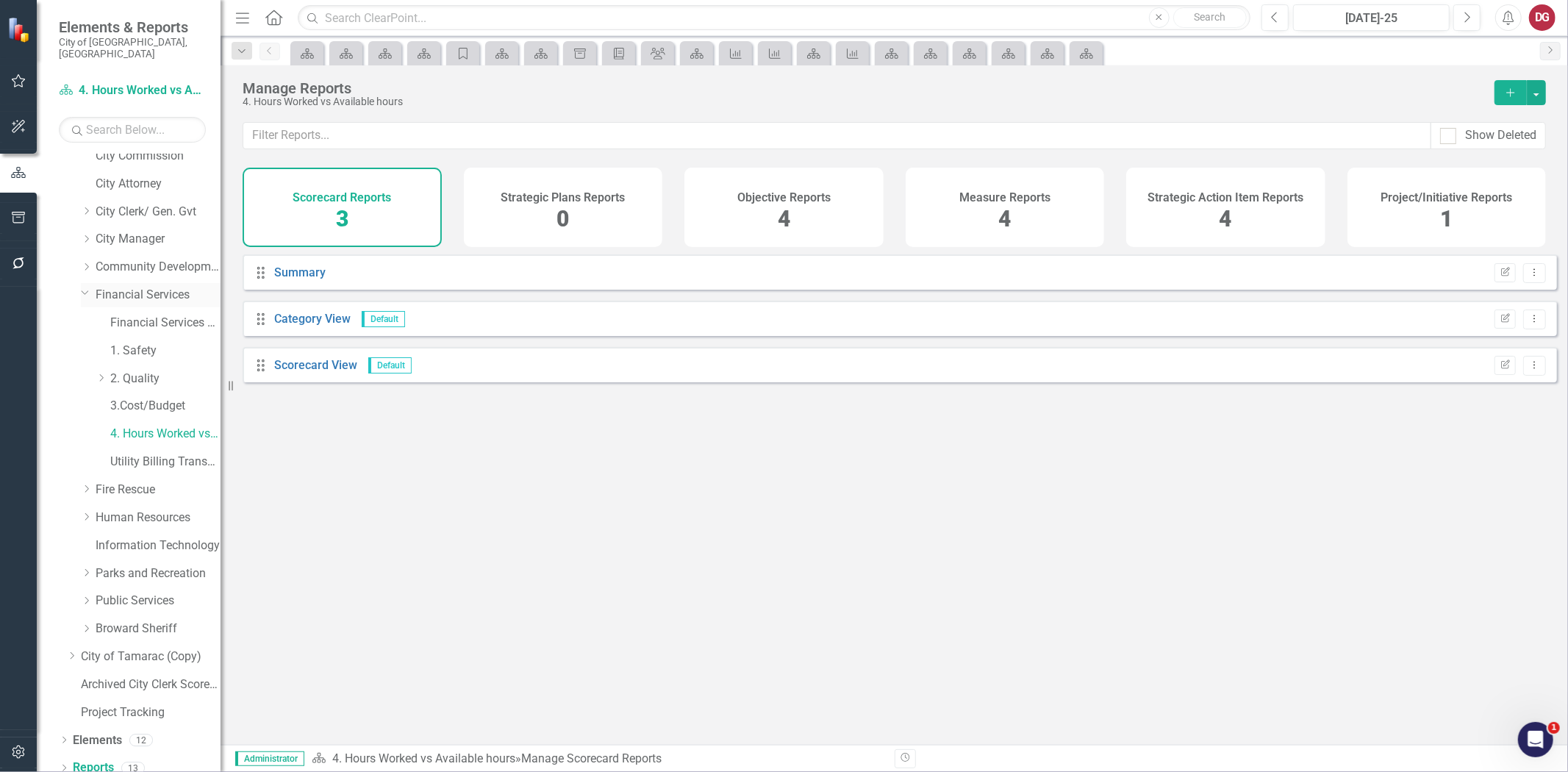
click at [145, 290] on link "Financial Services" at bounding box center [158, 294] width 125 height 17
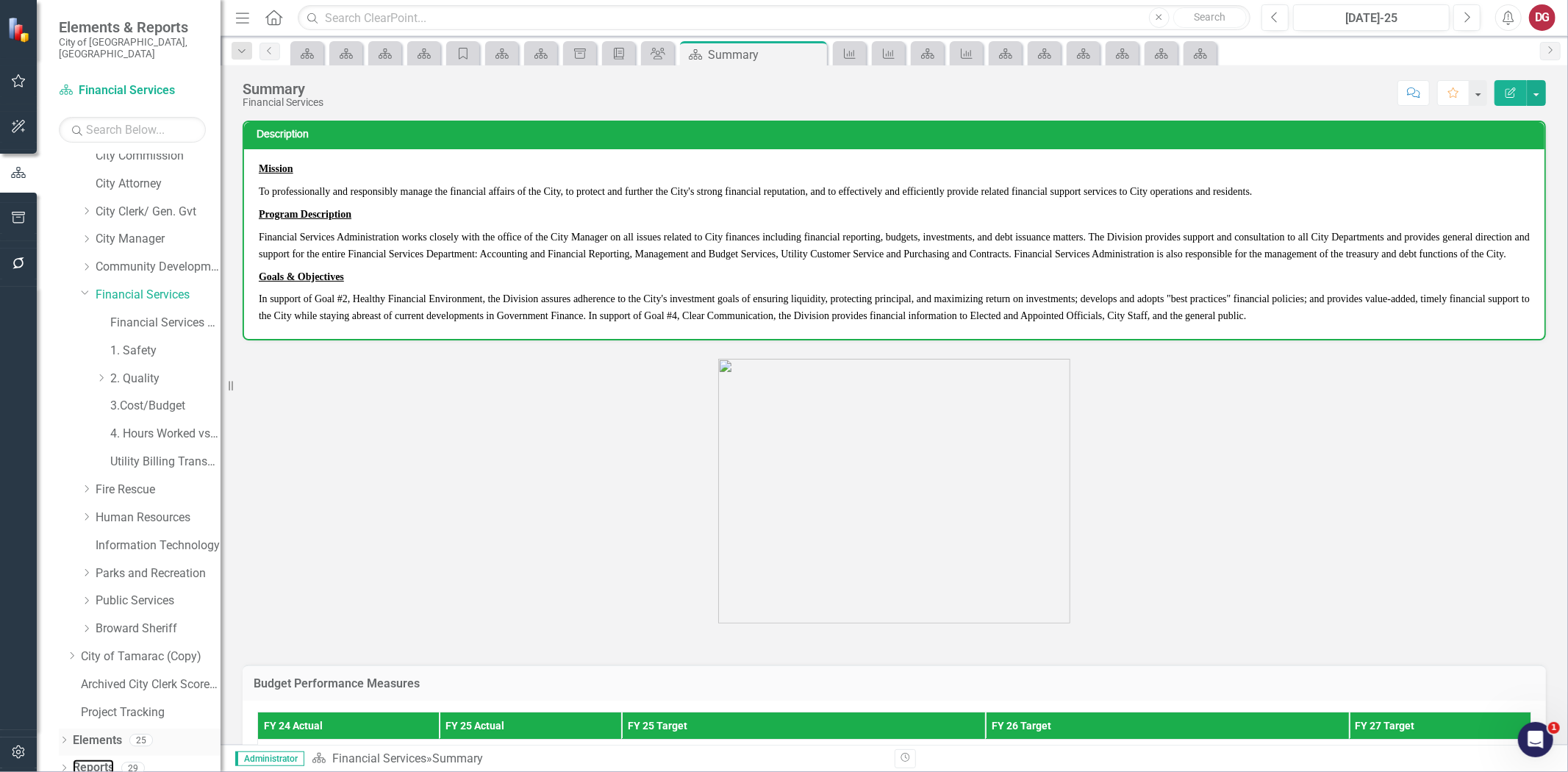
drag, startPoint x: 105, startPoint y: 754, endPoint x: 185, endPoint y: 715, distance: 89.0
click at [104, 760] on link "Reports" at bounding box center [93, 768] width 41 height 17
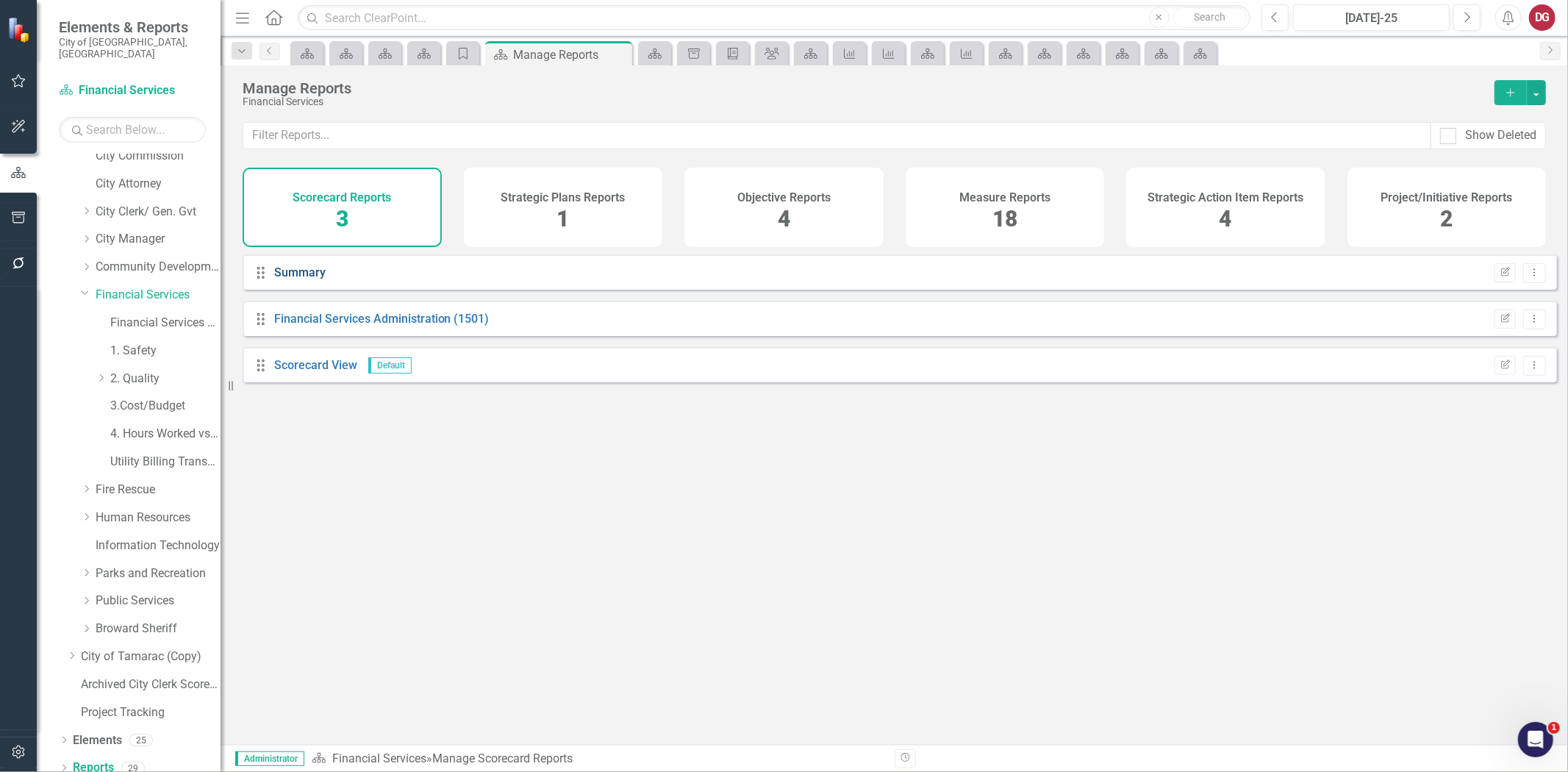
click at [296, 280] on link "Summary" at bounding box center [300, 273] width 52 height 14
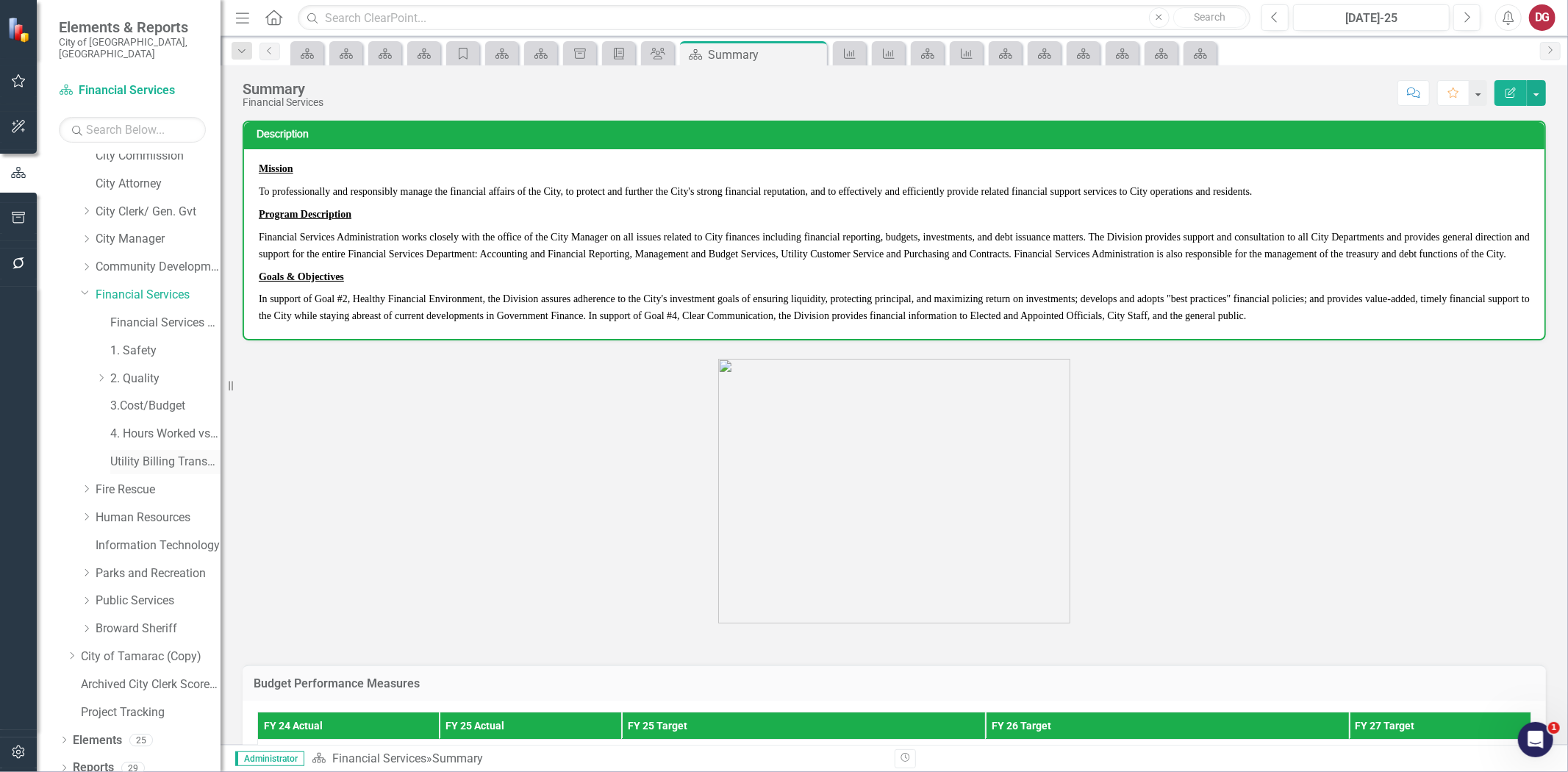
click at [150, 454] on link "Utility Billing Transactional Survey" at bounding box center [166, 462] width 110 height 17
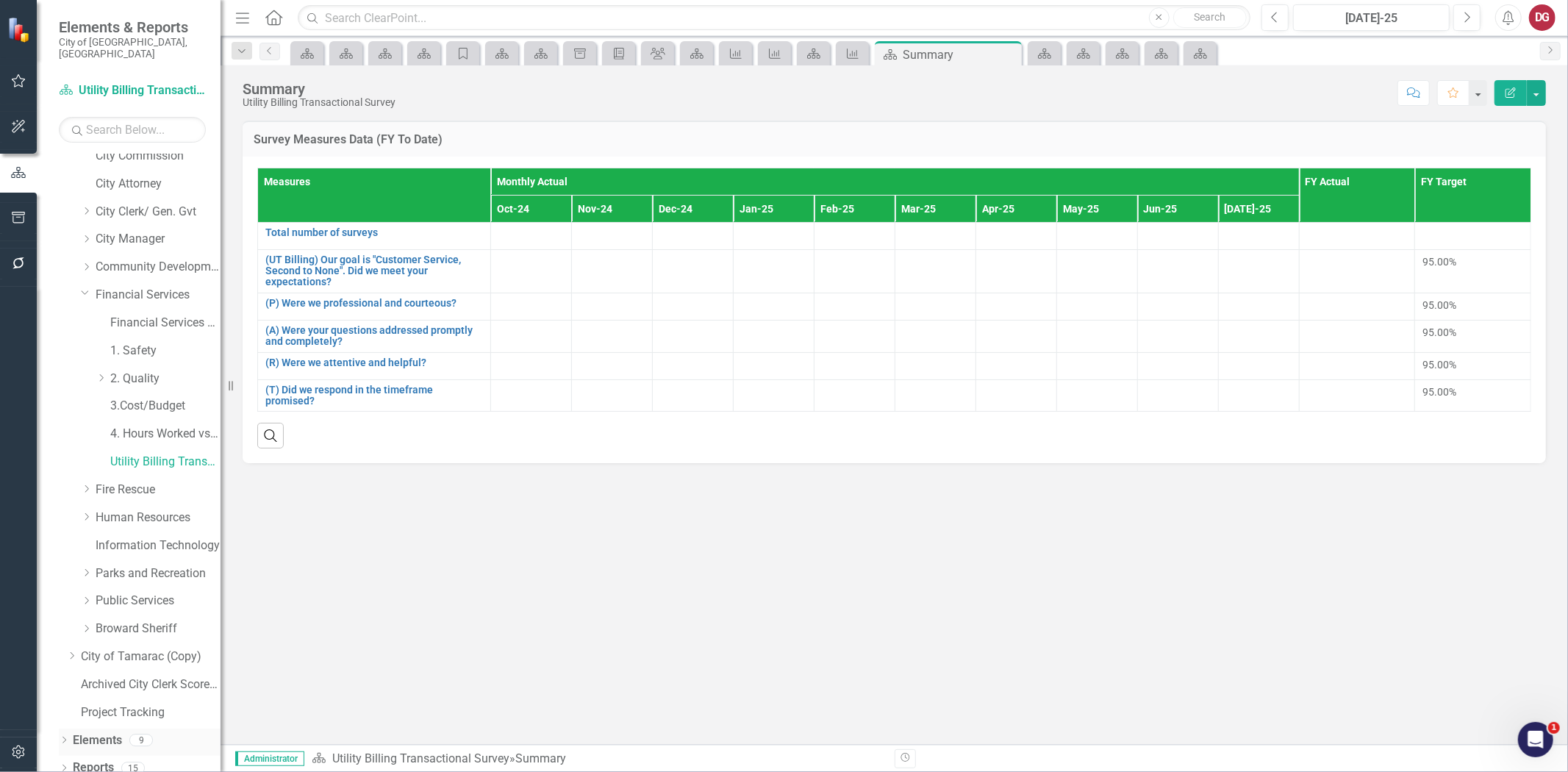
click at [104, 733] on link "Elements" at bounding box center [97, 740] width 49 height 17
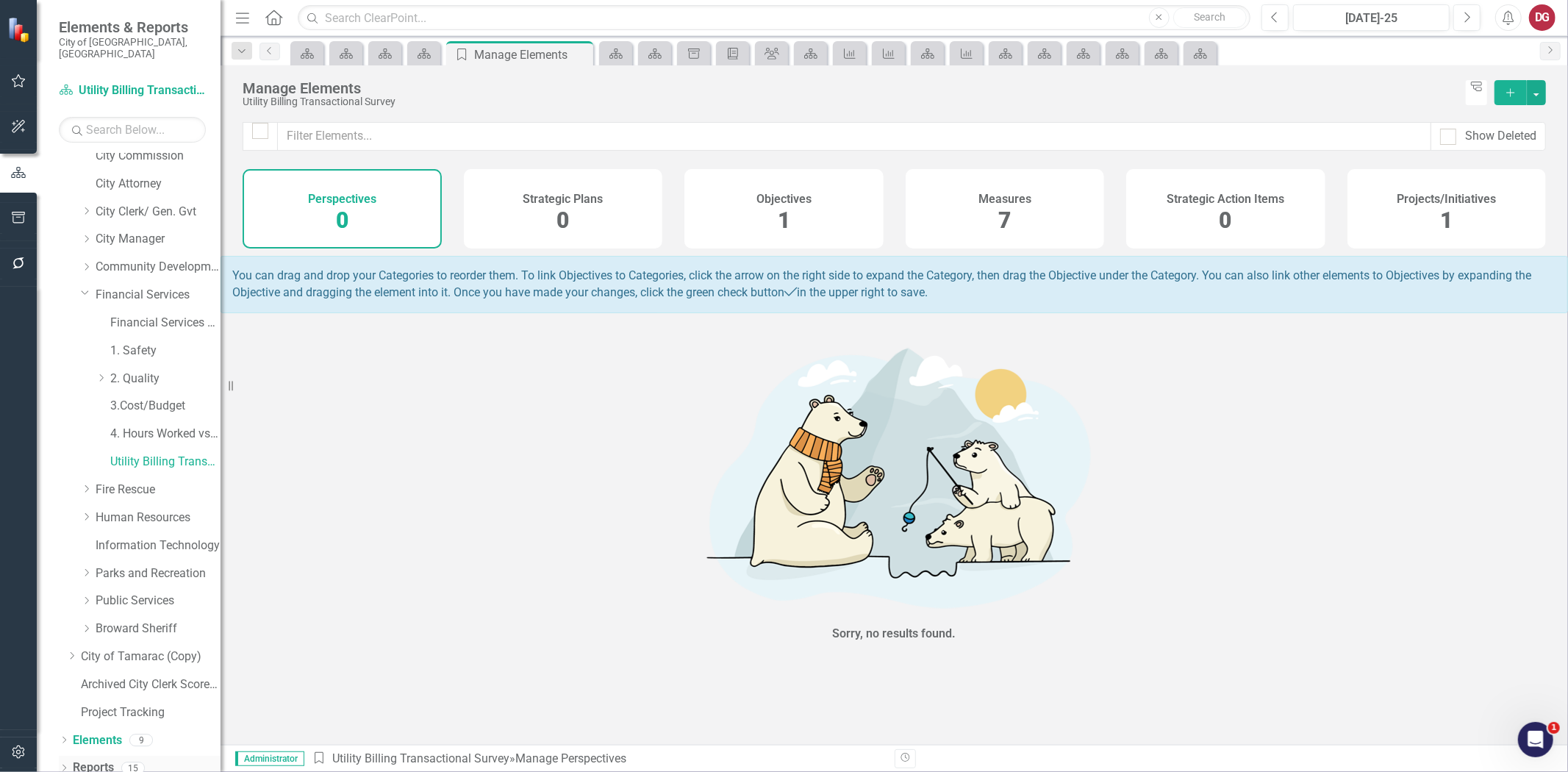
click at [94, 760] on link "Reports" at bounding box center [93, 768] width 41 height 17
